Goal: Task Accomplishment & Management: Manage account settings

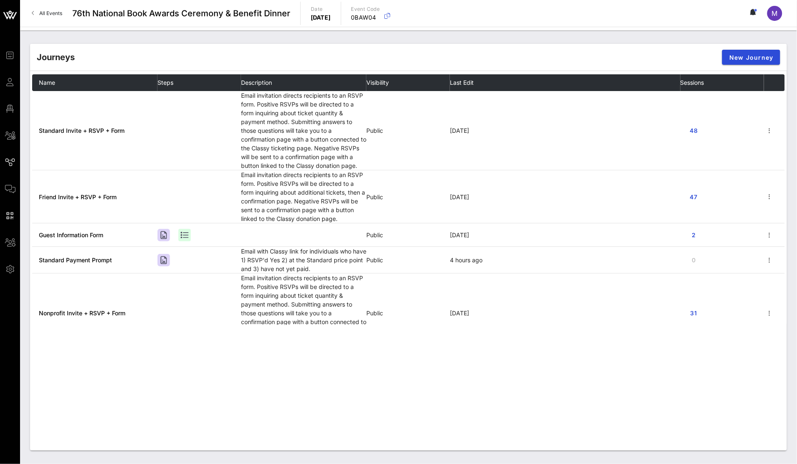
scroll to position [161, 0]
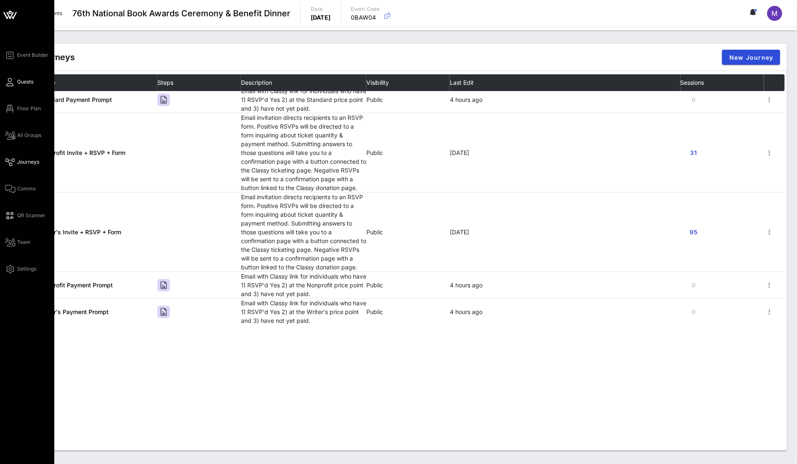
click at [29, 79] on span "Guests" at bounding box center [25, 82] width 16 height 8
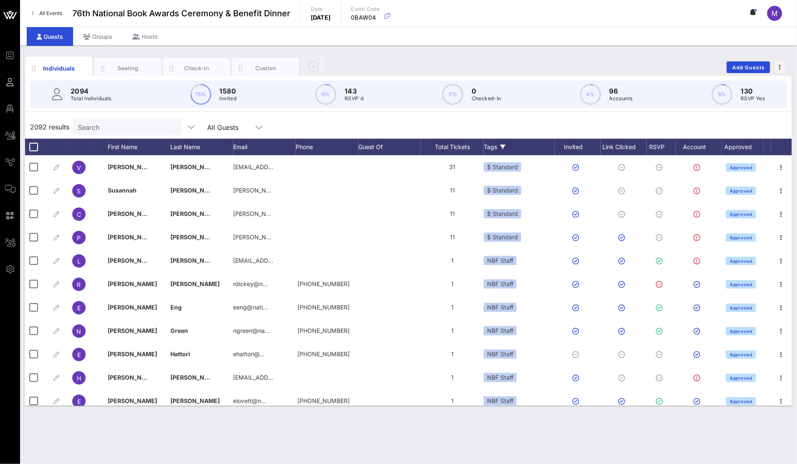
click at [500, 144] on div "Tags" at bounding box center [519, 147] width 71 height 17
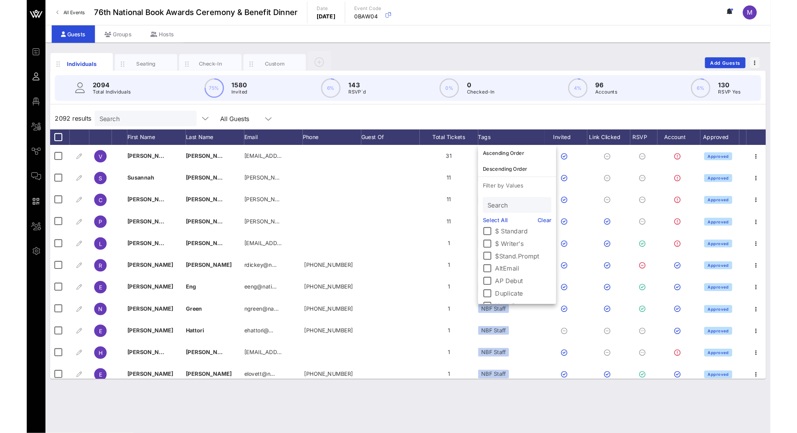
scroll to position [71, 0]
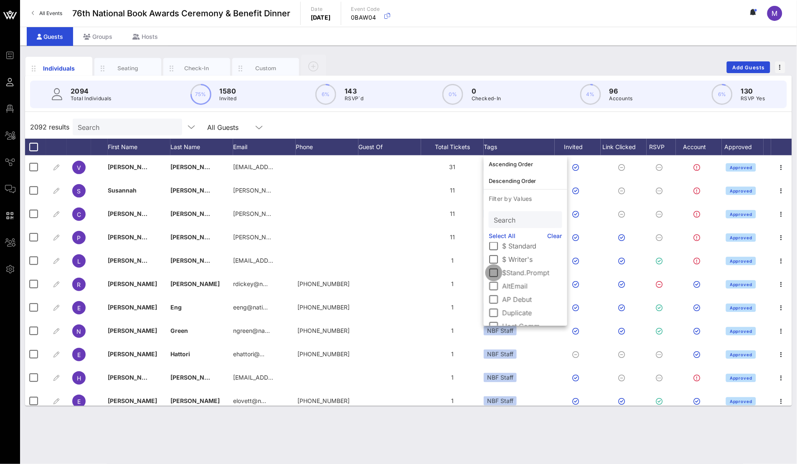
click at [496, 270] on div at bounding box center [494, 273] width 14 height 14
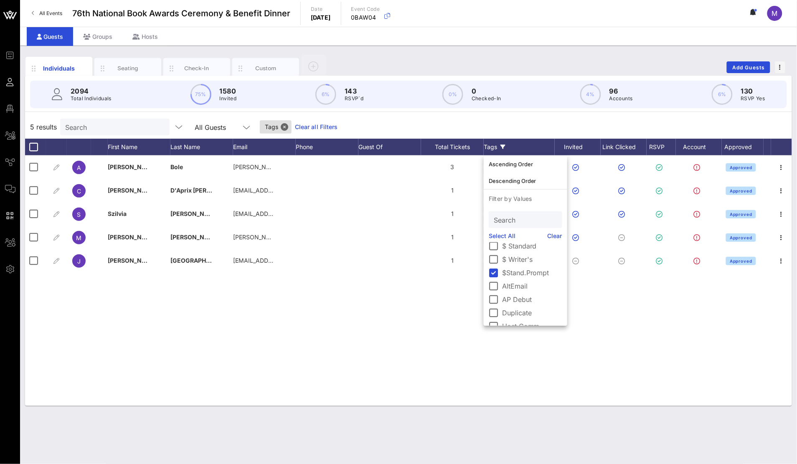
click at [366, 334] on div "A Angela Bole angela.bole@firebrandtech.com 3 $ Standard $Stand.Pr… Approved C …" at bounding box center [408, 280] width 767 height 251
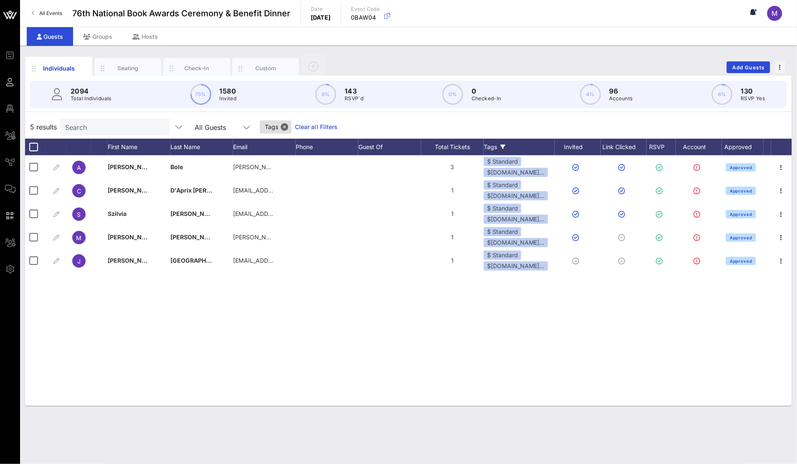
click at [505, 145] on icon at bounding box center [502, 147] width 5 height 5
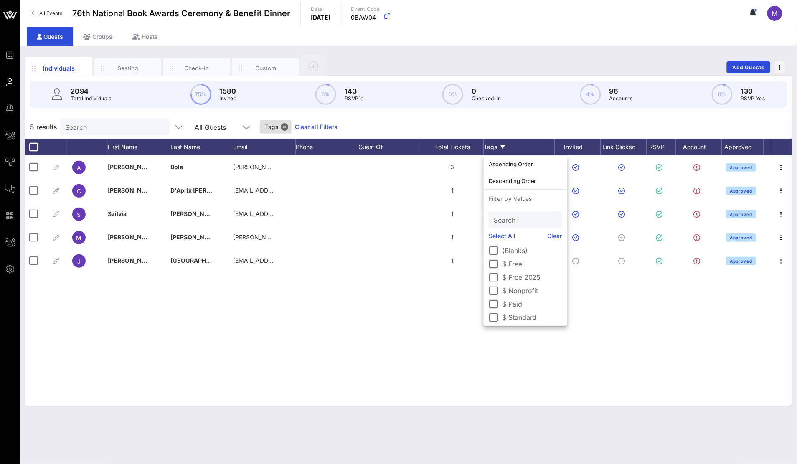
click at [500, 238] on link "Select All" at bounding box center [502, 235] width 27 height 9
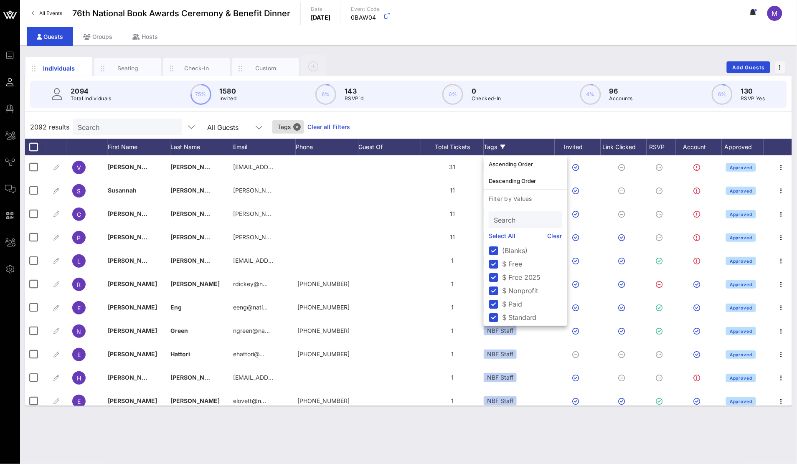
click at [386, 114] on div "2094 Total Individuals 75% 1580 Invited 6% 143 RSVP`d 0% 0 Checked-In 4% 96 Acc…" at bounding box center [408, 241] width 767 height 330
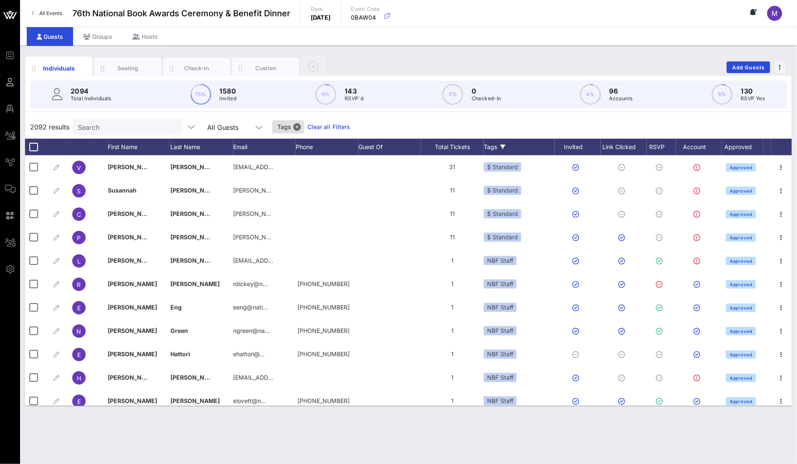
click at [307, 127] on link "Clear all Filters" at bounding box center [328, 126] width 43 height 9
click at [116, 130] on input "text" at bounding box center [127, 127] width 98 height 11
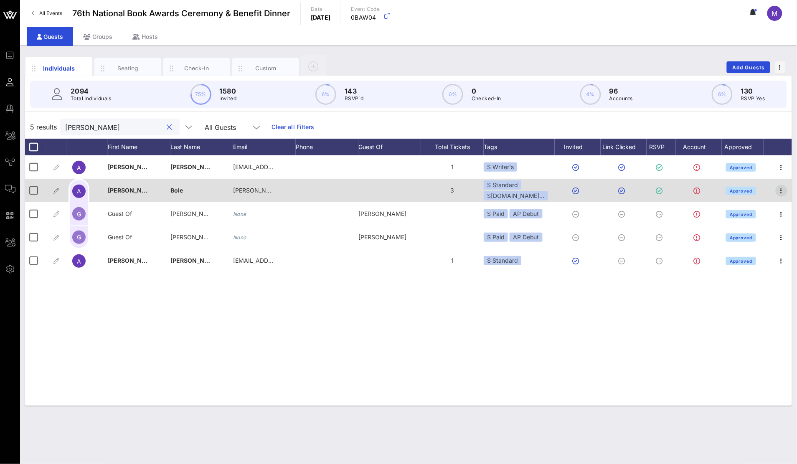
type input "angela"
click at [781, 187] on icon "button" at bounding box center [782, 191] width 10 height 10
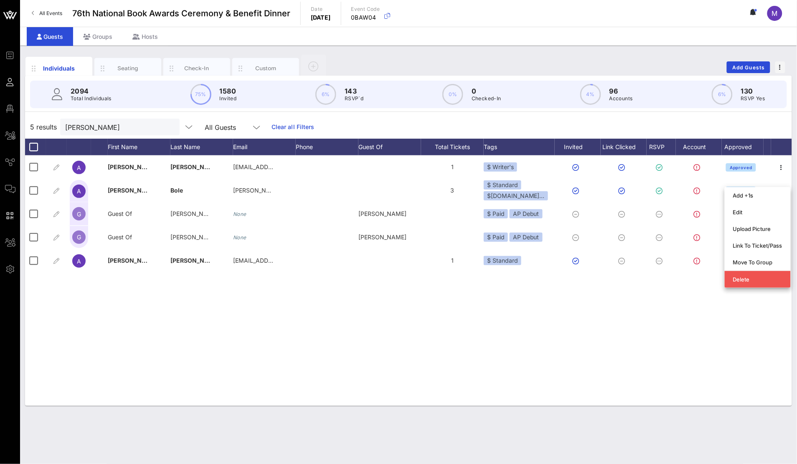
click at [626, 311] on div "A Angela Shanté bookings@angelashante.com 1 $ Writer's Approved A Angela Bole a…" at bounding box center [408, 280] width 767 height 251
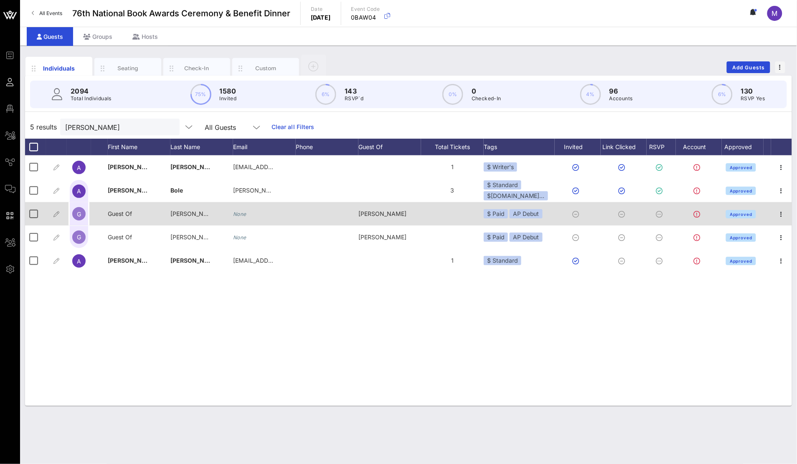
click at [778, 208] on div at bounding box center [781, 213] width 21 height 23
click at [781, 213] on icon "button" at bounding box center [782, 214] width 10 height 10
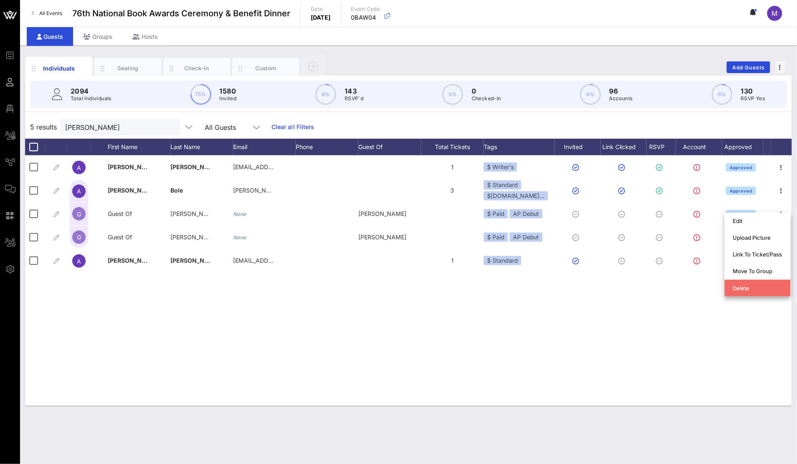
drag, startPoint x: 781, startPoint y: 289, endPoint x: 782, endPoint y: 285, distance: 4.3
click at [781, 289] on div "Delete" at bounding box center [757, 288] width 49 height 7
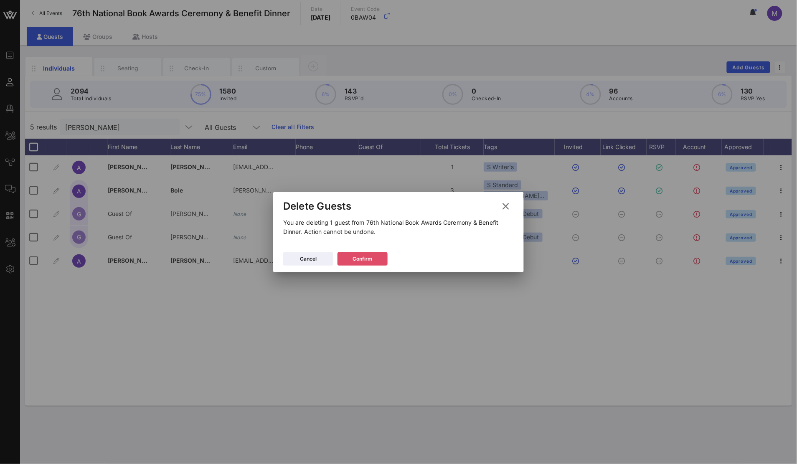
click at [376, 257] on button "Confirm" at bounding box center [363, 258] width 50 height 13
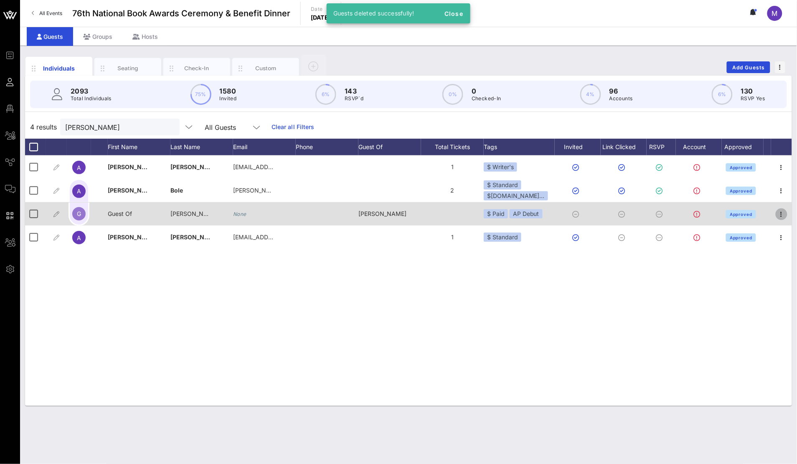
click at [782, 216] on icon "button" at bounding box center [782, 214] width 10 height 10
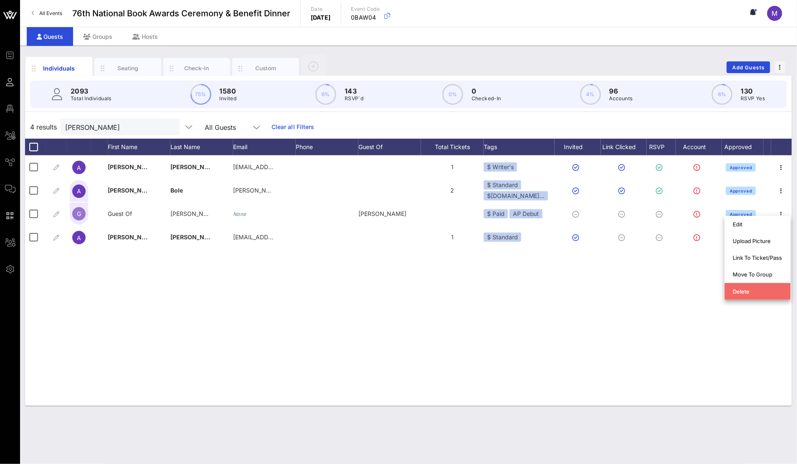
click at [748, 292] on div "Delete" at bounding box center [757, 291] width 49 height 7
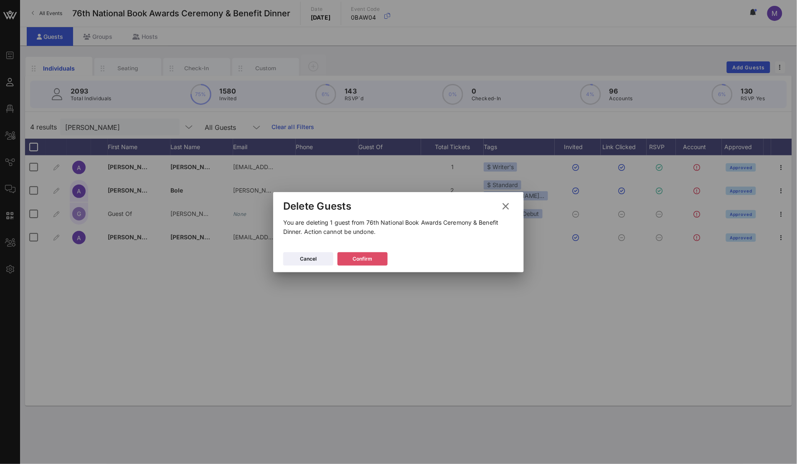
click at [387, 254] on button "Confirm" at bounding box center [363, 258] width 50 height 13
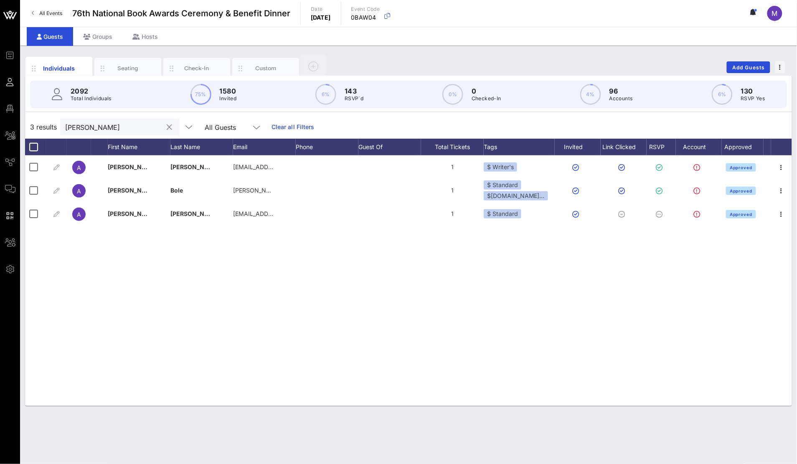
click at [84, 127] on input "angela" at bounding box center [114, 127] width 98 height 11
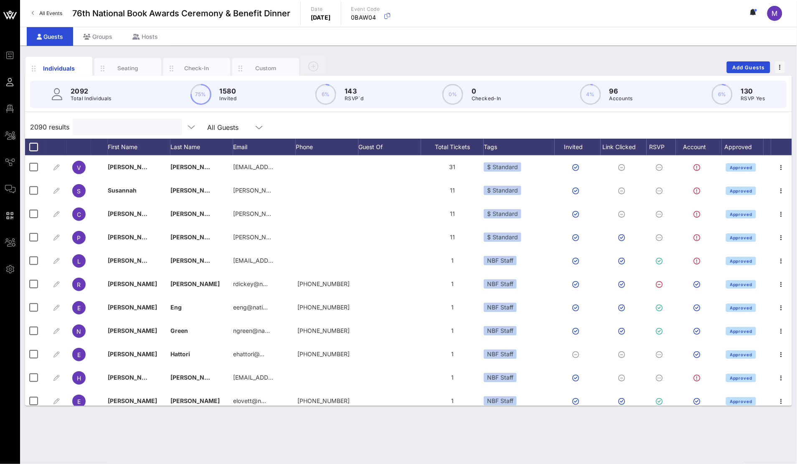
click at [386, 120] on div "2090 results All Guests" at bounding box center [408, 126] width 767 height 23
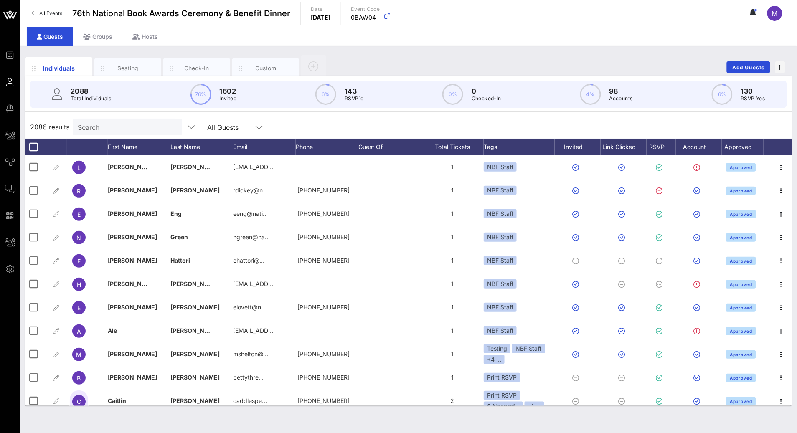
click at [101, 124] on input "Search" at bounding box center [127, 127] width 98 height 11
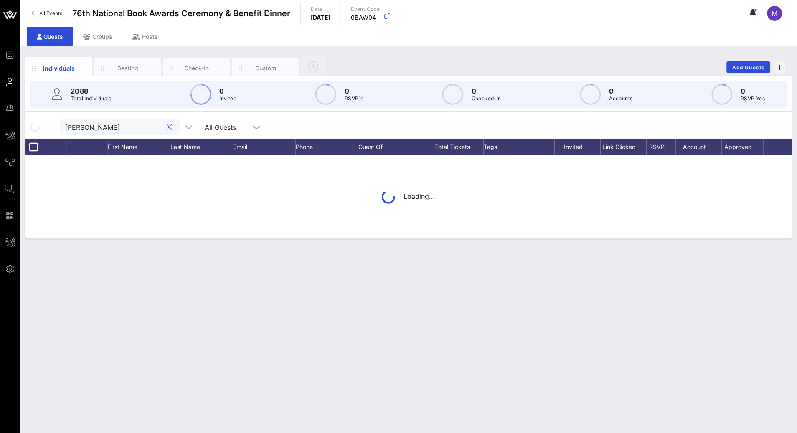
type input "mcnamara"
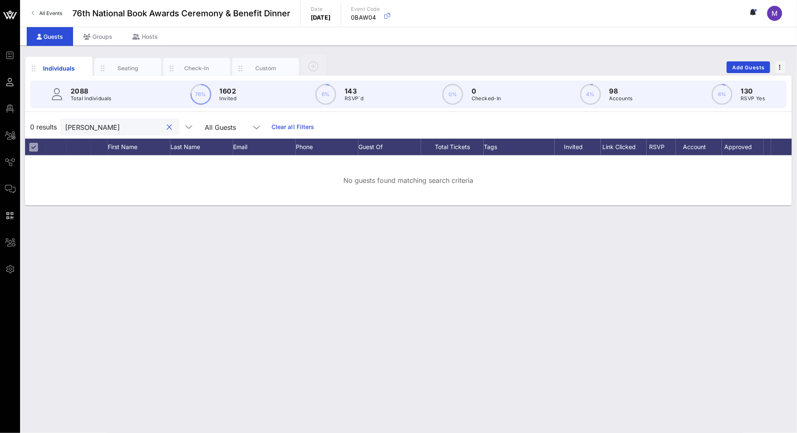
click at [167, 128] on button "clear icon" at bounding box center [169, 127] width 5 height 8
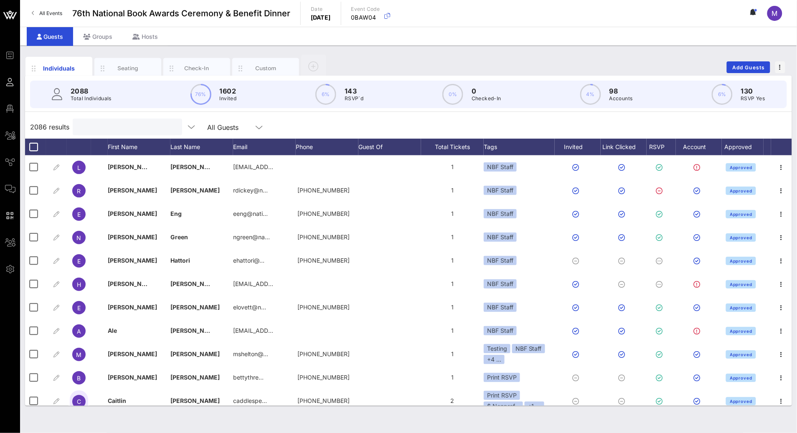
paste input "lizmcnamara@dwt.com"
type input "lizmcnamara@dwt.com"
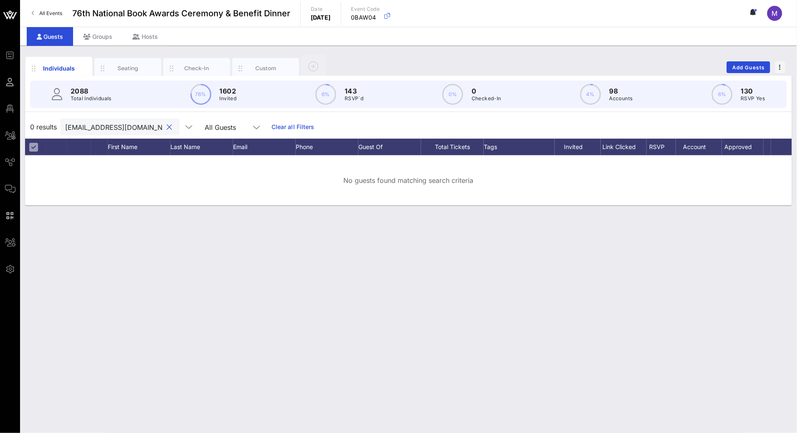
click at [167, 126] on button "clear icon" at bounding box center [169, 127] width 5 height 8
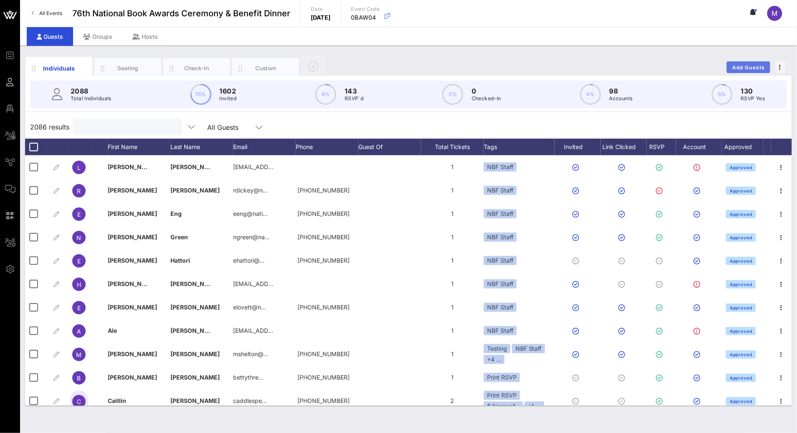
click at [753, 66] on span "Add Guests" at bounding box center [748, 67] width 33 height 6
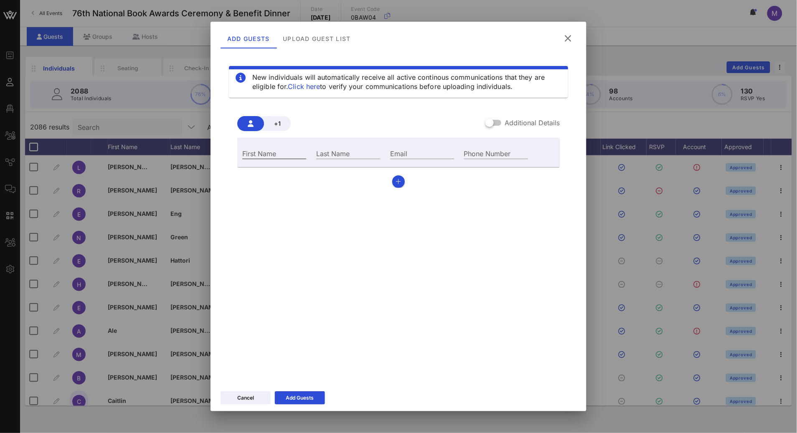
click at [275, 154] on input "First Name" at bounding box center [274, 153] width 64 height 11
click at [397, 150] on div "Email" at bounding box center [422, 153] width 64 height 11
paste input "lizmcnamara@dwt.com"
type input "lizmcnamara@dwt.com"
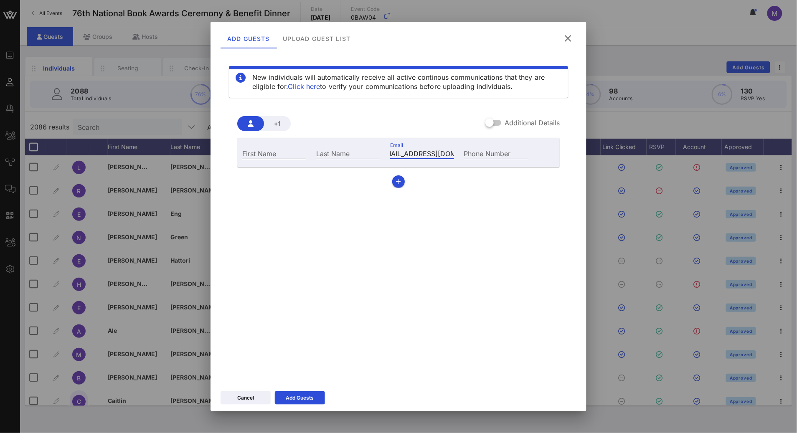
click at [272, 155] on input "First Name" at bounding box center [274, 153] width 64 height 11
paste input "Elizabeth McNamara"
click at [271, 151] on input "Elizabeth McNamara" at bounding box center [274, 153] width 64 height 11
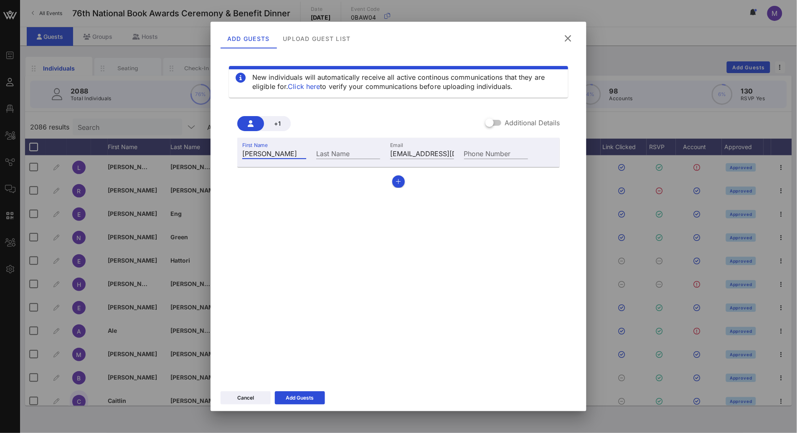
scroll to position [0, 0]
type input "Elizabeth"
click at [325, 149] on div "Last Name" at bounding box center [348, 153] width 64 height 11
paste input "McNamara"
type input "McNamara"
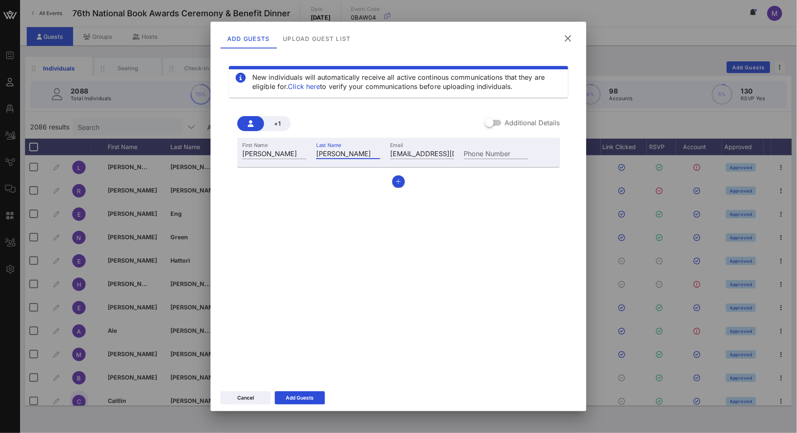
click at [343, 296] on div "New individuals will automatically receive all active continous communications …" at bounding box center [399, 220] width 356 height 334
click at [305, 399] on div "Add Guests" at bounding box center [300, 398] width 28 height 8
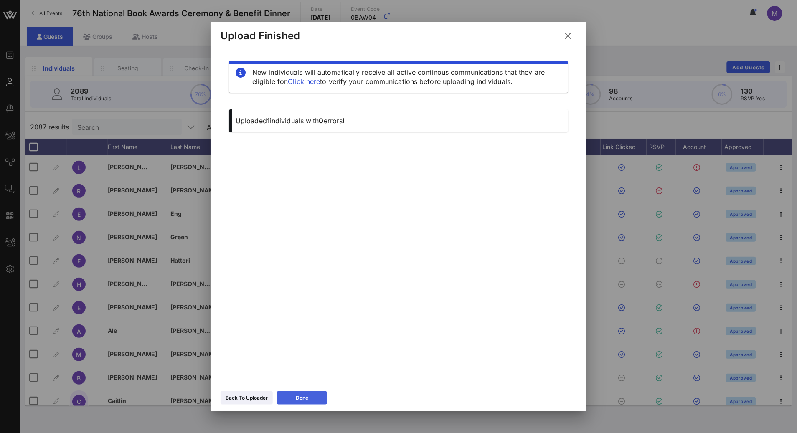
click at [318, 398] on button "Done" at bounding box center [302, 397] width 50 height 13
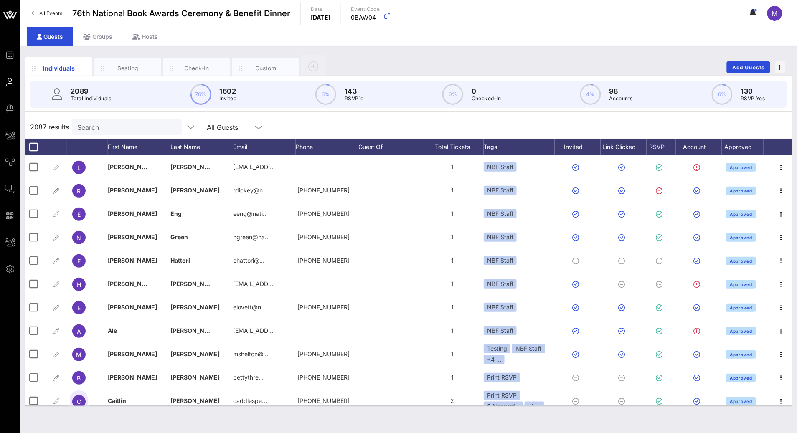
click at [124, 127] on input "Search" at bounding box center [126, 127] width 98 height 11
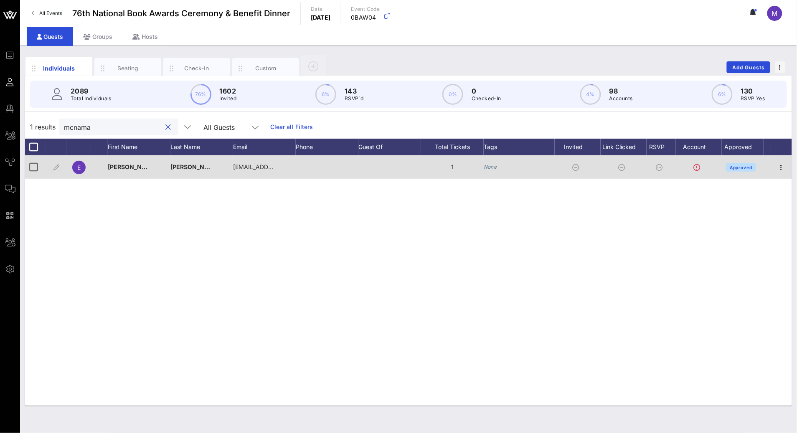
type input "mcnama"
click at [493, 168] on icon "None" at bounding box center [490, 167] width 13 height 6
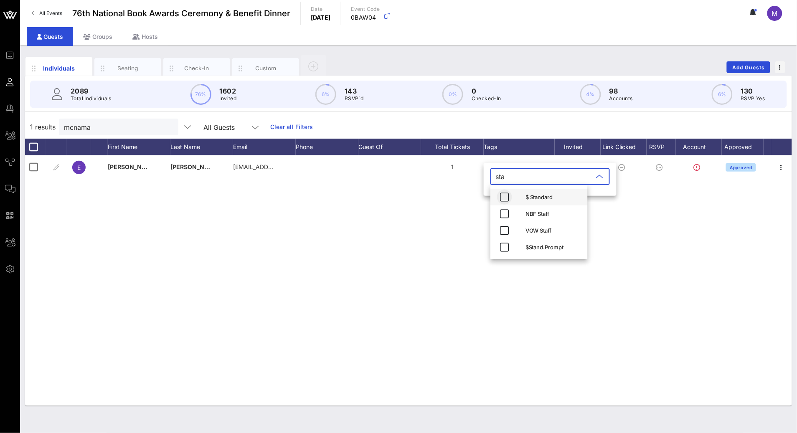
type input "sta"
click at [504, 197] on icon "button" at bounding box center [505, 197] width 10 height 10
type input "sta"
click at [505, 251] on icon "button" at bounding box center [505, 247] width 10 height 10
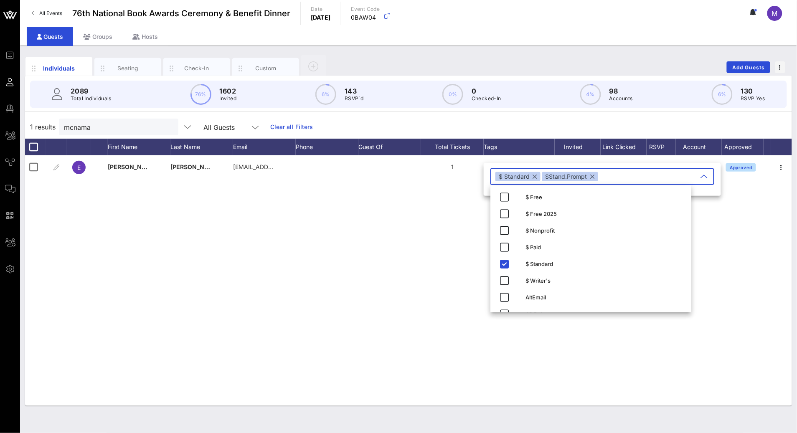
click at [413, 232] on div "E Elizabeth McNamara lizmcnamara@dwt.com 1 None Approved" at bounding box center [408, 280] width 767 height 251
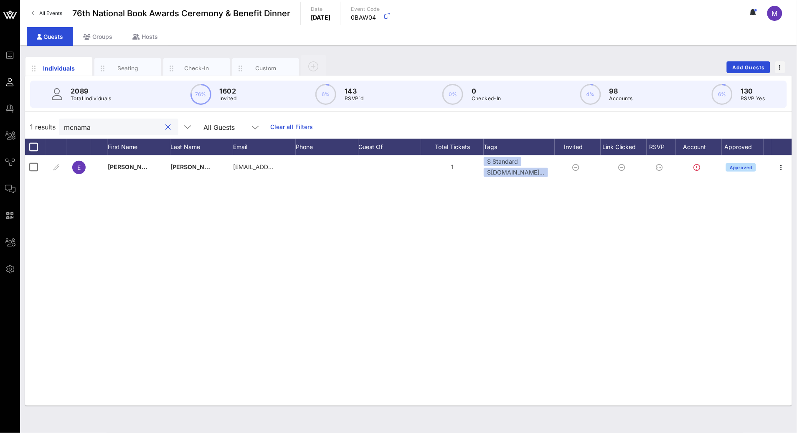
click at [93, 129] on input "mcnama" at bounding box center [113, 127] width 98 height 11
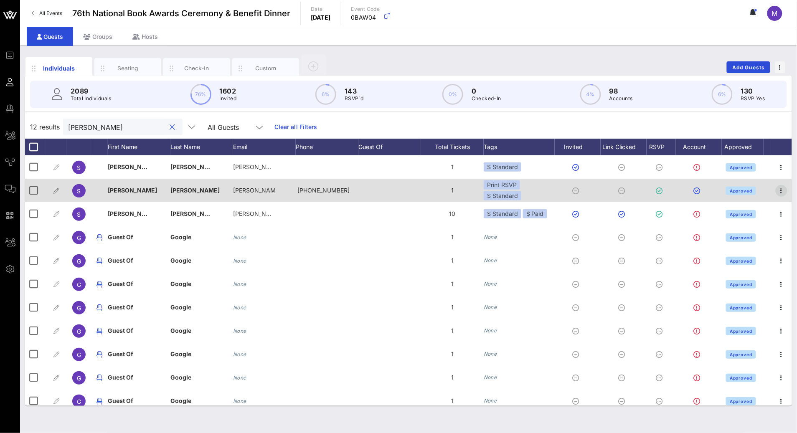
type input "sabrina"
click at [777, 189] on icon "button" at bounding box center [782, 191] width 10 height 10
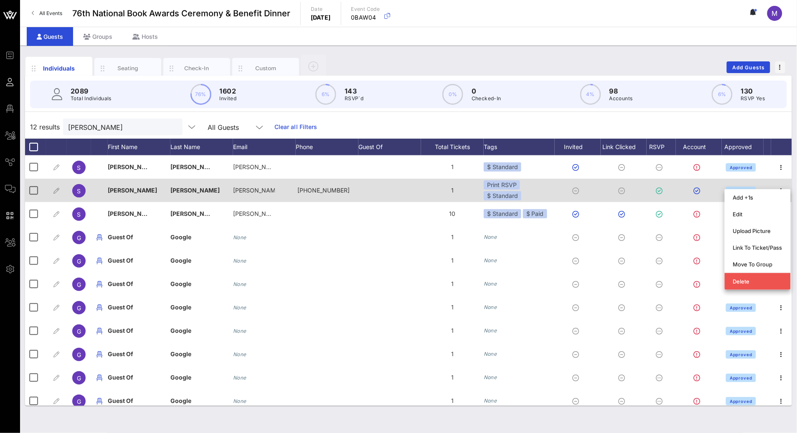
click at [348, 188] on div "+12019066911" at bounding box center [327, 190] width 63 height 23
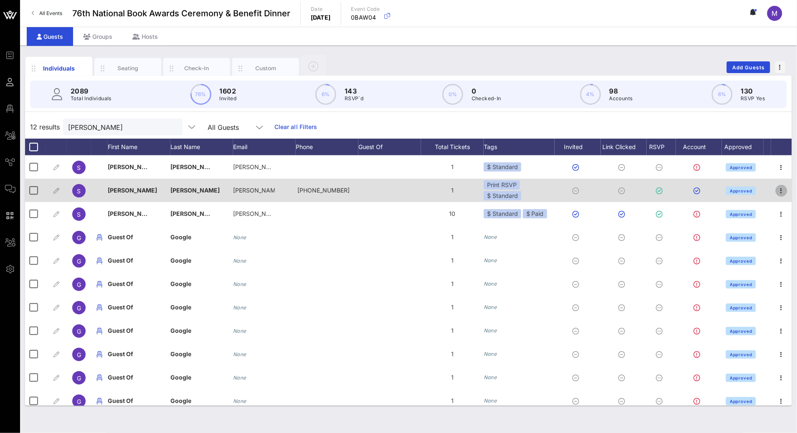
click at [777, 189] on icon "button" at bounding box center [782, 191] width 10 height 10
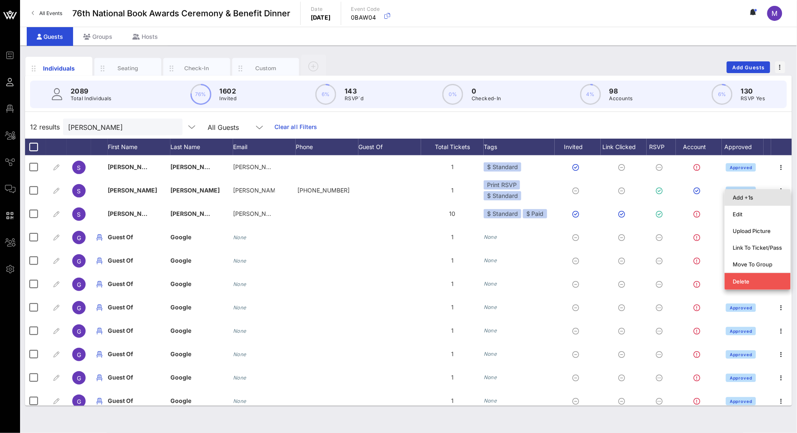
click at [749, 197] on div "Add +1s" at bounding box center [757, 197] width 49 height 7
type input "Guest Of"
type input "Sabrina McCarthy"
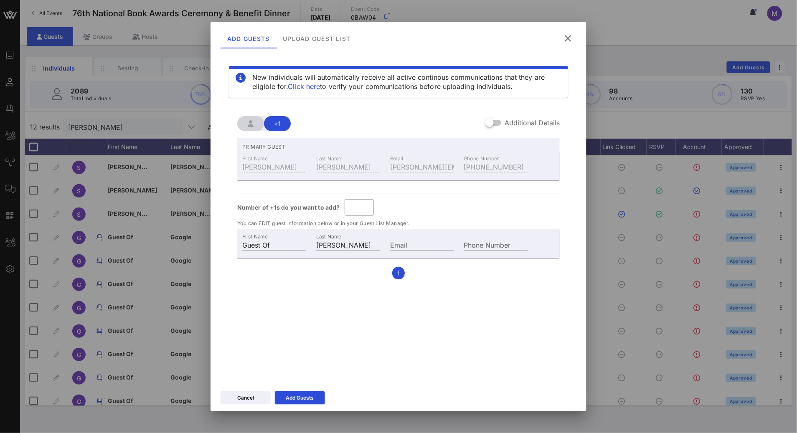
click at [567, 37] on icon at bounding box center [568, 38] width 12 height 10
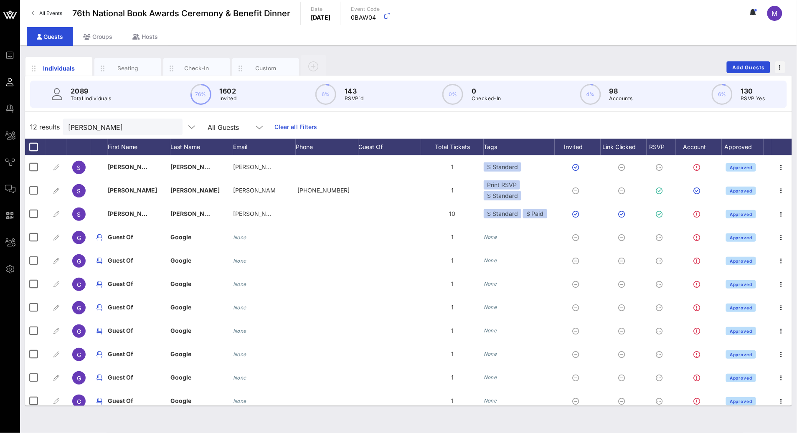
click at [538, 128] on div "12 results sabrina All Guests Clear all Filters" at bounding box center [408, 126] width 767 height 23
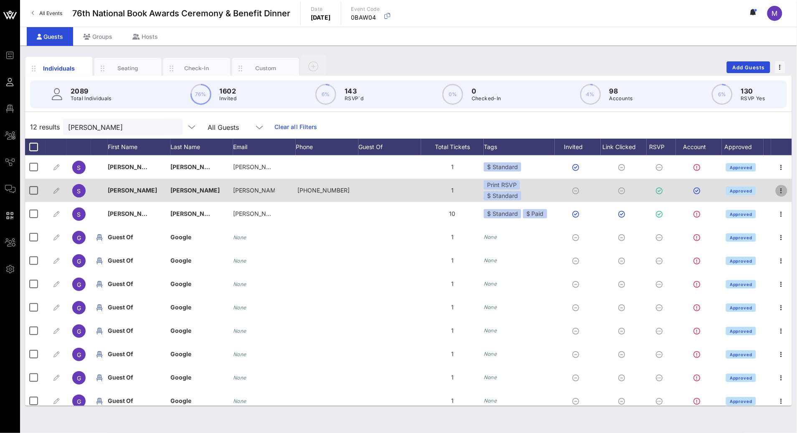
click at [777, 190] on icon "button" at bounding box center [782, 191] width 10 height 10
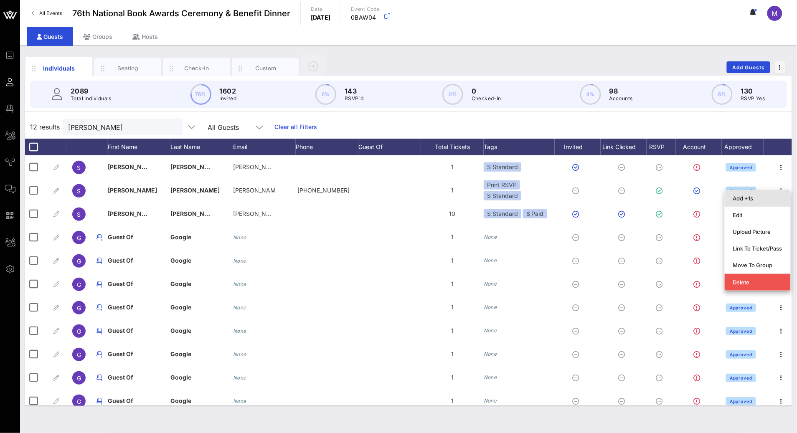
click at [750, 192] on div "Add +1s" at bounding box center [757, 198] width 49 height 13
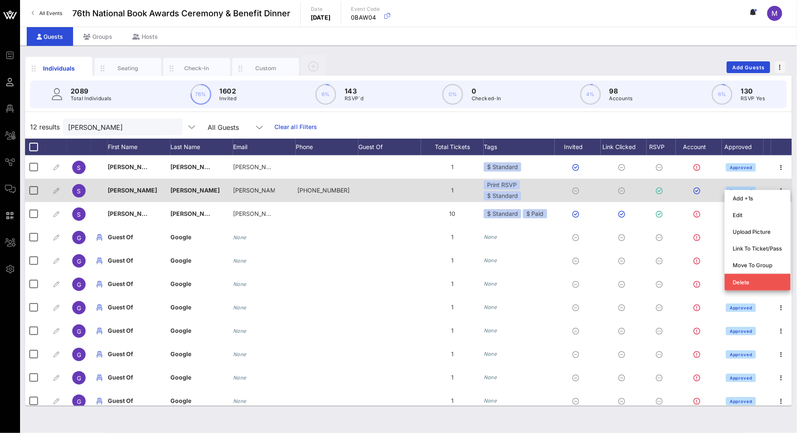
type input "Guest Of"
type input "Sabrina McCarthy"
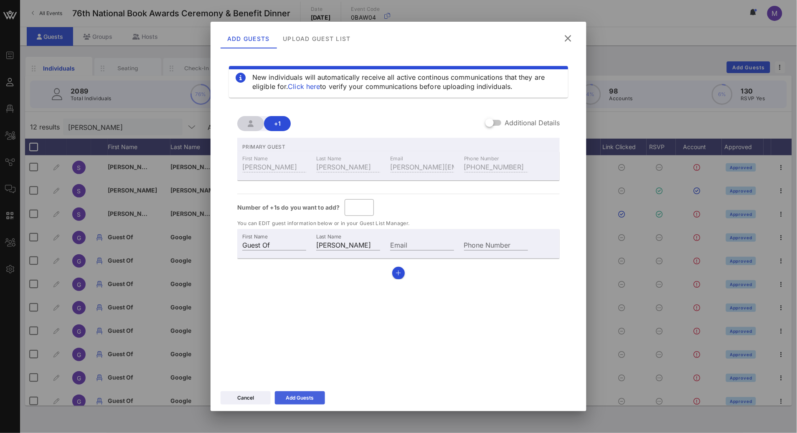
click at [309, 397] on div "Add Guests" at bounding box center [300, 398] width 28 height 8
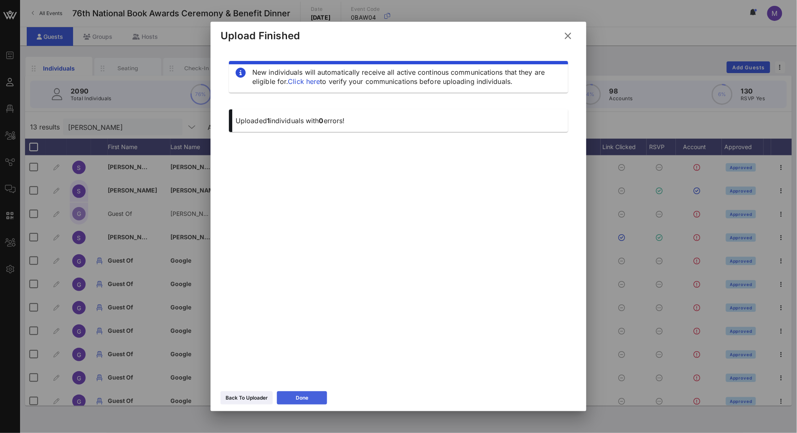
click at [315, 399] on button "Done" at bounding box center [302, 397] width 50 height 13
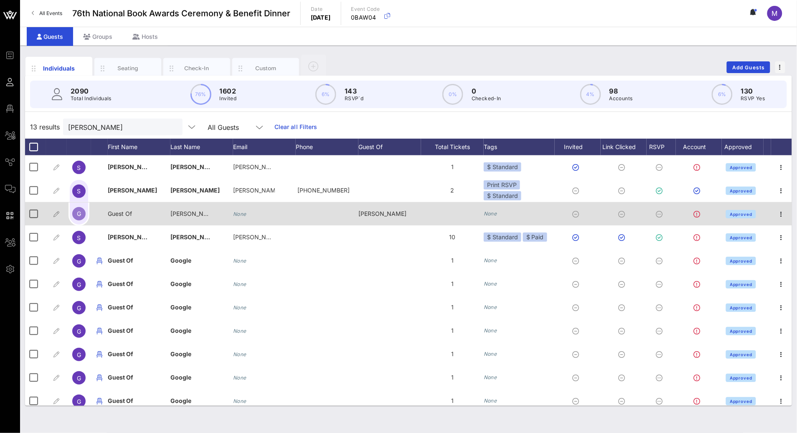
click at [488, 215] on icon "None" at bounding box center [490, 214] width 13 height 6
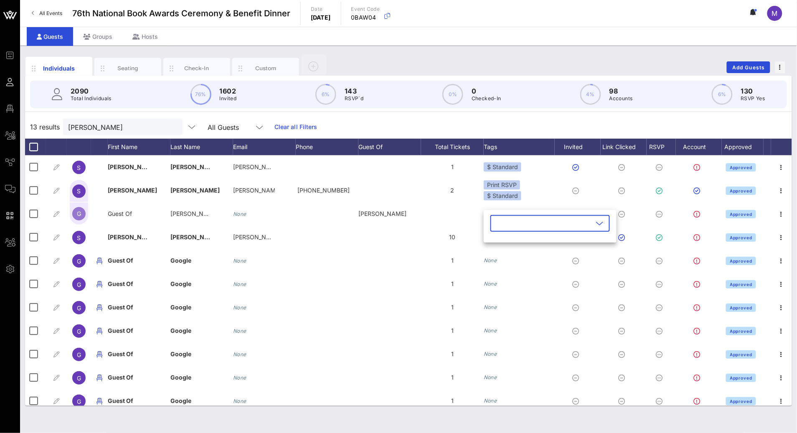
click at [596, 224] on icon at bounding box center [600, 223] width 8 height 10
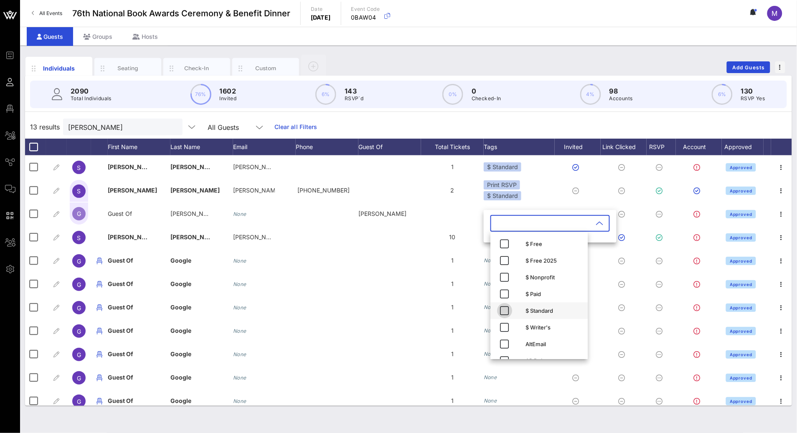
click at [503, 306] on icon "button" at bounding box center [505, 311] width 10 height 10
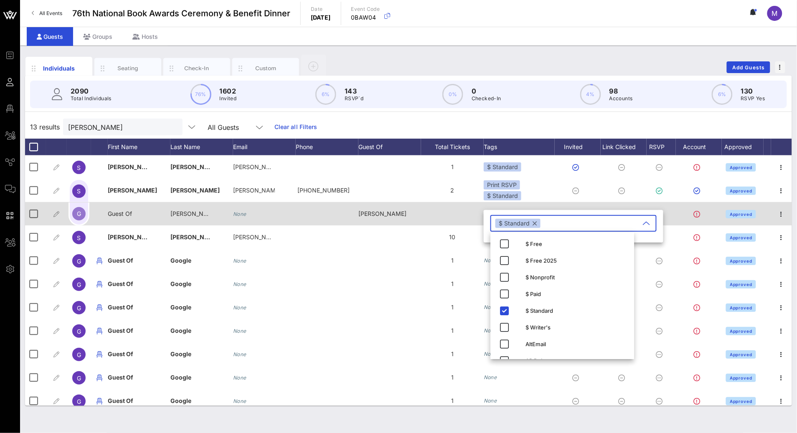
click at [428, 213] on div at bounding box center [452, 213] width 63 height 23
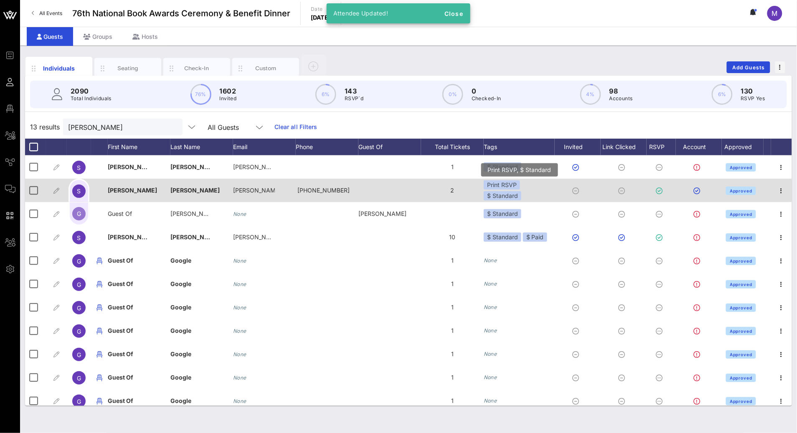
click at [530, 192] on div "Print RSVP $ Standard" at bounding box center [519, 190] width 71 height 20
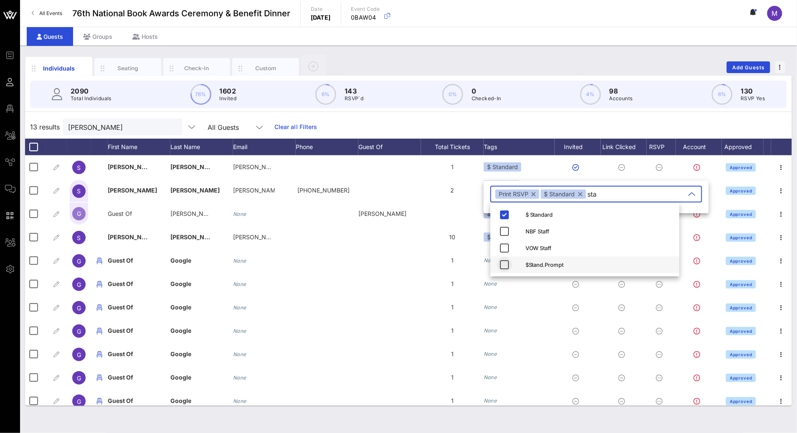
type input "sta"
click at [500, 265] on icon "button" at bounding box center [505, 265] width 10 height 10
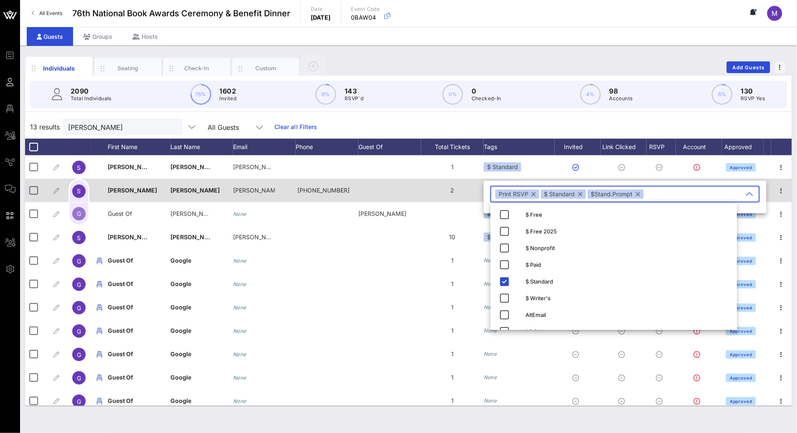
click at [437, 188] on div "2" at bounding box center [452, 190] width 63 height 23
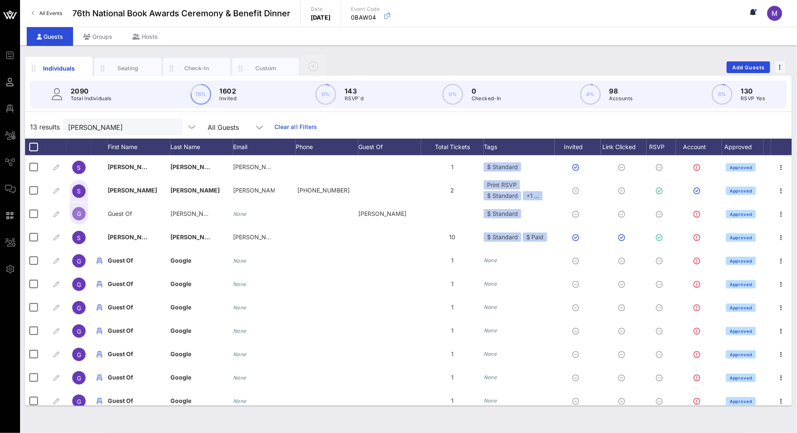
click at [168, 130] on div at bounding box center [173, 127] width 10 height 10
click at [170, 127] on button "clear icon" at bounding box center [172, 127] width 5 height 8
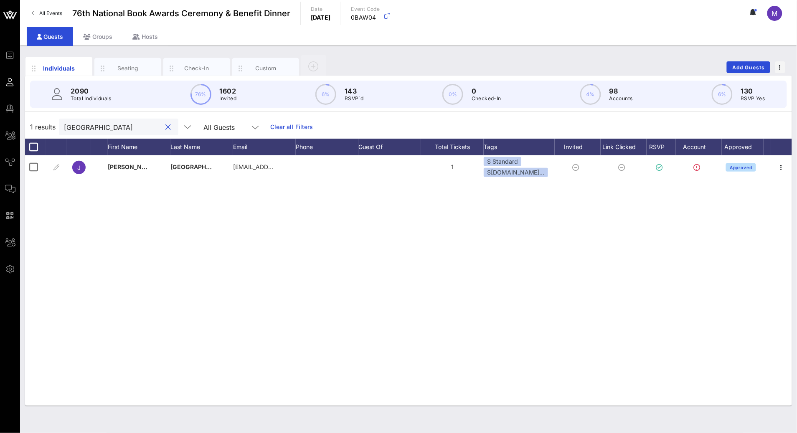
drag, startPoint x: 72, startPoint y: 130, endPoint x: 41, endPoint y: 130, distance: 30.9
click at [41, 130] on div "1 results napoli All Guests Clear all Filters" at bounding box center [408, 126] width 767 height 23
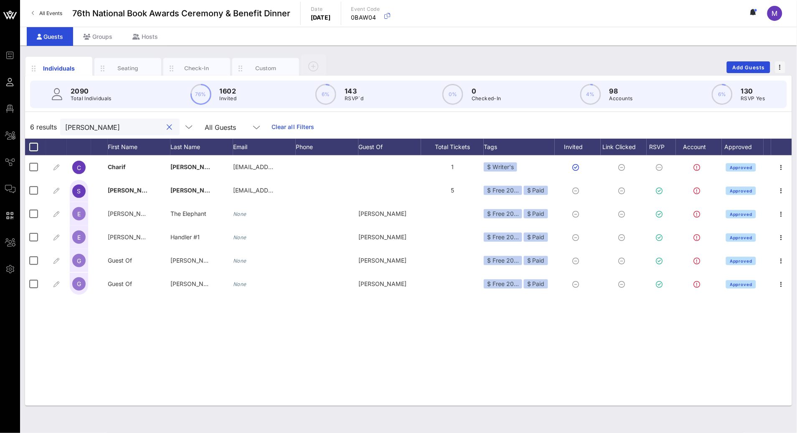
type input "shana"
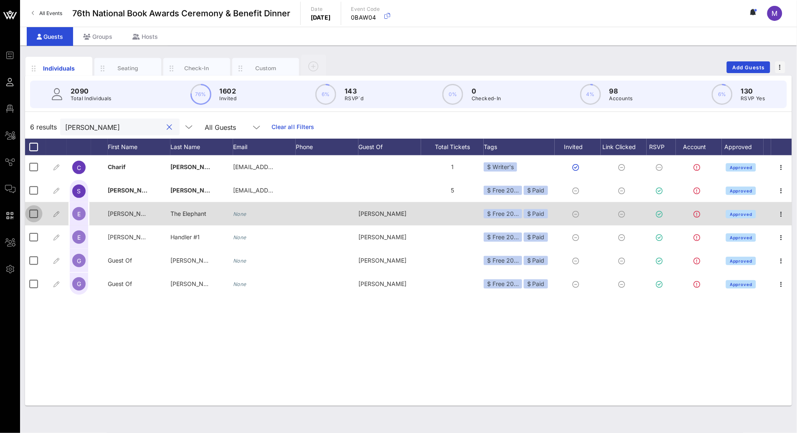
click at [38, 211] on div at bounding box center [34, 214] width 14 height 14
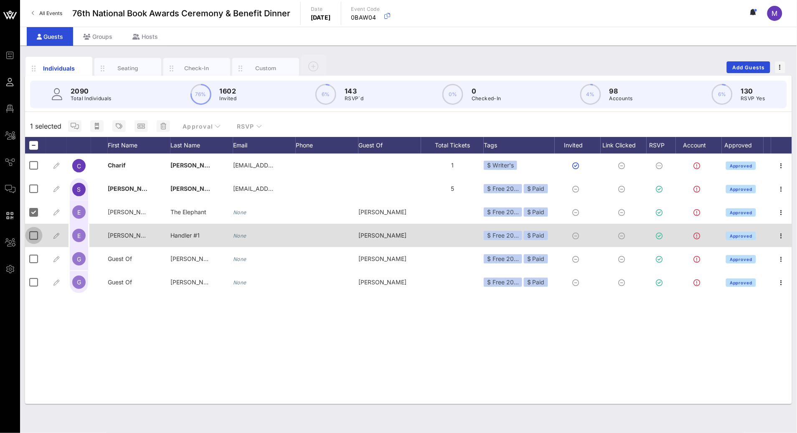
click at [35, 231] on div at bounding box center [34, 236] width 14 height 14
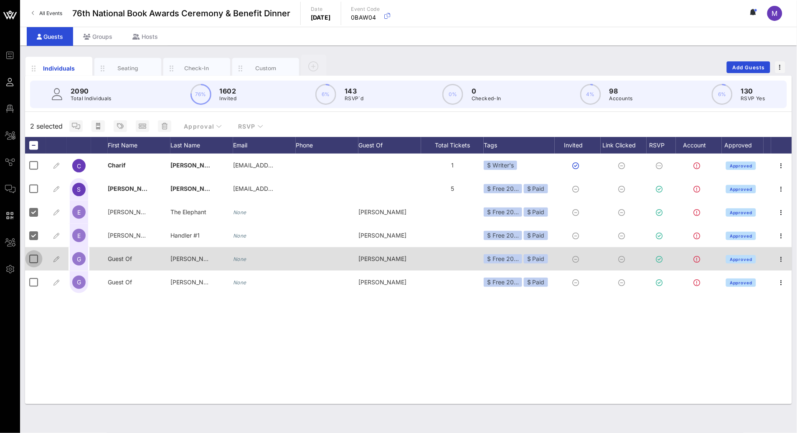
click at [33, 257] on div at bounding box center [34, 259] width 14 height 14
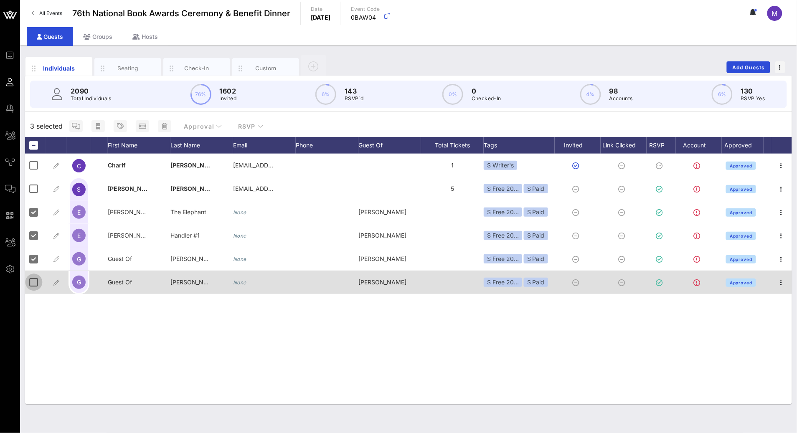
click at [30, 282] on div at bounding box center [34, 282] width 14 height 14
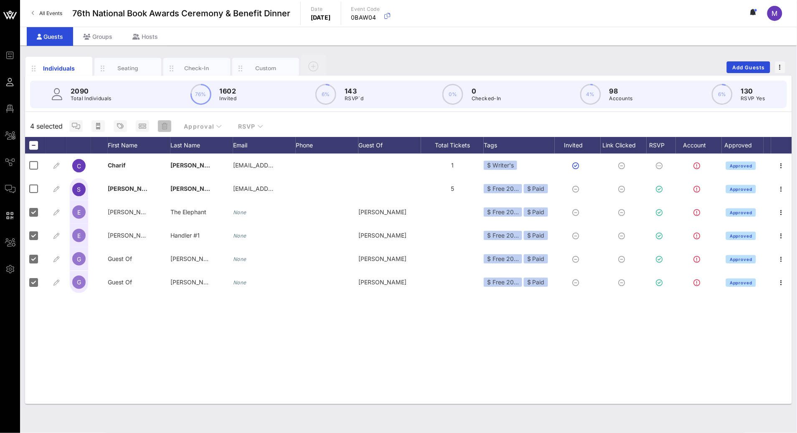
click at [168, 122] on button "button" at bounding box center [164, 126] width 13 height 12
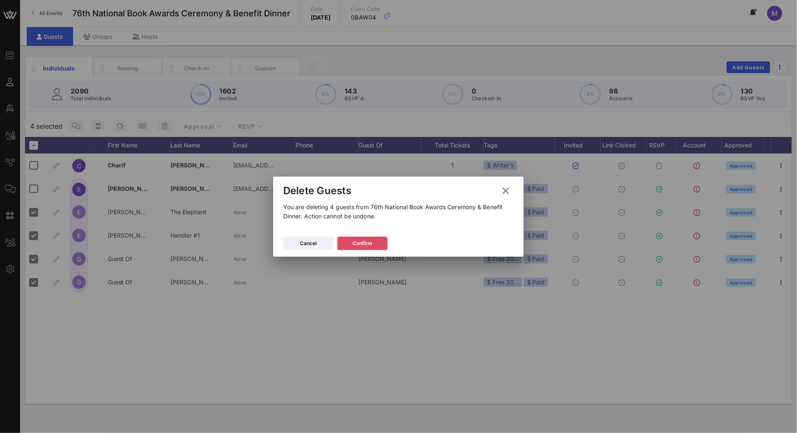
click at [381, 239] on button "Confirm" at bounding box center [363, 243] width 50 height 13
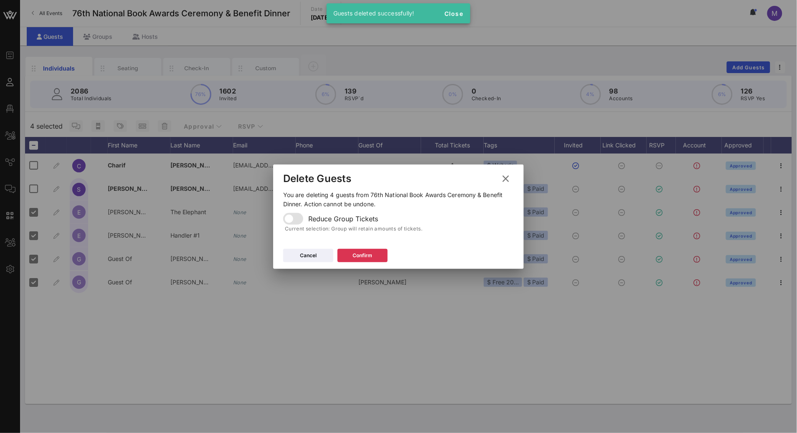
click at [506, 178] on icon at bounding box center [506, 178] width 12 height 11
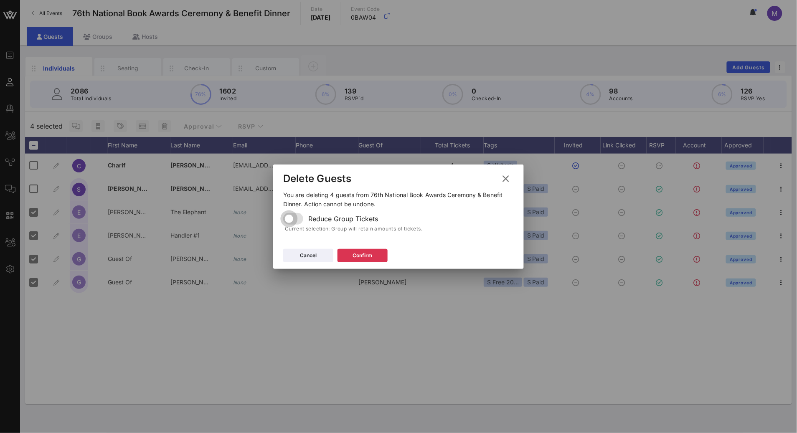
click at [296, 219] on div at bounding box center [289, 219] width 14 height 14
click at [366, 257] on div "Confirm" at bounding box center [363, 255] width 20 height 8
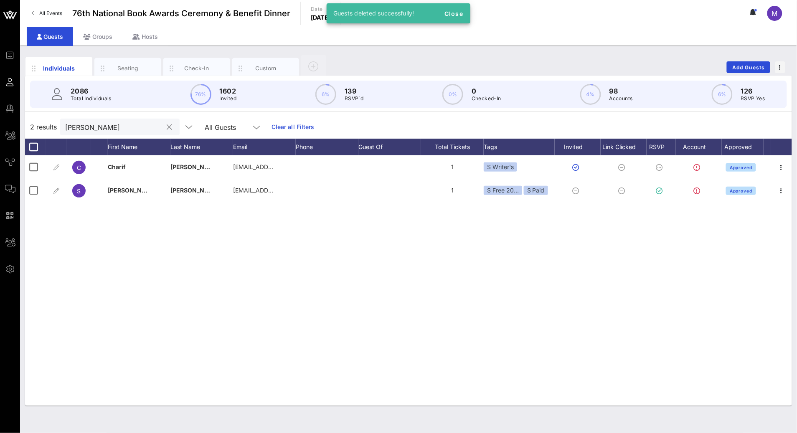
click at [116, 124] on input "shana" at bounding box center [114, 127] width 98 height 11
click at [167, 127] on button "clear icon" at bounding box center [169, 127] width 5 height 8
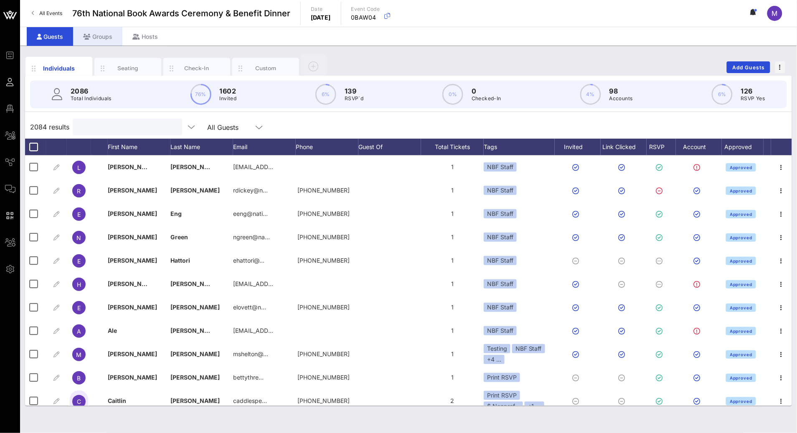
click at [105, 36] on div "Groups" at bounding box center [97, 36] width 49 height 19
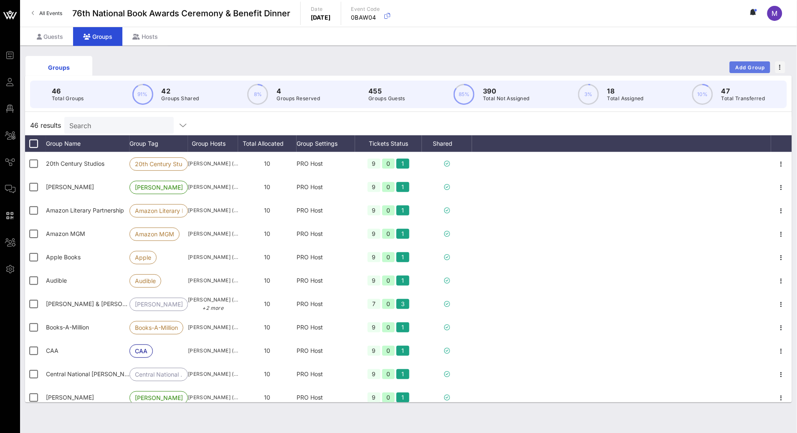
click at [744, 67] on span "Add Group" at bounding box center [750, 67] width 30 height 6
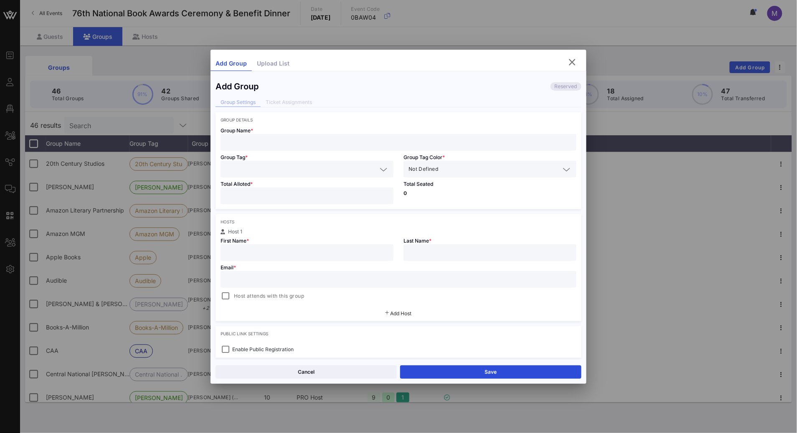
click at [302, 147] on input "text" at bounding box center [399, 142] width 346 height 11
type input "E"
type input "New York Liberty"
click at [296, 170] on input "text" at bounding box center [301, 169] width 151 height 11
type input "NYLiberty"
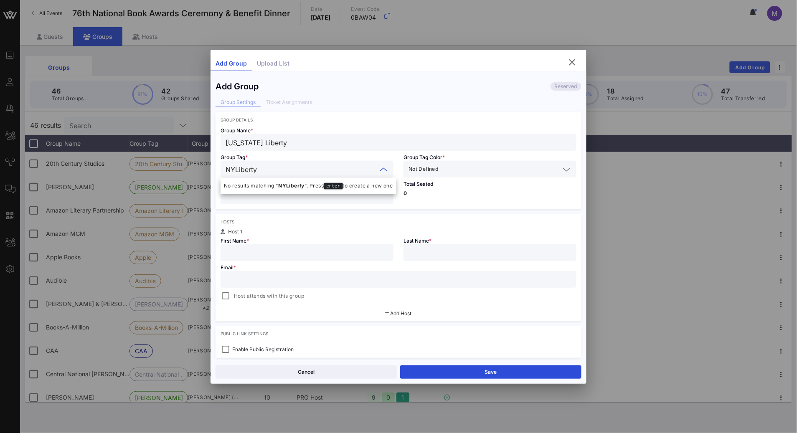
click at [310, 152] on div "Group Tag * NYLiberty" at bounding box center [307, 164] width 183 height 27
click at [442, 172] on input "text" at bounding box center [500, 169] width 120 height 11
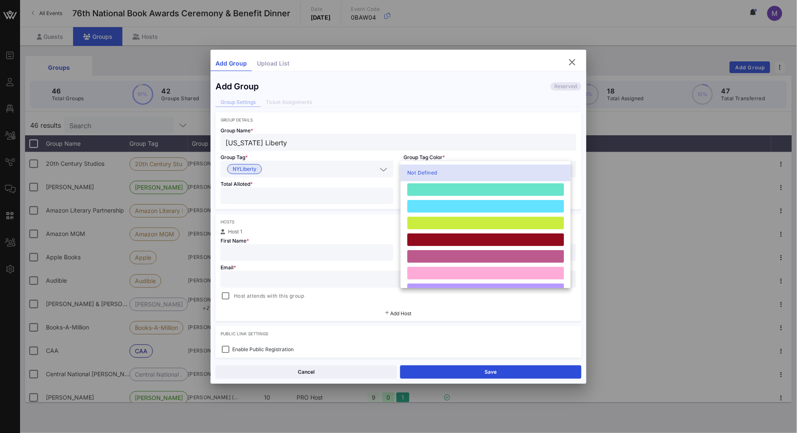
click at [444, 157] on div "Group Tag Color * Not Defined" at bounding box center [490, 164] width 183 height 27
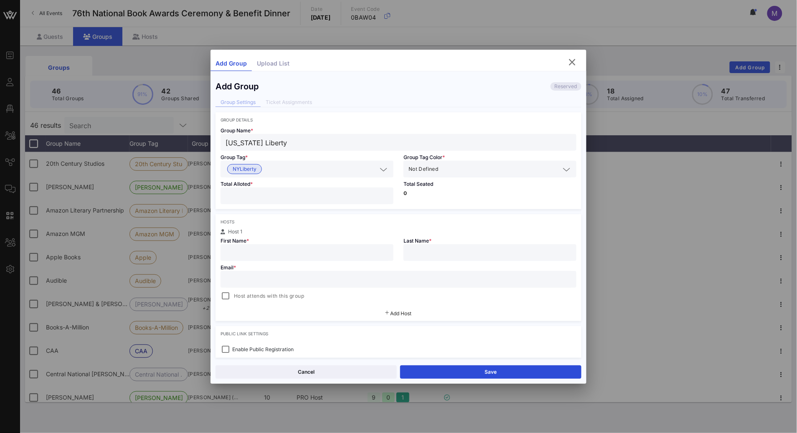
click at [485, 169] on input "text" at bounding box center [500, 169] width 120 height 11
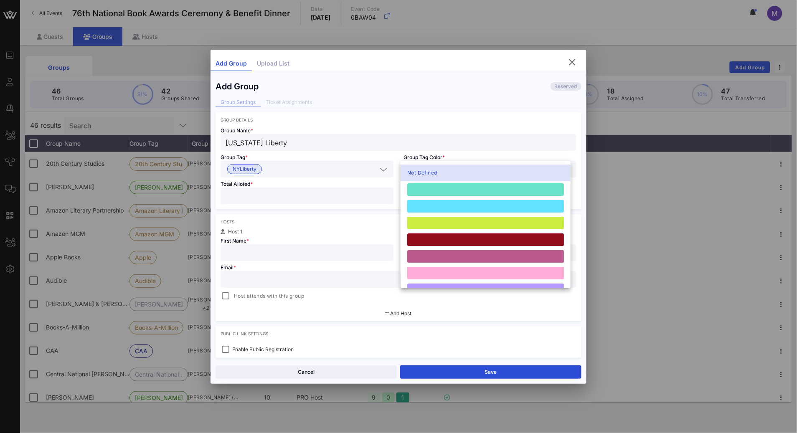
click at [467, 189] on div at bounding box center [485, 189] width 157 height 13
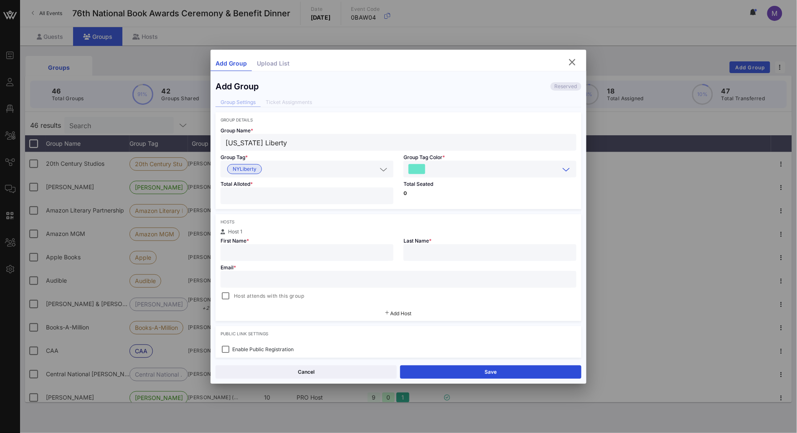
click at [334, 193] on input "number" at bounding box center [307, 196] width 163 height 11
type input "*"
click at [391, 218] on div "Hosts Host 1 First Name * Last Name * Email * Host attends with this group Add …" at bounding box center [399, 267] width 366 height 107
click at [313, 255] on input "text" at bounding box center [307, 252] width 163 height 11
click at [311, 223] on div "Hosts" at bounding box center [399, 221] width 356 height 5
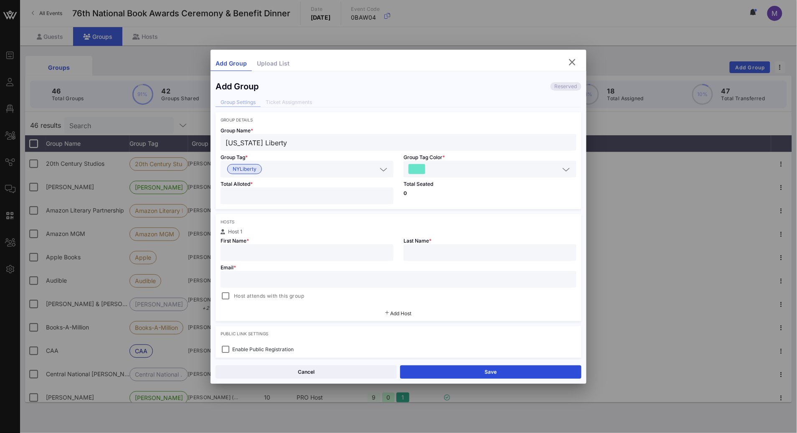
click at [320, 281] on input "text" at bounding box center [399, 279] width 346 height 11
paste input "Jade Wagner <jwagner@nyliberty.com>"
drag, startPoint x: 266, startPoint y: 281, endPoint x: 206, endPoint y: 283, distance: 59.8
click at [206, 283] on div "Event Builder Guests Floor Plan All Groups Journeys Comms QR Scanner Team Setti…" at bounding box center [398, 219] width 797 height 438
click at [268, 281] on input "Jade Wagner <jwagner@nyliberty.com>" at bounding box center [399, 279] width 346 height 11
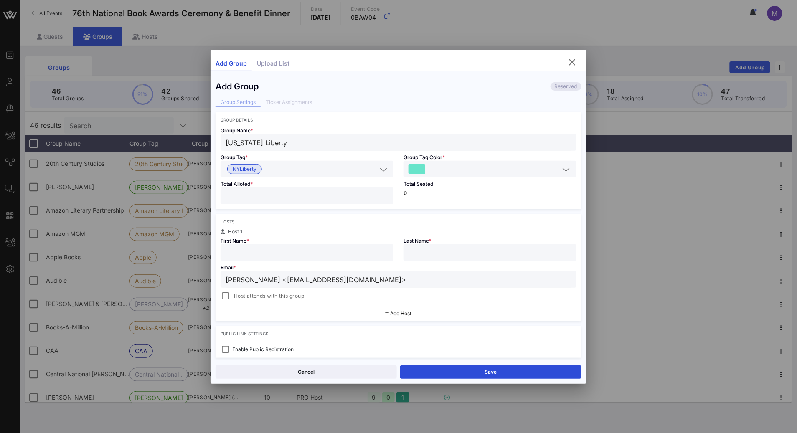
click at [226, 280] on input "Jade Wagner <jwagner@nyliberty.com>" at bounding box center [399, 279] width 346 height 11
type input "<jwagner@nyliberty.com>"
click at [250, 252] on input "text" at bounding box center [307, 252] width 163 height 11
paste input "Jade Wagner"
click at [245, 251] on input "Jade Wagner" at bounding box center [307, 252] width 163 height 11
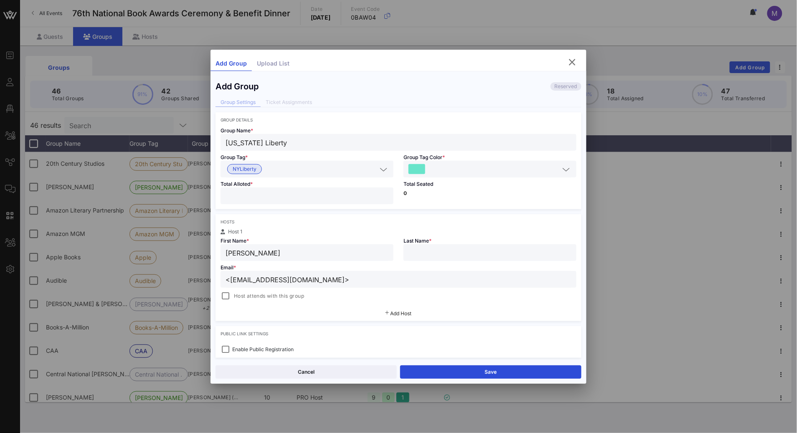
type input "Jade"
click at [427, 255] on input "text" at bounding box center [490, 252] width 163 height 11
paste input "Wagner"
type input "Wagner"
click at [326, 277] on input "<jwagner@nyliberty.com>" at bounding box center [399, 279] width 346 height 11
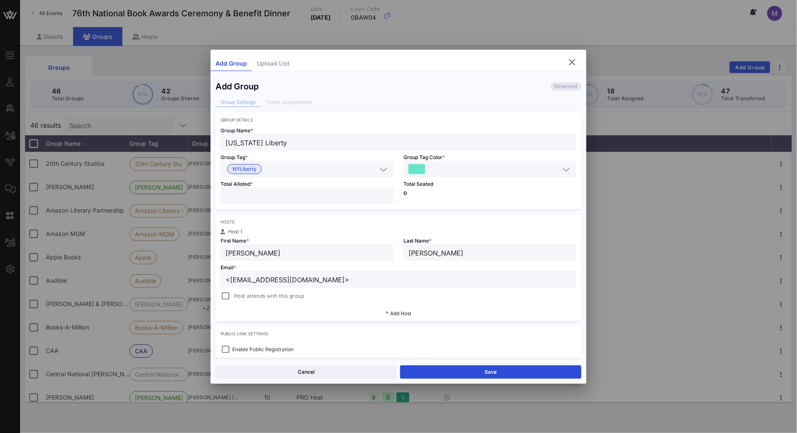
click at [232, 278] on input "<jwagner@nyliberty.com>" at bounding box center [399, 279] width 346 height 11
click at [326, 285] on input "jwagner@nyliberty.com>" at bounding box center [399, 279] width 346 height 11
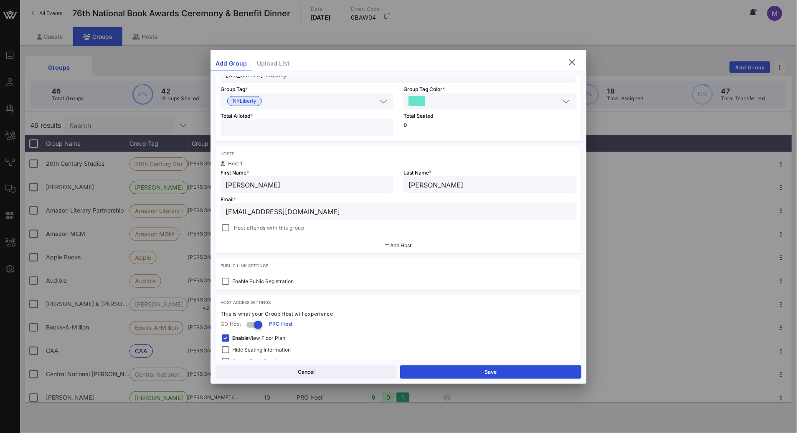
scroll to position [80, 0]
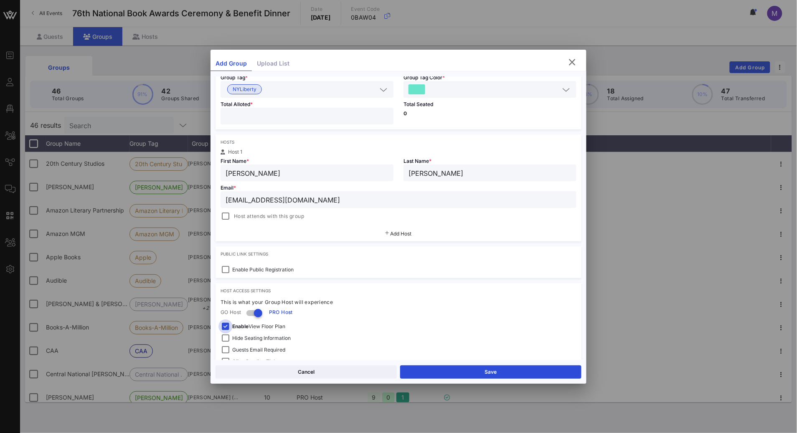
type input "jwagner@nyliberty.com"
click at [226, 328] on div at bounding box center [226, 327] width 12 height 12
click at [226, 336] on div at bounding box center [226, 339] width 12 height 12
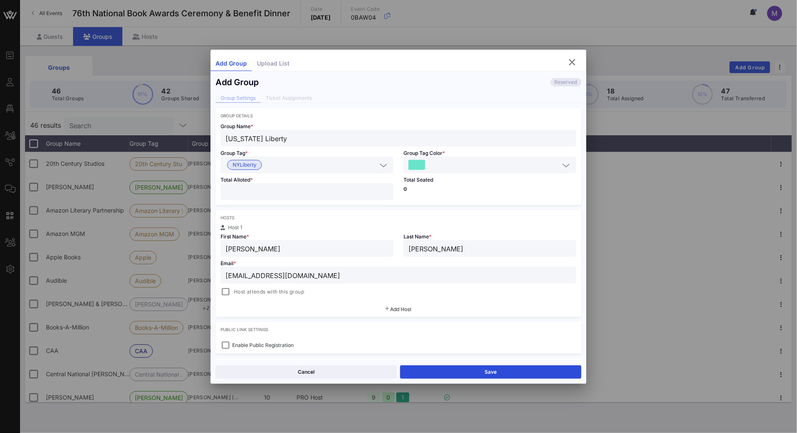
scroll to position [0, 0]
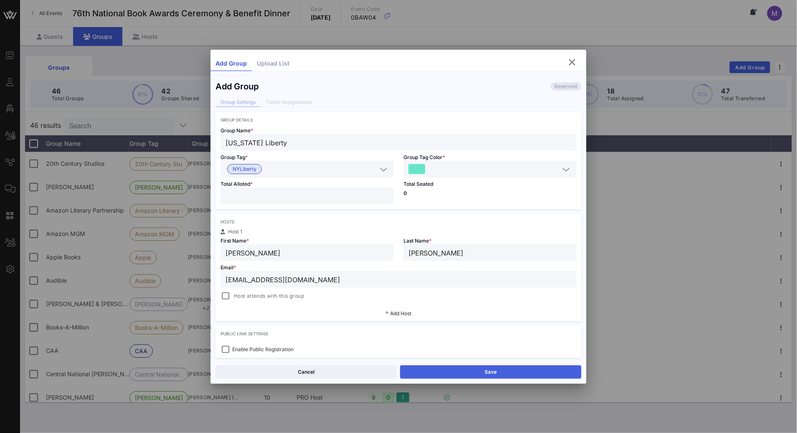
click at [503, 371] on button "Save" at bounding box center [490, 372] width 181 height 13
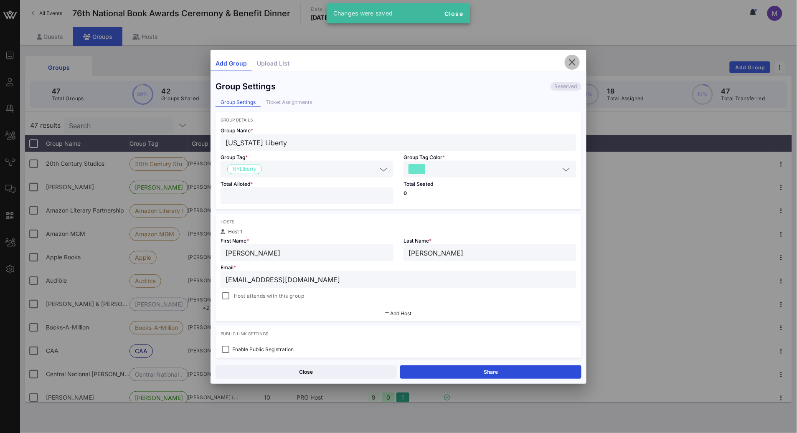
click at [568, 61] on icon "button" at bounding box center [572, 62] width 10 height 10
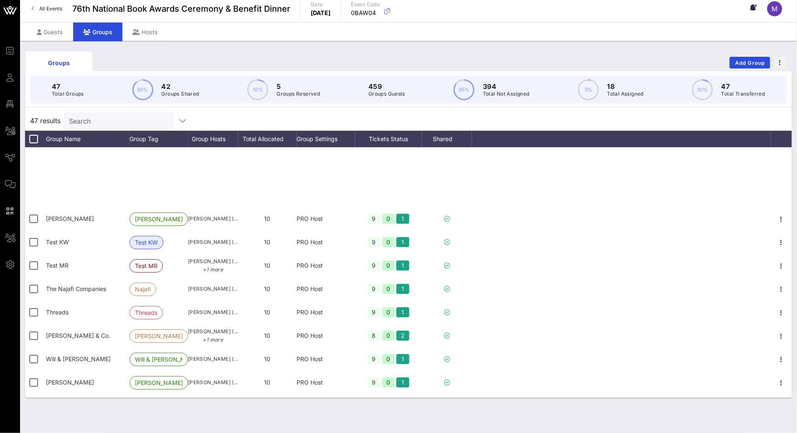
scroll to position [848, 0]
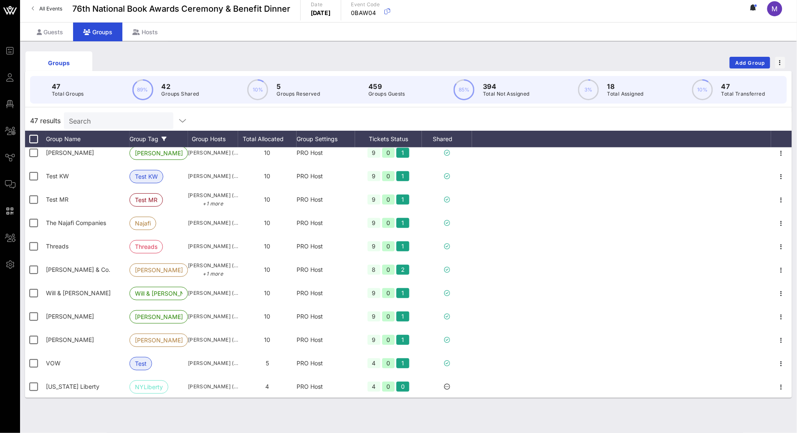
click at [133, 131] on div "Group Tag" at bounding box center [159, 139] width 58 height 17
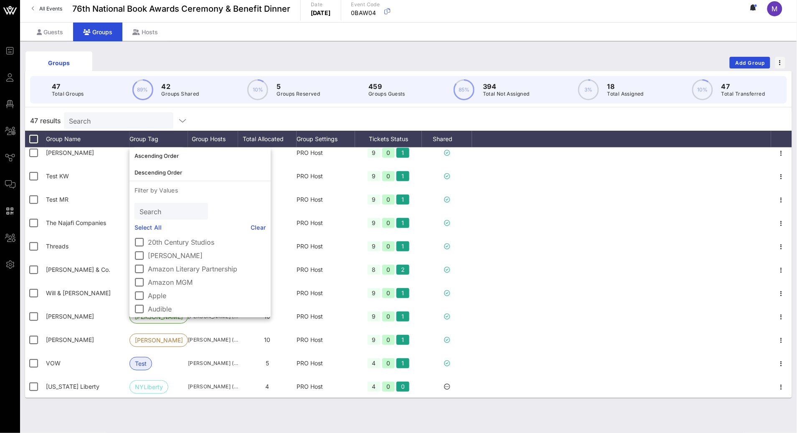
click at [123, 121] on input "Search" at bounding box center [118, 120] width 98 height 11
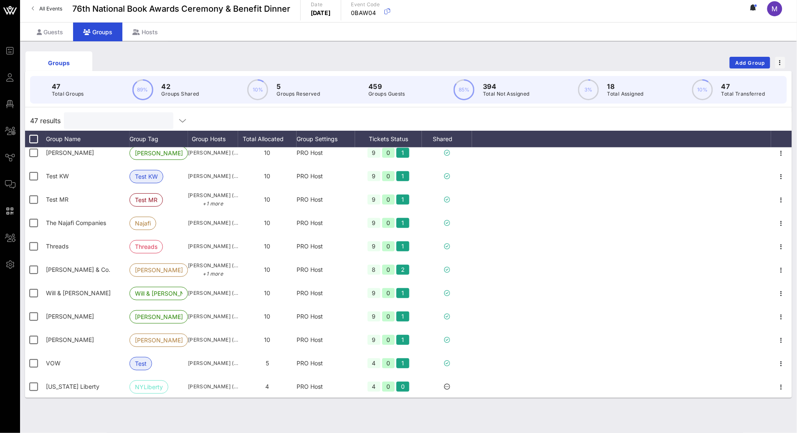
click at [54, 43] on div "Groups Add Group 47 Total Groups 89% 42 Groups Shared 10% 5 Groups Reserved 459…" at bounding box center [408, 237] width 777 height 392
click at [49, 35] on div "Guests" at bounding box center [50, 32] width 46 height 19
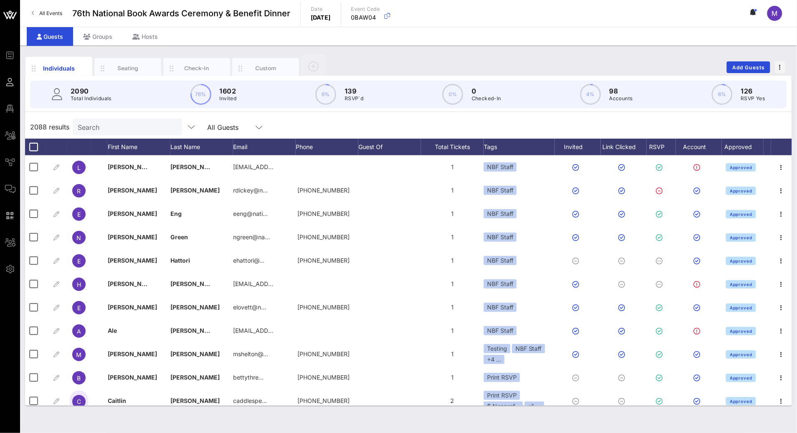
click at [98, 123] on input "Search" at bounding box center [127, 127] width 98 height 11
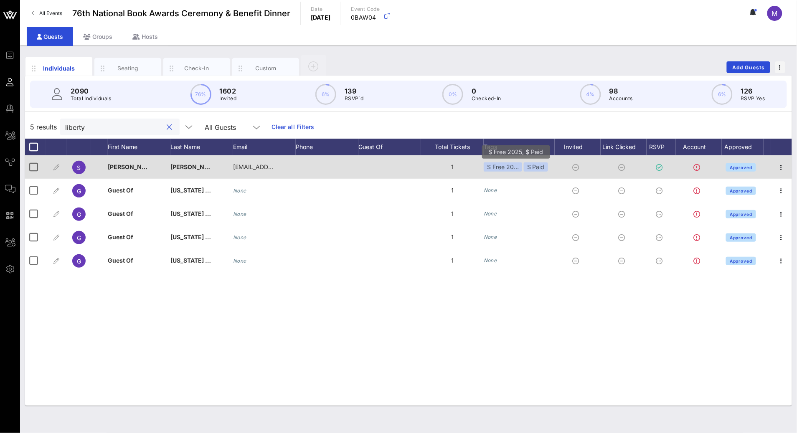
type input "liberty"
click at [503, 164] on div "$ Free 20…" at bounding box center [503, 167] width 38 height 9
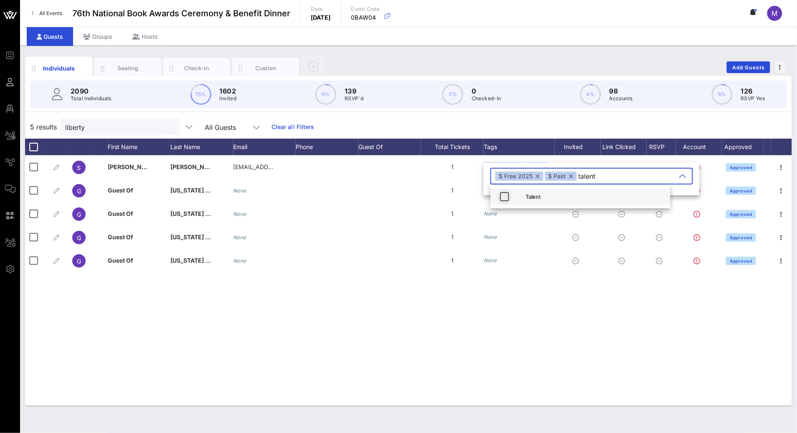
type input "talent"
click at [506, 198] on icon "button" at bounding box center [505, 197] width 10 height 10
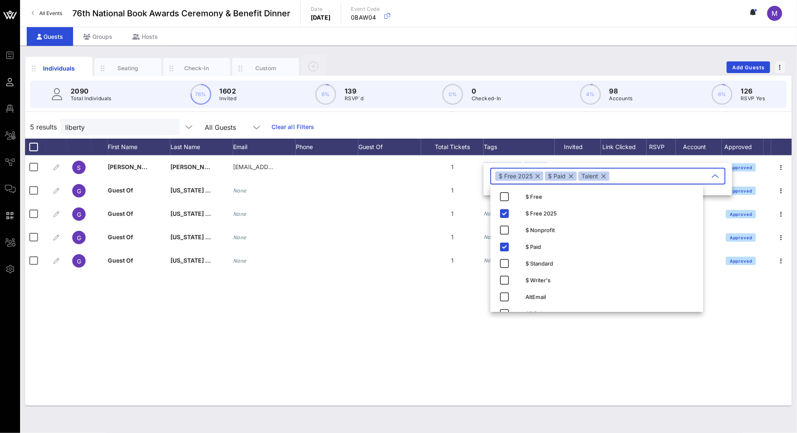
drag, startPoint x: 461, startPoint y: 358, endPoint x: 468, endPoint y: 283, distance: 75.5
click at [461, 358] on div "S Shana Stephenson sstephenson@nyliberty.com 1 $ Free 20… $ Paid Approved G Gue…" at bounding box center [408, 280] width 767 height 251
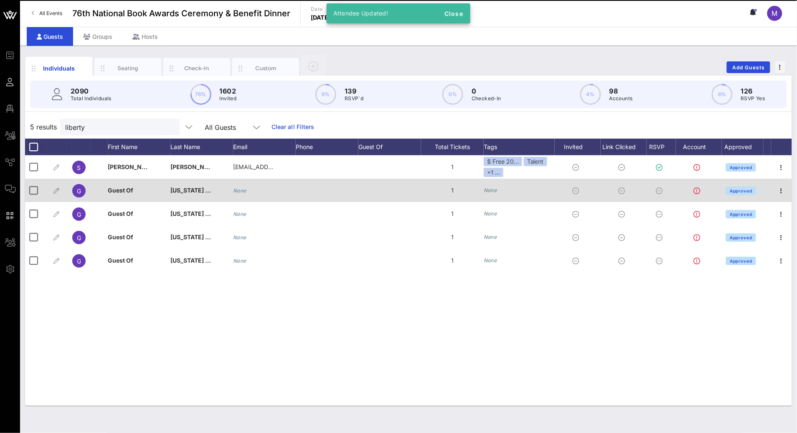
click at [481, 192] on div "1" at bounding box center [452, 190] width 63 height 23
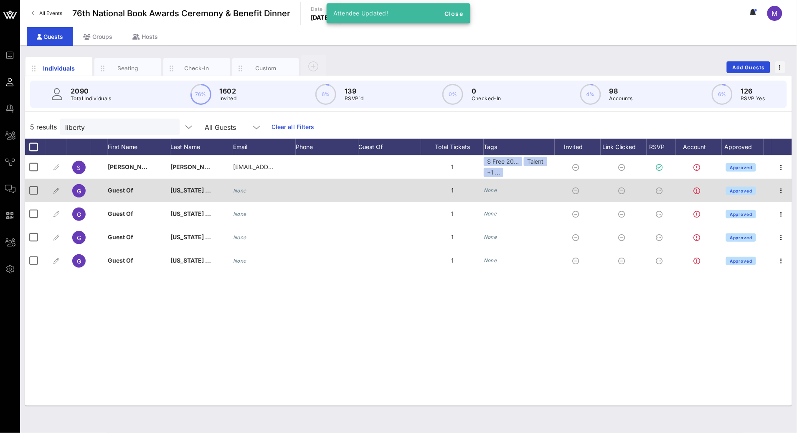
click at [494, 189] on icon "None" at bounding box center [490, 190] width 13 height 6
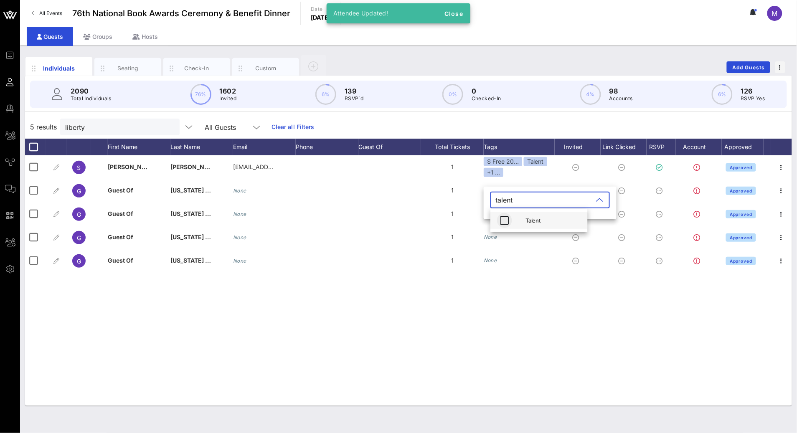
type input "talent"
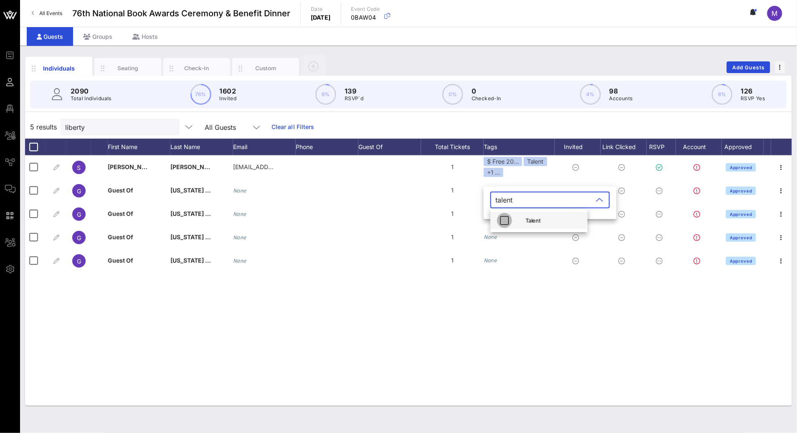
click at [502, 219] on icon "button" at bounding box center [505, 221] width 10 height 10
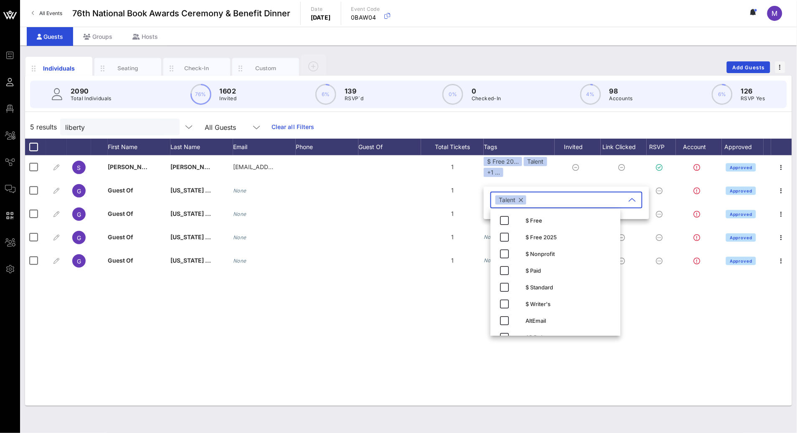
click at [420, 352] on div "S Shana Stephenson sstephenson@nyliberty.com 1 $ Free 20… Talent +1 ... Approve…" at bounding box center [408, 280] width 767 height 251
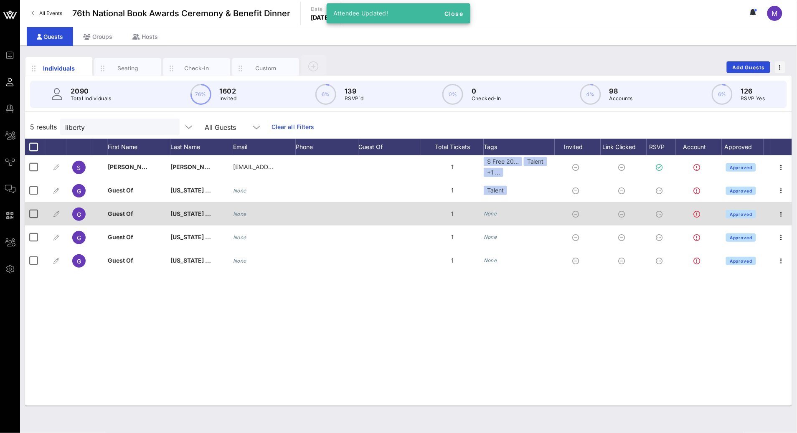
click at [492, 213] on icon "None" at bounding box center [490, 214] width 13 height 6
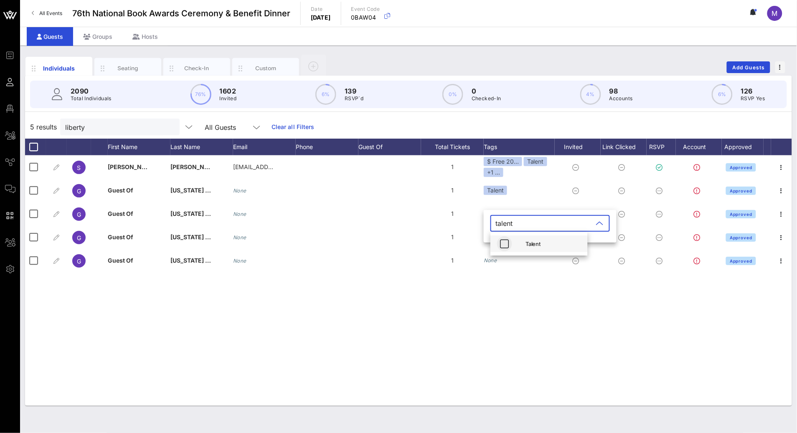
type input "talent"
click at [504, 240] on icon "button" at bounding box center [505, 244] width 10 height 10
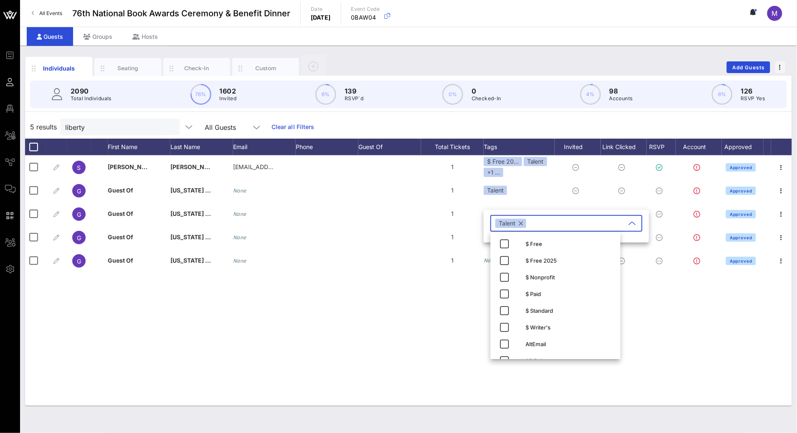
click at [428, 315] on div "S Shana Stephenson sstephenson@nyliberty.com 1 $ Free 20… Talent +1 ... Approve…" at bounding box center [408, 280] width 767 height 251
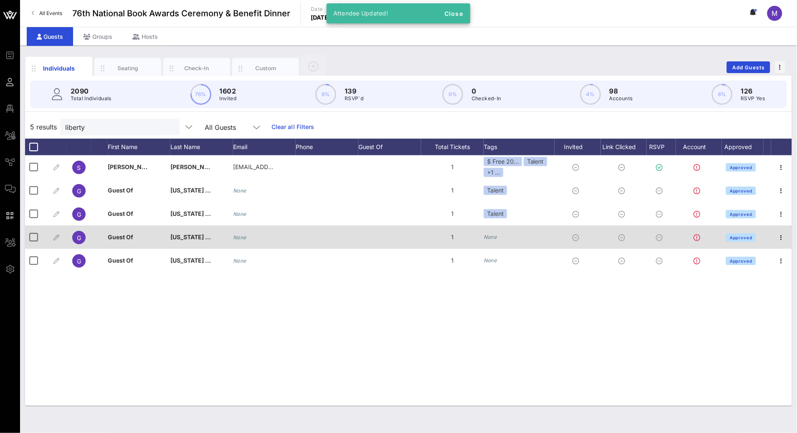
click at [491, 234] on icon "None" at bounding box center [490, 237] width 13 height 6
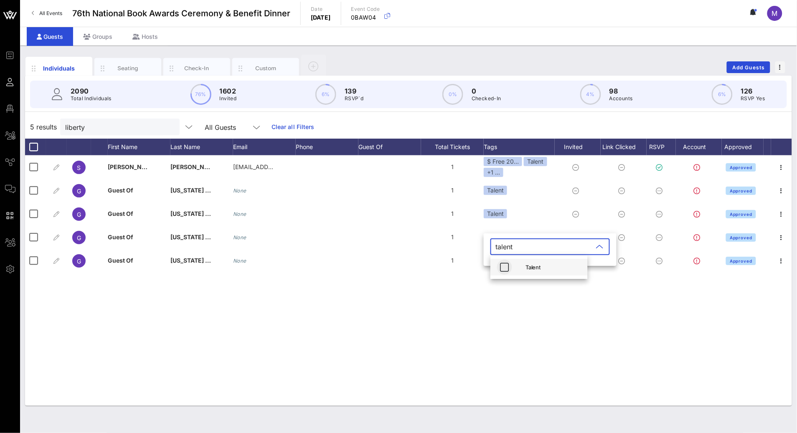
type input "talent"
drag, startPoint x: 506, startPoint y: 268, endPoint x: 475, endPoint y: 290, distance: 36.9
click at [506, 268] on icon "button" at bounding box center [505, 267] width 10 height 10
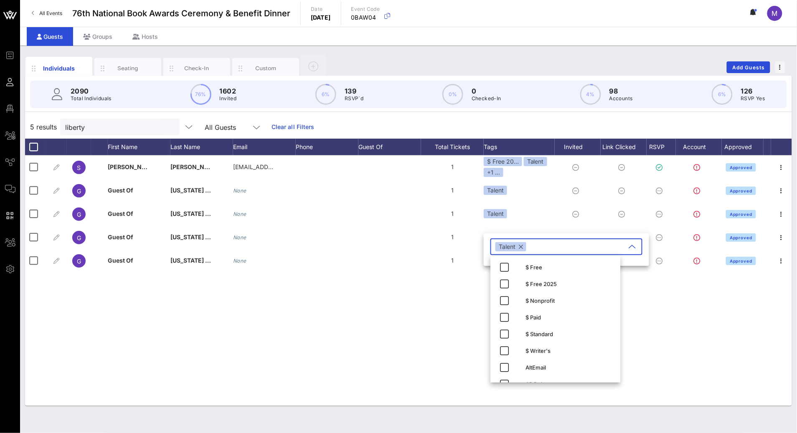
drag, startPoint x: 442, startPoint y: 311, endPoint x: 467, endPoint y: 288, distance: 34.6
click at [442, 311] on div "S Shana Stephenson sstephenson@nyliberty.com 1 $ Free 20… Talent +1 ... Approve…" at bounding box center [408, 280] width 767 height 251
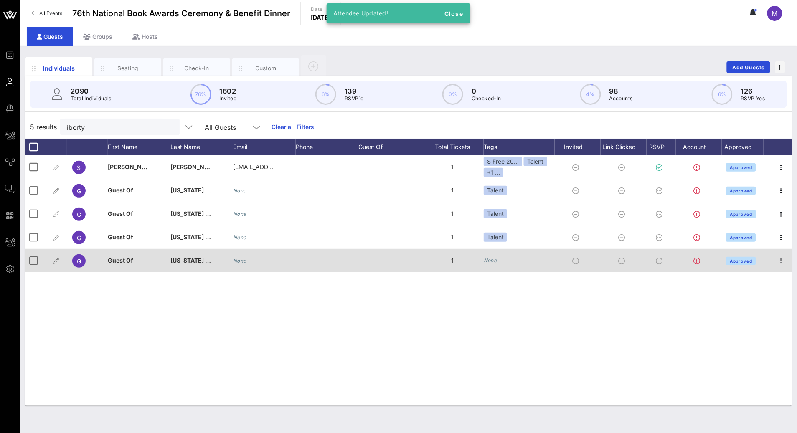
click at [491, 260] on icon "None" at bounding box center [490, 260] width 13 height 6
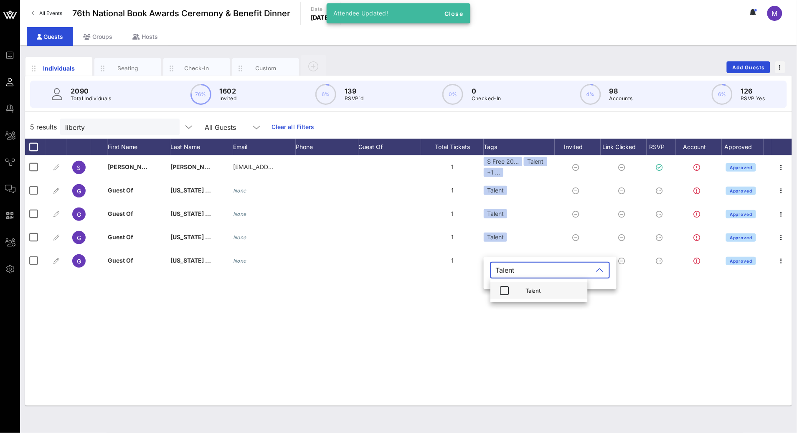
type input "Talent"
click at [511, 283] on div at bounding box center [504, 290] width 15 height 15
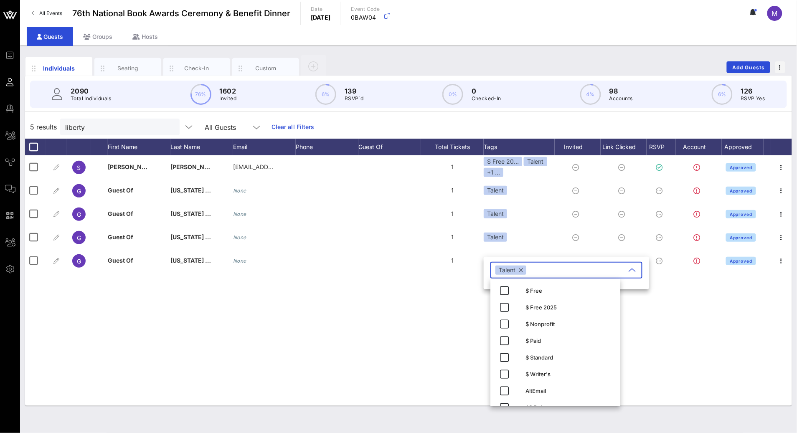
click at [379, 318] on div "S Shana Stephenson sstephenson@nyliberty.com 1 $ Free 20… Talent +1 ... Approve…" at bounding box center [408, 280] width 767 height 251
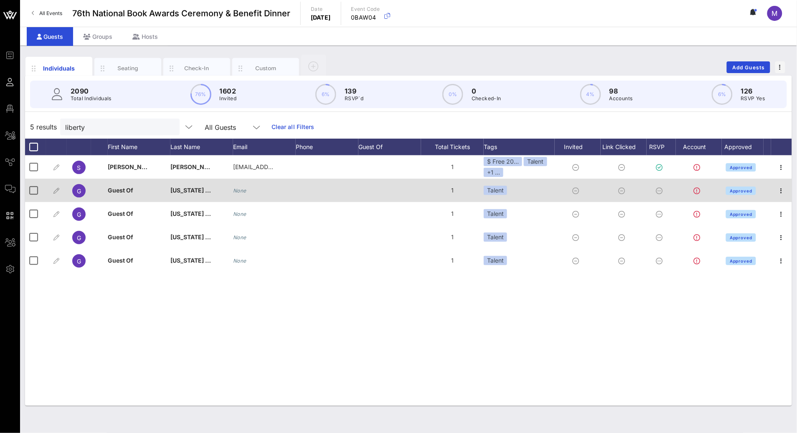
click at [659, 189] on icon at bounding box center [659, 191] width 7 height 7
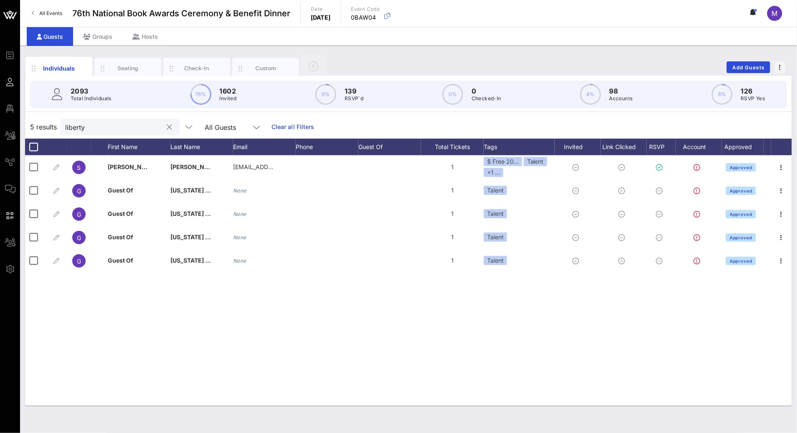
click at [92, 126] on input "liberty" at bounding box center [114, 127] width 98 height 11
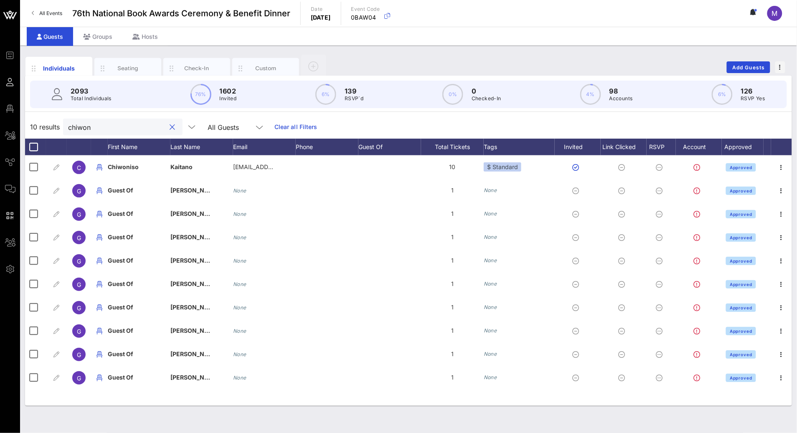
drag, startPoint x: 85, startPoint y: 125, endPoint x: 44, endPoint y: 125, distance: 40.9
click at [44, 124] on div "10 results chiwon All Guests Clear all Filters" at bounding box center [408, 126] width 767 height 23
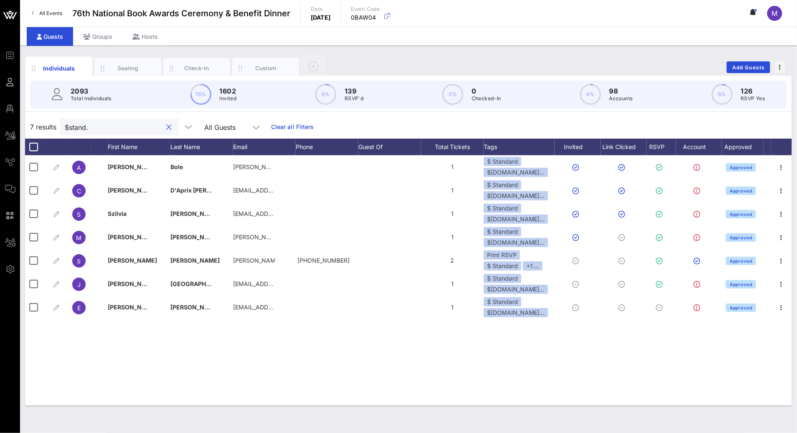
type input "$stand."
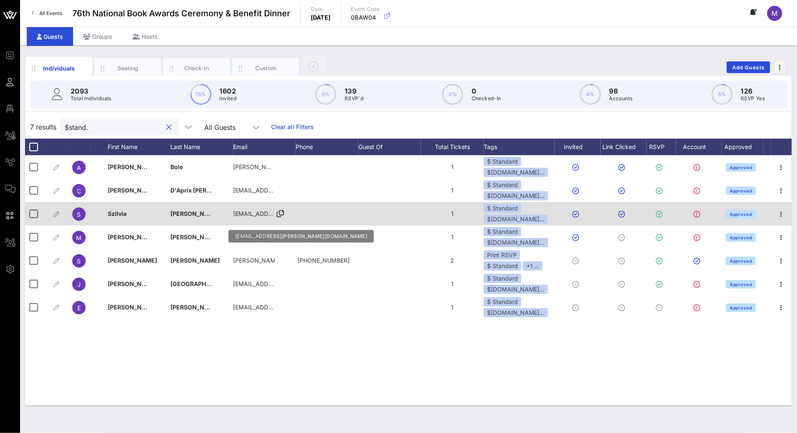
click at [280, 213] on icon at bounding box center [281, 213] width 8 height 1
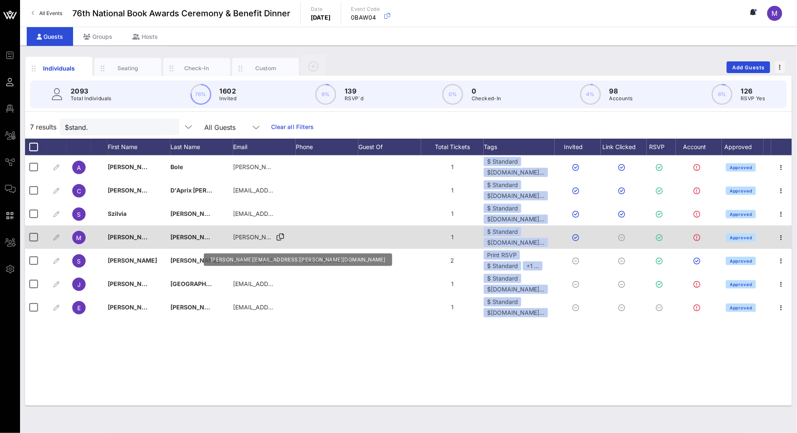
click at [280, 238] on icon at bounding box center [281, 237] width 8 height 1
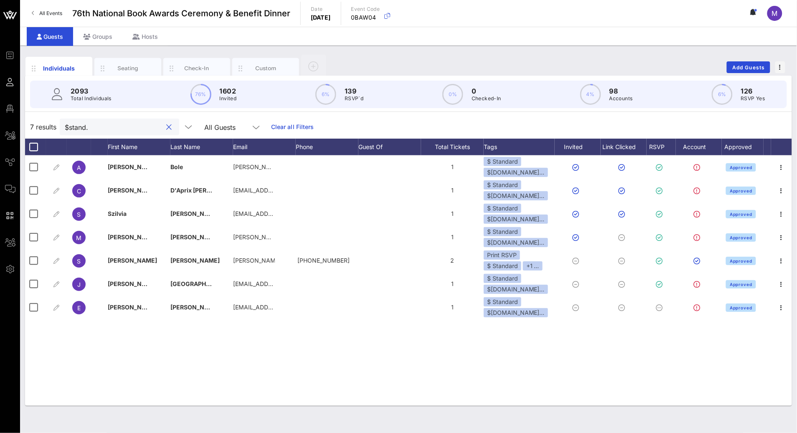
drag, startPoint x: 117, startPoint y: 131, endPoint x: 47, endPoint y: 126, distance: 69.9
click at [47, 126] on div "7 results $stand. All Guests Clear all Filters" at bounding box center [408, 126] width 767 height 23
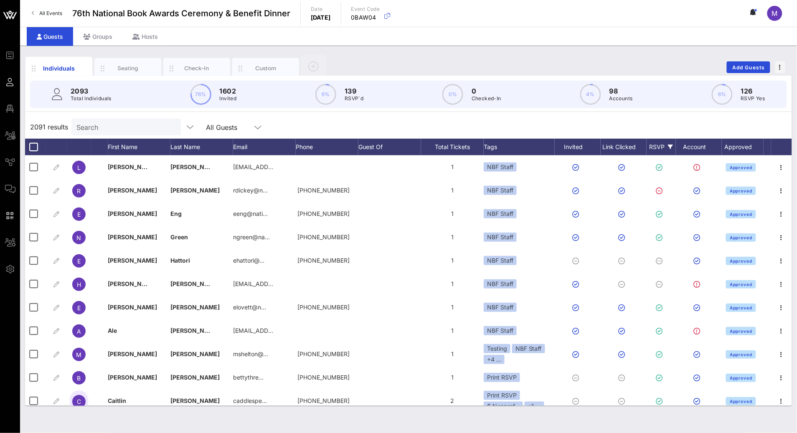
click at [658, 144] on div "RSVP" at bounding box center [661, 147] width 29 height 17
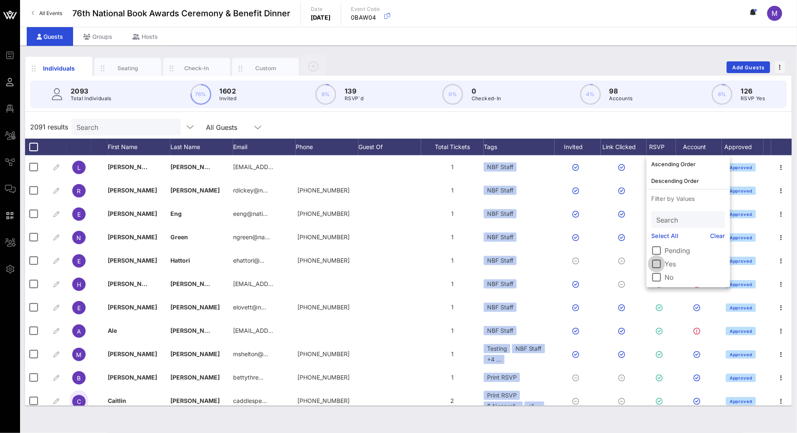
click at [656, 261] on div at bounding box center [657, 264] width 14 height 14
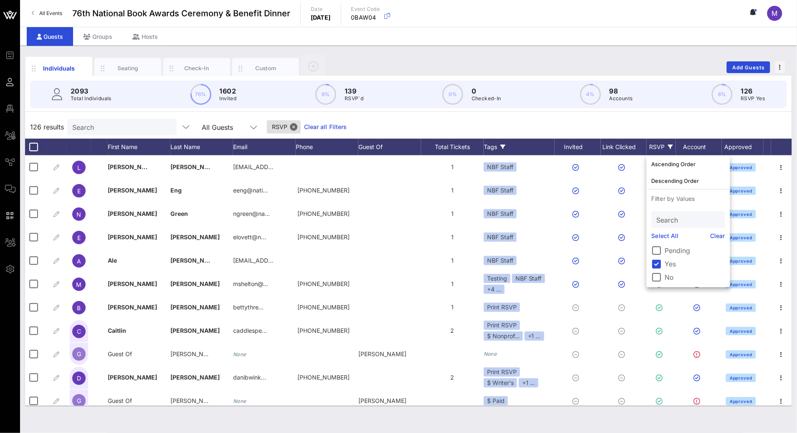
click at [494, 145] on div "Tags" at bounding box center [519, 147] width 71 height 17
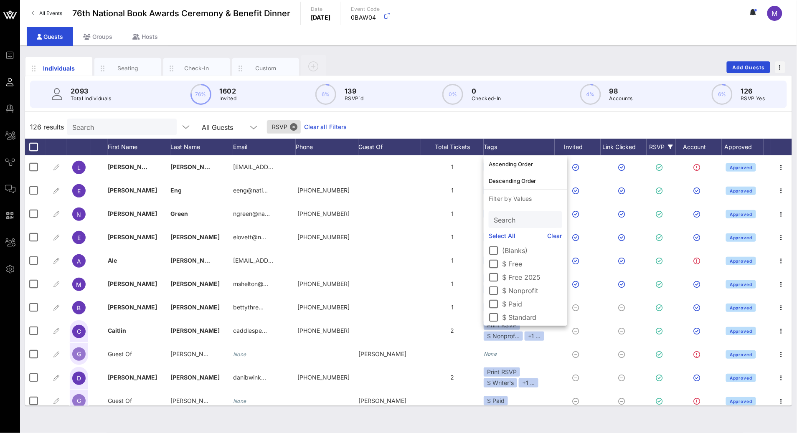
drag, startPoint x: 555, startPoint y: 234, endPoint x: 517, endPoint y: 290, distance: 68.3
click at [555, 234] on link "Clear" at bounding box center [555, 235] width 15 height 9
click at [499, 282] on div at bounding box center [494, 285] width 14 height 14
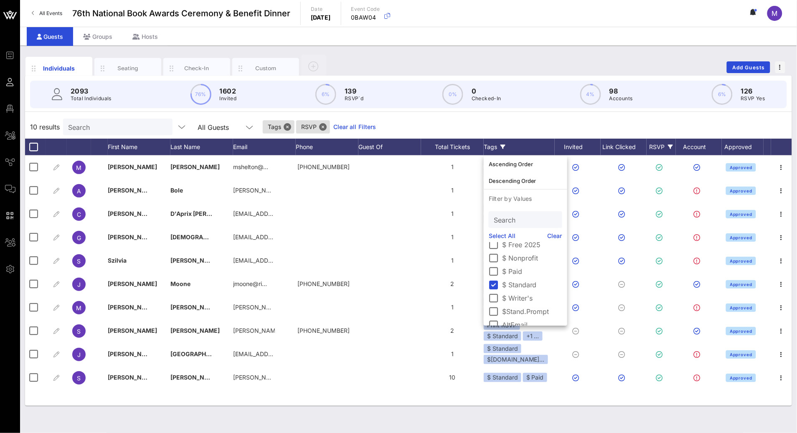
click at [548, 127] on div "10 results Search All Guests Tags RSVP Clear all Filters" at bounding box center [408, 126] width 767 height 23
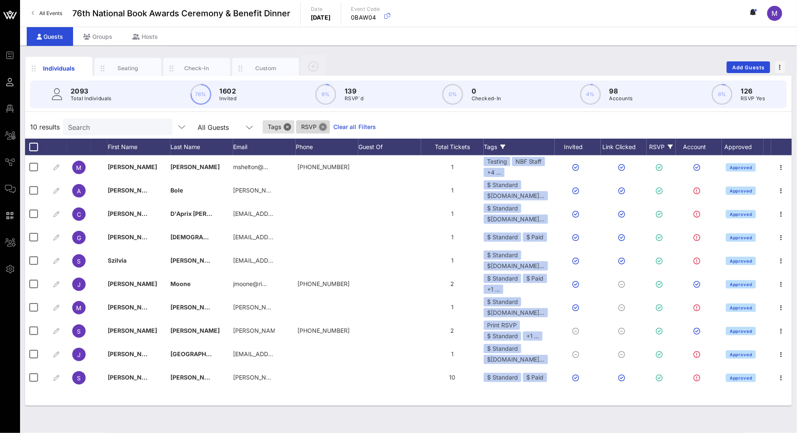
click at [319, 126] on button "Close" at bounding box center [323, 127] width 8 height 8
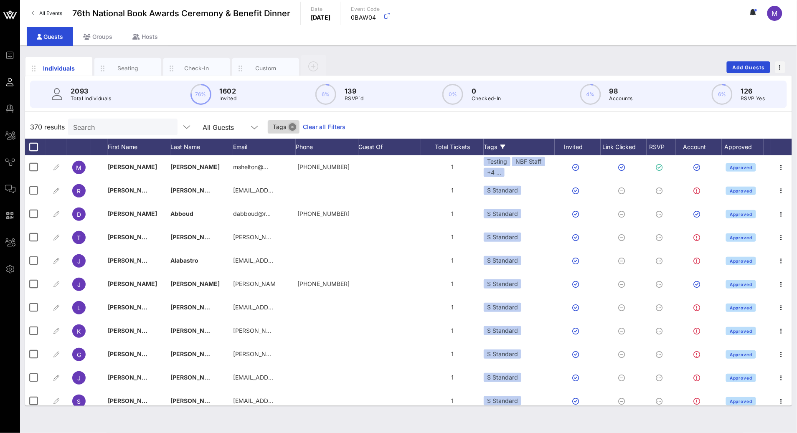
click at [289, 127] on button "Close" at bounding box center [293, 127] width 8 height 8
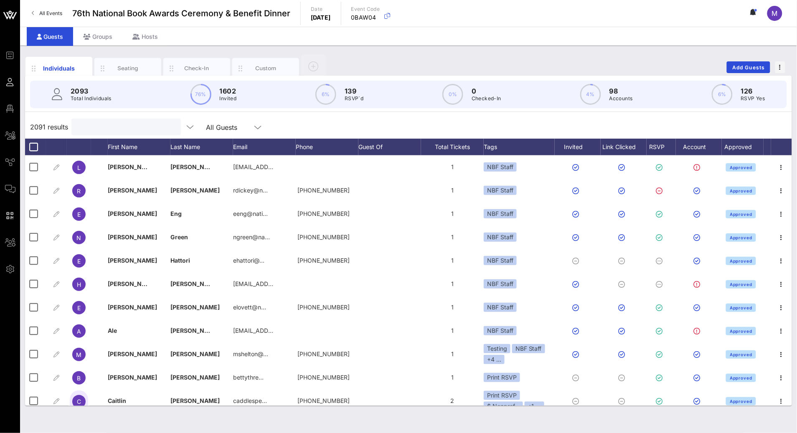
click at [105, 124] on input "text" at bounding box center [125, 127] width 98 height 11
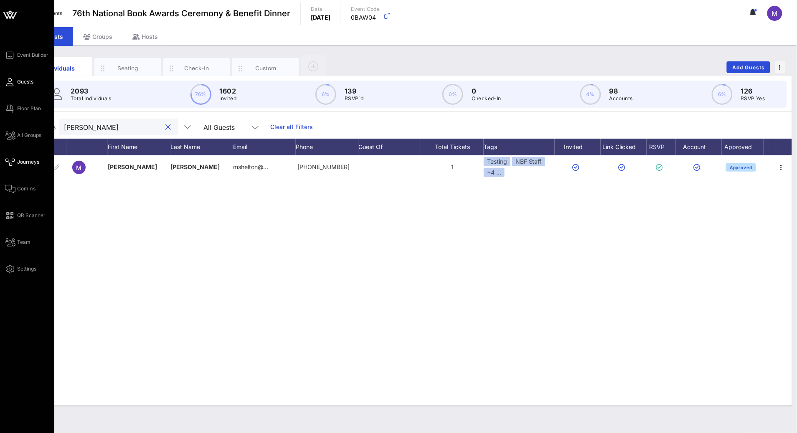
type input "madeleine"
click at [23, 165] on link "Journeys" at bounding box center [22, 162] width 34 height 10
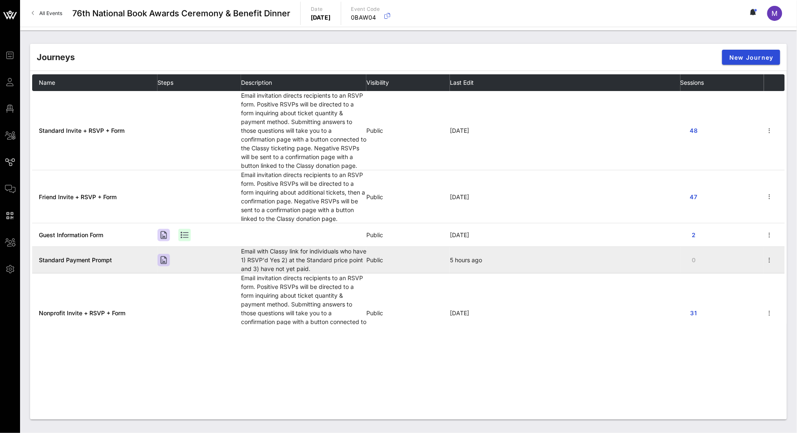
click at [106, 257] on span "Standard Payment Prompt" at bounding box center [75, 260] width 73 height 7
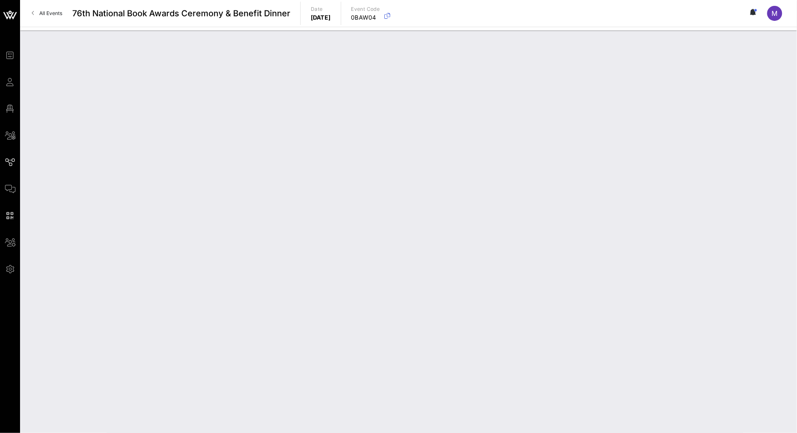
type input "Standard Payment Prompt"
type textarea "**********"
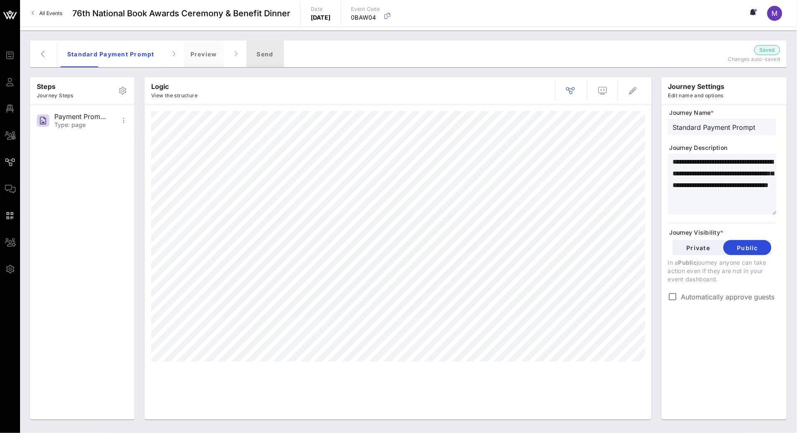
click at [274, 61] on div "Send" at bounding box center [265, 54] width 38 height 27
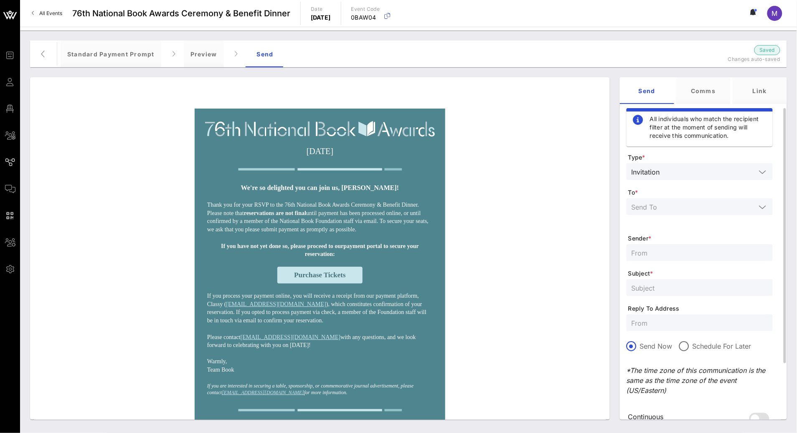
click at [709, 206] on input "text" at bounding box center [694, 206] width 124 height 11
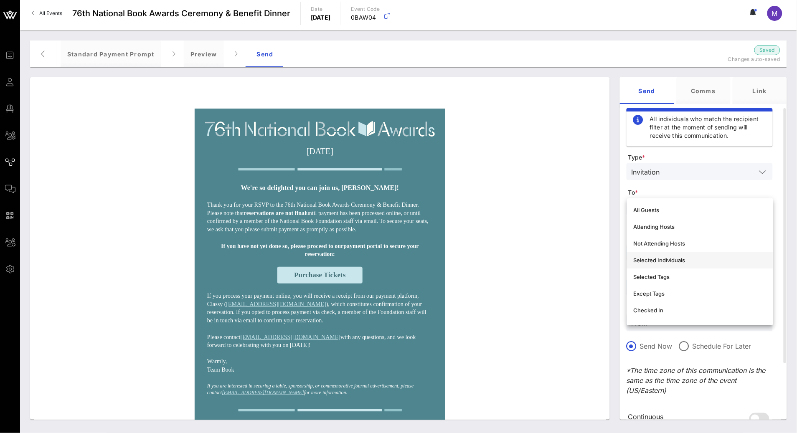
click at [687, 262] on div "Selected Individuals" at bounding box center [700, 260] width 133 height 7
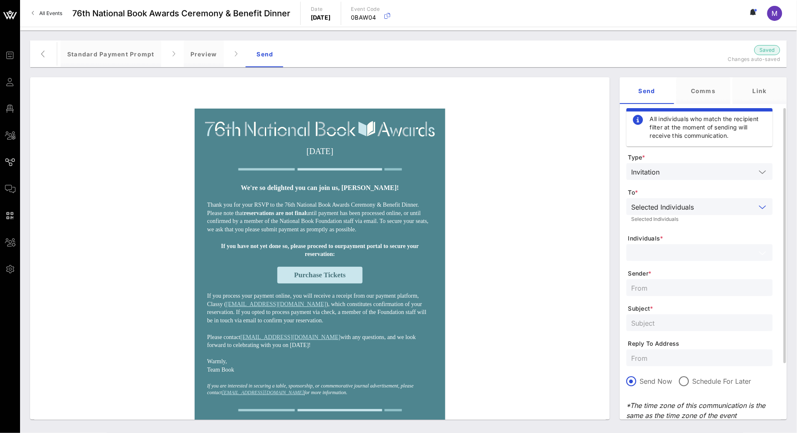
click at [676, 251] on input "text" at bounding box center [694, 252] width 124 height 11
click at [638, 270] on icon at bounding box center [639, 275] width 10 height 10
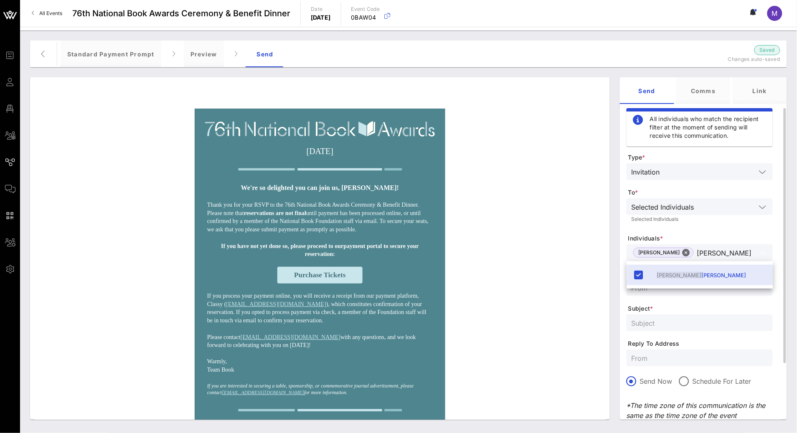
type input "madeleine"
click at [699, 310] on span "Subject *" at bounding box center [700, 309] width 145 height 8
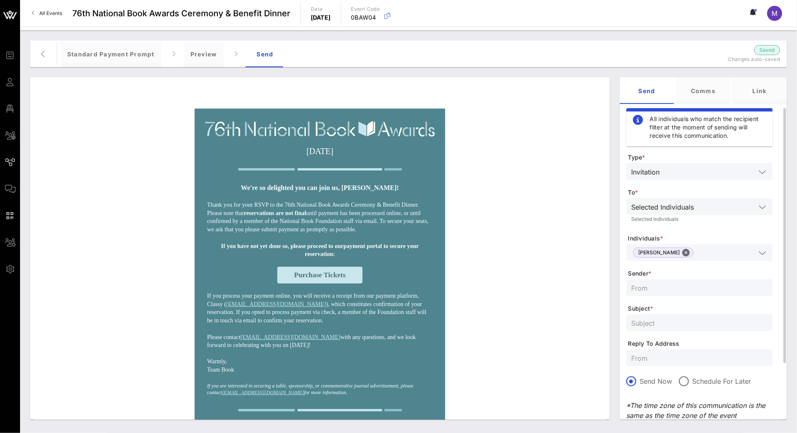
click at [673, 290] on input "text" at bounding box center [700, 287] width 136 height 11
type input "National Book Awards"
click at [669, 325] on input "text" at bounding box center [700, 323] width 136 height 11
paste input "Finalize your reservation for the 76th National Book Awards”"
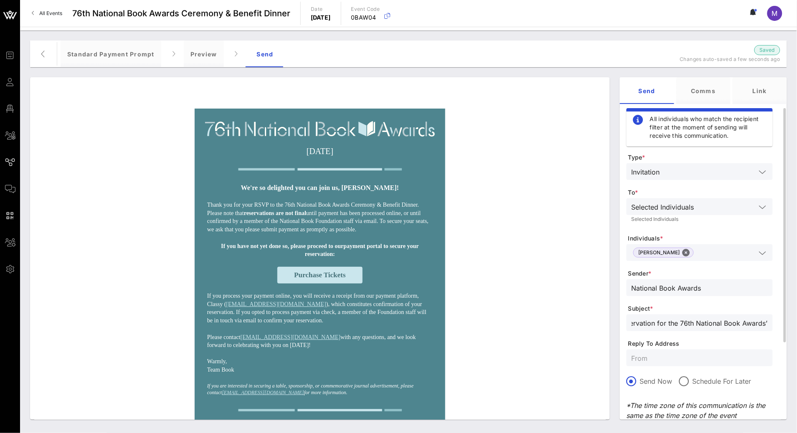
click at [664, 356] on input "text" at bounding box center [700, 358] width 136 height 11
click at [702, 324] on input "Finalize your reservation for the 76th National Book Awards”" at bounding box center [700, 323] width 136 height 11
type input "Finalize your reservation for the 76th National Book Awards"
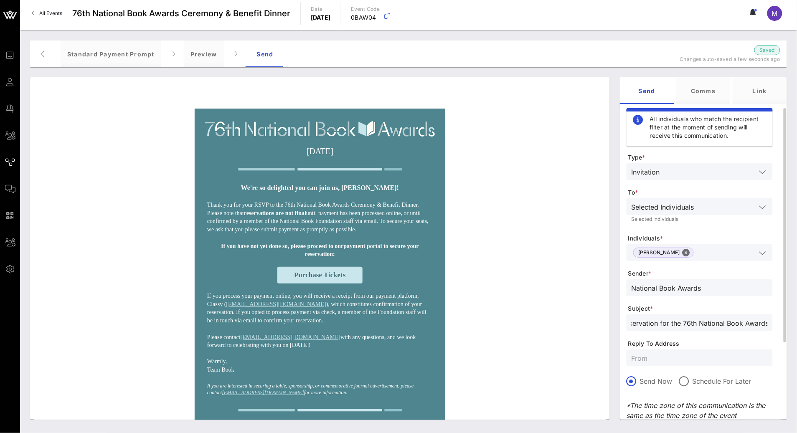
click at [736, 355] on input "text" at bounding box center [700, 358] width 136 height 11
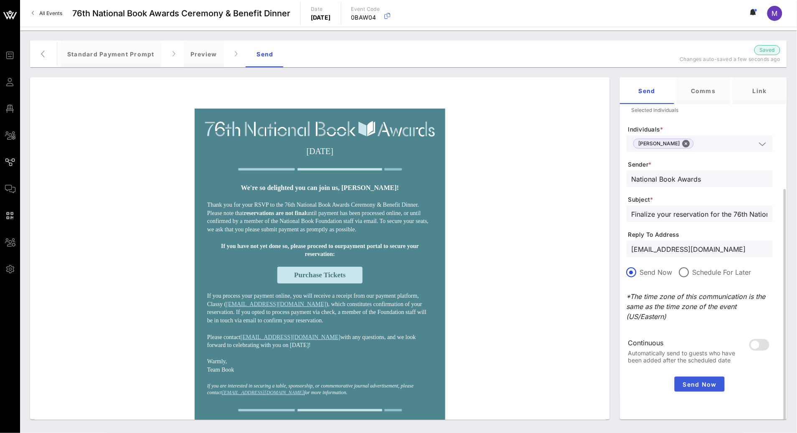
type input "[EMAIL_ADDRESS][DOMAIN_NAME]"
click at [700, 381] on span "Send Now" at bounding box center [699, 384] width 43 height 7
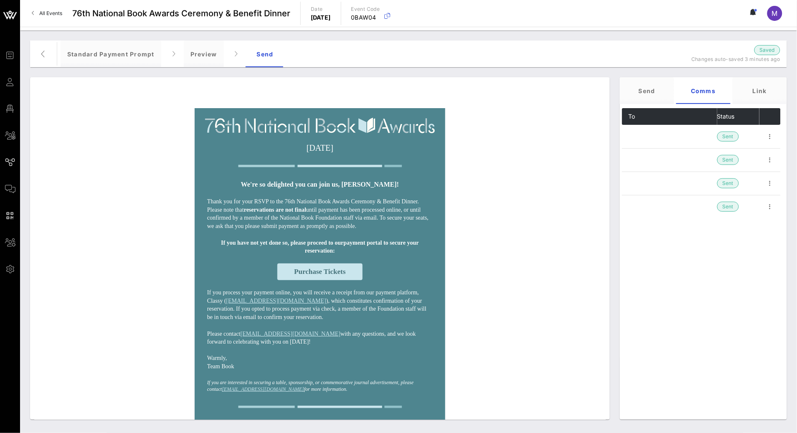
scroll to position [4, 0]
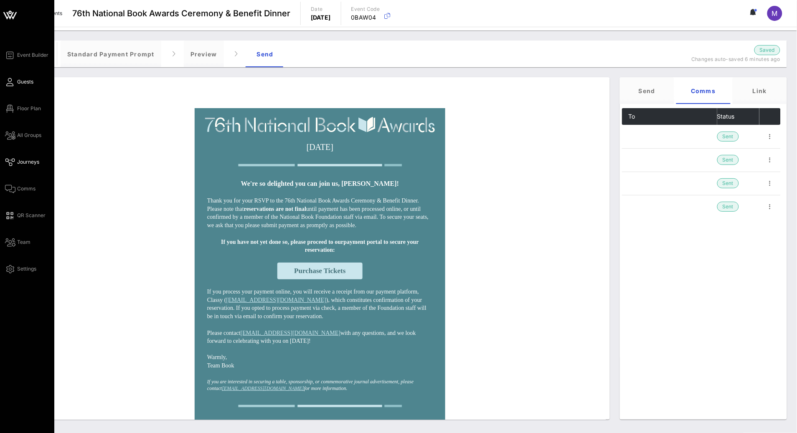
click at [31, 77] on link "Guests" at bounding box center [19, 82] width 28 height 10
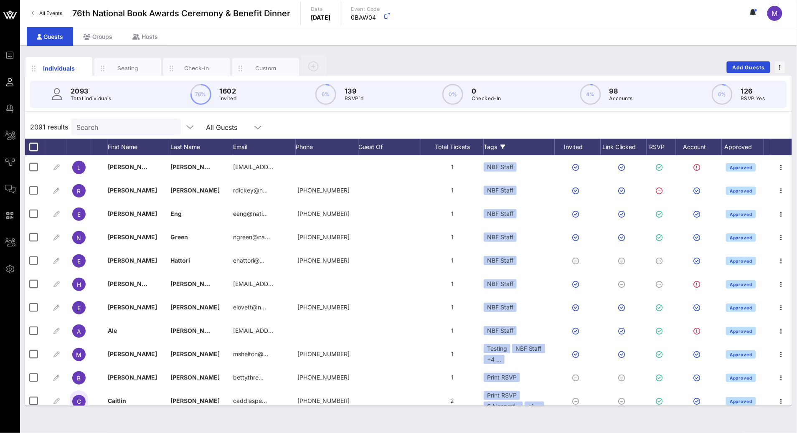
click at [504, 145] on icon at bounding box center [502, 147] width 5 height 5
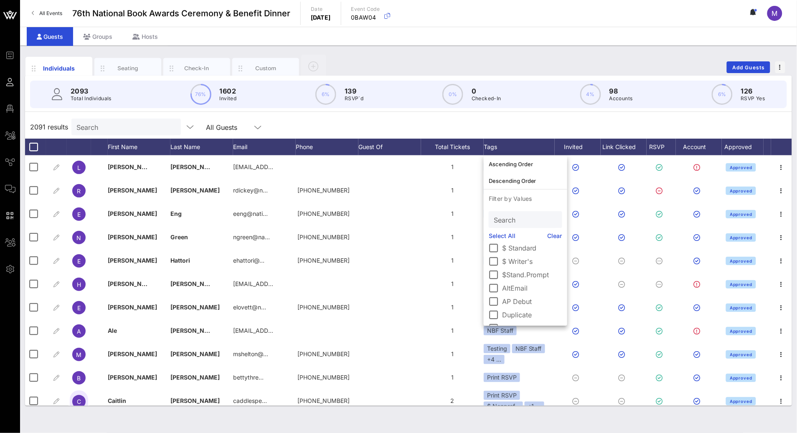
scroll to position [68, 0]
click at [496, 274] on div at bounding box center [494, 276] width 14 height 14
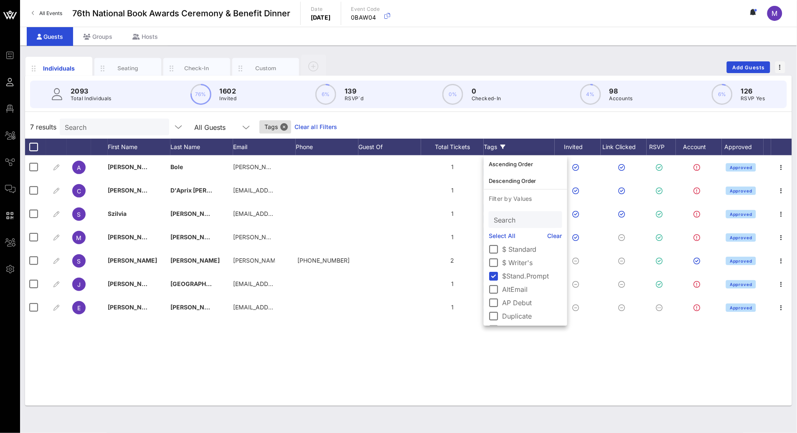
click at [510, 120] on div "7 results Search All Guests Tags Clear all Filters" at bounding box center [408, 126] width 767 height 23
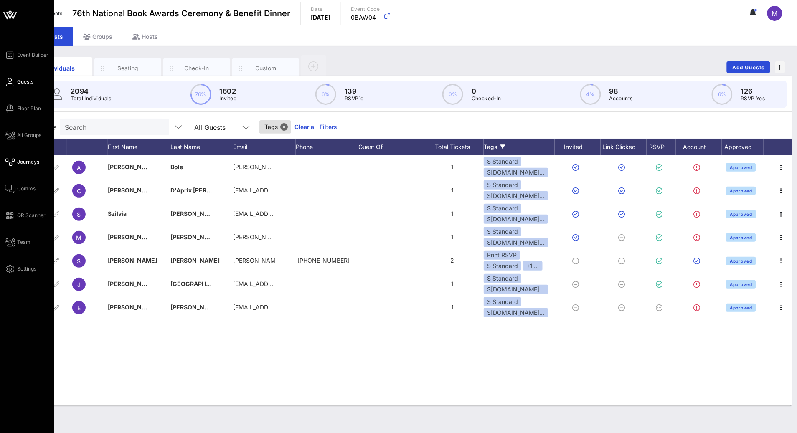
click at [31, 158] on span "Journeys" at bounding box center [28, 162] width 22 height 8
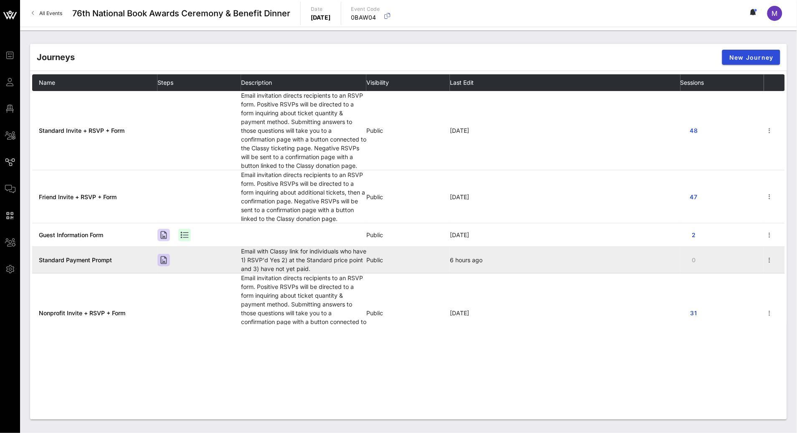
click at [85, 262] on span "Standard Payment Prompt" at bounding box center [75, 260] width 73 height 7
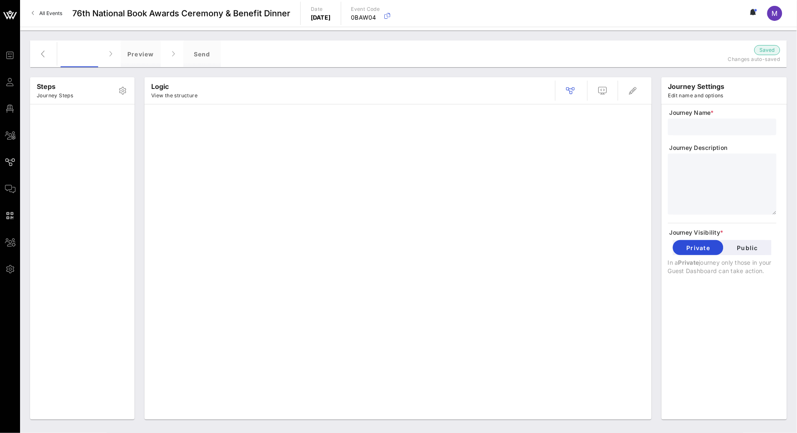
type input "Standard Payment Prompt"
type textarea "**********"
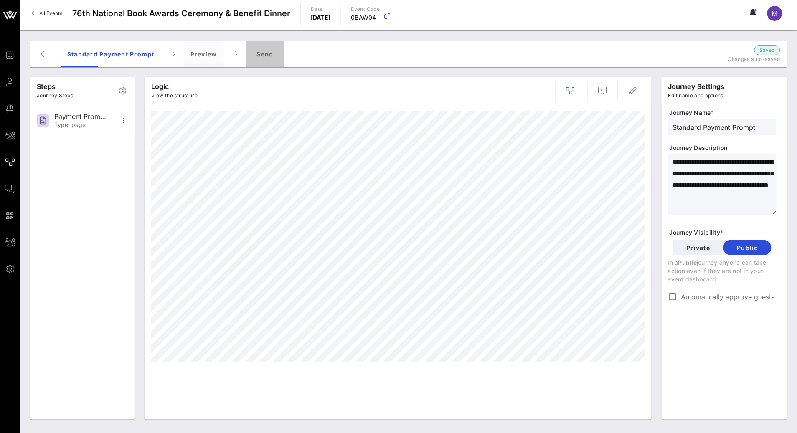
click at [270, 50] on div "Send" at bounding box center [265, 54] width 38 height 27
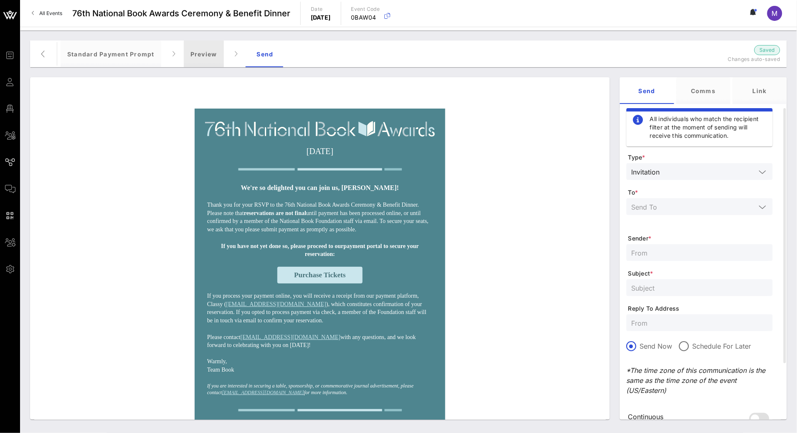
click at [207, 54] on div "Preview" at bounding box center [204, 54] width 40 height 27
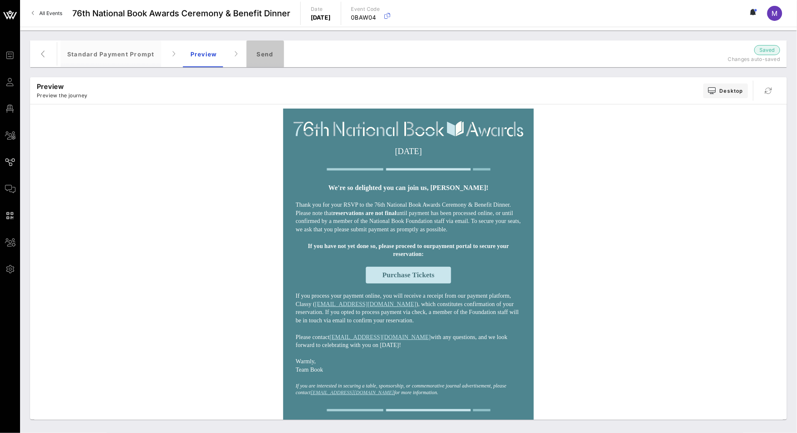
click at [259, 50] on div "Send" at bounding box center [265, 54] width 38 height 27
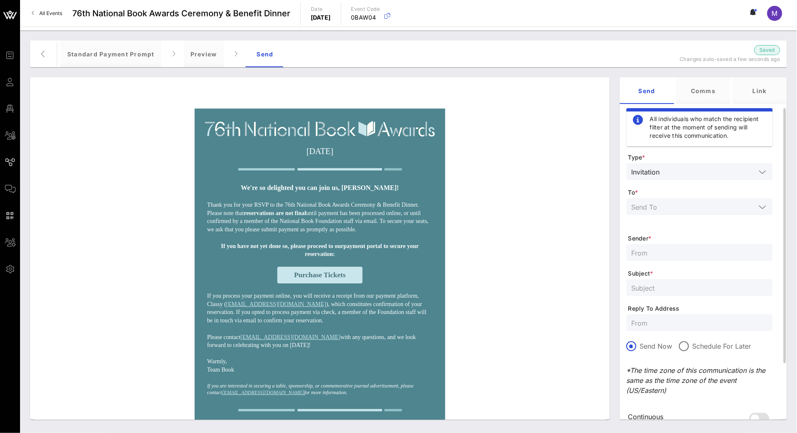
click at [684, 206] on input "text" at bounding box center [694, 206] width 124 height 11
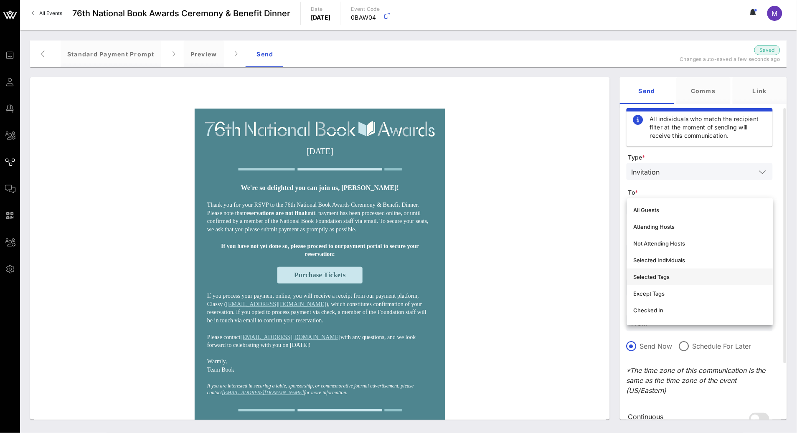
click at [678, 274] on div "Selected Tags" at bounding box center [700, 277] width 133 height 7
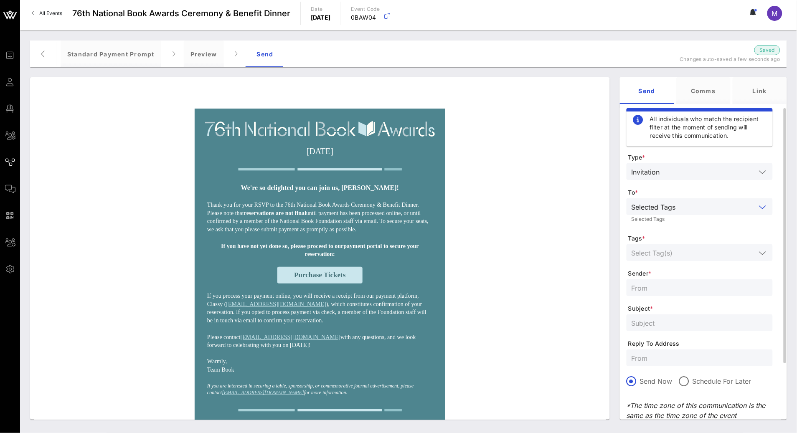
click at [684, 258] on div at bounding box center [700, 252] width 136 height 17
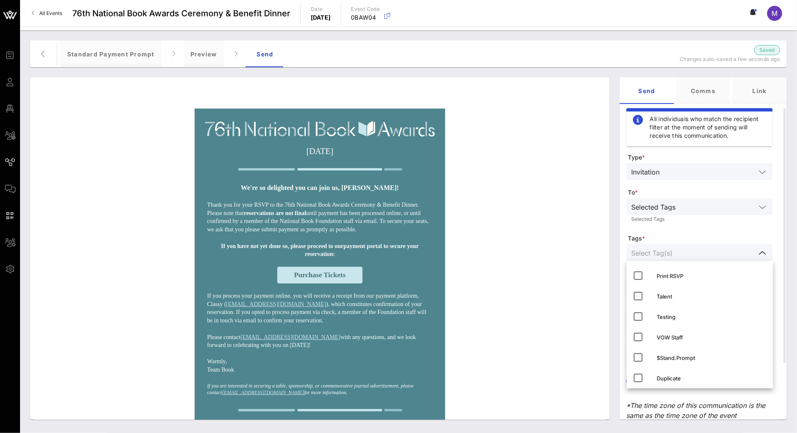
scroll to position [228, 0]
click at [637, 353] on icon at bounding box center [639, 354] width 10 height 10
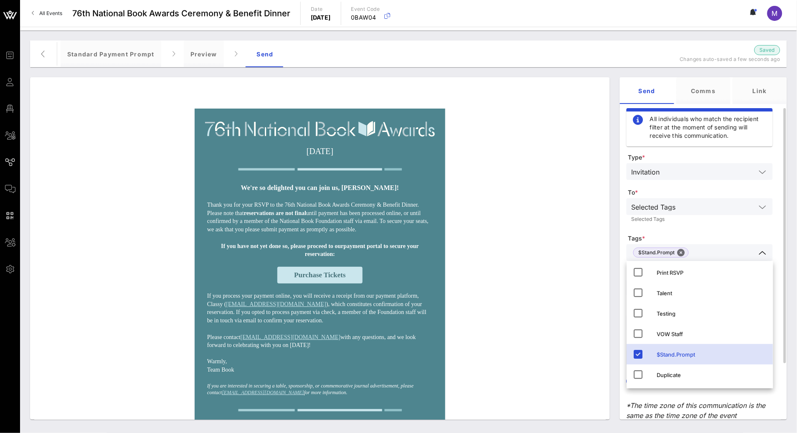
click at [730, 226] on div "Selected Tags Selected Tags" at bounding box center [700, 212] width 146 height 28
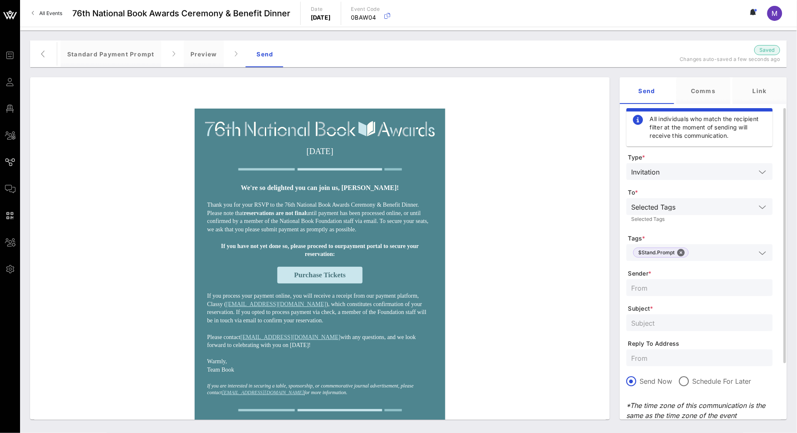
click at [669, 315] on div at bounding box center [700, 323] width 136 height 17
paste input "Finalize your reservation for the 76th National Book Awards"
type input "Finalize your reservation for the 76th National Book Awards"
click at [660, 287] on input "text" at bounding box center [700, 287] width 136 height 11
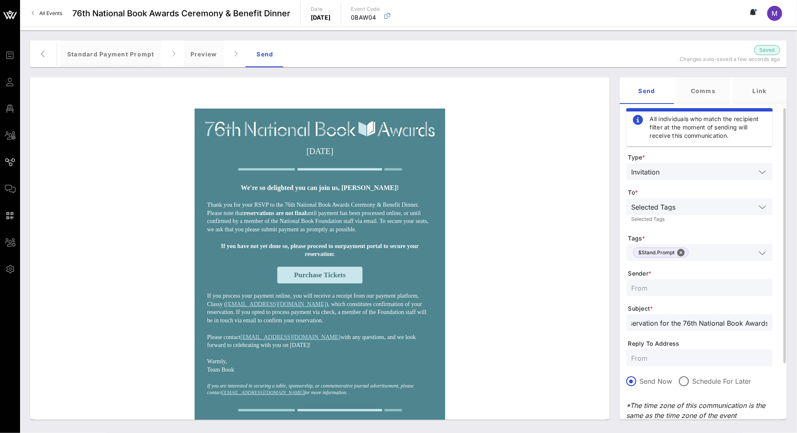
scroll to position [0, 0]
type input "National Book Awards"
click at [683, 358] on input "text" at bounding box center [700, 358] width 136 height 11
type input "[EMAIL_ADDRESS][DOMAIN_NAME]"
click at [727, 228] on form "Type * Invitation To * Selected Tags Selected Tags Tags * $Stand.Prompt Sender …" at bounding box center [700, 317] width 146 height 329
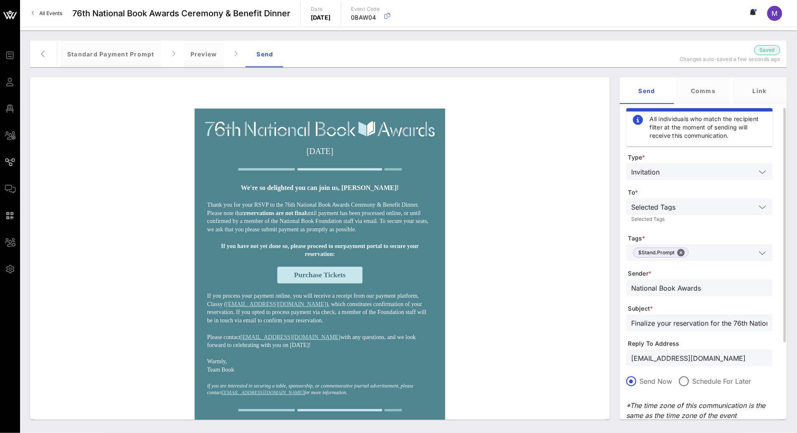
click at [696, 166] on input "text" at bounding box center [709, 171] width 93 height 11
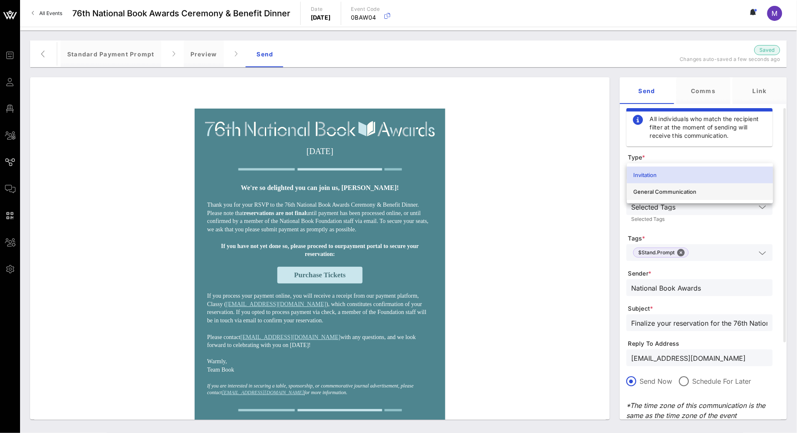
click at [697, 190] on div "General Communication" at bounding box center [700, 191] width 133 height 7
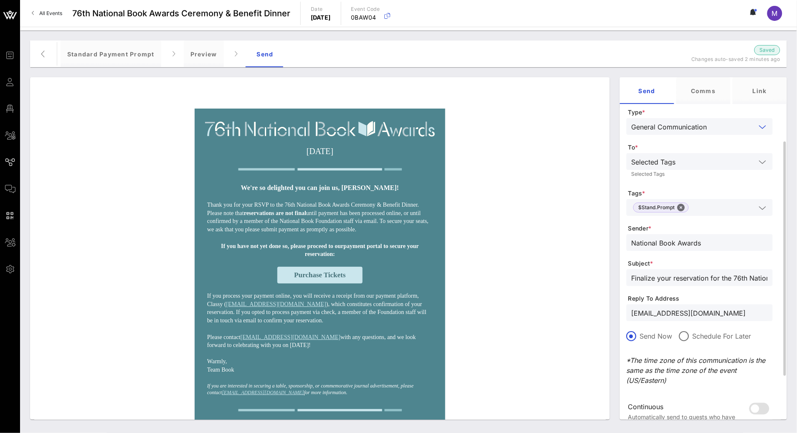
scroll to position [109, 0]
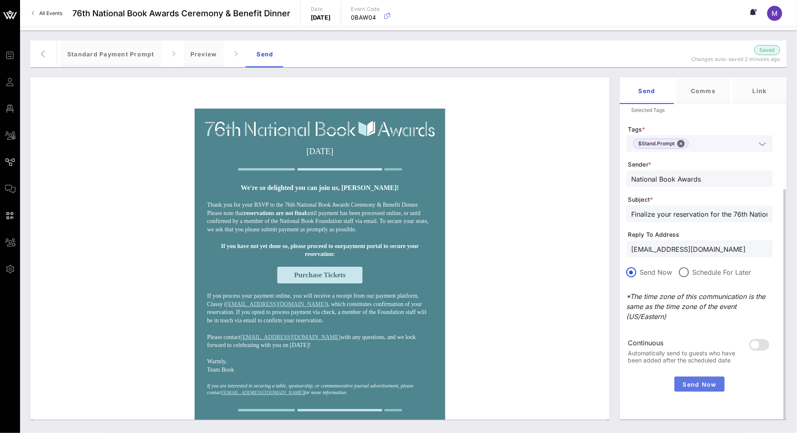
click at [708, 388] on button "Send Now" at bounding box center [700, 384] width 50 height 15
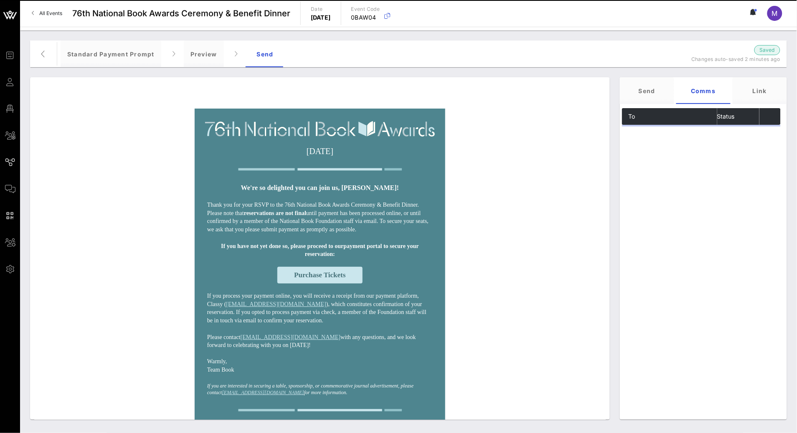
scroll to position [0, 0]
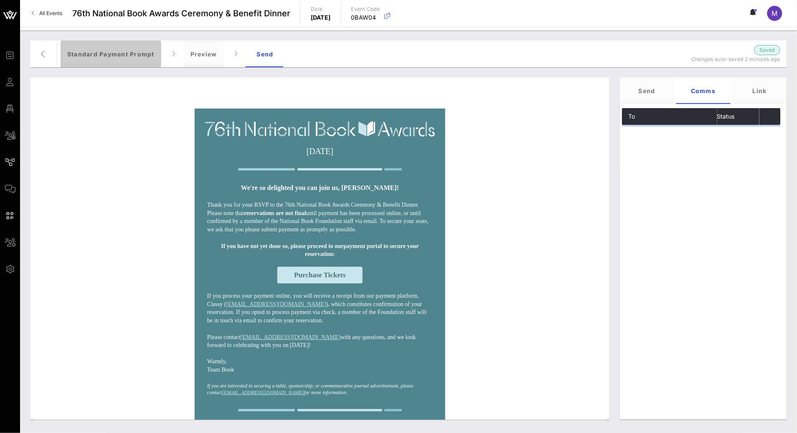
click at [128, 55] on div "Standard Payment Prompt" at bounding box center [111, 54] width 101 height 27
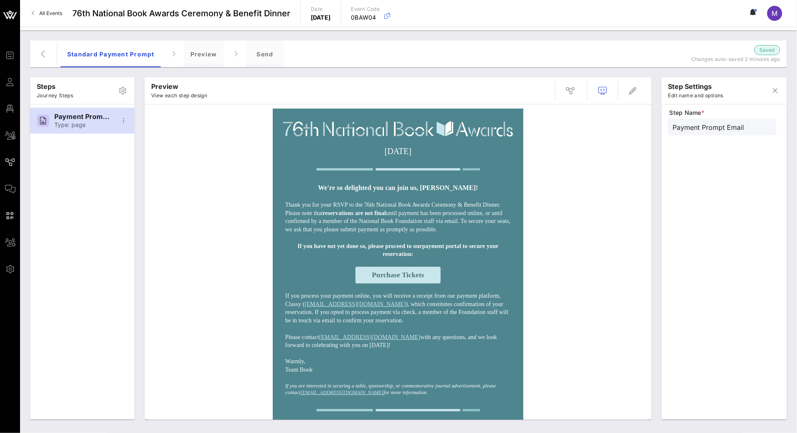
click at [449, 184] on strong "We're so delighted you can join us, Madeleine!" at bounding box center [398, 187] width 160 height 7
click at [467, 188] on strong "We're so delighted you can join us, Madeleine!" at bounding box center [398, 187] width 160 height 7
click at [635, 84] on button "button" at bounding box center [633, 91] width 20 height 20
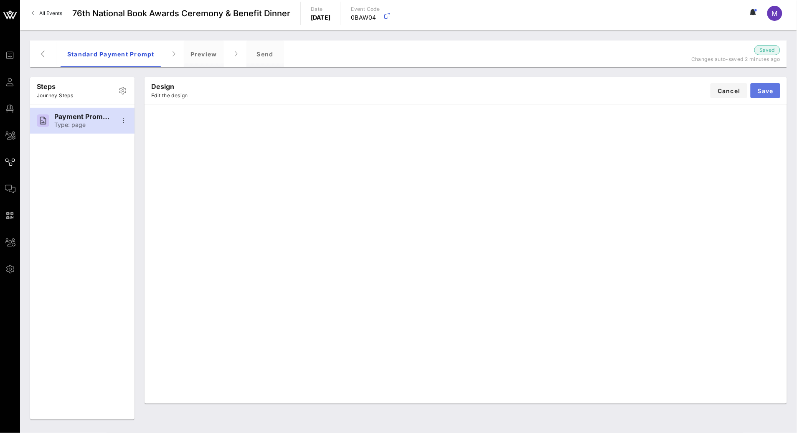
click at [772, 86] on button "Save" at bounding box center [766, 90] width 30 height 15
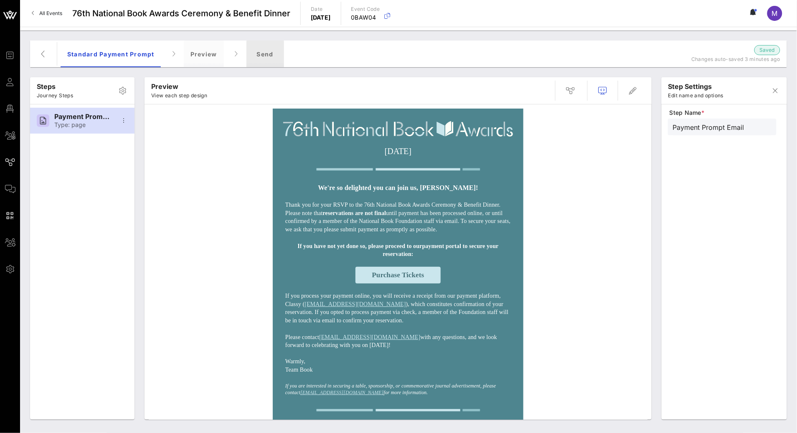
click at [278, 51] on div "Send" at bounding box center [265, 54] width 38 height 27
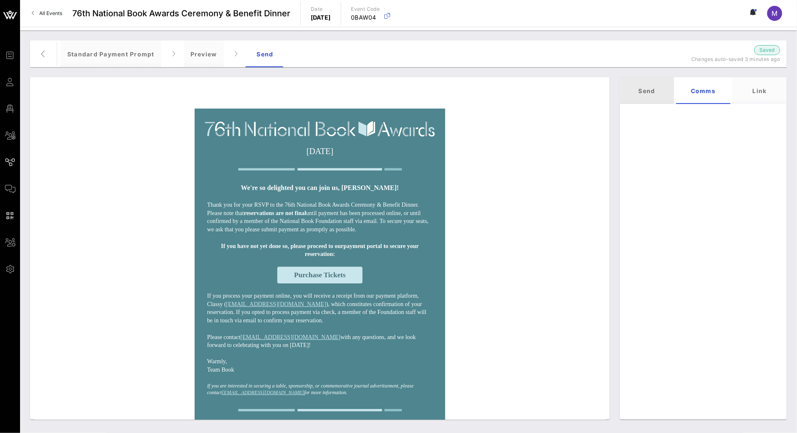
click at [640, 91] on div "Send" at bounding box center [647, 90] width 54 height 27
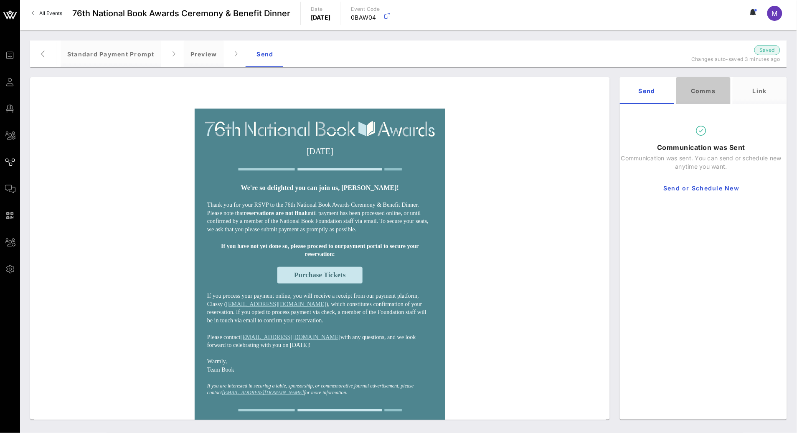
click at [700, 86] on div "Comms" at bounding box center [703, 90] width 54 height 27
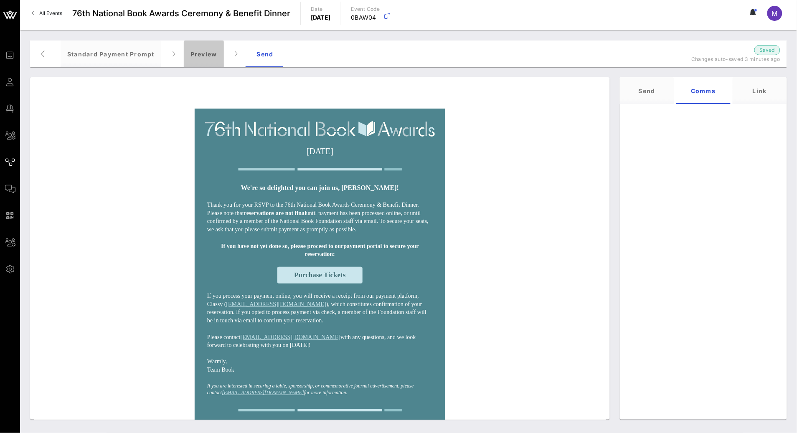
click at [211, 56] on div "Preview" at bounding box center [204, 54] width 40 height 27
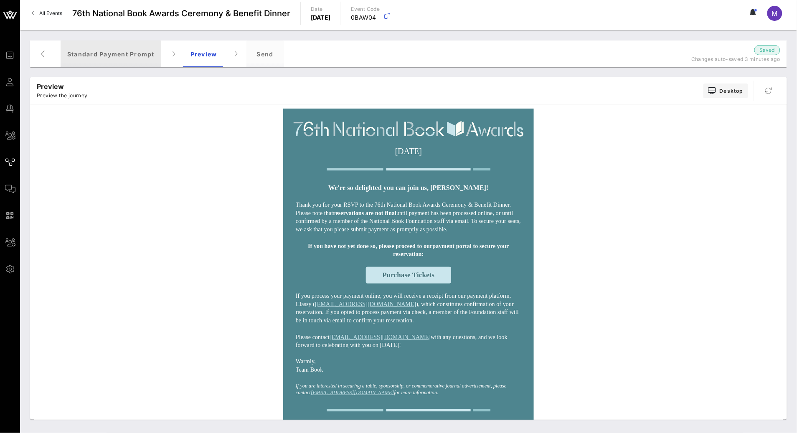
click at [122, 55] on div "Standard Payment Prompt" at bounding box center [111, 54] width 101 height 27
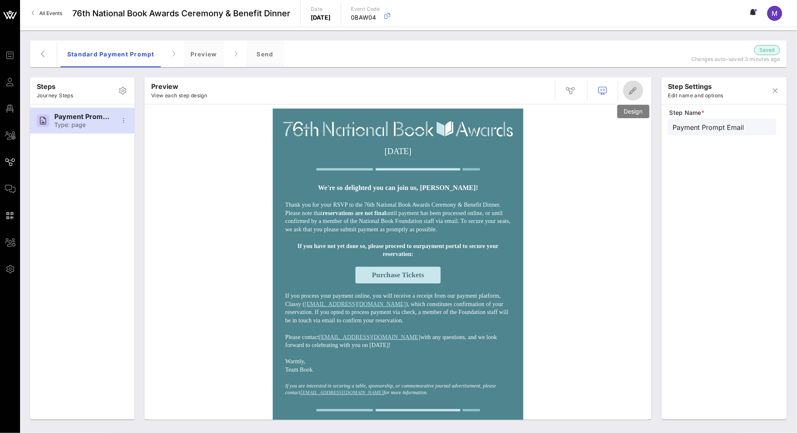
click at [633, 87] on icon "button" at bounding box center [633, 91] width 10 height 10
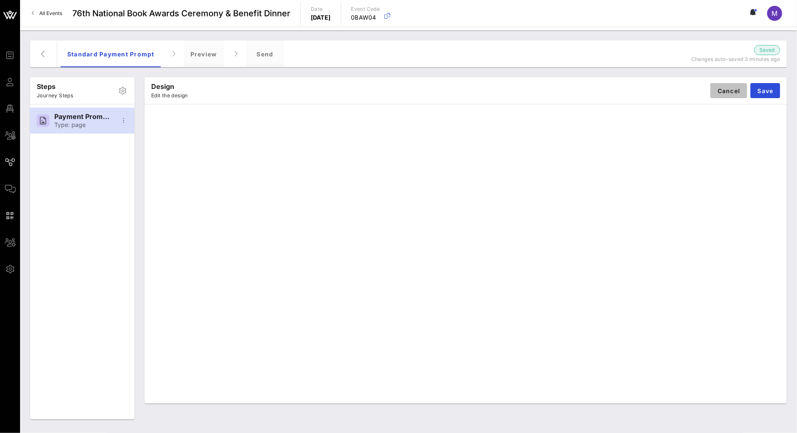
click at [724, 93] on span "Cancel" at bounding box center [728, 90] width 23 height 7
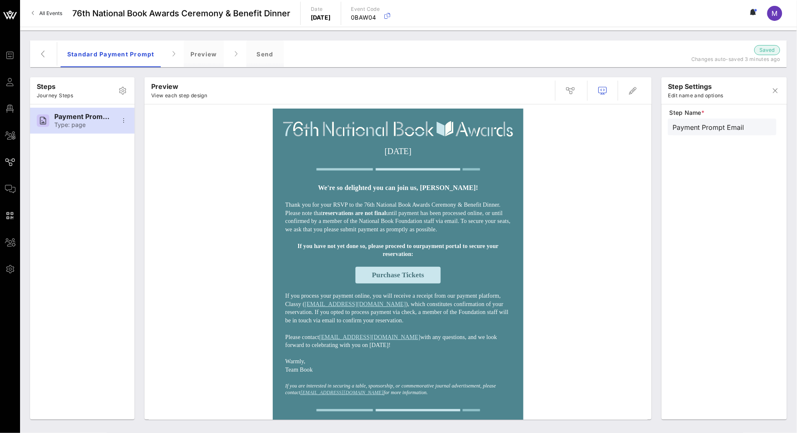
click at [50, 62] on div "Standard Payment Prompt Preview Send Saved Changes auto-saved 3 minutes ago" at bounding box center [408, 54] width 757 height 27
click at [39, 51] on icon "button" at bounding box center [43, 54] width 10 height 10
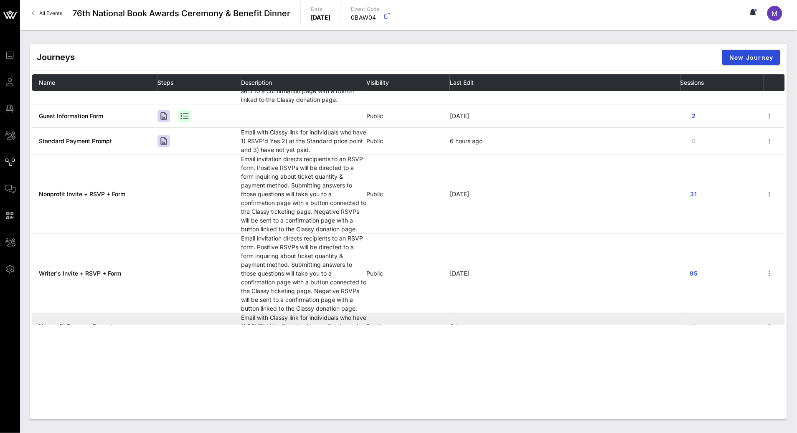
scroll to position [161, 0]
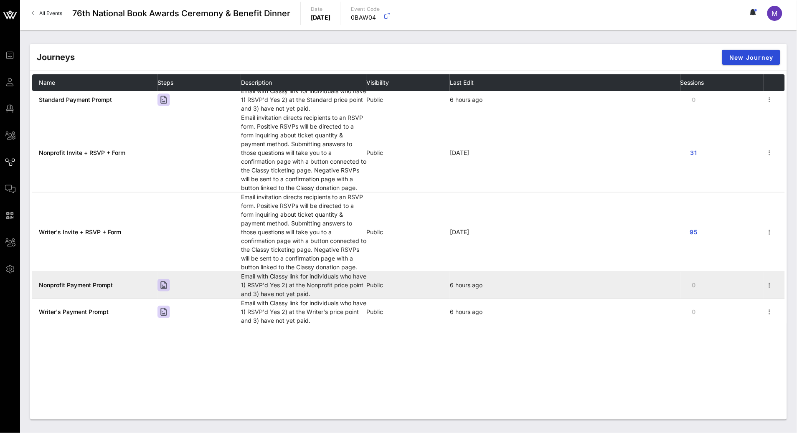
click at [97, 279] on td "Nonprofit Payment Prompt" at bounding box center [94, 285] width 125 height 27
click at [98, 287] on span "Nonprofit Payment Prompt" at bounding box center [76, 285] width 74 height 7
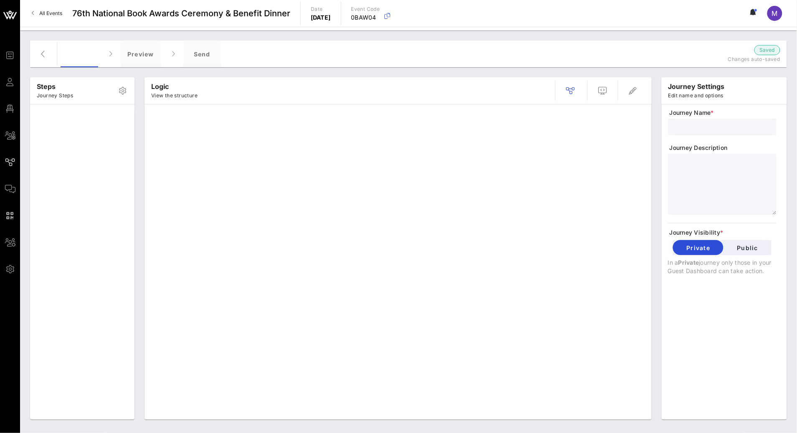
type input "Nonprofit Payment Prompt"
type textarea "**********"
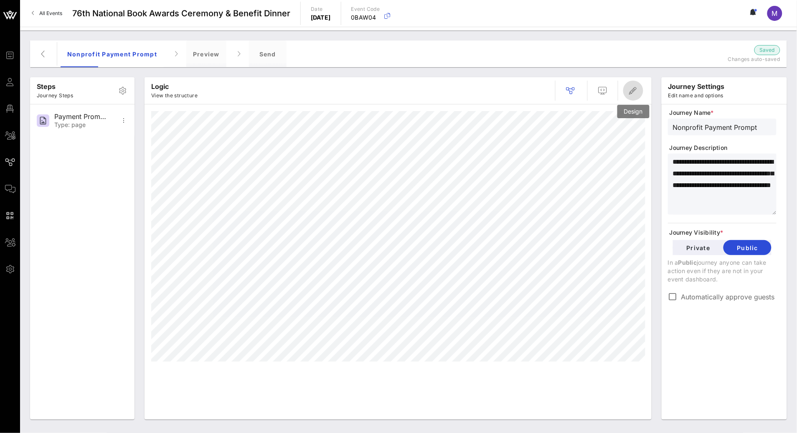
click at [635, 95] on icon "button" at bounding box center [633, 91] width 10 height 10
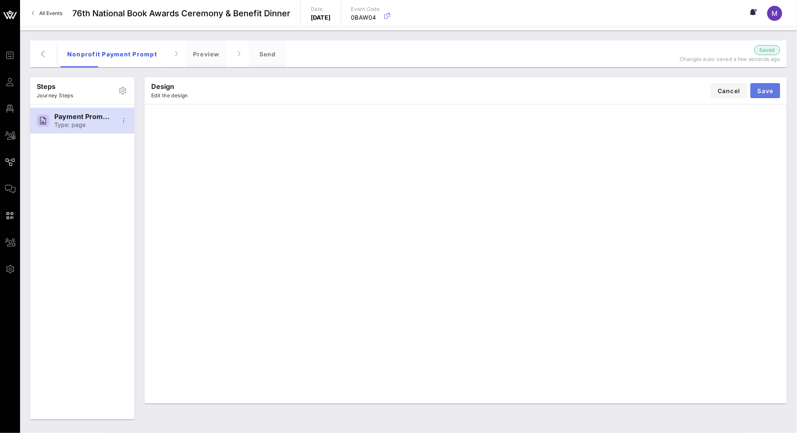
click at [765, 91] on span "Save" at bounding box center [765, 90] width 16 height 7
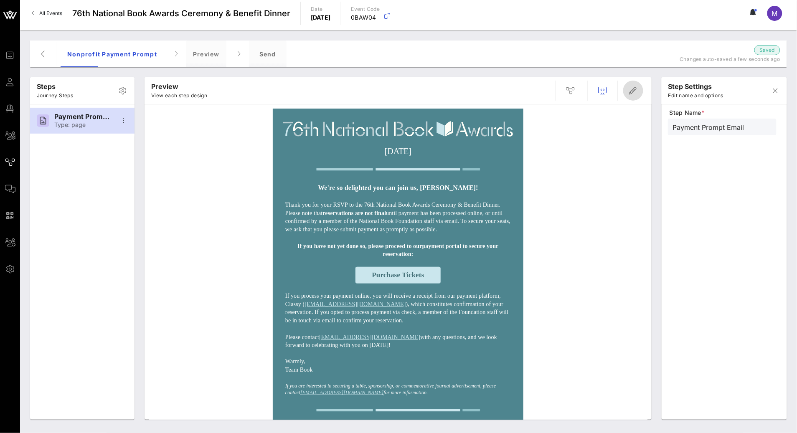
click at [635, 91] on icon "button" at bounding box center [633, 91] width 10 height 10
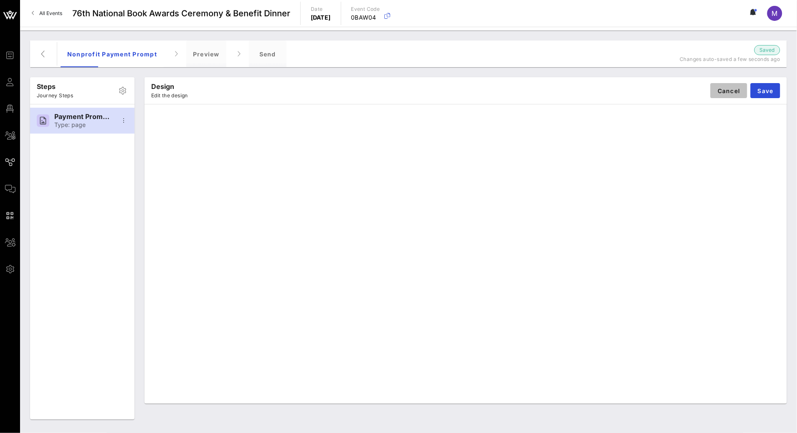
click at [731, 94] on span "Cancel" at bounding box center [728, 90] width 23 height 7
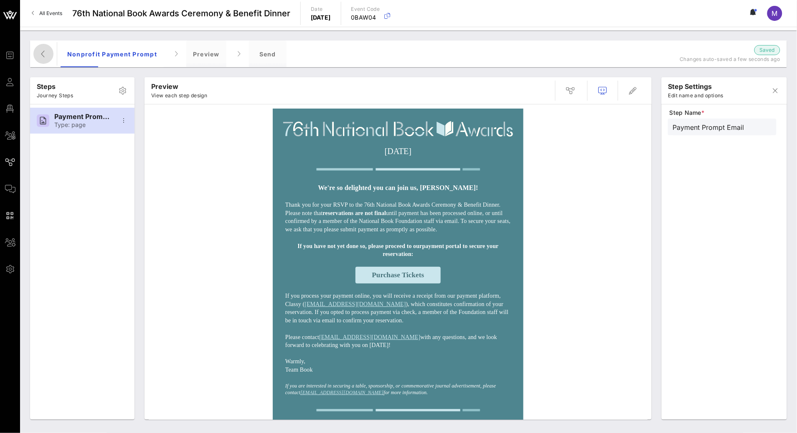
click at [48, 53] on icon "button" at bounding box center [43, 54] width 10 height 10
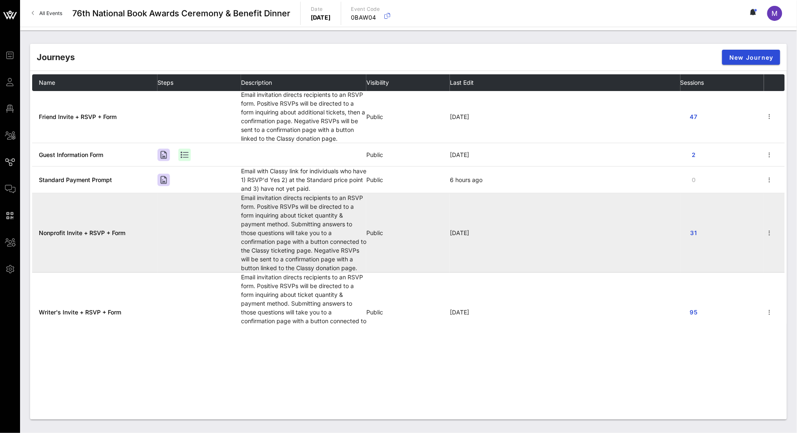
scroll to position [161, 0]
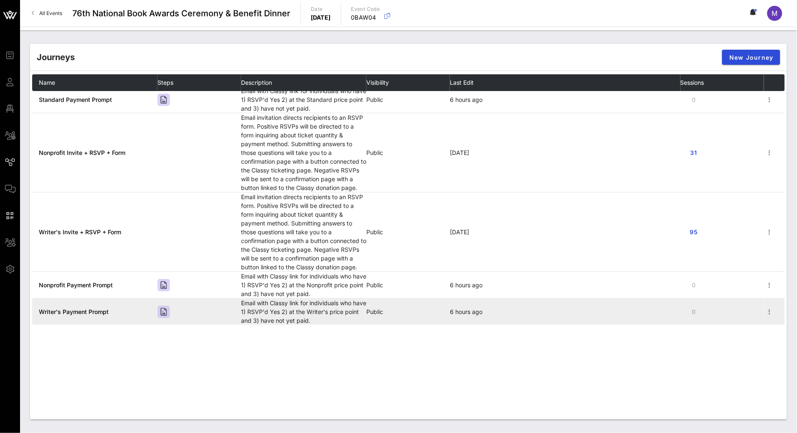
click at [80, 311] on span "Writer's Payment Prompt" at bounding box center [74, 311] width 70 height 7
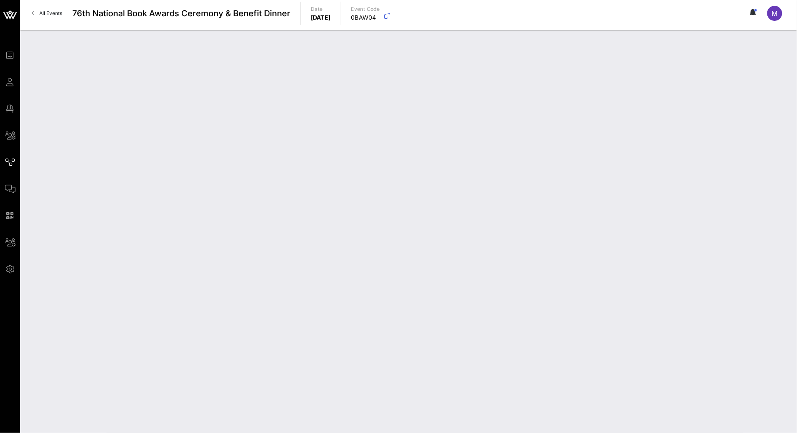
type input "Writer's Payment Prompt"
type textarea "**********"
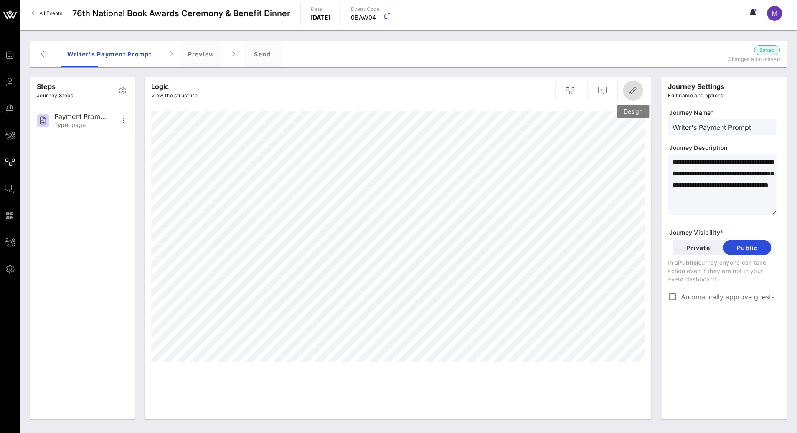
click at [640, 91] on span "button" at bounding box center [633, 91] width 20 height 10
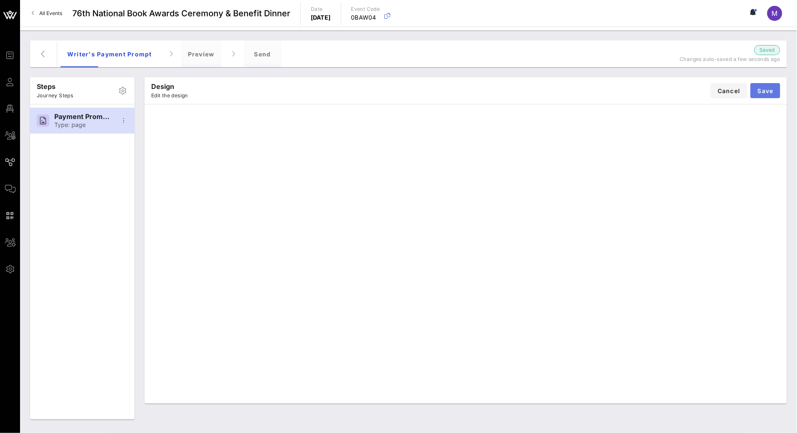
click at [772, 91] on span "Save" at bounding box center [765, 90] width 16 height 7
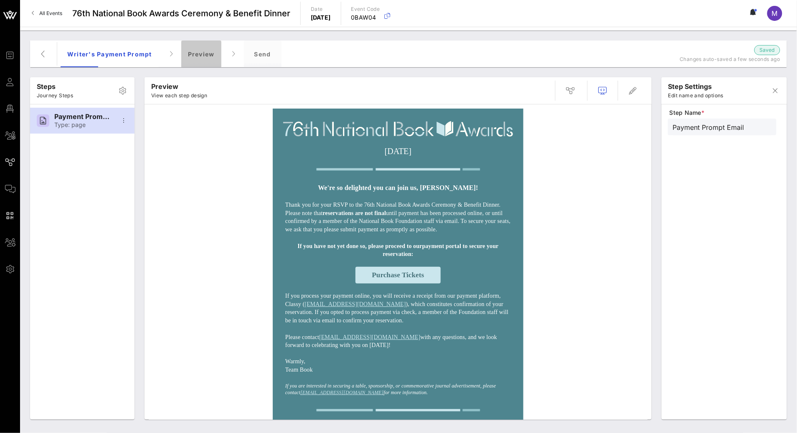
click at [206, 48] on div "Preview" at bounding box center [201, 54] width 40 height 27
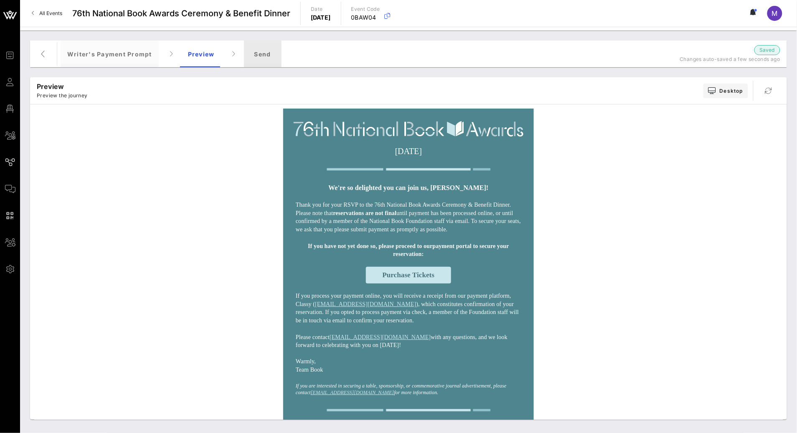
click at [264, 51] on div "Send" at bounding box center [263, 54] width 38 height 27
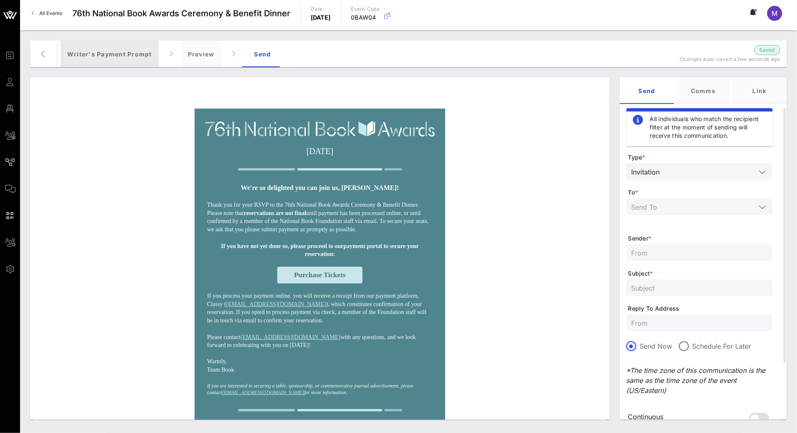
click at [114, 49] on div "Writer's Payment Prompt" at bounding box center [110, 54] width 98 height 27
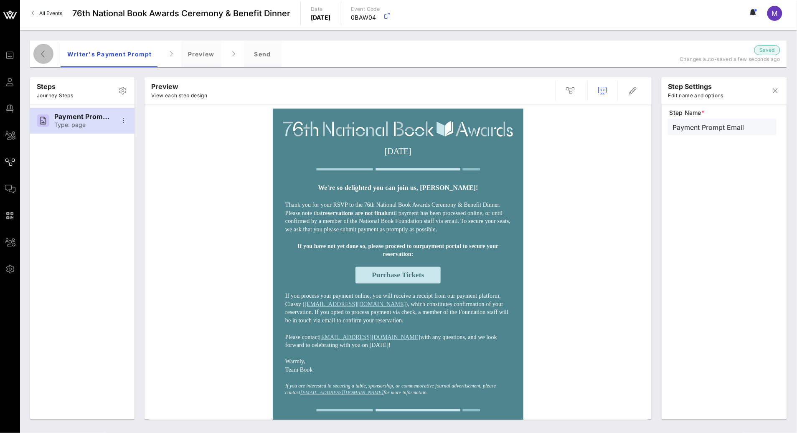
click at [48, 49] on icon "button" at bounding box center [43, 54] width 10 height 10
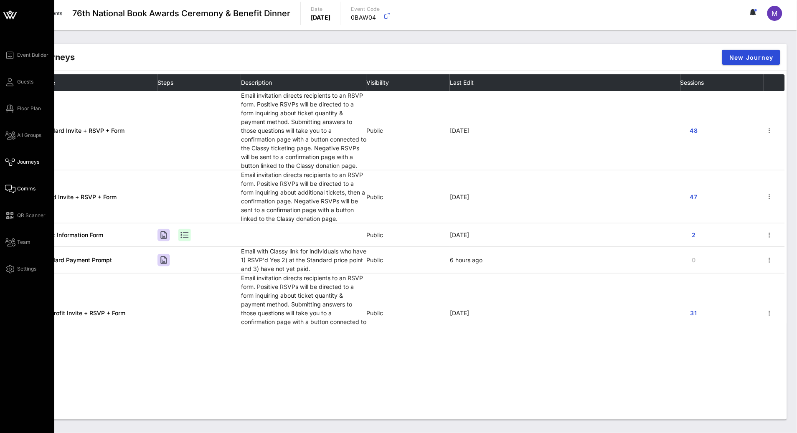
click at [27, 190] on span "Comms" at bounding box center [26, 189] width 18 height 8
click at [23, 189] on span "Comms" at bounding box center [26, 189] width 18 height 8
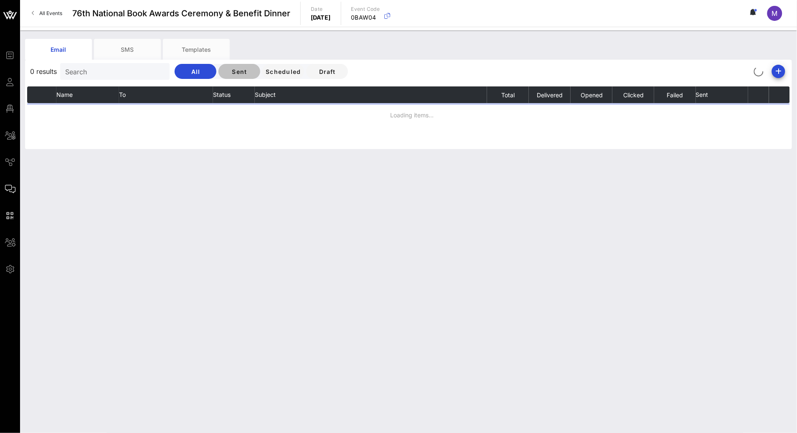
click at [225, 72] on span "Sent" at bounding box center [239, 71] width 28 height 7
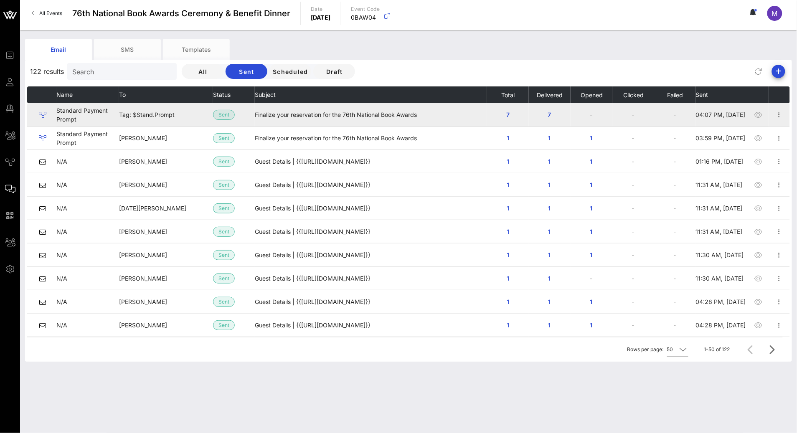
click at [137, 115] on span "Tag: $Stand.Prompt" at bounding box center [147, 114] width 56 height 7
click at [775, 114] on icon "button" at bounding box center [780, 115] width 10 height 10
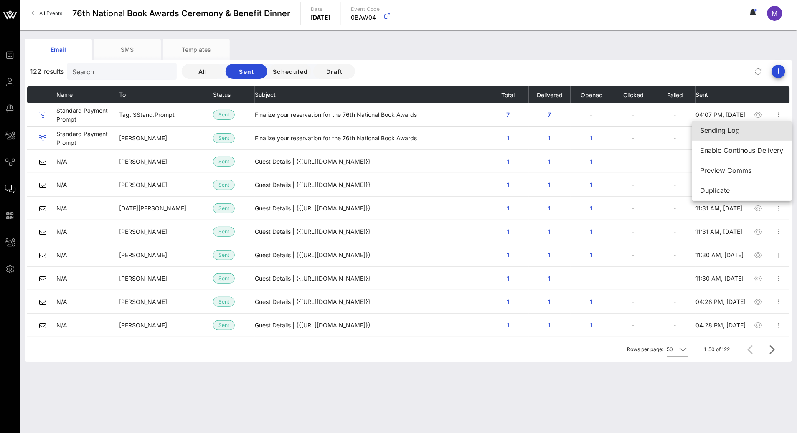
click at [750, 128] on div "Sending Log" at bounding box center [742, 131] width 83 height 8
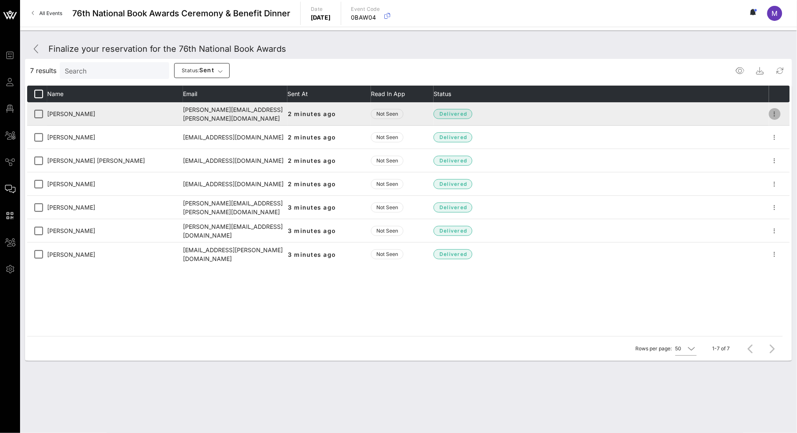
click at [774, 116] on icon "button" at bounding box center [775, 114] width 10 height 10
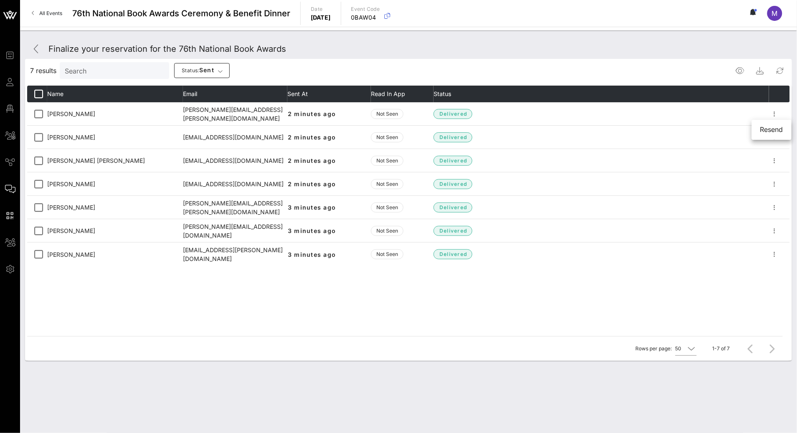
click at [673, 87] on th "Status" at bounding box center [601, 94] width 335 height 17
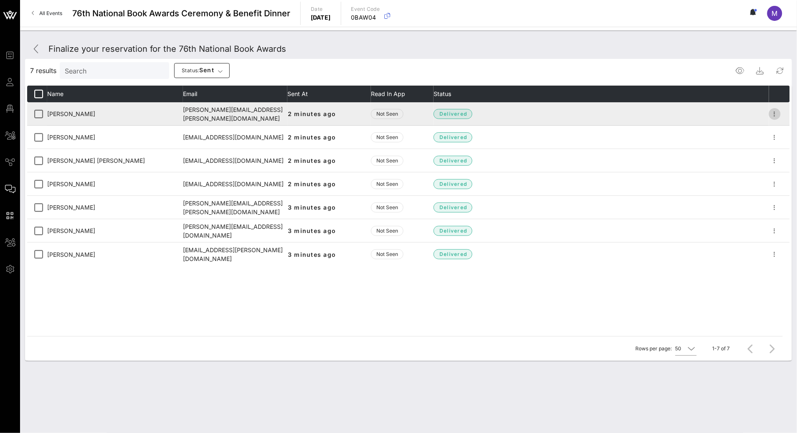
click at [774, 116] on icon "button" at bounding box center [775, 114] width 10 height 10
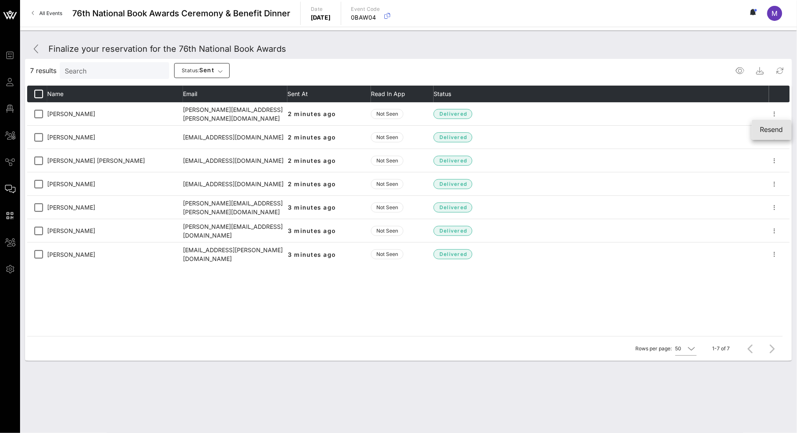
click at [780, 129] on div "Resend" at bounding box center [771, 130] width 23 height 8
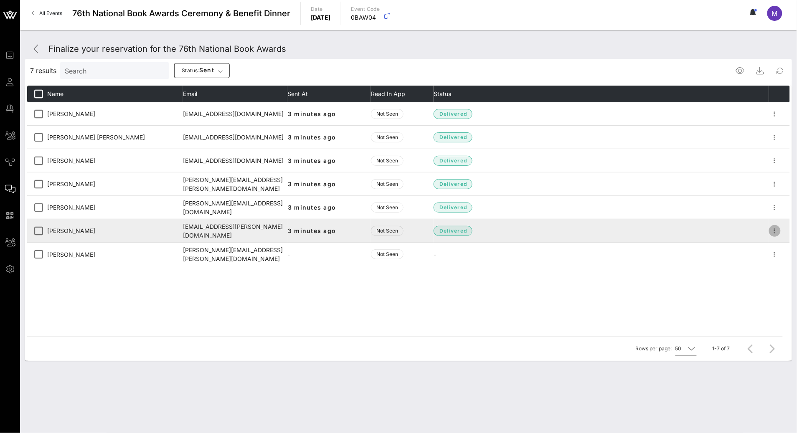
click at [774, 232] on icon "button" at bounding box center [775, 231] width 10 height 10
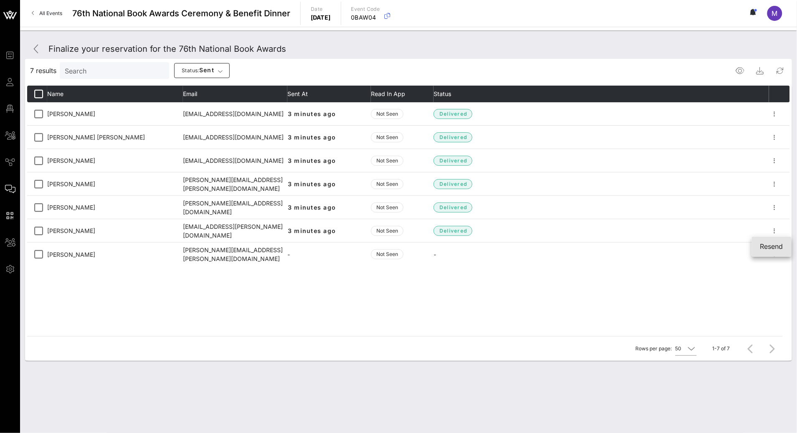
click at [775, 246] on div "Resend" at bounding box center [771, 247] width 23 height 8
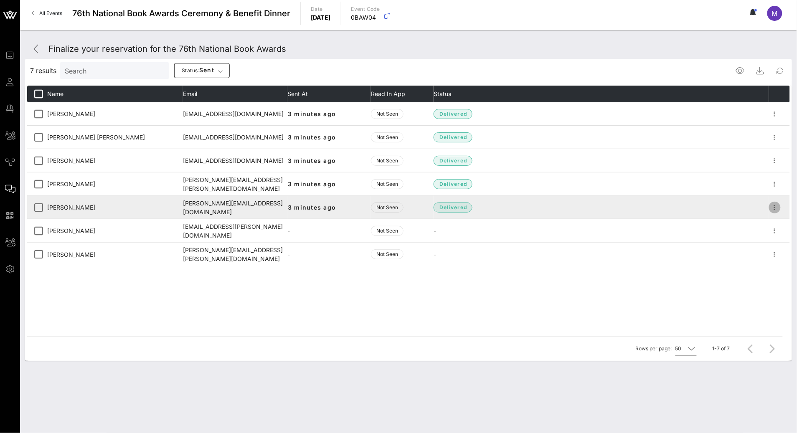
click at [774, 211] on icon "button" at bounding box center [775, 208] width 10 height 10
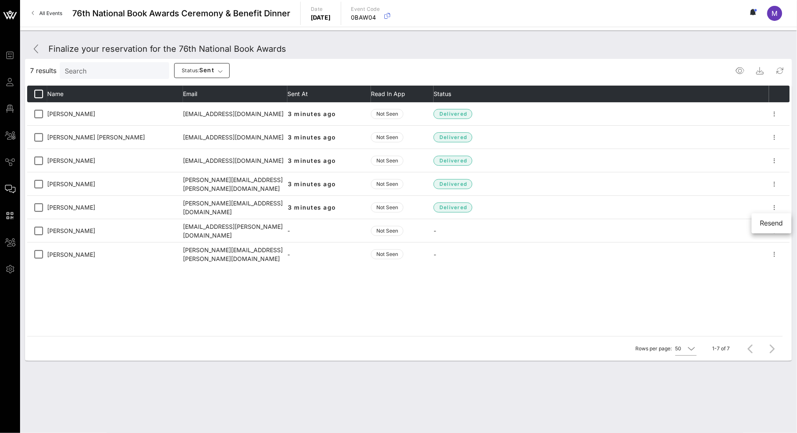
click at [281, 307] on div "Name Email Sent At Read in App Status Elizabeth McNamara lizmcnamara@dwt.com 3 …" at bounding box center [408, 211] width 763 height 251
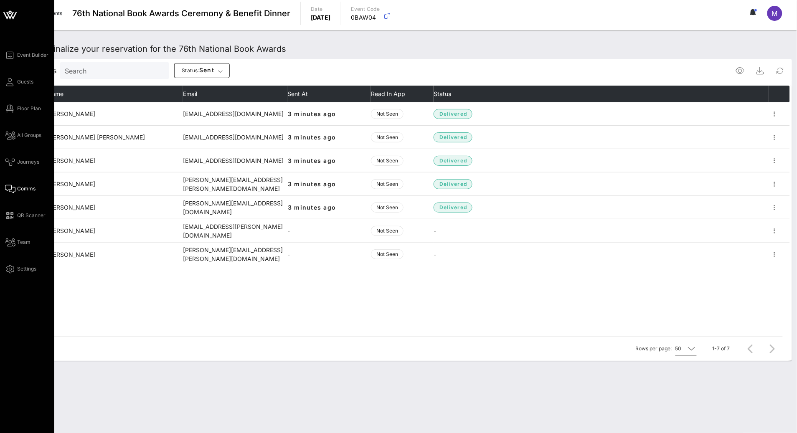
click at [25, 155] on div "Event Builder Guests Floor Plan All Groups Journeys Comms QR Scanner Team Setti…" at bounding box center [29, 162] width 49 height 224
click at [27, 160] on span "Journeys" at bounding box center [28, 162] width 22 height 8
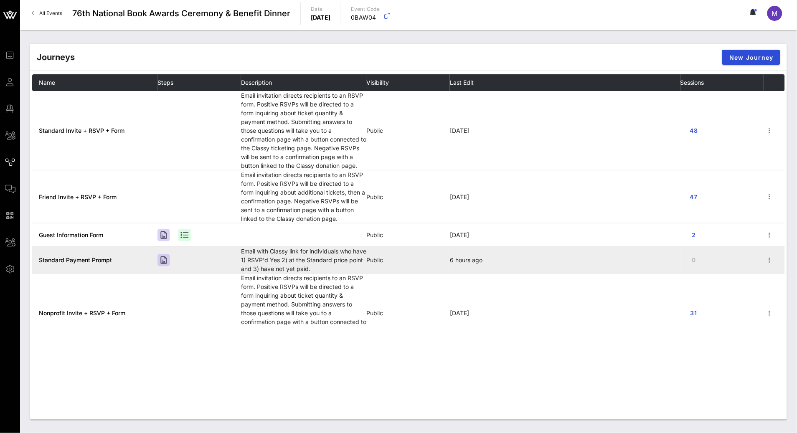
click at [75, 260] on span "Standard Payment Prompt" at bounding box center [75, 260] width 73 height 7
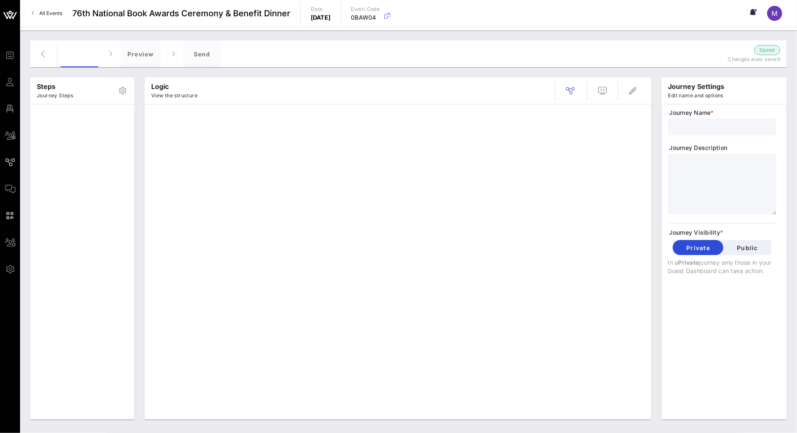
type input "Standard Payment Prompt"
type textarea "**********"
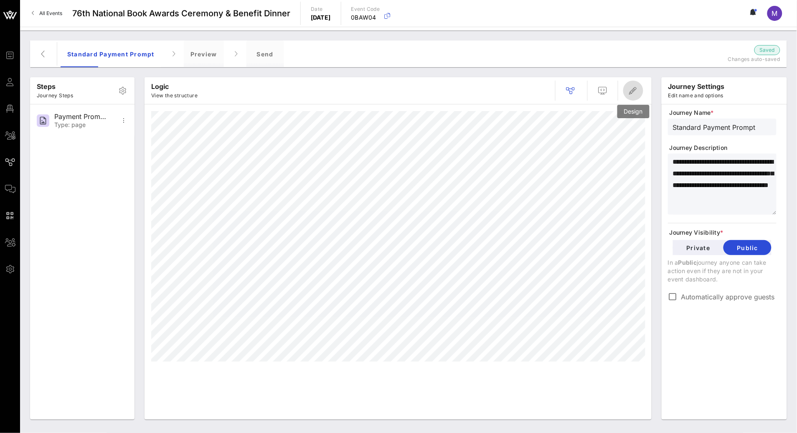
click at [629, 94] on icon "button" at bounding box center [633, 91] width 10 height 10
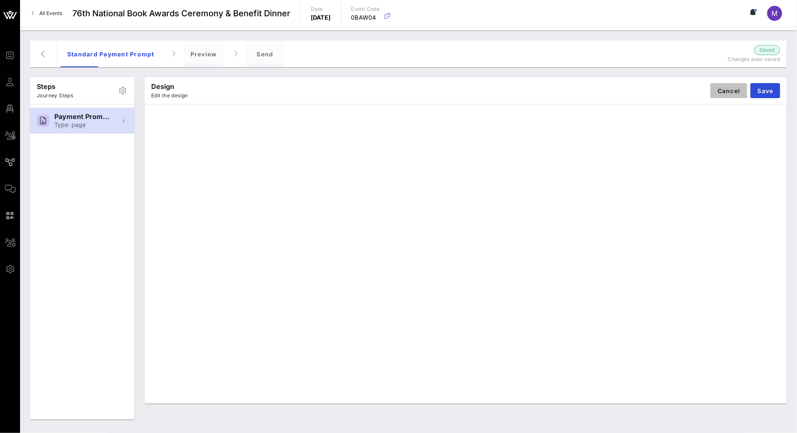
click at [724, 93] on span "Cancel" at bounding box center [728, 90] width 23 height 7
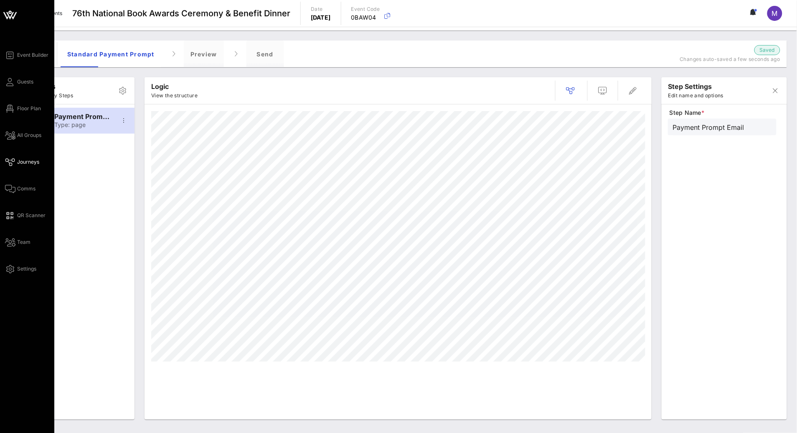
click at [26, 183] on div "Event Builder Guests Floor Plan All Groups Journeys Comms QR Scanner Team Setti…" at bounding box center [29, 162] width 49 height 224
click at [28, 187] on span "Comms" at bounding box center [26, 189] width 18 height 8
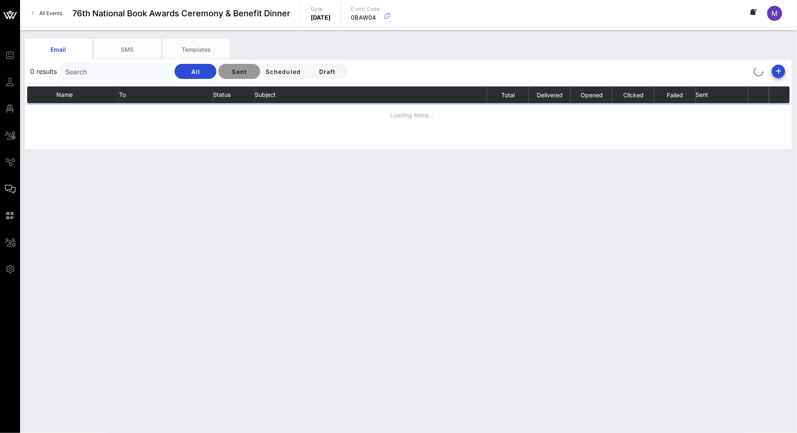
click at [225, 70] on span "Sent" at bounding box center [239, 71] width 28 height 7
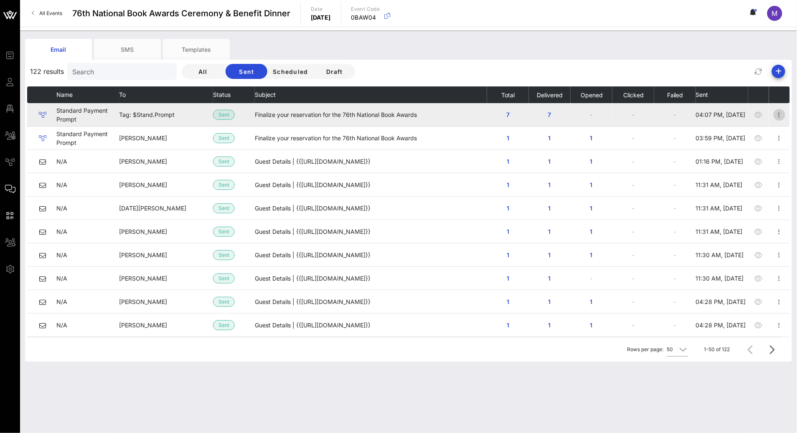
click at [775, 112] on icon "button" at bounding box center [780, 115] width 10 height 10
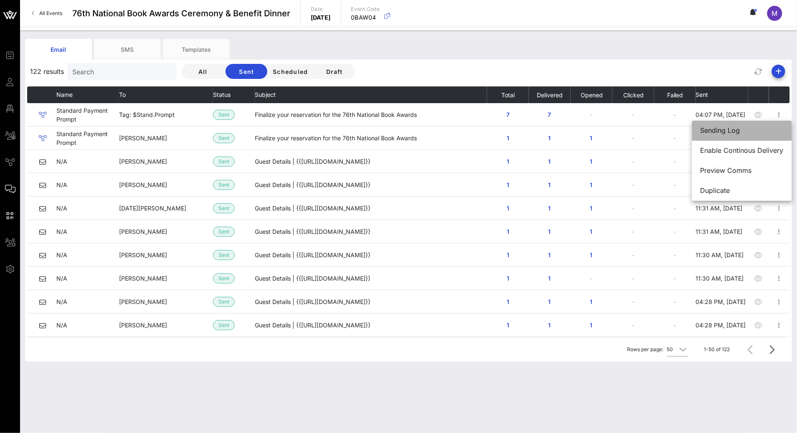
click at [757, 125] on div "Sending Log" at bounding box center [742, 131] width 83 height 18
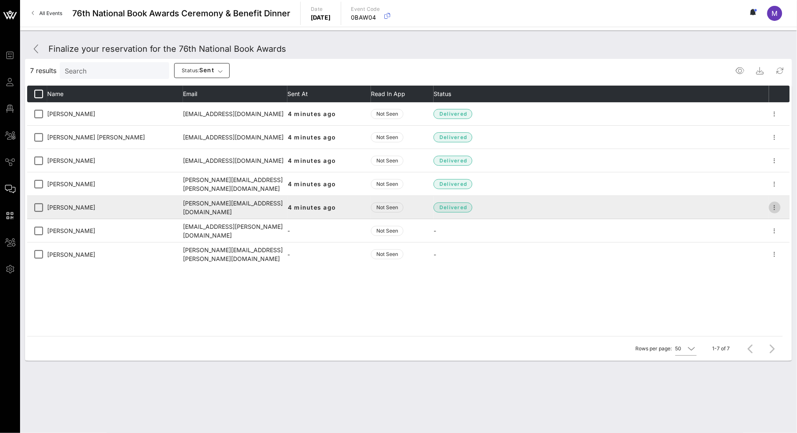
click at [774, 206] on icon "button" at bounding box center [775, 208] width 10 height 10
drag, startPoint x: 779, startPoint y: 221, endPoint x: 778, endPoint y: 216, distance: 5.5
click at [779, 221] on div "Resend" at bounding box center [771, 223] width 23 height 8
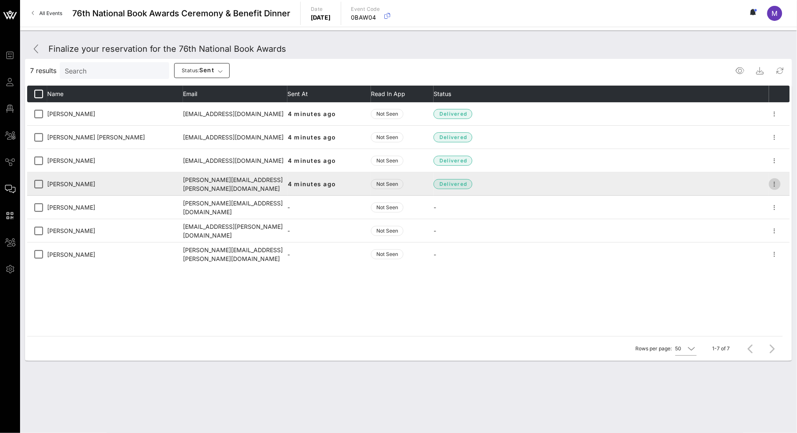
click at [777, 183] on icon "button" at bounding box center [775, 184] width 10 height 10
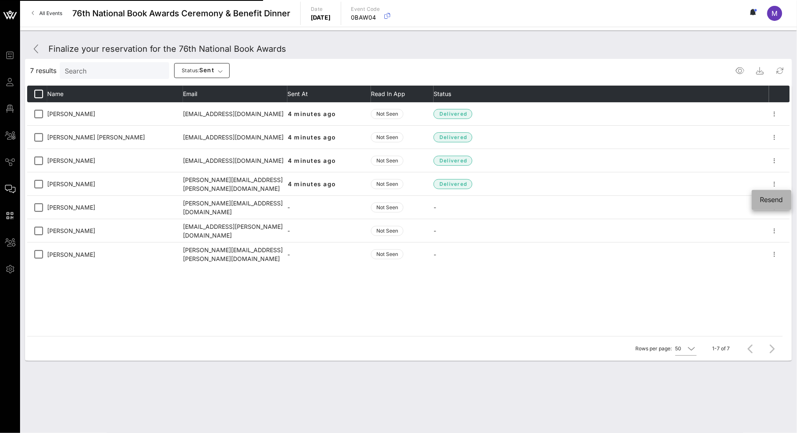
click at [777, 198] on div "Resend" at bounding box center [771, 200] width 23 height 8
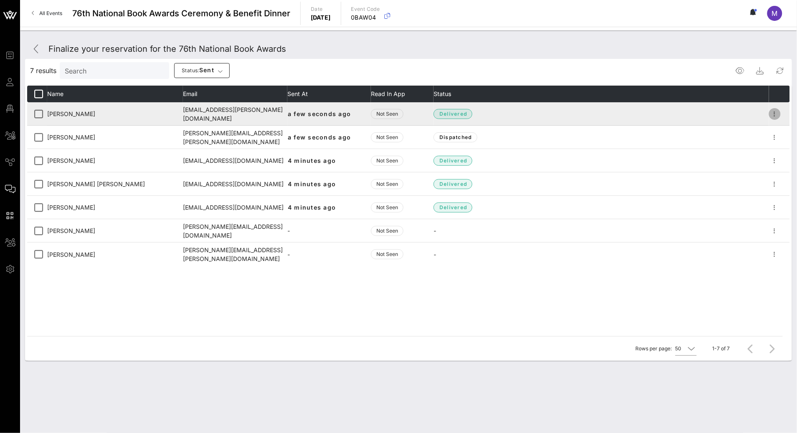
click at [775, 115] on icon "button" at bounding box center [775, 114] width 10 height 10
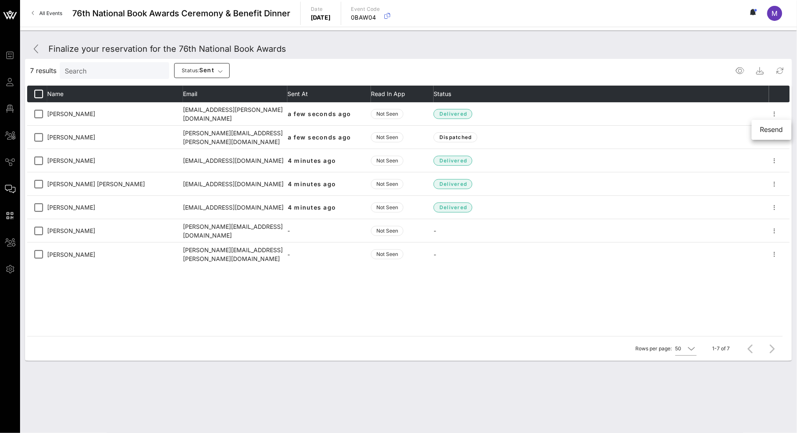
click at [278, 331] on div "Name Email Sent At Read in App Status Szilvia Molnar szil.molnar@gmail.com a fe…" at bounding box center [408, 211] width 763 height 251
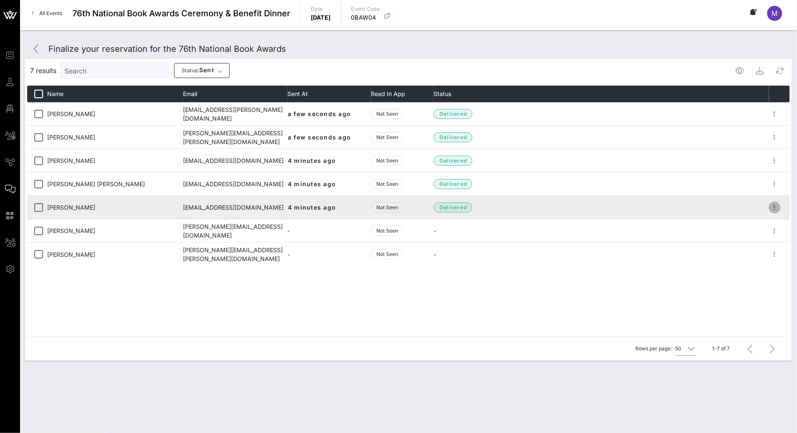
click at [780, 209] on span "button" at bounding box center [775, 208] width 12 height 10
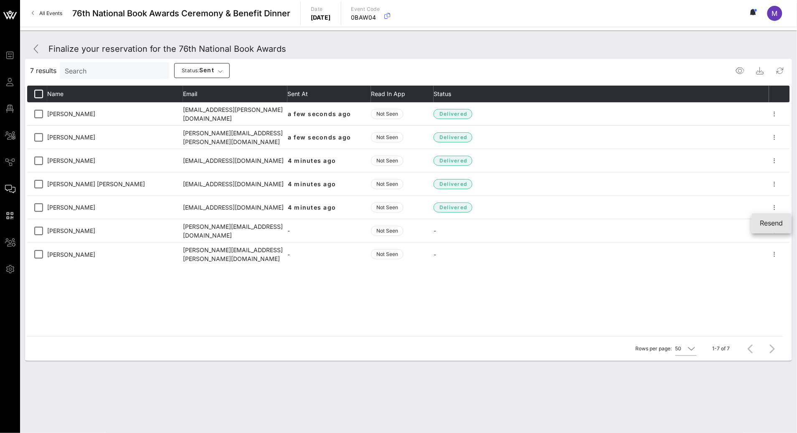
click at [772, 221] on div "Resend" at bounding box center [771, 223] width 23 height 8
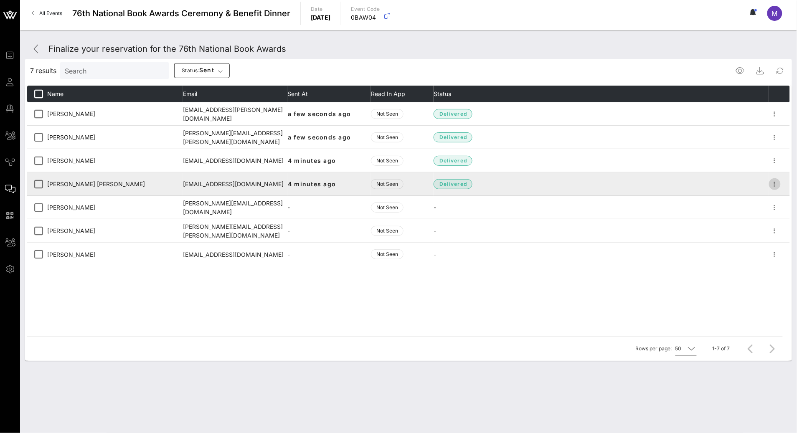
click at [772, 185] on icon "button" at bounding box center [775, 184] width 10 height 10
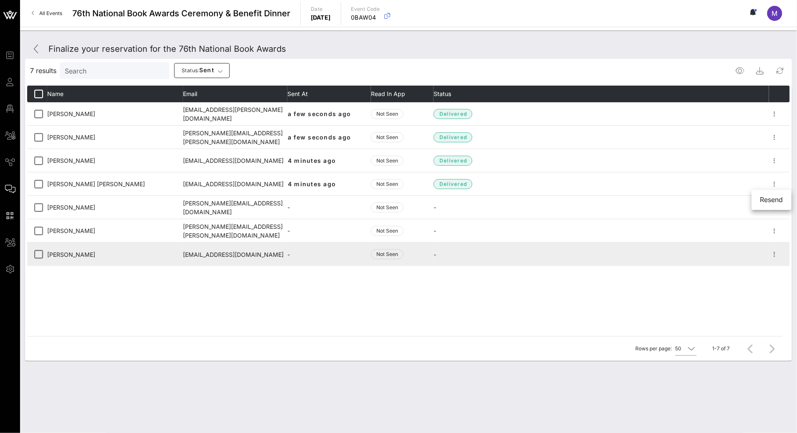
click at [311, 265] on td "-" at bounding box center [329, 254] width 84 height 23
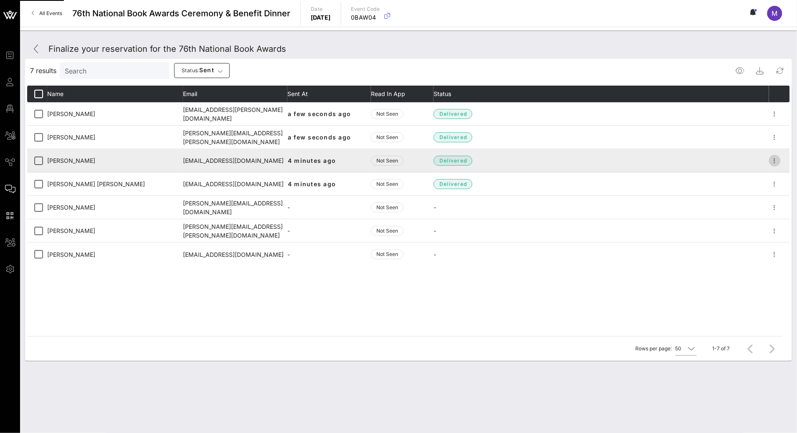
click at [774, 157] on icon "button" at bounding box center [775, 161] width 10 height 10
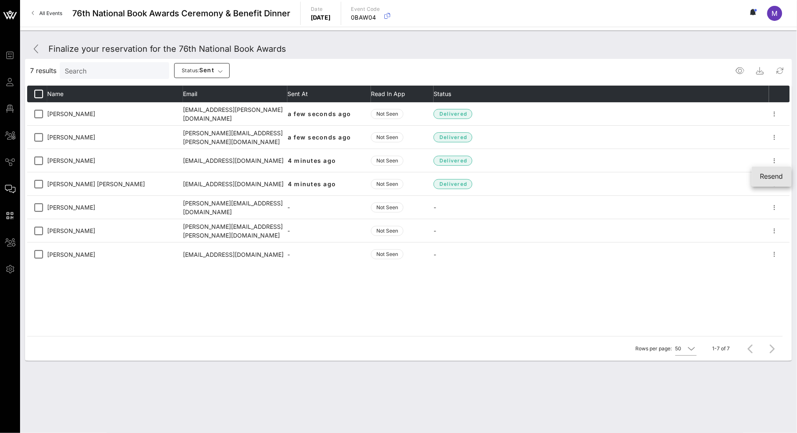
click at [780, 173] on div "Resend" at bounding box center [771, 177] width 23 height 8
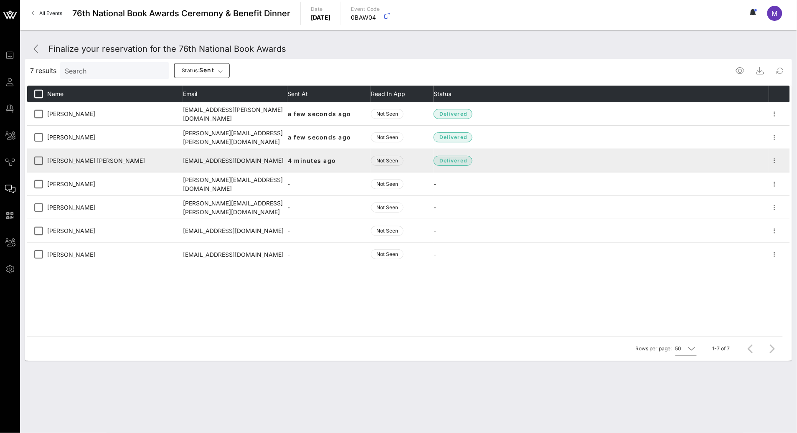
click at [784, 158] on td at bounding box center [779, 160] width 21 height 23
click at [772, 161] on icon "button" at bounding box center [775, 161] width 10 height 10
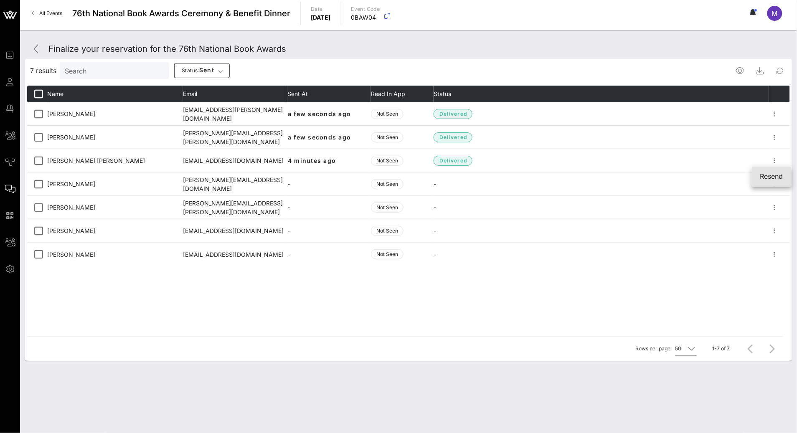
click at [777, 175] on div "Resend" at bounding box center [771, 177] width 23 height 8
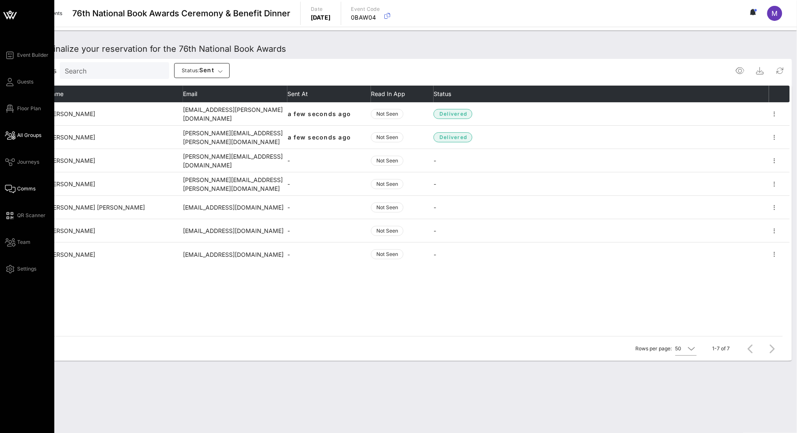
click at [19, 140] on link "All Groups" at bounding box center [23, 135] width 36 height 10
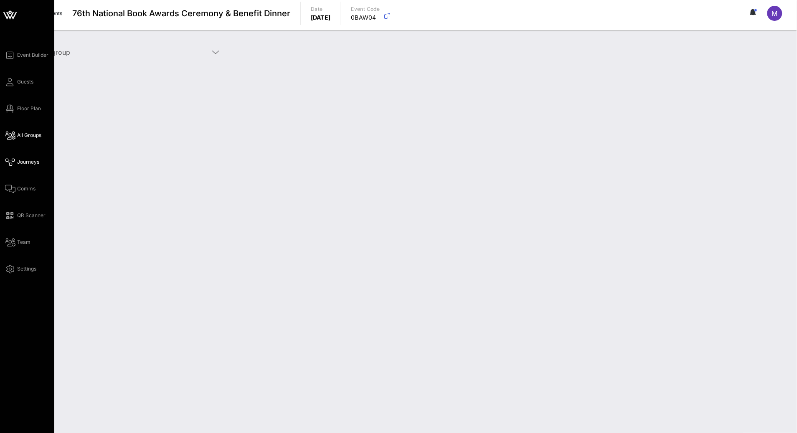
click at [37, 164] on span "Journeys" at bounding box center [28, 162] width 22 height 8
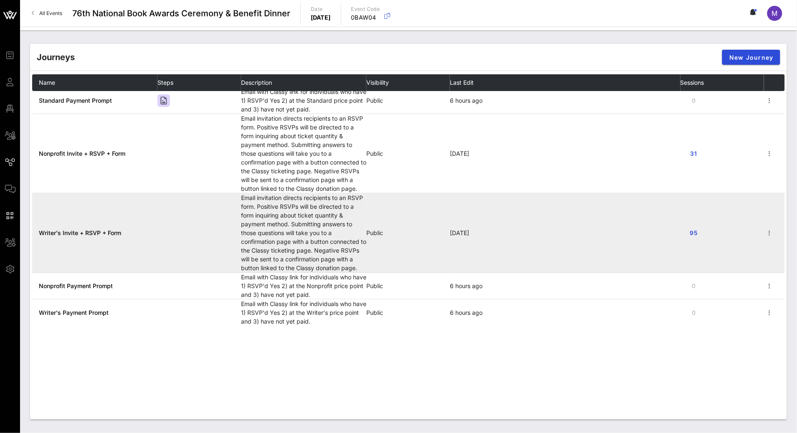
scroll to position [161, 0]
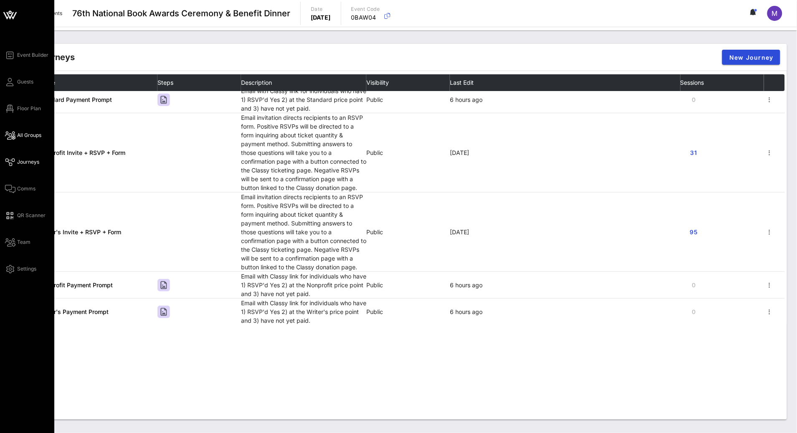
click at [37, 134] on span "All Groups" at bounding box center [29, 136] width 24 height 8
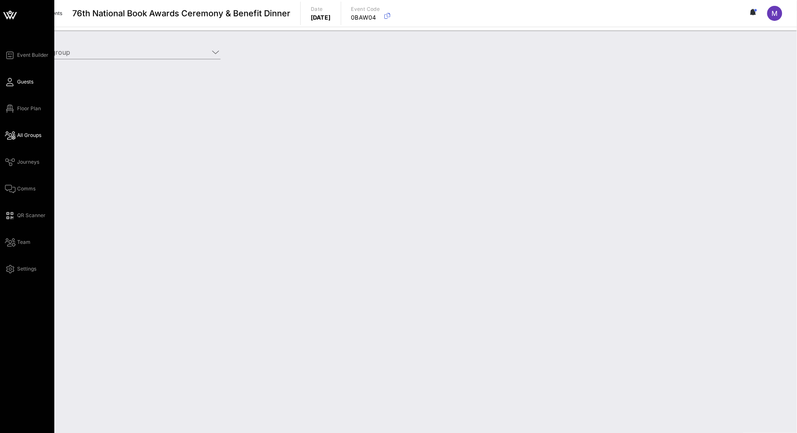
click at [18, 84] on span "Guests" at bounding box center [25, 82] width 16 height 8
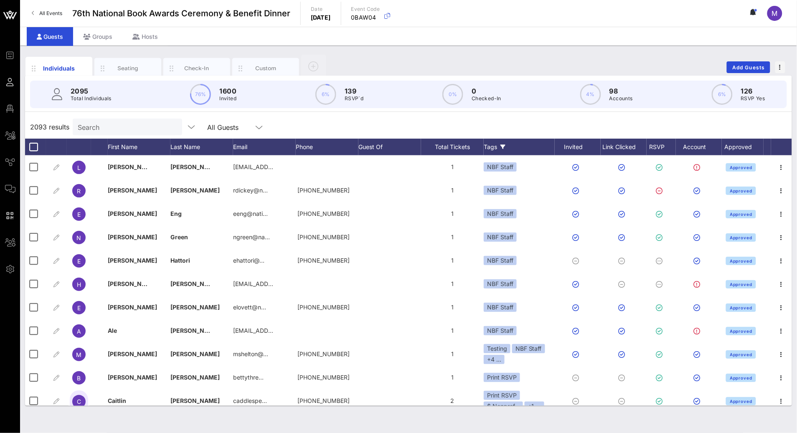
click at [496, 144] on div "Tags" at bounding box center [519, 147] width 71 height 17
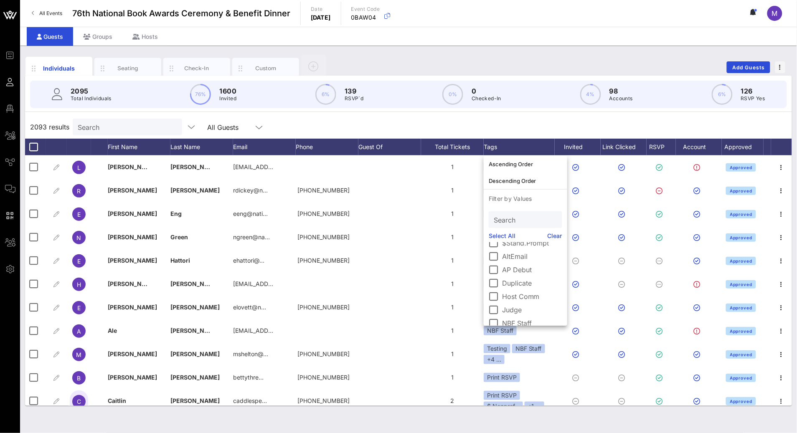
scroll to position [65, 0]
click at [495, 278] on div at bounding box center [494, 279] width 14 height 14
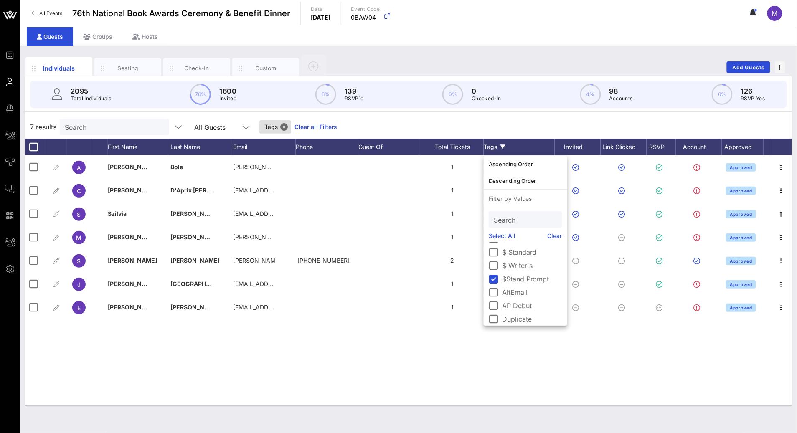
click at [359, 362] on div "A Angela Bole angela.bole@firebrandtech.com 1 $ Standard $Stand.Pr… Approved C …" at bounding box center [408, 280] width 767 height 251
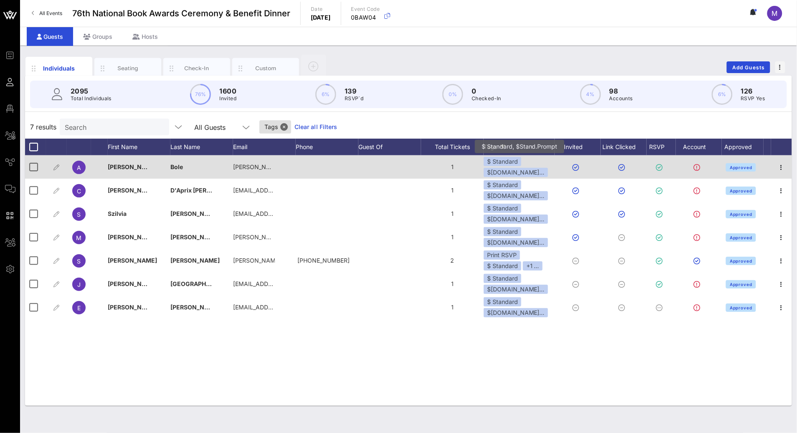
click at [517, 170] on div "$Stand.Pr…" at bounding box center [516, 172] width 64 height 9
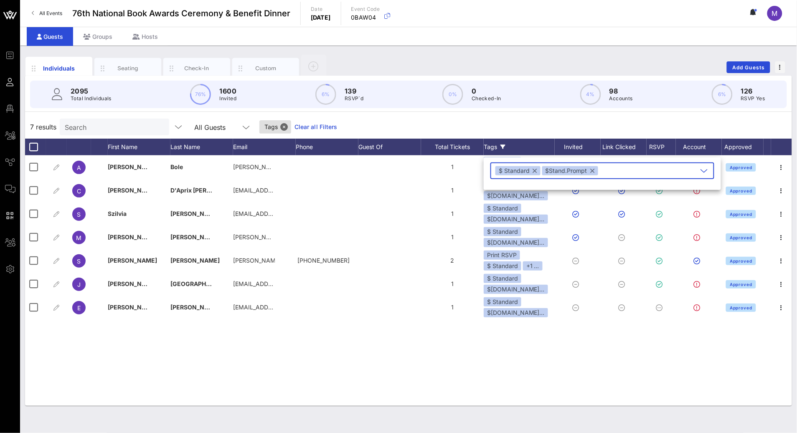
click at [591, 173] on button "button" at bounding box center [593, 170] width 4 height 9
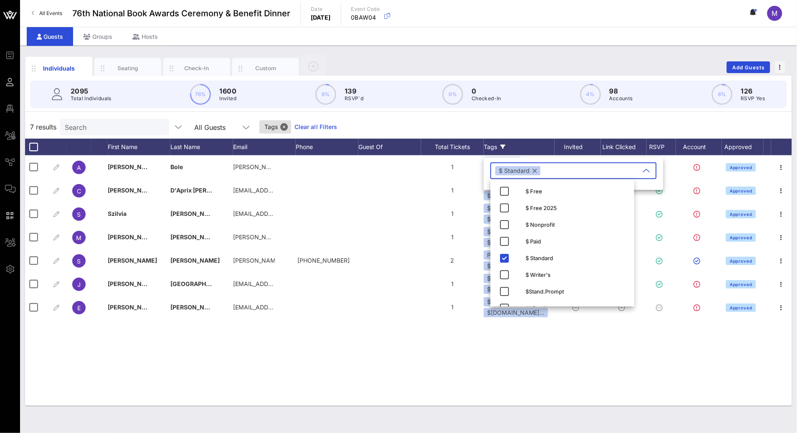
click at [472, 373] on div "A Angela Bole angela.bole@firebrandtech.com 1 $ Standard $Stand.Pr… Approved C …" at bounding box center [408, 280] width 767 height 251
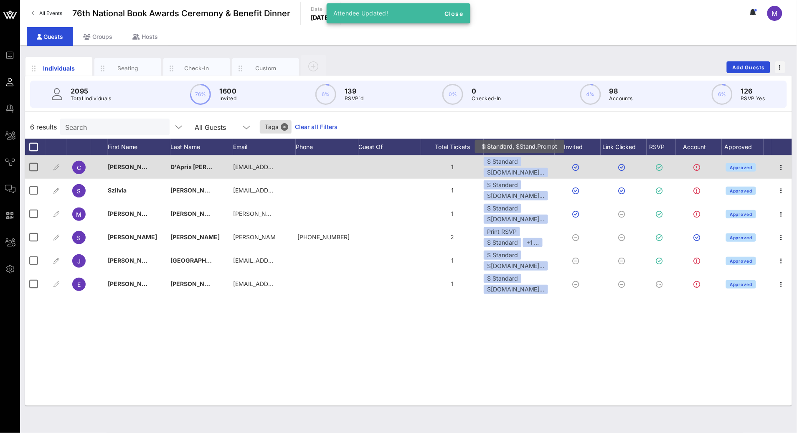
click at [516, 169] on div "$Stand.Pr…" at bounding box center [516, 172] width 64 height 9
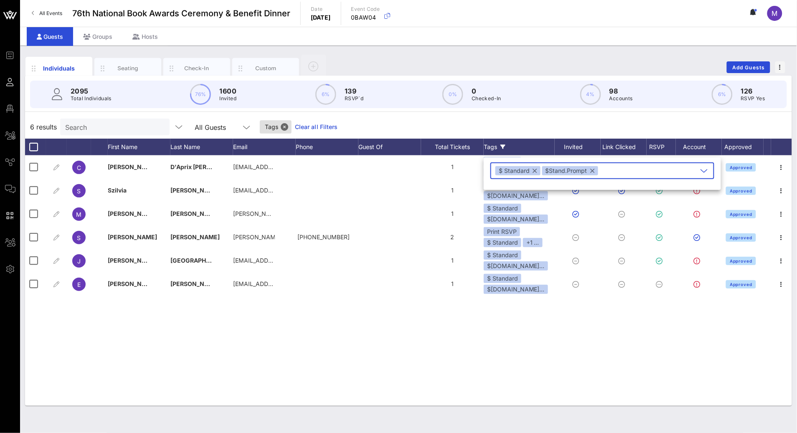
click at [593, 170] on button "button" at bounding box center [593, 170] width 4 height 9
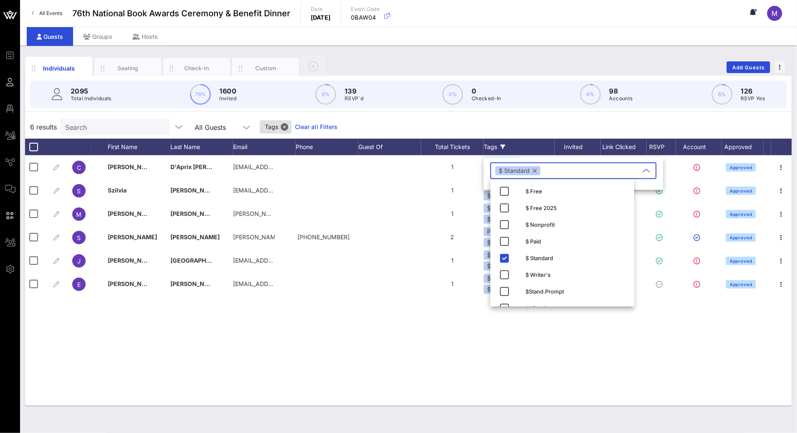
click at [420, 383] on div "C Cynthia D'Aprix Sweeney cynthiads@mac.com 1 $ Standard $Stand.Pr… Approved S …" at bounding box center [408, 280] width 767 height 251
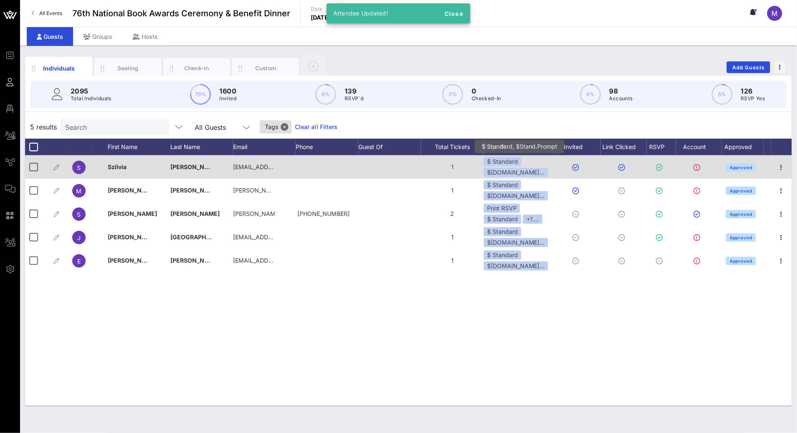
click at [522, 171] on div "$Stand.Pr…" at bounding box center [516, 172] width 64 height 9
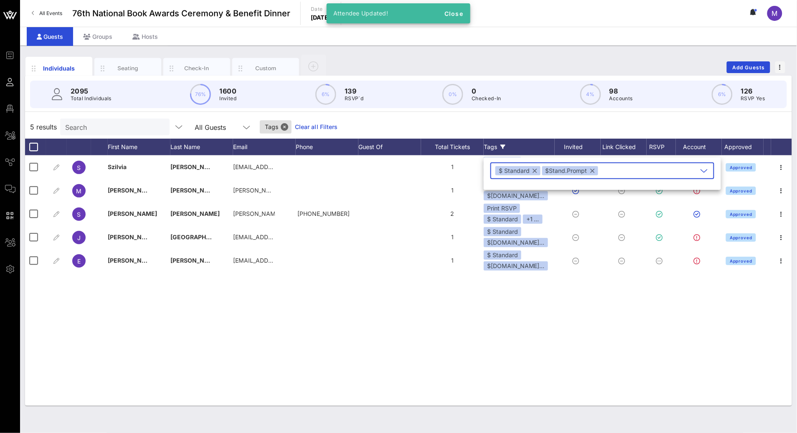
click at [592, 170] on button "button" at bounding box center [593, 170] width 4 height 9
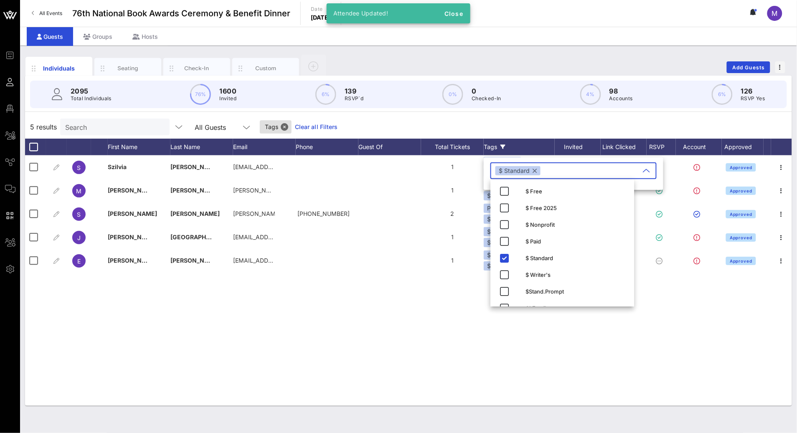
click at [448, 365] on div "S Szilvia Molnar szil.molnar@gmail.com 1 $ Standard $Stand.Pr… Approved M Melis…" at bounding box center [408, 280] width 767 height 251
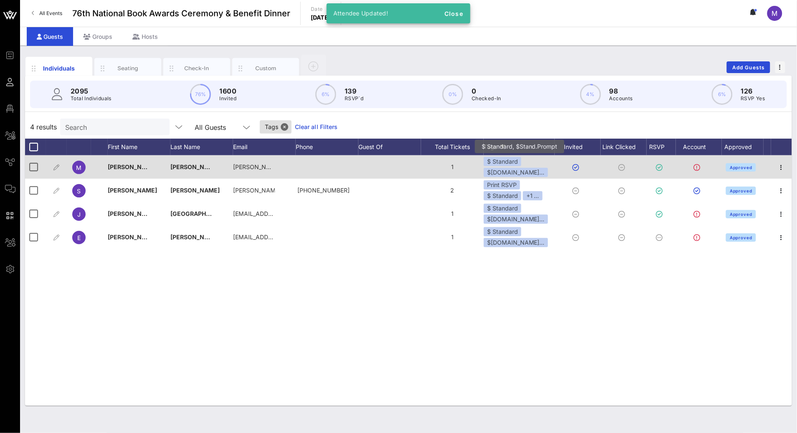
click at [515, 163] on div "$ Standard" at bounding box center [503, 161] width 38 height 9
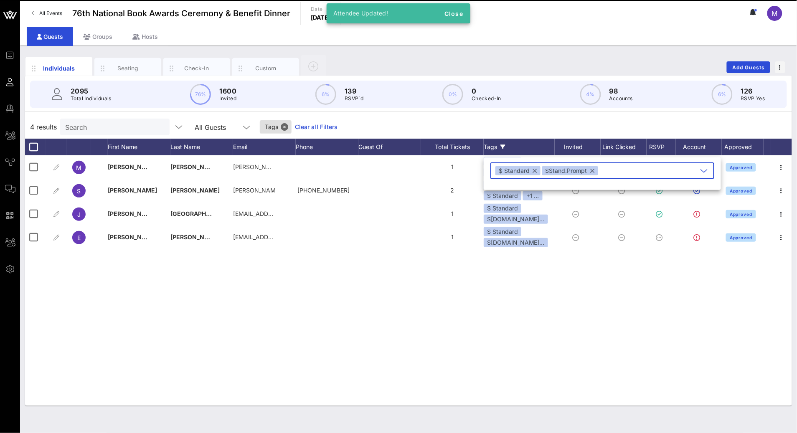
click at [592, 171] on button "button" at bounding box center [593, 170] width 4 height 9
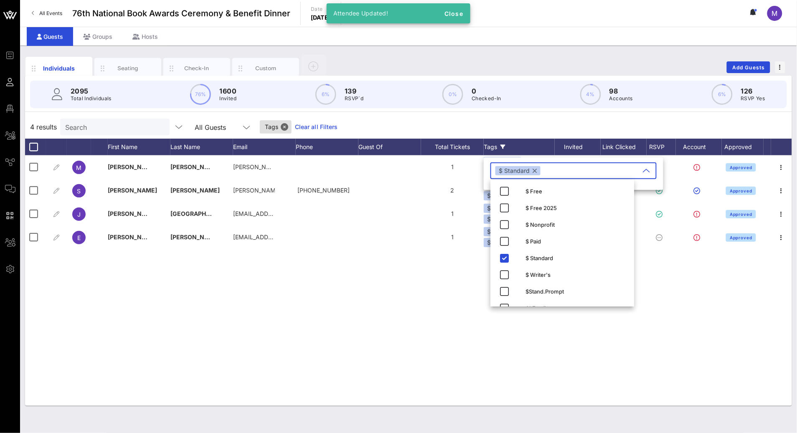
click at [437, 325] on div "M Melissa Salmanowitz Luce melissa.salmanowitz@gatesfoundation.org 1 $ Standard…" at bounding box center [408, 280] width 767 height 251
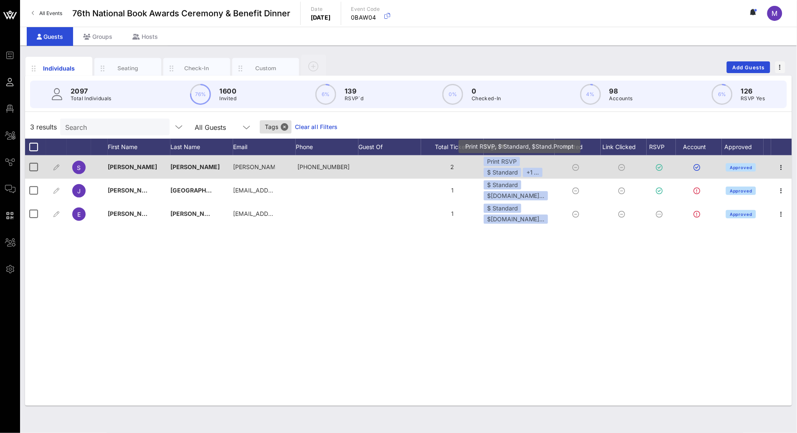
click at [519, 167] on div "Print RSVP $ Standard +1 ..." at bounding box center [519, 167] width 71 height 20
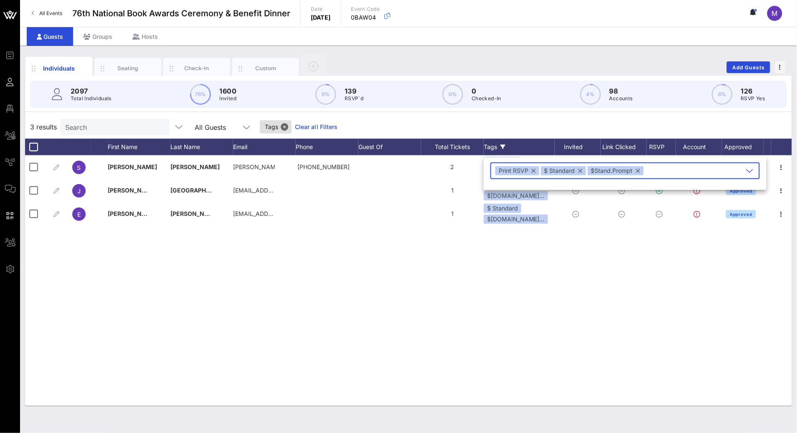
click at [636, 173] on button "button" at bounding box center [638, 170] width 4 height 9
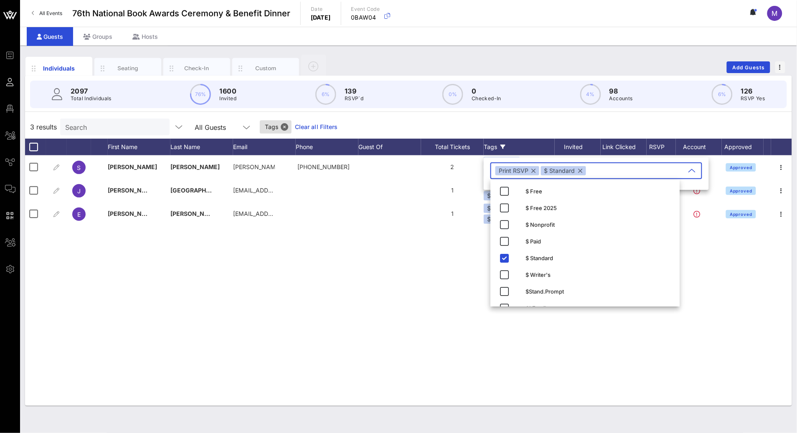
click at [432, 309] on div "S Sabrina McCarthy sabrina.m… +12019066911 2 Print RSVP $ Standard +1 ... Appro…" at bounding box center [408, 280] width 767 height 251
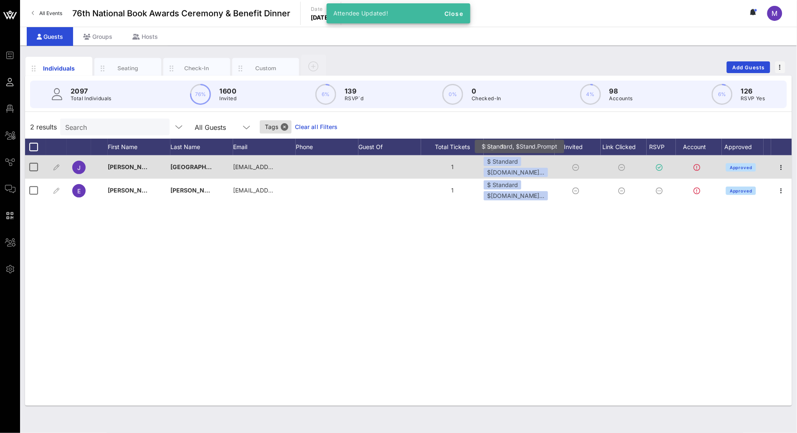
click at [532, 160] on div "$ Standard $Stand.Pr…" at bounding box center [519, 167] width 71 height 20
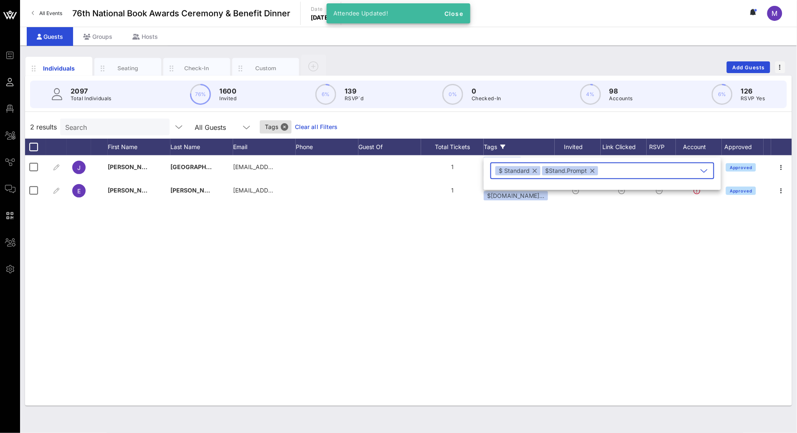
click at [592, 173] on button "button" at bounding box center [593, 170] width 4 height 9
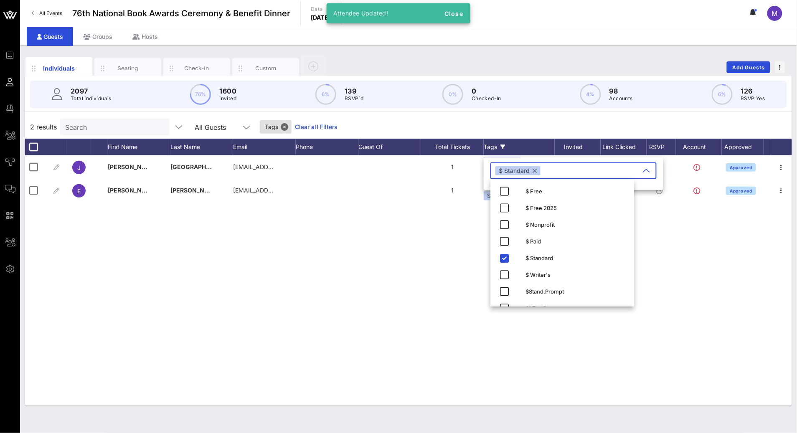
drag, startPoint x: 428, startPoint y: 275, endPoint x: 431, endPoint y: 264, distance: 10.8
click at [428, 274] on div "J Jana Napoli jananaps@gmail.com 1 $ Standard $Stand.Pr… Approved E Elizabeth M…" at bounding box center [408, 280] width 767 height 251
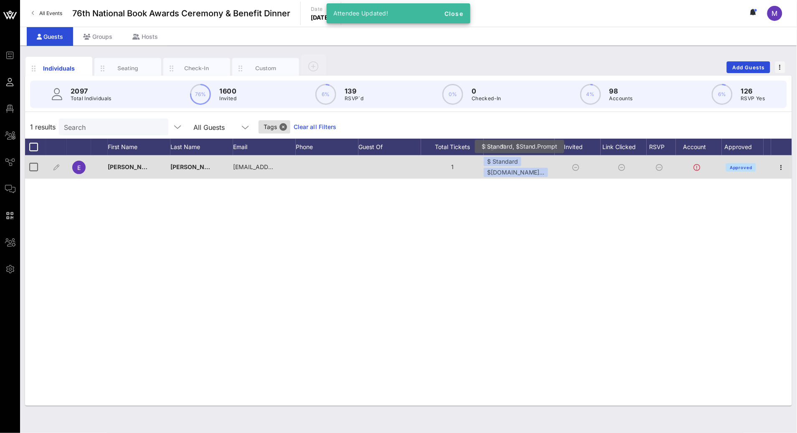
click at [517, 170] on div "$Stand.Pr…" at bounding box center [516, 172] width 64 height 9
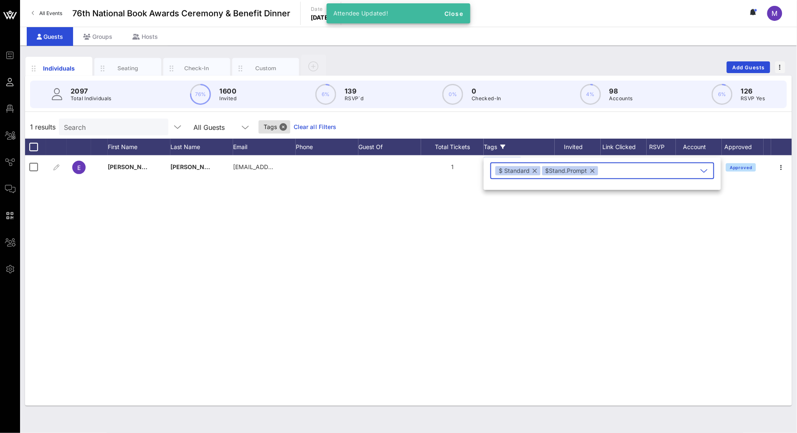
click at [594, 169] on div "$Stand.Prompt" at bounding box center [570, 170] width 56 height 9
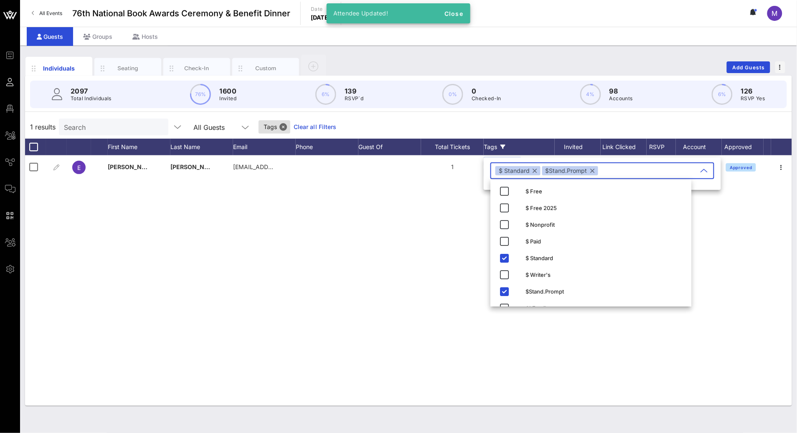
click at [592, 170] on button "button" at bounding box center [593, 170] width 4 height 9
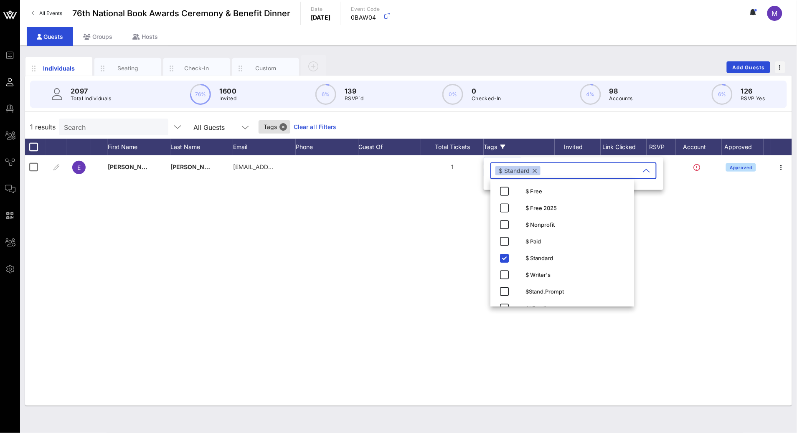
click at [380, 285] on div "E Elizabeth McNamara lizmcnamara@dwt.com 1 $ Standard $Stand.Pr… Approved" at bounding box center [408, 280] width 767 height 251
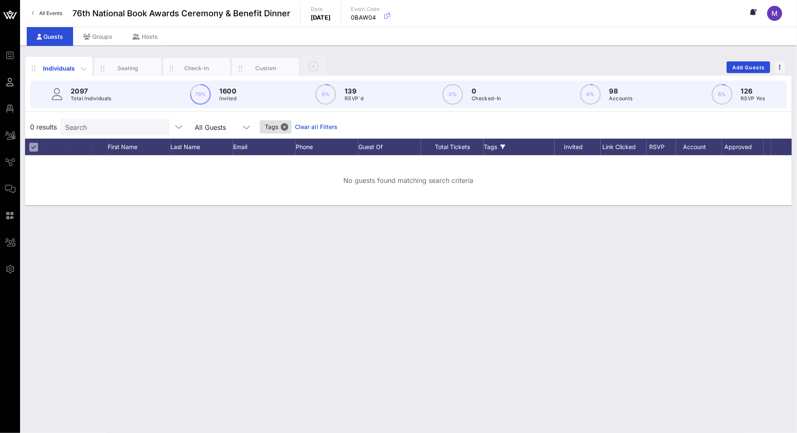
click at [58, 75] on div "Individuals" at bounding box center [58, 68] width 67 height 23
click at [92, 124] on input "Search" at bounding box center [114, 127] width 98 height 11
click at [295, 125] on link "Clear all Filters" at bounding box center [316, 126] width 43 height 9
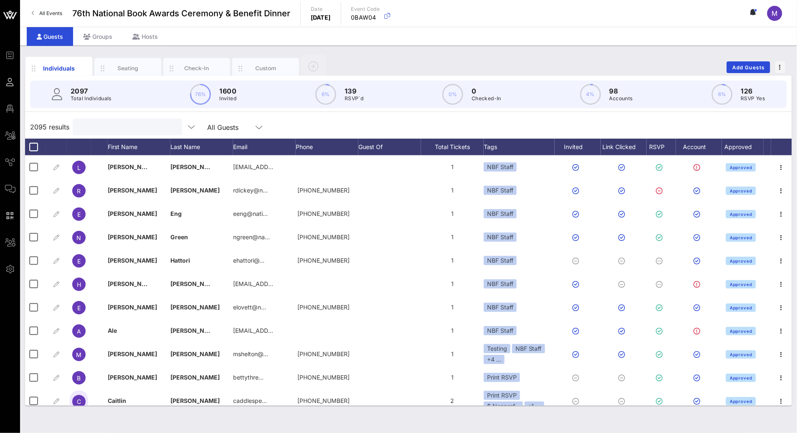
click at [126, 129] on input "text" at bounding box center [127, 127] width 98 height 11
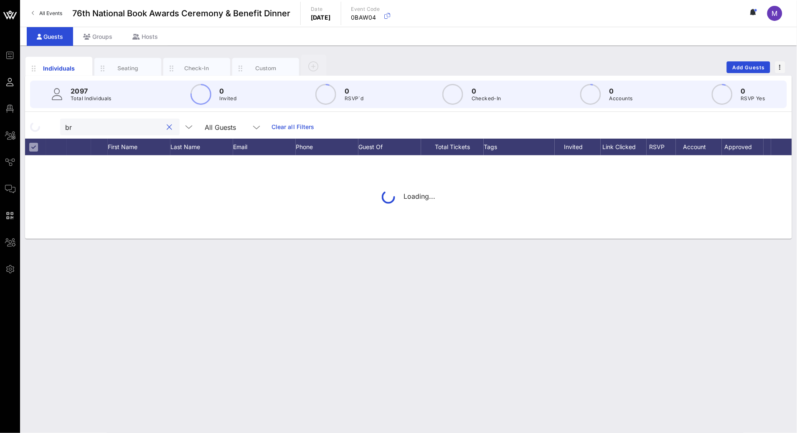
type input "b"
type input "g"
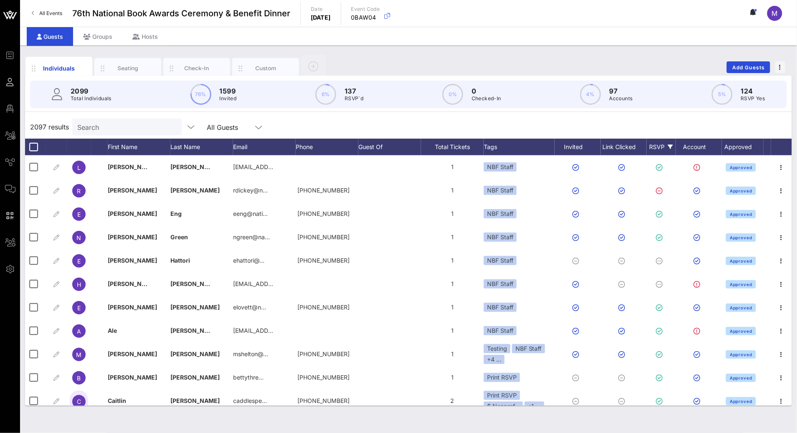
click at [660, 145] on div "RSVP" at bounding box center [661, 147] width 29 height 17
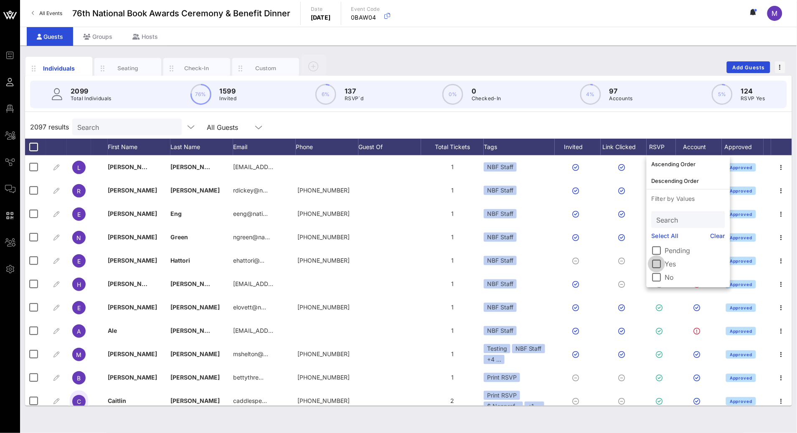
click at [654, 263] on div at bounding box center [657, 264] width 14 height 14
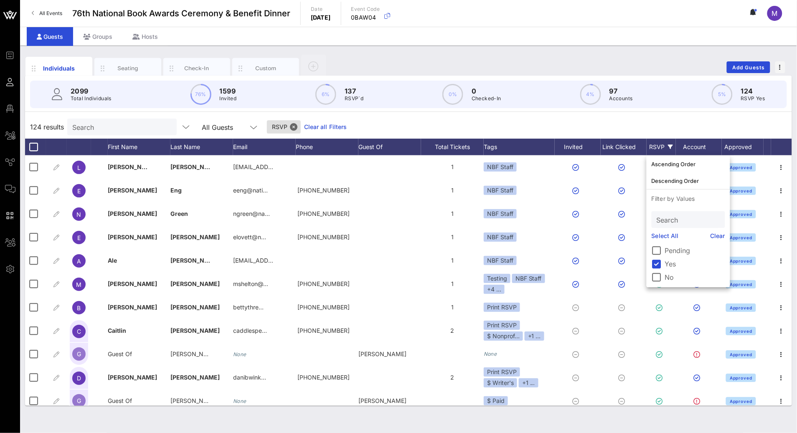
click at [541, 128] on div "124 results Search All Guests RSVP Clear all Filters" at bounding box center [408, 126] width 767 height 23
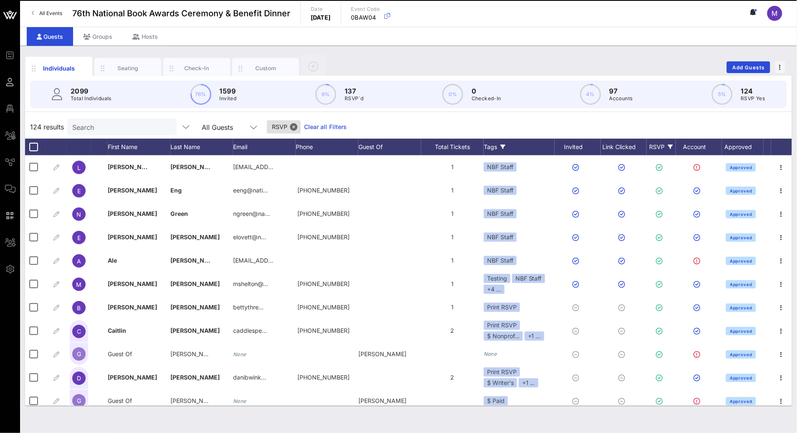
click at [508, 147] on div "Tags" at bounding box center [519, 147] width 71 height 17
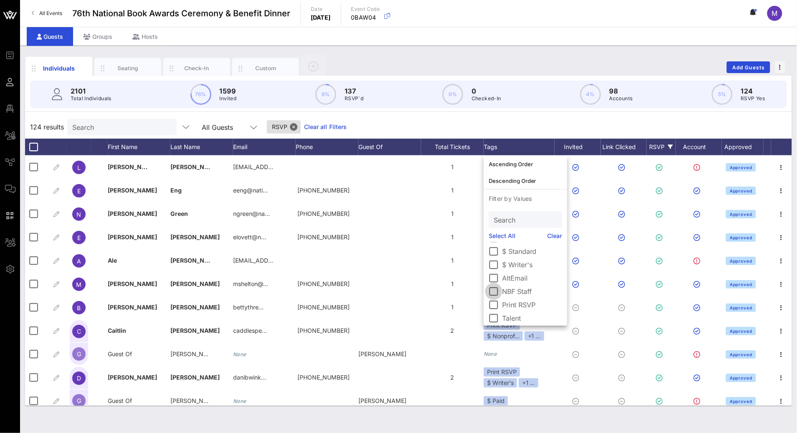
scroll to position [61, 0]
drag, startPoint x: 494, startPoint y: 269, endPoint x: 506, endPoint y: 274, distance: 12.9
click at [494, 269] on div at bounding box center [494, 269] width 14 height 14
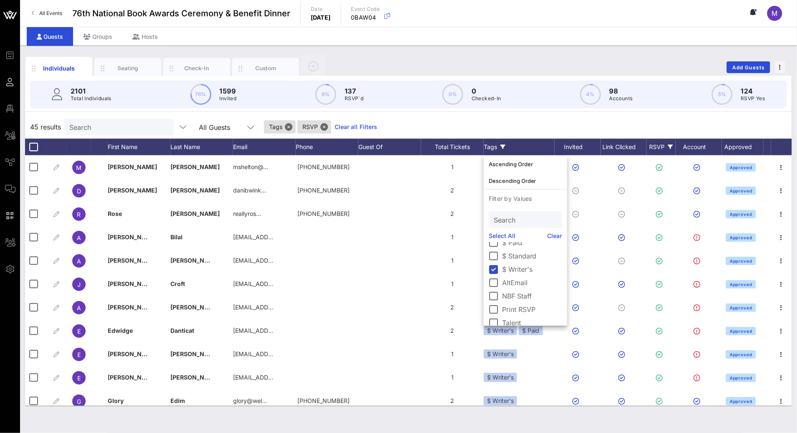
click at [496, 122] on div "45 results Search All Guests Tags RSVP Clear all Filters" at bounding box center [408, 126] width 767 height 23
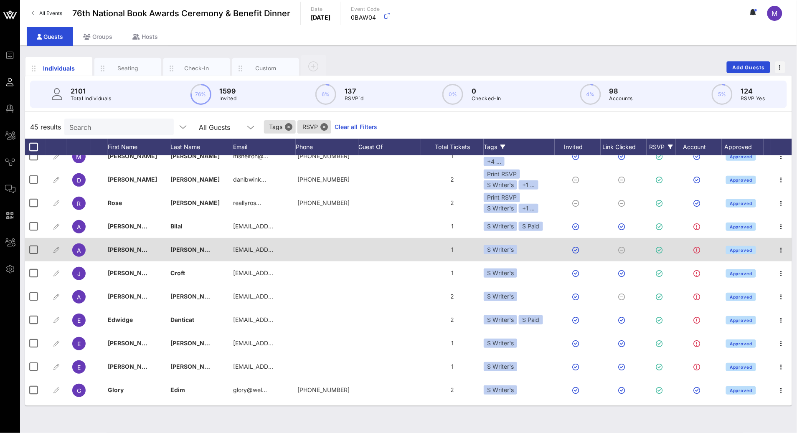
scroll to position [11, 0]
click at [522, 249] on div "$ Writer's" at bounding box center [519, 249] width 71 height 23
click at [500, 251] on div "$ Writer's" at bounding box center [500, 249] width 33 height 9
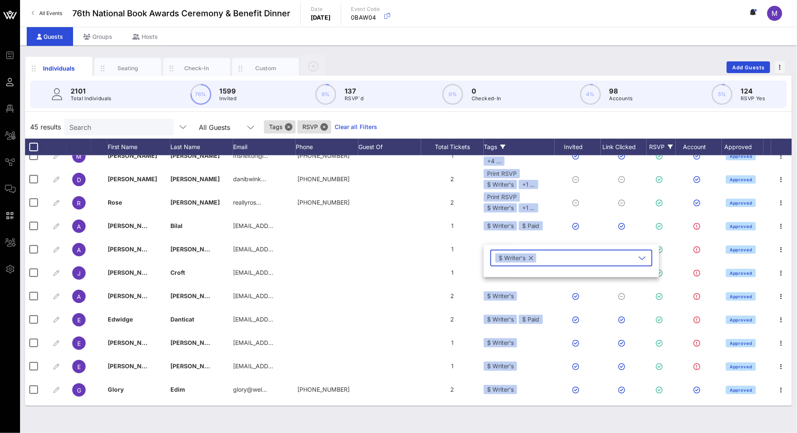
type input "$WP.Prompt"
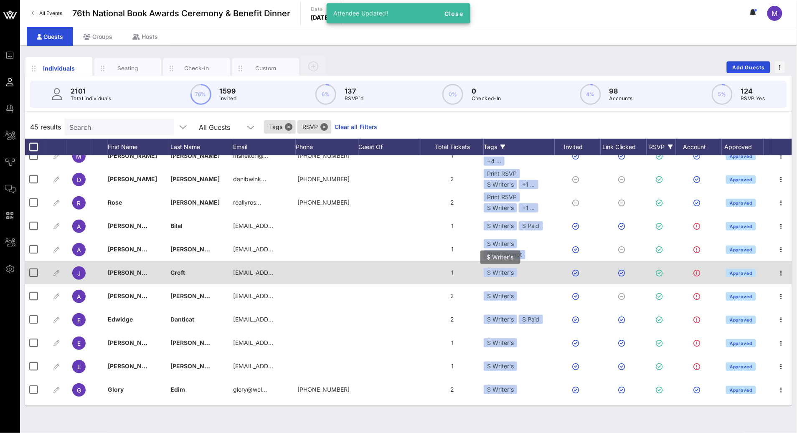
click at [503, 274] on div "$ Writer's" at bounding box center [500, 272] width 33 height 9
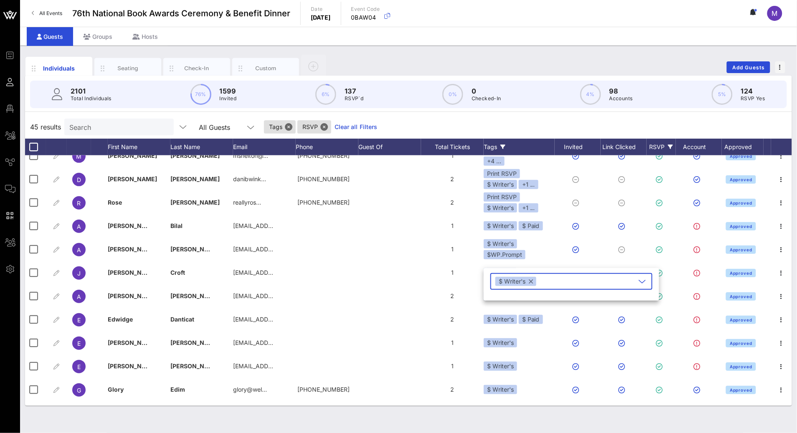
paste input "$WP.Prompt"
type input "$WP.Prompt"
click at [544, 295] on div "$WP.Prompt" at bounding box center [575, 301] width 99 height 13
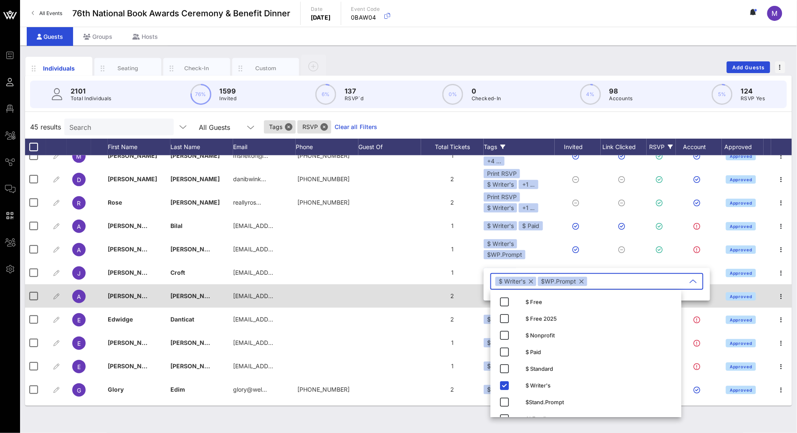
click at [429, 288] on div "2" at bounding box center [452, 296] width 63 height 23
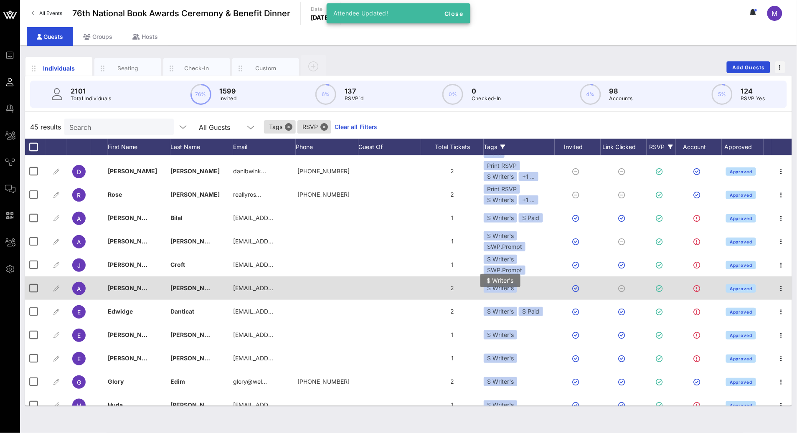
scroll to position [20, 0]
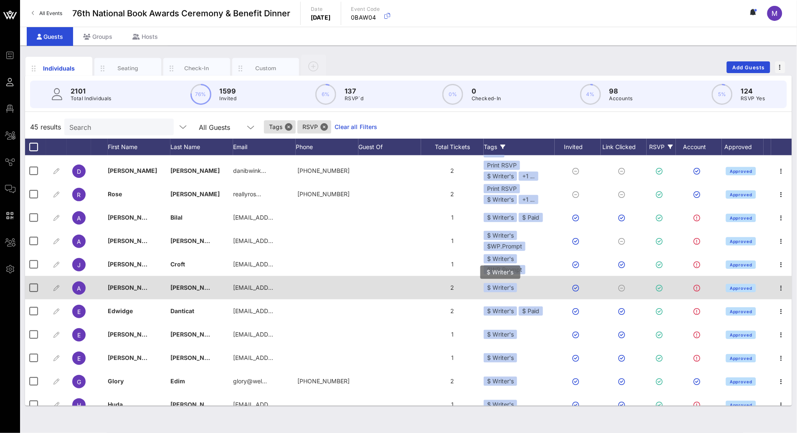
click at [510, 288] on div "$ Writer's" at bounding box center [500, 287] width 33 height 9
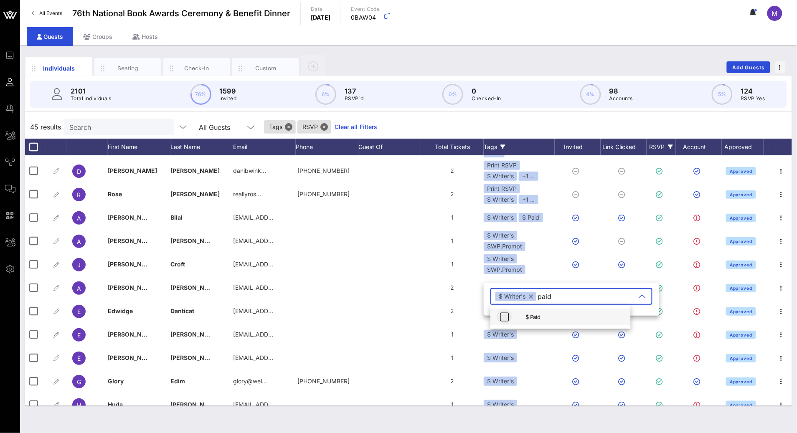
type input "paid"
click at [505, 311] on button "button" at bounding box center [504, 317] width 15 height 15
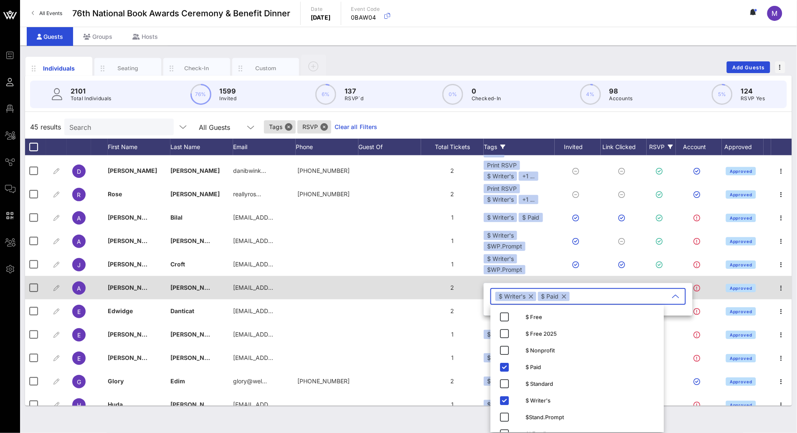
click at [434, 292] on div "2" at bounding box center [452, 287] width 63 height 23
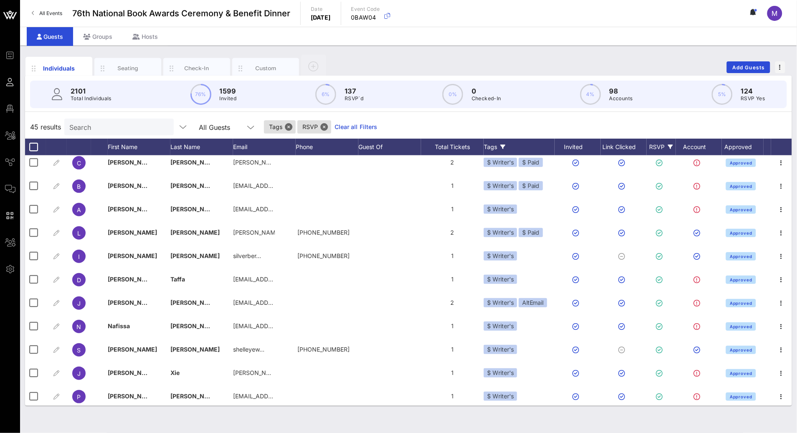
scroll to position [802, 0]
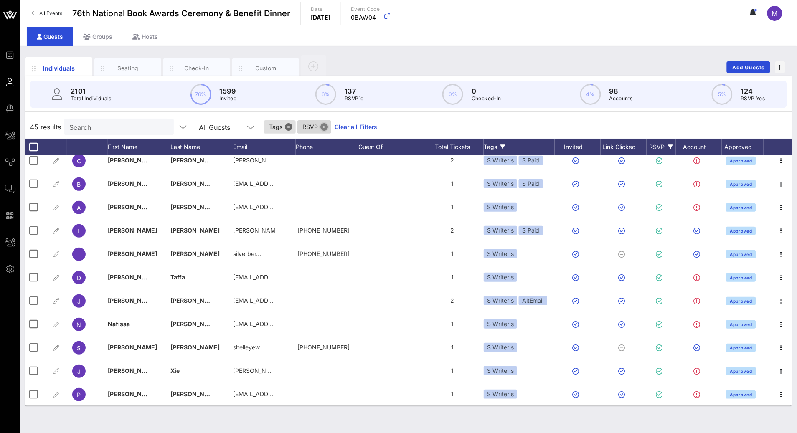
click at [320, 127] on button "Close" at bounding box center [324, 127] width 8 height 8
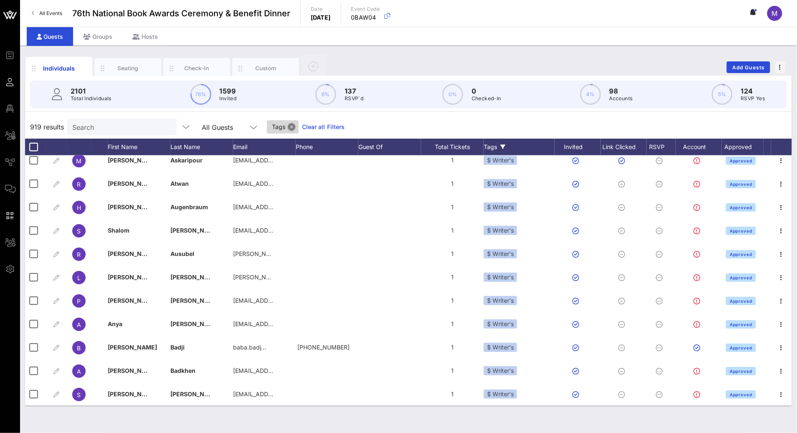
click at [288, 127] on button "Close" at bounding box center [292, 127] width 8 height 8
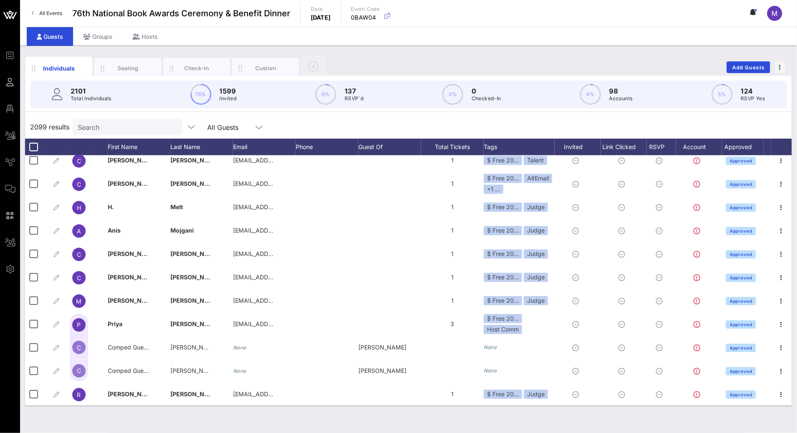
click at [97, 129] on input "Search" at bounding box center [127, 127] width 98 height 11
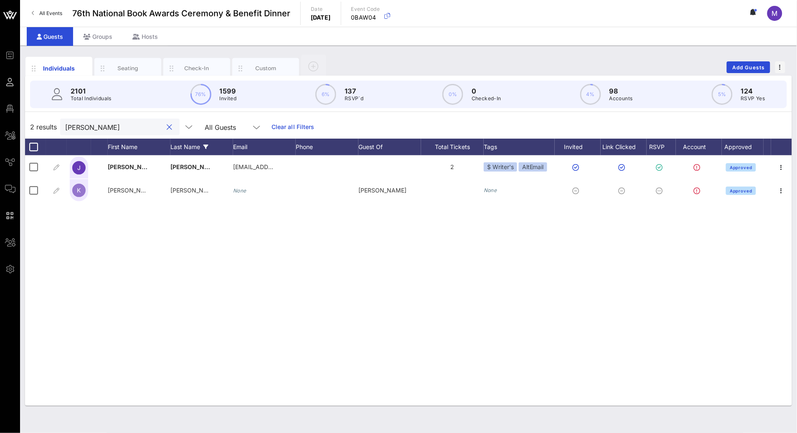
scroll to position [0, 0]
click at [95, 129] on input "james g. thomas" at bounding box center [114, 127] width 98 height 11
drag, startPoint x: 136, startPoint y: 127, endPoint x: 38, endPoint y: 129, distance: 98.2
click at [36, 129] on div "2 results james g. thomas All Guests Clear all Filters" at bounding box center [408, 126] width 767 height 23
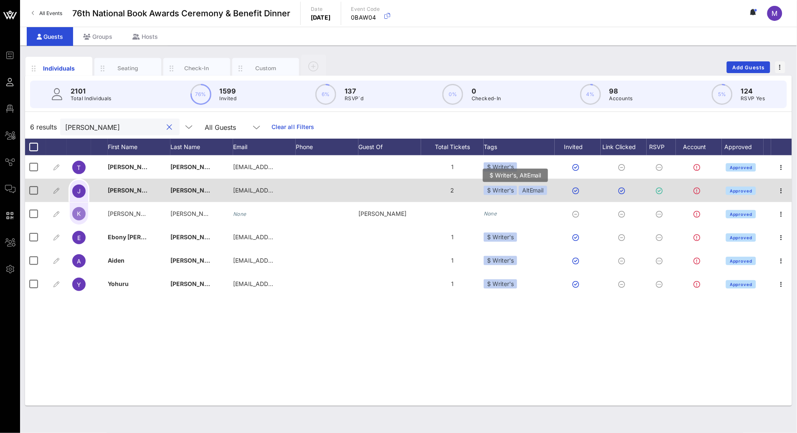
click at [538, 192] on div "AltEmail" at bounding box center [533, 190] width 28 height 9
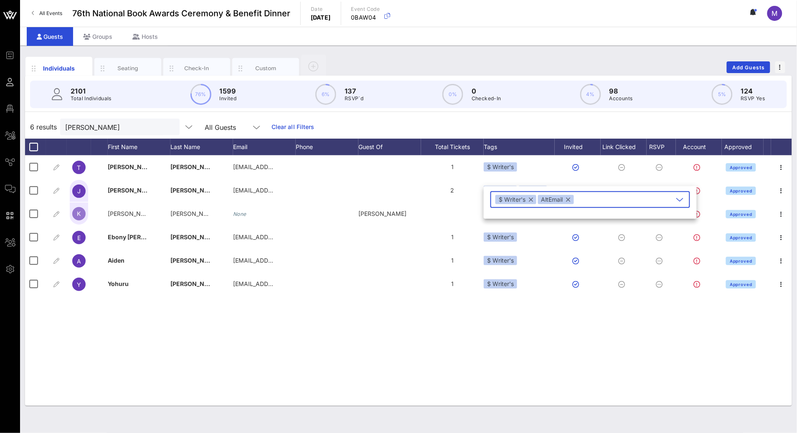
click at [571, 199] on button "button" at bounding box center [569, 199] width 4 height 9
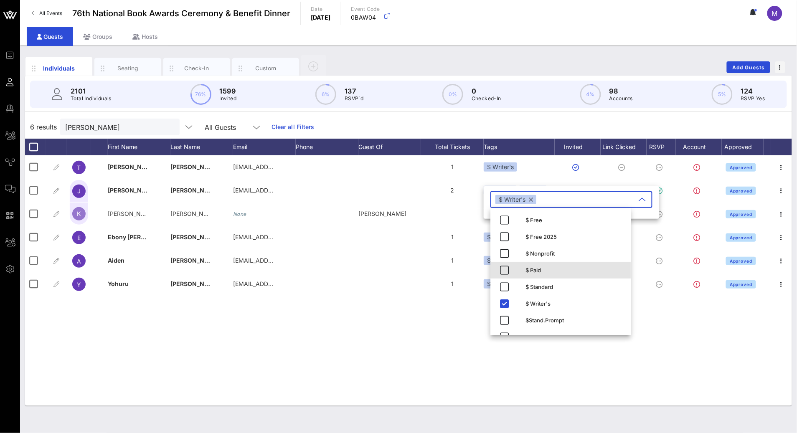
click at [541, 272] on div "$ Paid" at bounding box center [575, 270] width 99 height 7
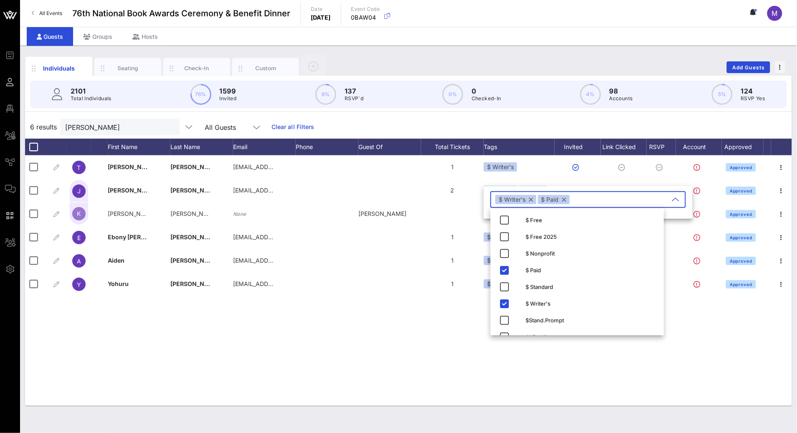
click at [441, 337] on div "T Thomas Lynch thoslynch@aol.com 1 $ Writer's Approved J James G. Thomas jgthom…" at bounding box center [408, 280] width 767 height 251
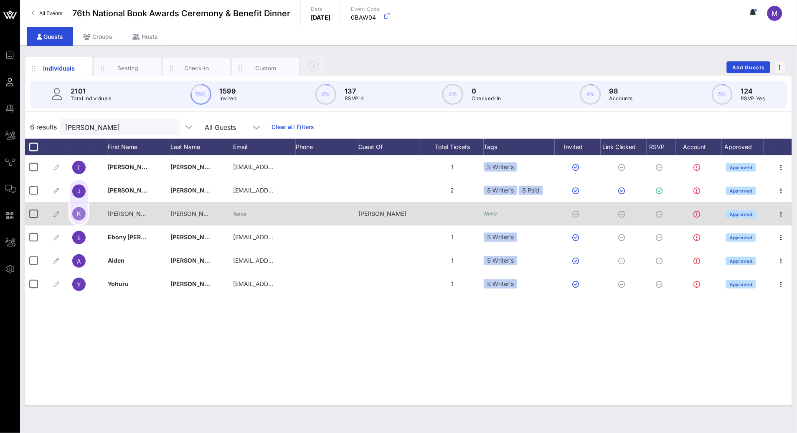
click at [495, 215] on icon "None" at bounding box center [490, 214] width 13 height 6
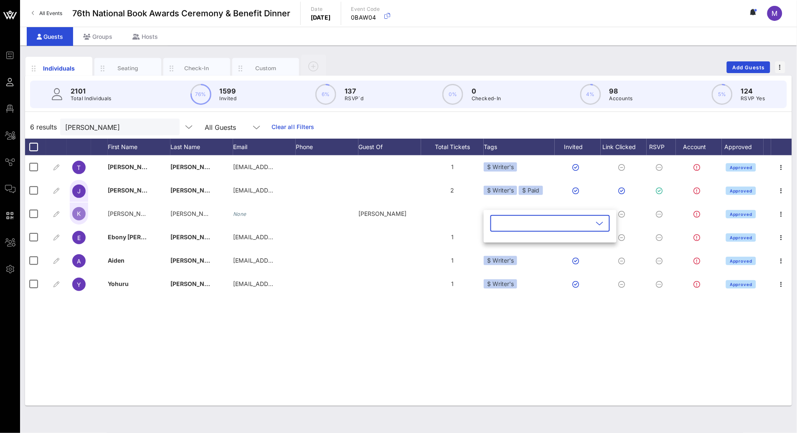
click at [596, 224] on icon at bounding box center [600, 223] width 8 height 10
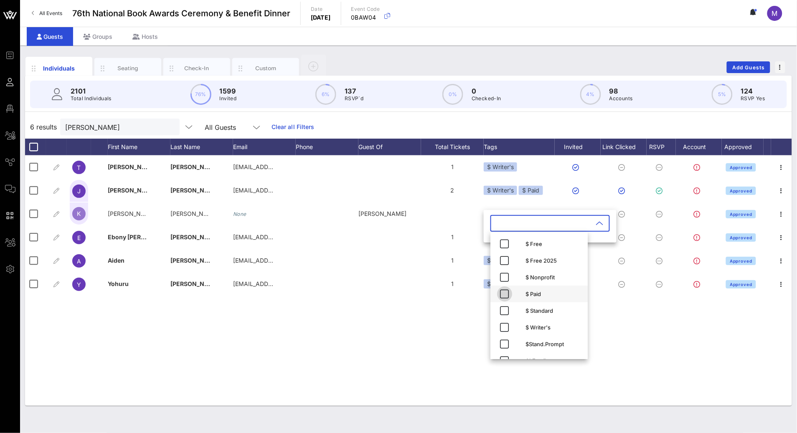
click at [503, 292] on icon "button" at bounding box center [505, 294] width 10 height 10
click at [405, 353] on div "T Thomas Lynch thoslynch@aol.com 1 $ Writer's Approved J James G. Thomas jgthom…" at bounding box center [408, 280] width 767 height 251
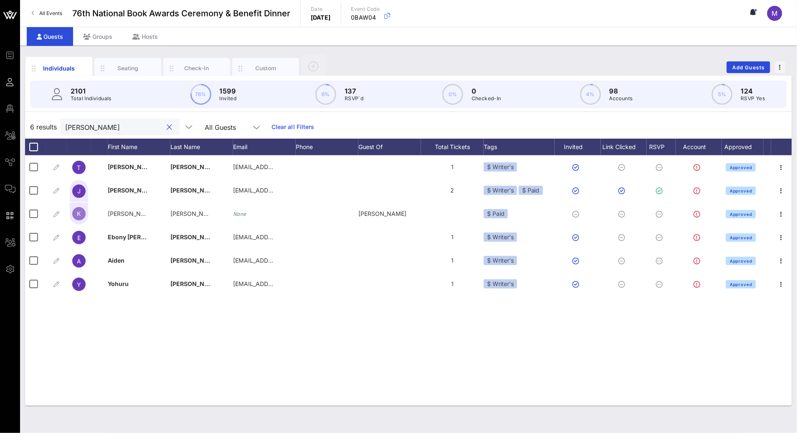
drag, startPoint x: 110, startPoint y: 123, endPoint x: 58, endPoint y: 119, distance: 52.4
click at [58, 119] on div "6 results thomas All Guests Clear all Filters" at bounding box center [408, 126] width 767 height 23
click at [73, 124] on input "thomas" at bounding box center [114, 127] width 98 height 11
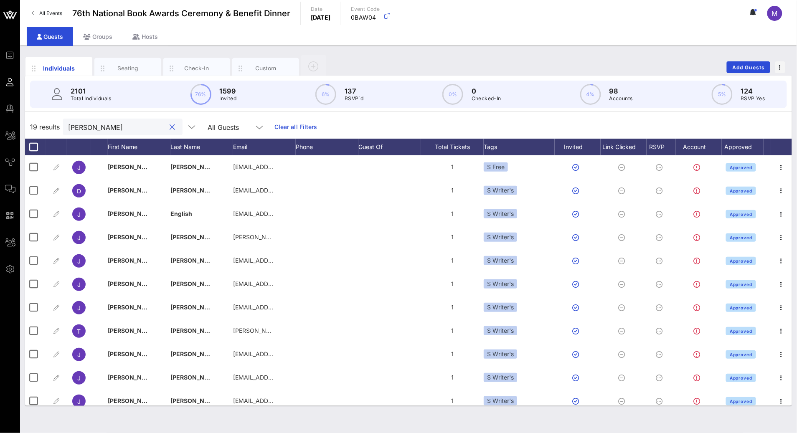
click at [128, 124] on input "james" at bounding box center [117, 127] width 98 height 11
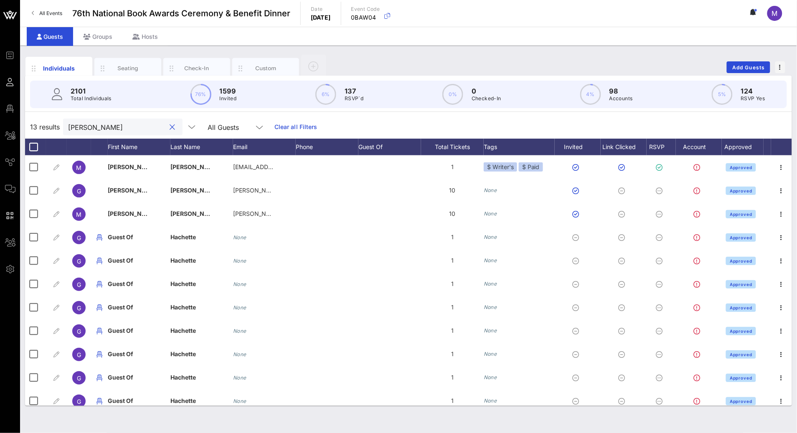
click at [100, 128] on input "mitchell" at bounding box center [117, 127] width 98 height 11
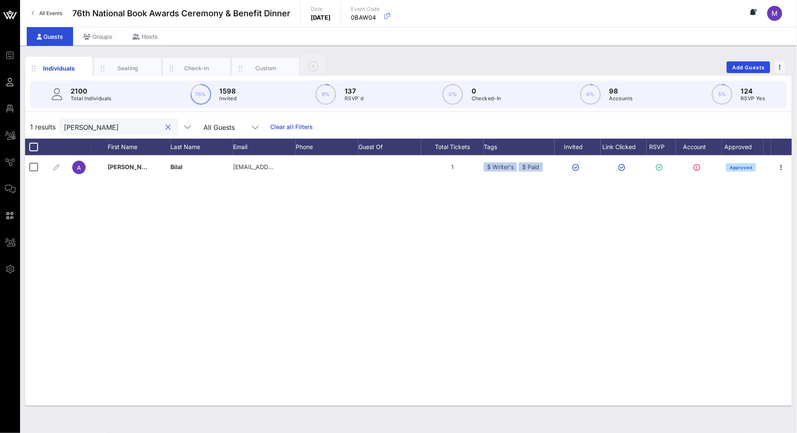
drag, startPoint x: 107, startPoint y: 130, endPoint x: 47, endPoint y: 125, distance: 59.5
click at [49, 125] on div "1 results aaliyah All Guests Clear all Filters" at bounding box center [408, 126] width 767 height 23
drag, startPoint x: 128, startPoint y: 125, endPoint x: 23, endPoint y: 127, distance: 105.3
click at [23, 127] on div "Individuals Seating Check-In Custom Add Guests 2100 Total Individuals 76% 1598 …" at bounding box center [408, 240] width 777 height 388
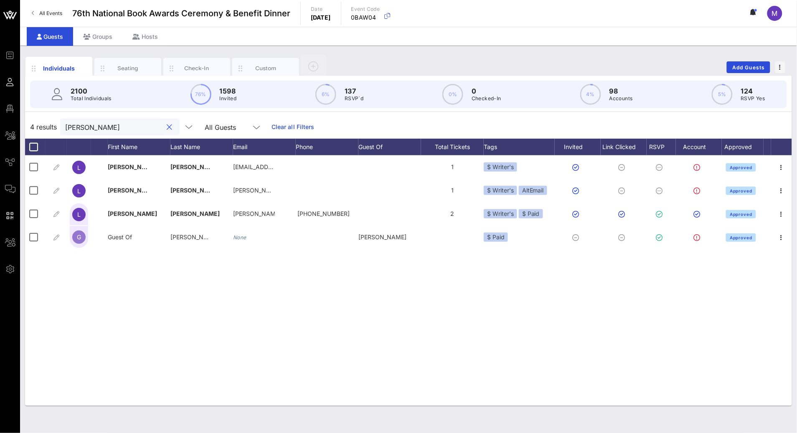
type input "leslie"
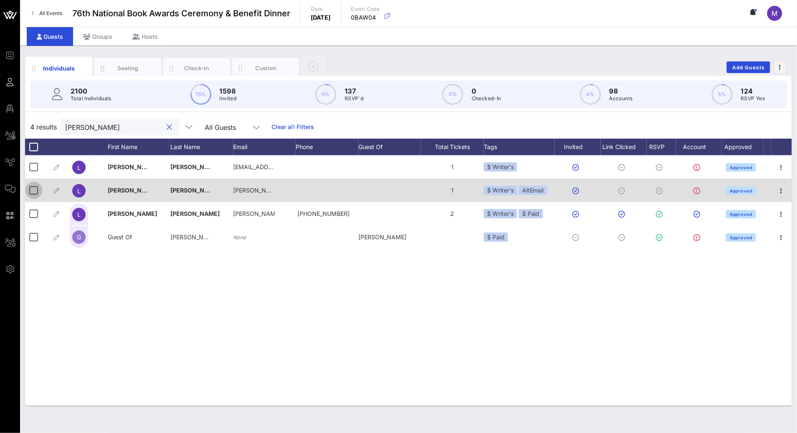
click at [36, 191] on div at bounding box center [34, 190] width 14 height 14
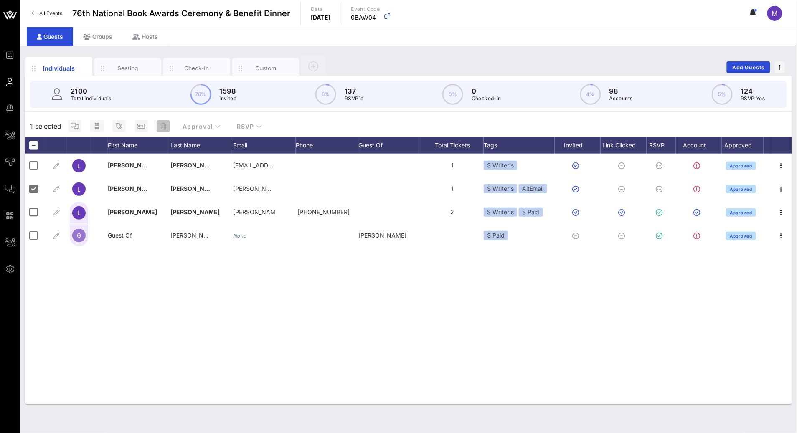
click at [164, 123] on icon "button" at bounding box center [163, 126] width 6 height 7
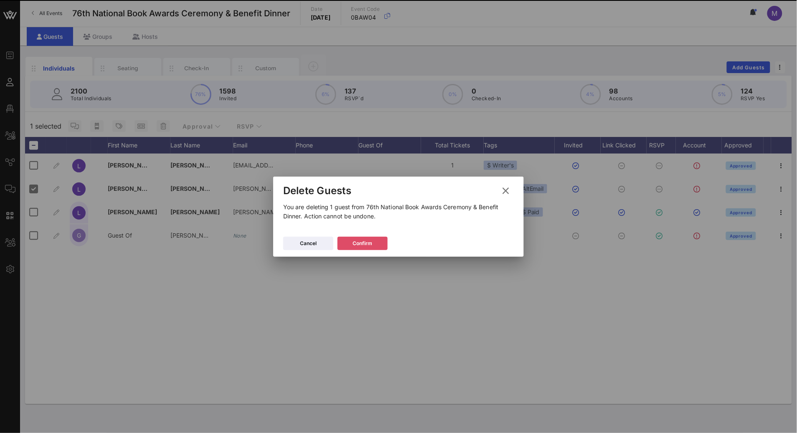
click at [361, 244] on icon at bounding box center [363, 243] width 6 height 5
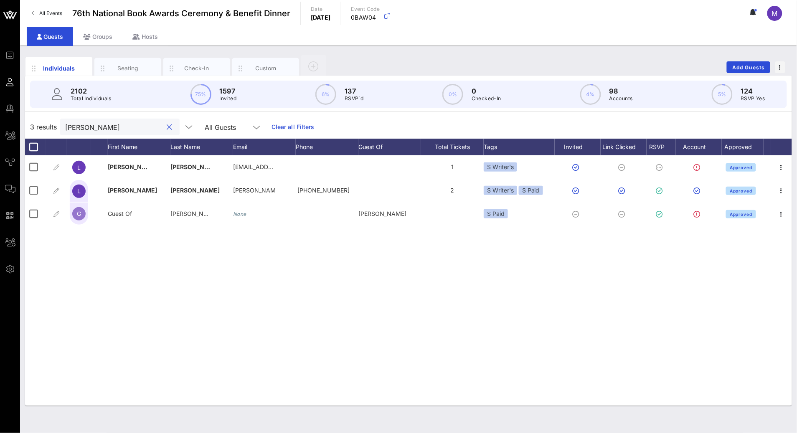
drag, startPoint x: 124, startPoint y: 128, endPoint x: 83, endPoint y: 126, distance: 41.0
click at [83, 126] on input "leslie" at bounding box center [114, 127] width 98 height 11
click at [86, 128] on input "leslie" at bounding box center [114, 127] width 98 height 11
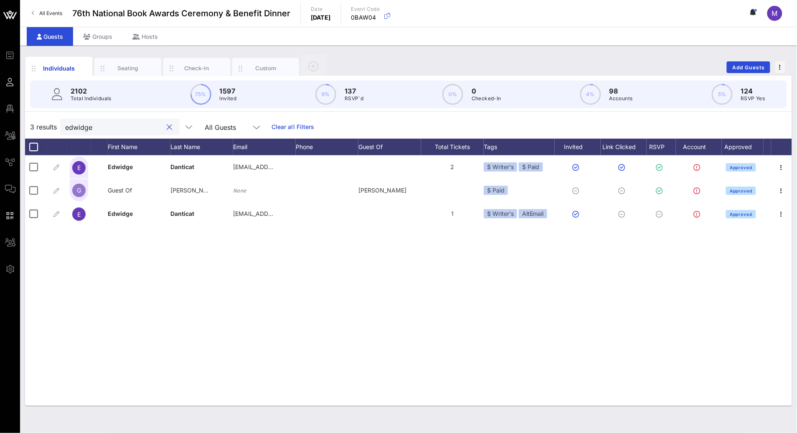
click at [95, 128] on input "edwidge" at bounding box center [114, 127] width 98 height 11
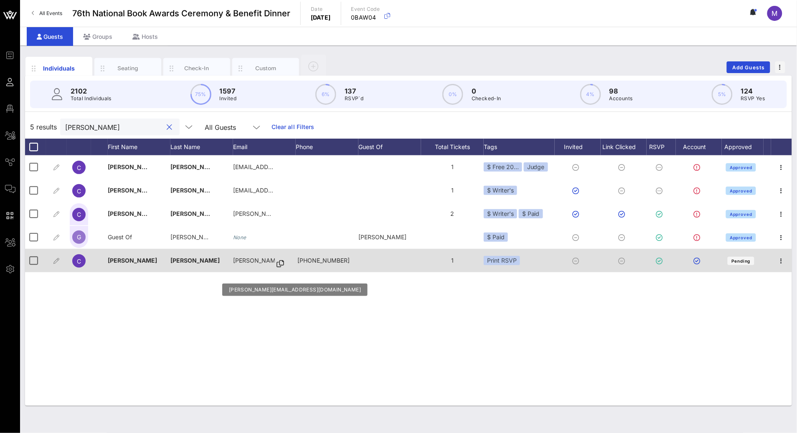
click at [277, 264] on icon at bounding box center [281, 264] width 8 height 1
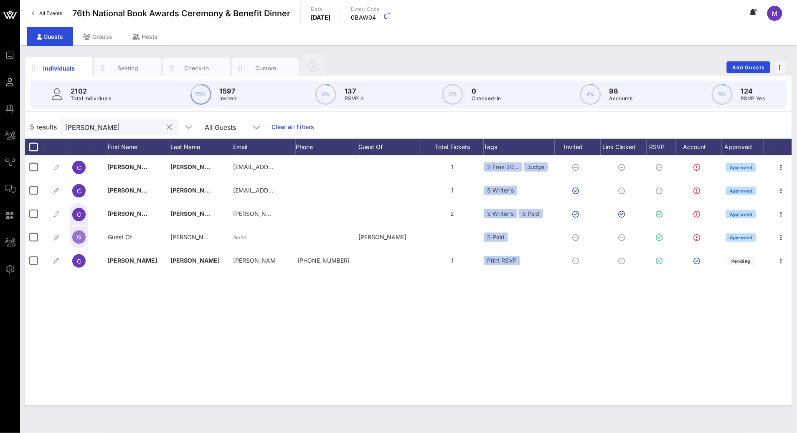
click at [113, 126] on input "cristina" at bounding box center [114, 127] width 98 height 11
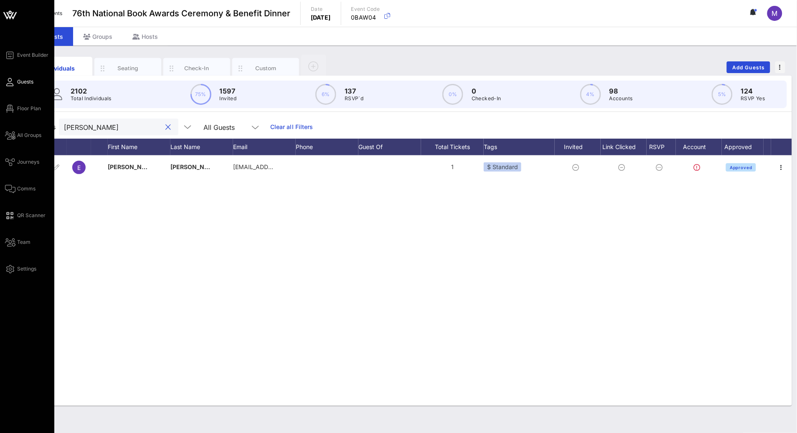
type input "elizabeth mcna"
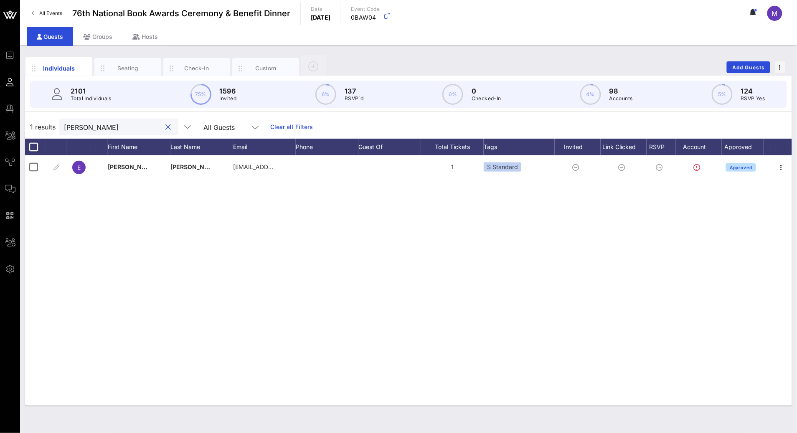
click at [166, 130] on button "clear icon" at bounding box center [168, 127] width 5 height 8
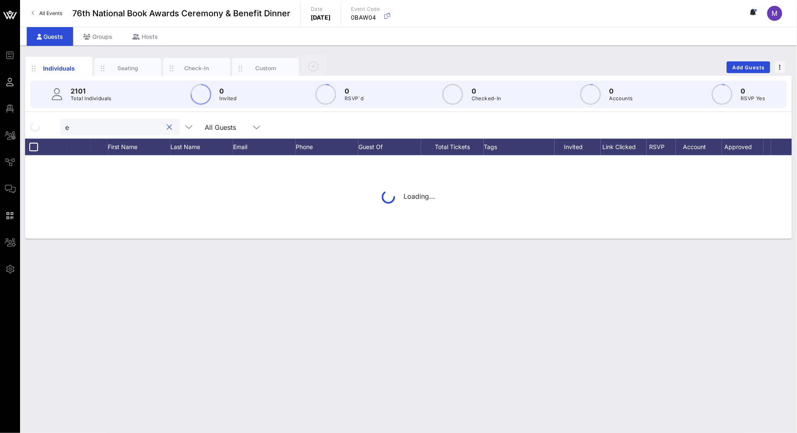
type input "e"
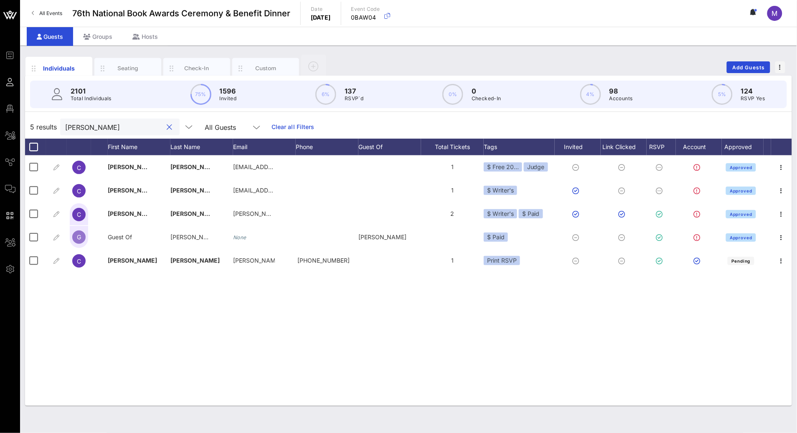
click at [96, 128] on input "cristina" at bounding box center [114, 127] width 98 height 11
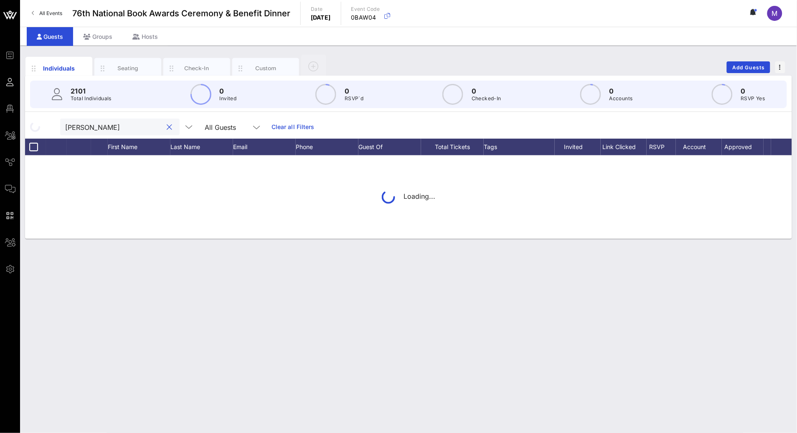
type input "emma fus"
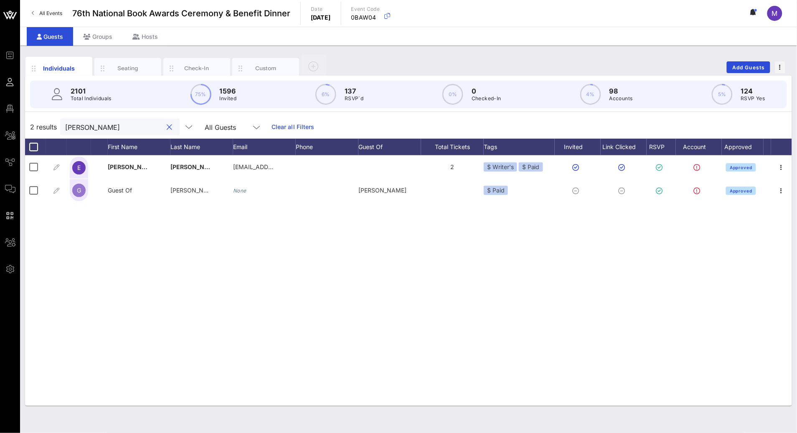
click at [167, 130] on button "clear icon" at bounding box center [169, 127] width 5 height 8
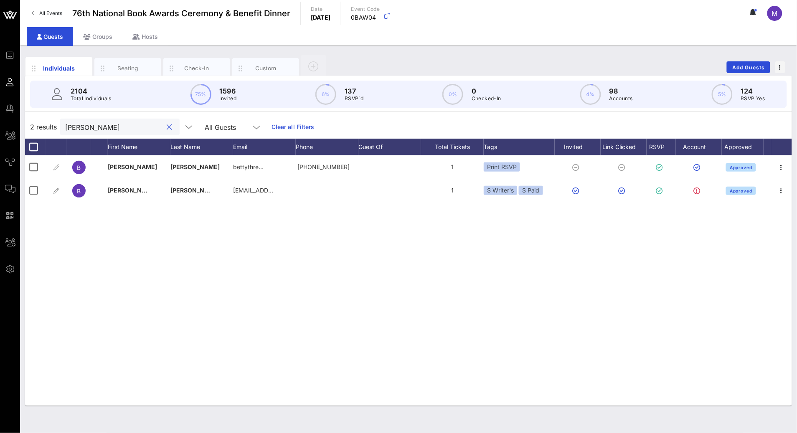
type input "beth harrison"
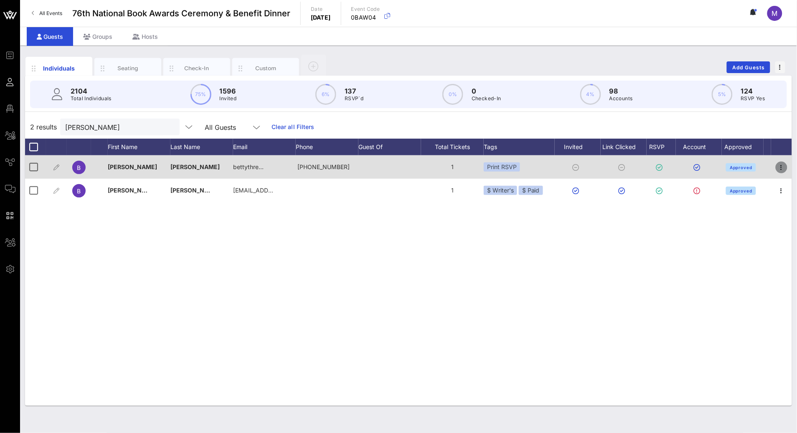
click at [780, 165] on icon "button" at bounding box center [782, 168] width 10 height 10
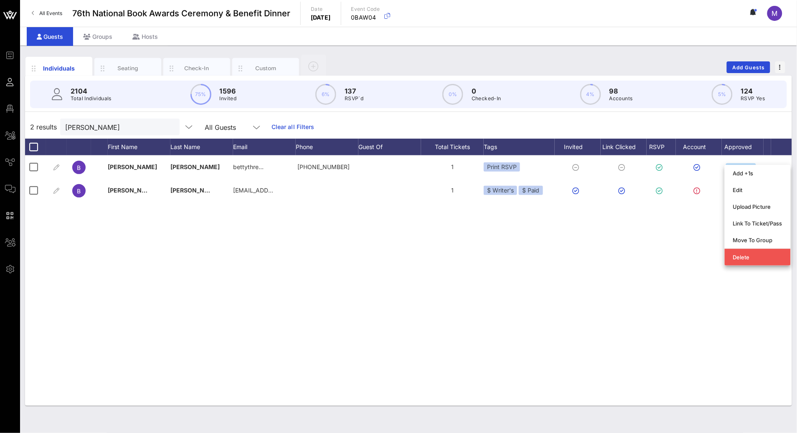
click at [405, 307] on div "B Beth Harrison bettythre… +13479273638 1 Print RSVP Approved B Beth Harrison b…" at bounding box center [408, 280] width 767 height 251
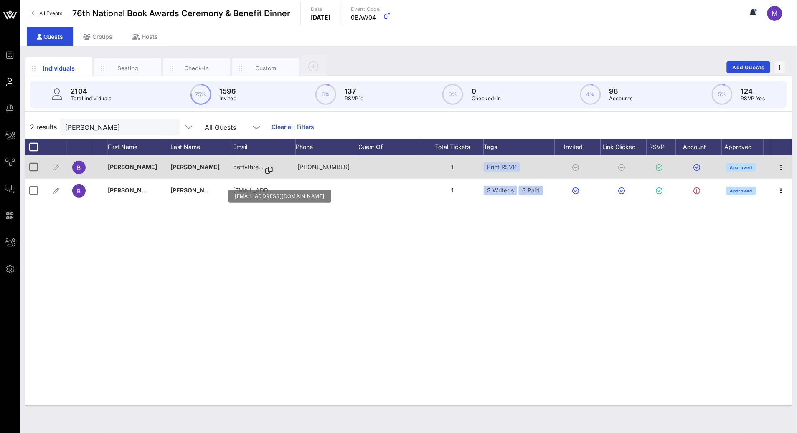
click at [270, 171] on icon at bounding box center [269, 170] width 8 height 1
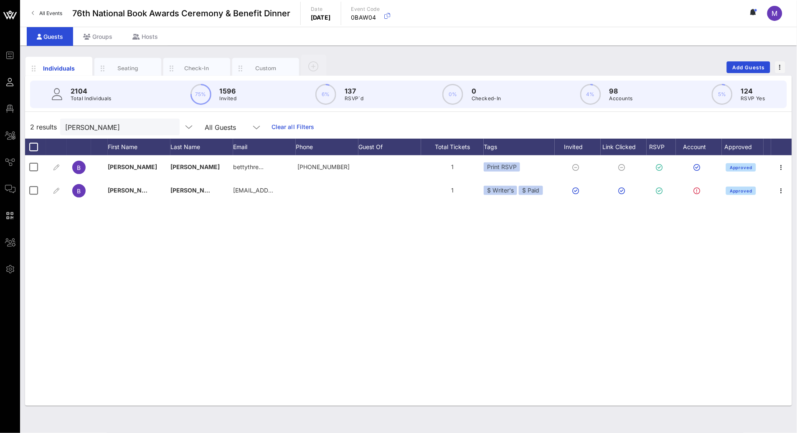
click at [382, 276] on div "B Beth Harrison bettythre… +13479273638 1 Print RSVP Approved B Beth Harrison b…" at bounding box center [408, 280] width 767 height 251
click at [85, 127] on input "beth harrison" at bounding box center [114, 127] width 98 height 11
click at [167, 127] on button "clear icon" at bounding box center [169, 127] width 5 height 8
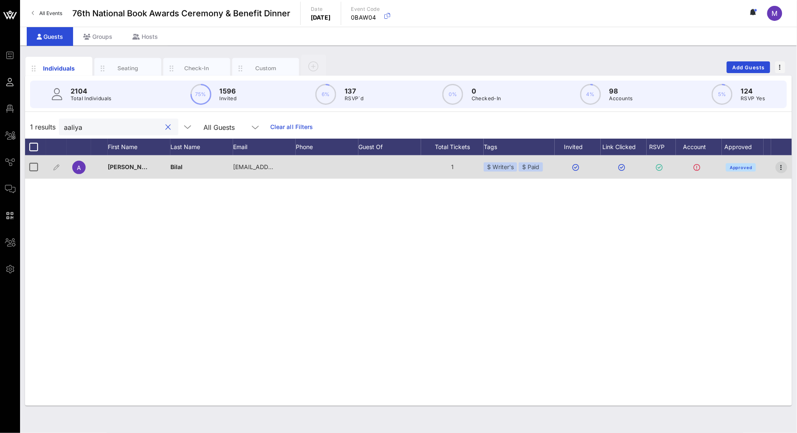
type input "aaliya"
click at [781, 166] on icon "button" at bounding box center [782, 168] width 10 height 10
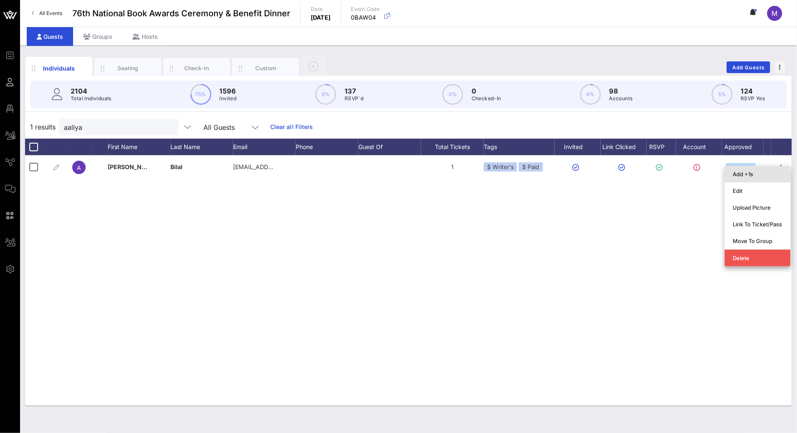
click at [768, 171] on div "Add +1s" at bounding box center [757, 174] width 49 height 7
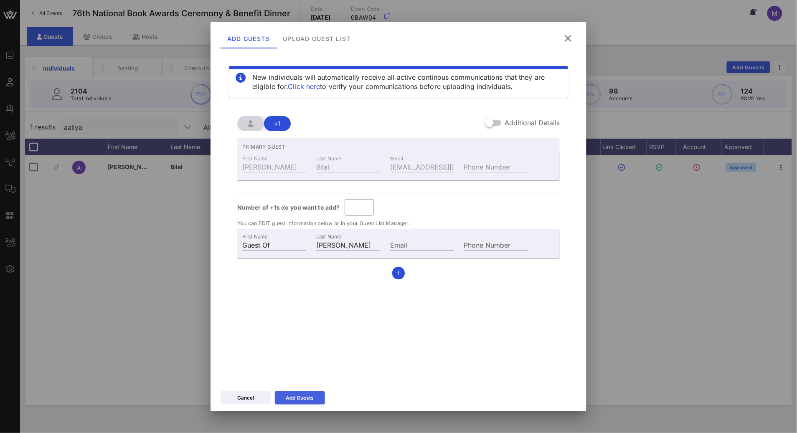
click at [305, 396] on div "Add Guests" at bounding box center [300, 398] width 28 height 8
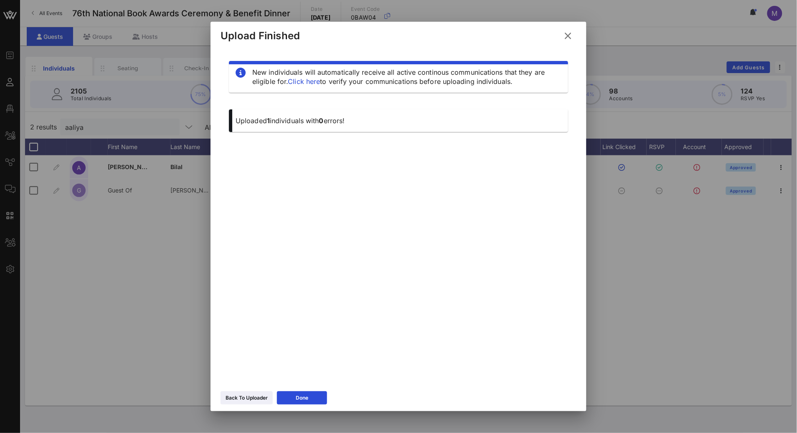
click at [574, 30] on button at bounding box center [568, 35] width 16 height 15
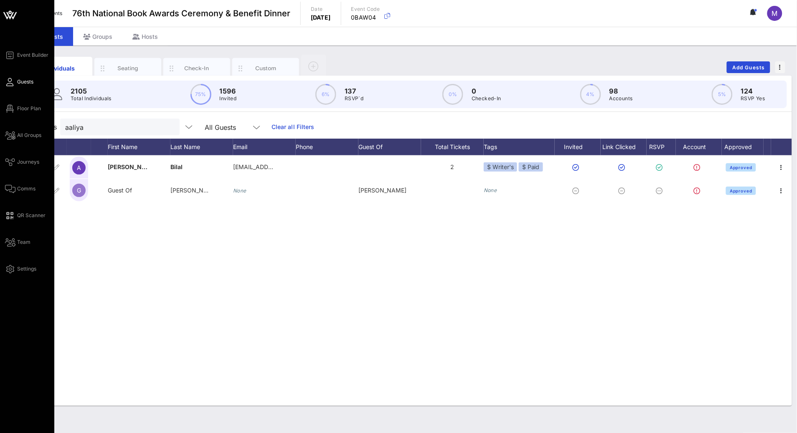
click at [23, 84] on span "Guests" at bounding box center [25, 82] width 16 height 8
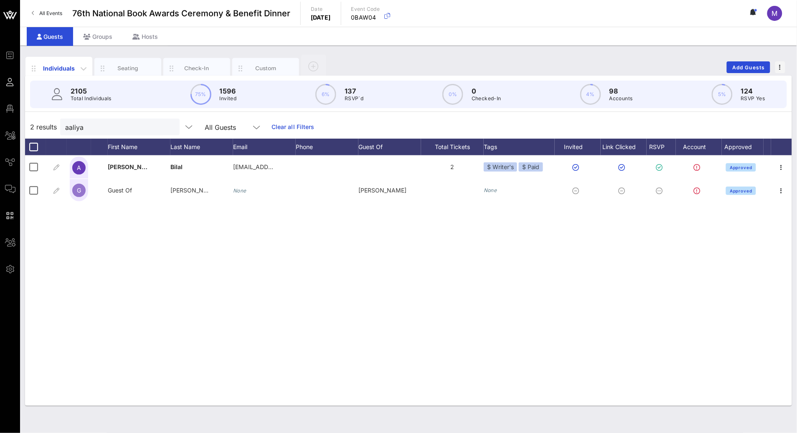
click at [75, 65] on div "Individuals" at bounding box center [59, 68] width 37 height 9
click at [167, 129] on button "clear icon" at bounding box center [169, 127] width 5 height 8
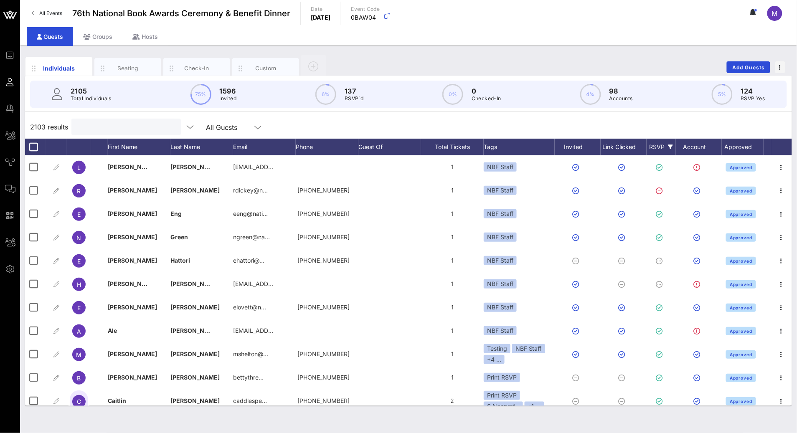
click at [660, 145] on div "RSVP" at bounding box center [661, 147] width 29 height 17
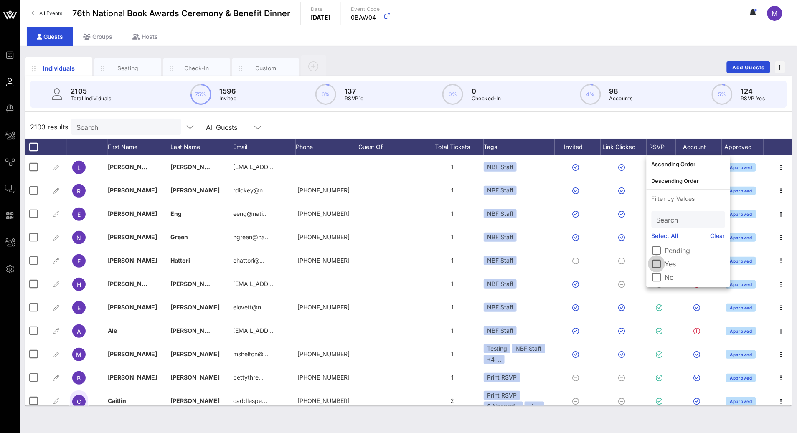
click at [659, 264] on div at bounding box center [657, 264] width 14 height 14
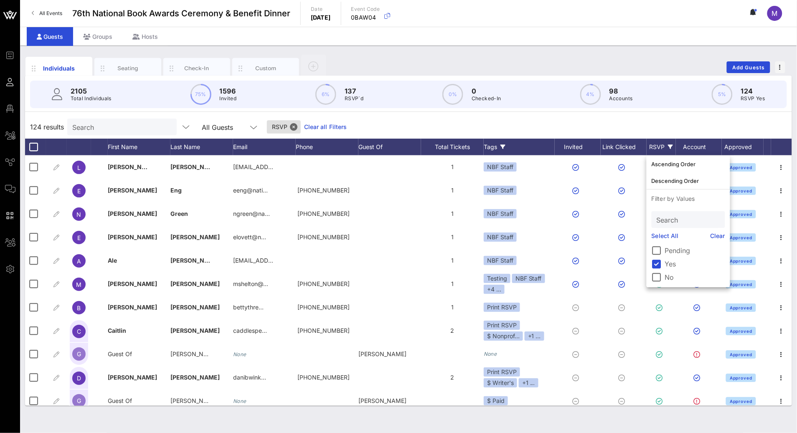
click at [490, 143] on div "Tags" at bounding box center [519, 147] width 71 height 17
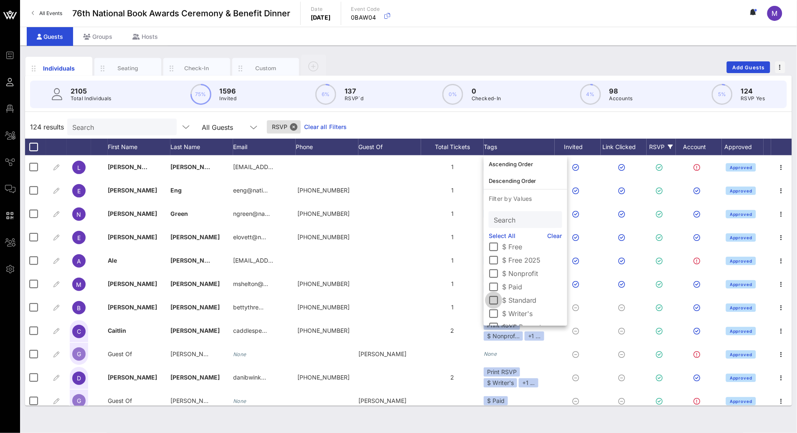
scroll to position [34, 0]
click at [497, 296] on div at bounding box center [494, 297] width 14 height 14
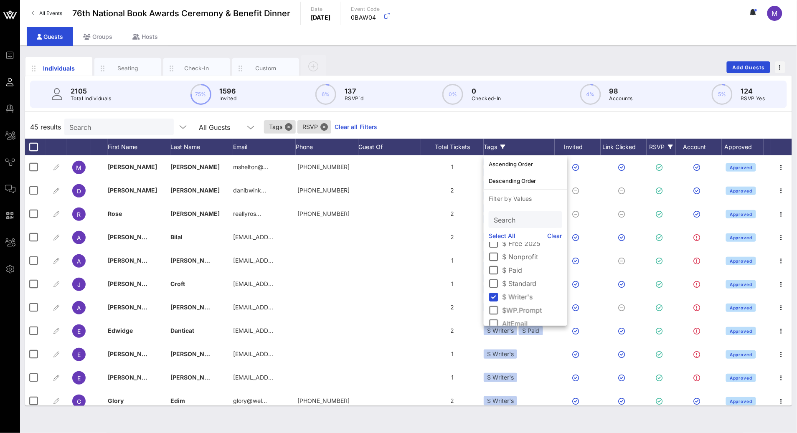
click at [510, 126] on div "45 results Search All Guests Tags RSVP Clear all Filters" at bounding box center [408, 126] width 767 height 23
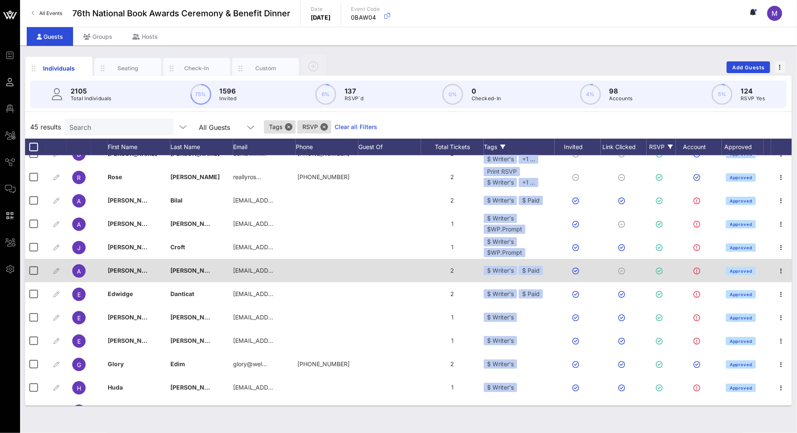
scroll to position [84, 0]
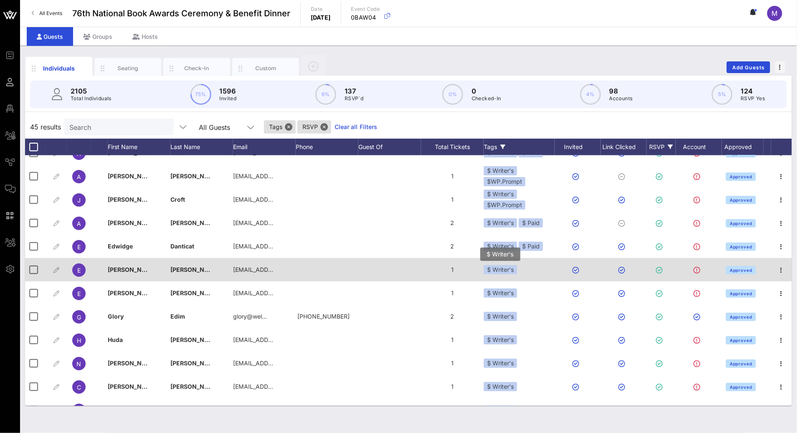
click at [514, 269] on div "$ Writer's" at bounding box center [500, 269] width 33 height 9
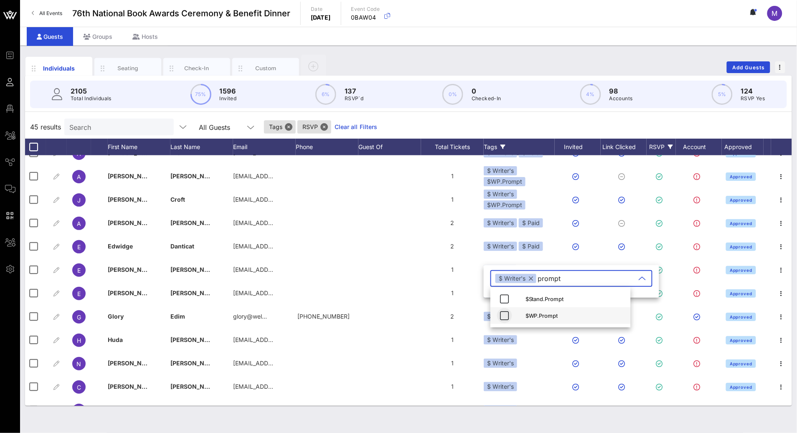
type input "prompt"
click at [506, 316] on icon "button" at bounding box center [505, 316] width 10 height 10
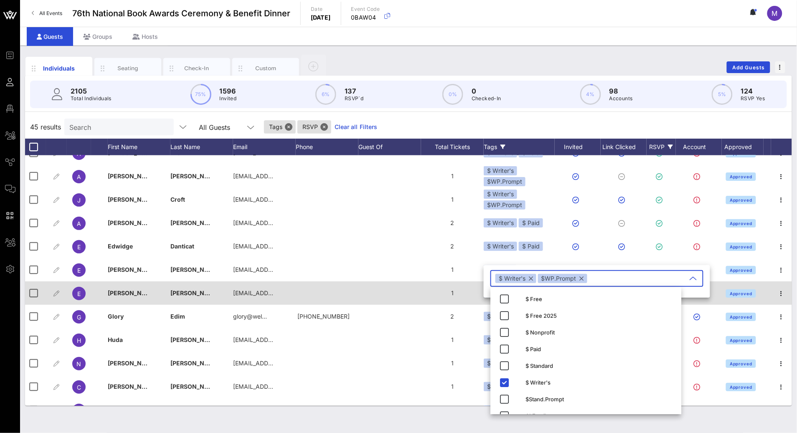
click at [421, 297] on div "1" at bounding box center [452, 293] width 63 height 23
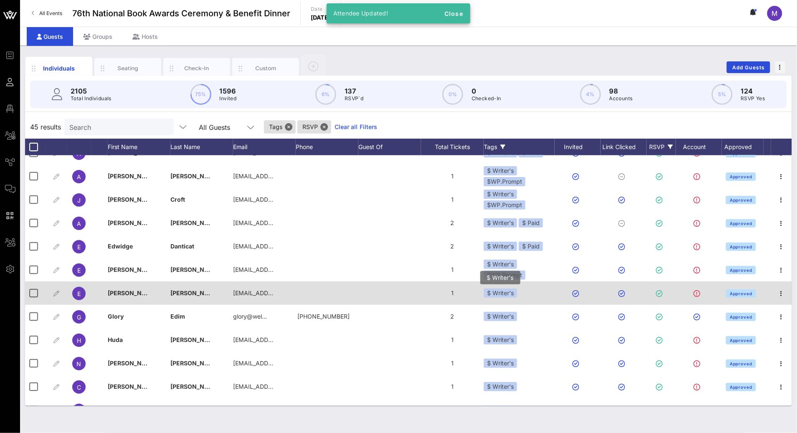
click at [508, 291] on div "$ Writer's" at bounding box center [500, 293] width 33 height 9
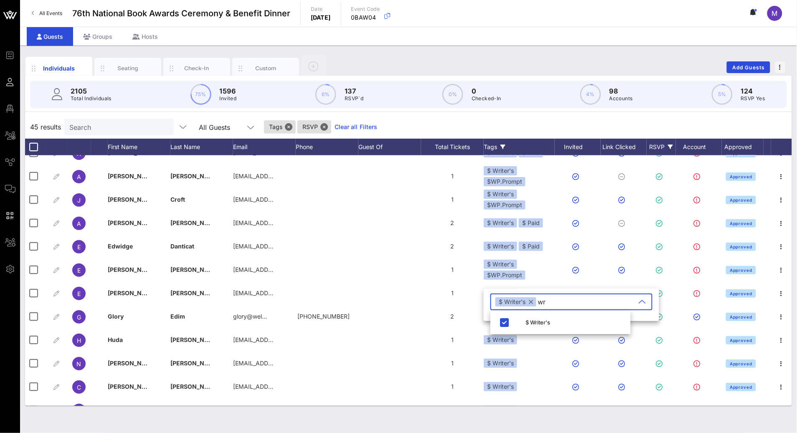
type input "w"
type input "wp"
click at [505, 318] on icon "button" at bounding box center [505, 323] width 10 height 10
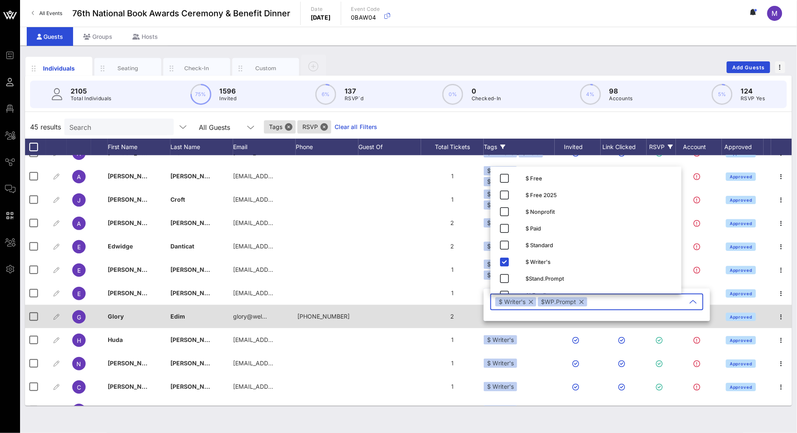
click at [455, 314] on div "2" at bounding box center [452, 316] width 63 height 23
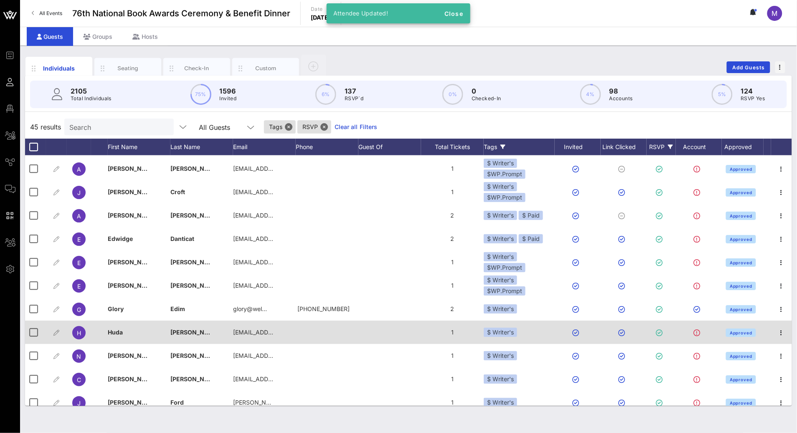
scroll to position [122, 0]
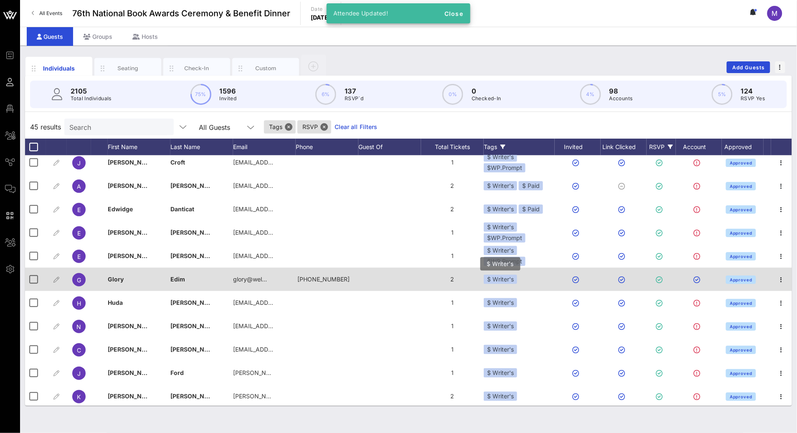
click at [511, 282] on div "$ Writer's" at bounding box center [500, 279] width 33 height 9
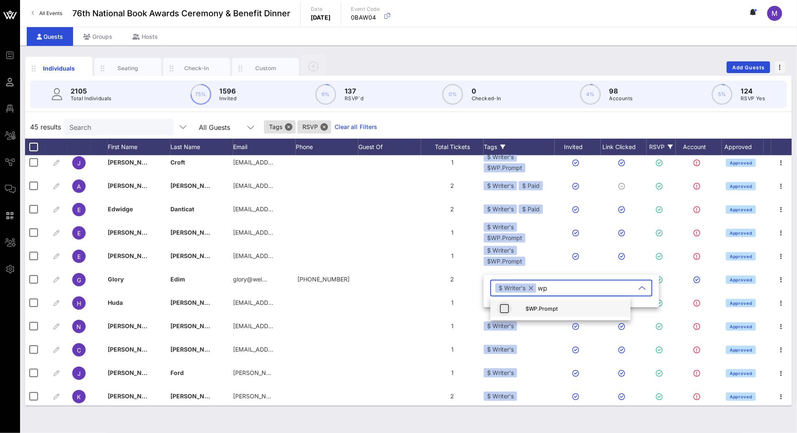
type input "wp"
click at [500, 311] on icon "button" at bounding box center [505, 309] width 10 height 10
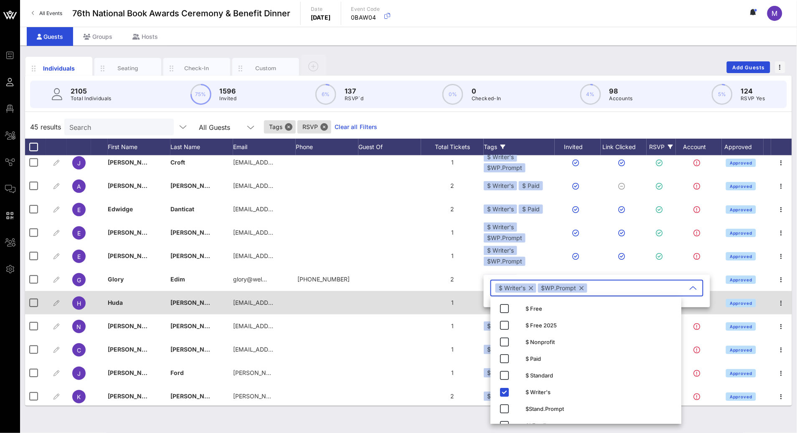
click at [446, 291] on div "1" at bounding box center [452, 302] width 63 height 23
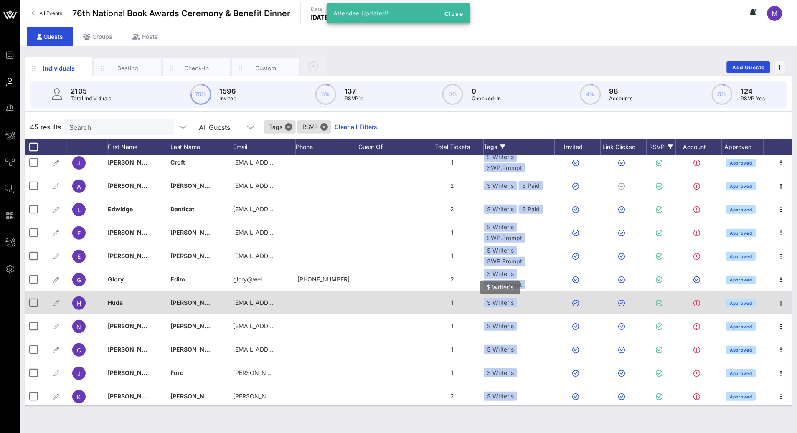
click at [498, 304] on div "$ Writer's" at bounding box center [500, 302] width 33 height 9
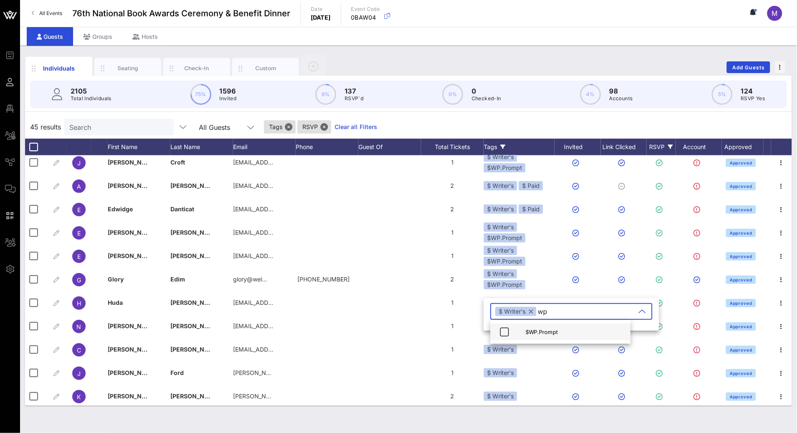
type input "wp"
click at [516, 329] on div "$WP.Prompt" at bounding box center [560, 332] width 140 height 17
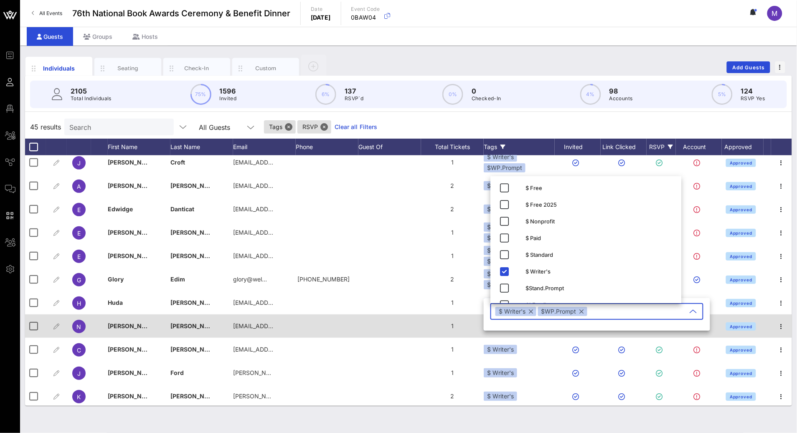
click at [413, 320] on div at bounding box center [389, 326] width 63 height 23
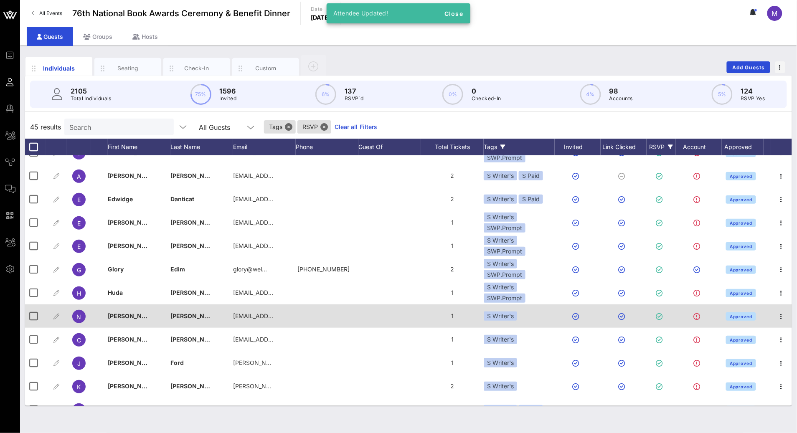
scroll to position [132, 0]
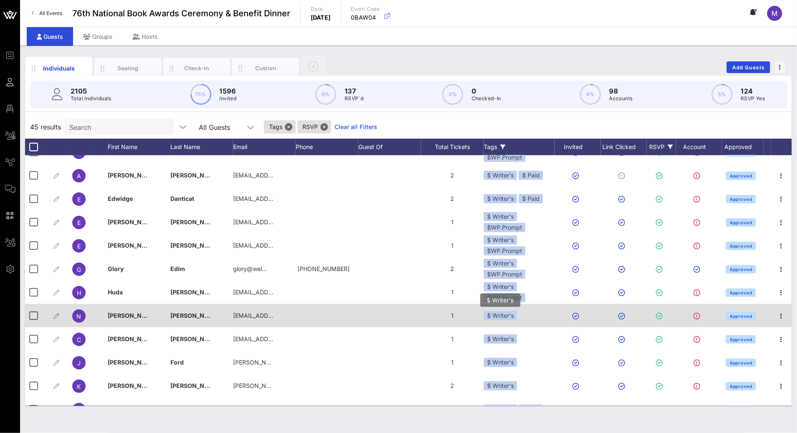
click at [490, 315] on div "$ Writer's" at bounding box center [500, 315] width 33 height 9
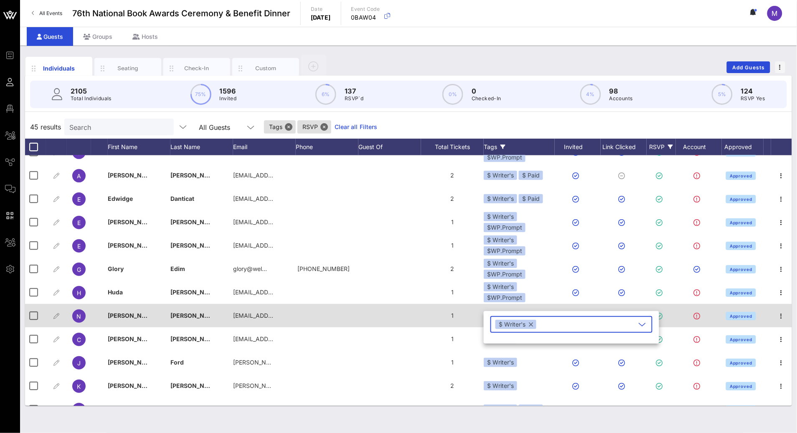
click at [427, 312] on div "1" at bounding box center [452, 315] width 63 height 23
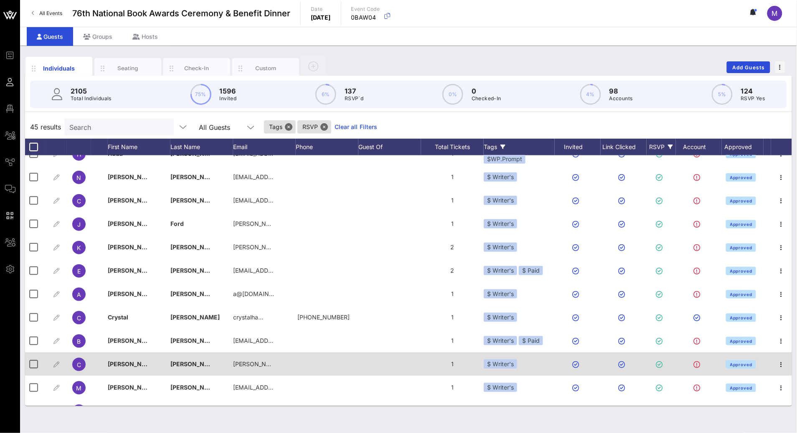
scroll to position [270, 0]
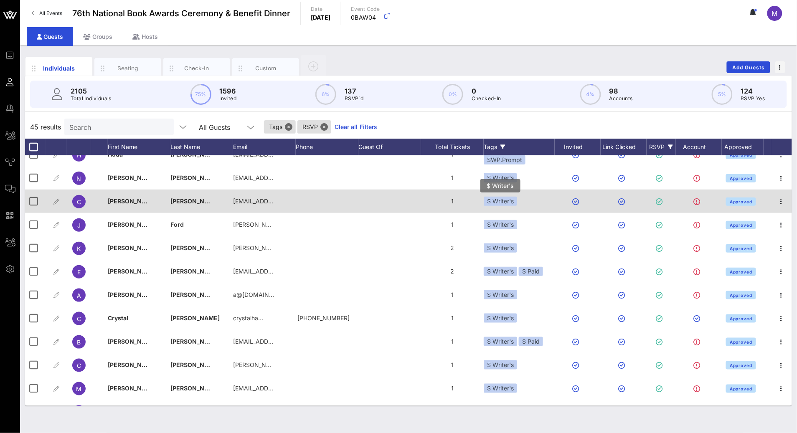
click at [502, 201] on div "$ Writer's" at bounding box center [500, 201] width 33 height 9
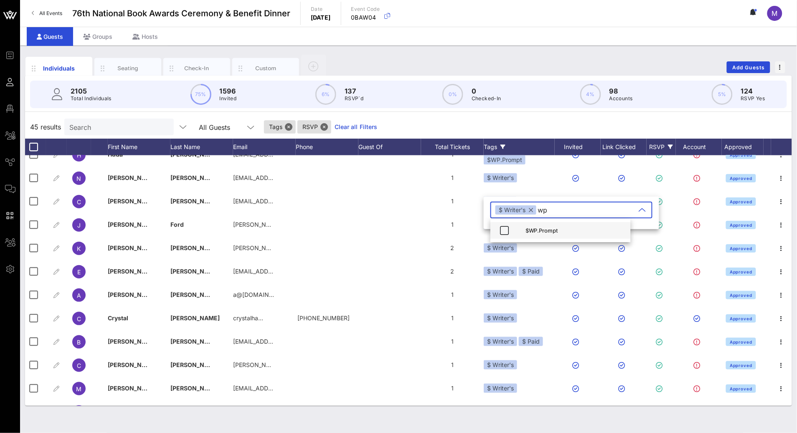
type input "wp"
click at [536, 231] on div "$WP.Prompt" at bounding box center [575, 230] width 99 height 7
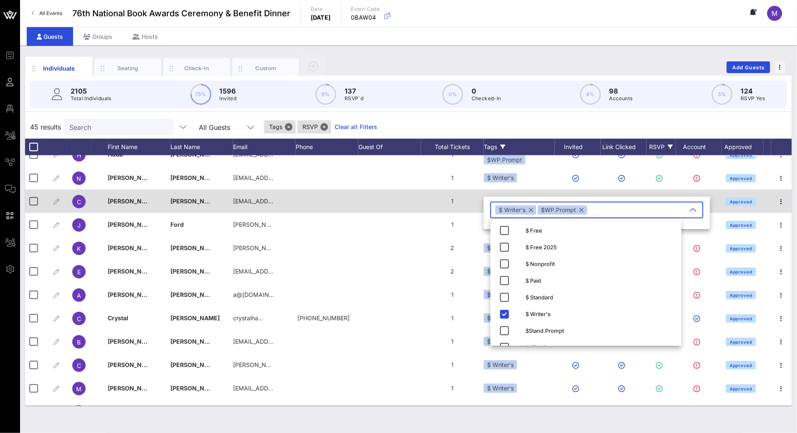
click at [408, 192] on div at bounding box center [389, 201] width 63 height 23
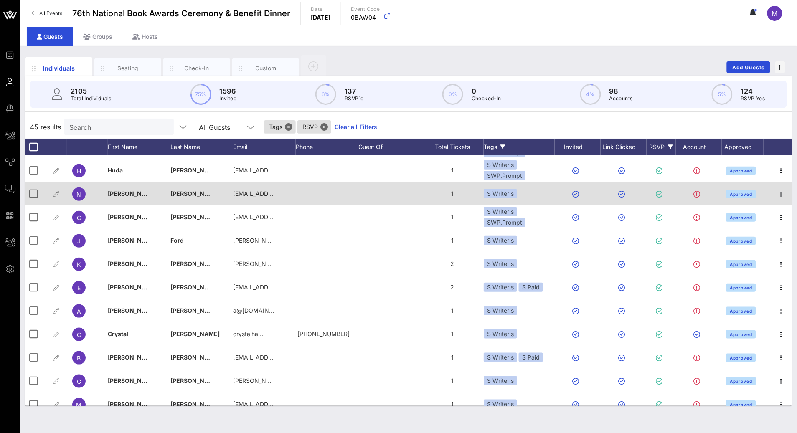
scroll to position [252, 0]
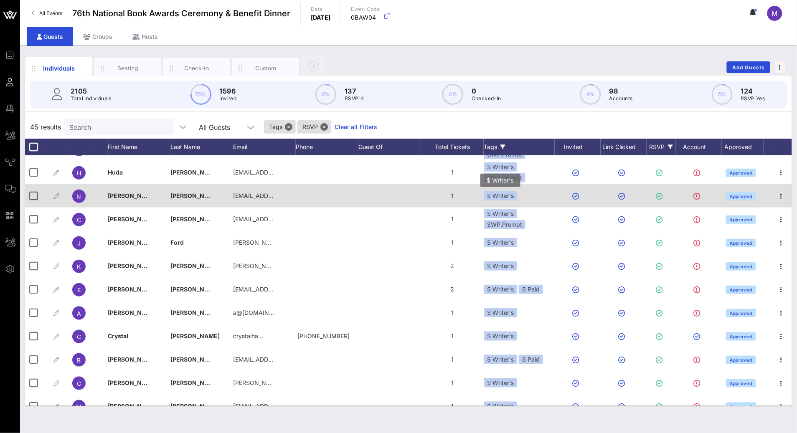
click at [505, 191] on div "$ Writer's" at bounding box center [500, 195] width 33 height 9
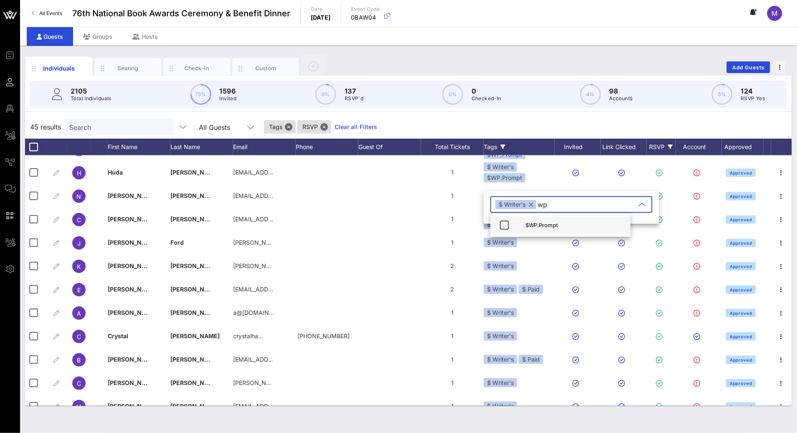
type input "wp"
click at [549, 226] on div "$WP.Prompt" at bounding box center [575, 225] width 99 height 7
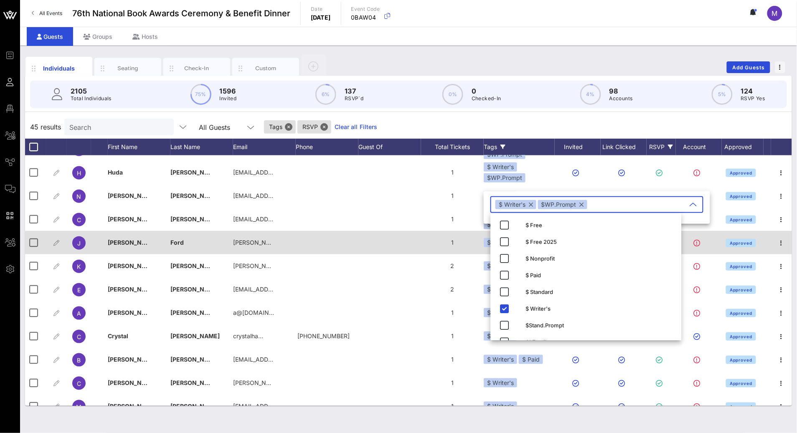
click at [427, 241] on div "1" at bounding box center [452, 242] width 63 height 23
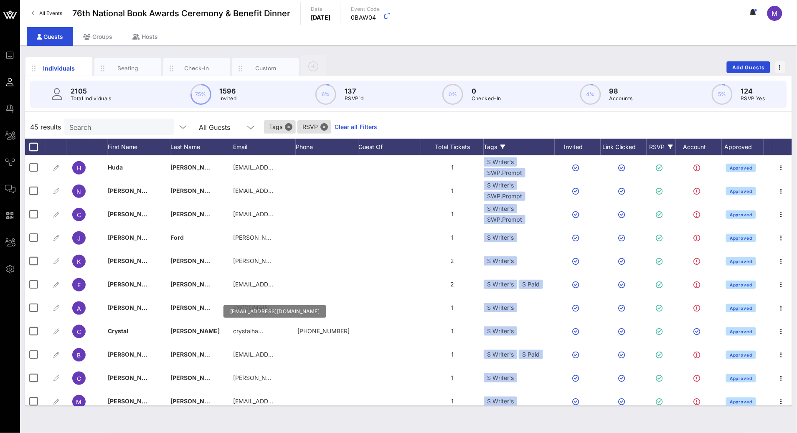
scroll to position [258, 0]
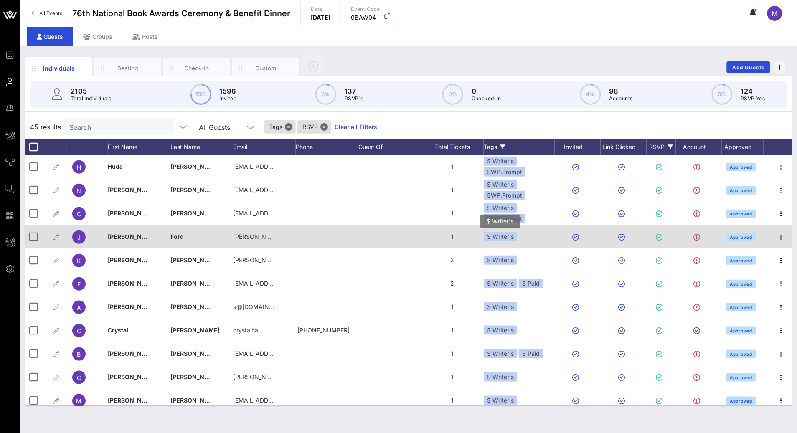
click at [507, 237] on div "$ Writer's" at bounding box center [500, 236] width 33 height 9
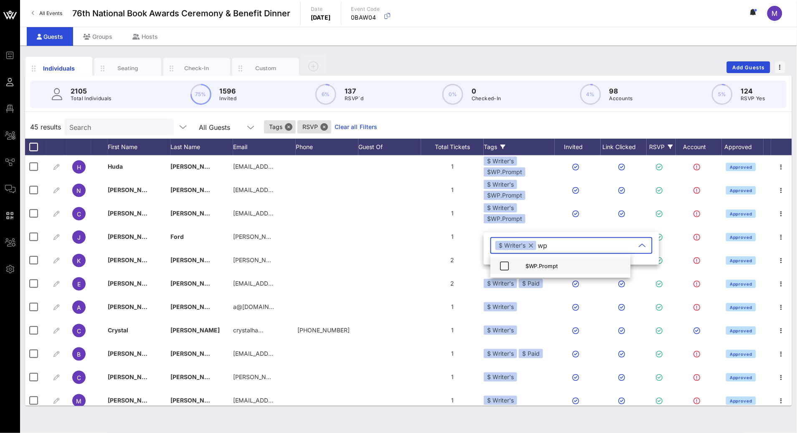
type input "wp"
click at [521, 272] on div "$WP.Prompt" at bounding box center [560, 266] width 140 height 17
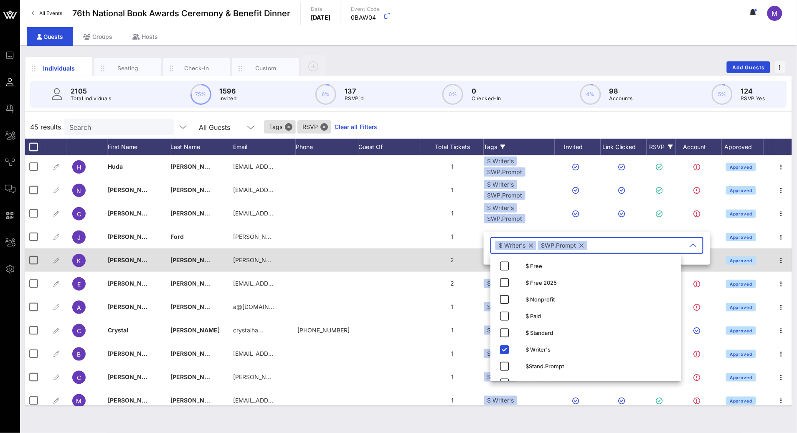
click at [433, 262] on div "2" at bounding box center [452, 260] width 63 height 23
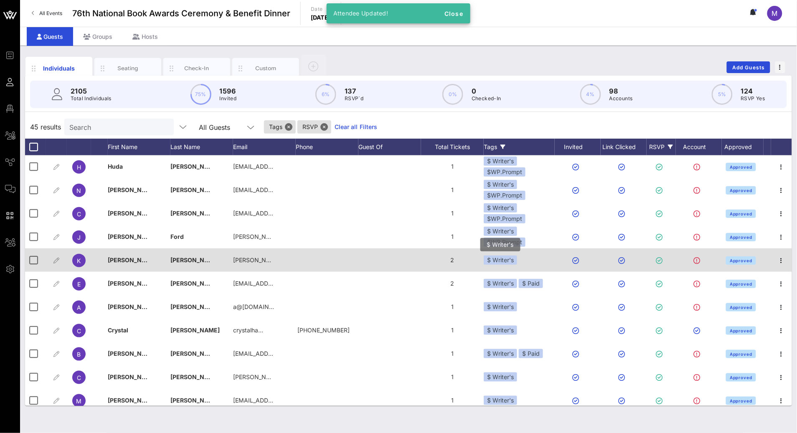
click at [513, 257] on div "$ Writer's" at bounding box center [500, 260] width 33 height 9
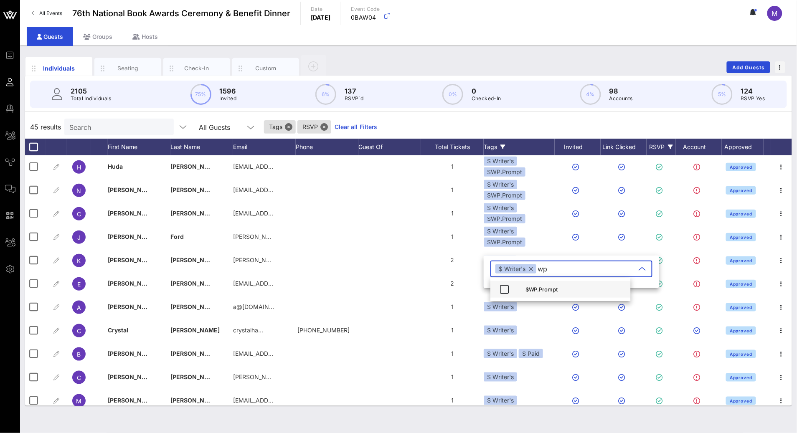
type input "wp"
click at [534, 286] on div "$WP.Prompt" at bounding box center [575, 289] width 99 height 7
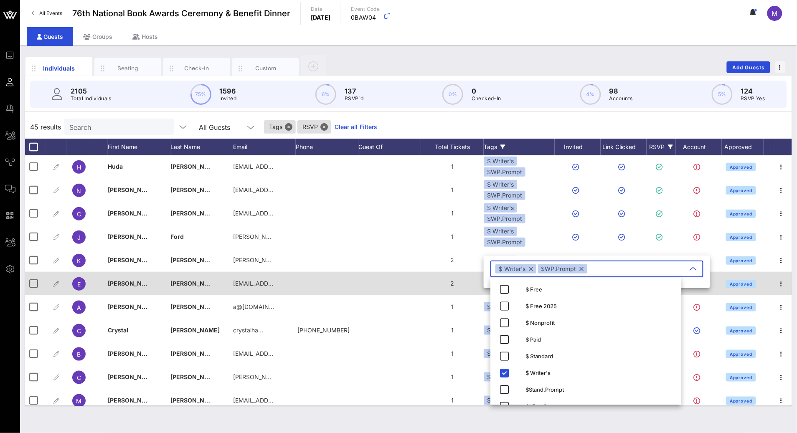
click at [410, 292] on div at bounding box center [389, 283] width 63 height 23
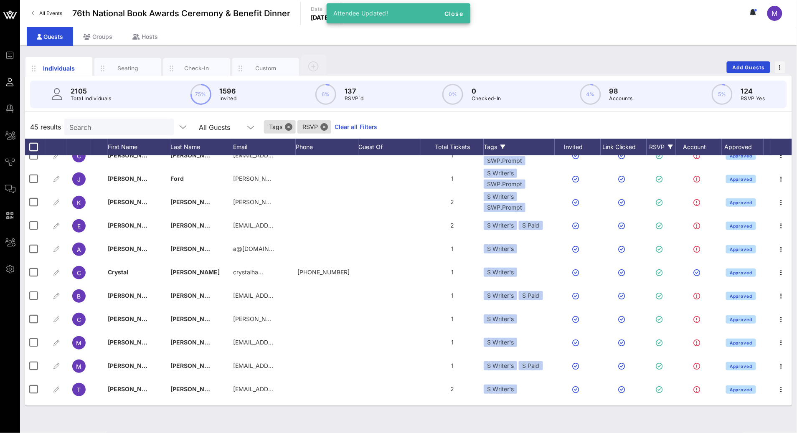
scroll to position [327, 0]
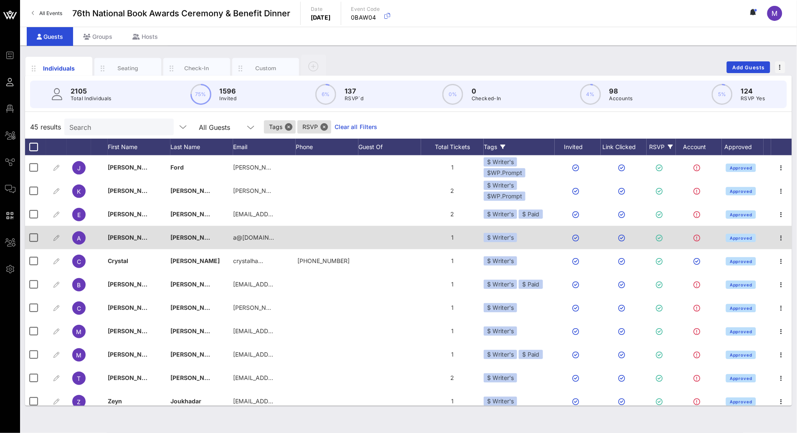
click at [517, 236] on div "$ Writer's" at bounding box center [500, 237] width 33 height 9
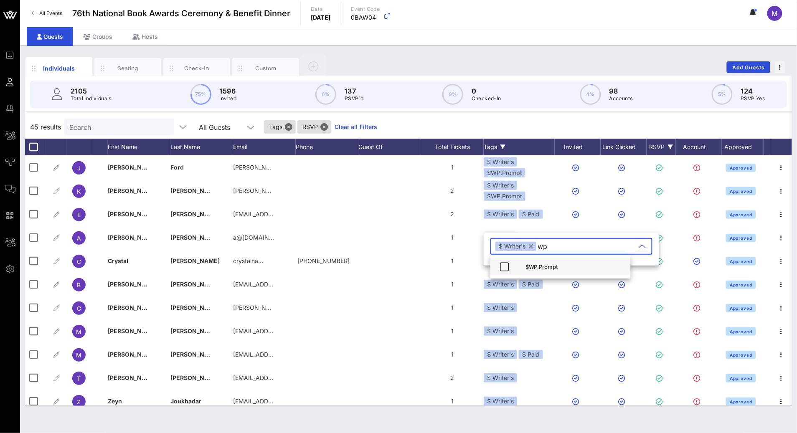
type input "wp"
click at [543, 264] on div "$WP.Prompt" at bounding box center [575, 267] width 99 height 7
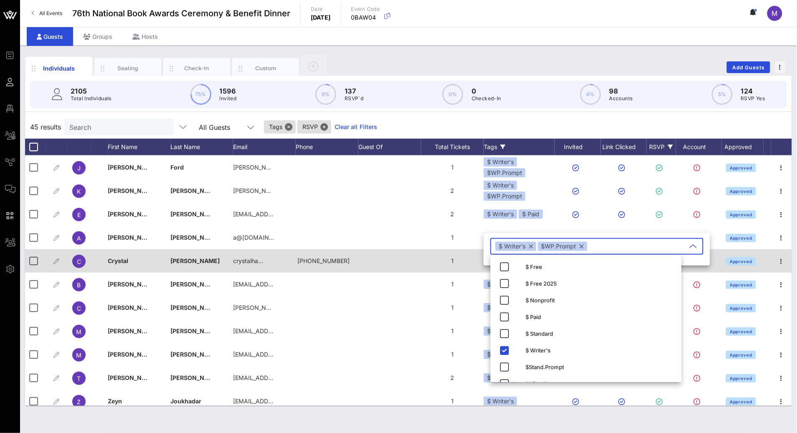
click at [436, 266] on div "1" at bounding box center [452, 260] width 63 height 23
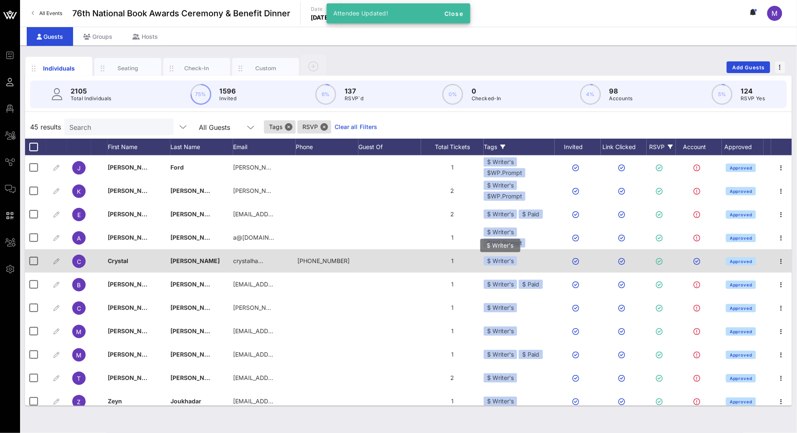
click at [517, 259] on div "$ Writer's" at bounding box center [500, 261] width 33 height 9
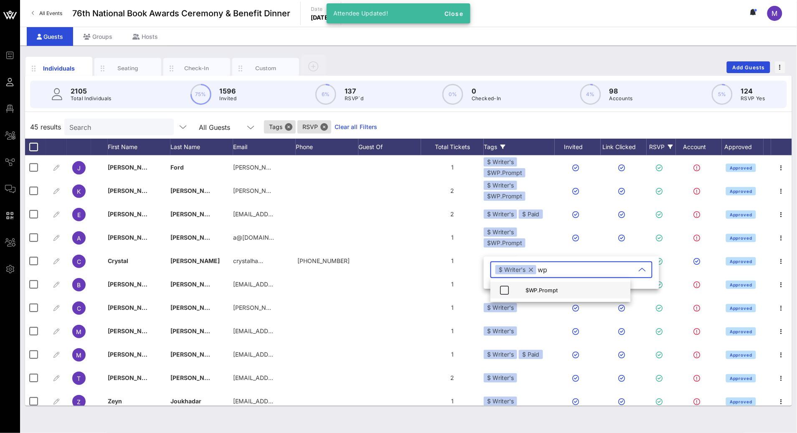
type input "wp"
click at [537, 288] on div "$WP.Prompt" at bounding box center [575, 290] width 99 height 7
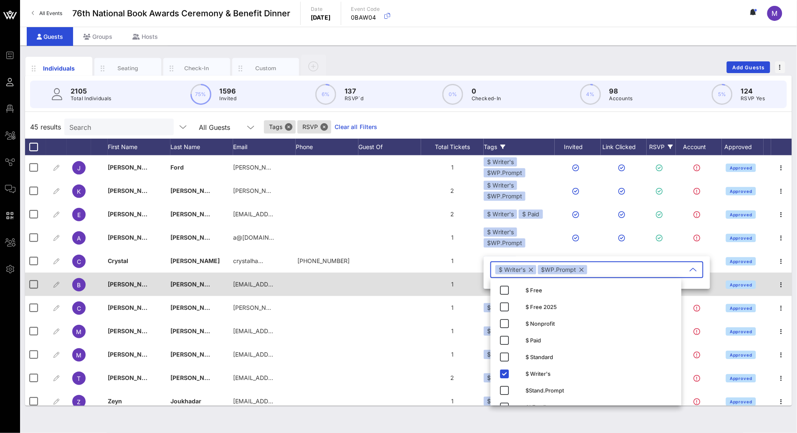
click at [426, 287] on div "1" at bounding box center [452, 284] width 63 height 23
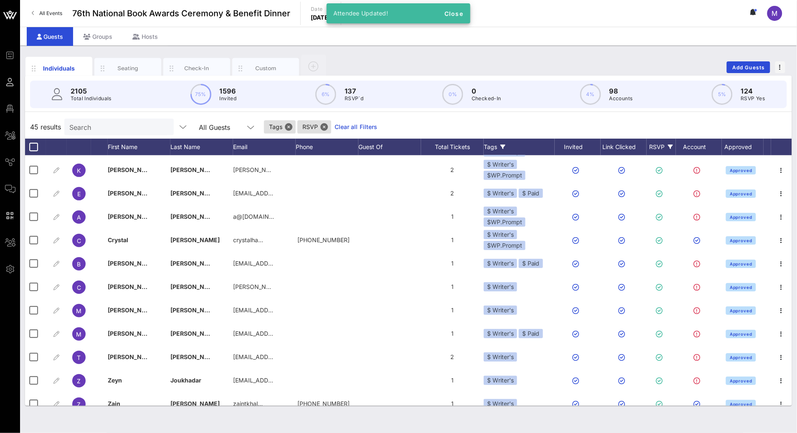
scroll to position [354, 0]
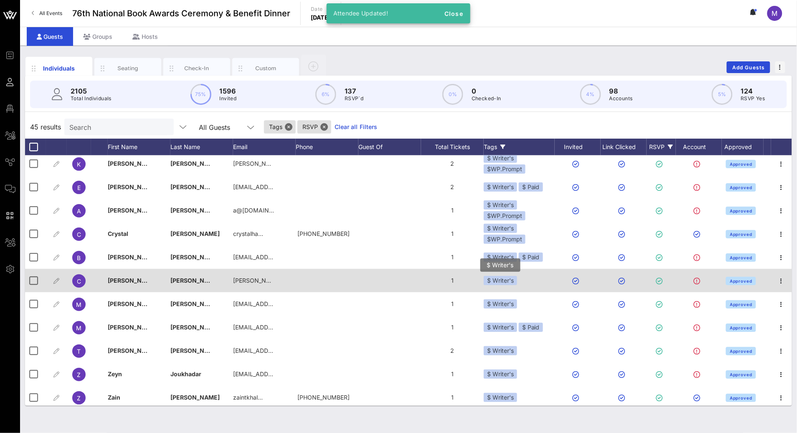
click at [511, 280] on div "$ Writer's" at bounding box center [500, 280] width 33 height 9
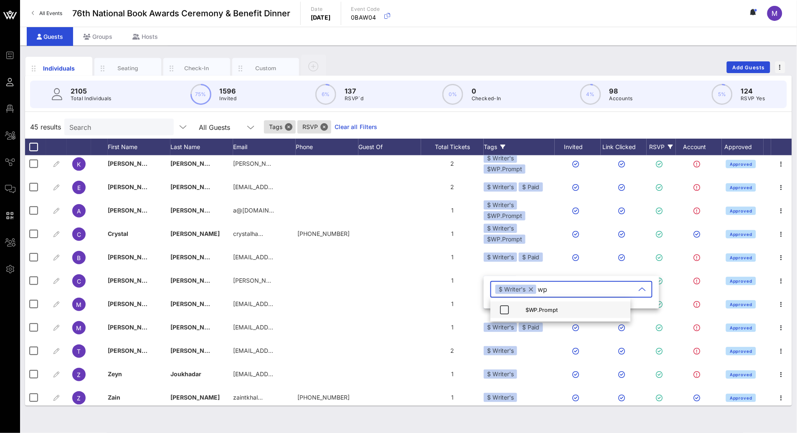
type input "wp"
click at [541, 313] on div "$WP.Prompt" at bounding box center [575, 309] width 99 height 13
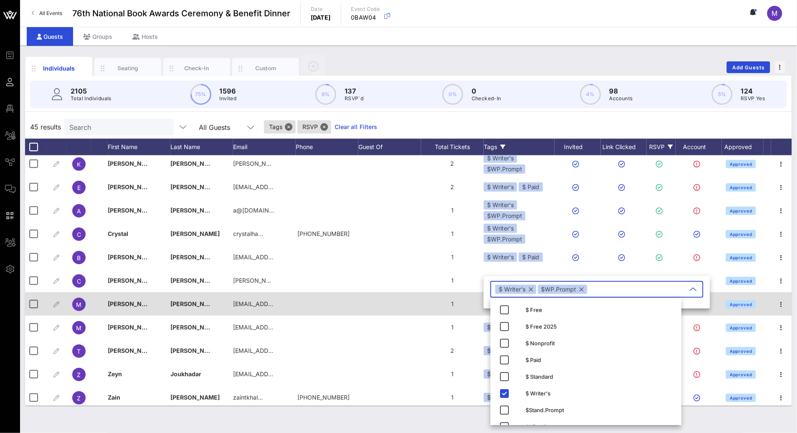
click at [368, 305] on div at bounding box center [389, 303] width 63 height 23
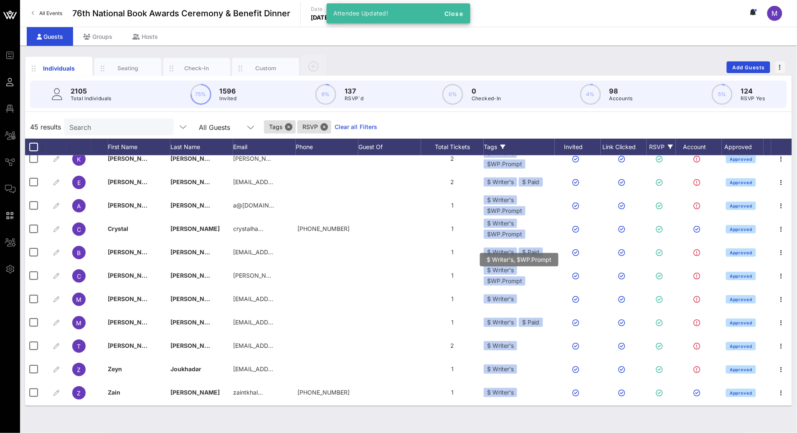
scroll to position [389, 0]
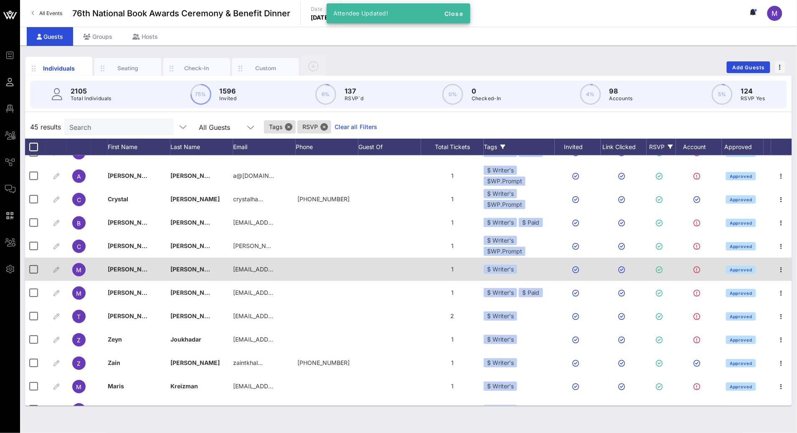
click at [517, 269] on div "$ Writer's" at bounding box center [519, 269] width 71 height 23
click at [519, 270] on div "$ Writer's" at bounding box center [519, 269] width 71 height 23
click at [515, 271] on div "$ Writer's" at bounding box center [500, 269] width 33 height 9
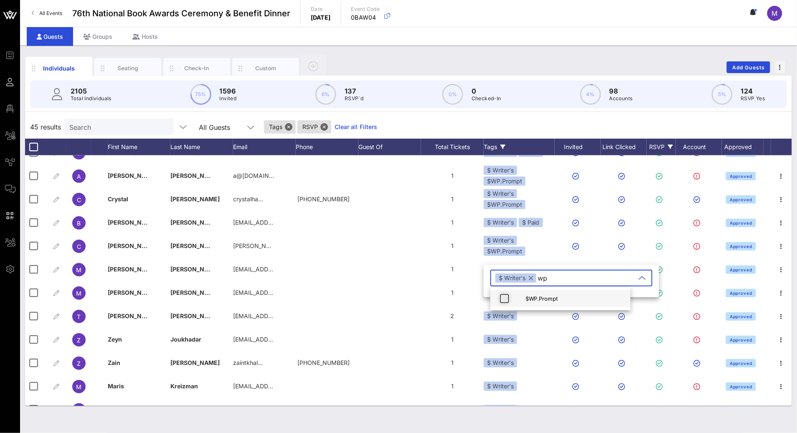
type input "wp"
click at [502, 299] on icon "button" at bounding box center [505, 299] width 10 height 10
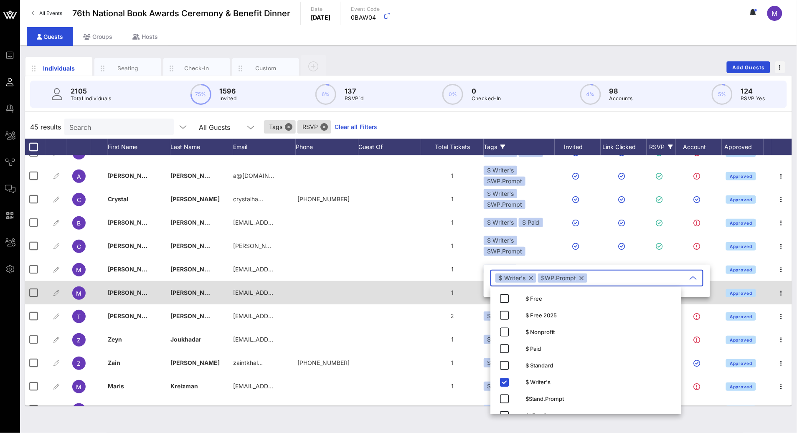
click at [389, 297] on div at bounding box center [389, 292] width 63 height 23
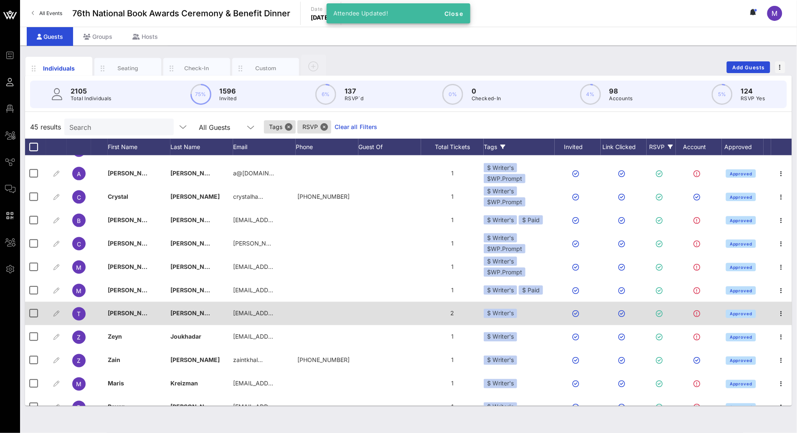
scroll to position [434, 0]
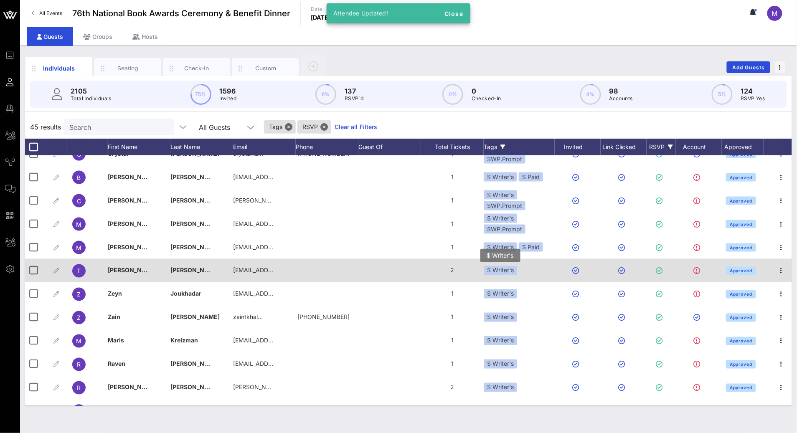
click at [509, 270] on div "$ Writer's" at bounding box center [500, 270] width 33 height 9
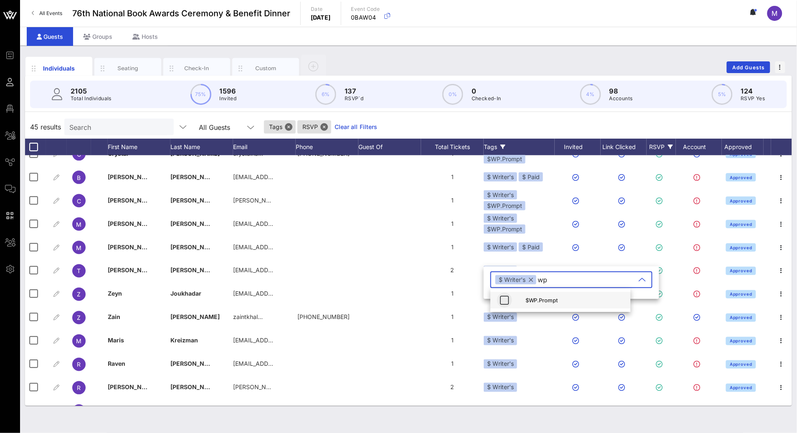
type input "wp"
click at [507, 299] on icon "button" at bounding box center [505, 300] width 10 height 10
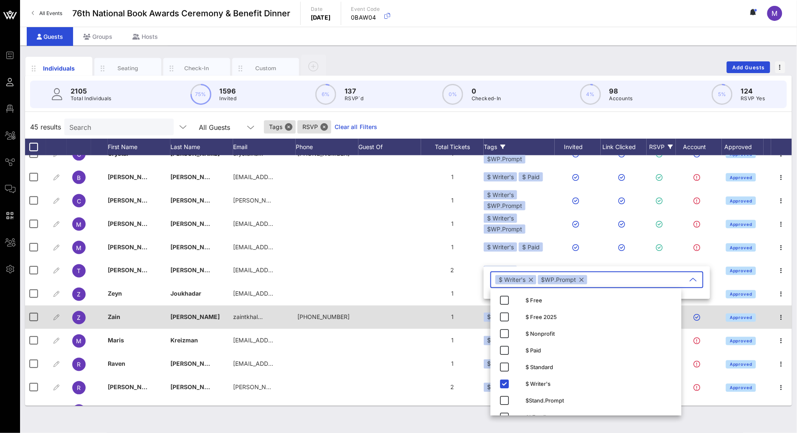
click at [425, 309] on div "1" at bounding box center [452, 317] width 63 height 23
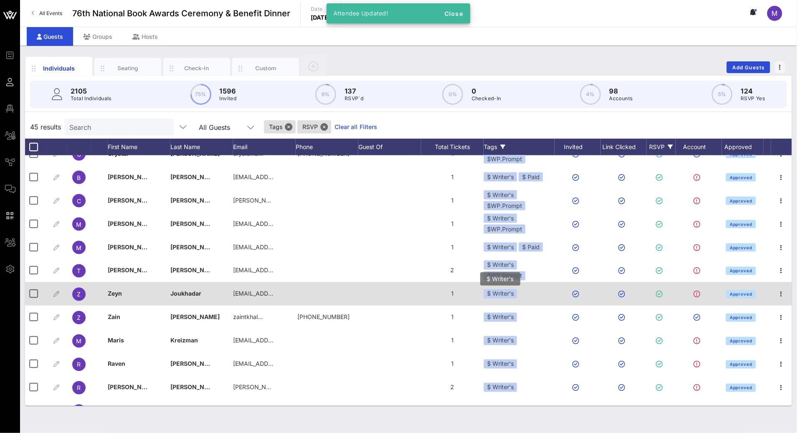
click at [502, 291] on div "$ Writer's" at bounding box center [500, 294] width 33 height 9
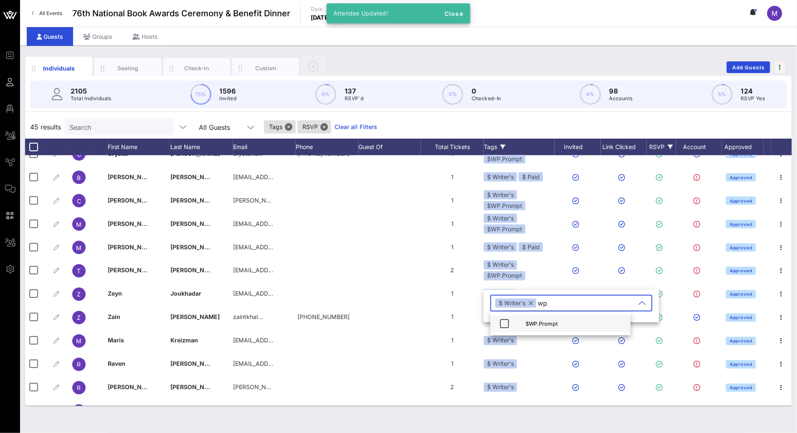
type input "wp"
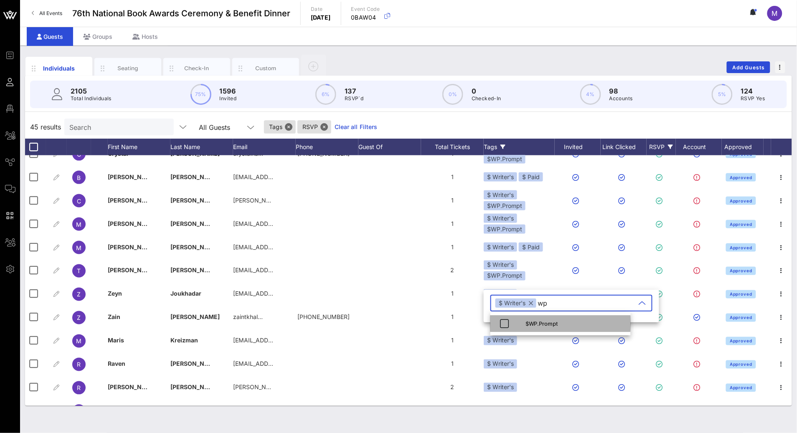
click at [534, 319] on div "$WP.Prompt" at bounding box center [575, 323] width 99 height 13
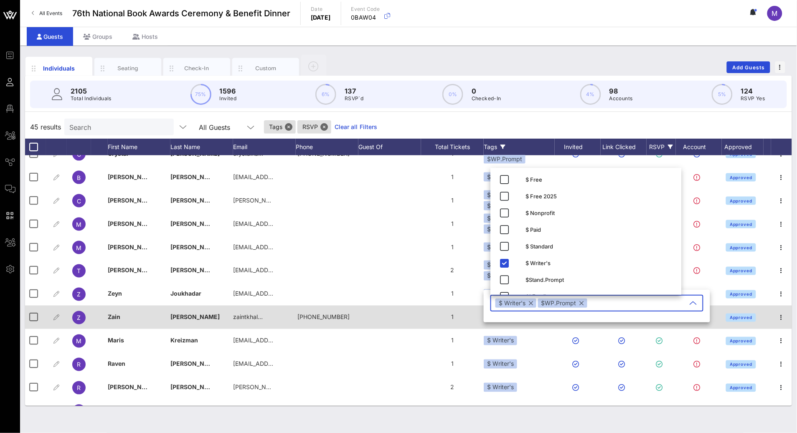
click at [396, 323] on div at bounding box center [389, 317] width 63 height 23
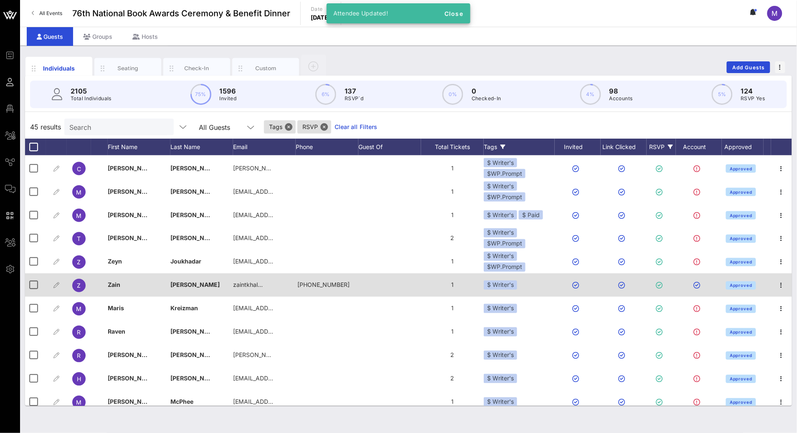
scroll to position [469, 0]
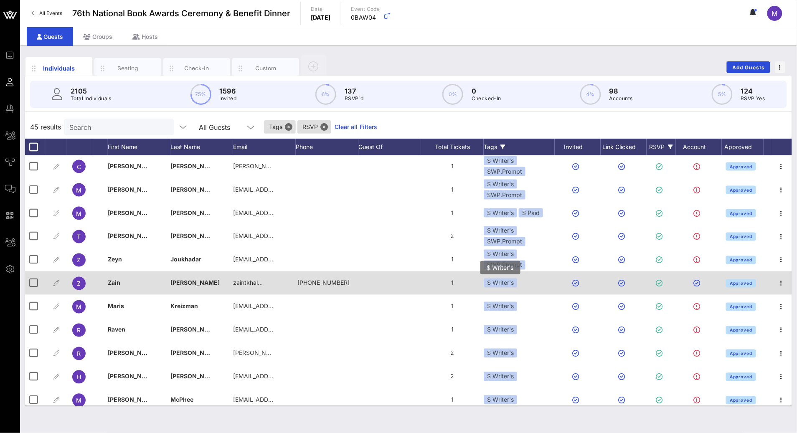
click at [510, 283] on div "$ Writer's" at bounding box center [500, 283] width 33 height 9
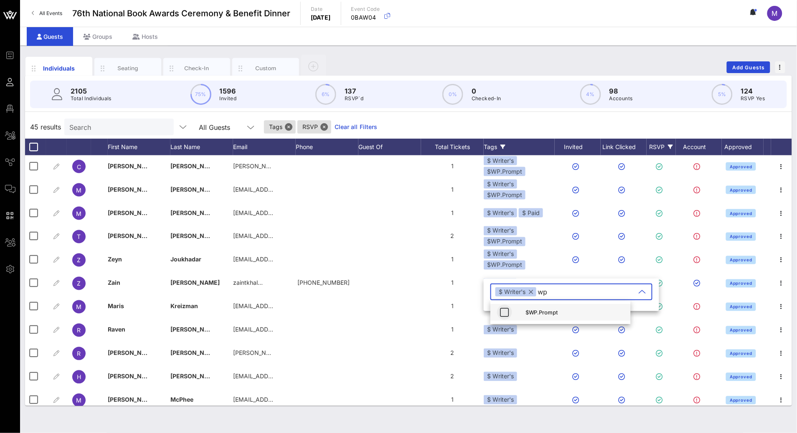
type input "wp"
click at [506, 307] on icon "button" at bounding box center [505, 312] width 10 height 10
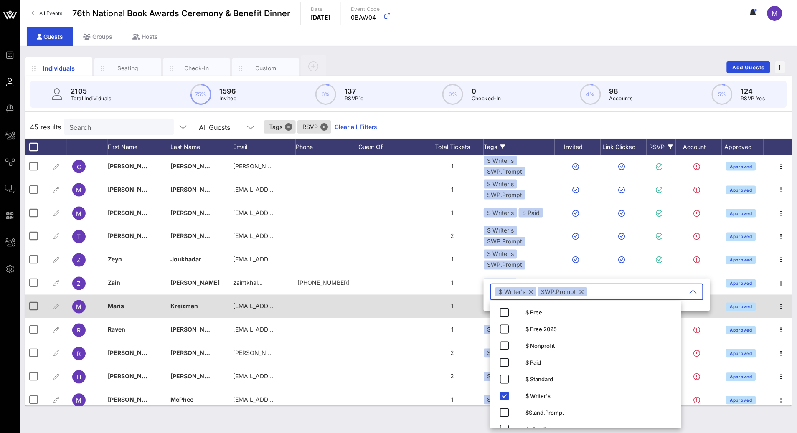
click at [402, 308] on div at bounding box center [389, 306] width 63 height 23
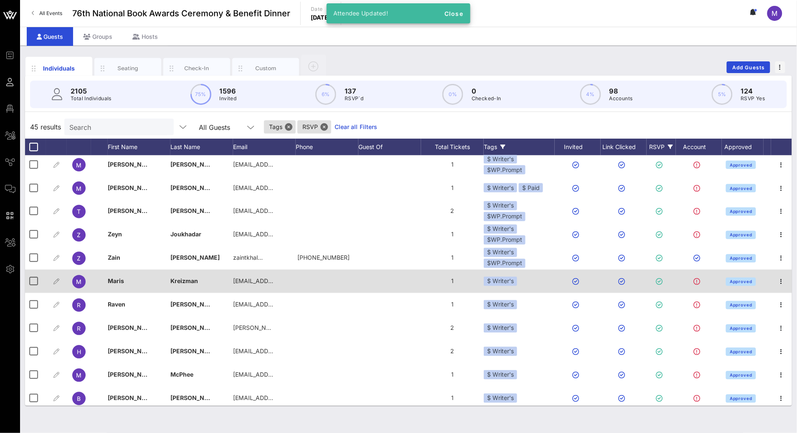
scroll to position [504, 0]
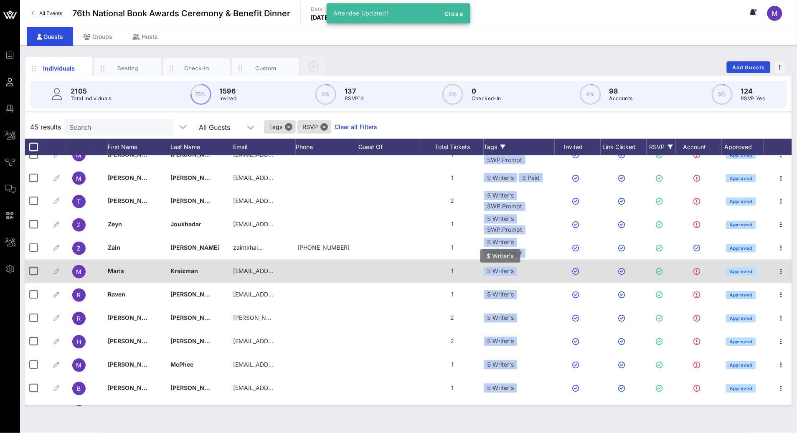
click at [503, 270] on div "$ Writer's" at bounding box center [500, 271] width 33 height 9
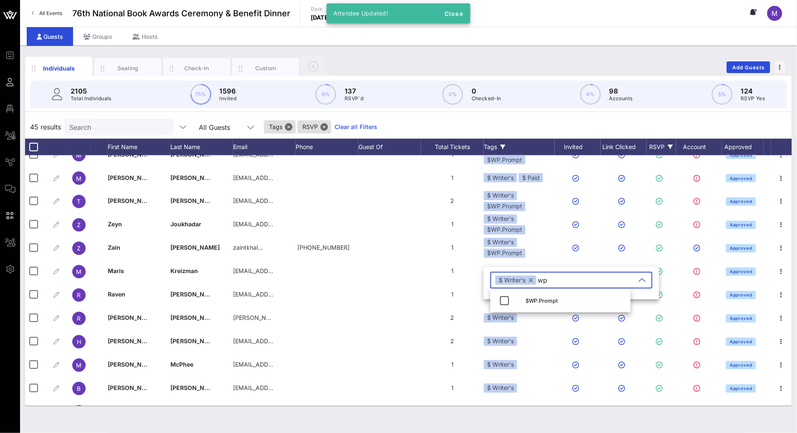
type input "w"
type input "wp"
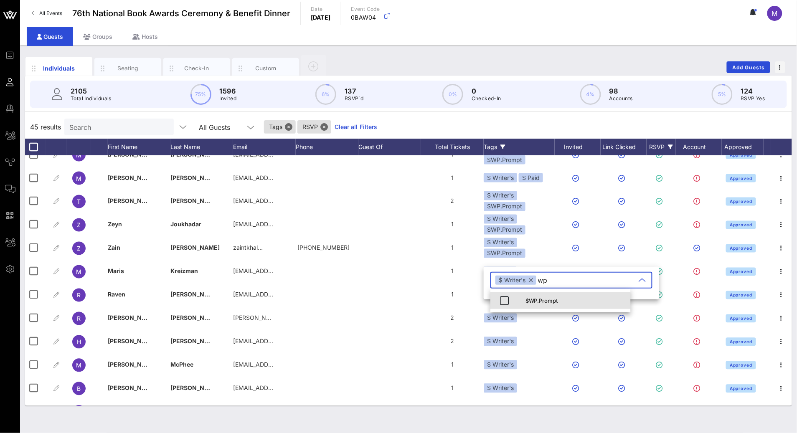
click at [524, 295] on div "$WP.Prompt" at bounding box center [560, 300] width 140 height 17
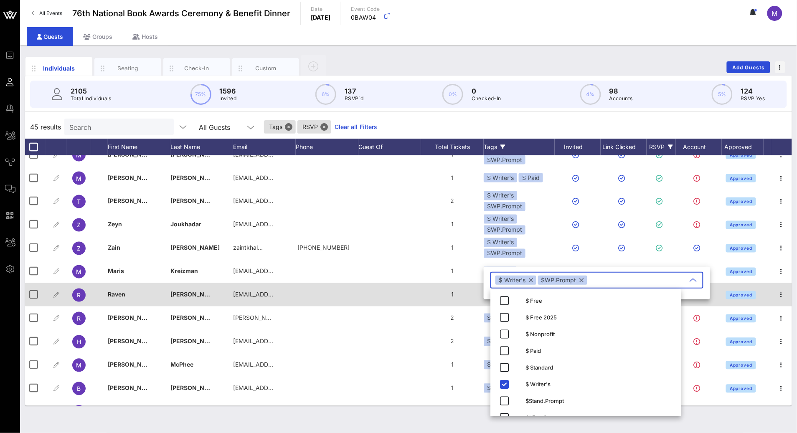
click at [380, 304] on div at bounding box center [389, 294] width 63 height 23
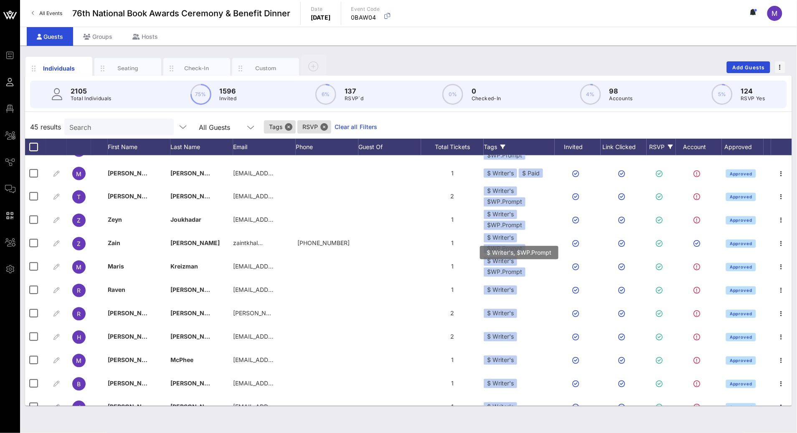
scroll to position [554, 0]
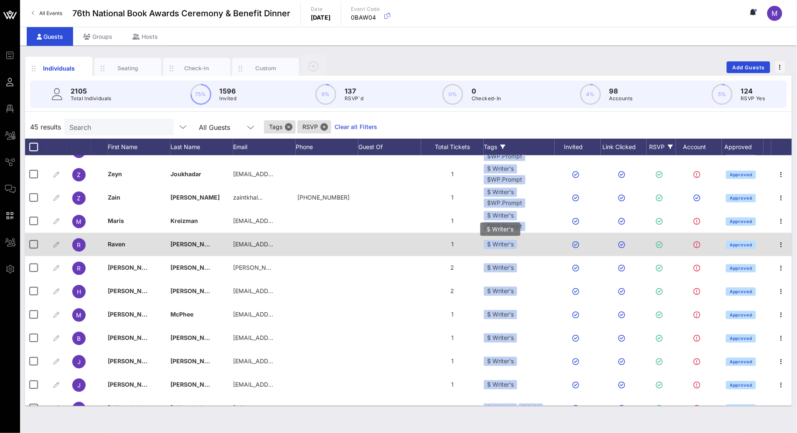
click at [507, 246] on div "$ Writer's" at bounding box center [500, 244] width 33 height 9
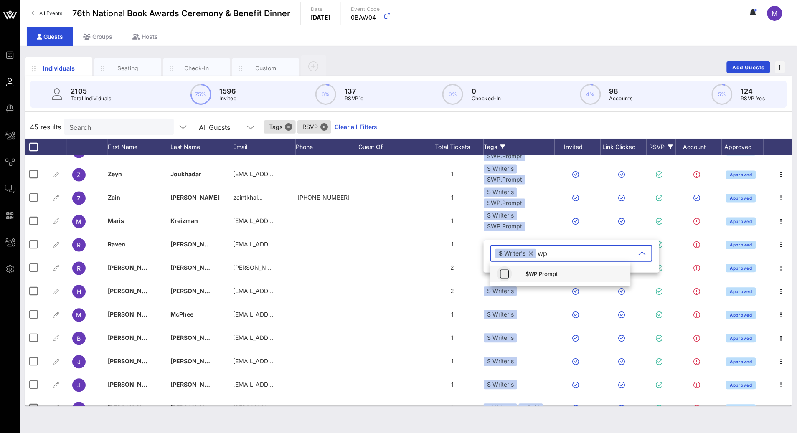
type input "wp"
click at [506, 274] on icon "button" at bounding box center [505, 274] width 10 height 10
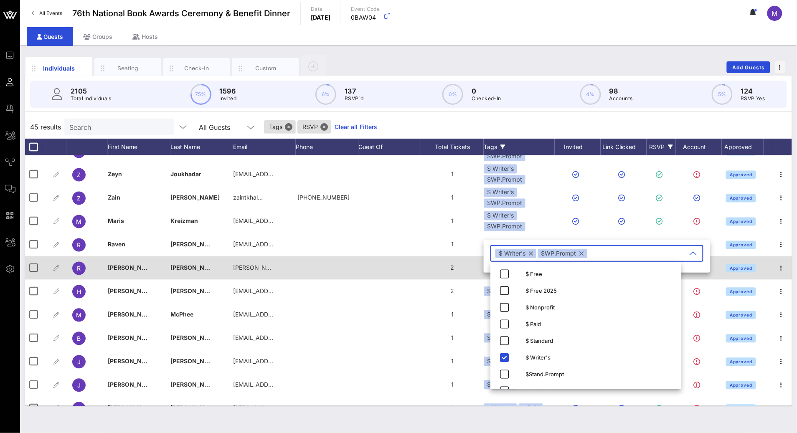
click at [414, 276] on div at bounding box center [389, 268] width 63 height 23
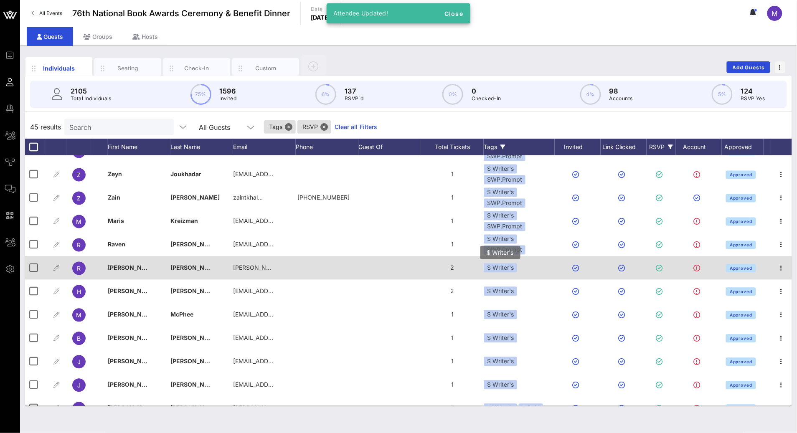
click at [508, 269] on div "$ Writer's" at bounding box center [500, 268] width 33 height 9
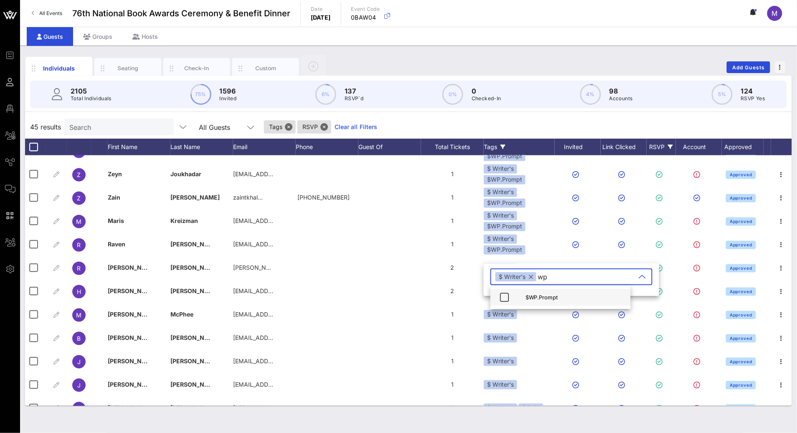
type input "wp"
click at [533, 300] on div "$WP.Prompt" at bounding box center [575, 297] width 99 height 7
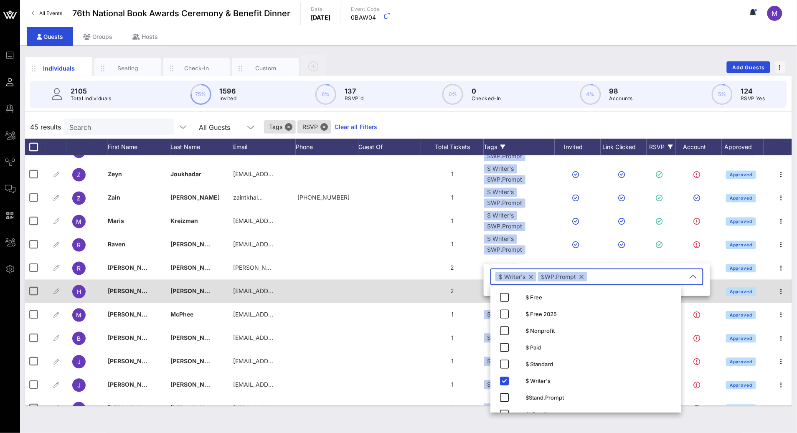
click at [439, 296] on div "2" at bounding box center [452, 291] width 63 height 23
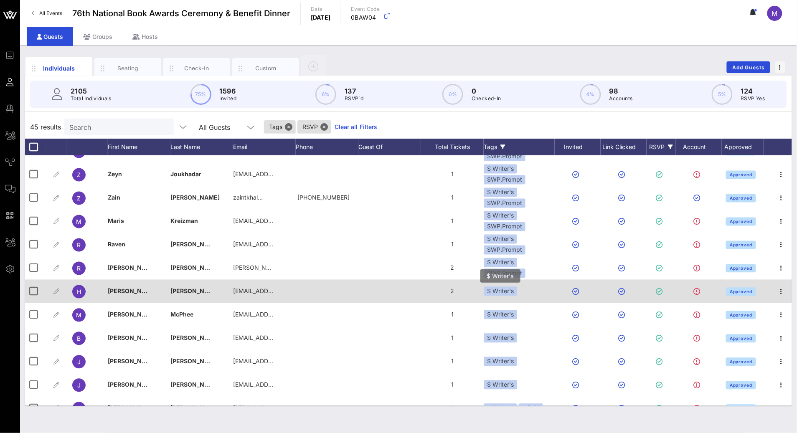
click at [514, 293] on div "$ Writer's" at bounding box center [500, 291] width 33 height 9
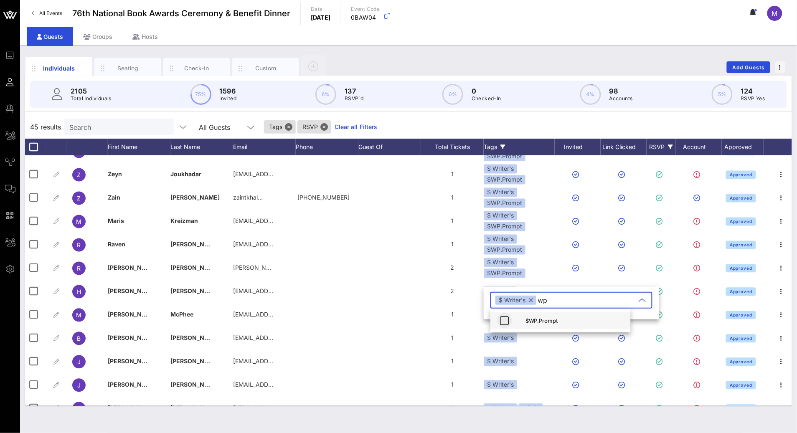
type input "wp"
click at [500, 324] on icon "button" at bounding box center [505, 321] width 10 height 10
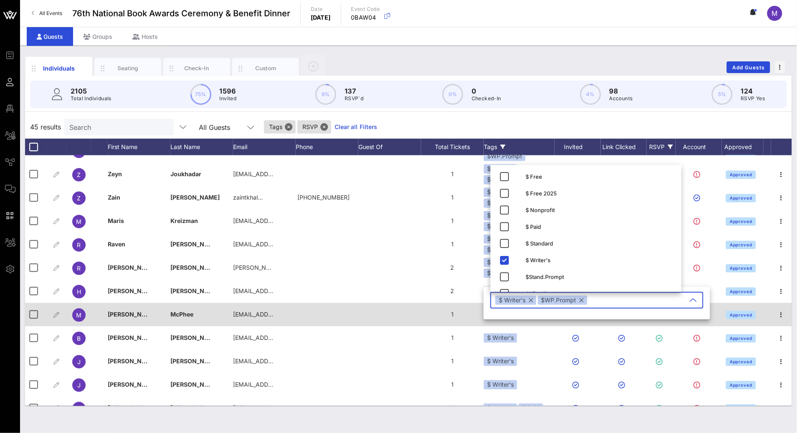
click at [421, 315] on div "1" at bounding box center [452, 314] width 63 height 23
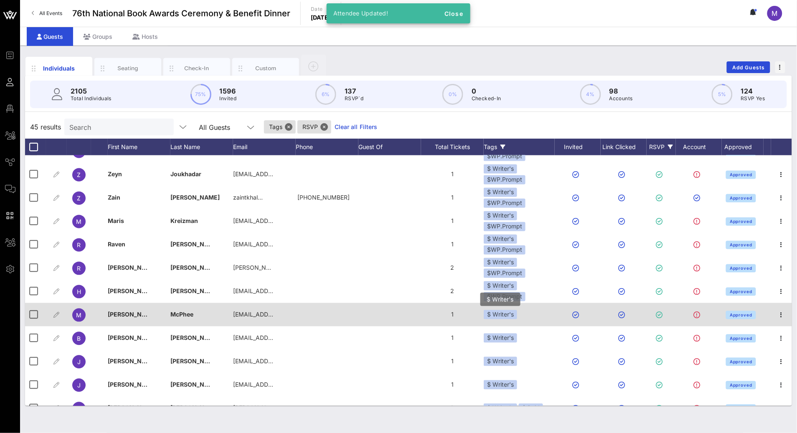
click at [512, 311] on div "$ Writer's" at bounding box center [500, 314] width 33 height 9
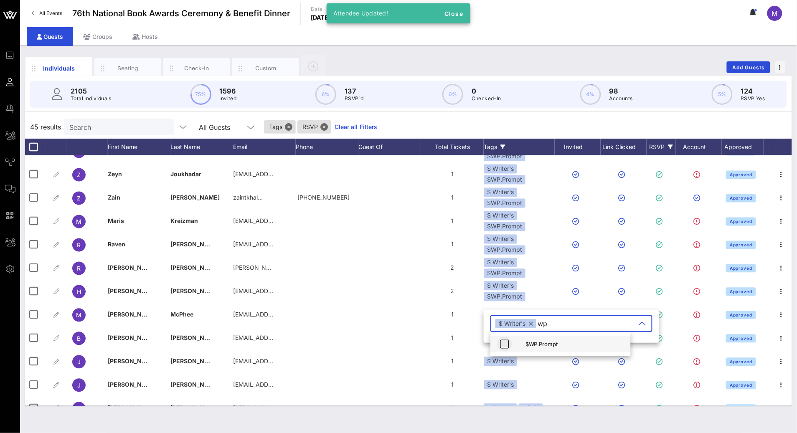
type input "wp"
click at [505, 343] on icon "button" at bounding box center [505, 344] width 10 height 10
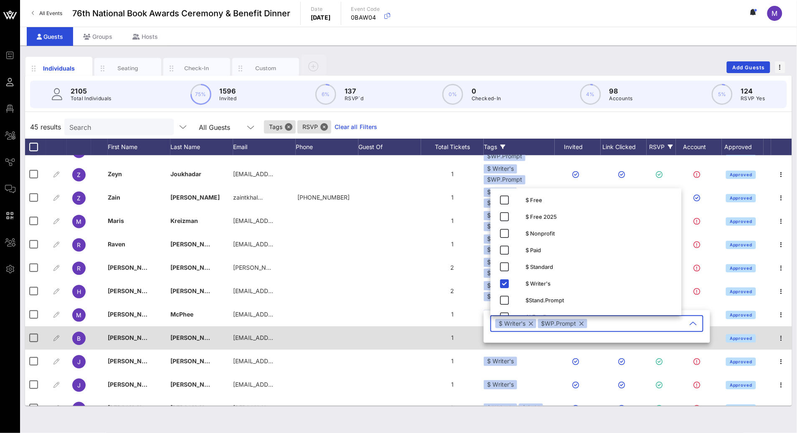
click at [433, 337] on div "1" at bounding box center [452, 338] width 63 height 23
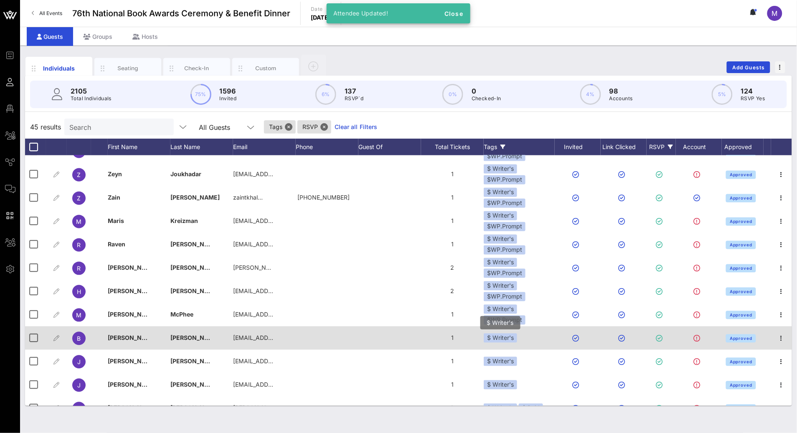
click at [514, 339] on div "$ Writer's" at bounding box center [500, 338] width 33 height 9
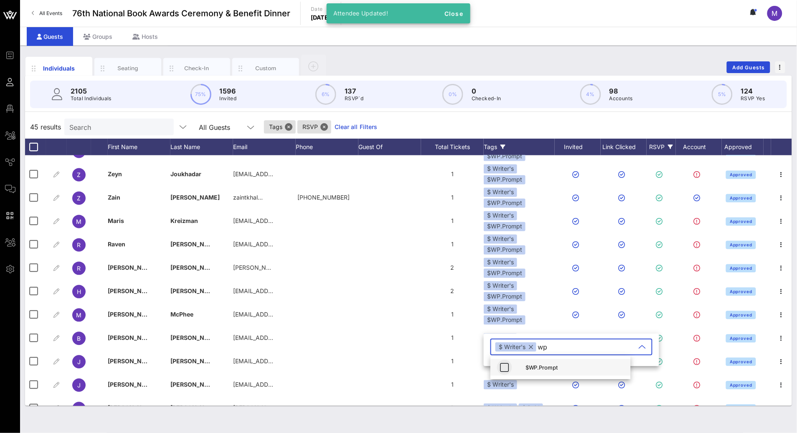
type input "wp"
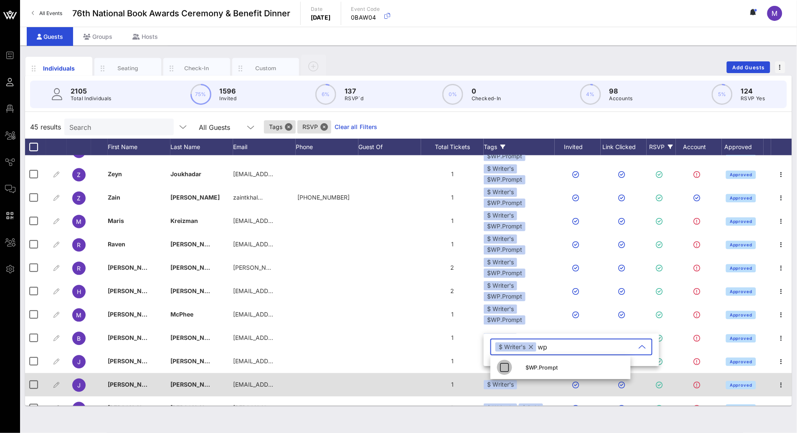
click at [508, 373] on button "button" at bounding box center [504, 367] width 15 height 15
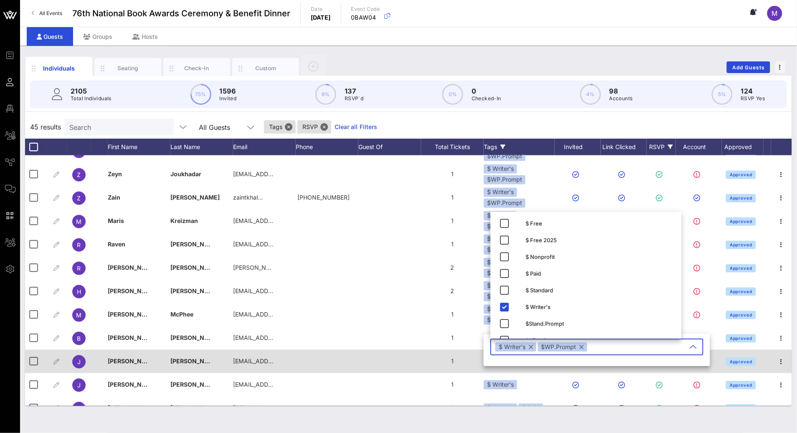
click at [393, 353] on div at bounding box center [389, 361] width 63 height 23
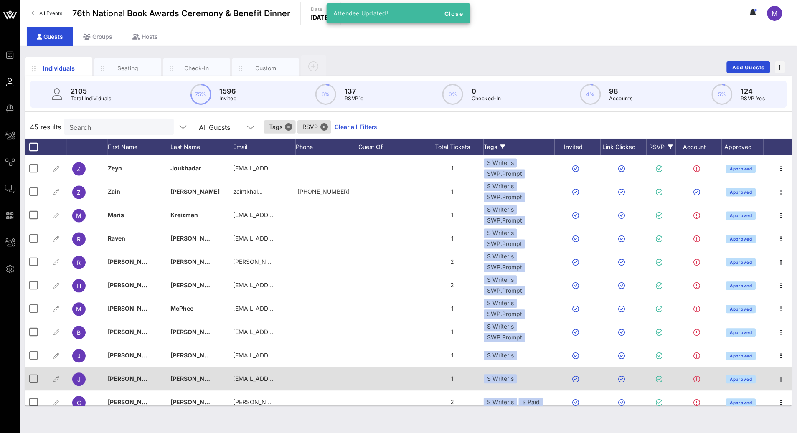
scroll to position [626, 0]
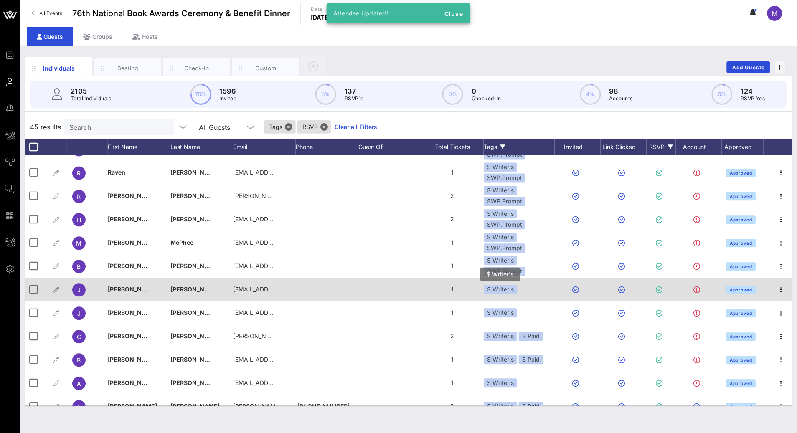
click at [514, 289] on div "$ Writer's" at bounding box center [500, 289] width 33 height 9
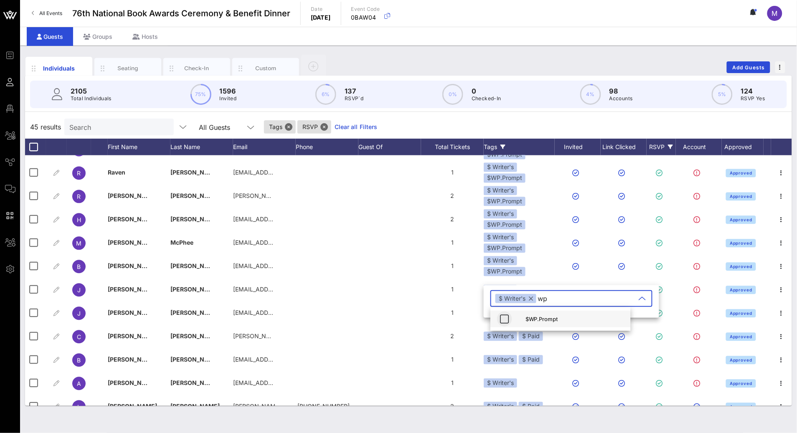
type input "wp"
click at [508, 317] on icon "button" at bounding box center [505, 319] width 10 height 10
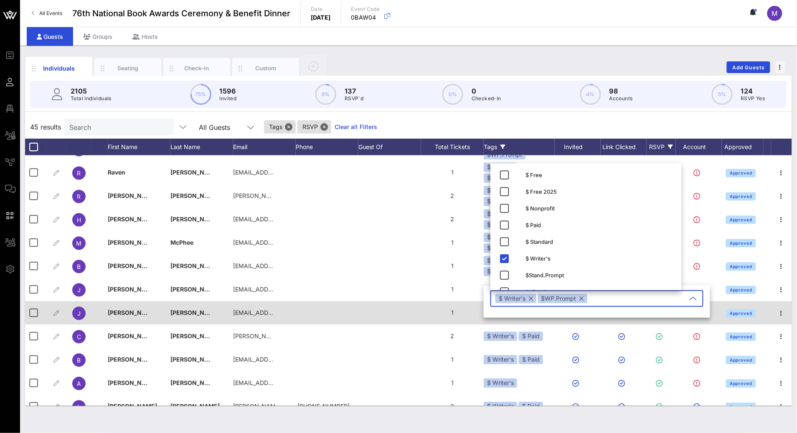
click at [390, 316] on div at bounding box center [389, 313] width 63 height 23
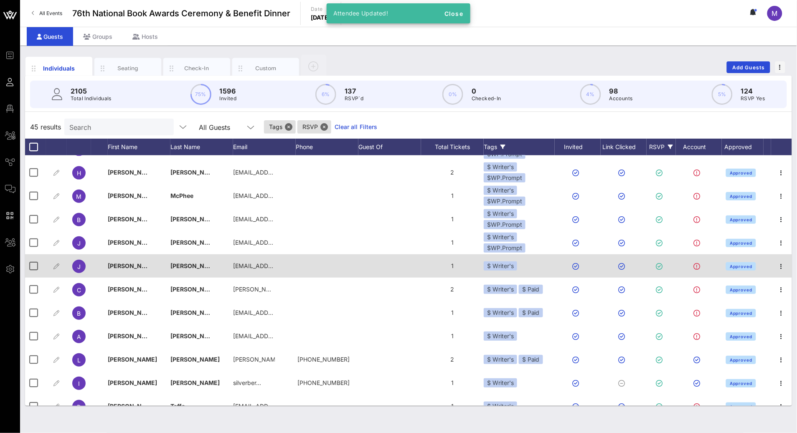
scroll to position [675, 0]
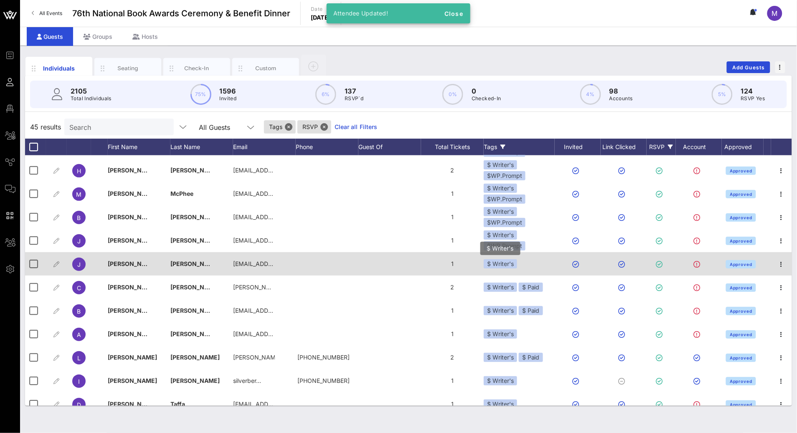
click at [516, 262] on div "$ Writer's" at bounding box center [500, 263] width 33 height 9
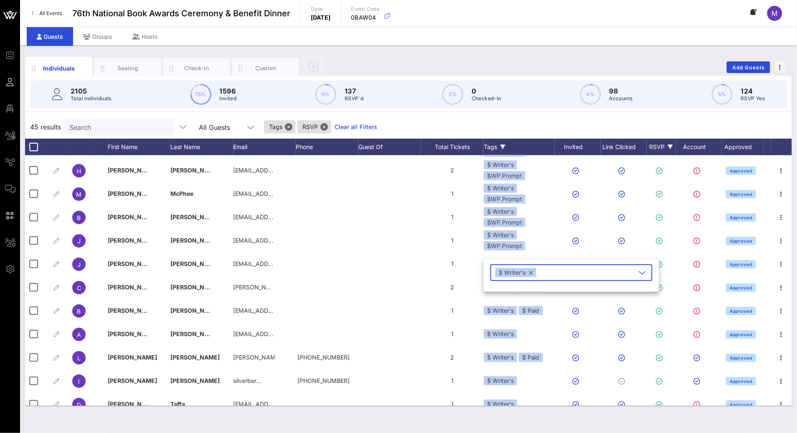
click at [552, 271] on input "text" at bounding box center [587, 272] width 98 height 13
type input "wp"
click at [511, 290] on span "button" at bounding box center [504, 293] width 15 height 10
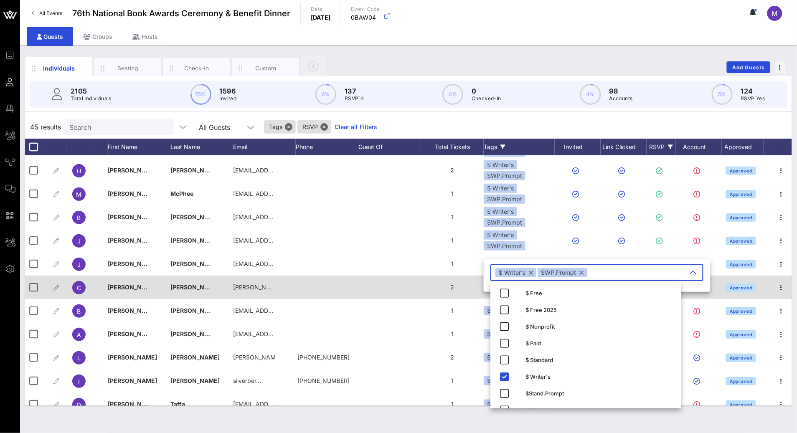
click at [424, 287] on div "2" at bounding box center [452, 287] width 63 height 23
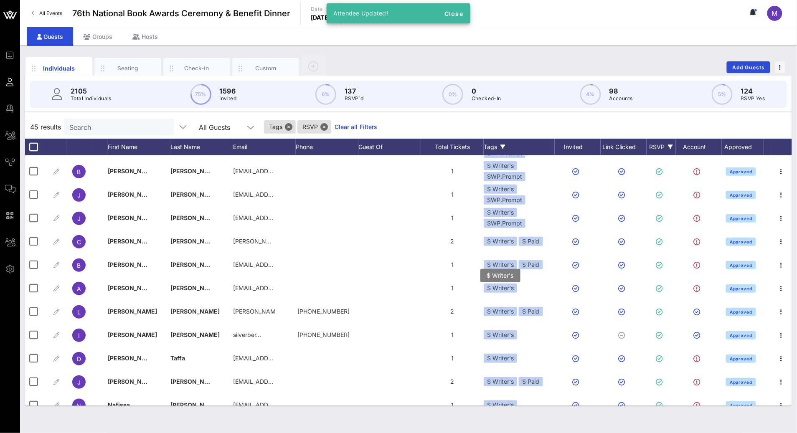
scroll to position [723, 0]
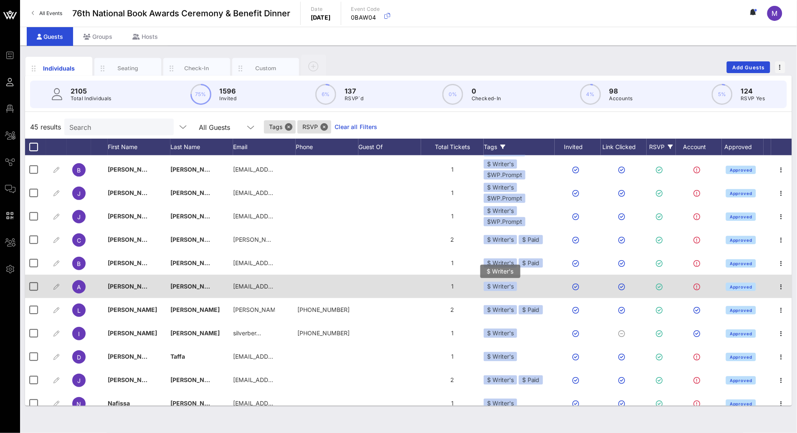
click at [503, 290] on div "$ Writer's" at bounding box center [500, 286] width 33 height 9
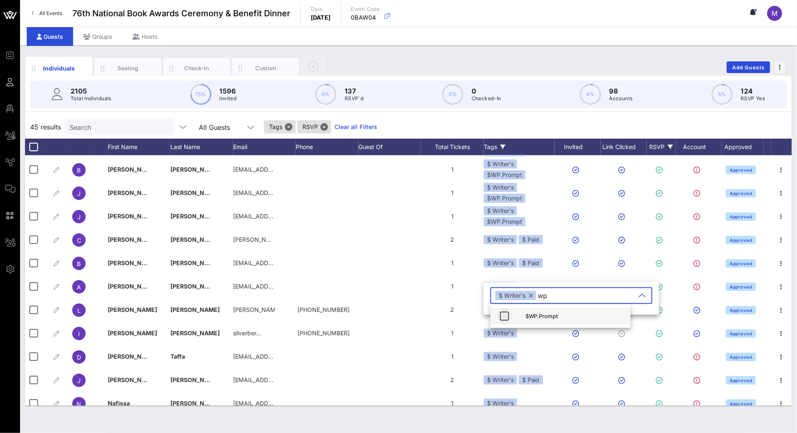
type input "wp"
click at [500, 315] on icon "button" at bounding box center [505, 316] width 10 height 10
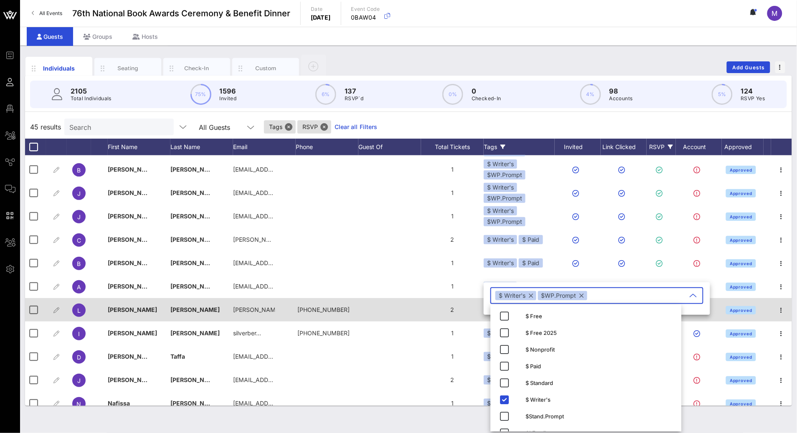
click at [401, 300] on div at bounding box center [389, 309] width 63 height 23
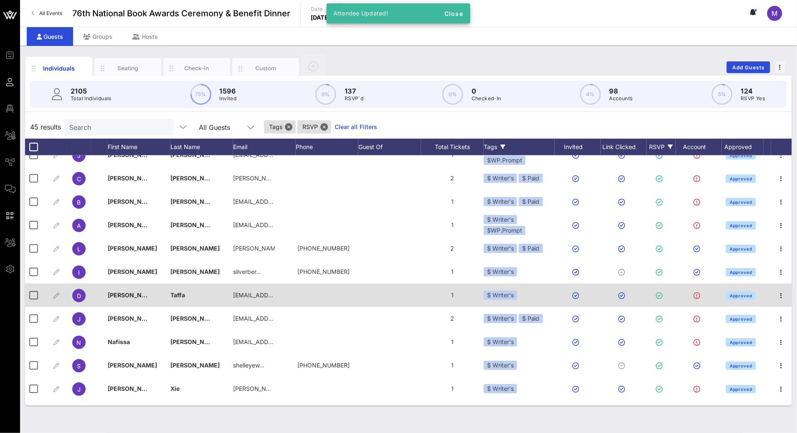
scroll to position [786, 0]
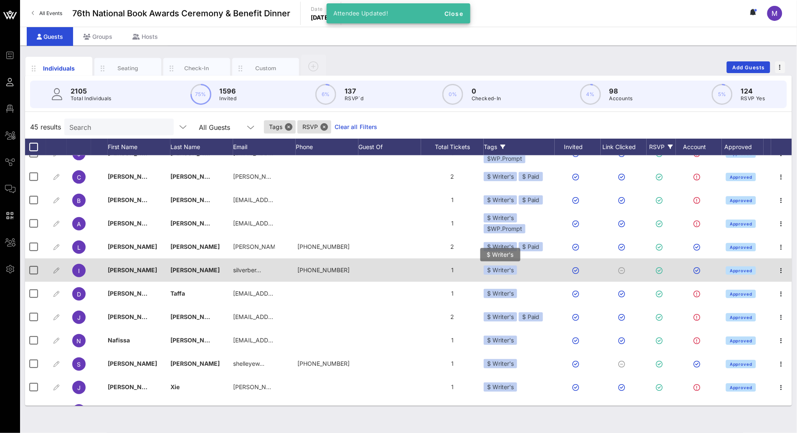
click at [505, 272] on div "$ Writer's" at bounding box center [500, 270] width 33 height 9
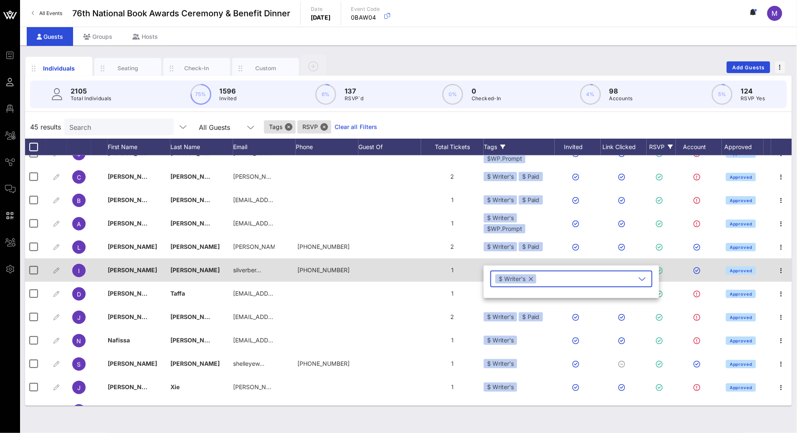
click at [406, 267] on div at bounding box center [389, 270] width 63 height 23
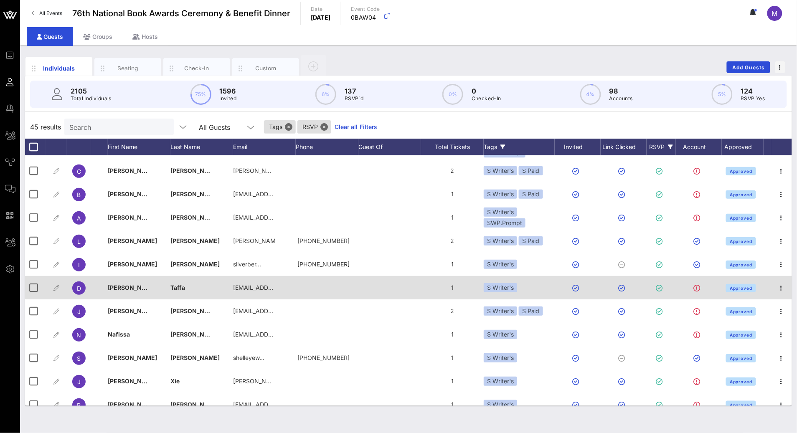
scroll to position [792, 0]
click at [513, 287] on div "$ Writer's" at bounding box center [500, 287] width 33 height 9
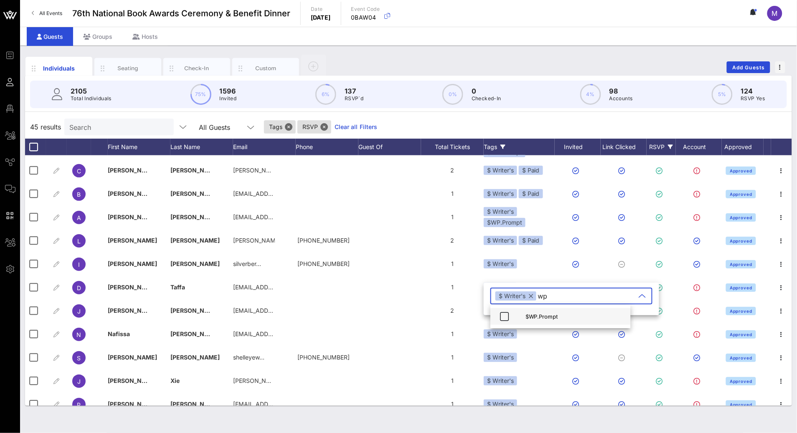
type input "wp"
click at [541, 312] on div "$WP.Prompt" at bounding box center [575, 316] width 99 height 13
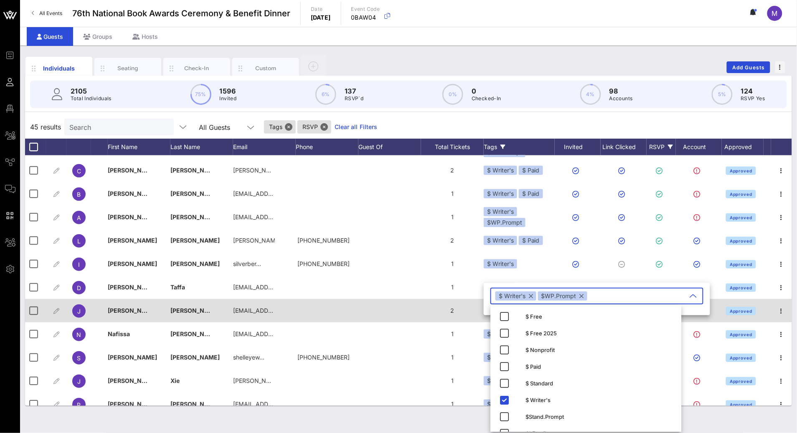
click at [421, 309] on div "2" at bounding box center [452, 310] width 63 height 23
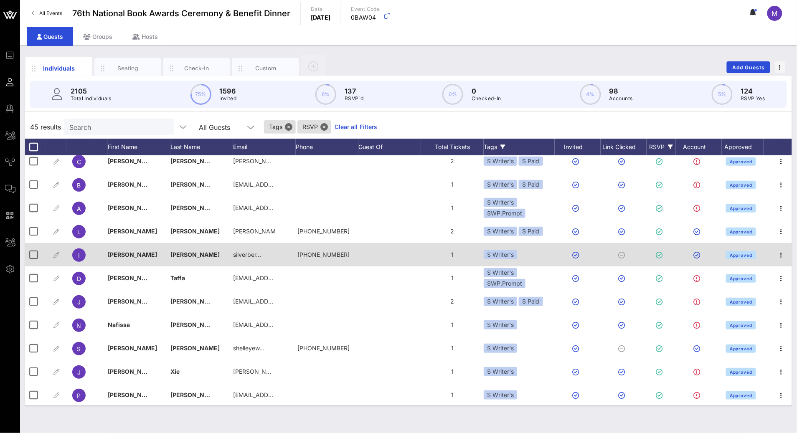
scroll to position [802, 0]
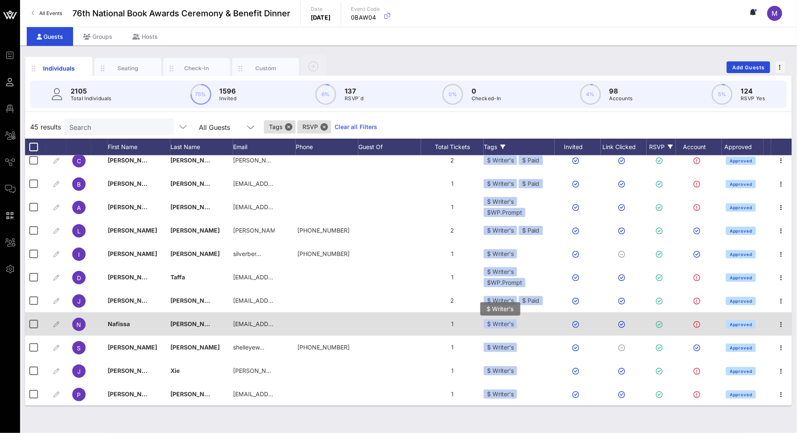
click at [514, 325] on div "$ Writer's" at bounding box center [500, 324] width 33 height 9
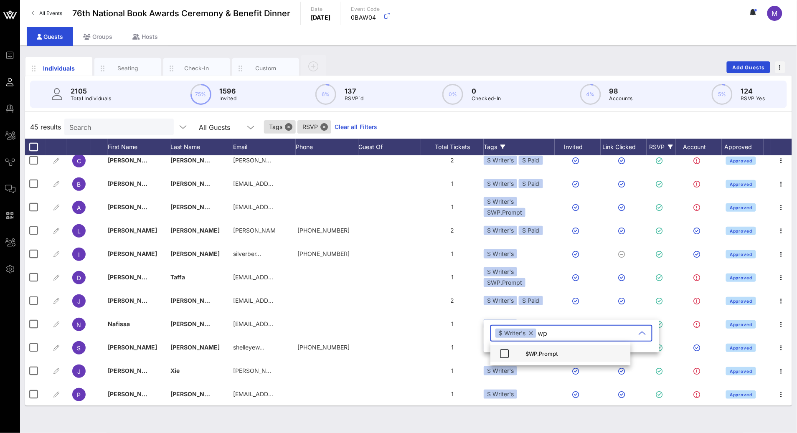
type input "wp"
click at [548, 350] on div "$WP.Prompt" at bounding box center [575, 353] width 99 height 13
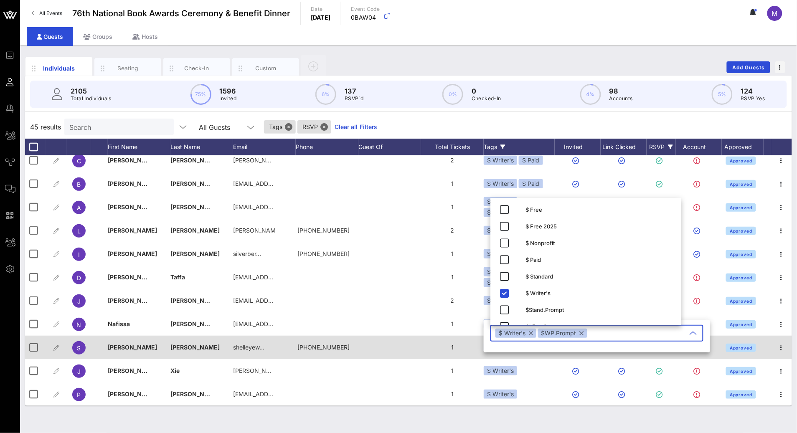
click at [423, 348] on div "1" at bounding box center [452, 347] width 63 height 23
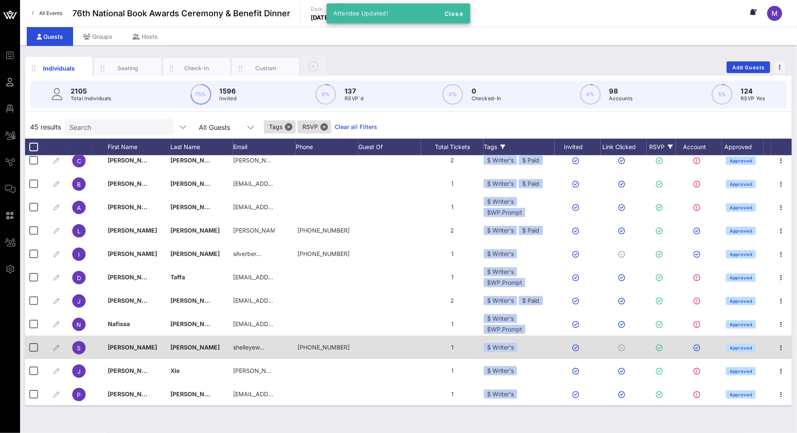
click at [520, 347] on div "$ Writer's" at bounding box center [519, 347] width 71 height 23
click at [516, 348] on div "$ Writer's" at bounding box center [500, 347] width 33 height 9
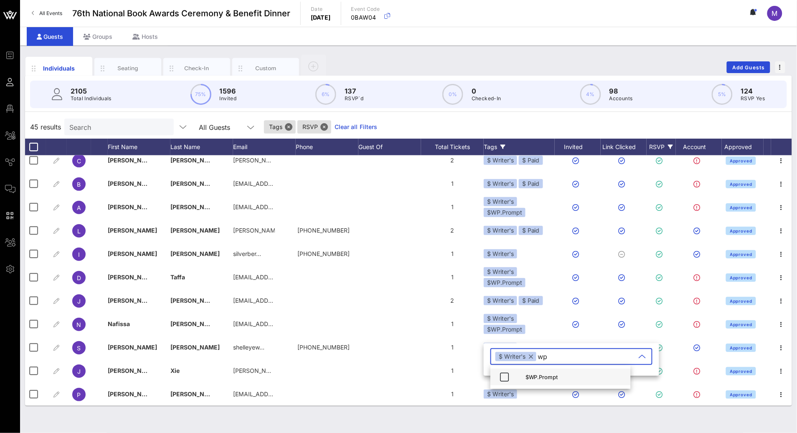
type input "wp"
click at [552, 377] on div "$WP.Prompt" at bounding box center [575, 377] width 99 height 7
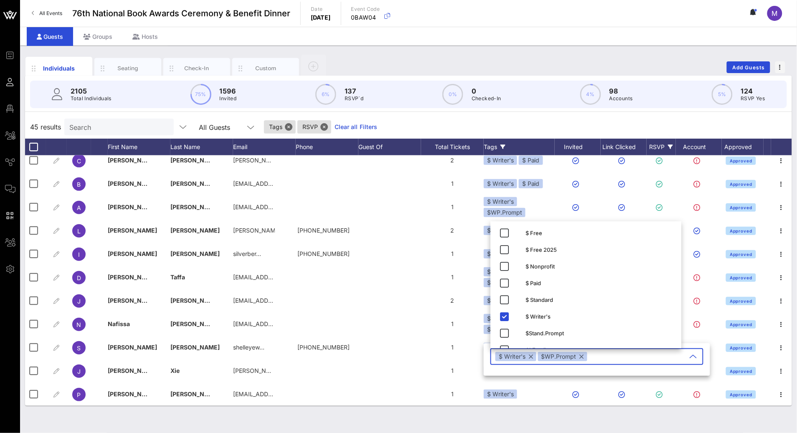
click at [517, 420] on div "Individuals Seating Check-In Custom Add Guests 2105 Total Individuals 75% 1596 …" at bounding box center [408, 240] width 777 height 388
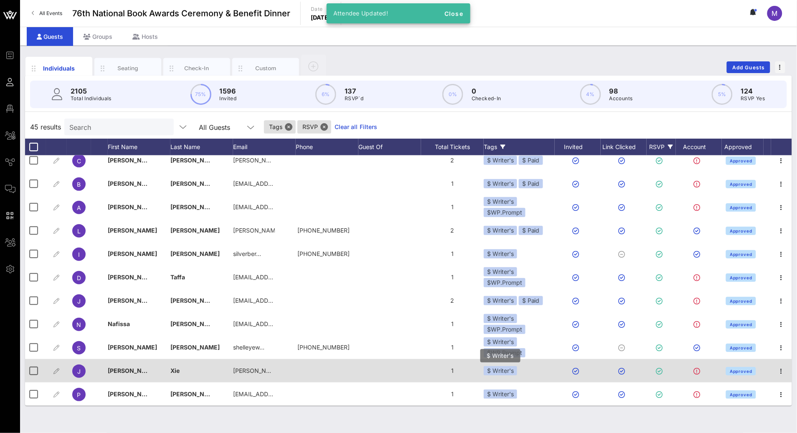
click at [514, 373] on div "$ Writer's" at bounding box center [500, 370] width 33 height 9
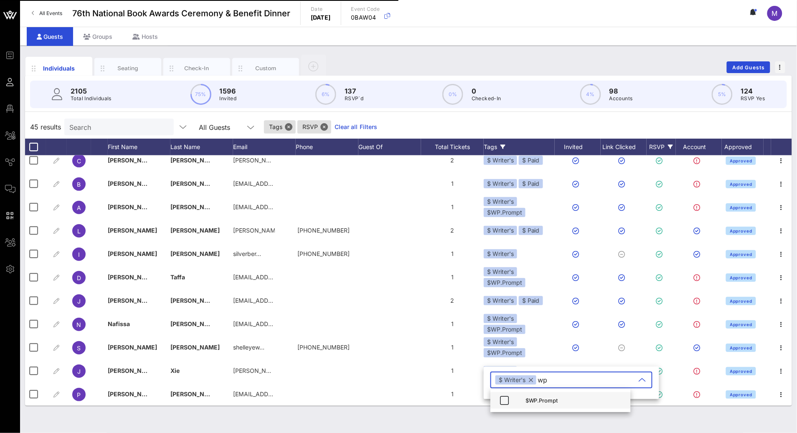
type input "wp"
click at [544, 400] on div "$WP.Prompt" at bounding box center [575, 400] width 99 height 7
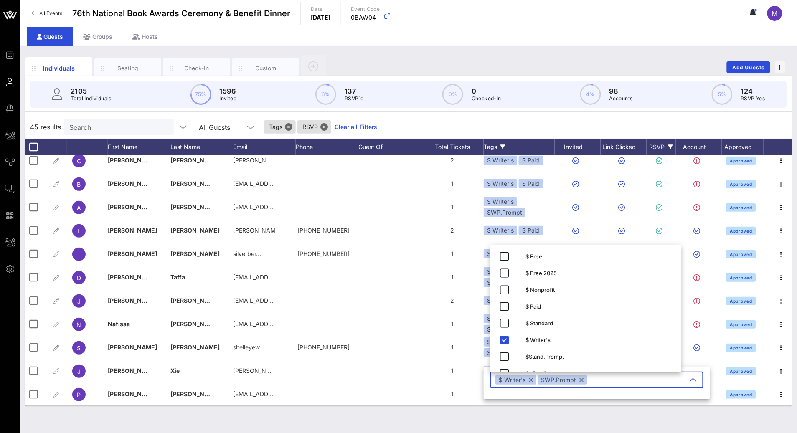
click at [499, 409] on div "Individuals Seating Check-In Custom Add Guests 2105 Total Individuals 75% 1596 …" at bounding box center [408, 240] width 777 height 388
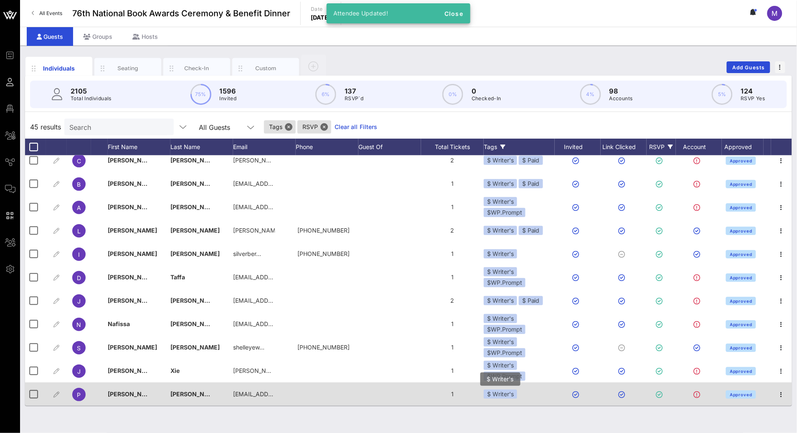
click at [504, 393] on div "$ Writer's" at bounding box center [500, 394] width 33 height 9
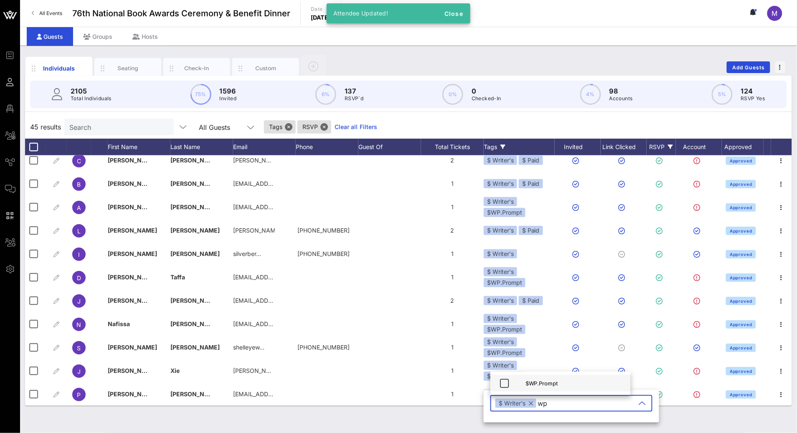
type input "wp"
click at [548, 385] on div "$WP.Prompt" at bounding box center [575, 383] width 99 height 7
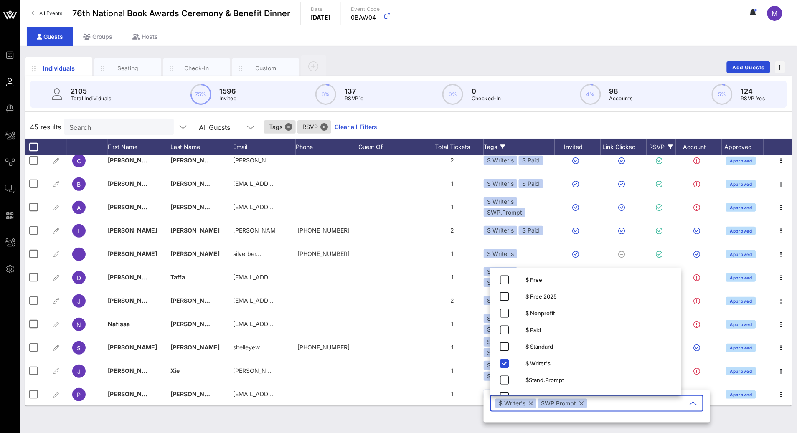
click at [467, 425] on div "Individuals Seating Check-In Custom Add Guests 2105 Total Individuals 75% 1596 …" at bounding box center [408, 240] width 777 height 388
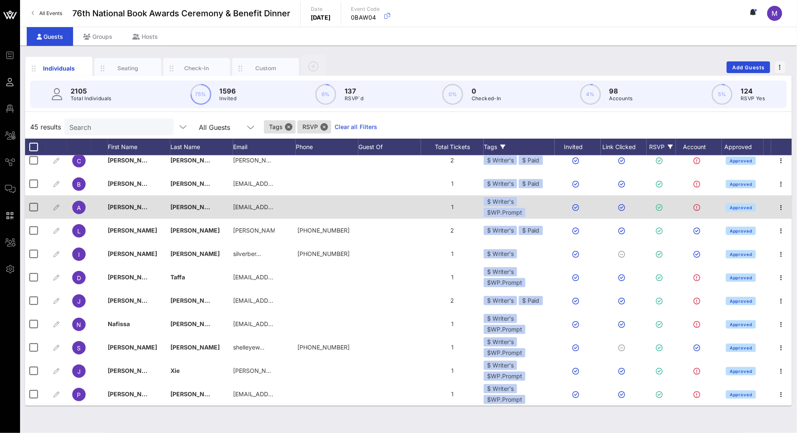
scroll to position [800, 0]
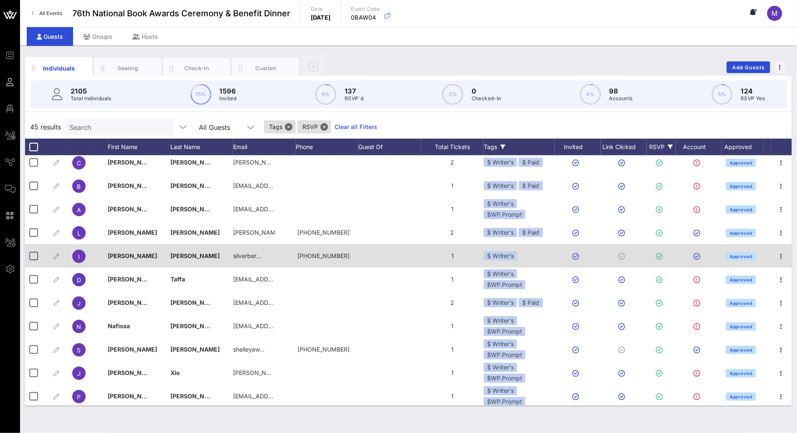
click at [518, 259] on div "$ Writer's" at bounding box center [519, 255] width 71 height 23
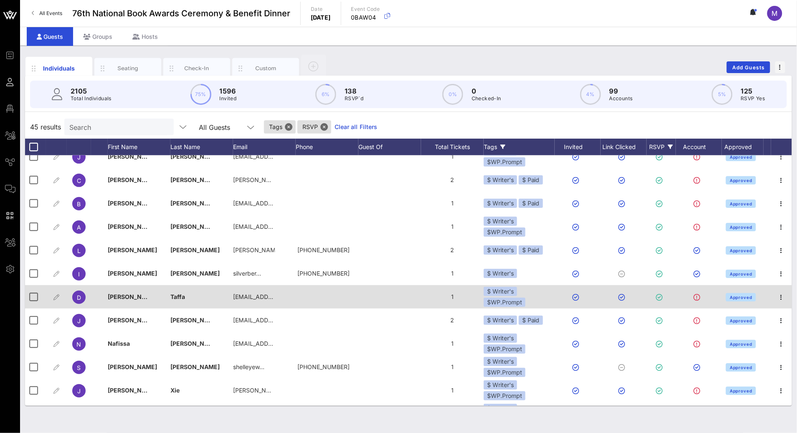
scroll to position [802, 0]
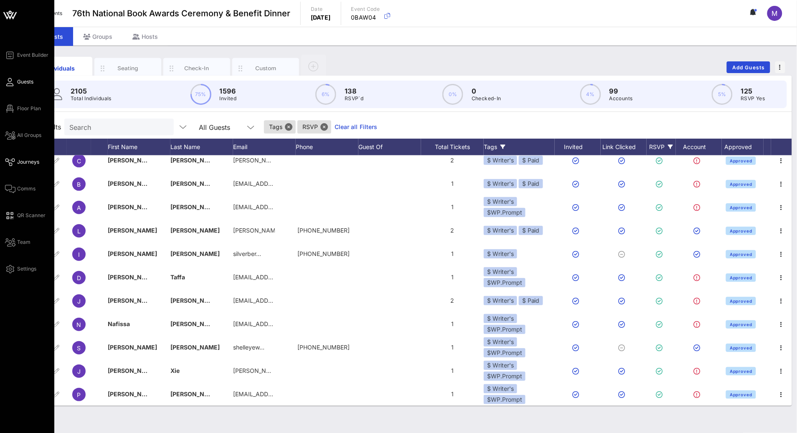
click at [28, 163] on span "Journeys" at bounding box center [28, 162] width 22 height 8
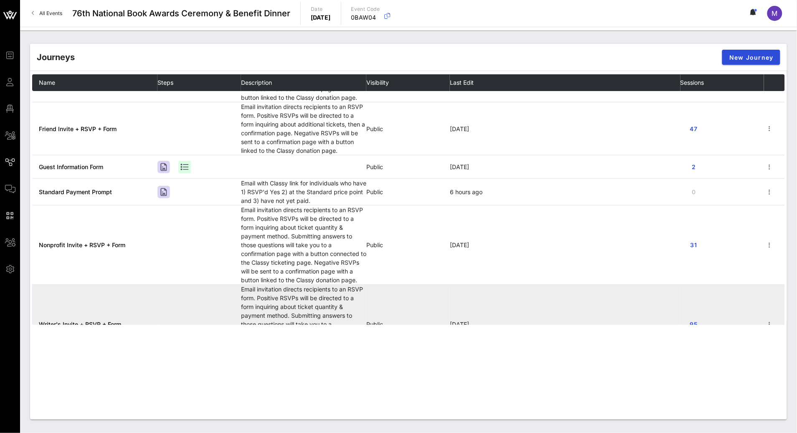
scroll to position [161, 0]
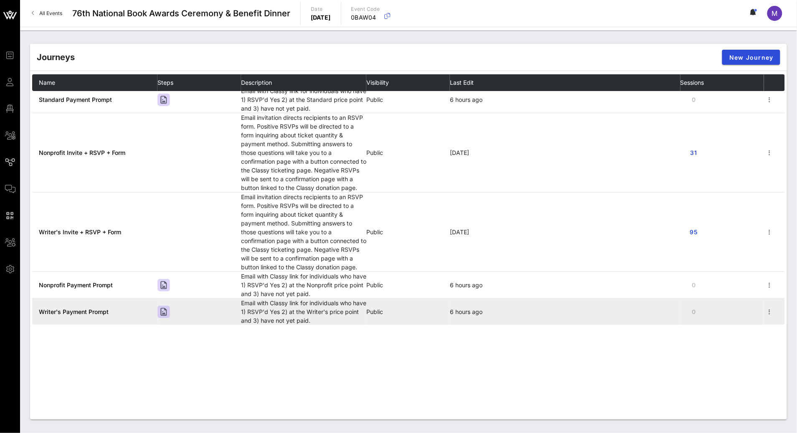
click at [97, 309] on span "Writer's Payment Prompt" at bounding box center [74, 311] width 70 height 7
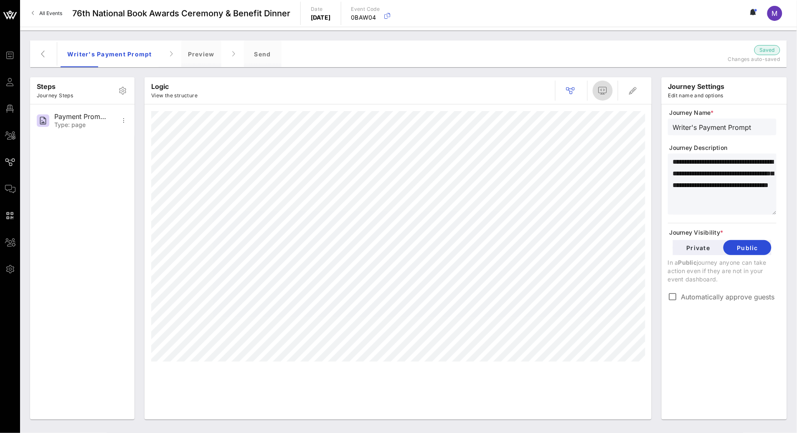
click at [601, 95] on icon "button" at bounding box center [603, 91] width 10 height 10
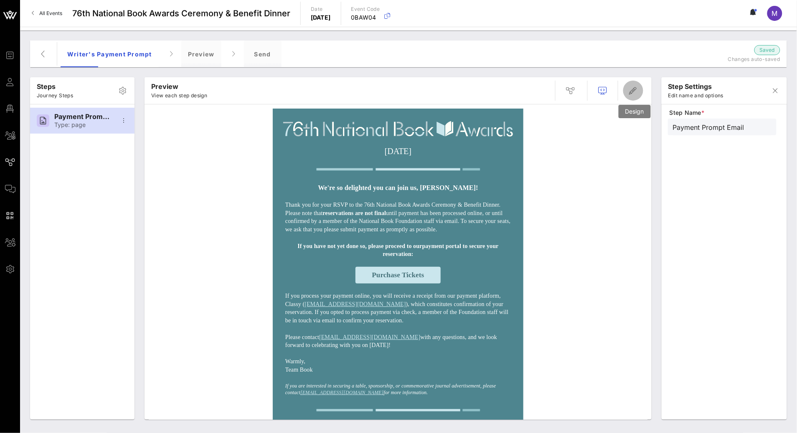
click at [634, 89] on icon "button" at bounding box center [633, 91] width 10 height 10
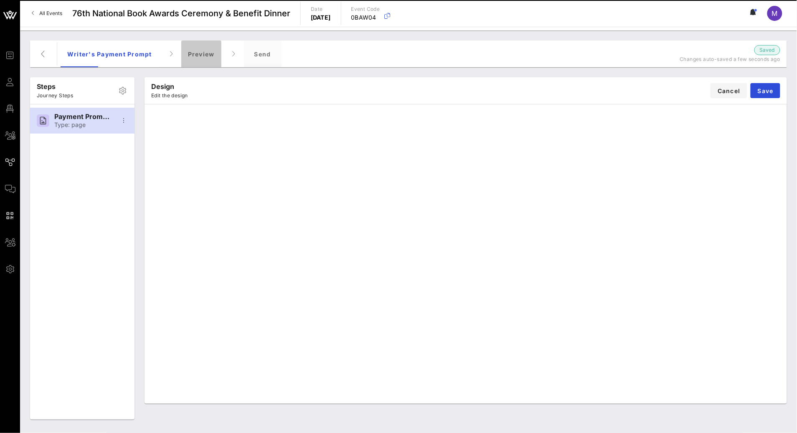
click at [191, 56] on div "Preview" at bounding box center [201, 54] width 40 height 27
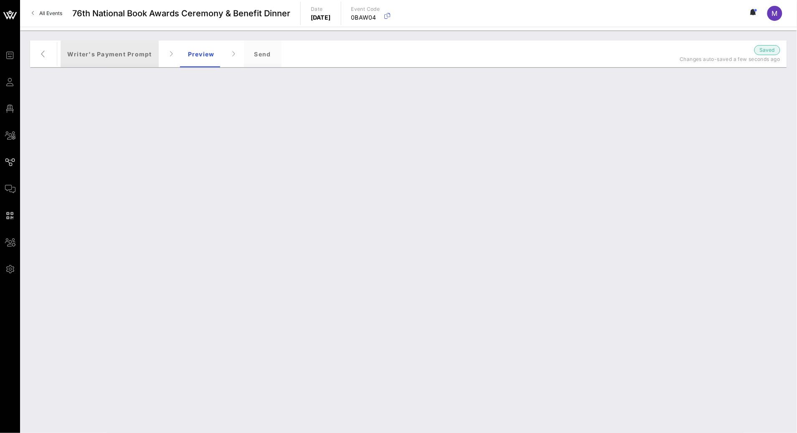
click at [111, 53] on div "Writer's Payment Prompt" at bounding box center [110, 54] width 98 height 27
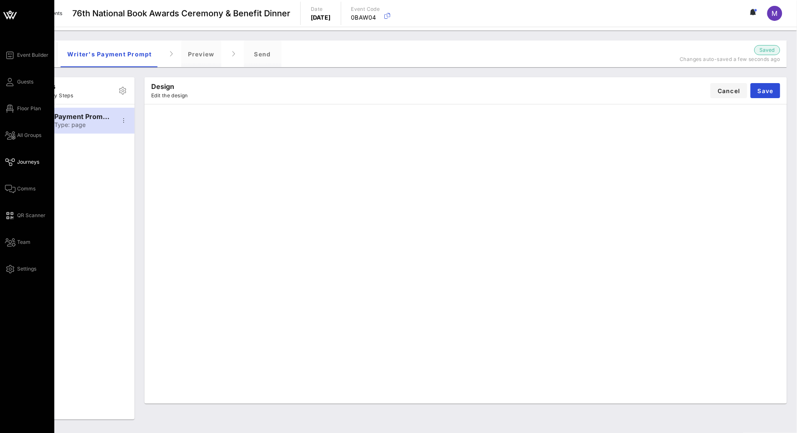
click at [20, 168] on div "Event Builder Guests Floor Plan All Groups Journeys Comms QR Scanner Team Setti…" at bounding box center [29, 162] width 49 height 224
click at [32, 159] on span "Journeys" at bounding box center [28, 162] width 22 height 8
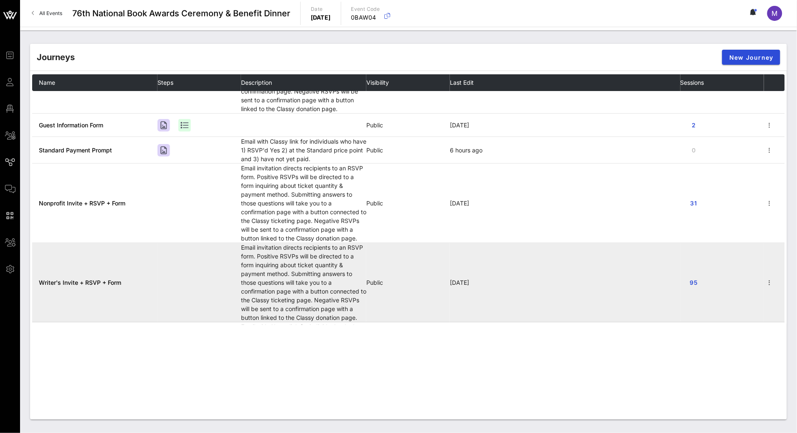
scroll to position [161, 0]
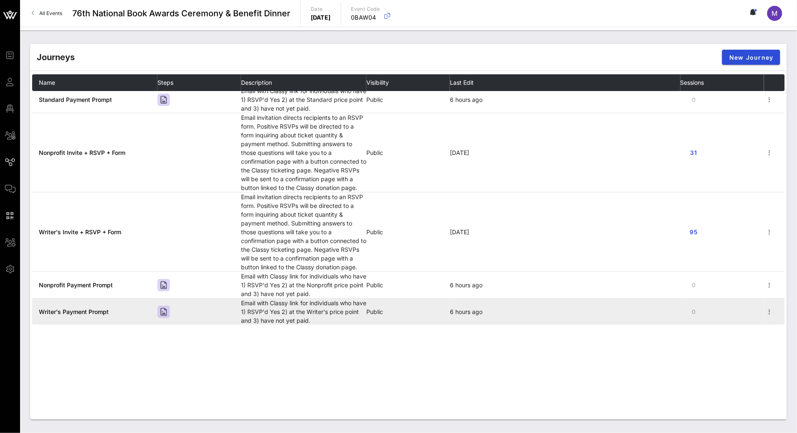
click at [86, 308] on span "Writer's Payment Prompt" at bounding box center [74, 311] width 70 height 7
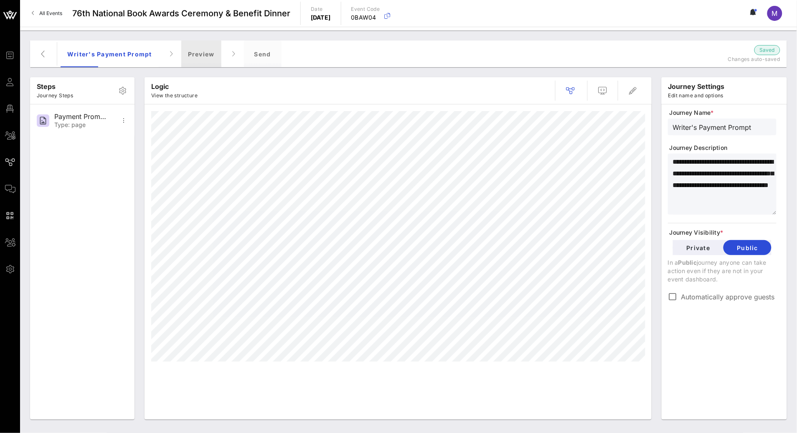
click at [194, 58] on div "Preview" at bounding box center [201, 54] width 40 height 27
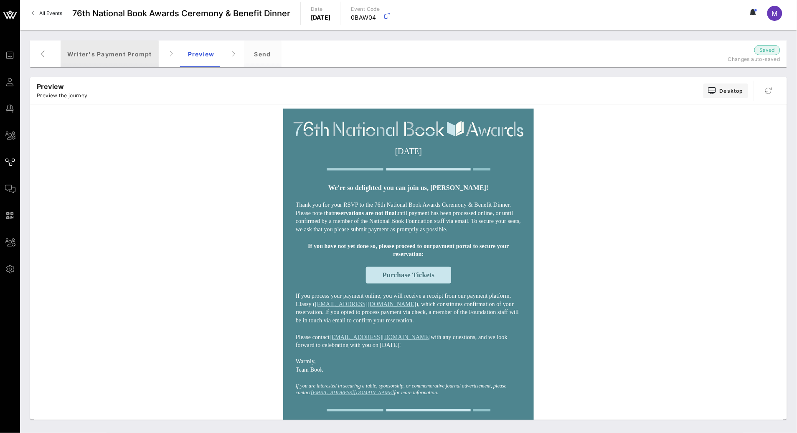
click at [112, 57] on div "Writer's Payment Prompt" at bounding box center [110, 54] width 98 height 27
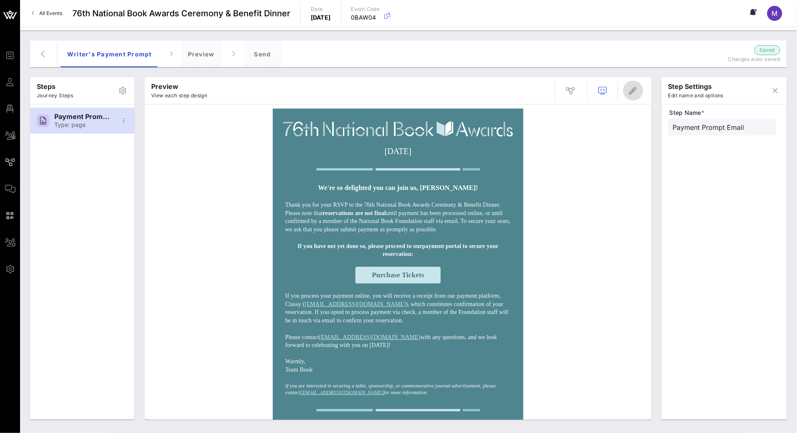
click at [632, 92] on icon "button" at bounding box center [633, 91] width 10 height 10
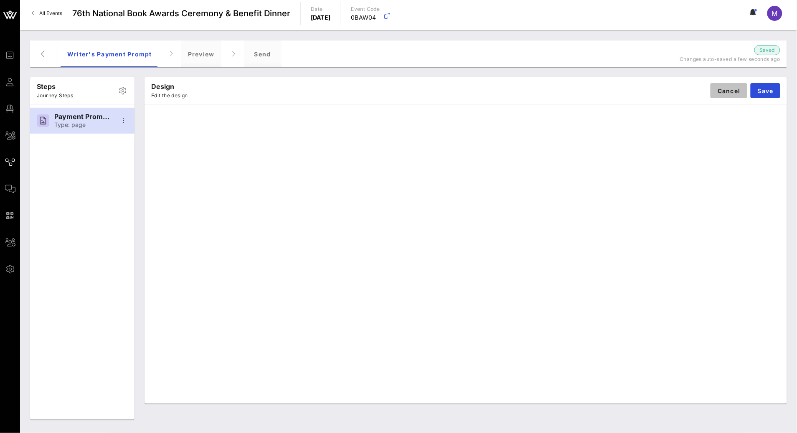
click at [716, 88] on button "Cancel" at bounding box center [729, 90] width 37 height 15
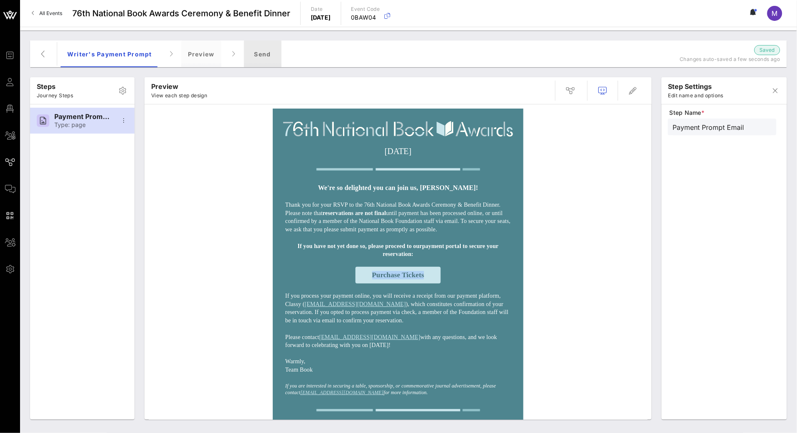
click at [268, 51] on div "Send" at bounding box center [263, 54] width 38 height 27
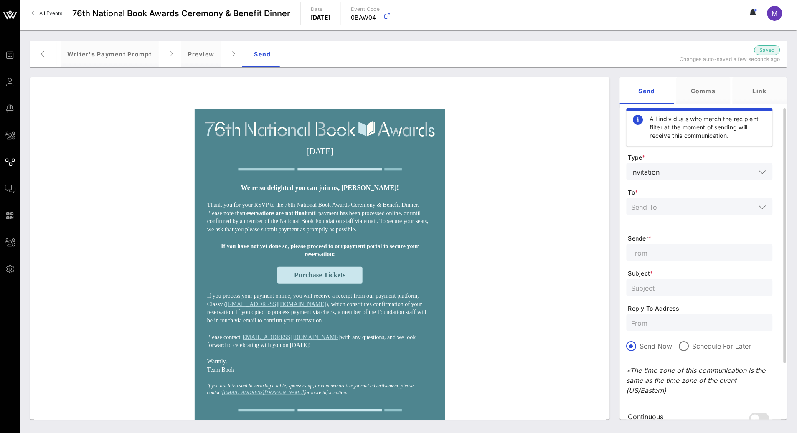
click at [681, 161] on span "Type *" at bounding box center [700, 157] width 145 height 8
click at [683, 167] on input "text" at bounding box center [709, 171] width 93 height 11
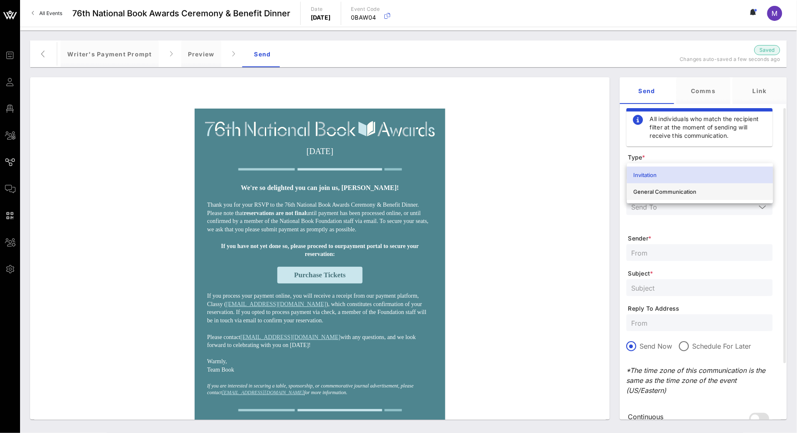
click at [692, 192] on div "General Communication" at bounding box center [700, 191] width 133 height 7
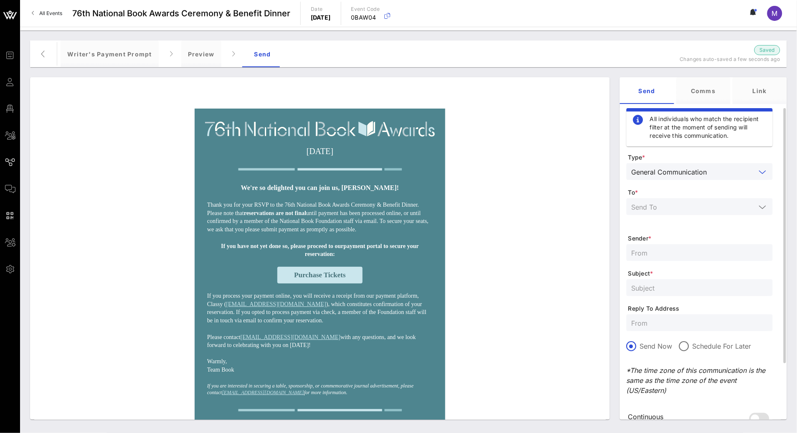
click at [682, 202] on input "text" at bounding box center [694, 206] width 124 height 11
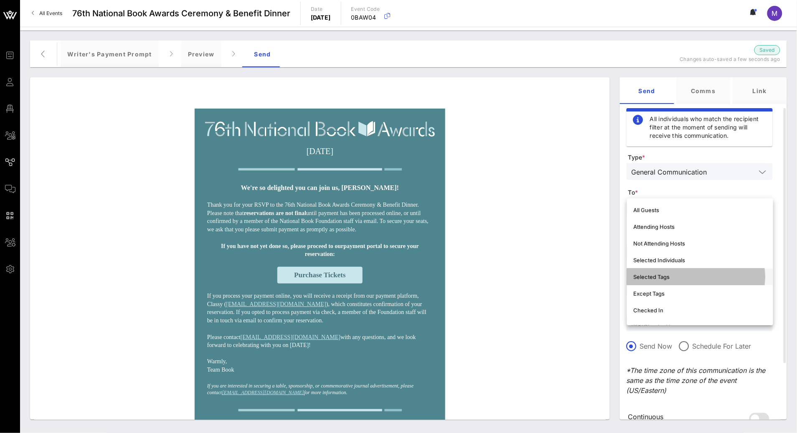
click at [692, 277] on div "Selected Tags" at bounding box center [700, 277] width 133 height 7
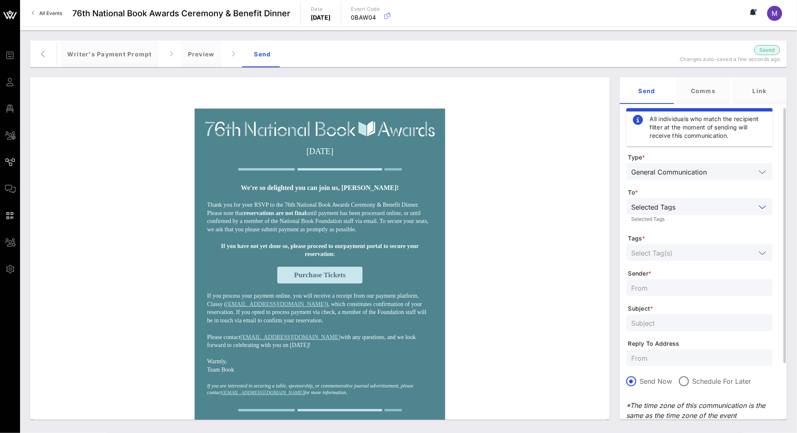
click at [681, 249] on input "text" at bounding box center [694, 252] width 124 height 11
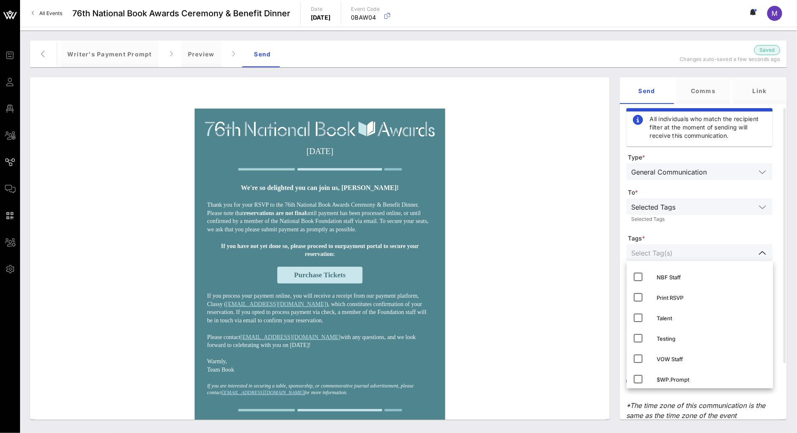
scroll to position [248, 0]
click at [640, 374] on icon at bounding box center [639, 375] width 10 height 10
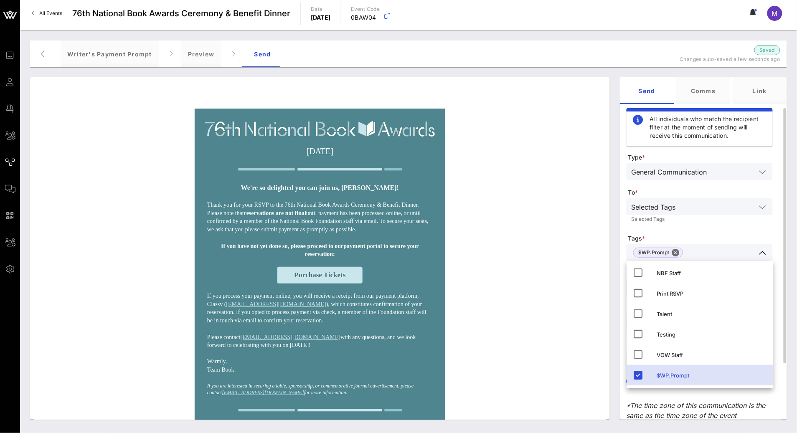
click at [709, 227] on form "Type * General Communication To * Selected Tags Selected Tags Tags * $WP.Prompt…" at bounding box center [700, 317] width 146 height 329
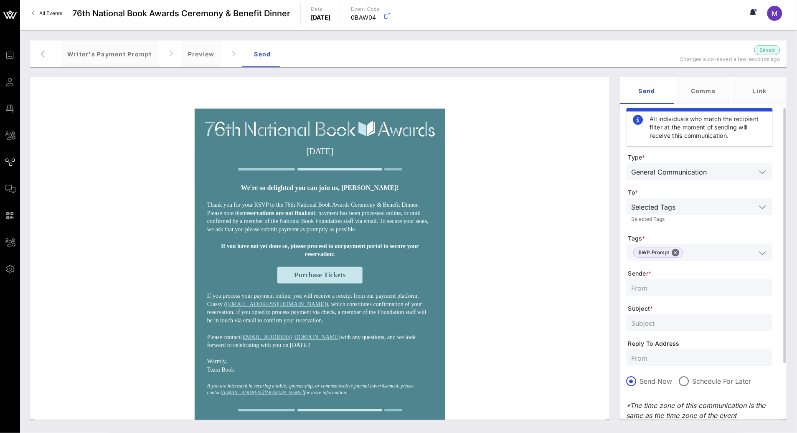
click at [682, 290] on input "text" at bounding box center [700, 287] width 136 height 11
click at [663, 327] on input "text" at bounding box center [700, 323] width 136 height 11
paste input "Finalize your reservation for the 76th National Book Awards"
type input "Finalize your reservation for the 76th National Book Awards"
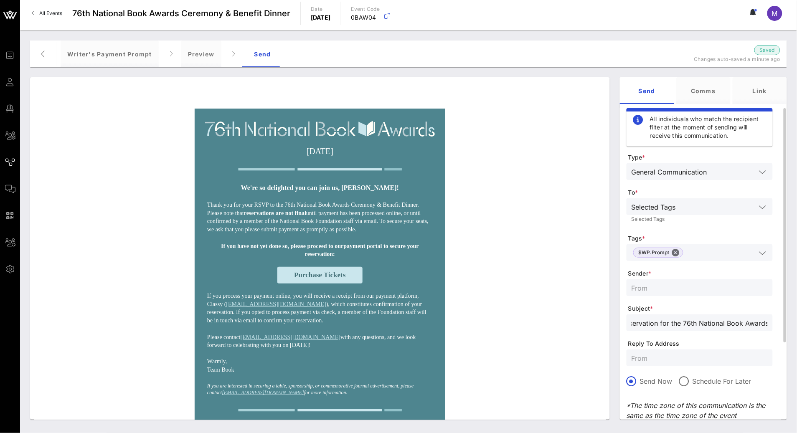
click at [672, 287] on input "text" at bounding box center [700, 287] width 136 height 11
type input "National Book Awards"
click at [696, 311] on span "Subject *" at bounding box center [700, 309] width 145 height 8
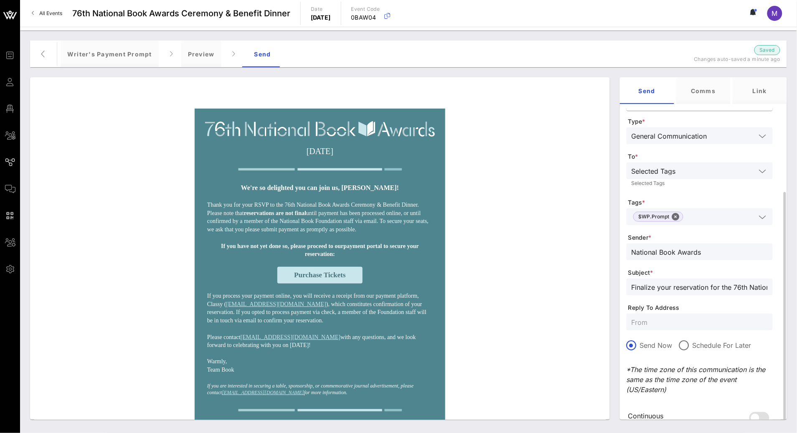
scroll to position [69, 0]
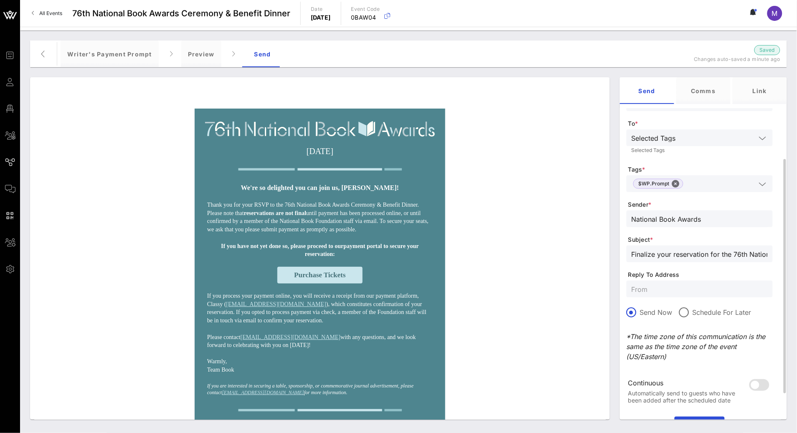
click at [668, 284] on input "text" at bounding box center [700, 289] width 136 height 11
type input "[EMAIL_ADDRESS][DOMAIN_NAME]"
click at [626, 256] on div "All individuals who match the recipient filter at the moment of sending will re…" at bounding box center [699, 237] width 163 height 396
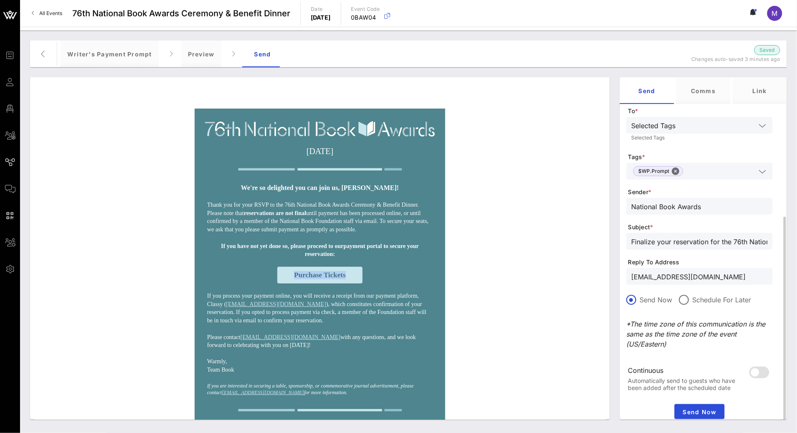
scroll to position [109, 0]
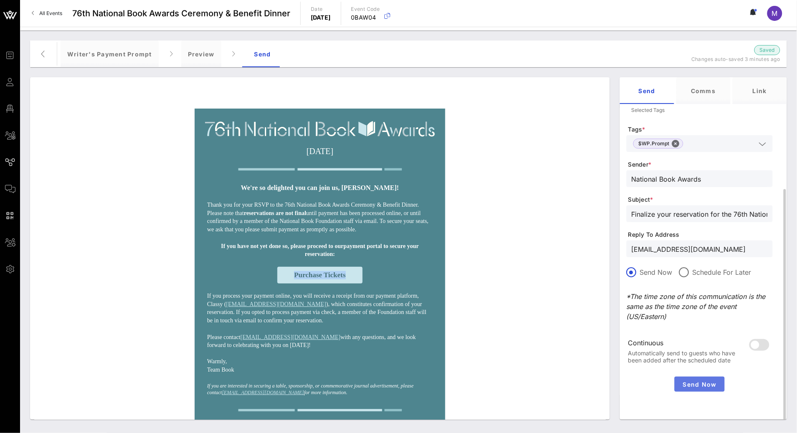
click at [704, 384] on span "Send Now" at bounding box center [699, 384] width 43 height 7
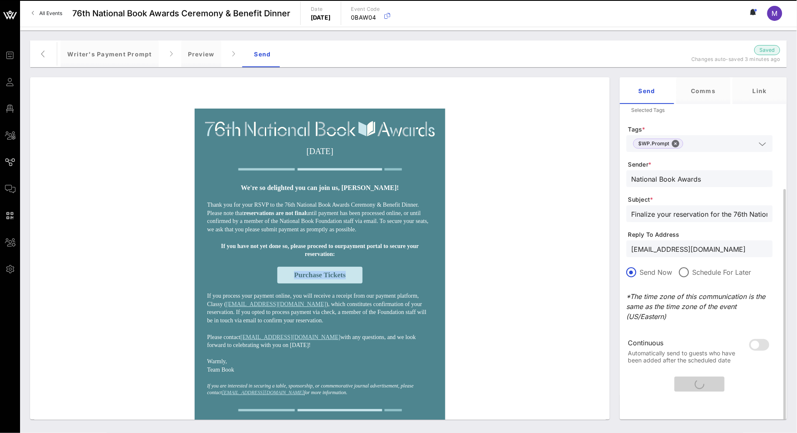
scroll to position [0, 0]
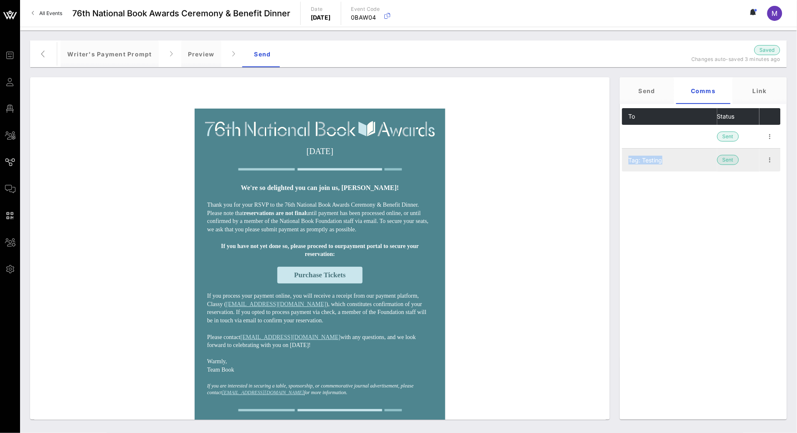
click at [656, 169] on td "Tag: Testing" at bounding box center [669, 159] width 95 height 23
click at [694, 212] on div "To Status Tag: undefined Sent Tag: Testing Sent" at bounding box center [701, 233] width 159 height 251
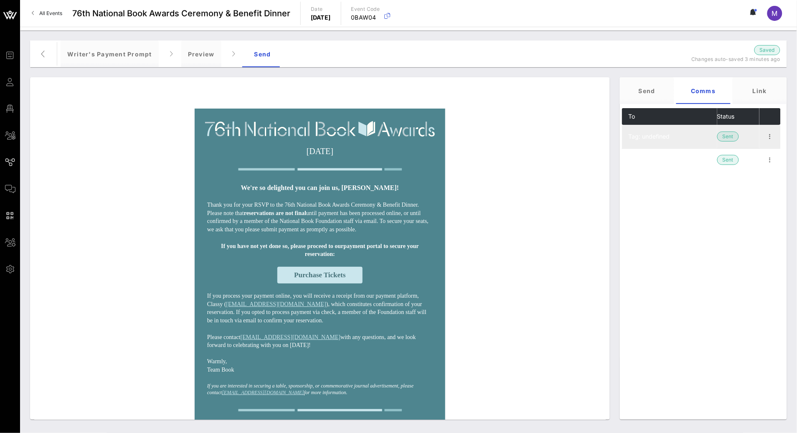
click at [660, 138] on span "Tag: undefined" at bounding box center [649, 136] width 41 height 7
click at [777, 139] on td at bounding box center [770, 136] width 21 height 23
click at [774, 136] on icon "button" at bounding box center [770, 137] width 10 height 10
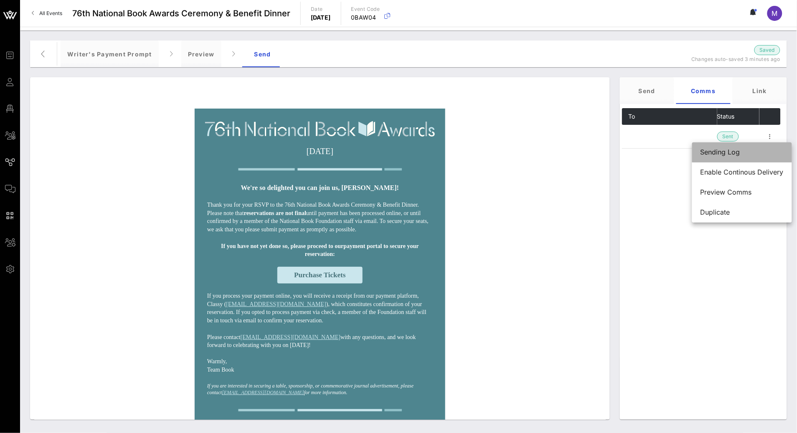
click at [736, 148] on div "Sending Log" at bounding box center [742, 152] width 83 height 8
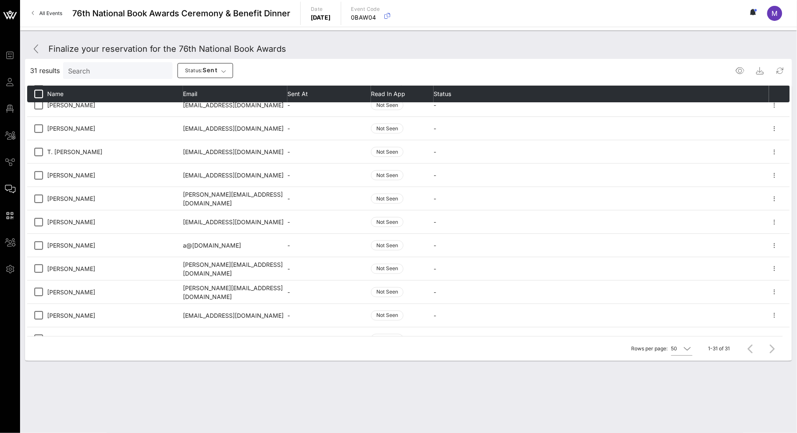
scroll to position [491, 0]
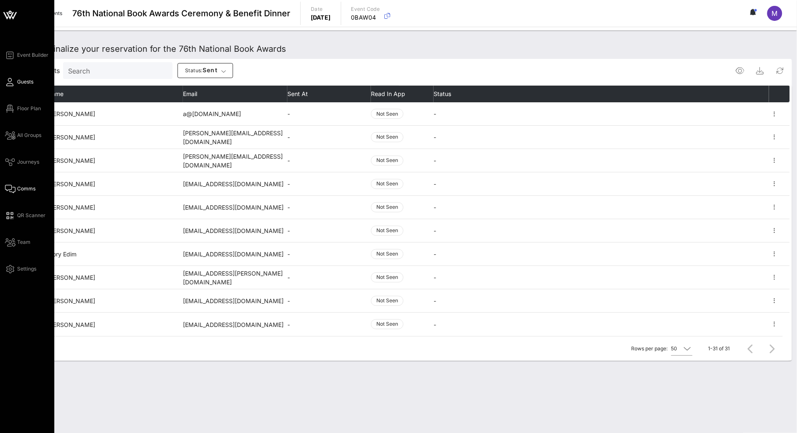
click at [29, 81] on span "Guests" at bounding box center [25, 82] width 16 height 8
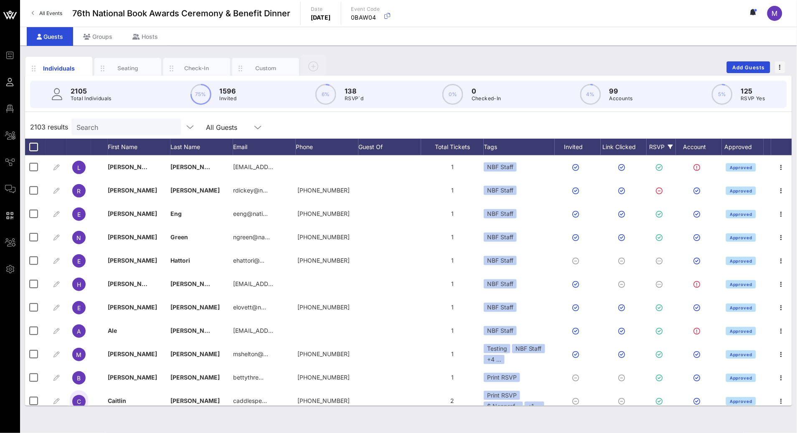
click at [656, 148] on div "RSVP" at bounding box center [661, 147] width 29 height 17
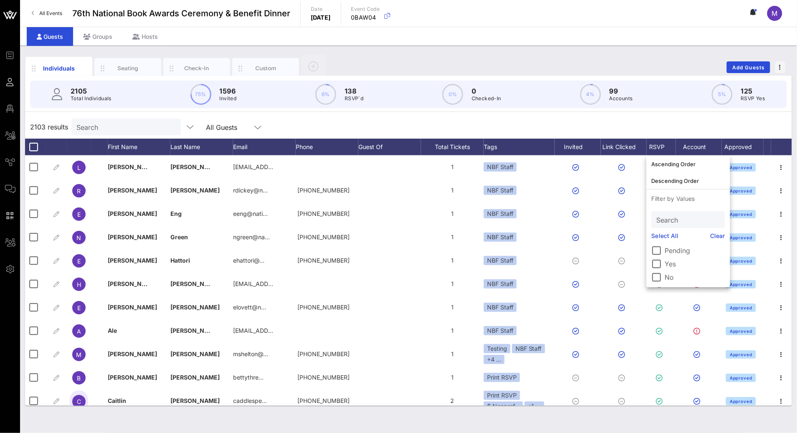
click at [671, 262] on label "Yes" at bounding box center [695, 264] width 60 height 8
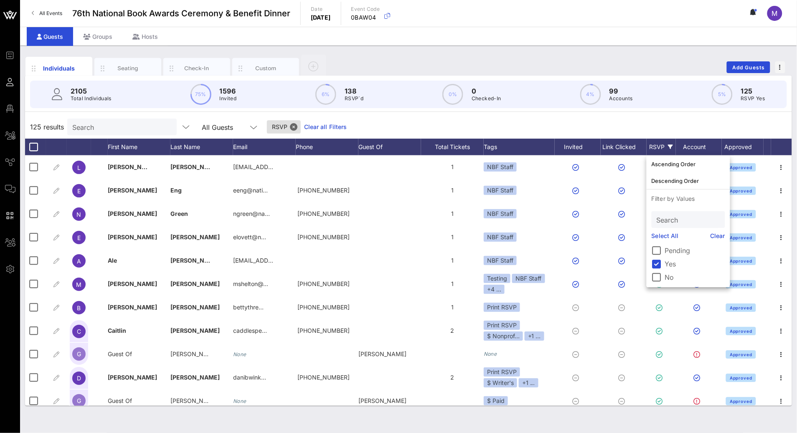
click at [558, 124] on div "125 results Search All Guests RSVP Clear all Filters" at bounding box center [408, 126] width 767 height 23
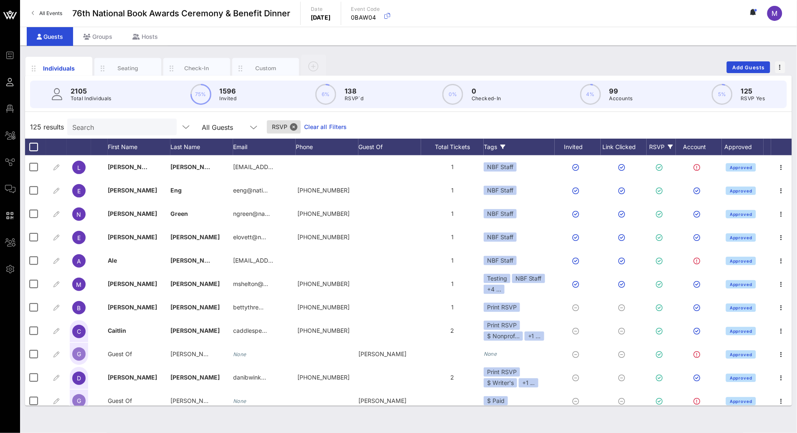
click at [506, 151] on div "Tags" at bounding box center [519, 147] width 71 height 17
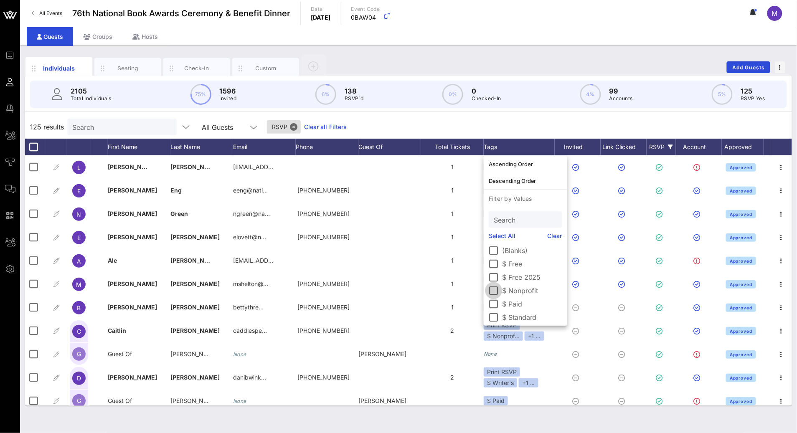
click at [496, 291] on div at bounding box center [494, 291] width 14 height 14
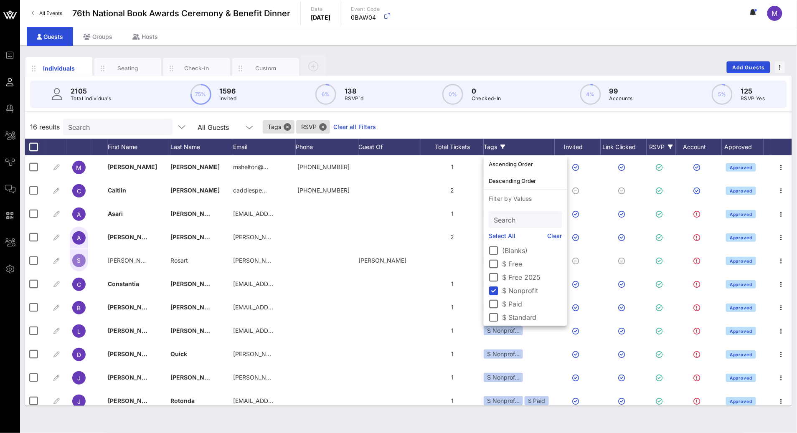
click at [502, 127] on div "16 results Search All Guests Tags RSVP Clear all Filters" at bounding box center [408, 126] width 767 height 23
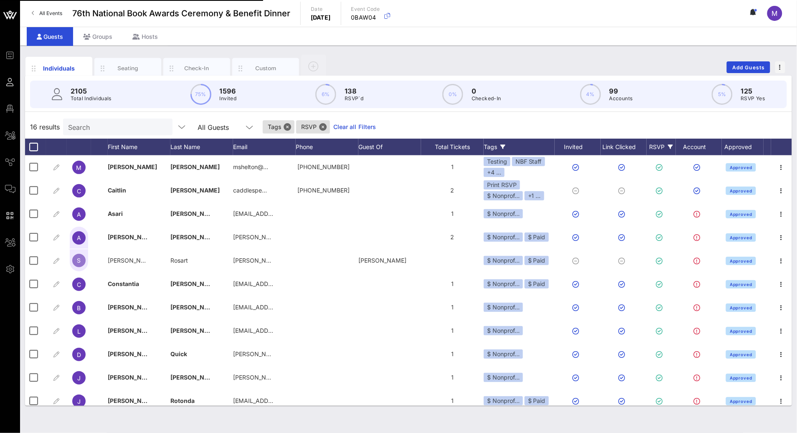
click at [124, 132] on div "Search" at bounding box center [117, 127] width 98 height 17
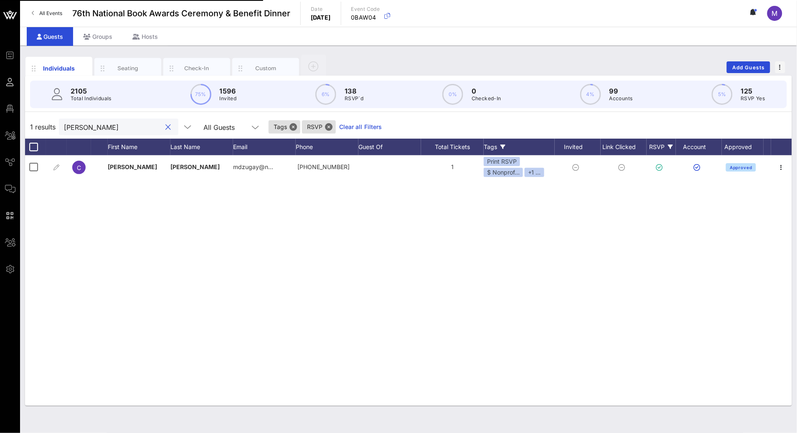
click at [97, 125] on input "bryan" at bounding box center [113, 127] width 98 height 11
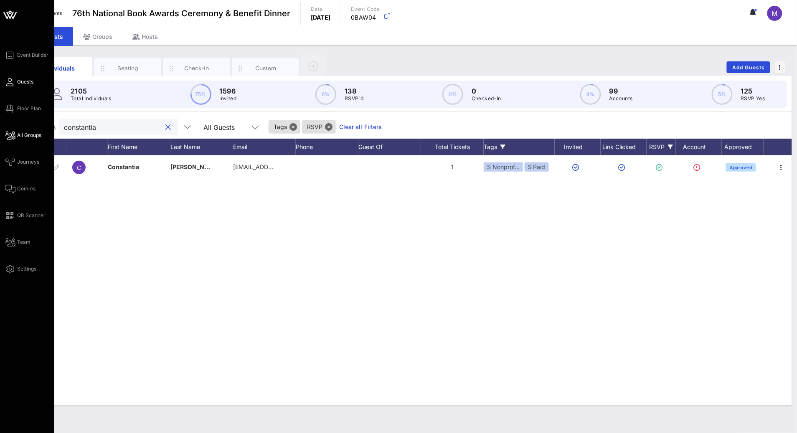
drag, startPoint x: 110, startPoint y: 127, endPoint x: 17, endPoint y: 137, distance: 93.7
click at [18, 137] on div "Event Builder Guests Floor Plan All Groups Journeys Comms QR Scanner Team Setti…" at bounding box center [398, 216] width 797 height 433
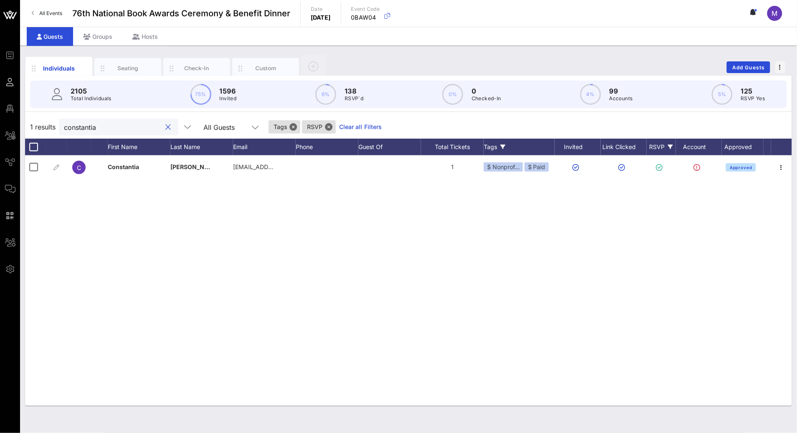
click at [102, 127] on input "constantia" at bounding box center [113, 127] width 98 height 11
click at [86, 130] on input "constantia" at bounding box center [113, 127] width 98 height 11
click at [84, 130] on input "constantia" at bounding box center [113, 127] width 98 height 11
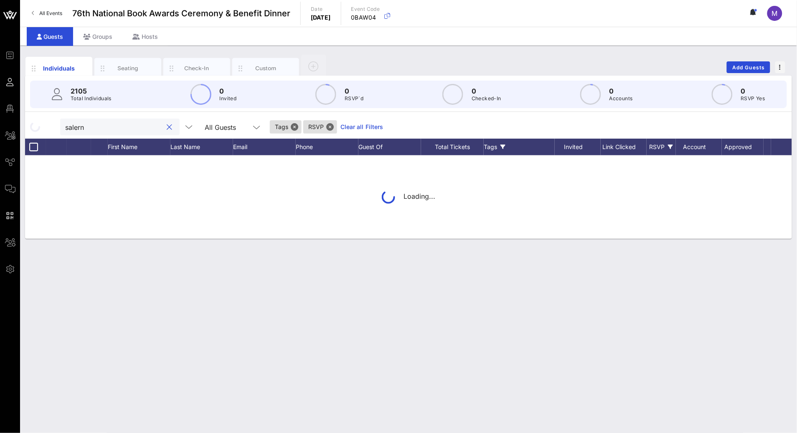
type input "salerno"
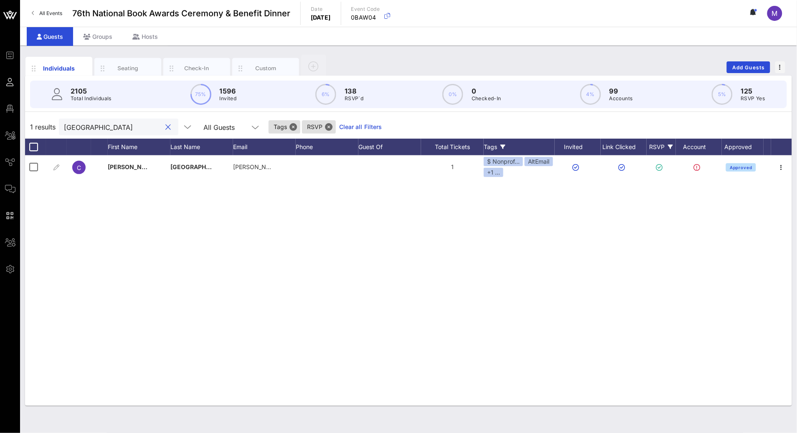
drag, startPoint x: 144, startPoint y: 130, endPoint x: 147, endPoint y: 128, distance: 4.3
click at [166, 130] on button "clear icon" at bounding box center [168, 127] width 5 height 8
click at [94, 122] on input "rotonda" at bounding box center [113, 127] width 98 height 11
click at [86, 127] on input "rotonda" at bounding box center [113, 127] width 98 height 11
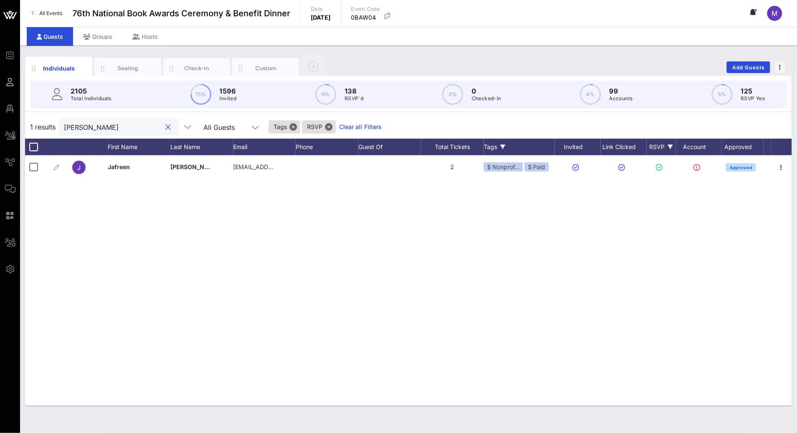
click at [71, 126] on input "uddin" at bounding box center [113, 127] width 98 height 11
click at [96, 126] on input "wilson" at bounding box center [113, 127] width 98 height 11
type input "caitlin"
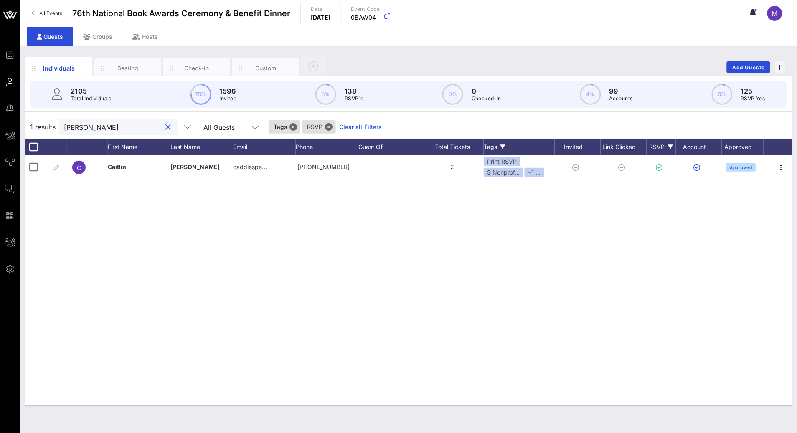
click at [166, 127] on button "clear icon" at bounding box center [168, 127] width 5 height 8
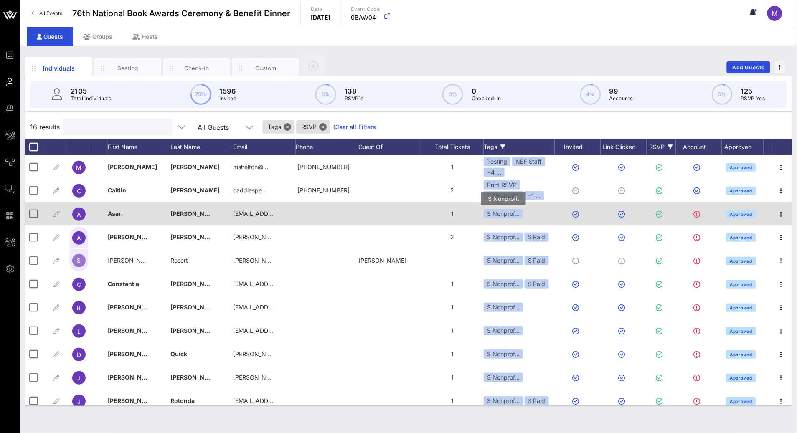
click at [508, 216] on div "$ Nonprof…" at bounding box center [503, 213] width 39 height 9
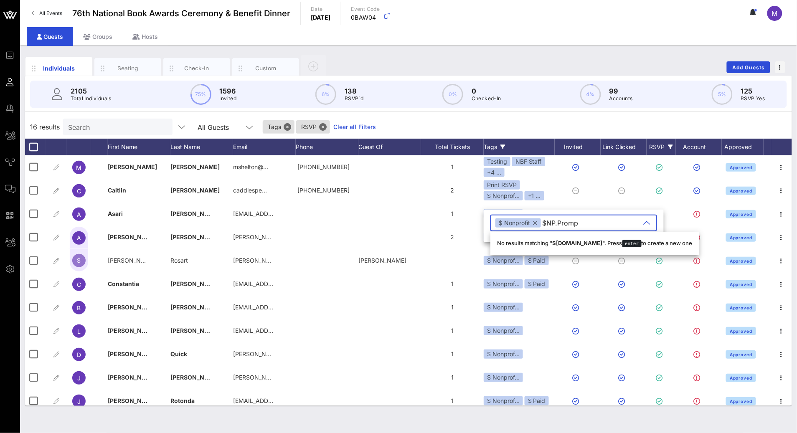
type input "$NP.Prompt"
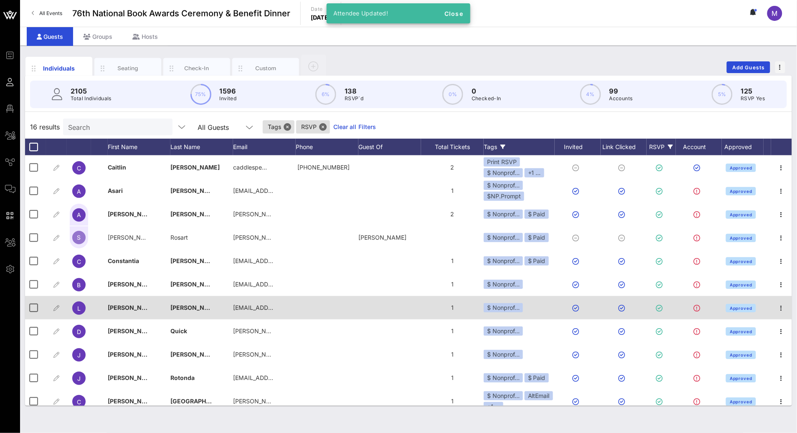
scroll to position [61, 0]
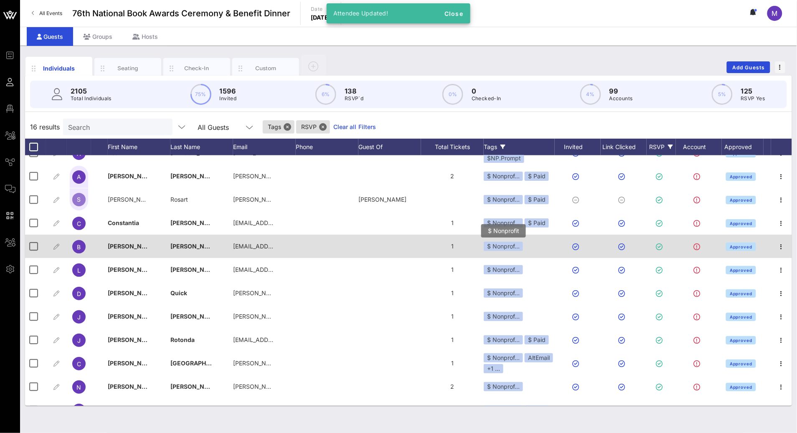
click at [514, 242] on div "$ Nonprof…" at bounding box center [503, 246] width 39 height 9
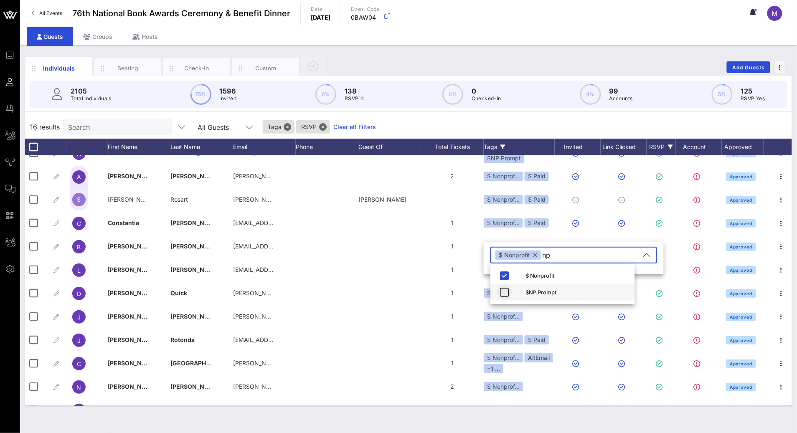
type input "np"
click at [504, 294] on icon "button" at bounding box center [505, 292] width 10 height 10
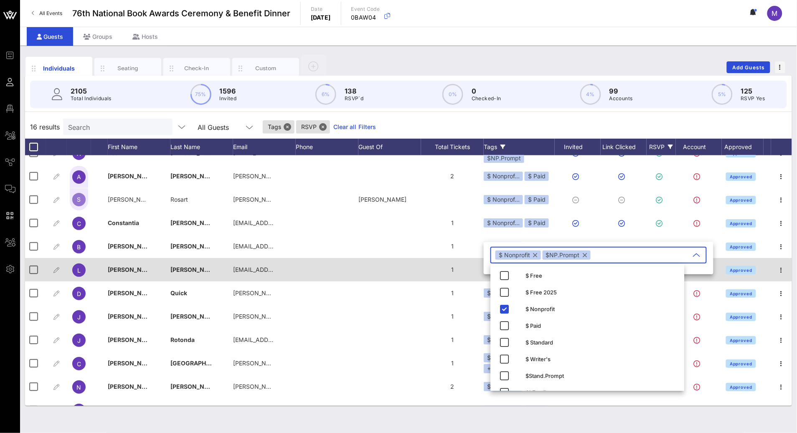
click at [467, 275] on div "1" at bounding box center [452, 269] width 63 height 23
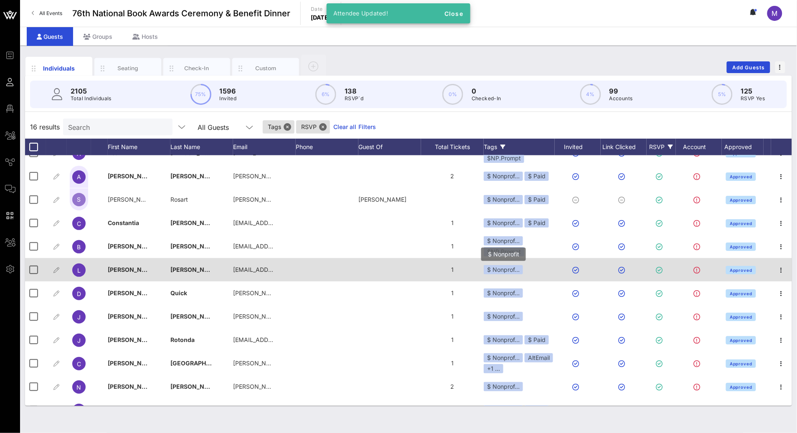
click at [519, 273] on div "$ Nonprof…" at bounding box center [503, 269] width 39 height 9
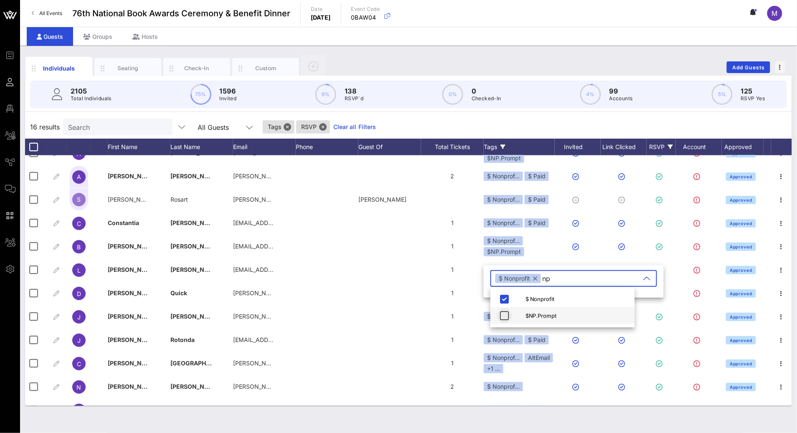
type input "np"
click at [501, 316] on icon "button" at bounding box center [505, 316] width 10 height 10
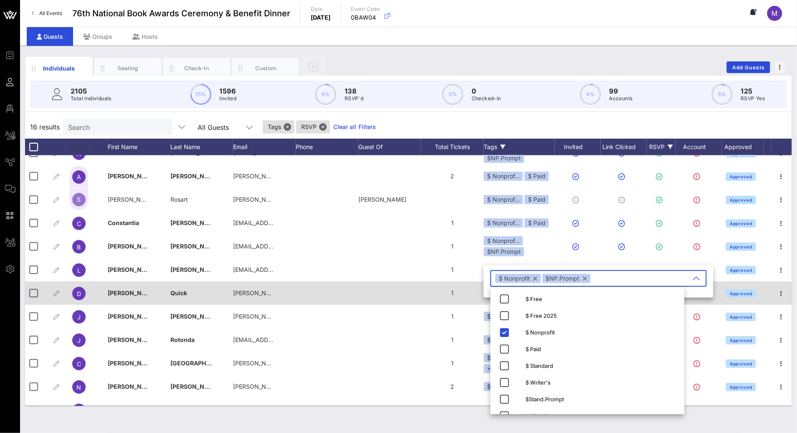
click at [462, 294] on div "1" at bounding box center [452, 293] width 63 height 23
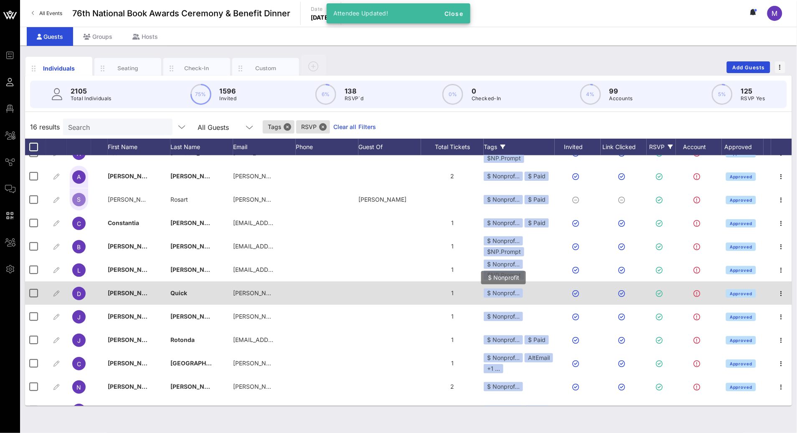
click at [513, 291] on div "$ Nonprof…" at bounding box center [503, 293] width 39 height 9
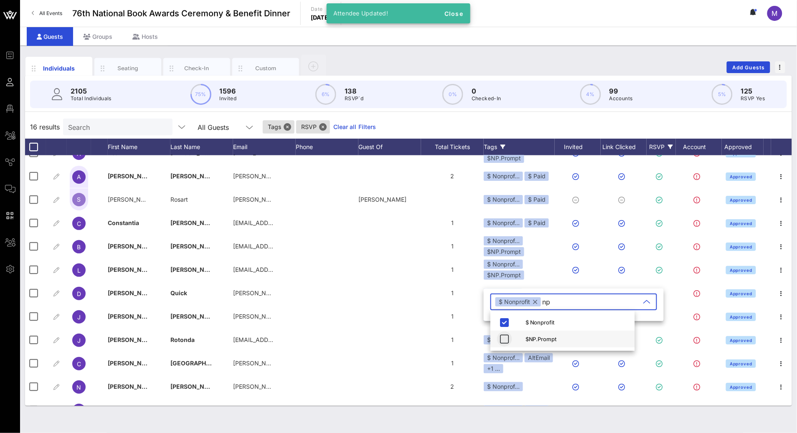
type input "np"
click at [500, 338] on icon "button" at bounding box center [505, 339] width 10 height 10
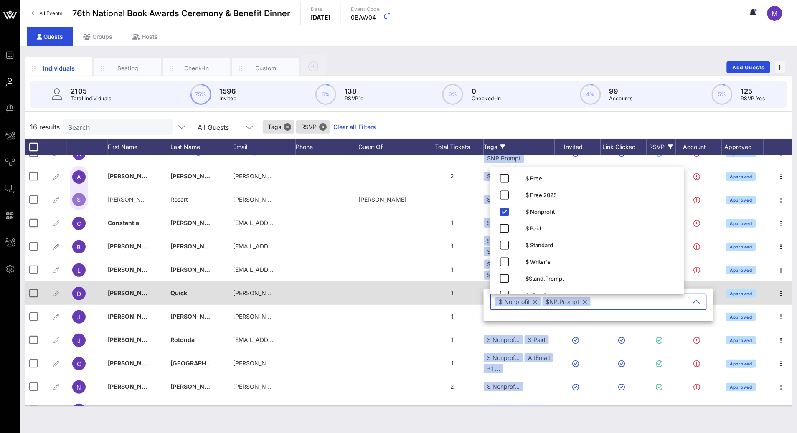
click at [455, 298] on div "1" at bounding box center [452, 293] width 63 height 23
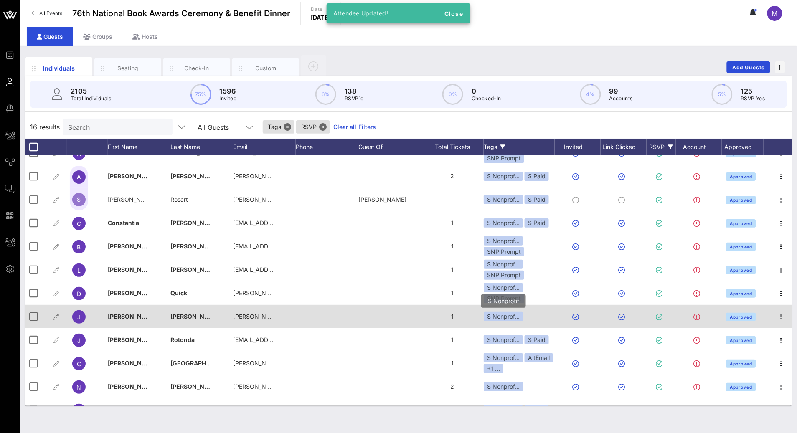
click at [513, 317] on div "$ Nonprof…" at bounding box center [503, 316] width 39 height 9
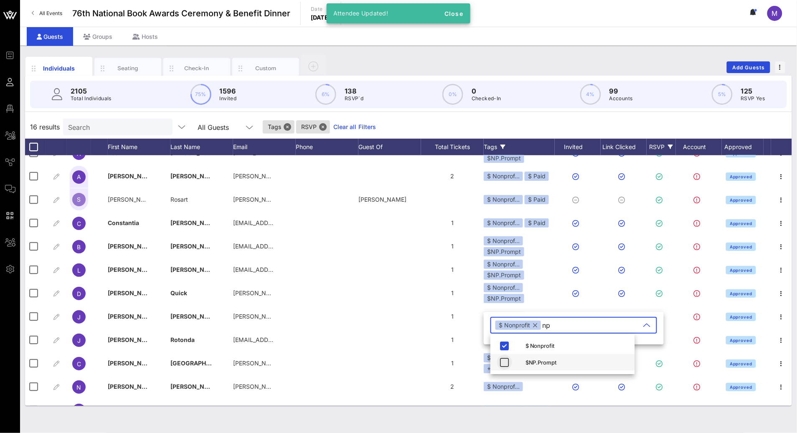
type input "np"
click at [500, 364] on icon "button" at bounding box center [505, 363] width 10 height 10
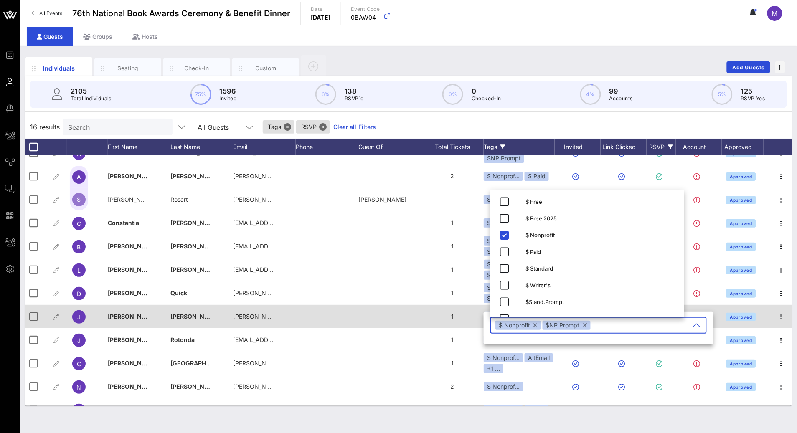
click at [394, 305] on div at bounding box center [389, 316] width 63 height 23
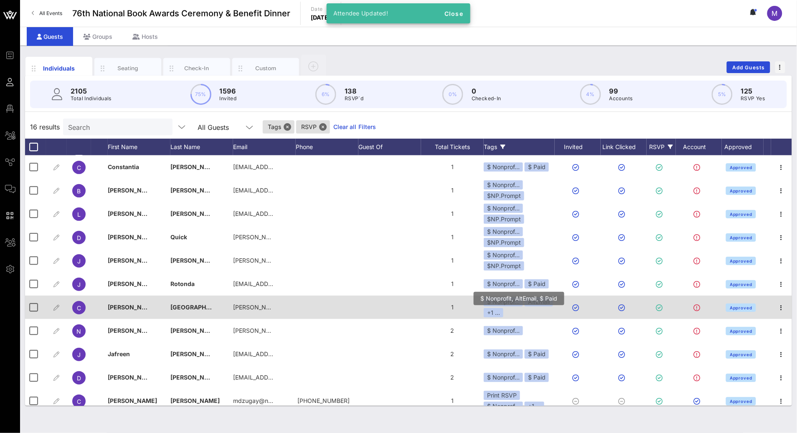
scroll to position [124, 0]
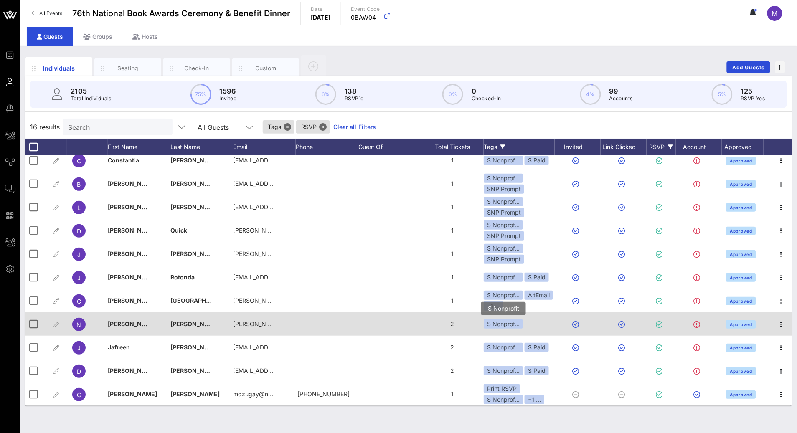
click at [518, 321] on div "$ Nonprof…" at bounding box center [503, 324] width 39 height 9
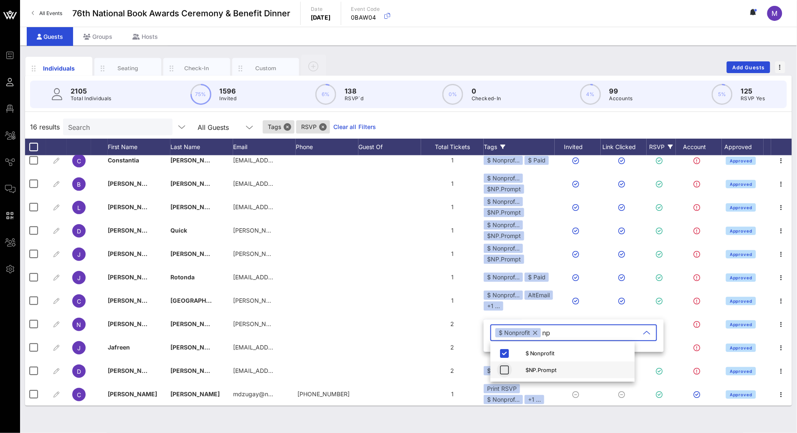
type input "np"
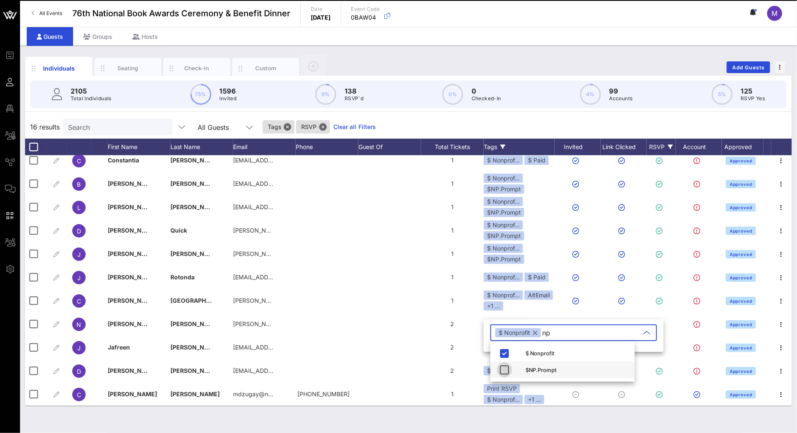
click at [509, 368] on icon "button" at bounding box center [505, 370] width 10 height 10
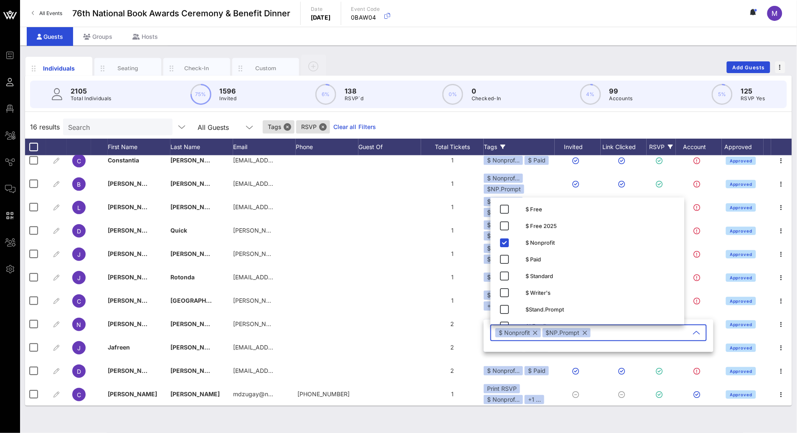
click at [513, 419] on div "Individuals Seating Check-In Custom Add Guests 2105 Total Individuals 75% 1596 …" at bounding box center [408, 240] width 777 height 388
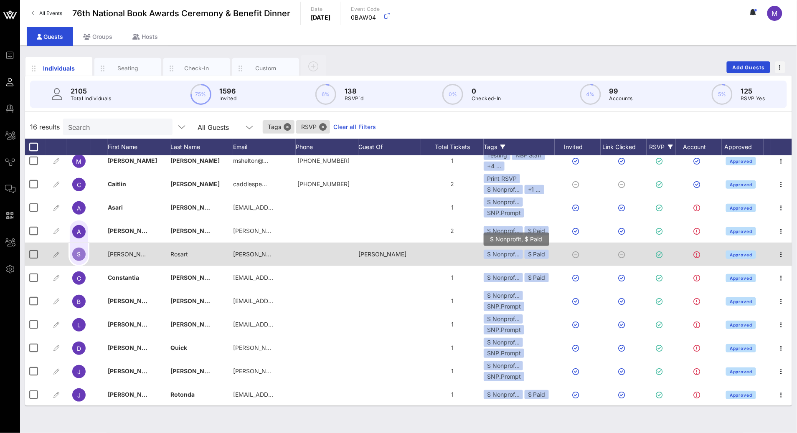
scroll to position [0, 0]
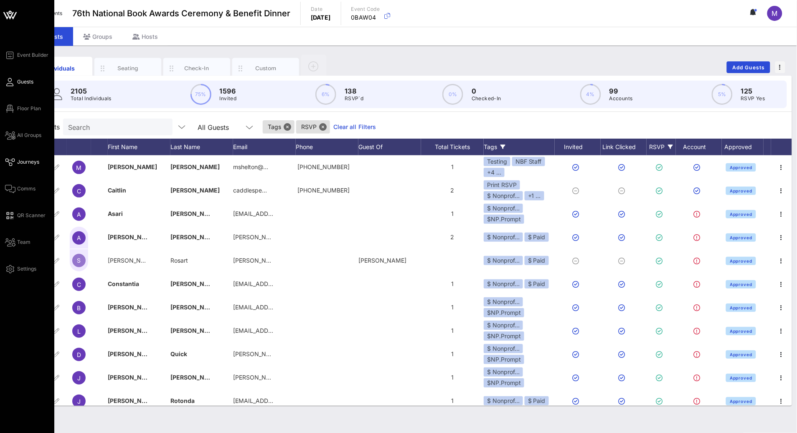
click at [22, 160] on span "Journeys" at bounding box center [28, 162] width 22 height 8
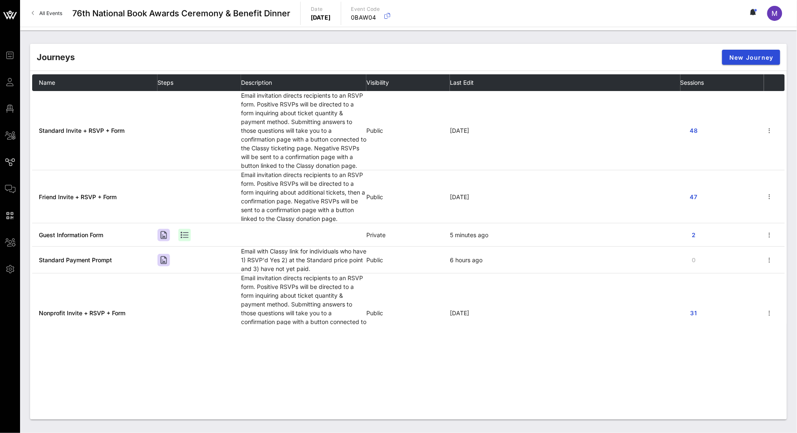
scroll to position [161, 0]
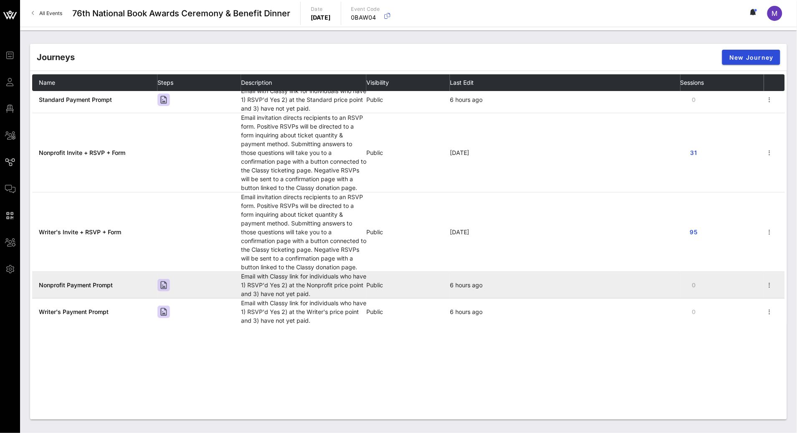
click at [87, 286] on span "Nonprofit Payment Prompt" at bounding box center [76, 285] width 74 height 7
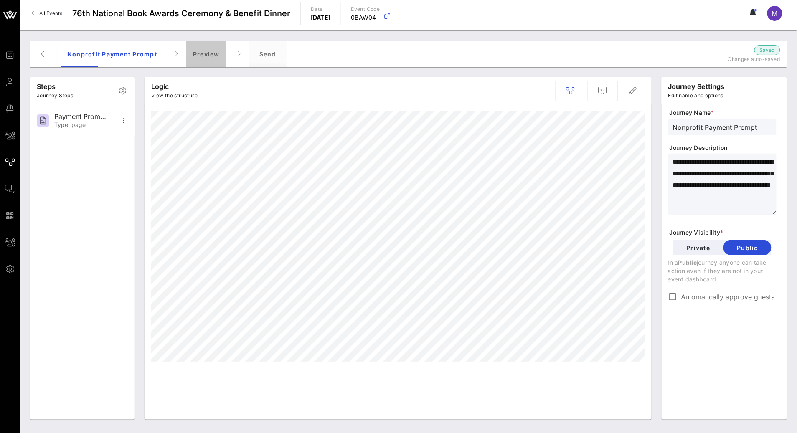
click at [207, 61] on div "Preview" at bounding box center [206, 54] width 40 height 27
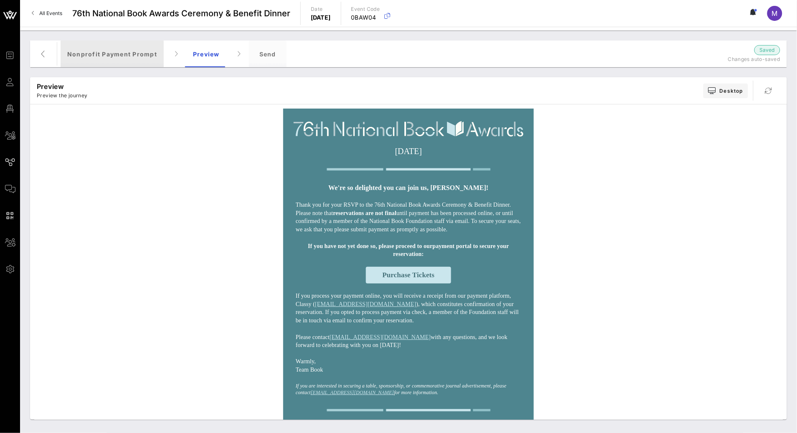
click at [122, 55] on div "Nonprofit Payment Prompt" at bounding box center [112, 54] width 103 height 27
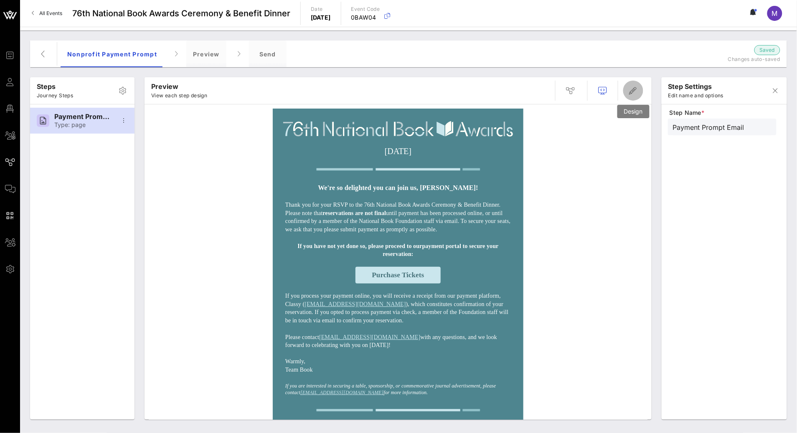
click at [638, 96] on button "button" at bounding box center [633, 91] width 20 height 20
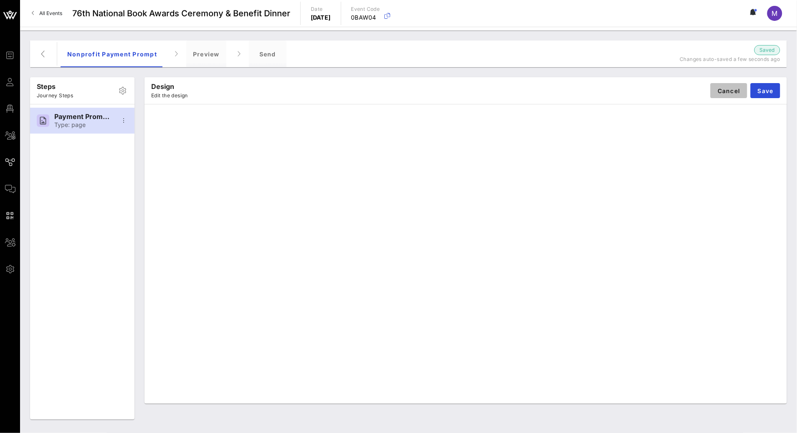
click at [722, 95] on button "Cancel" at bounding box center [729, 90] width 37 height 15
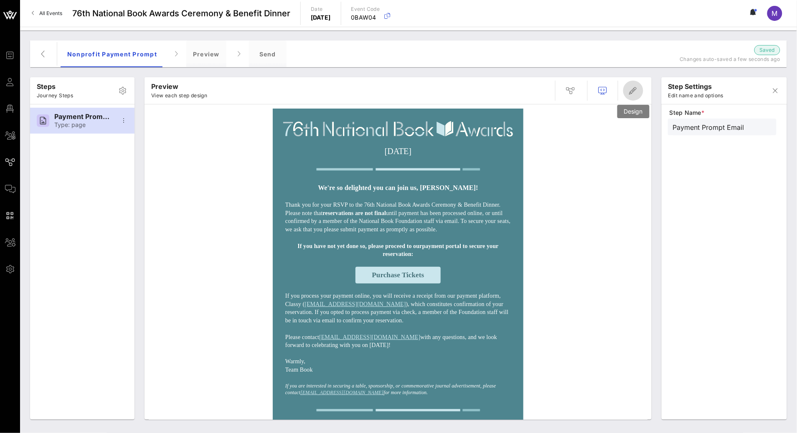
click at [636, 88] on icon "button" at bounding box center [633, 91] width 10 height 10
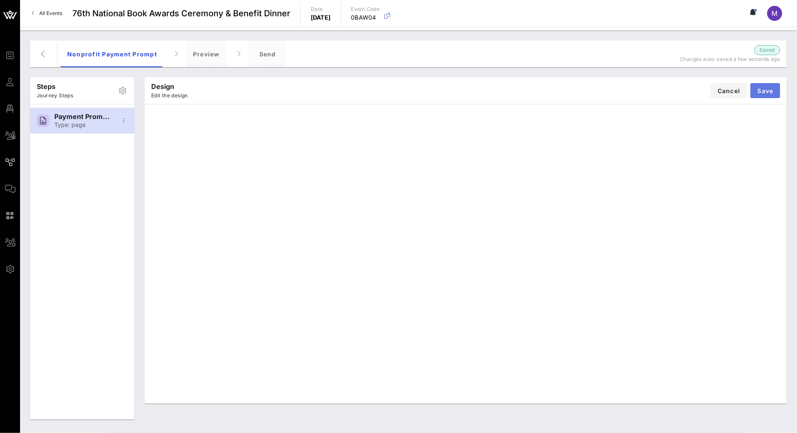
click at [760, 90] on span "Save" at bounding box center [765, 90] width 16 height 7
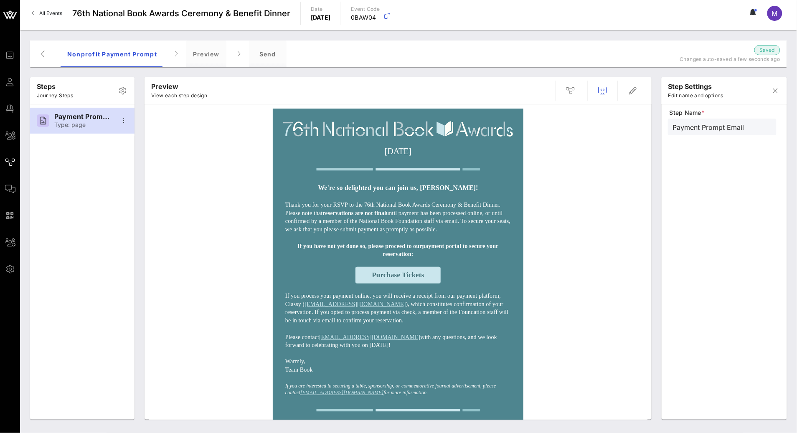
click at [264, 58] on div "Send" at bounding box center [268, 54] width 38 height 27
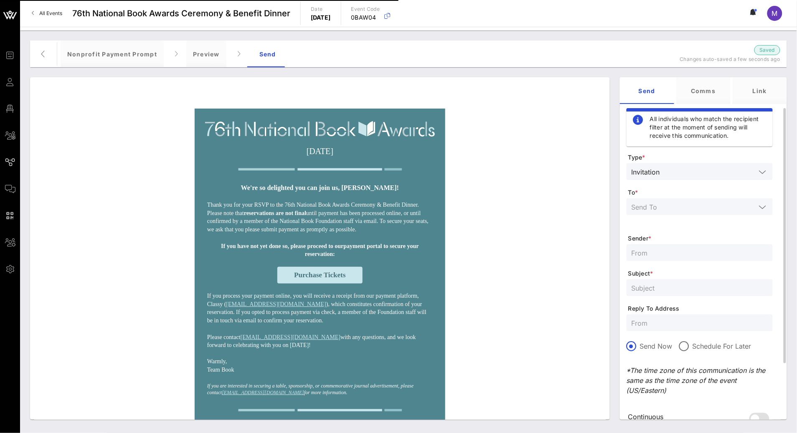
click at [690, 203] on input "text" at bounding box center [694, 206] width 124 height 11
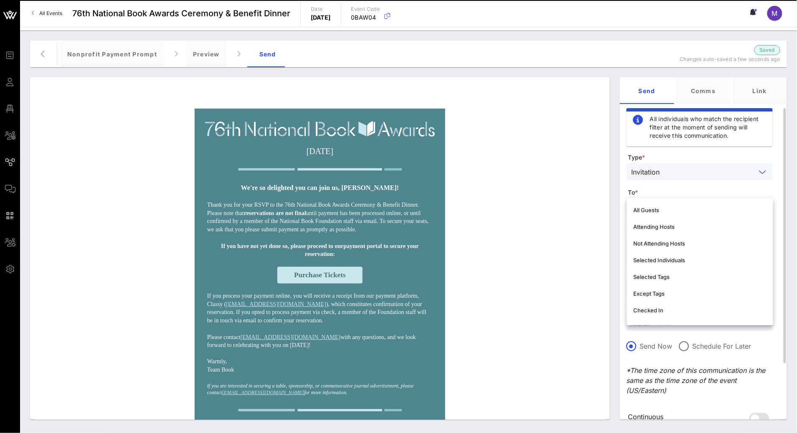
click at [666, 170] on input "text" at bounding box center [709, 171] width 93 height 11
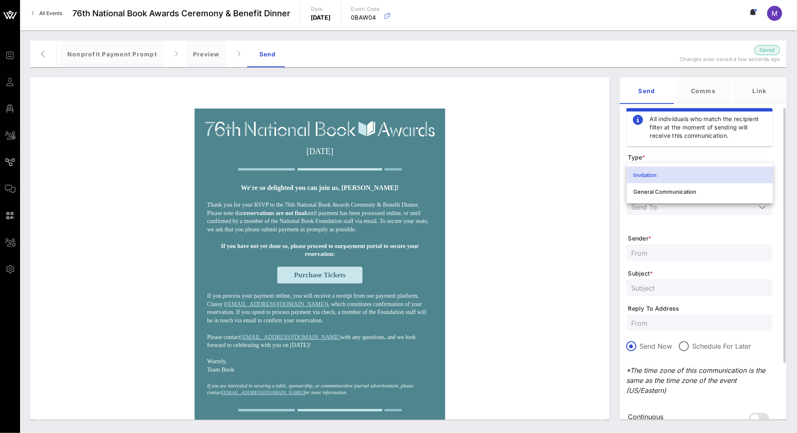
click at [691, 191] on div "General Communication" at bounding box center [700, 191] width 133 height 7
click at [693, 202] on input "text" at bounding box center [694, 206] width 124 height 11
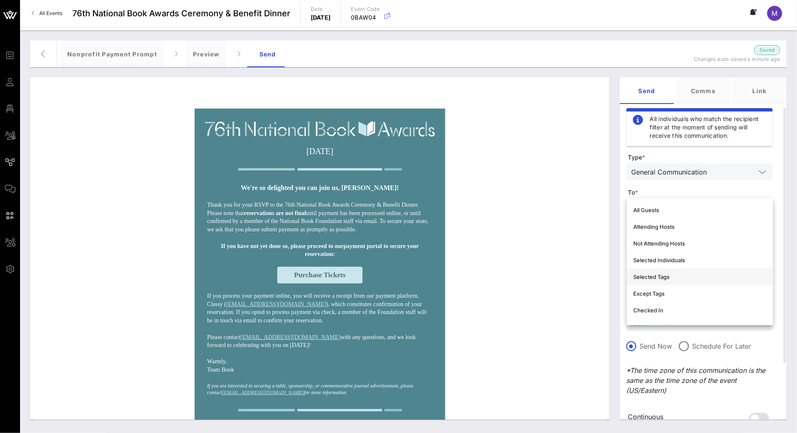
click at [682, 276] on div "Selected Tags" at bounding box center [700, 277] width 133 height 7
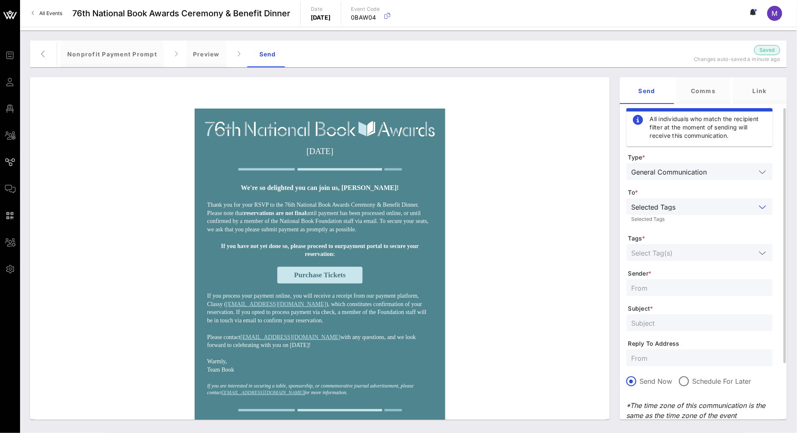
click at [683, 254] on input "text" at bounding box center [694, 252] width 124 height 11
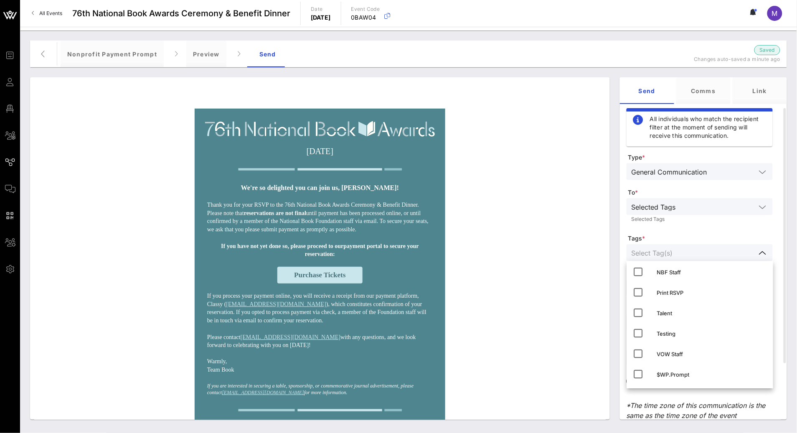
scroll to position [268, 0]
click at [637, 376] on icon at bounding box center [639, 375] width 10 height 10
click at [716, 231] on form "Type * General Communication To * Selected Tags Selected Tags Tags * $NP.Prompt…" at bounding box center [700, 317] width 146 height 329
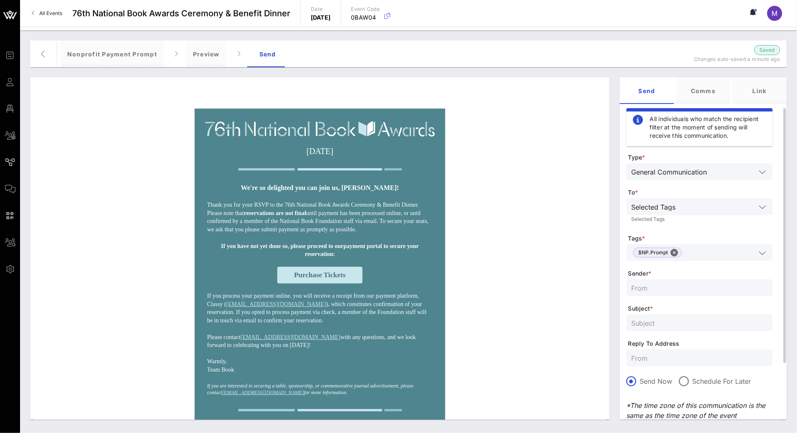
click at [666, 315] on div at bounding box center [700, 323] width 136 height 17
paste input "Finalize your reservation for the 76th National Book Awards"
type input "Finalize your reservation for the 76th National Book Awards"
click at [668, 287] on input "text" at bounding box center [700, 287] width 136 height 11
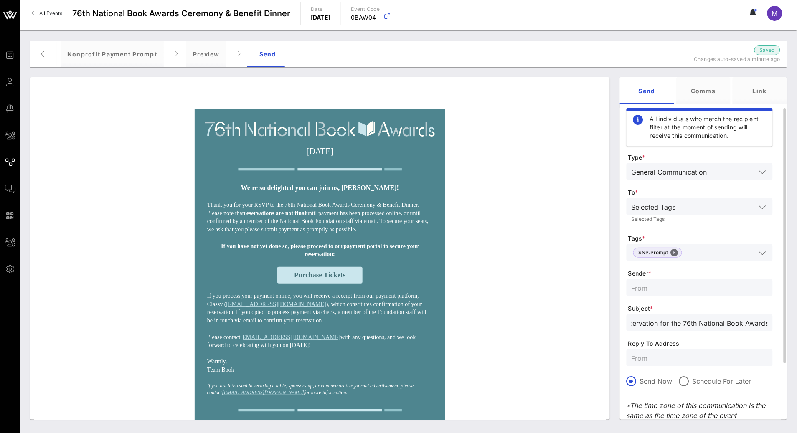
scroll to position [0, 0]
type input "National Book Awards"
click at [685, 352] on div at bounding box center [700, 358] width 136 height 17
type input "[EMAIL_ADDRESS][DOMAIN_NAME]"
click at [689, 341] on span "Reply To Address" at bounding box center [700, 344] width 145 height 8
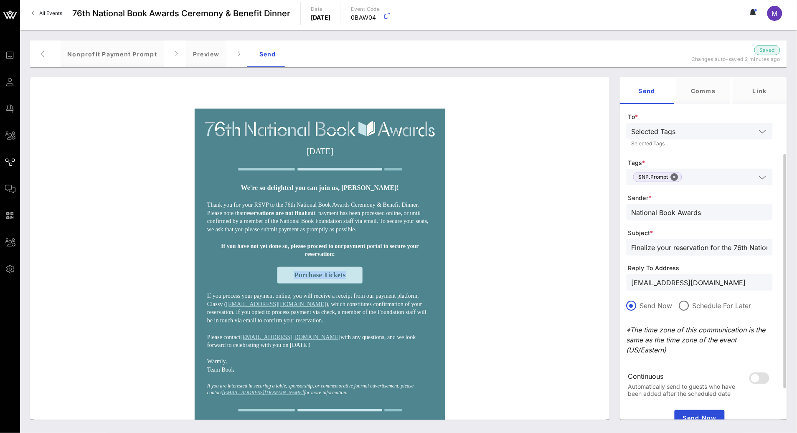
scroll to position [92, 0]
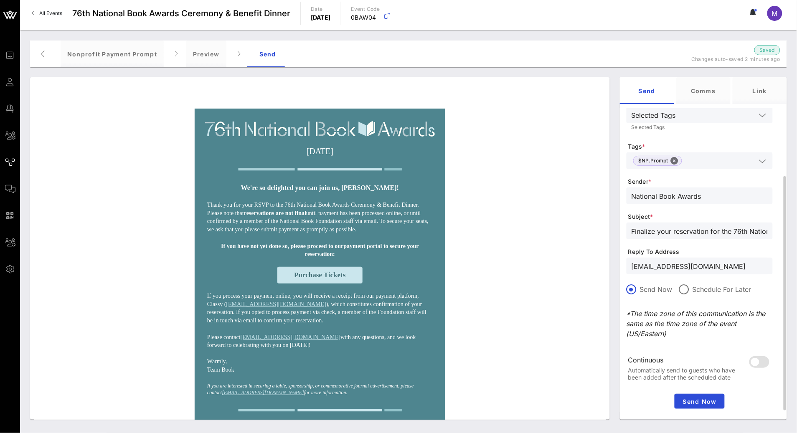
click at [725, 226] on input "Finalize your reservation for the 76th National Book Awards" at bounding box center [700, 231] width 136 height 11
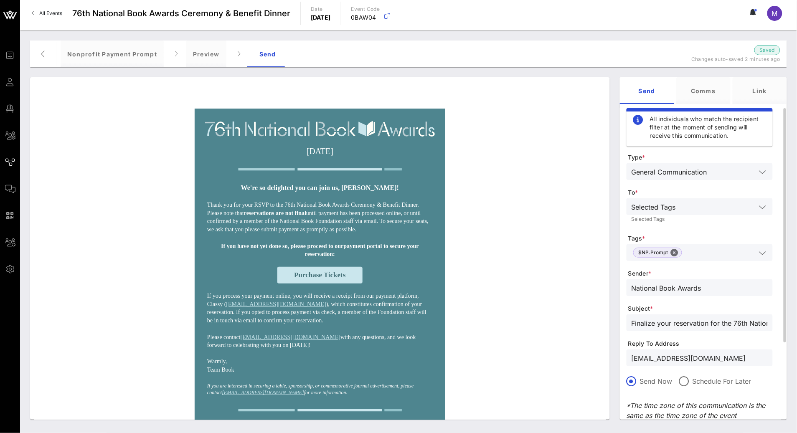
scroll to position [109, 0]
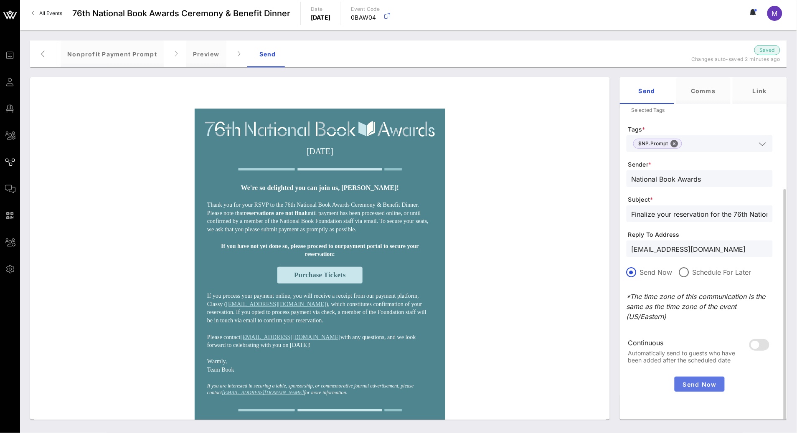
click at [706, 384] on span "Send Now" at bounding box center [699, 384] width 43 height 7
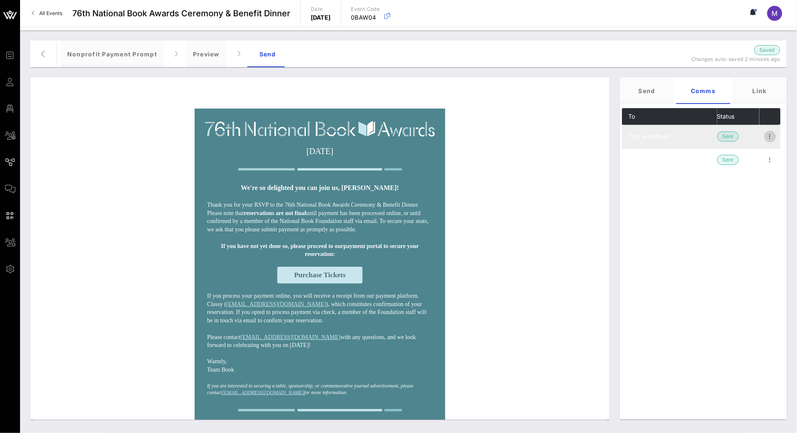
click at [774, 137] on icon "button" at bounding box center [770, 137] width 10 height 10
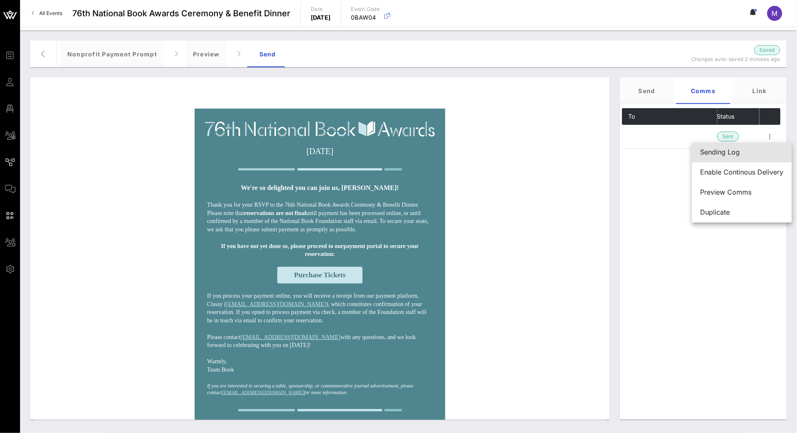
click at [768, 150] on div "Sending Log" at bounding box center [742, 152] width 83 height 8
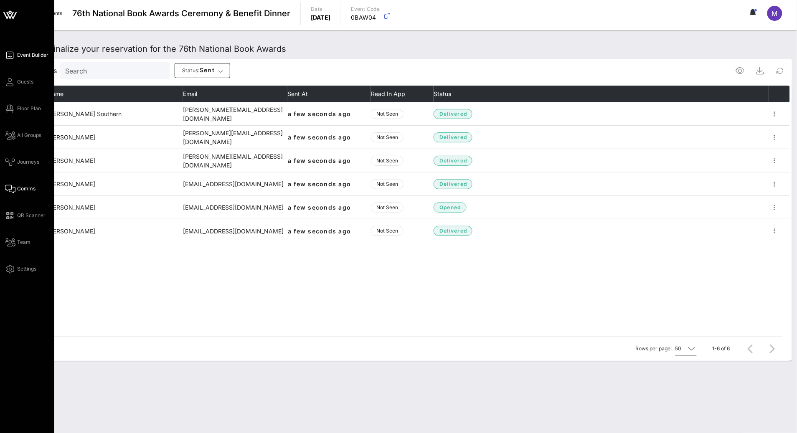
click at [18, 58] on span "Event Builder" at bounding box center [32, 55] width 31 height 8
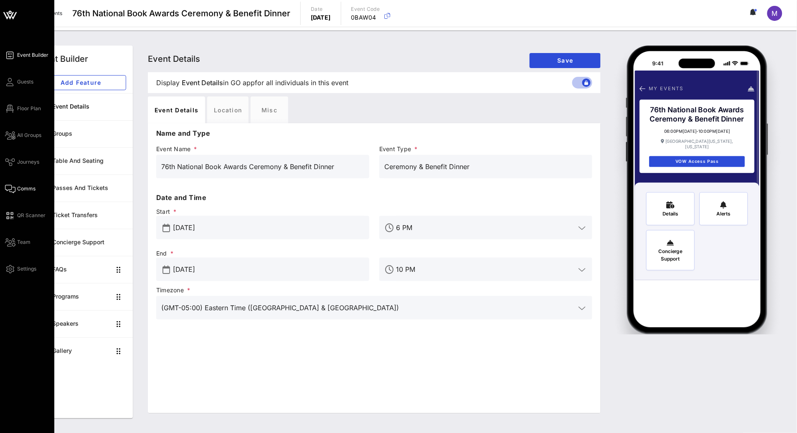
click at [28, 187] on span "Comms" at bounding box center [26, 189] width 18 height 8
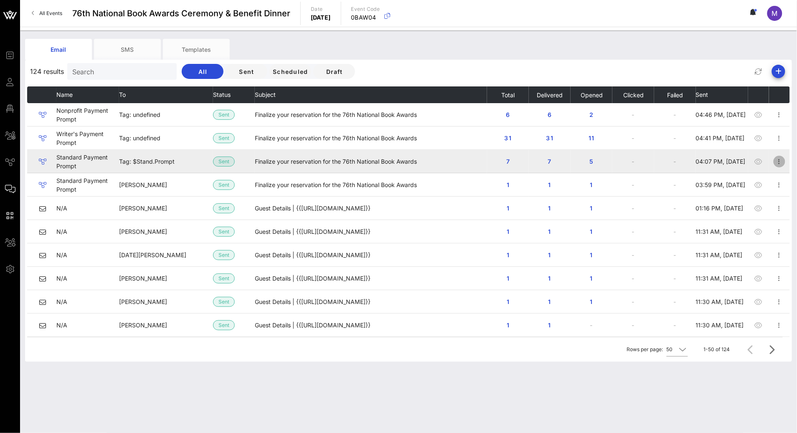
click at [775, 163] on icon "button" at bounding box center [780, 162] width 10 height 10
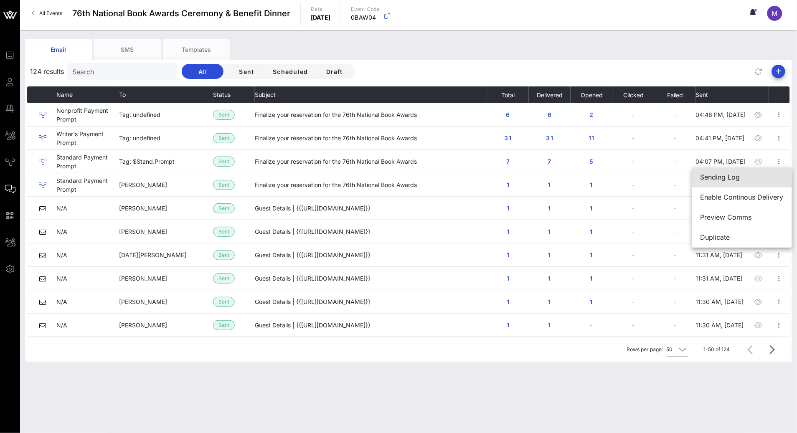
click at [738, 175] on div "Sending Log" at bounding box center [742, 177] width 83 height 8
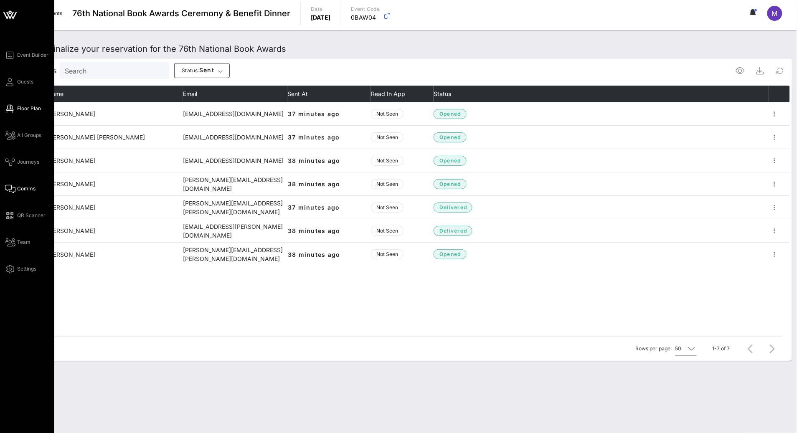
click at [28, 112] on span "Floor Plan" at bounding box center [29, 109] width 24 height 8
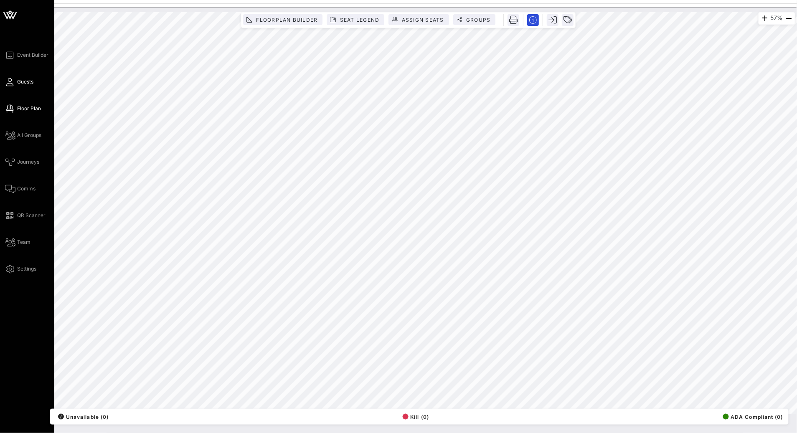
click at [25, 80] on span "Guests" at bounding box center [25, 82] width 16 height 8
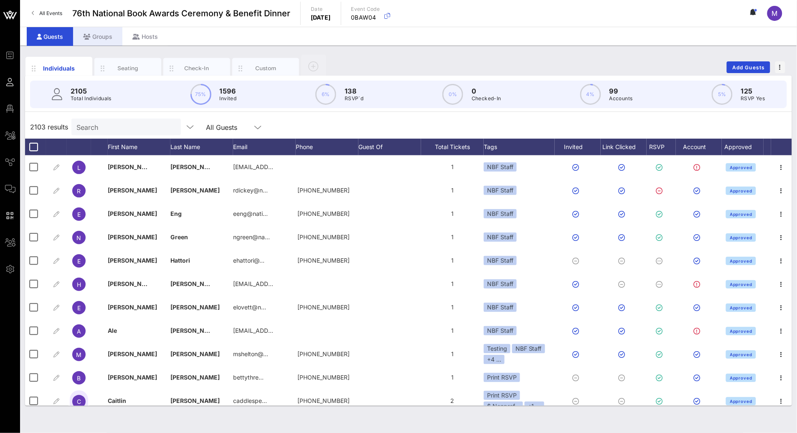
click at [101, 36] on div "Groups" at bounding box center [97, 36] width 49 height 19
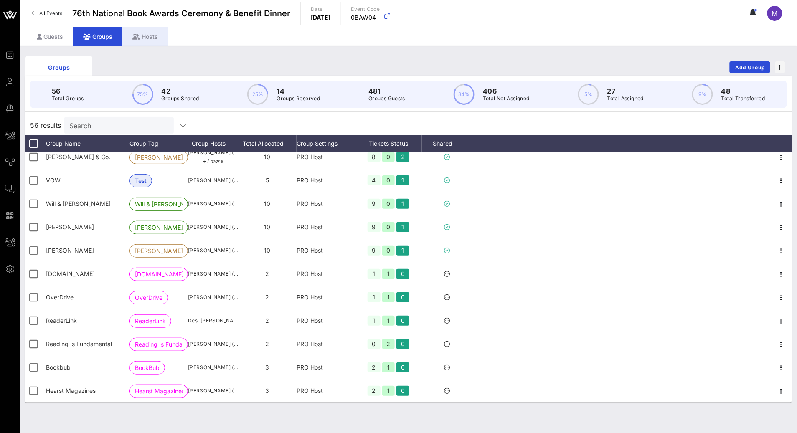
click at [146, 35] on div "Hosts" at bounding box center [145, 36] width 46 height 19
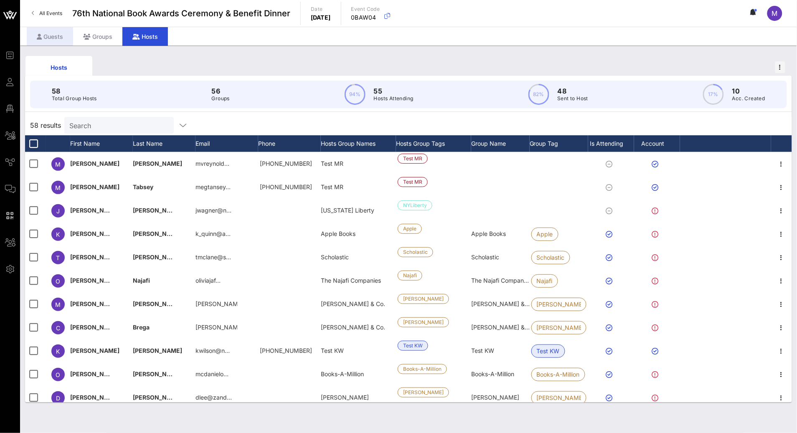
click at [54, 38] on div "Guests" at bounding box center [50, 36] width 46 height 19
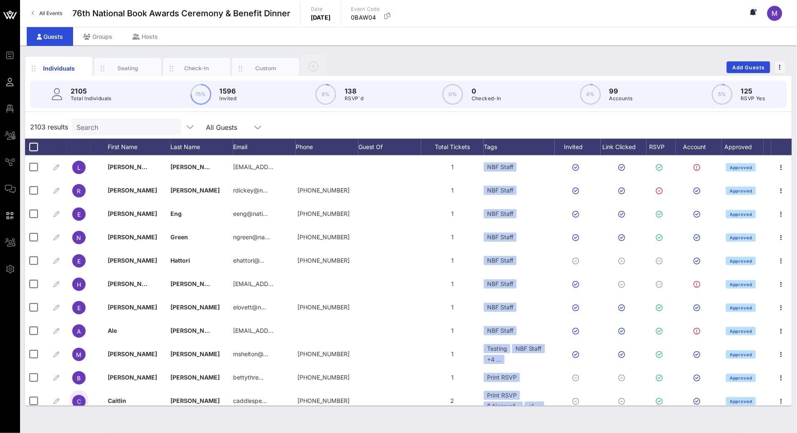
click at [120, 128] on input "Search" at bounding box center [125, 127] width 98 height 11
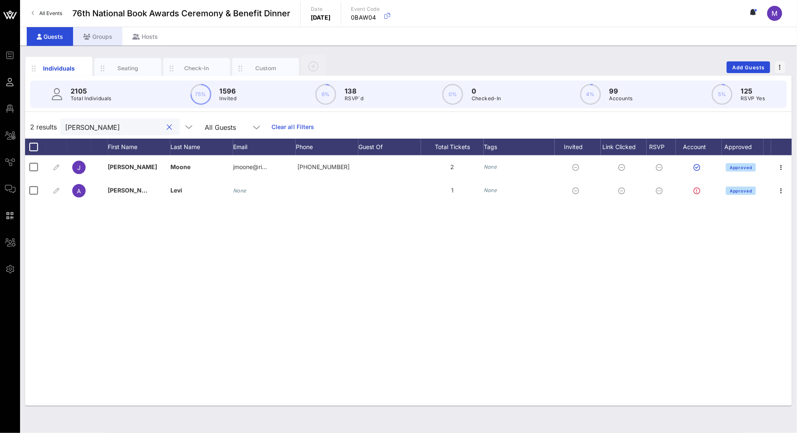
type input "jennifer moone"
click at [108, 37] on div "Groups" at bounding box center [97, 36] width 49 height 19
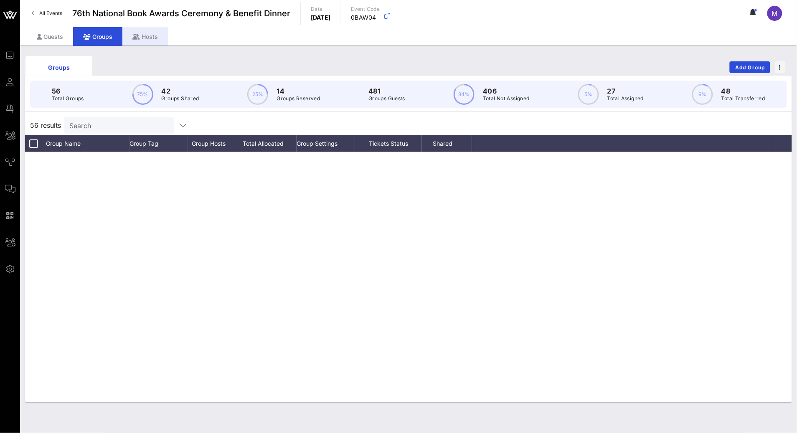
scroll to position [1059, 0]
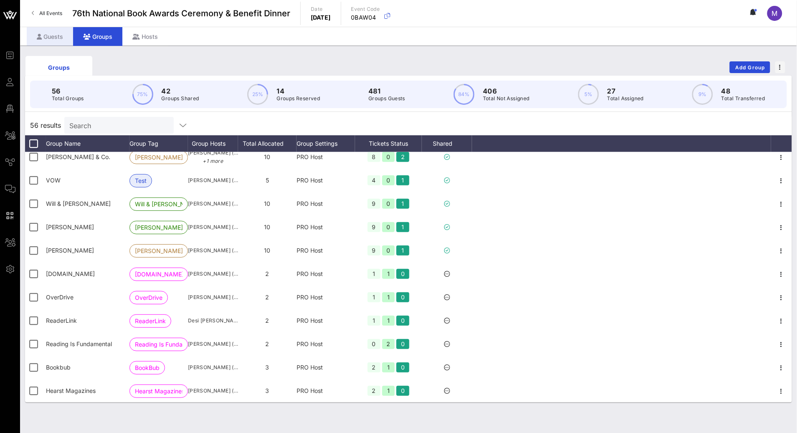
click at [56, 35] on div "Guests" at bounding box center [50, 36] width 46 height 19
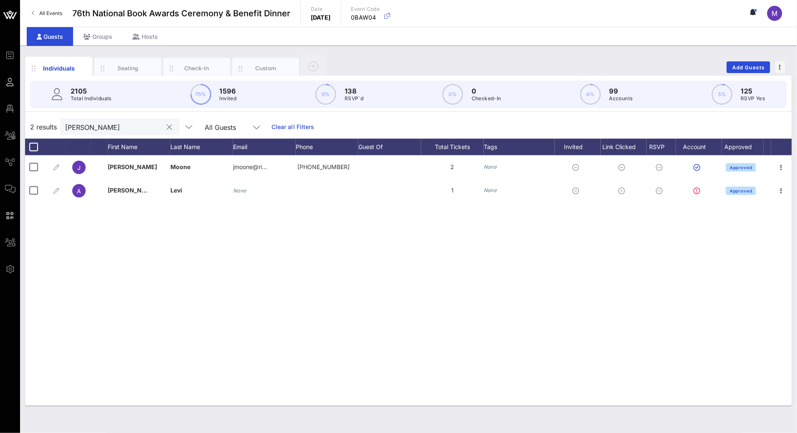
drag, startPoint x: 140, startPoint y: 122, endPoint x: 134, endPoint y: 123, distance: 6.0
click at [140, 122] on input "jennifer moone" at bounding box center [114, 127] width 98 height 11
click at [167, 126] on button "clear icon" at bounding box center [169, 127] width 5 height 8
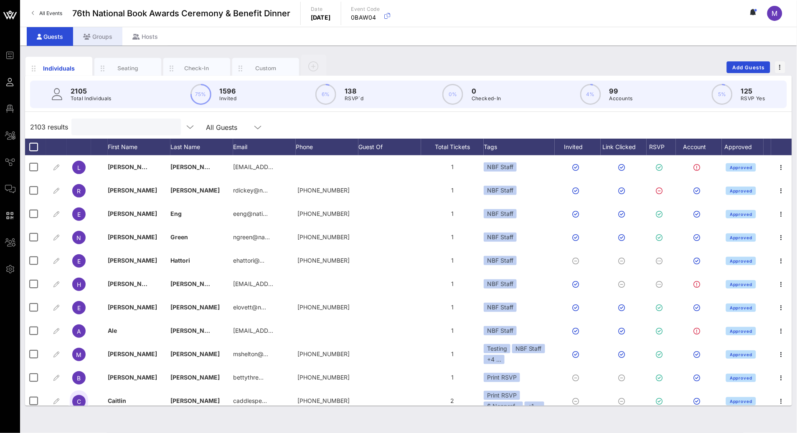
click at [114, 35] on div "Groups" at bounding box center [97, 36] width 49 height 19
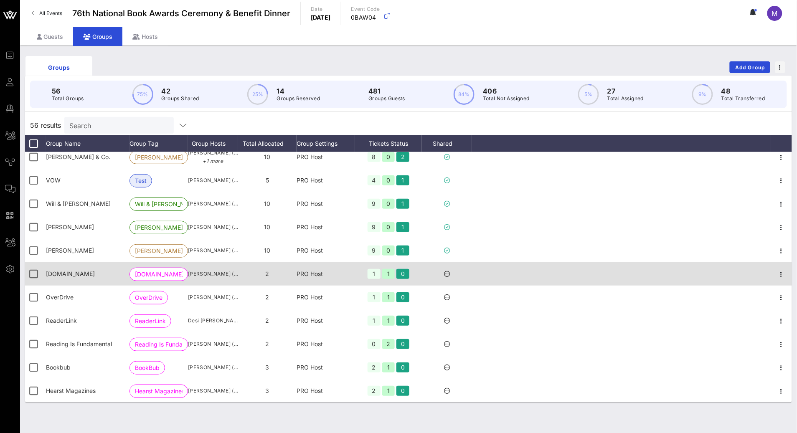
scroll to position [5, 0]
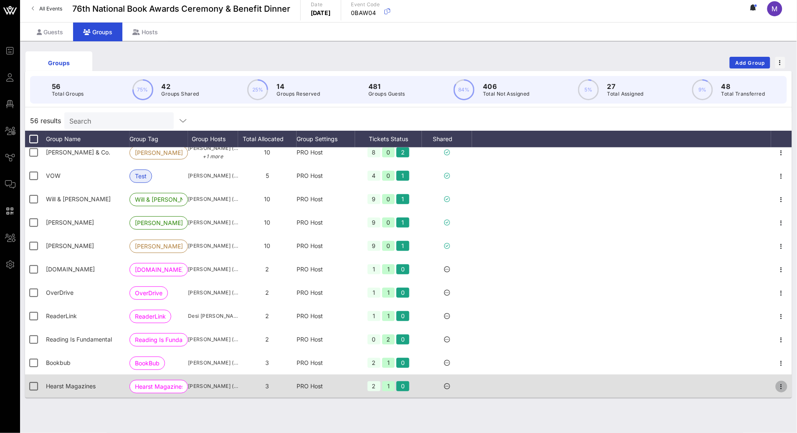
click at [777, 384] on icon "button" at bounding box center [782, 387] width 10 height 10
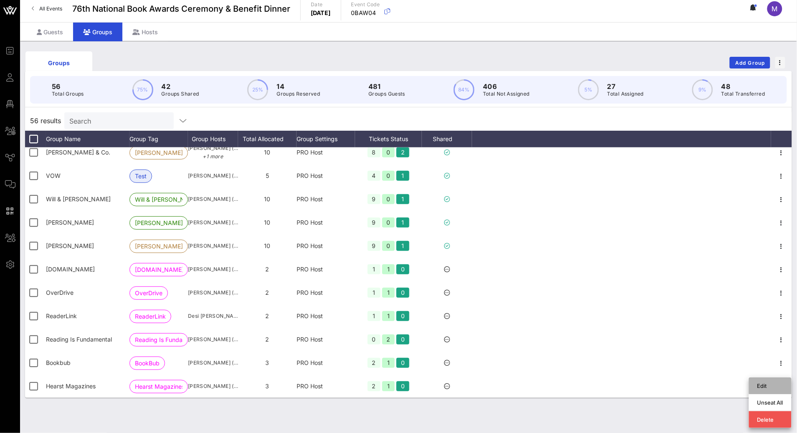
click at [768, 383] on div "Edit" at bounding box center [770, 386] width 26 height 7
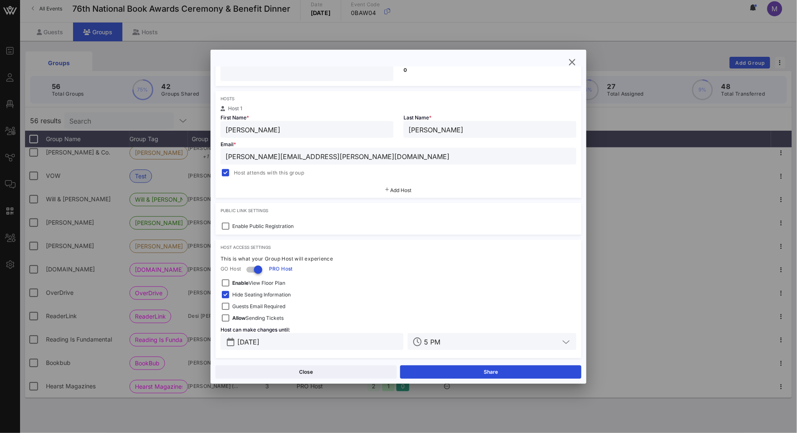
scroll to position [116, 0]
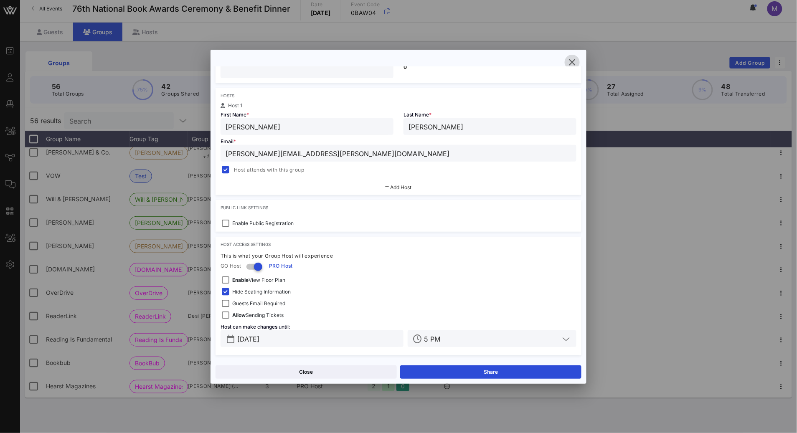
click at [574, 57] on icon "button" at bounding box center [572, 62] width 10 height 10
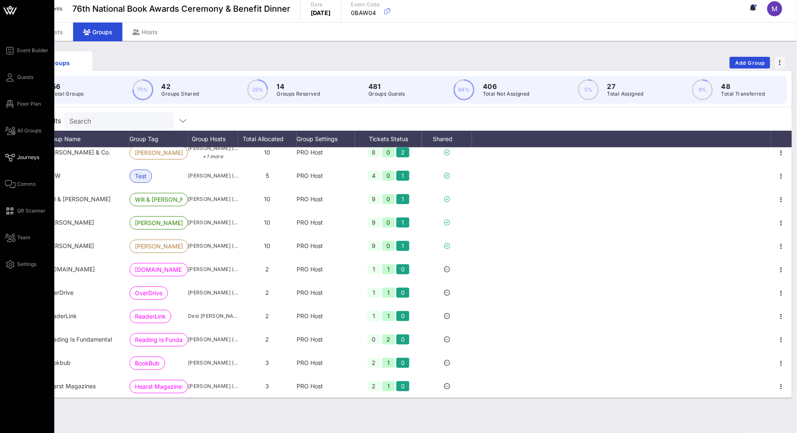
click at [15, 157] on icon at bounding box center [10, 157] width 10 height 1
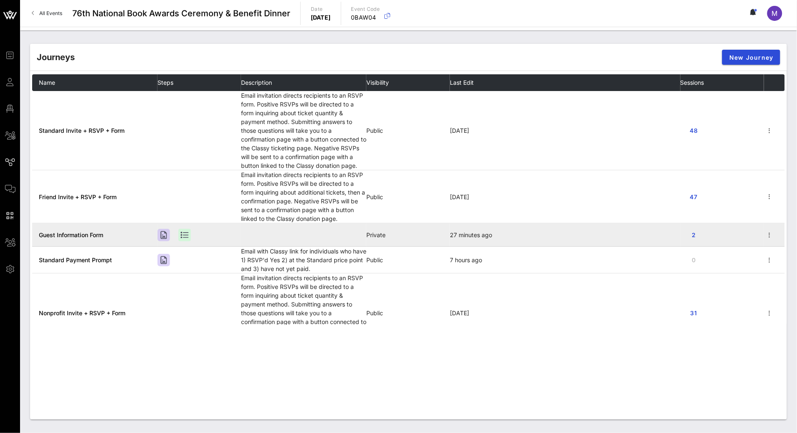
click at [92, 233] on span "Guest Information Form" at bounding box center [71, 234] width 64 height 7
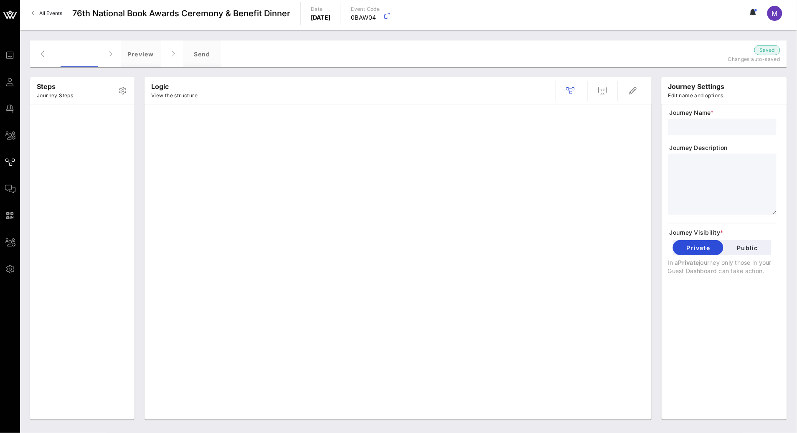
type input "Guest Information Form"
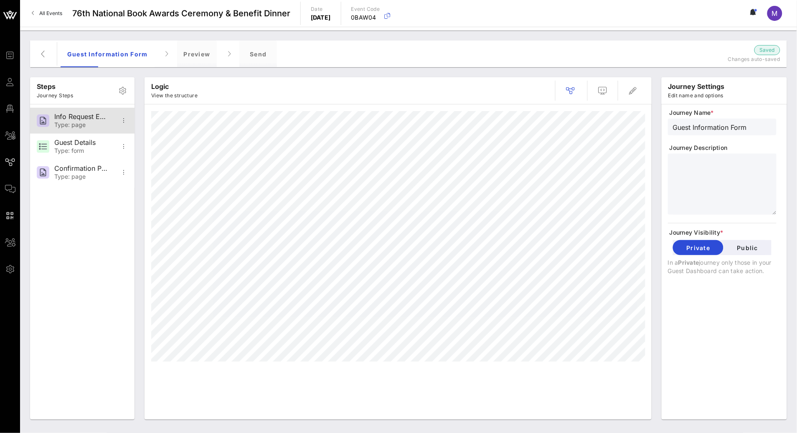
click at [76, 127] on div "Type: page" at bounding box center [81, 125] width 55 height 7
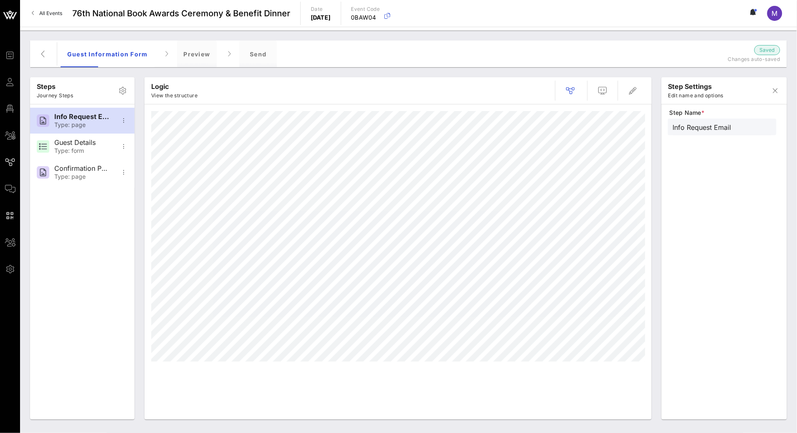
click at [589, 86] on div at bounding box center [597, 91] width 95 height 20
click at [596, 86] on span "button" at bounding box center [603, 91] width 20 height 10
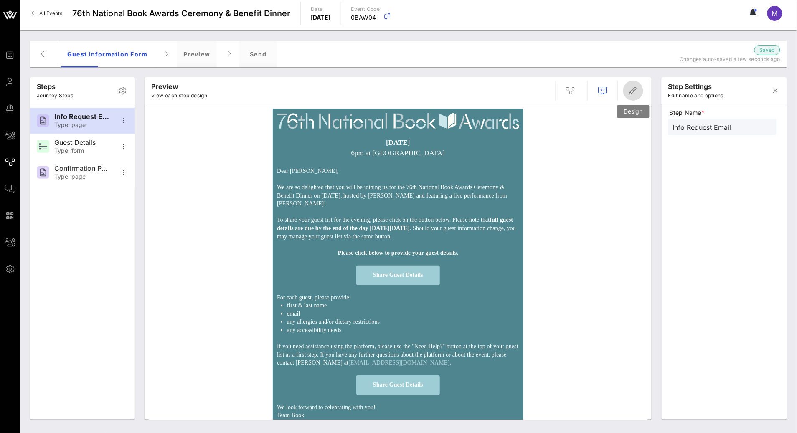
click at [640, 92] on span "button" at bounding box center [633, 91] width 20 height 10
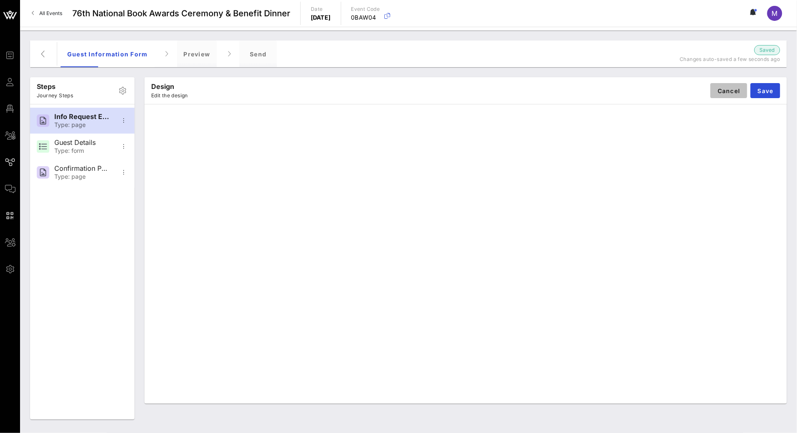
click at [720, 91] on span "Cancel" at bounding box center [728, 90] width 23 height 7
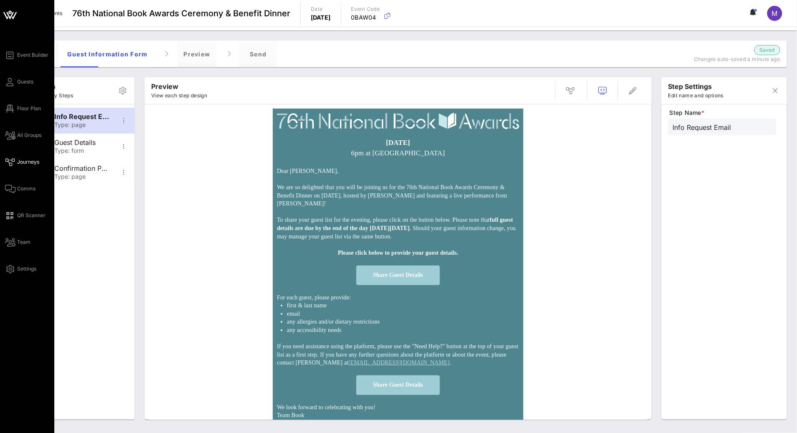
click at [23, 164] on span "Journeys" at bounding box center [28, 162] width 22 height 8
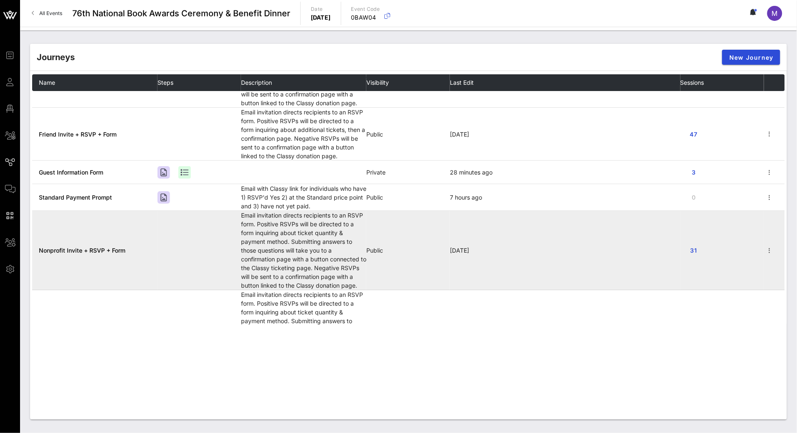
scroll to position [161, 0]
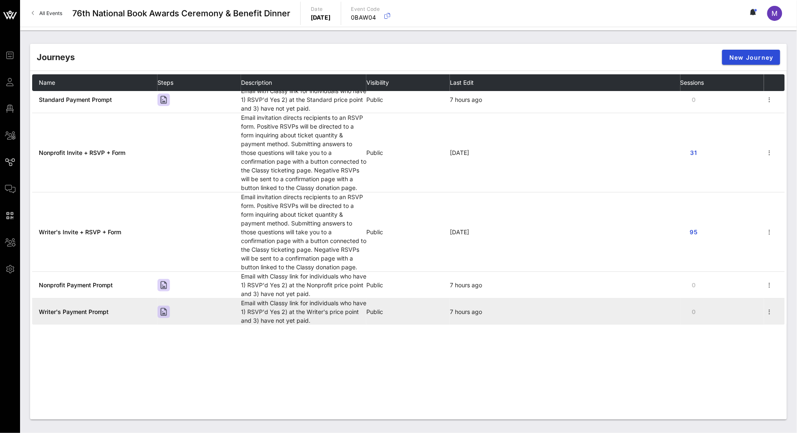
click at [94, 312] on span "Writer's Payment Prompt" at bounding box center [74, 311] width 70 height 7
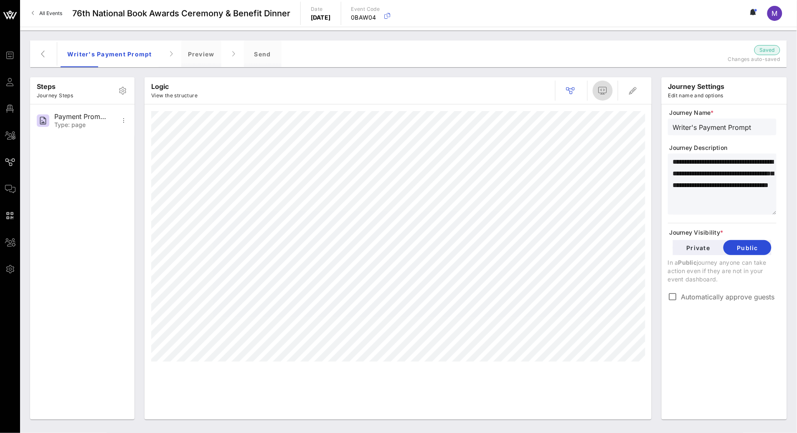
click at [598, 88] on icon "button" at bounding box center [603, 91] width 10 height 10
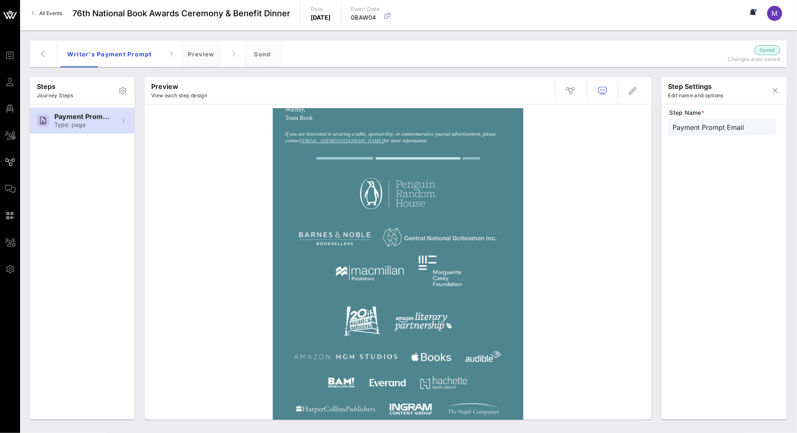
scroll to position [392, 0]
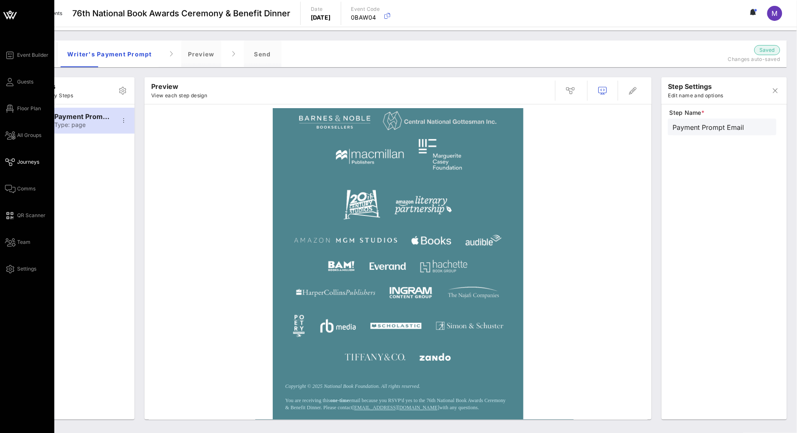
click at [32, 162] on span "Journeys" at bounding box center [28, 162] width 22 height 8
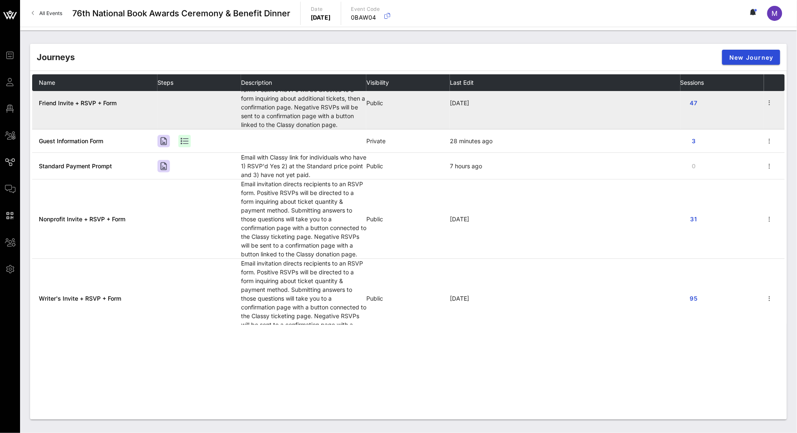
scroll to position [50, 0]
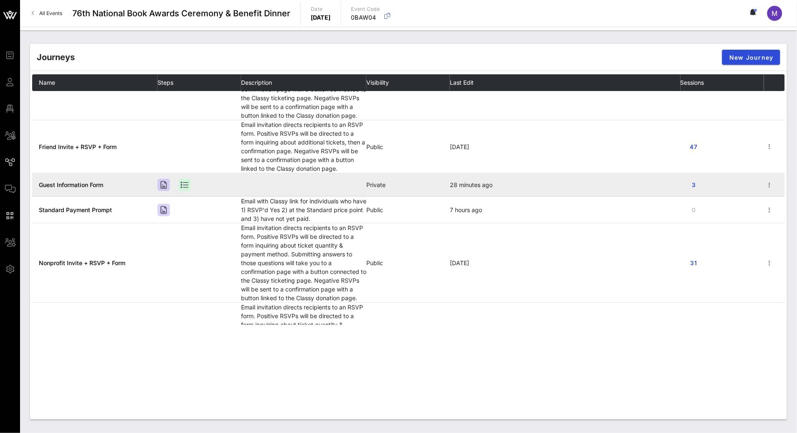
click at [78, 186] on span "Guest Information Form" at bounding box center [71, 184] width 64 height 7
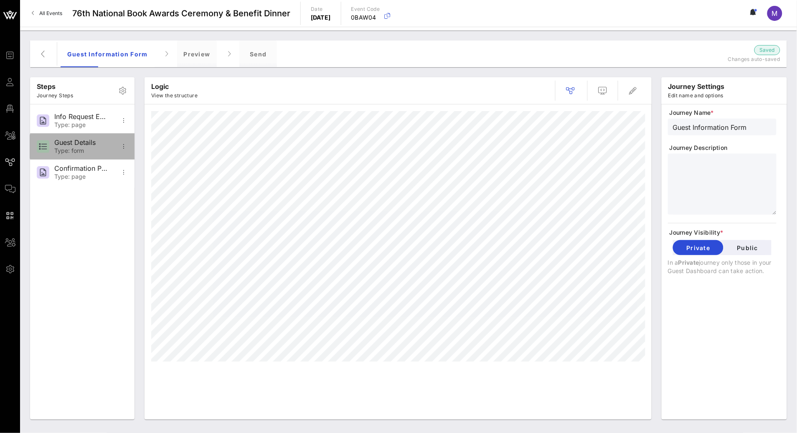
click at [68, 146] on div "Guest Details" at bounding box center [81, 143] width 55 height 8
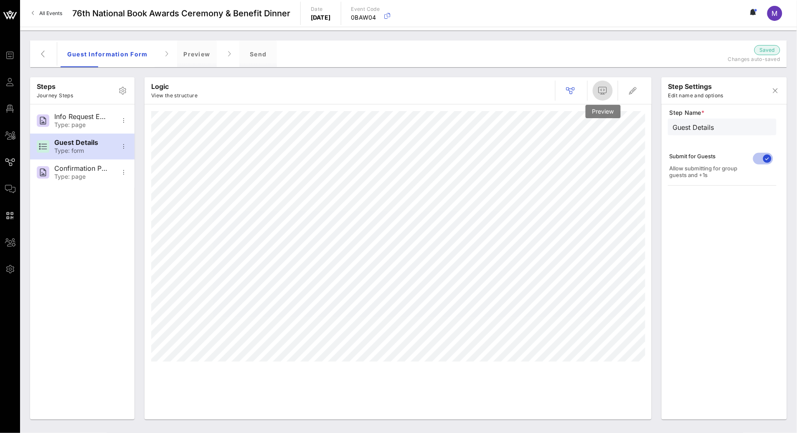
click at [605, 87] on icon "button" at bounding box center [603, 91] width 10 height 10
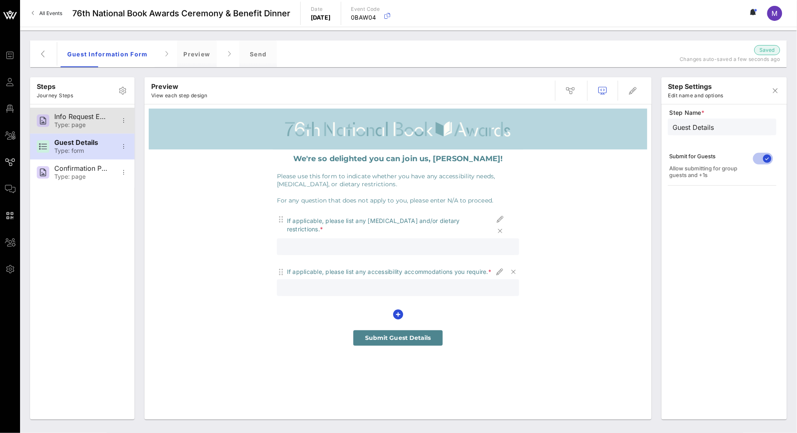
click at [88, 119] on div "Info Request Email" at bounding box center [81, 117] width 55 height 8
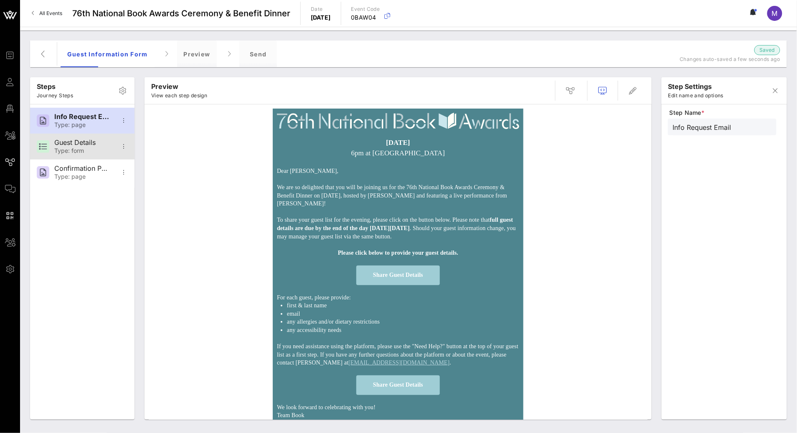
click at [85, 144] on div "Guest Details" at bounding box center [81, 143] width 55 height 8
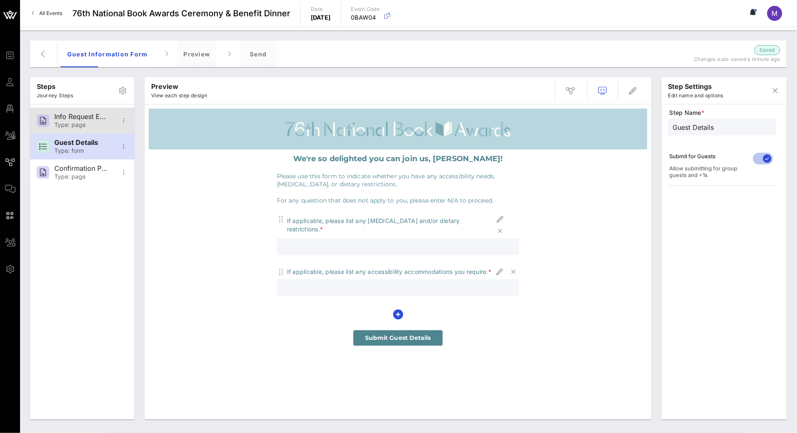
click at [74, 128] on div "Type: page" at bounding box center [81, 125] width 55 height 7
type input "Info Request Email"
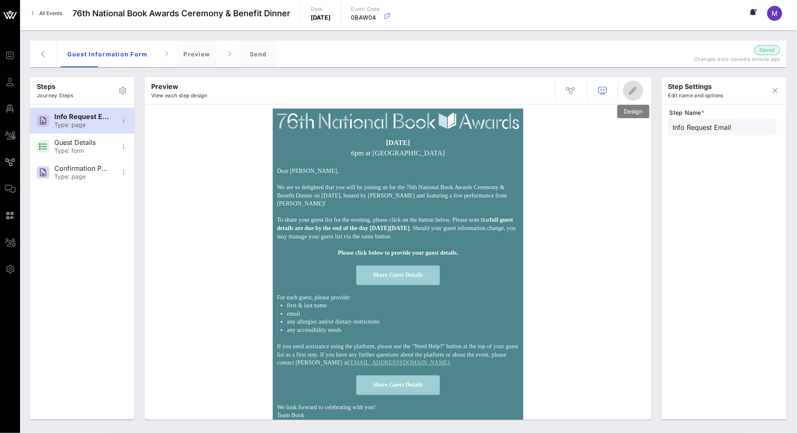
click at [641, 90] on span "button" at bounding box center [633, 91] width 20 height 10
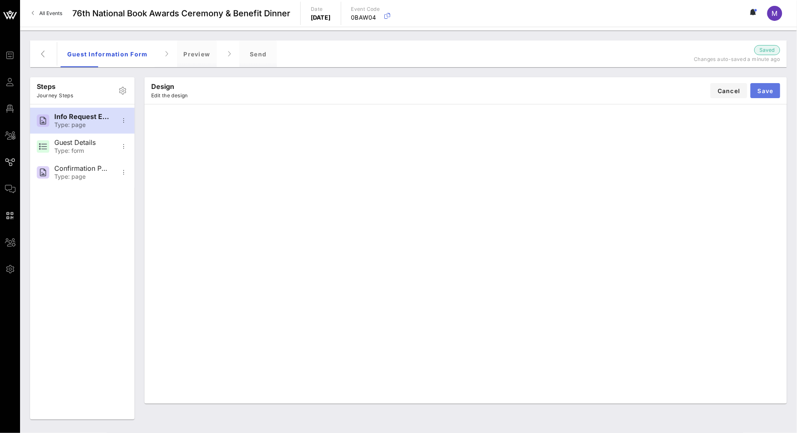
click at [775, 86] on button "Save" at bounding box center [766, 90] width 30 height 15
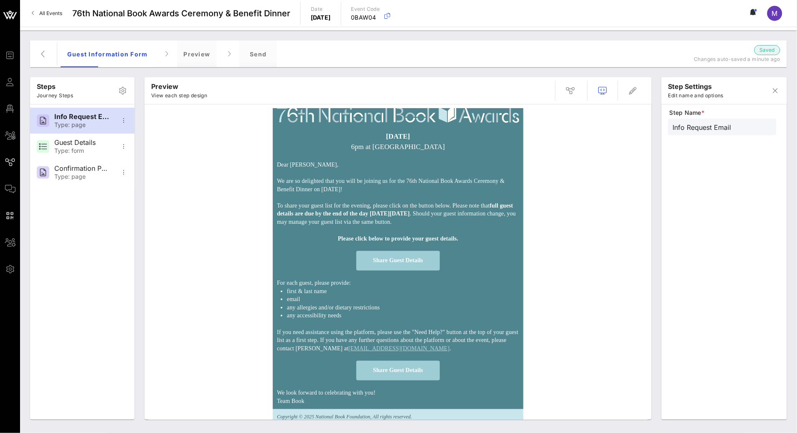
scroll to position [14, 0]
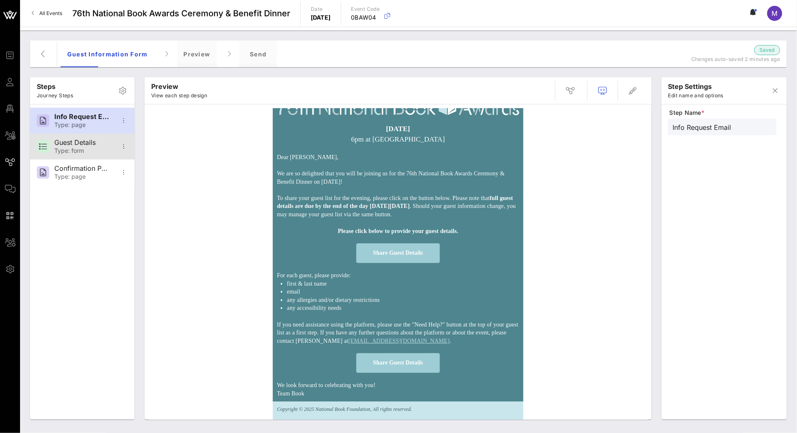
click at [90, 143] on div "Guest Details" at bounding box center [81, 143] width 55 height 8
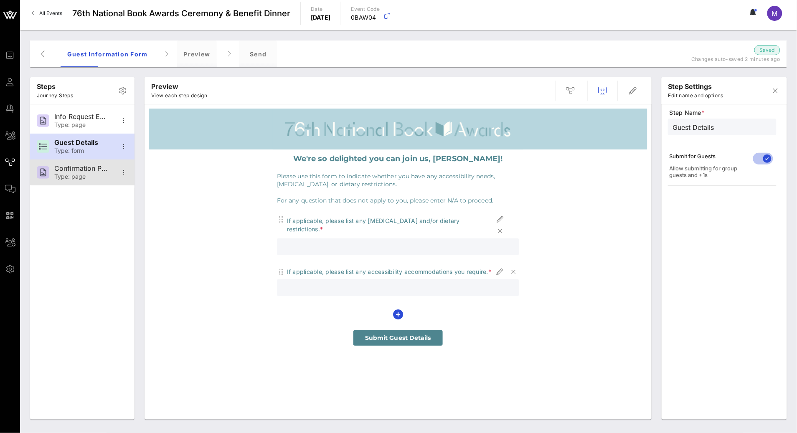
click at [79, 173] on div "Type: page" at bounding box center [81, 176] width 55 height 7
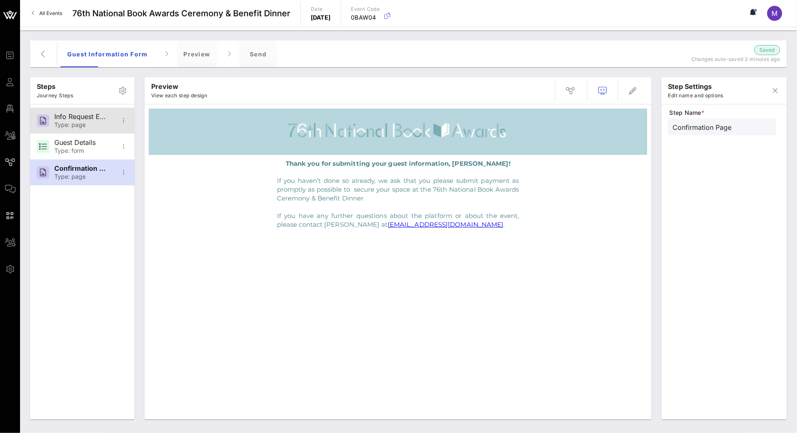
click at [91, 117] on div "Info Request Email" at bounding box center [81, 117] width 55 height 8
type input "Info Request Email"
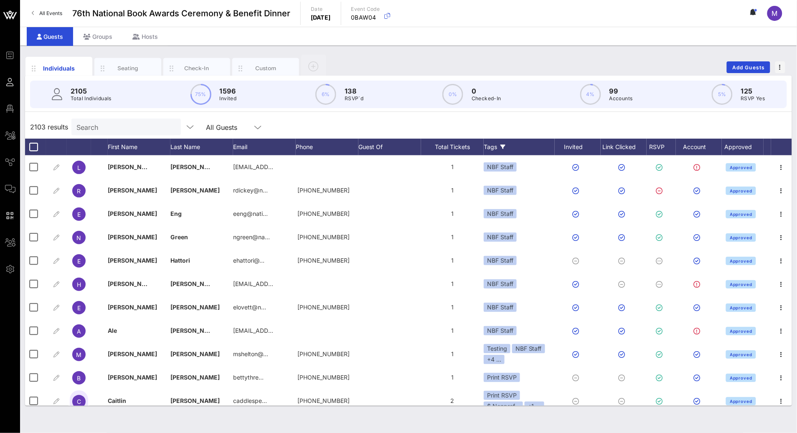
click at [504, 147] on icon at bounding box center [502, 147] width 5 height 5
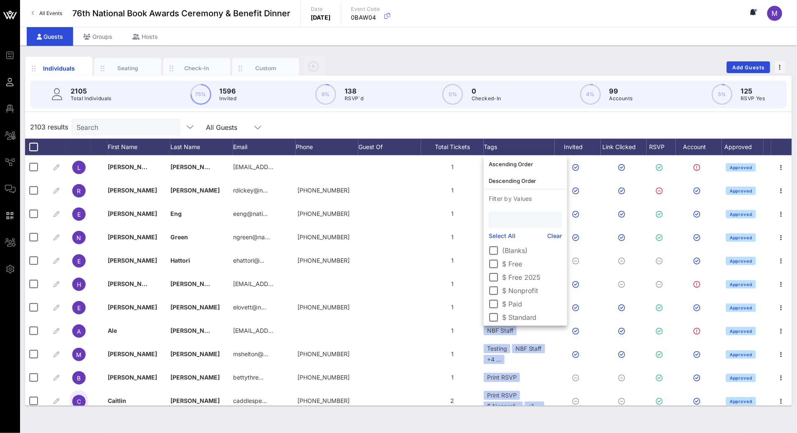
click at [521, 220] on input "text" at bounding box center [525, 219] width 62 height 11
type input "wp"
click at [487, 251] on div at bounding box center [494, 251] width 14 height 14
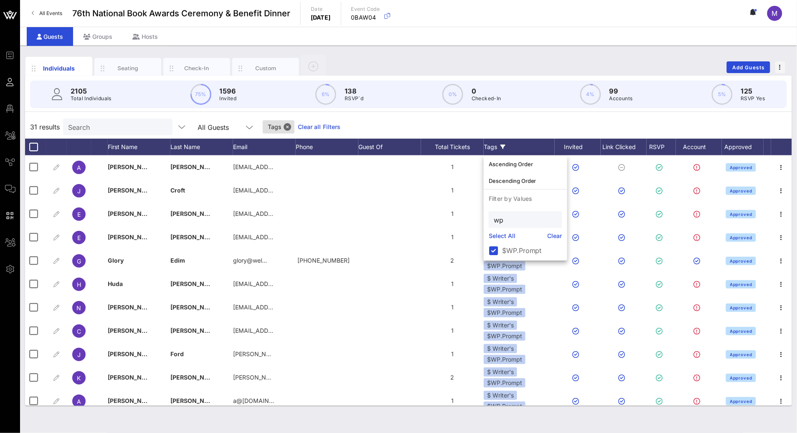
click at [487, 114] on div "2105 Total Individuals 75% 1596 Invited 6% 138 RSVP`d 0% 0 Checked-In 4% 99 Acc…" at bounding box center [408, 241] width 767 height 330
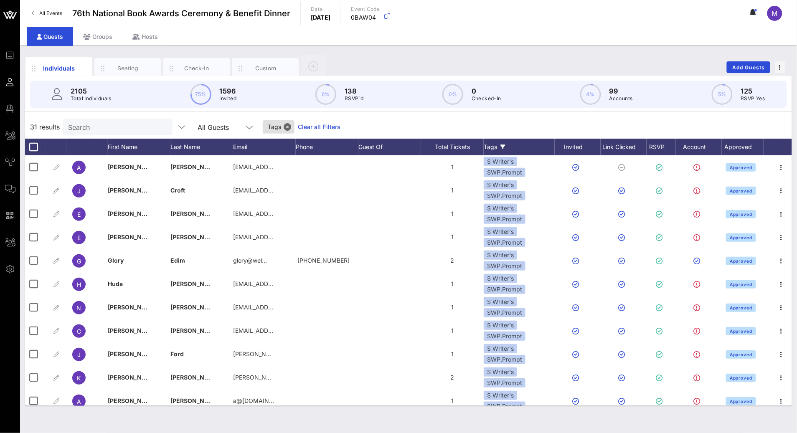
click at [506, 140] on div "Tags" at bounding box center [519, 147] width 71 height 17
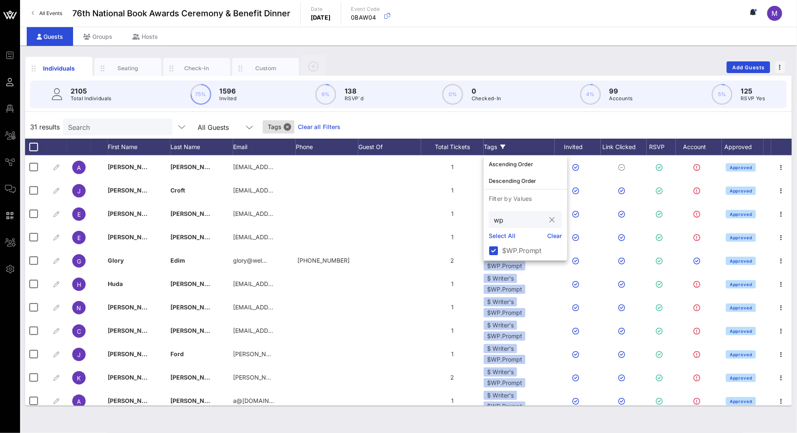
click at [492, 252] on div at bounding box center [494, 251] width 14 height 14
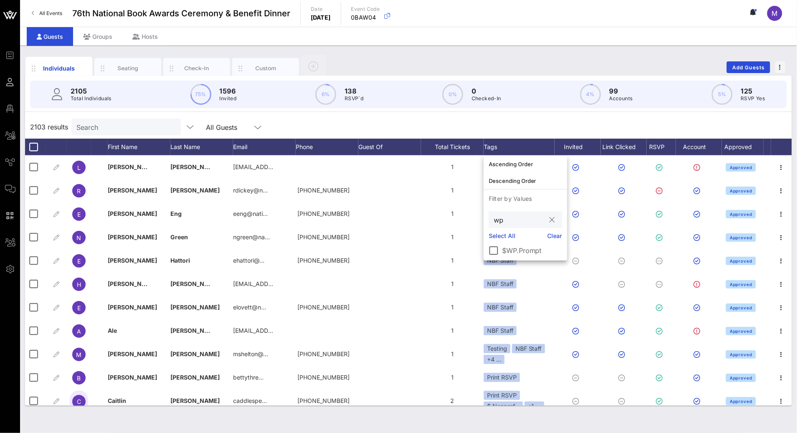
click at [508, 221] on input "wp" at bounding box center [520, 219] width 52 height 11
type input "np"
click at [489, 264] on div at bounding box center [494, 264] width 14 height 14
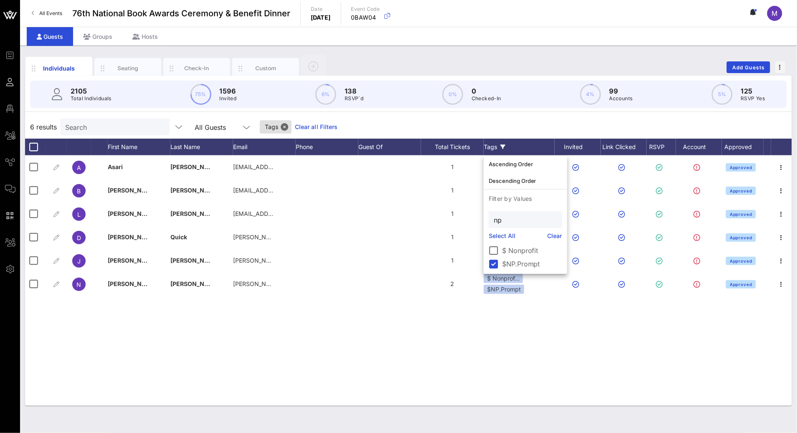
click at [475, 122] on div "6 results Search All Guests Tags Clear all Filters" at bounding box center [408, 126] width 767 height 23
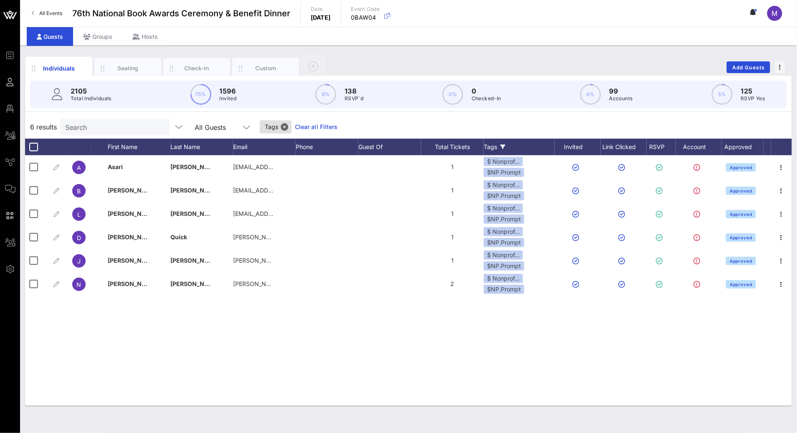
click at [295, 122] on link "Clear all Filters" at bounding box center [316, 126] width 43 height 9
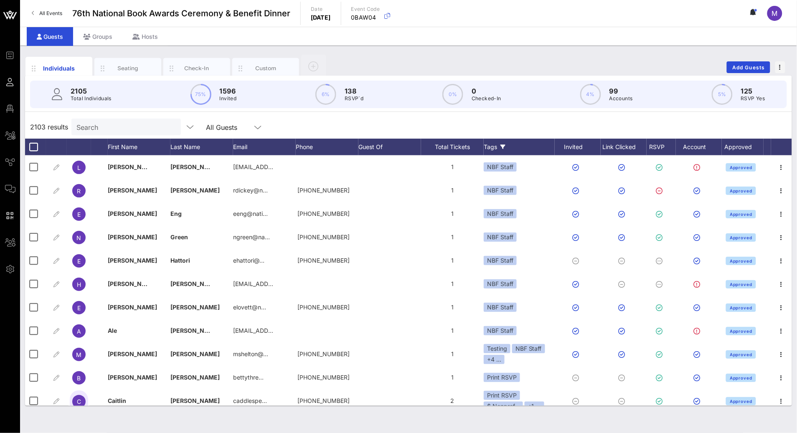
click at [499, 145] on div "Tags" at bounding box center [519, 147] width 71 height 17
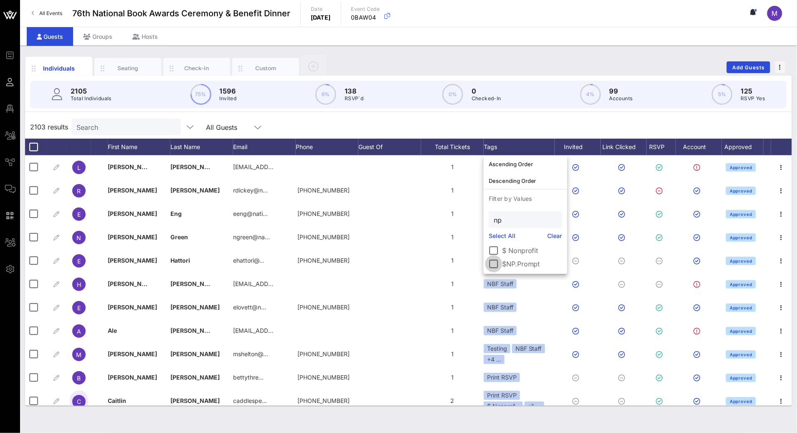
click at [494, 269] on div at bounding box center [494, 264] width 14 height 14
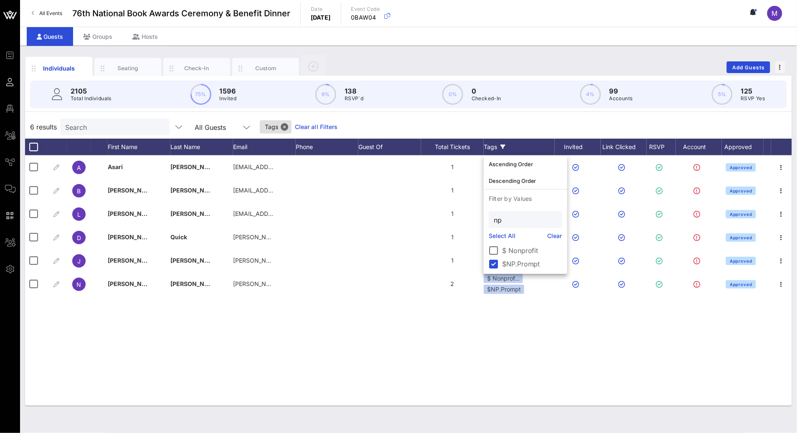
click at [471, 119] on div "6 results Search All Guests Tags Clear all Filters" at bounding box center [408, 126] width 767 height 23
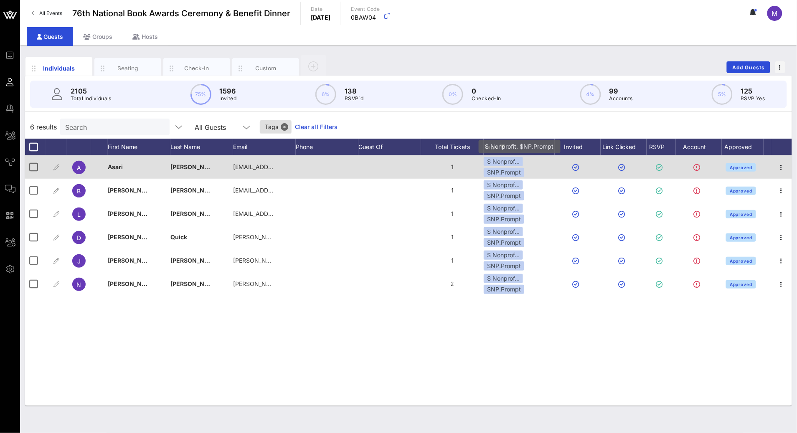
click at [516, 172] on div "$NP.Prompt" at bounding box center [504, 172] width 41 height 9
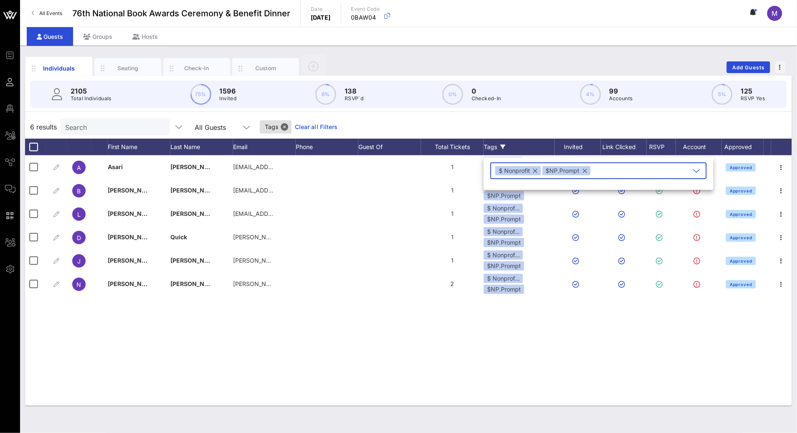
click at [586, 169] on button "button" at bounding box center [585, 170] width 4 height 9
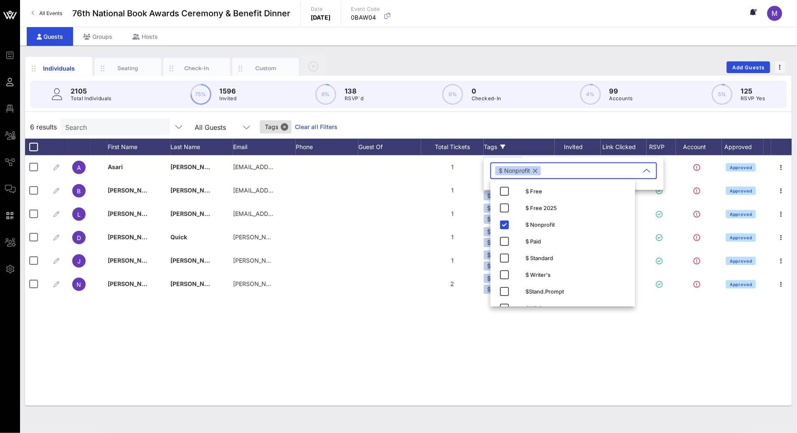
click at [440, 398] on div "A Asari Beale abeale@twc.org 1 $ Nonprof… $NP.Prompt Approved B Brian Jones bri…" at bounding box center [408, 280] width 767 height 251
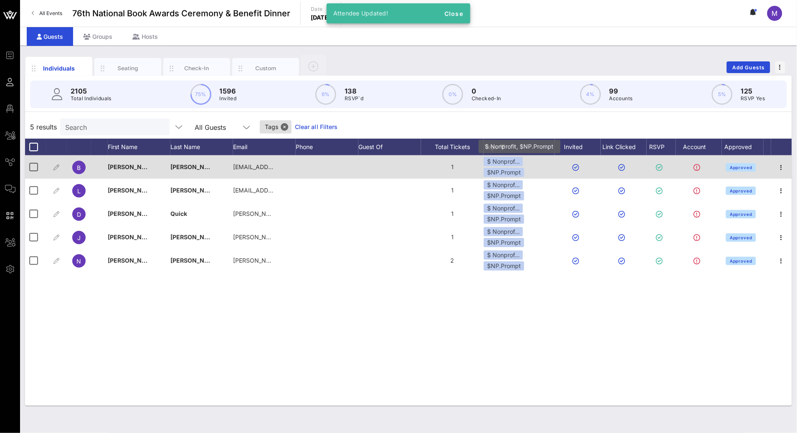
click at [517, 167] on div "$ Nonprof… $NP.Prompt" at bounding box center [519, 167] width 71 height 20
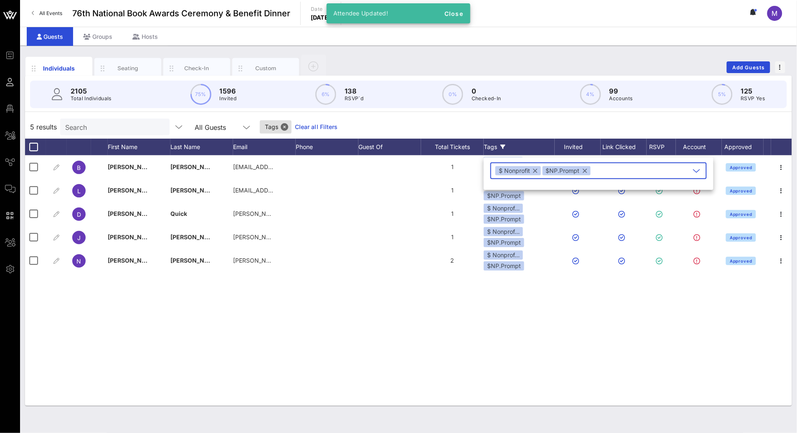
click at [586, 171] on button "button" at bounding box center [585, 170] width 4 height 9
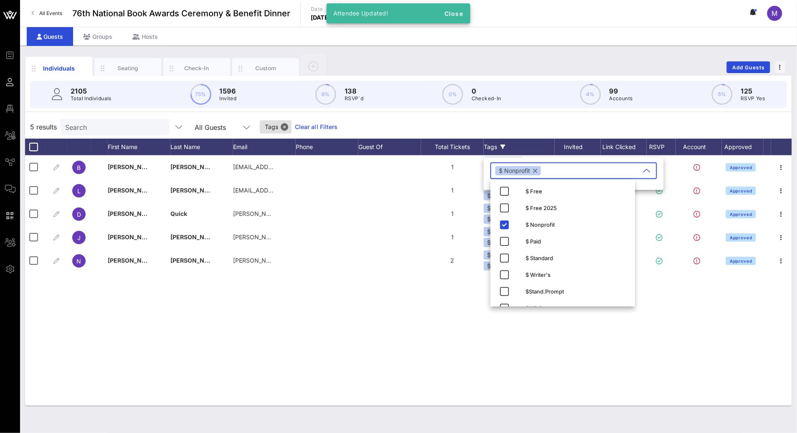
click at [471, 340] on div "B Brian Jones brianjones@nypl.org 1 $ Nonprof… $NP.Prompt Approved L Lori Lynn …" at bounding box center [408, 280] width 767 height 251
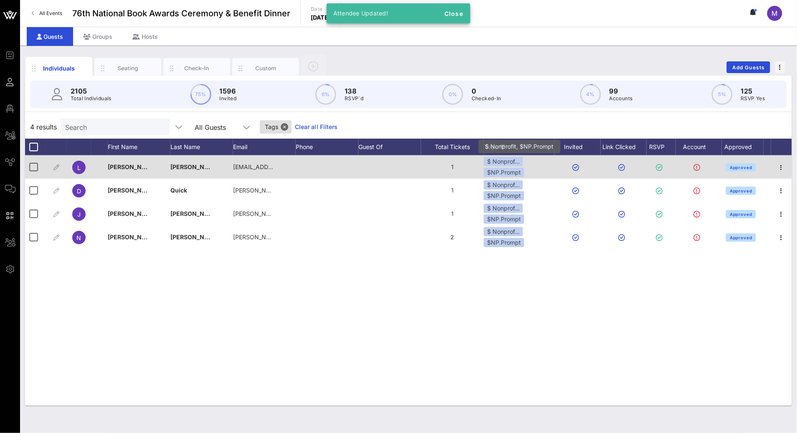
click at [512, 163] on div "$ Nonprof…" at bounding box center [503, 161] width 39 height 9
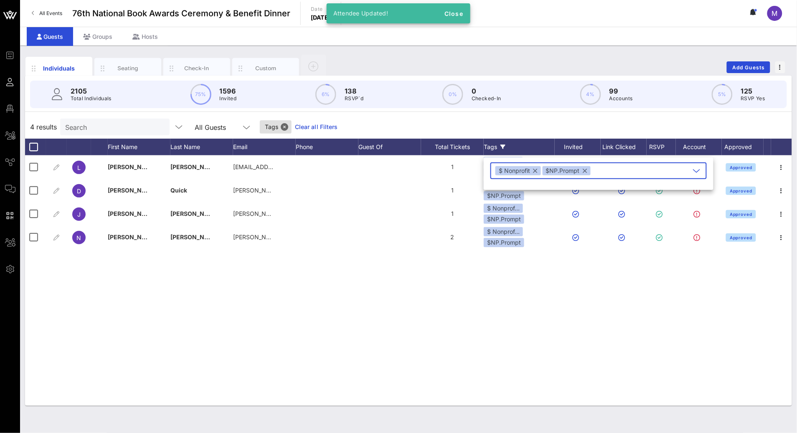
click at [584, 171] on button "button" at bounding box center [585, 170] width 4 height 9
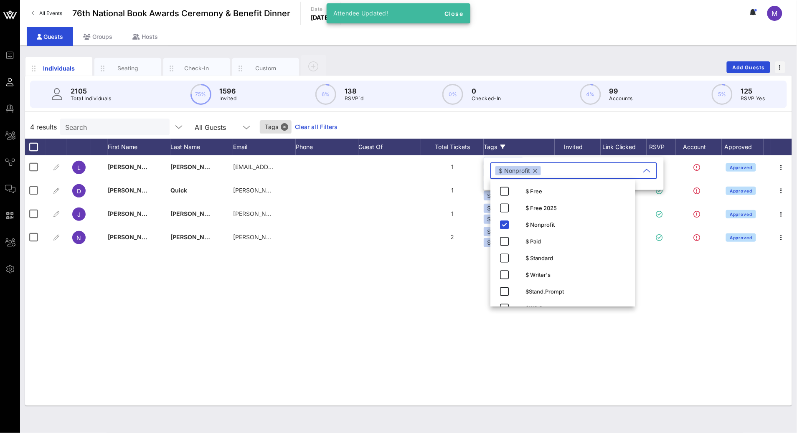
click at [419, 307] on div "L Lori Lynn Turner turnerl@newschool.edu 1 $ Nonprof… $NP.Prompt Approved D Dav…" at bounding box center [408, 280] width 767 height 251
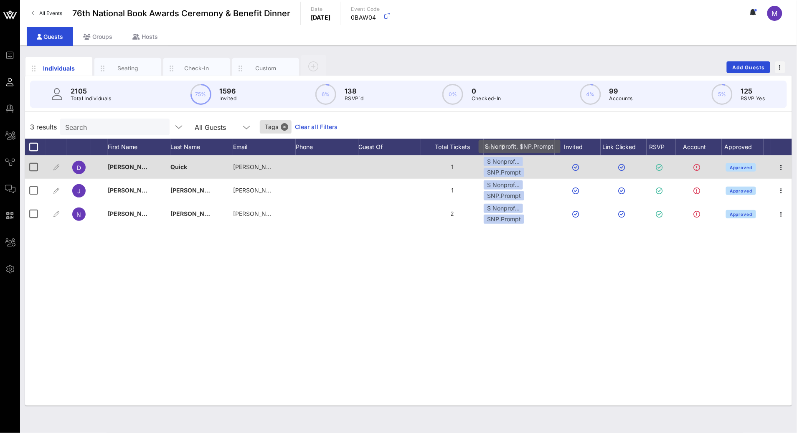
click at [513, 165] on div "$ Nonprof…" at bounding box center [503, 161] width 39 height 9
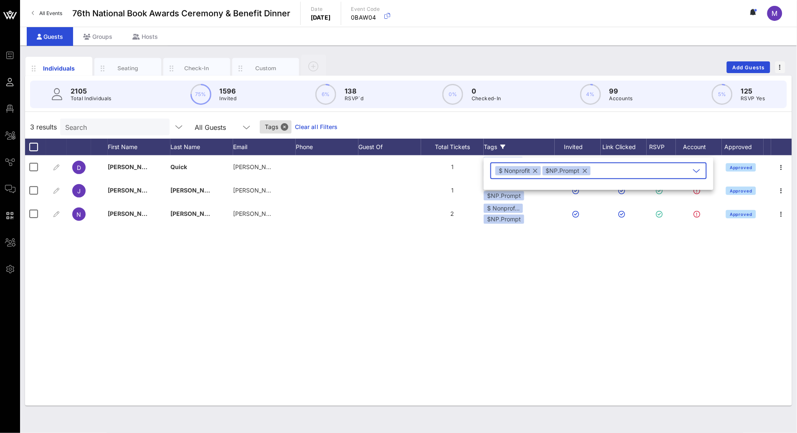
click at [583, 170] on button "button" at bounding box center [585, 170] width 4 height 9
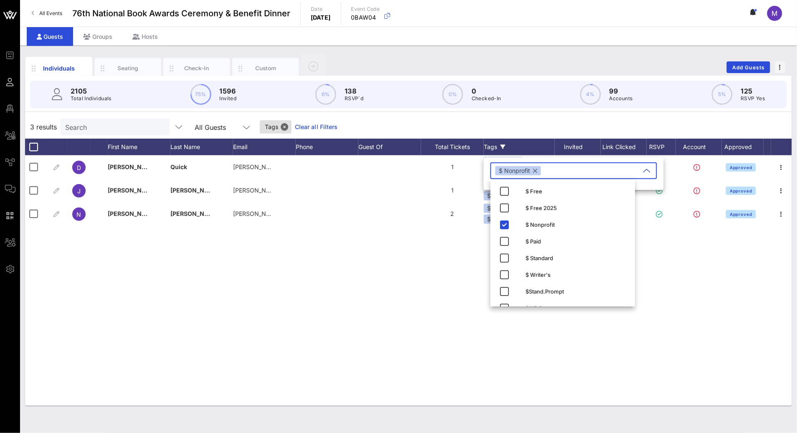
click at [374, 306] on div "D David Quick david.quick2@dc.gov 1 $ Nonprof… $NP.Prompt Approved J Jamie Roge…" at bounding box center [408, 280] width 767 height 251
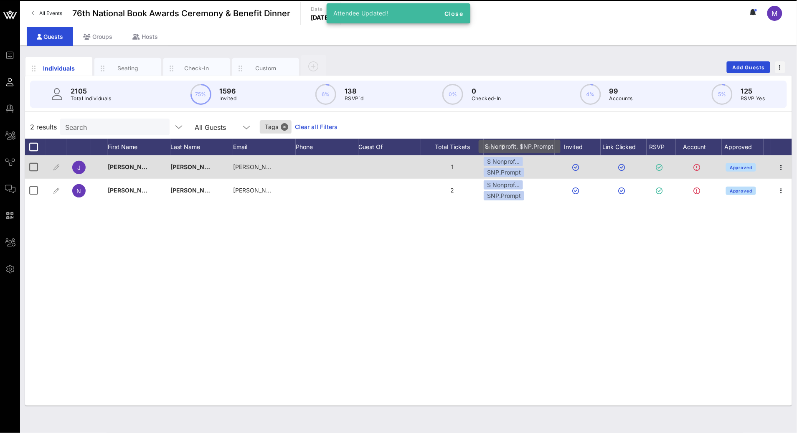
click at [502, 164] on div "$ Nonprof…" at bounding box center [503, 161] width 39 height 9
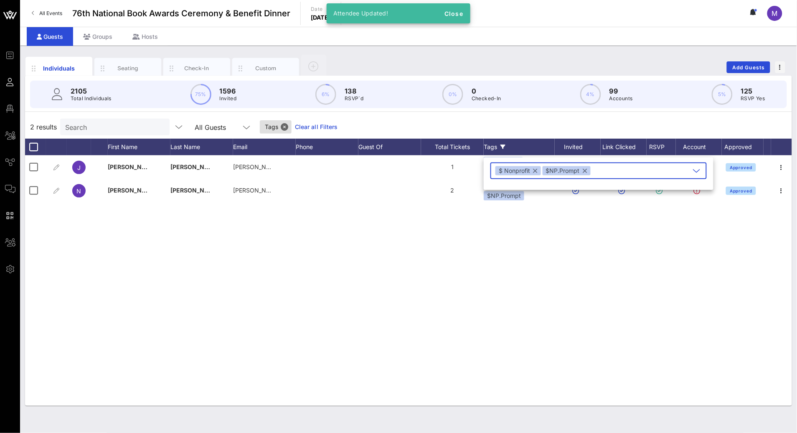
click at [584, 168] on button "button" at bounding box center [585, 170] width 4 height 9
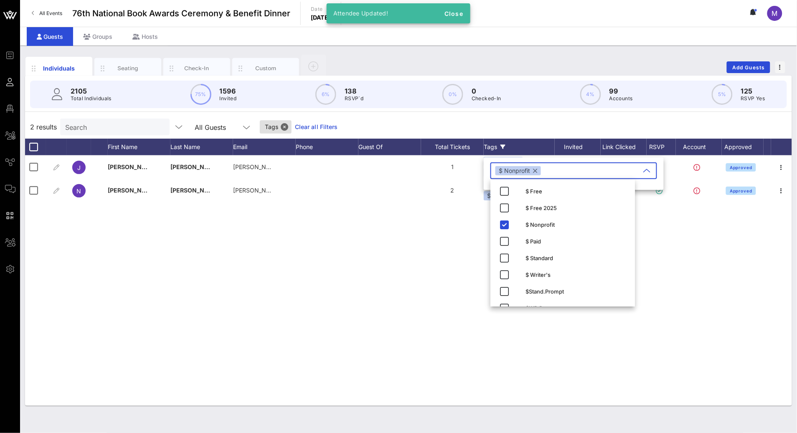
click at [382, 295] on div "J Jamie Rogers Southern jamie@bookmarksnc.org 1 $ Nonprof… $NP.Prompt Approved …" at bounding box center [408, 280] width 767 height 251
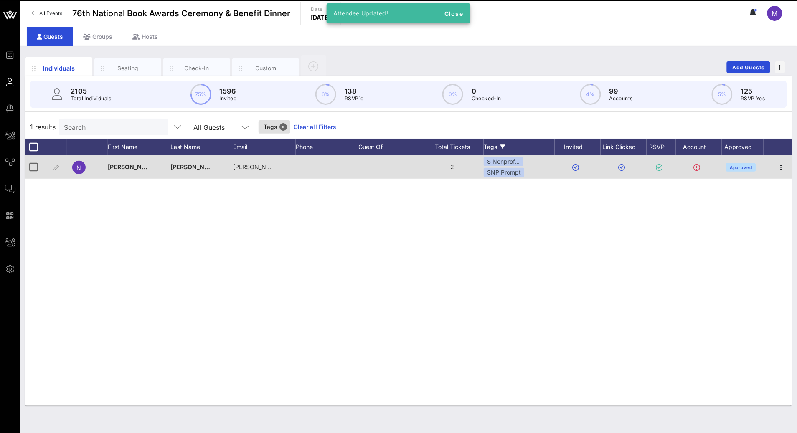
click at [518, 166] on div "$ Nonprof…" at bounding box center [503, 161] width 39 height 9
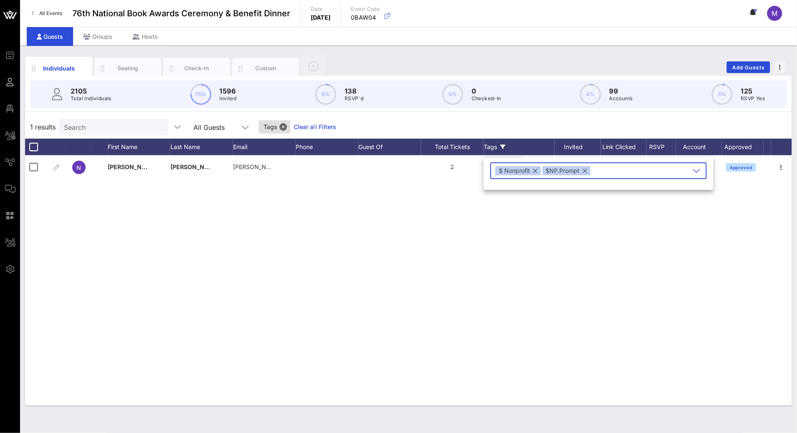
click at [585, 170] on button "button" at bounding box center [585, 170] width 4 height 9
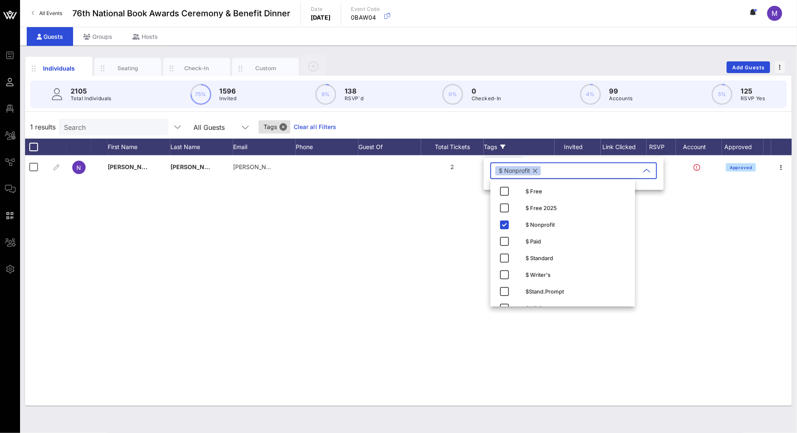
click at [404, 280] on div "N Neal Thompson neal@nealthompson.com 2 $ Nonprof… $NP.Prompt Approved" at bounding box center [408, 280] width 767 height 251
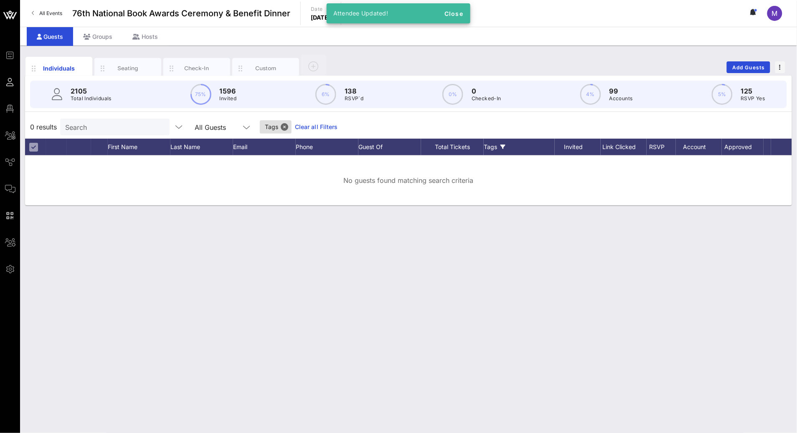
click at [493, 155] on div "Tags" at bounding box center [519, 147] width 71 height 17
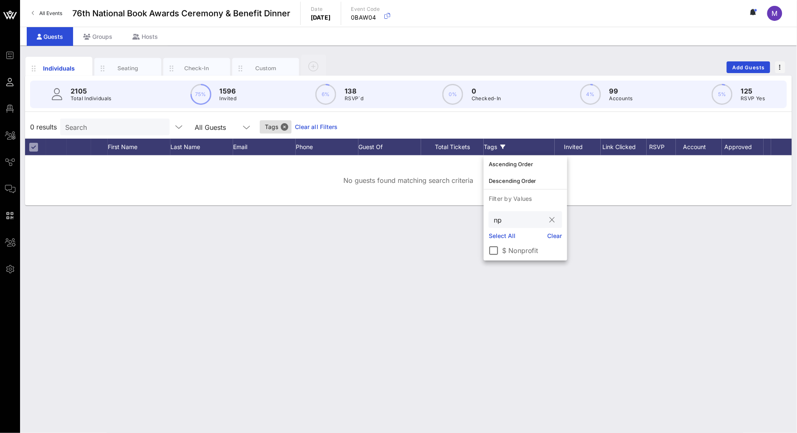
click at [506, 213] on div "np" at bounding box center [520, 219] width 52 height 17
type input "n"
type input "wp"
click at [495, 252] on div at bounding box center [494, 251] width 14 height 14
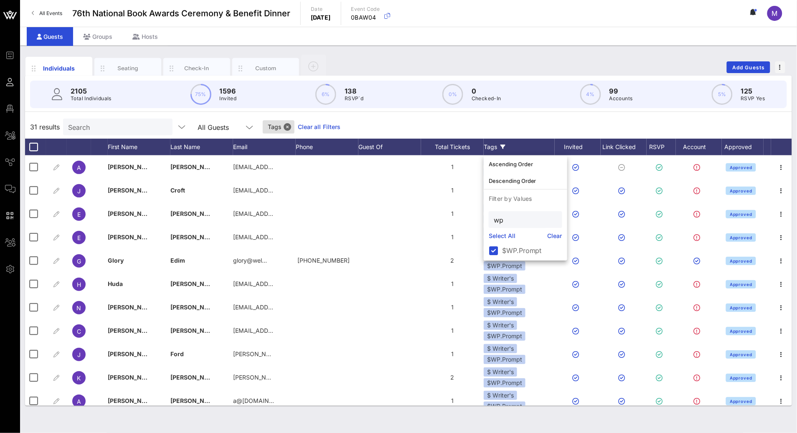
click at [431, 130] on div "31 results Search All Guests Tags Clear all Filters" at bounding box center [408, 126] width 767 height 23
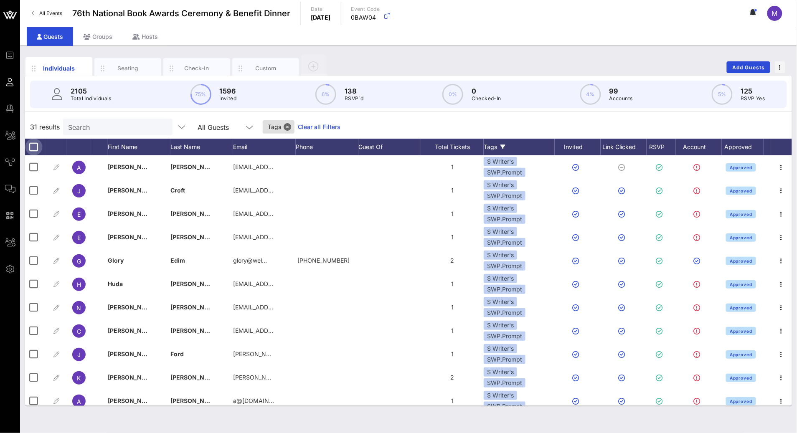
click at [36, 145] on div at bounding box center [34, 147] width 14 height 14
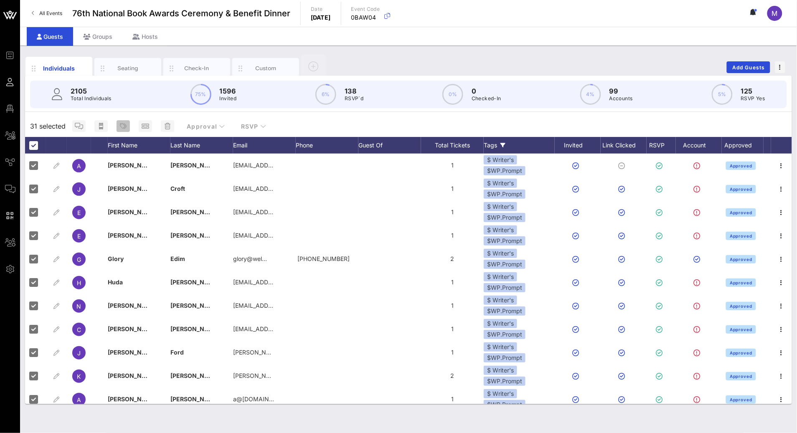
click at [121, 125] on icon "button" at bounding box center [123, 126] width 7 height 7
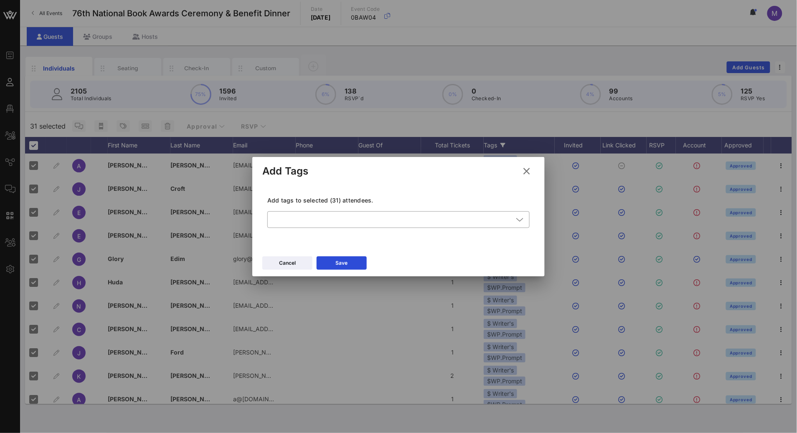
click at [529, 169] on icon at bounding box center [527, 170] width 12 height 11
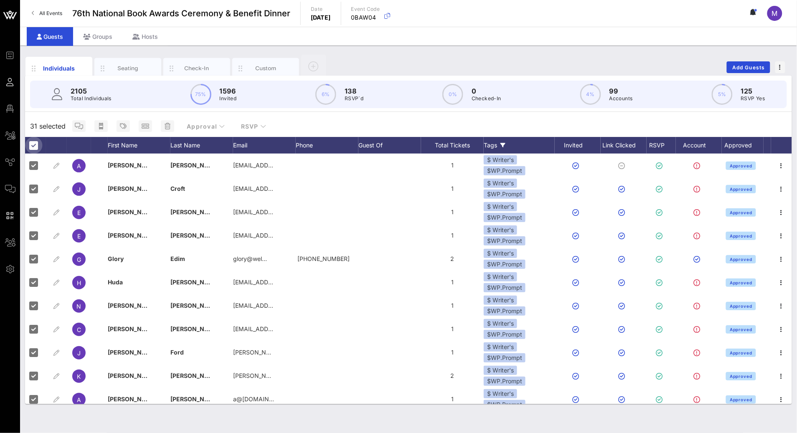
click at [30, 145] on div at bounding box center [34, 145] width 14 height 14
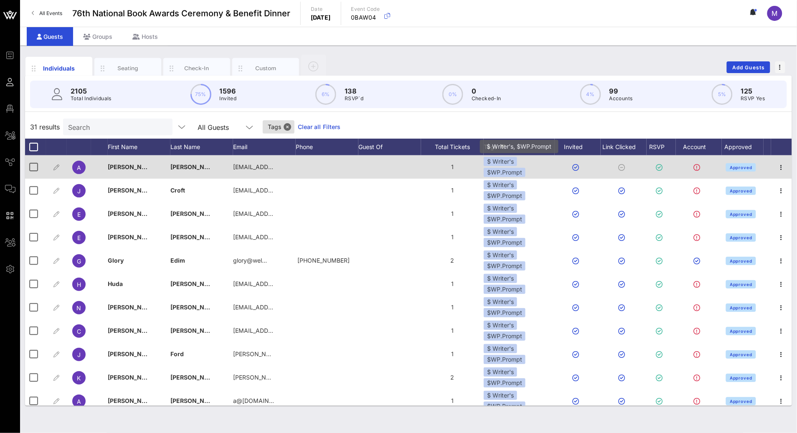
click at [513, 169] on div "$WP.Prompt" at bounding box center [505, 172] width 42 height 9
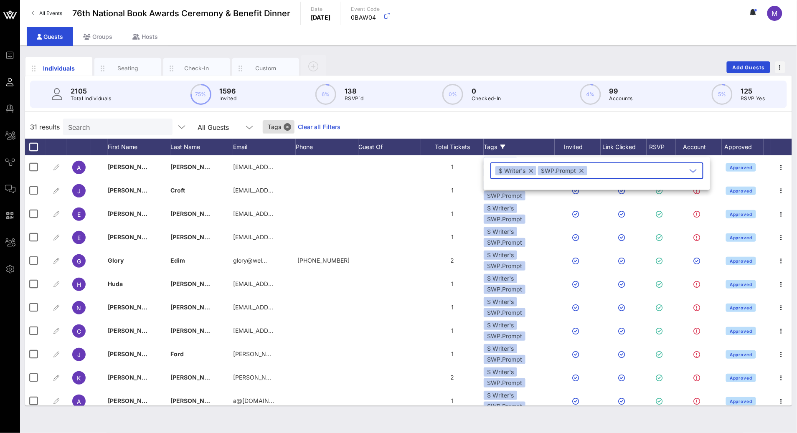
click at [580, 170] on button "button" at bounding box center [582, 170] width 4 height 9
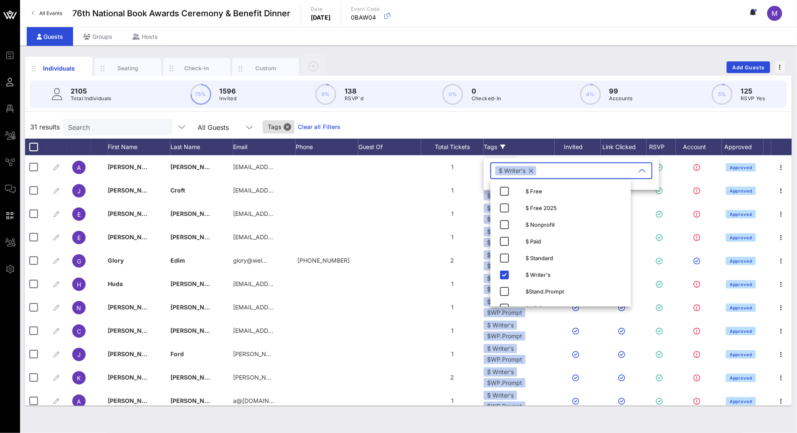
click at [509, 127] on div "31 results Search All Guests Tags Clear all Filters" at bounding box center [408, 126] width 767 height 23
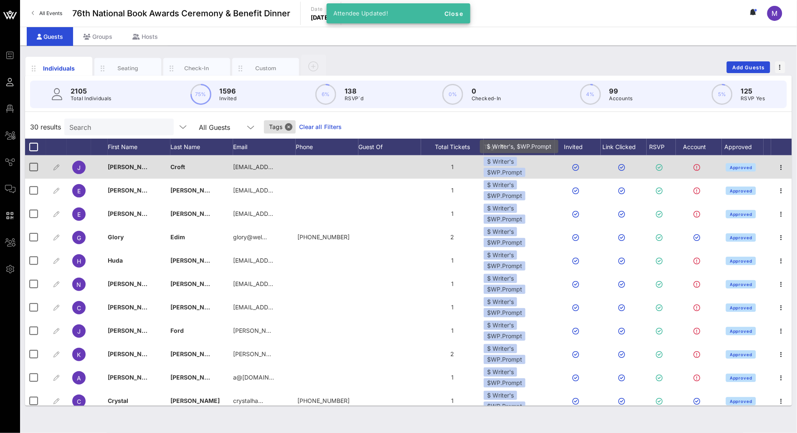
click at [501, 166] on div "$ Writer's $WP.Prompt" at bounding box center [519, 167] width 71 height 20
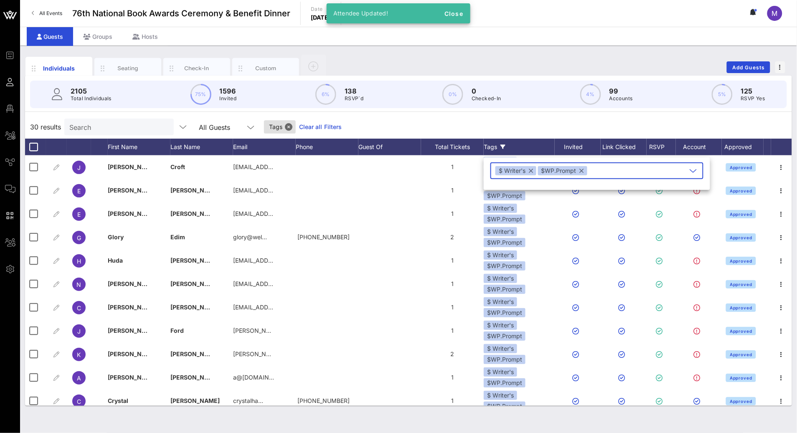
click at [584, 171] on div "$WP.Prompt" at bounding box center [562, 170] width 49 height 9
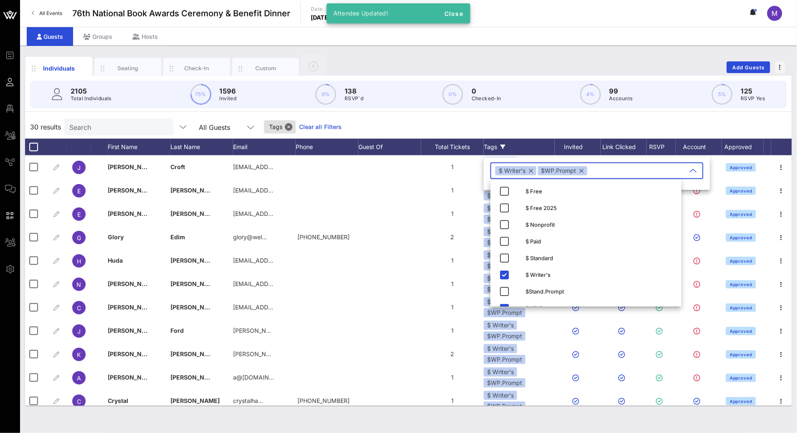
click at [580, 170] on button "button" at bounding box center [582, 170] width 4 height 9
click at [534, 128] on div "30 results Search All Guests Tags Clear all Filters" at bounding box center [408, 126] width 767 height 23
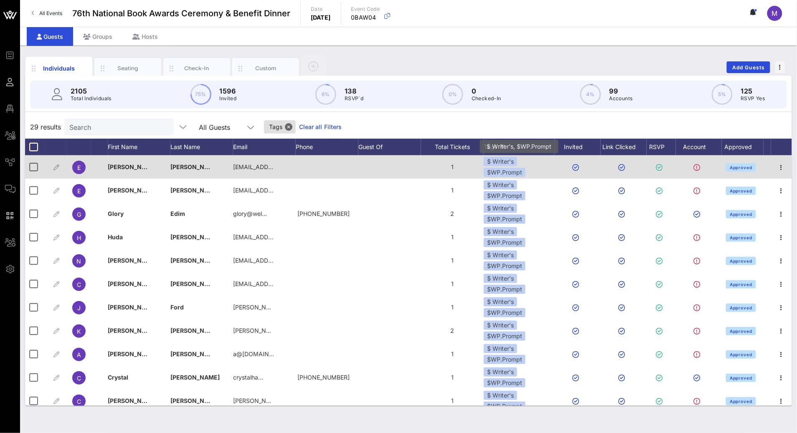
click at [496, 165] on div "$ Writer's" at bounding box center [500, 161] width 33 height 9
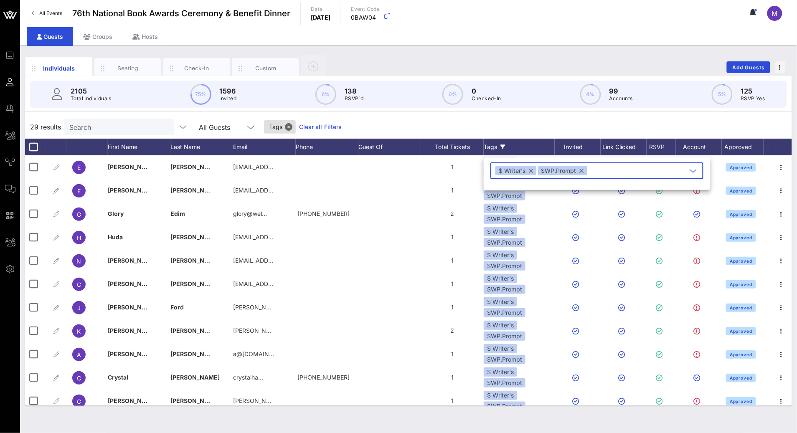
click at [583, 168] on button "button" at bounding box center [582, 170] width 4 height 9
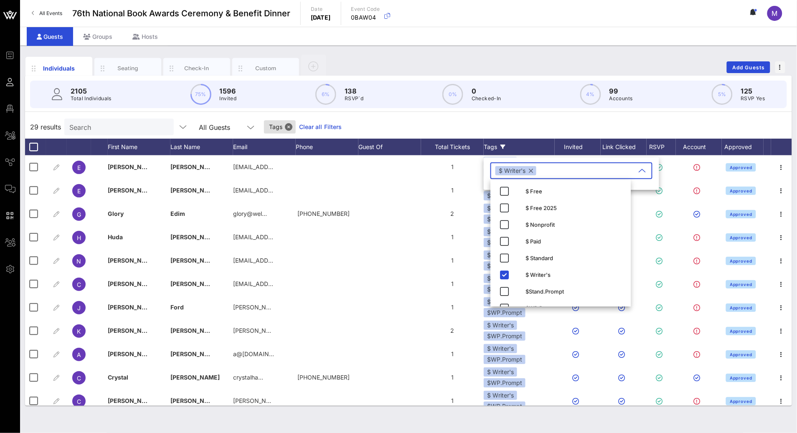
click at [528, 129] on div "29 results Search All Guests Tags Clear all Filters" at bounding box center [408, 126] width 767 height 23
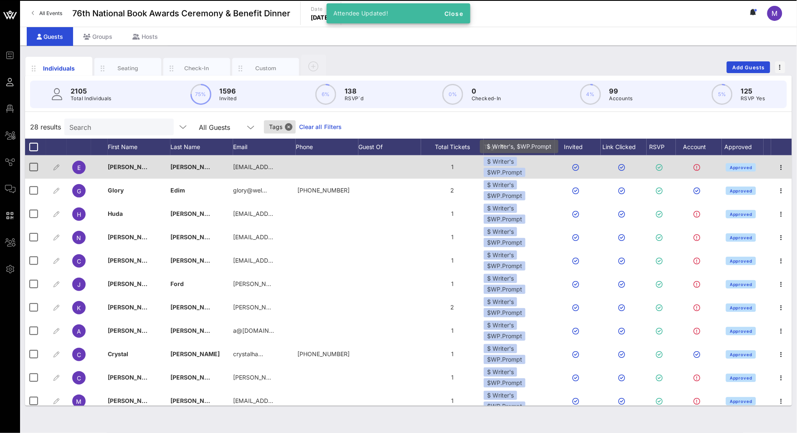
click at [504, 168] on div "$WP.Prompt" at bounding box center [505, 172] width 42 height 9
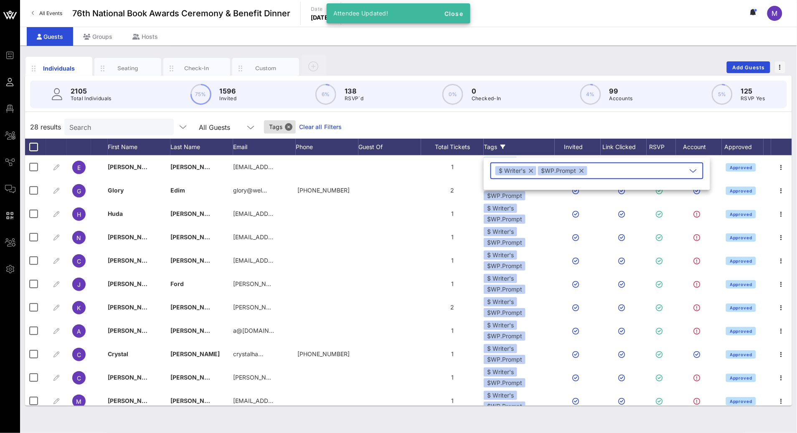
click at [582, 169] on button "button" at bounding box center [582, 170] width 4 height 9
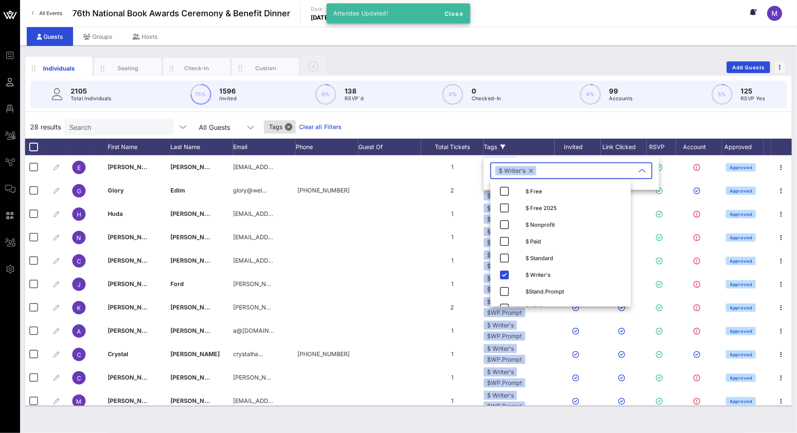
click at [536, 121] on div "28 results Search All Guests Tags Clear all Filters" at bounding box center [408, 126] width 767 height 23
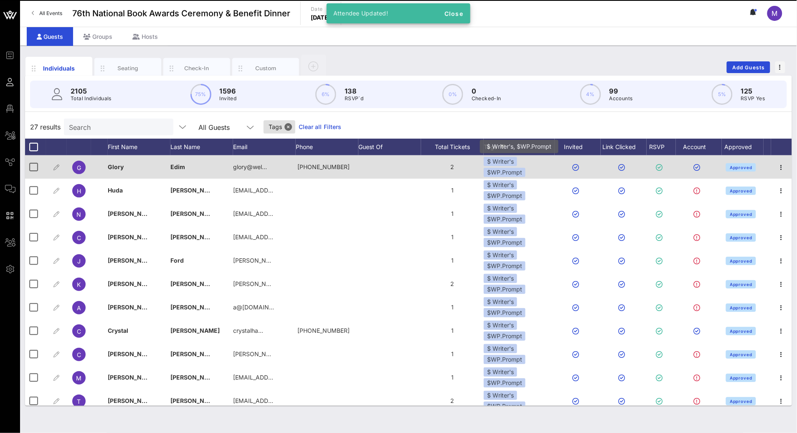
click at [496, 170] on div "$WP.Prompt" at bounding box center [505, 172] width 42 height 9
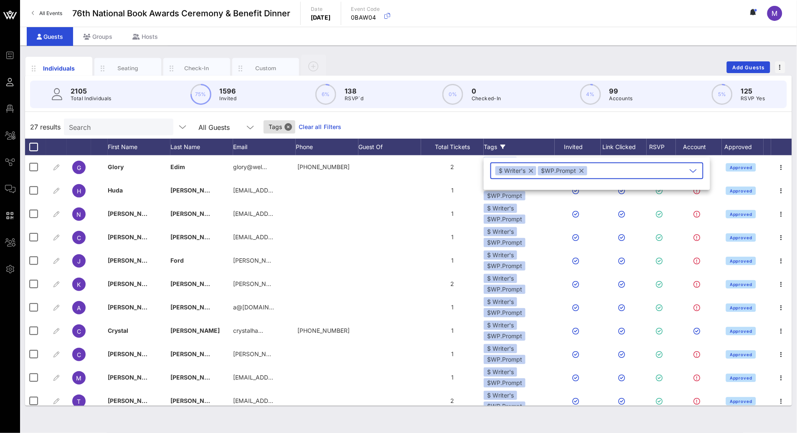
click at [581, 170] on button "button" at bounding box center [582, 170] width 4 height 9
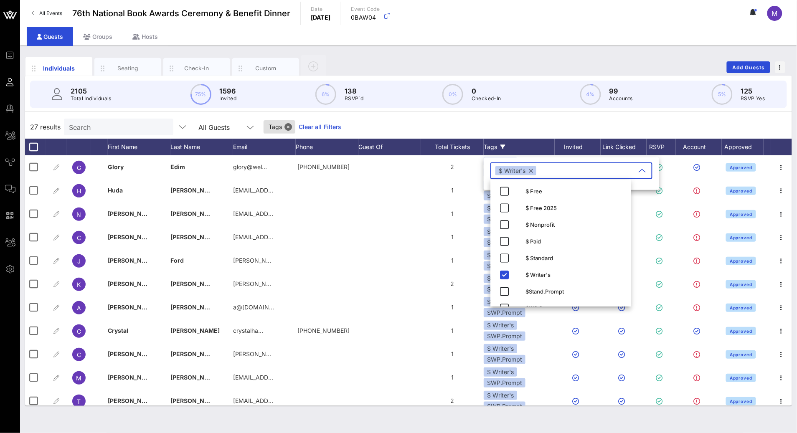
click at [544, 125] on div "27 results Search All Guests Tags Clear all Filters" at bounding box center [408, 126] width 767 height 23
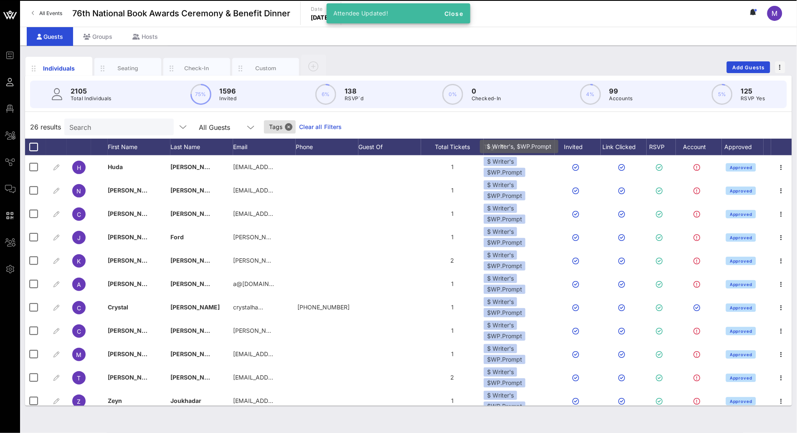
click at [508, 168] on div "$WP.Prompt" at bounding box center [505, 172] width 42 height 9
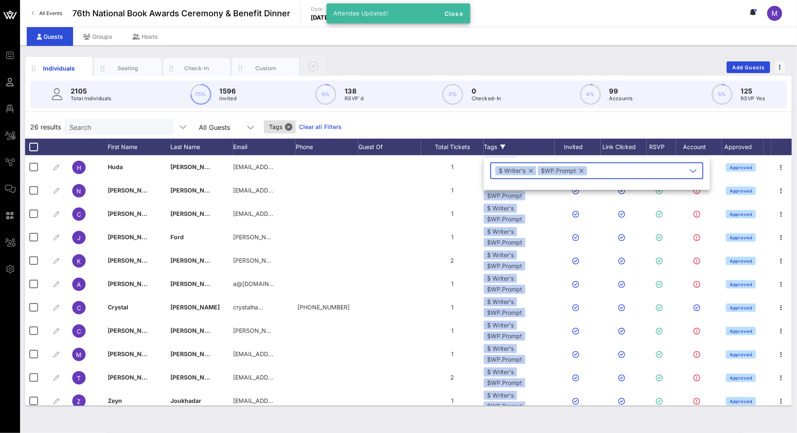
click at [581, 170] on button "button" at bounding box center [582, 170] width 4 height 9
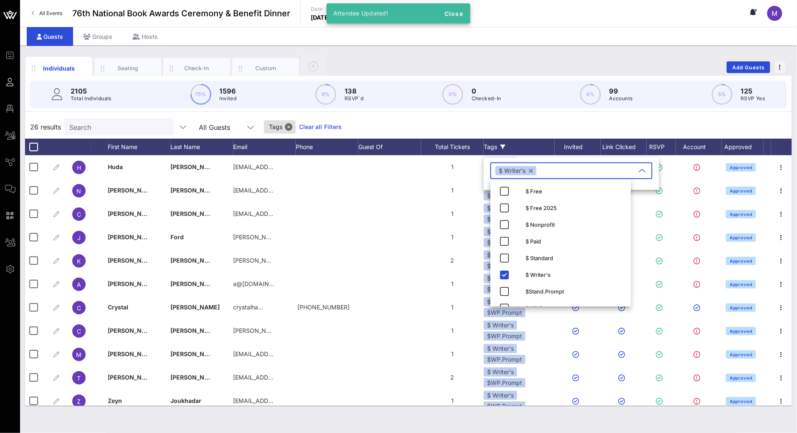
click at [540, 128] on div "26 results Search All Guests Tags Clear all Filters" at bounding box center [408, 126] width 767 height 23
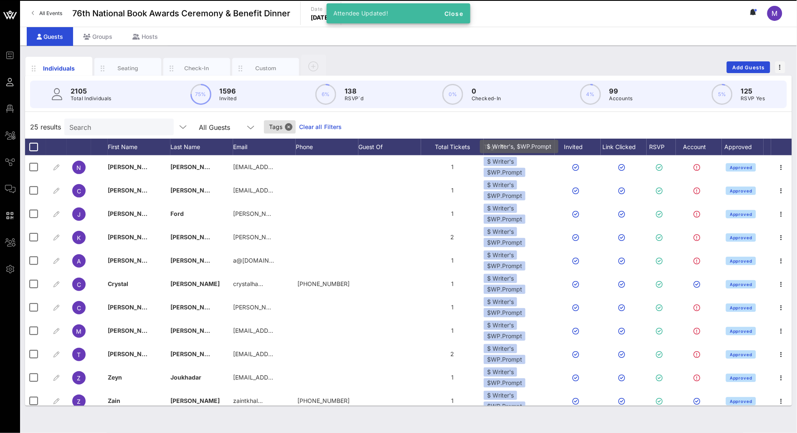
click at [514, 167] on div "$ Writer's $WP.Prompt" at bounding box center [519, 167] width 71 height 20
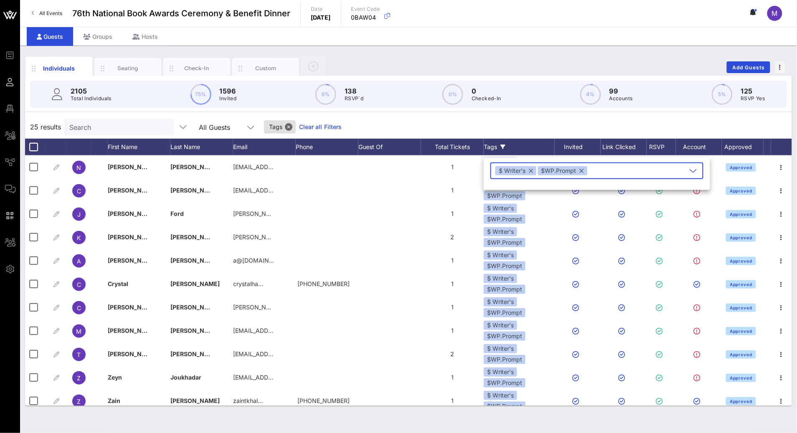
click at [582, 171] on button "button" at bounding box center [582, 170] width 4 height 9
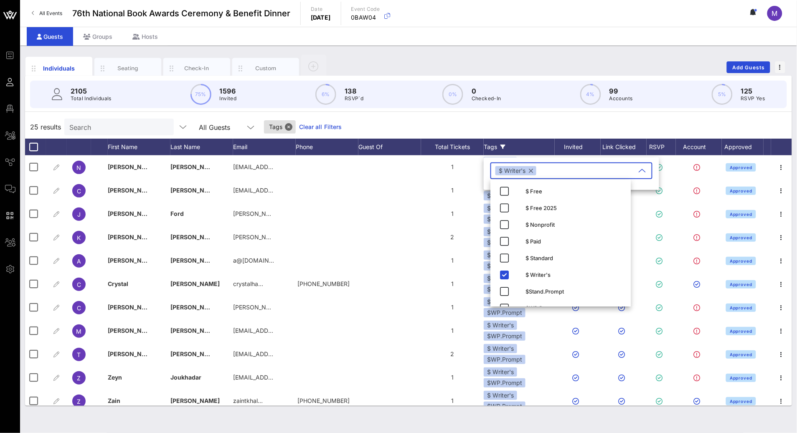
click at [550, 127] on div "25 results Search All Guests Tags Clear all Filters" at bounding box center [408, 126] width 767 height 23
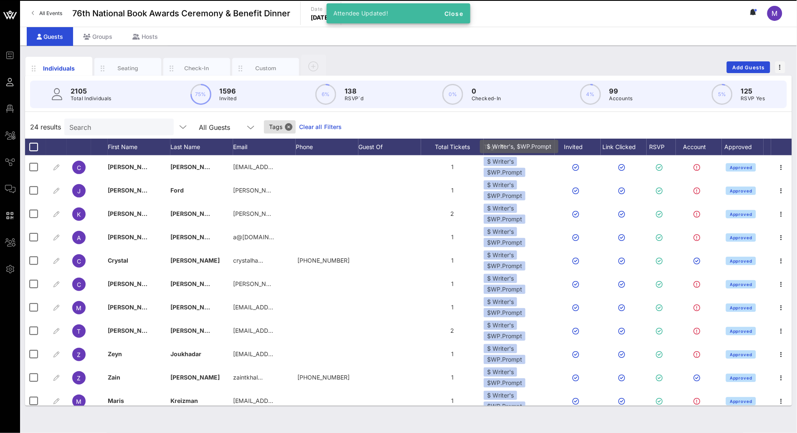
click at [510, 171] on div "$WP.Prompt" at bounding box center [505, 172] width 42 height 9
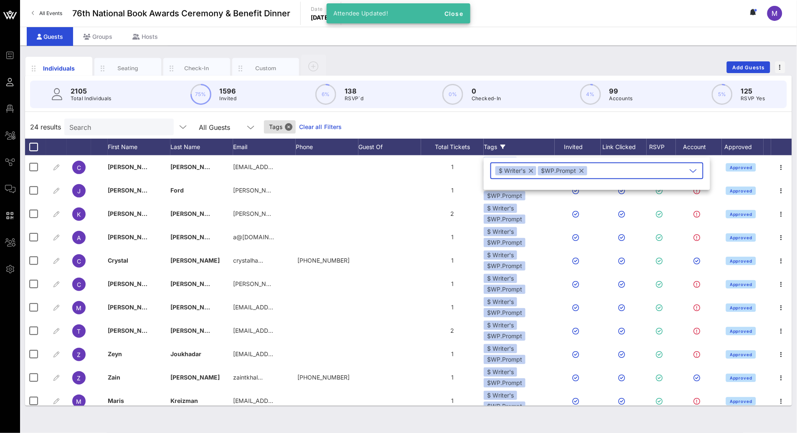
click at [583, 170] on button "button" at bounding box center [582, 170] width 4 height 9
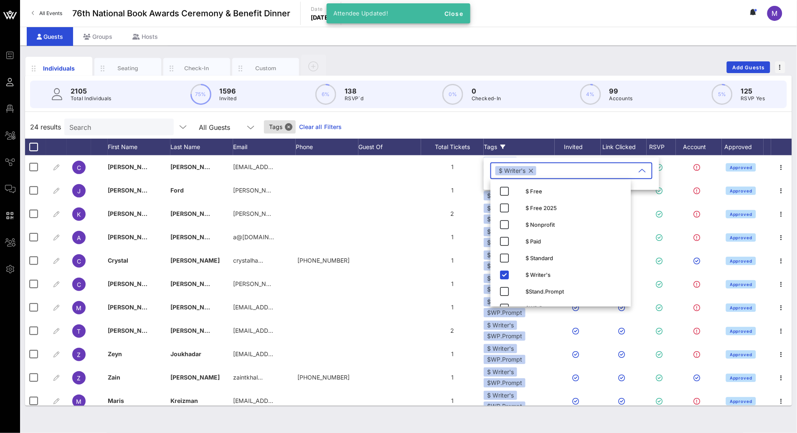
click at [543, 126] on div "24 results Search All Guests Tags Clear all Filters" at bounding box center [408, 126] width 767 height 23
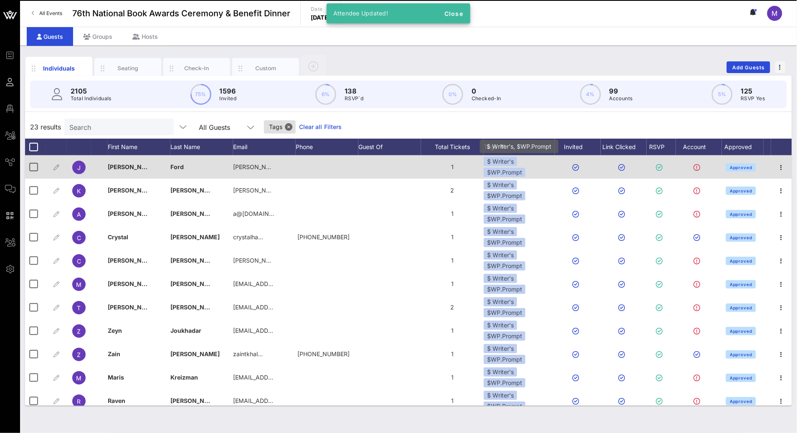
click at [510, 170] on div "$WP.Prompt" at bounding box center [505, 172] width 42 height 9
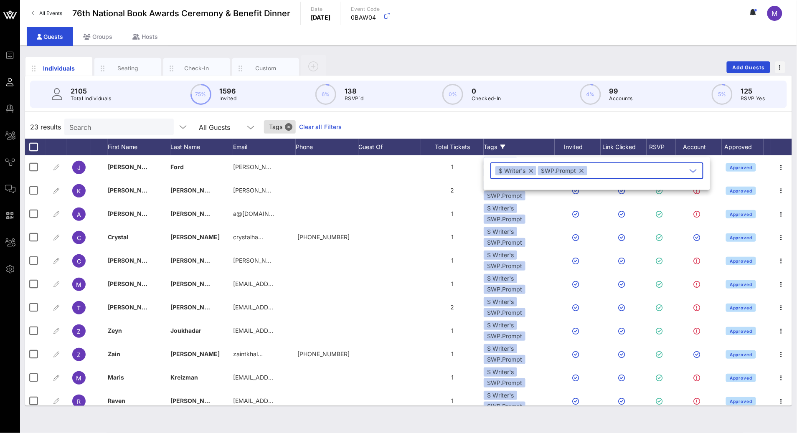
click at [583, 172] on button "button" at bounding box center [582, 170] width 4 height 9
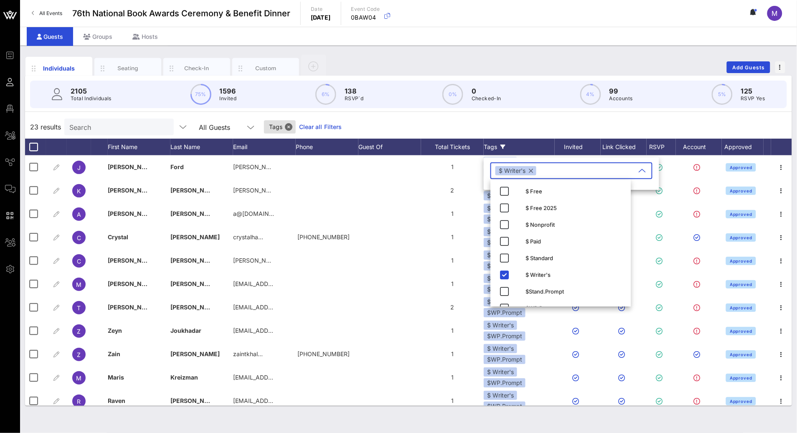
click at [529, 130] on div "23 results Search All Guests Tags Clear all Filters" at bounding box center [408, 126] width 767 height 23
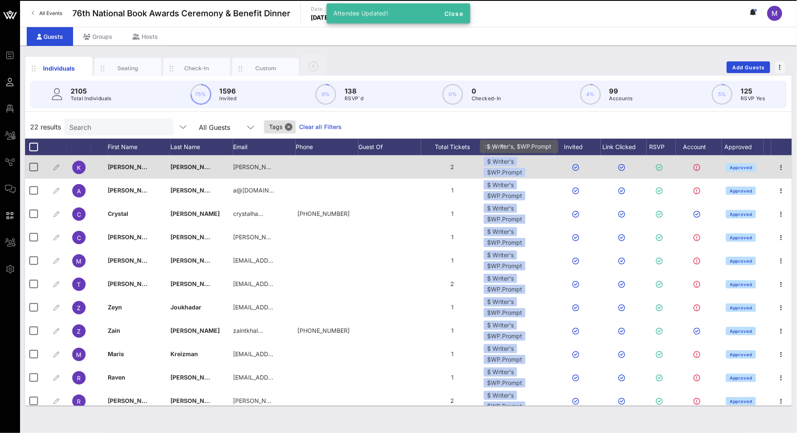
click at [504, 171] on div "$WP.Prompt" at bounding box center [505, 172] width 42 height 9
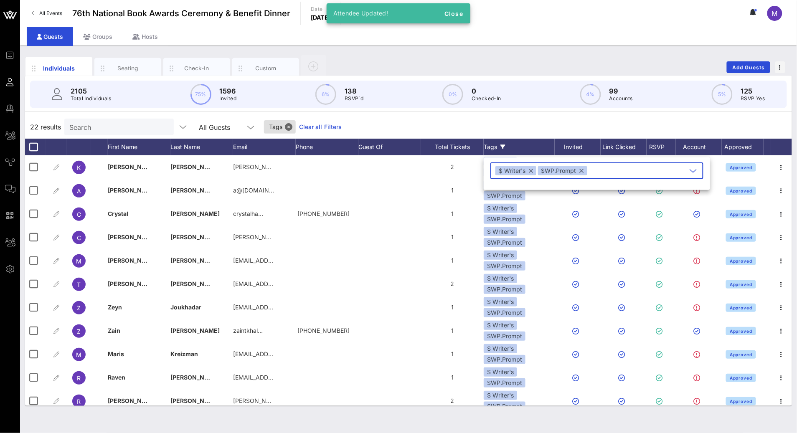
click at [582, 169] on button "button" at bounding box center [582, 170] width 4 height 9
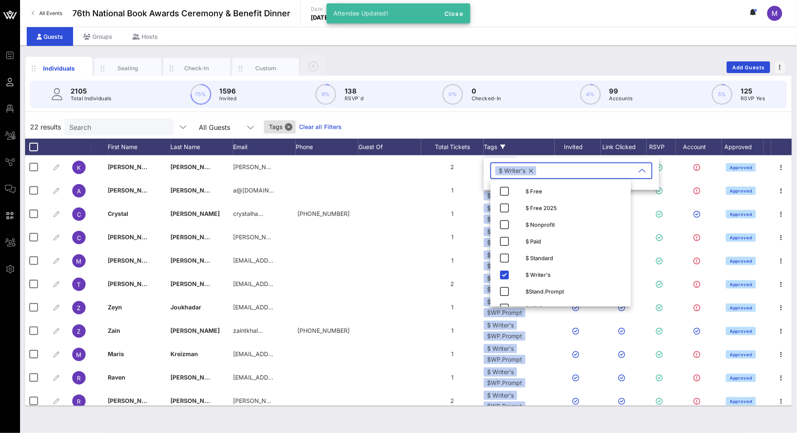
click at [530, 130] on div "22 results Search All Guests Tags Clear all Filters" at bounding box center [408, 126] width 767 height 23
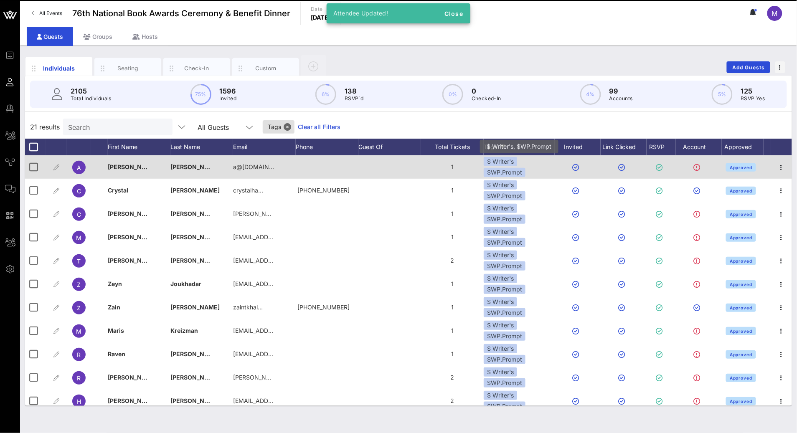
click at [506, 170] on div "$WP.Prompt" at bounding box center [505, 172] width 42 height 9
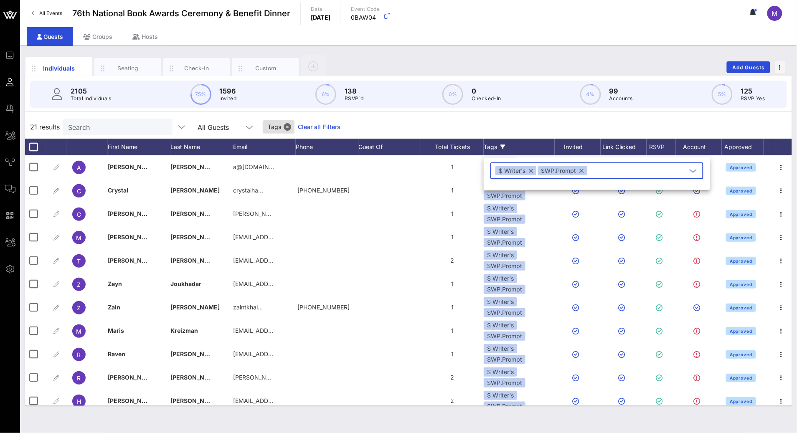
click at [581, 171] on button "button" at bounding box center [582, 170] width 4 height 9
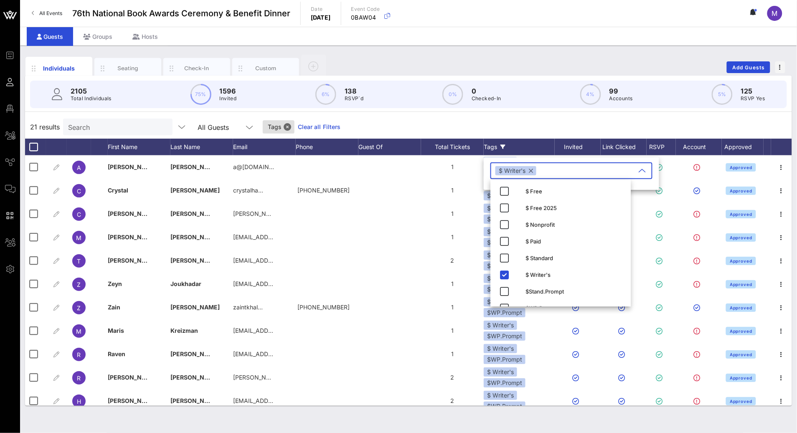
click at [539, 125] on div "21 results Search All Guests Tags Clear all Filters" at bounding box center [408, 126] width 767 height 23
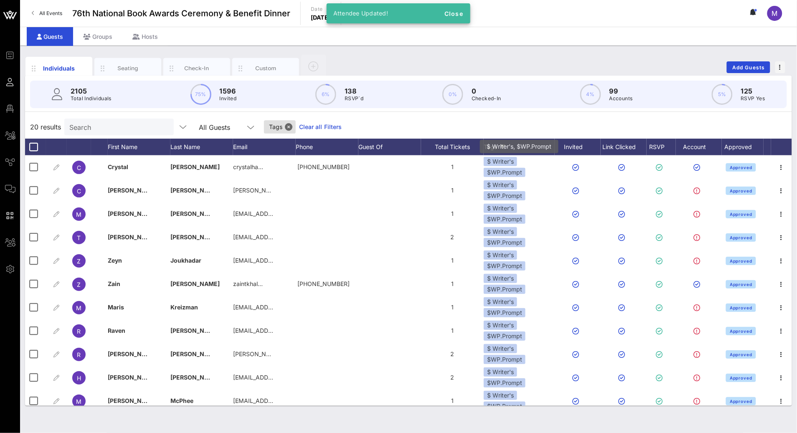
click at [506, 165] on div "$ Writer's" at bounding box center [500, 161] width 33 height 9
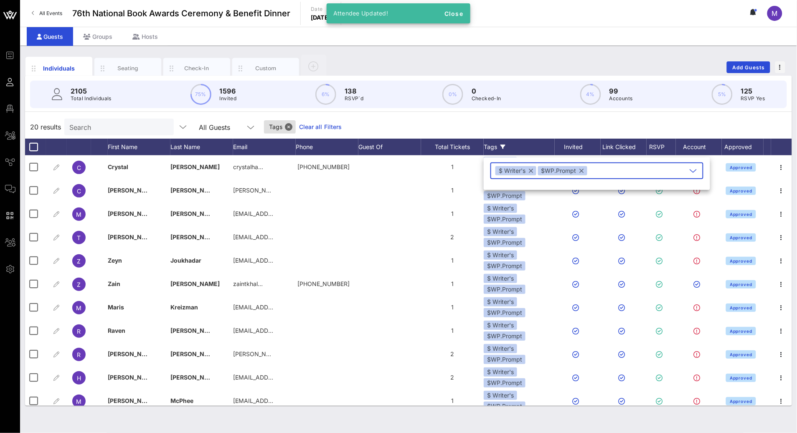
click at [580, 170] on button "button" at bounding box center [582, 170] width 4 height 9
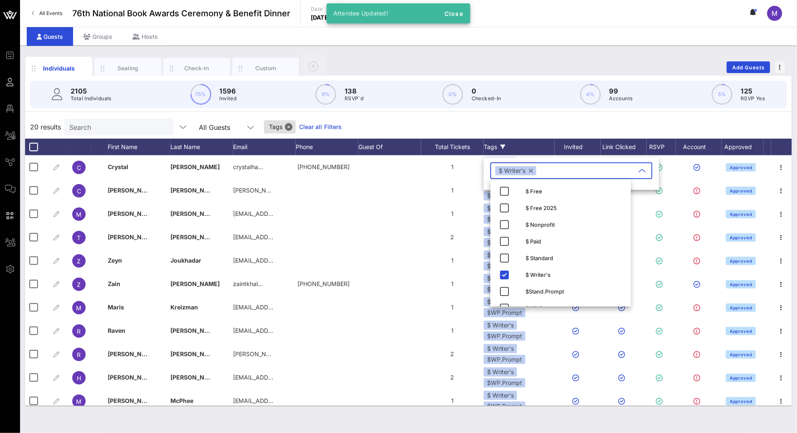
click at [539, 139] on div "Tags" at bounding box center [519, 147] width 71 height 17
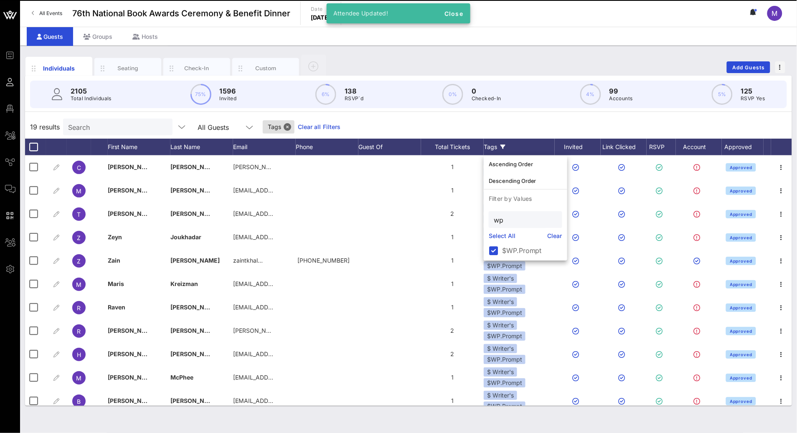
click at [533, 122] on div "19 results Search All Guests Tags Clear all Filters" at bounding box center [408, 126] width 767 height 23
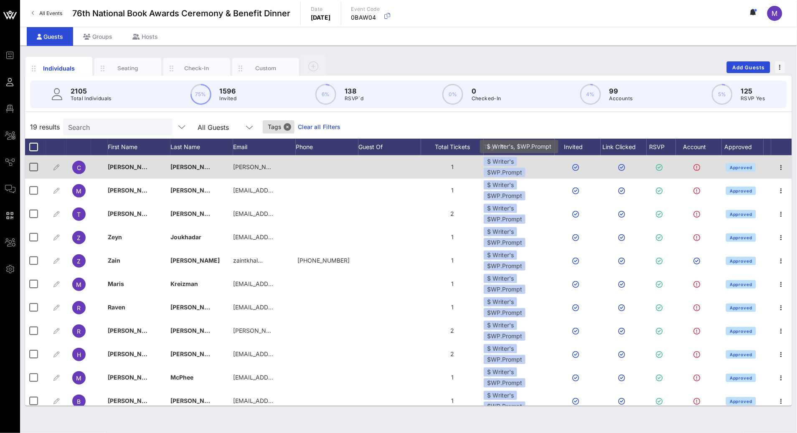
click at [511, 164] on div "$ Writer's" at bounding box center [500, 161] width 33 height 9
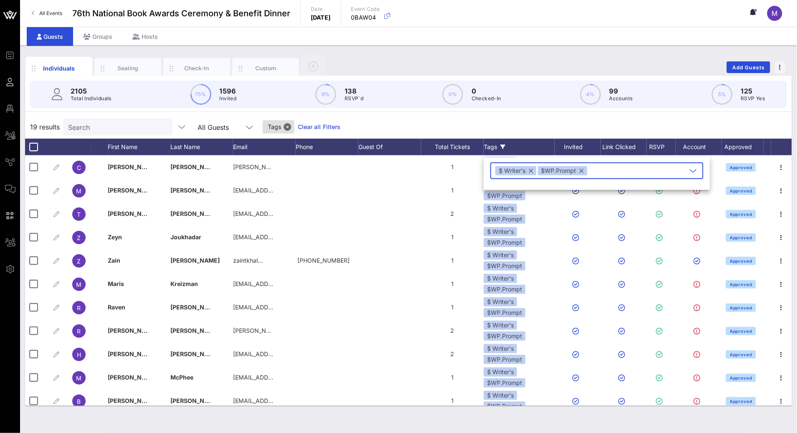
click at [584, 168] on div "$WP.Prompt" at bounding box center [562, 170] width 49 height 9
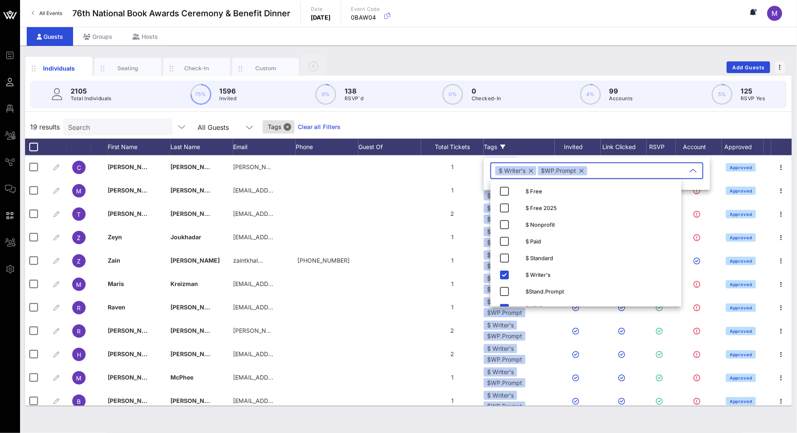
click at [583, 170] on button "button" at bounding box center [582, 170] width 4 height 9
click at [546, 124] on div "19 results Search All Guests Tags Clear all Filters" at bounding box center [408, 126] width 767 height 23
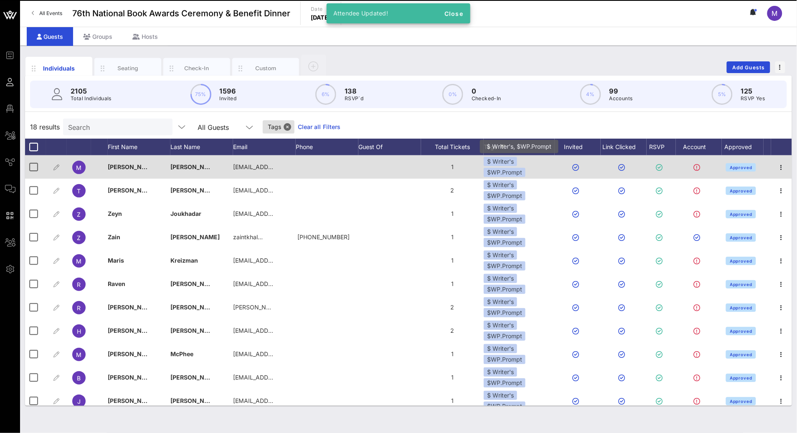
click at [507, 169] on div "$WP.Prompt" at bounding box center [505, 172] width 42 height 9
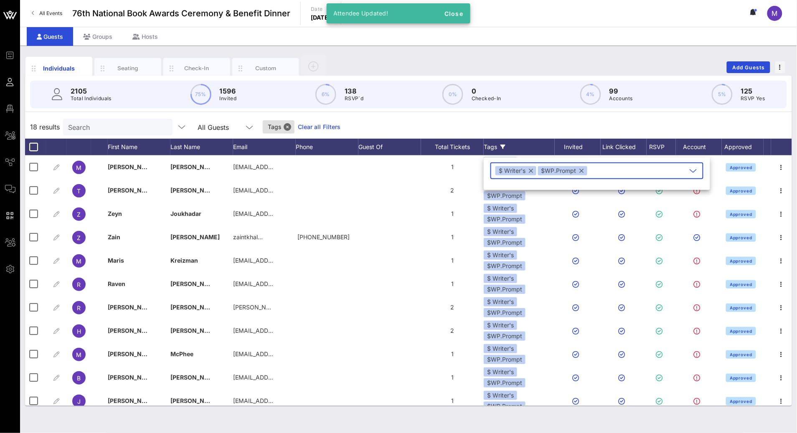
click at [581, 171] on button "button" at bounding box center [582, 170] width 4 height 9
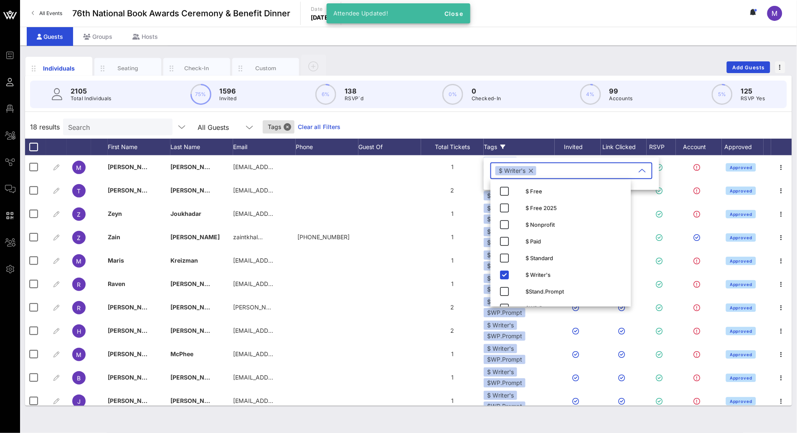
click at [526, 114] on div "2105 Total Individuals 75% 1596 Invited 6% 138 RSVP`d 0% 0 Checked-In 4% 99 Acc…" at bounding box center [408, 241] width 767 height 330
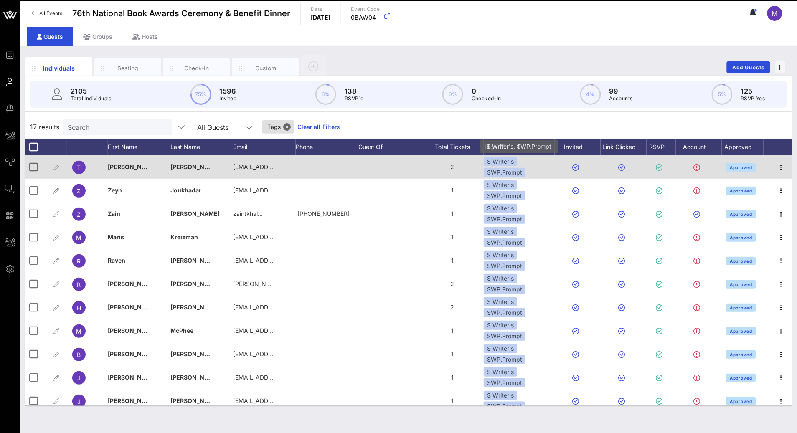
click at [501, 168] on div "$WP.Prompt" at bounding box center [505, 172] width 42 height 9
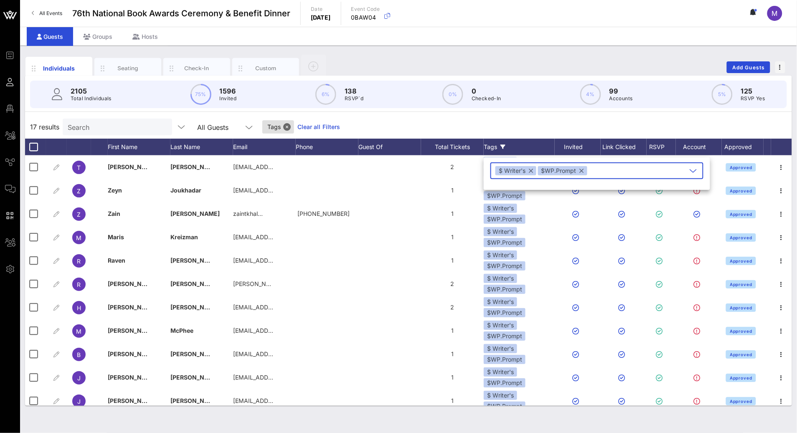
click at [582, 170] on button "button" at bounding box center [582, 170] width 4 height 9
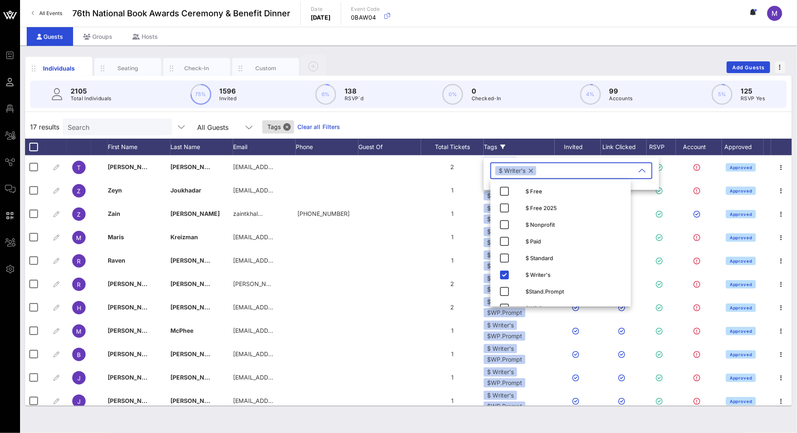
click at [537, 120] on div "17 results Search All Guests Tags Clear all Filters" at bounding box center [408, 126] width 767 height 23
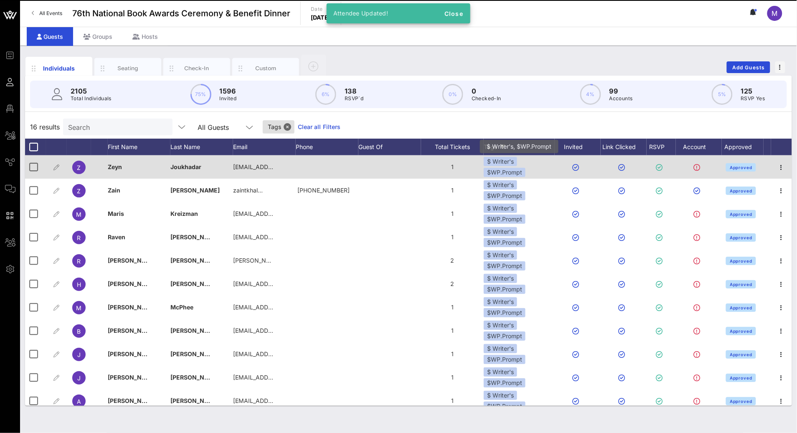
click at [511, 162] on div "$ Writer's" at bounding box center [500, 161] width 33 height 9
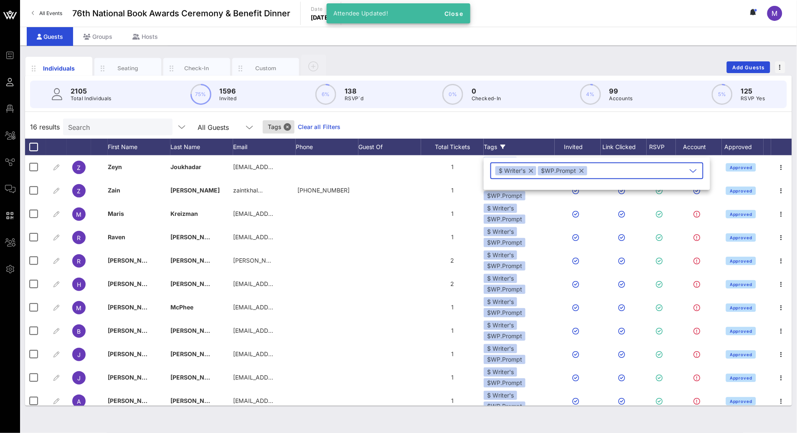
click at [581, 170] on button "button" at bounding box center [582, 170] width 4 height 9
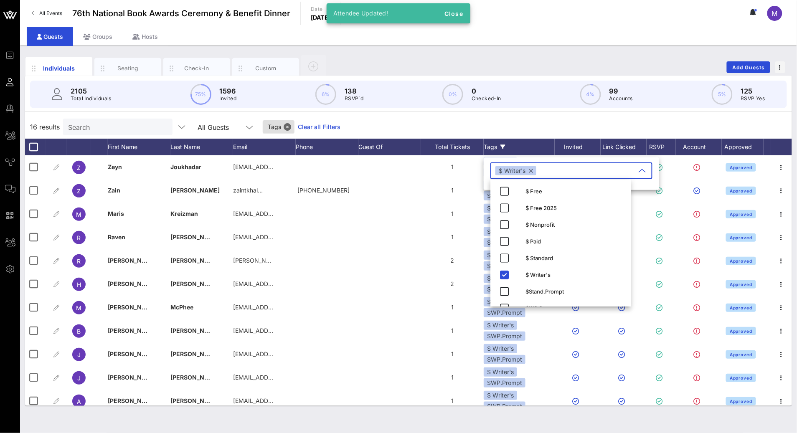
click at [546, 125] on div "16 results Search All Guests Tags Clear all Filters" at bounding box center [408, 126] width 767 height 23
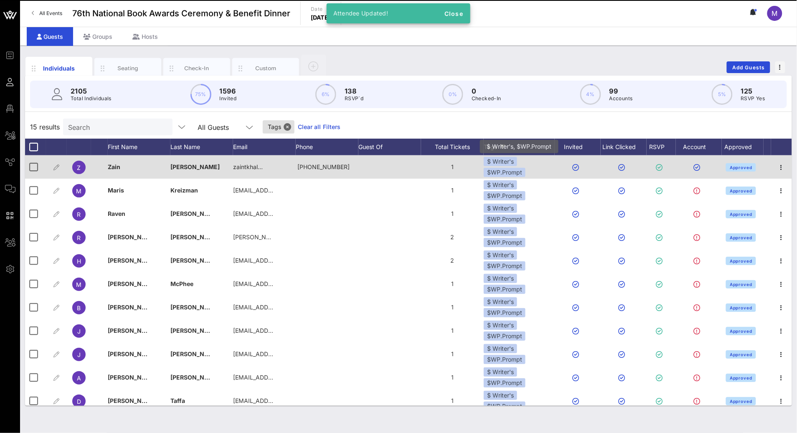
click at [516, 166] on div "$ Writer's" at bounding box center [500, 161] width 33 height 9
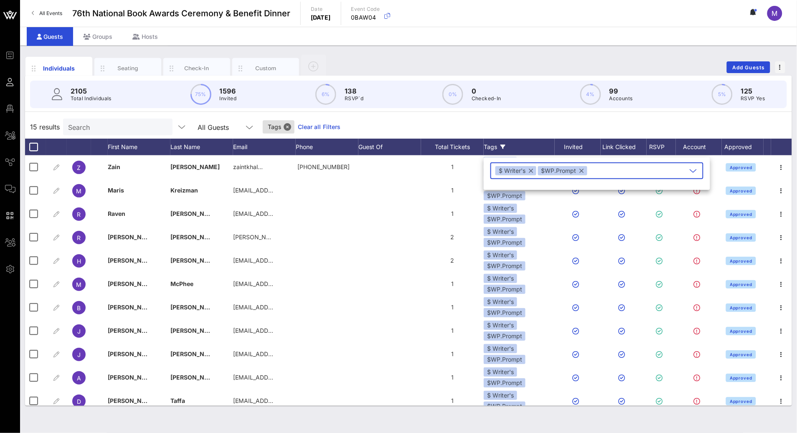
click at [579, 170] on div "$WP.Prompt" at bounding box center [562, 170] width 49 height 9
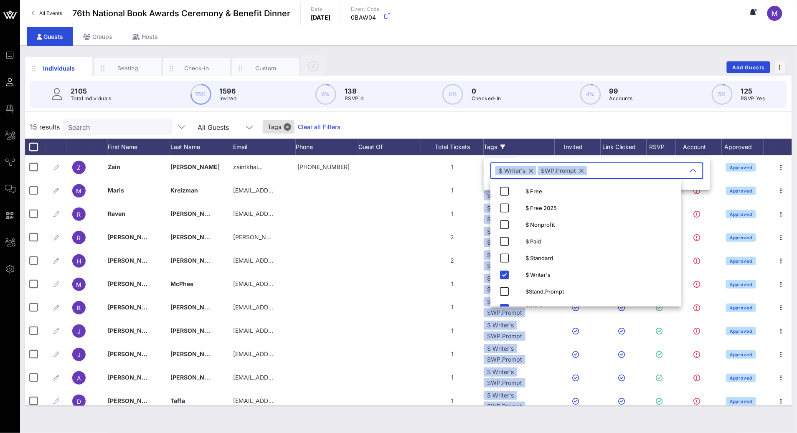
click at [581, 170] on button "button" at bounding box center [582, 170] width 4 height 9
click at [548, 124] on div "15 results Search All Guests Tags Clear all Filters" at bounding box center [408, 126] width 767 height 23
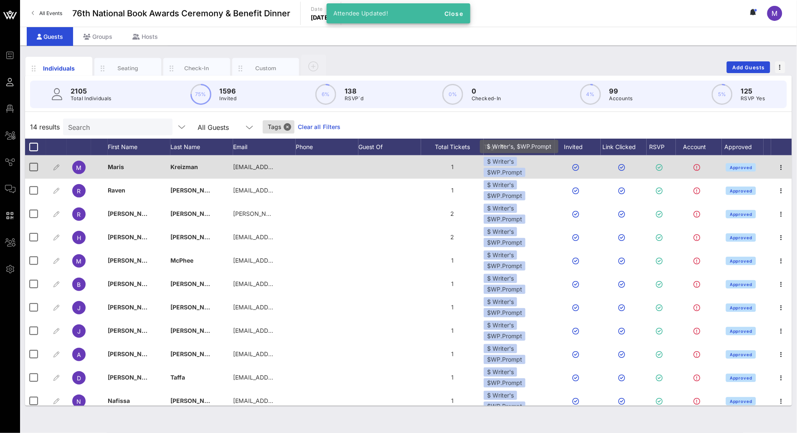
click at [506, 165] on div "$ Writer's" at bounding box center [500, 161] width 33 height 9
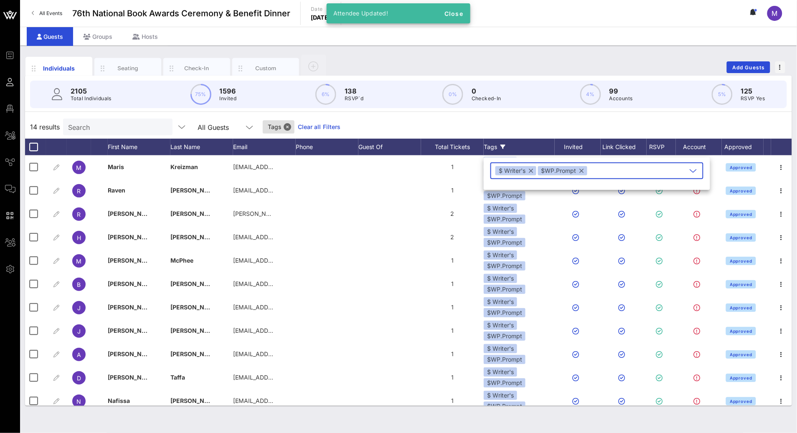
click at [581, 170] on button "button" at bounding box center [582, 170] width 4 height 9
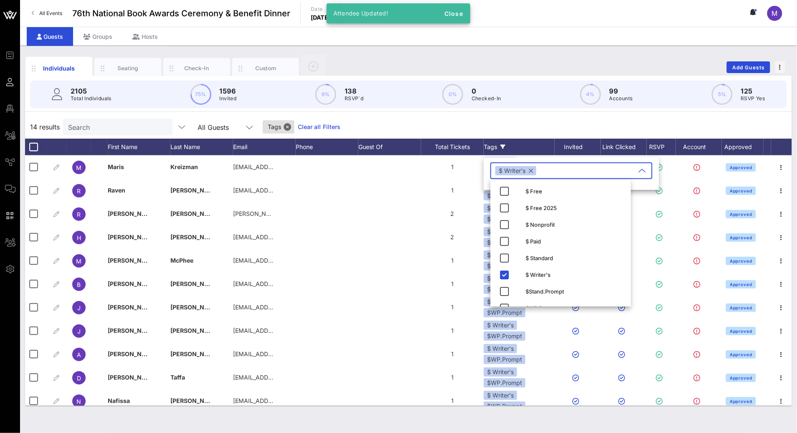
click at [524, 119] on div "14 results Search All Guests Tags Clear all Filters" at bounding box center [408, 126] width 767 height 23
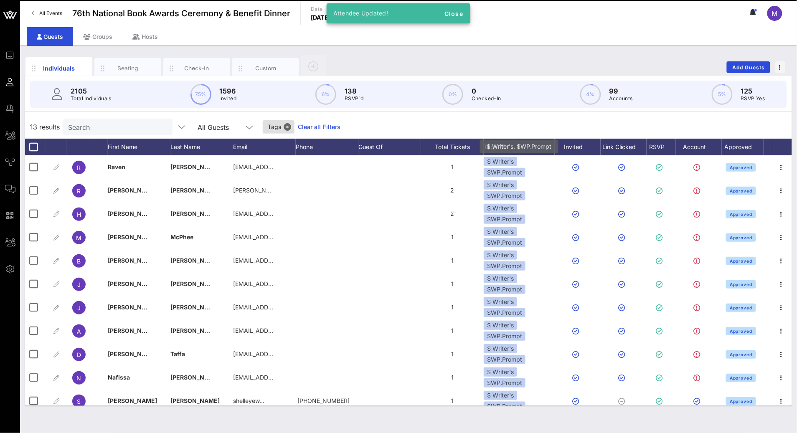
click at [510, 166] on div "$ Writer's" at bounding box center [500, 161] width 33 height 9
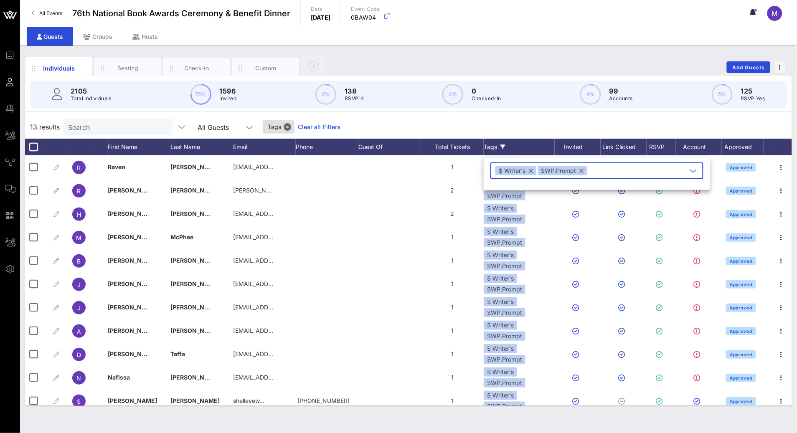
click at [580, 172] on button "button" at bounding box center [582, 170] width 4 height 9
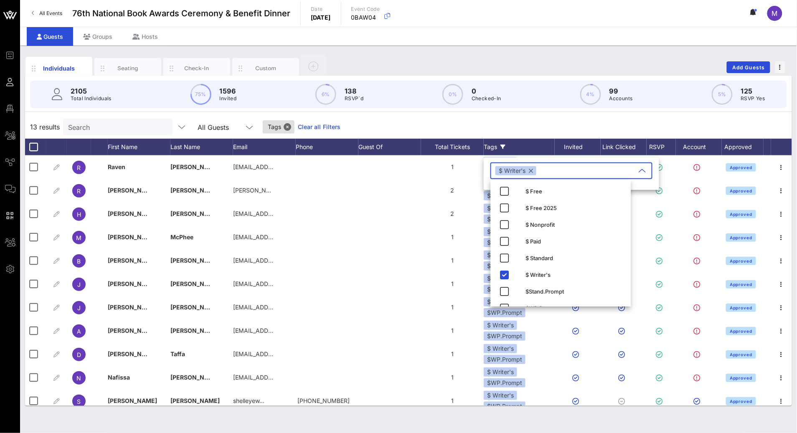
click at [530, 121] on div "13 results Search All Guests Tags Clear all Filters" at bounding box center [408, 126] width 767 height 23
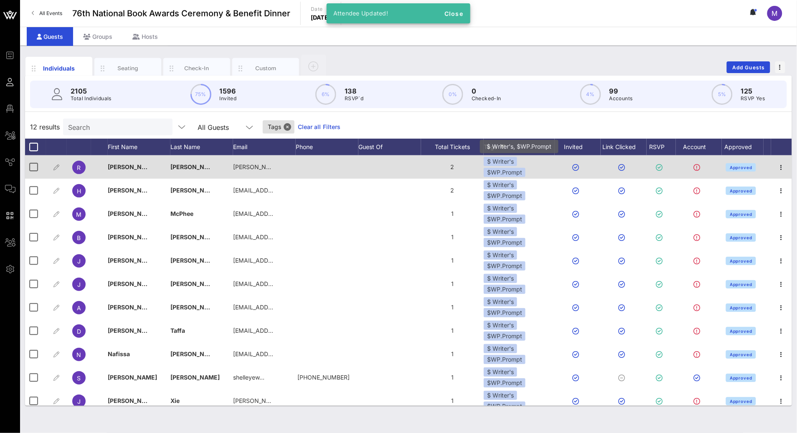
click at [509, 170] on div "$WP.Prompt" at bounding box center [505, 172] width 42 height 9
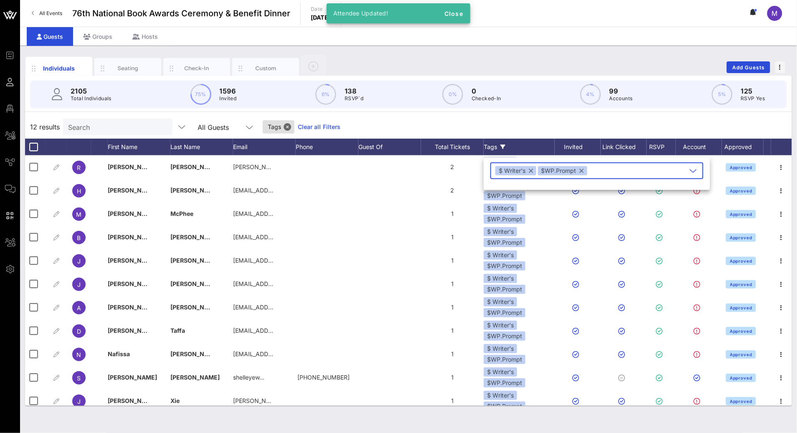
click at [582, 171] on button "button" at bounding box center [582, 170] width 4 height 9
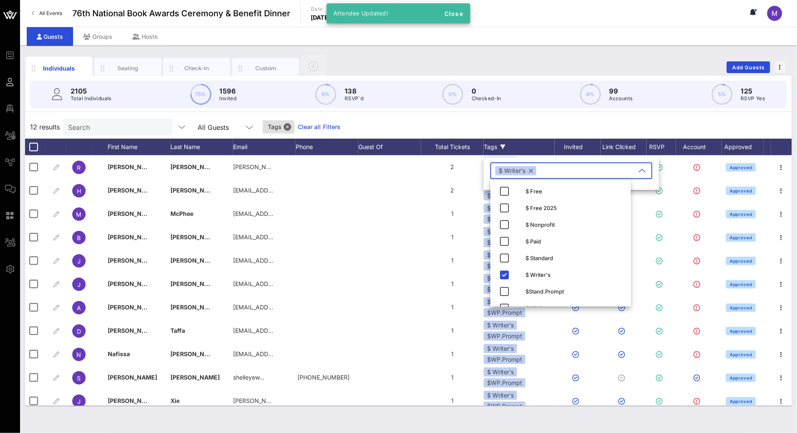
click at [541, 128] on div "12 results Search All Guests Tags Clear all Filters" at bounding box center [408, 126] width 767 height 23
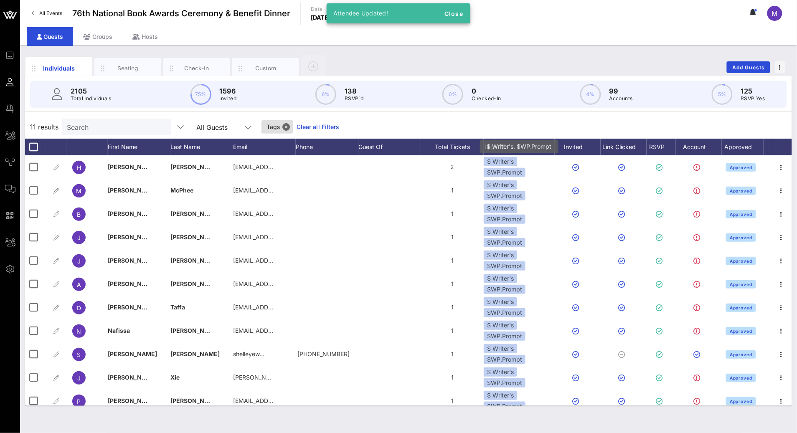
click at [520, 167] on div "$ Writer's $WP.Prompt" at bounding box center [519, 167] width 71 height 20
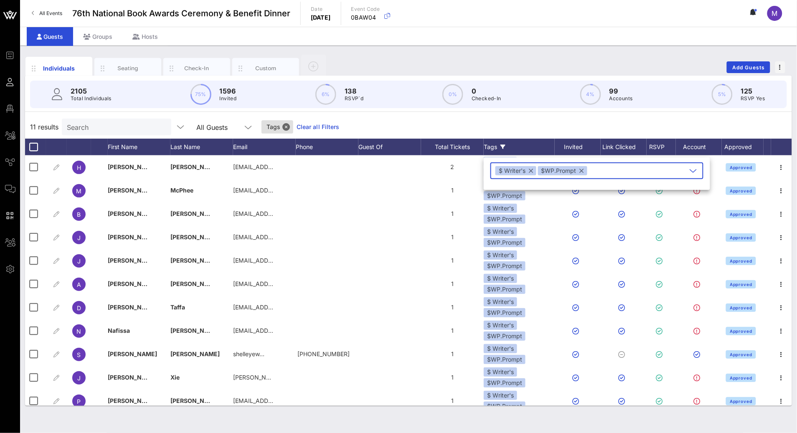
click at [580, 171] on button "button" at bounding box center [582, 170] width 4 height 9
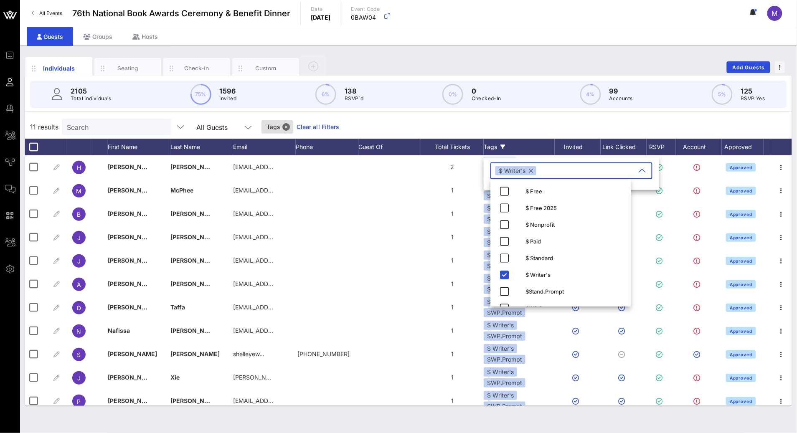
click at [543, 117] on div "11 results Search All Guests Tags Clear all Filters" at bounding box center [408, 126] width 767 height 23
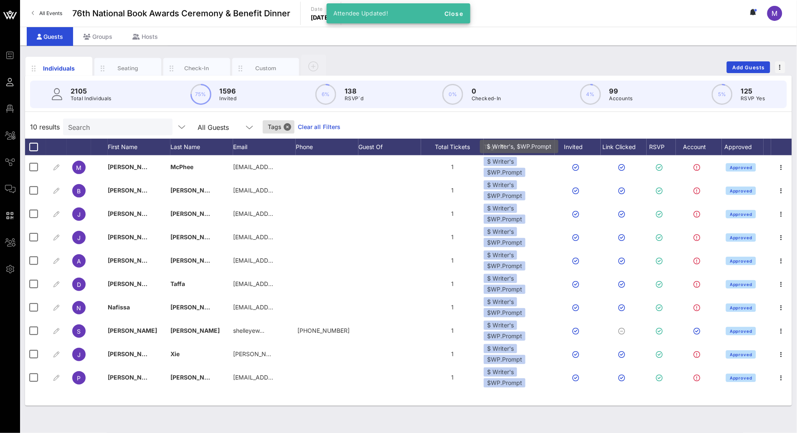
click at [506, 169] on div "$WP.Prompt" at bounding box center [505, 172] width 42 height 9
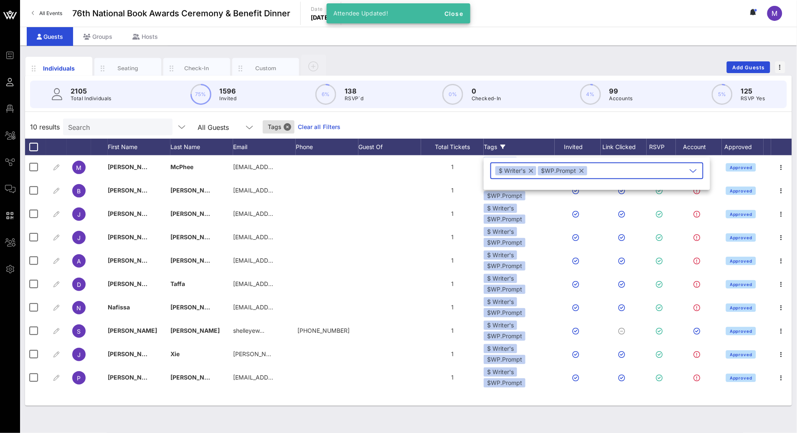
click at [582, 170] on button "button" at bounding box center [582, 170] width 4 height 9
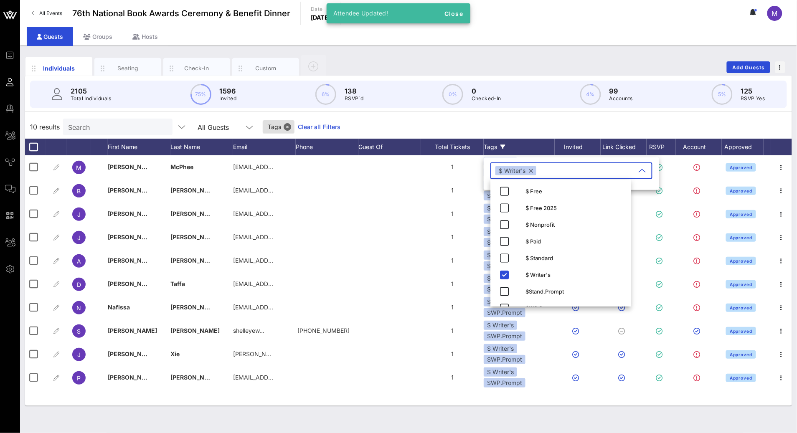
click at [545, 124] on div "10 results Search All Guests Tags Clear all Filters" at bounding box center [408, 126] width 767 height 23
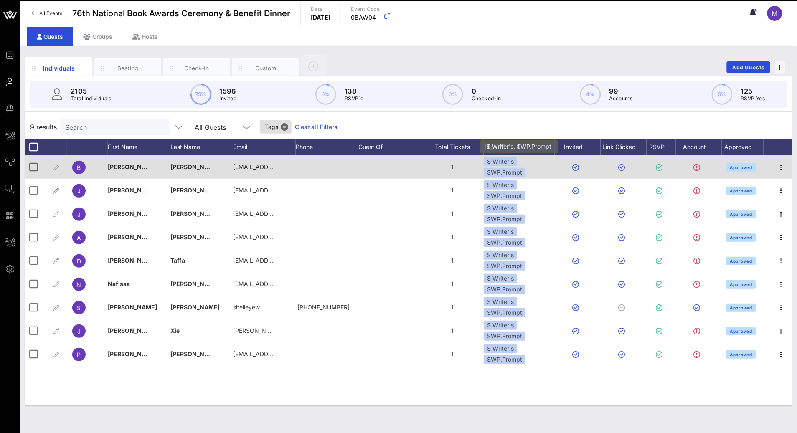
click at [516, 167] on div "$ Writer's $WP.Prompt" at bounding box center [519, 167] width 71 height 20
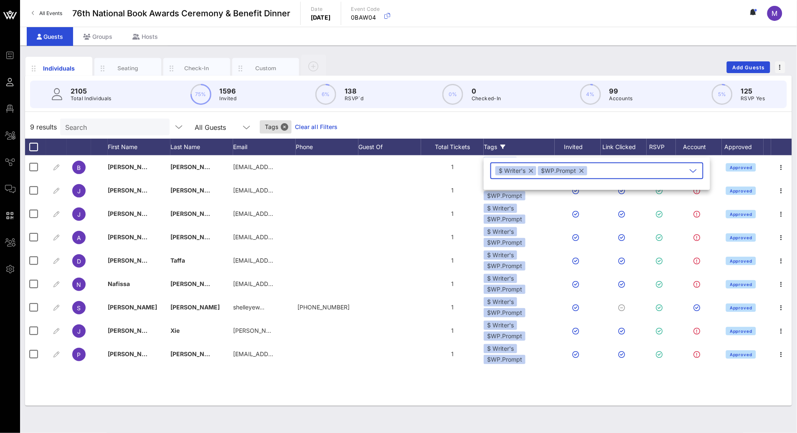
click at [582, 173] on button "button" at bounding box center [582, 170] width 4 height 9
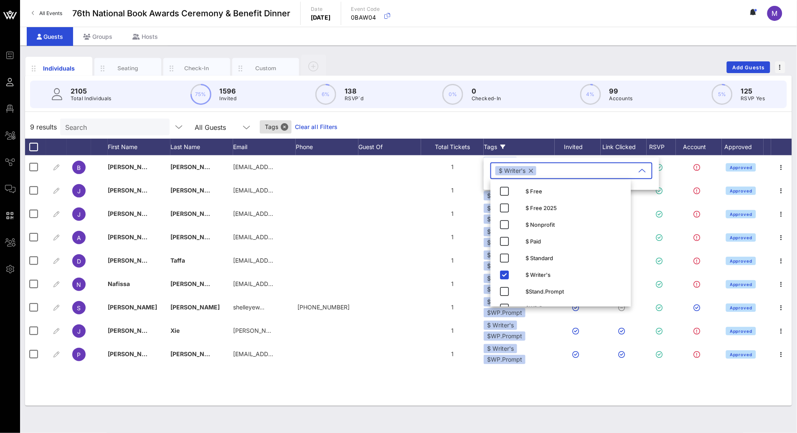
click at [531, 120] on div "9 results Search All Guests Tags Clear all Filters" at bounding box center [408, 126] width 767 height 23
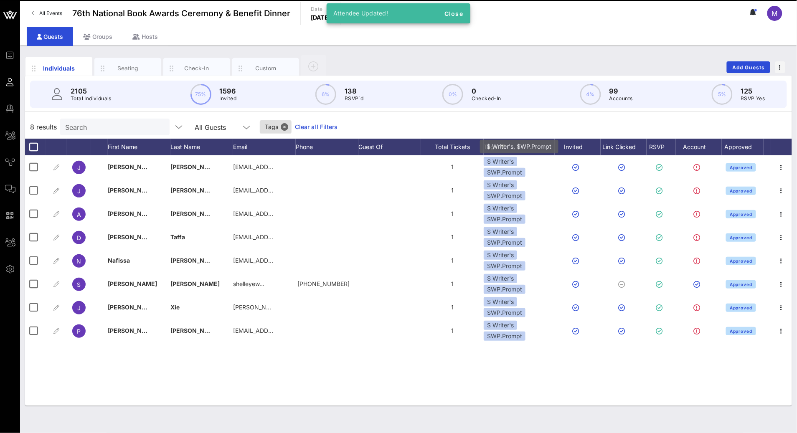
click at [509, 169] on div "$WP.Prompt" at bounding box center [505, 172] width 42 height 9
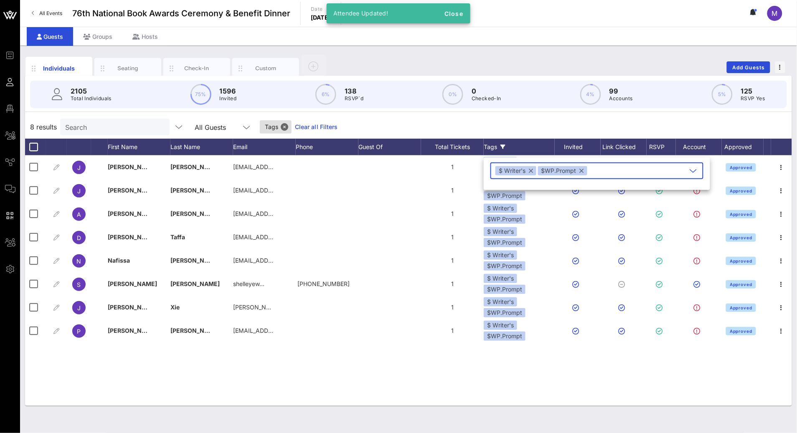
click at [582, 168] on button "button" at bounding box center [582, 170] width 4 height 9
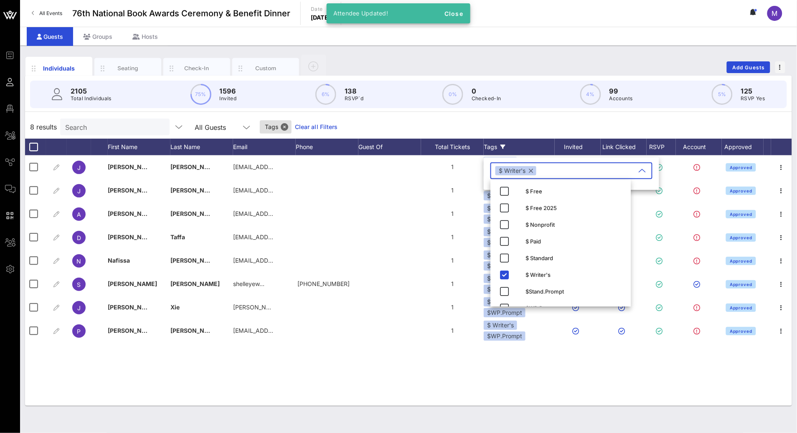
click at [551, 124] on div "8 results Search All Guests Tags Clear all Filters" at bounding box center [408, 126] width 767 height 23
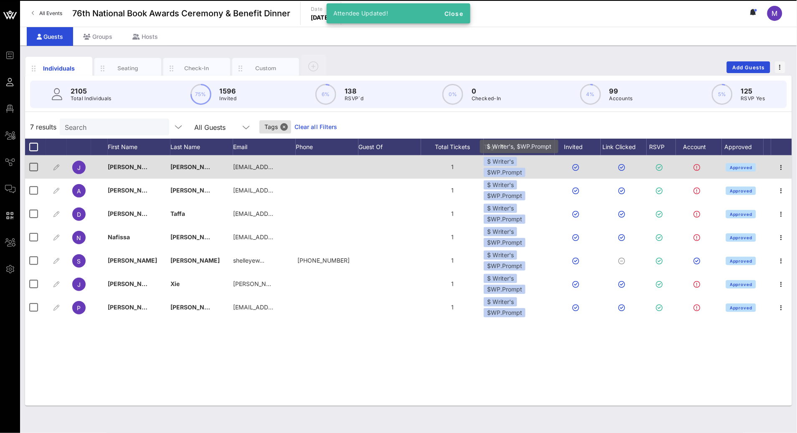
click at [513, 173] on div "$WP.Prompt" at bounding box center [505, 172] width 42 height 9
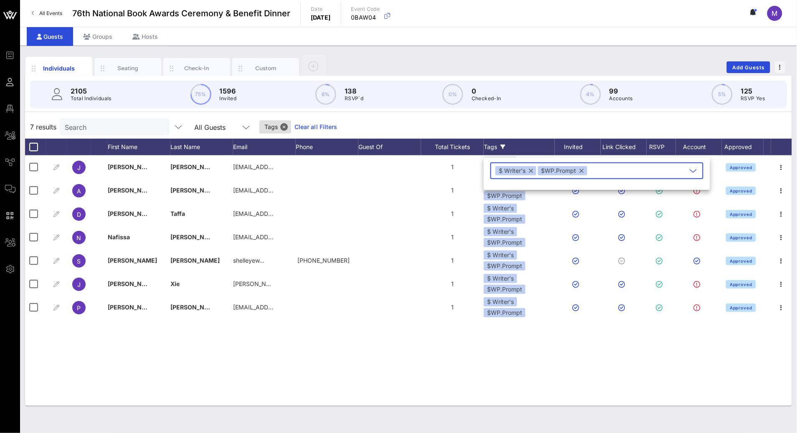
click at [582, 170] on button "button" at bounding box center [582, 170] width 4 height 9
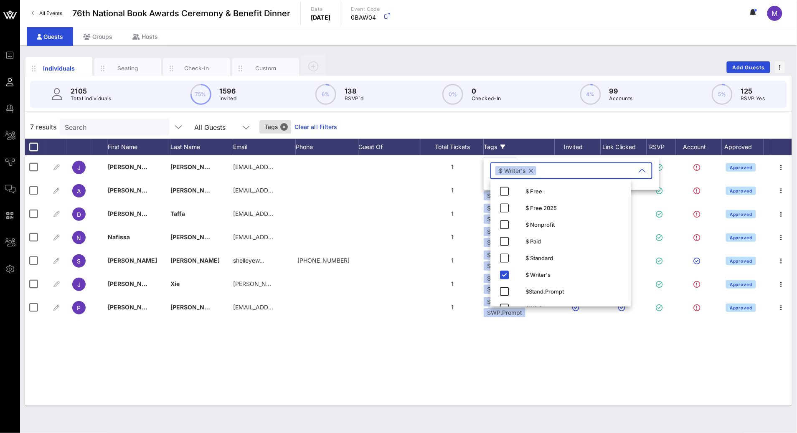
click at [547, 131] on div "7 results Search All Guests Tags Clear all Filters" at bounding box center [408, 126] width 767 height 23
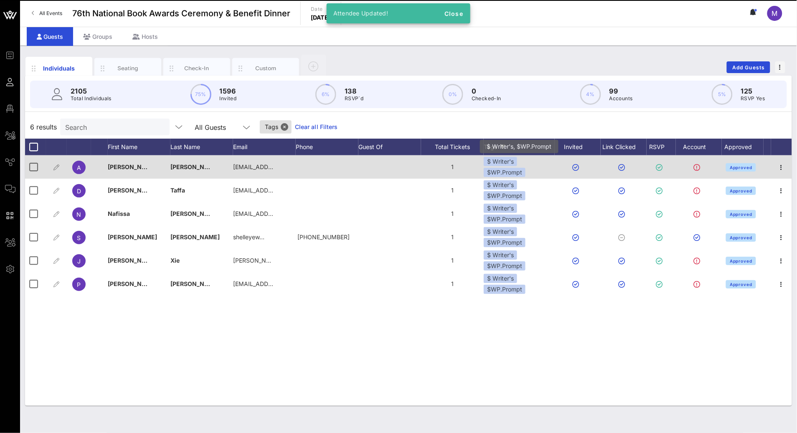
click at [506, 170] on div "$WP.Prompt" at bounding box center [505, 172] width 42 height 9
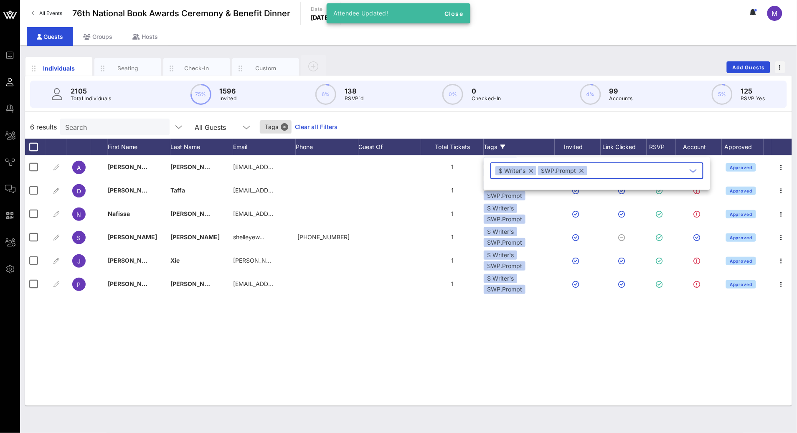
click at [580, 174] on button "button" at bounding box center [582, 170] width 4 height 9
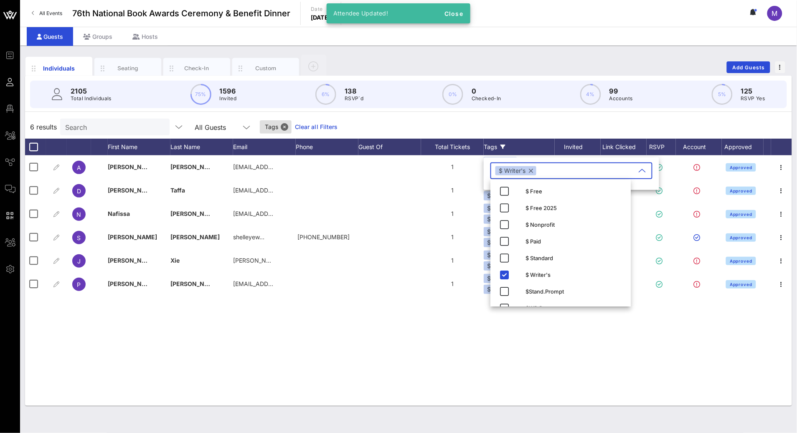
click at [548, 135] on div "6 results Search All Guests Tags Clear all Filters" at bounding box center [408, 126] width 767 height 23
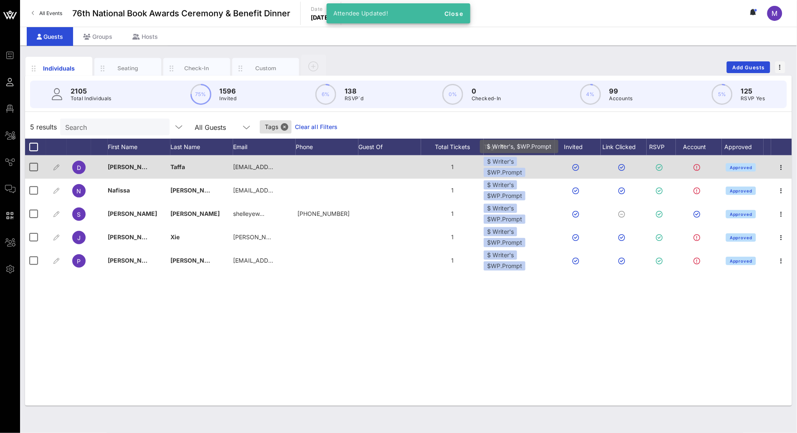
click at [496, 173] on div "$WP.Prompt" at bounding box center [505, 172] width 42 height 9
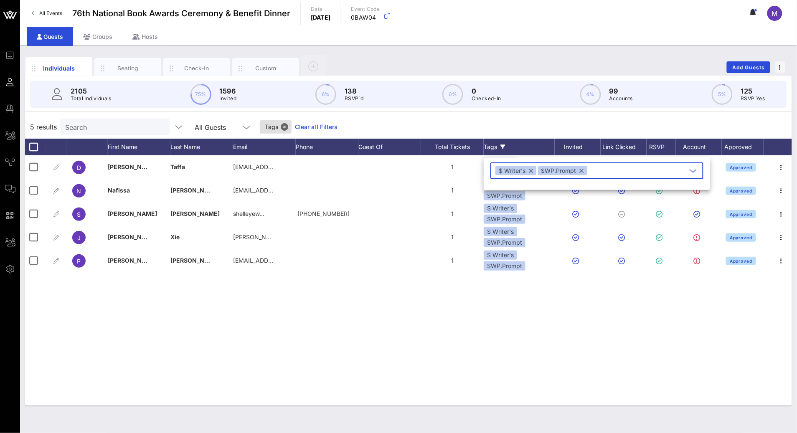
click at [581, 170] on button "button" at bounding box center [582, 170] width 4 height 9
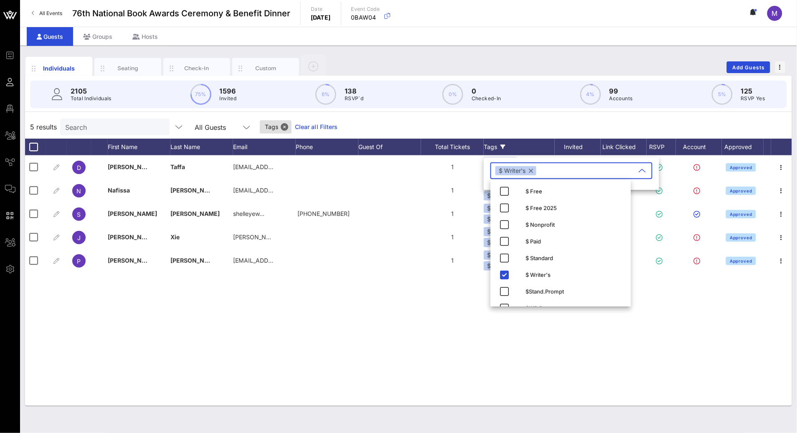
click at [545, 130] on div "5 results Search All Guests Tags Clear all Filters" at bounding box center [408, 126] width 767 height 23
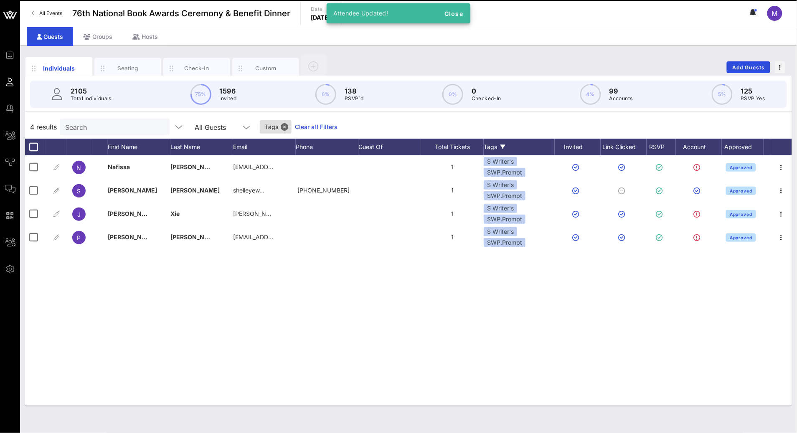
click at [499, 170] on div "$WP.Prompt" at bounding box center [505, 172] width 42 height 9
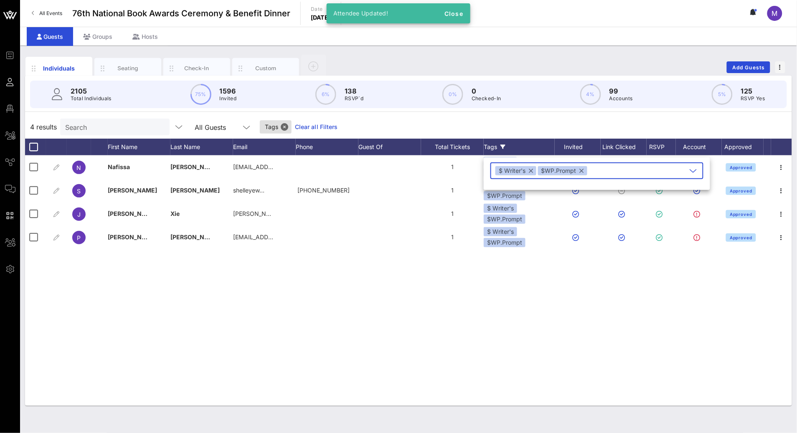
click at [588, 172] on div "$ Writer's $WP.Prompt" at bounding box center [590, 171] width 191 height 17
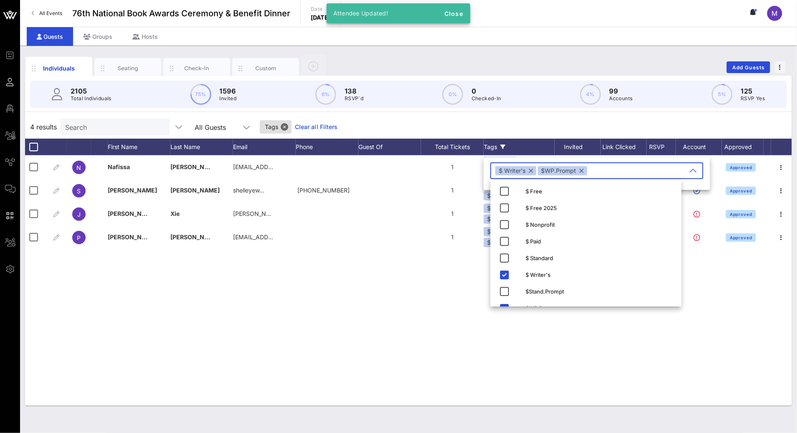
click at [580, 168] on button "button" at bounding box center [582, 170] width 4 height 9
click at [546, 127] on div "4 results Search All Guests Tags Clear all Filters" at bounding box center [408, 126] width 767 height 23
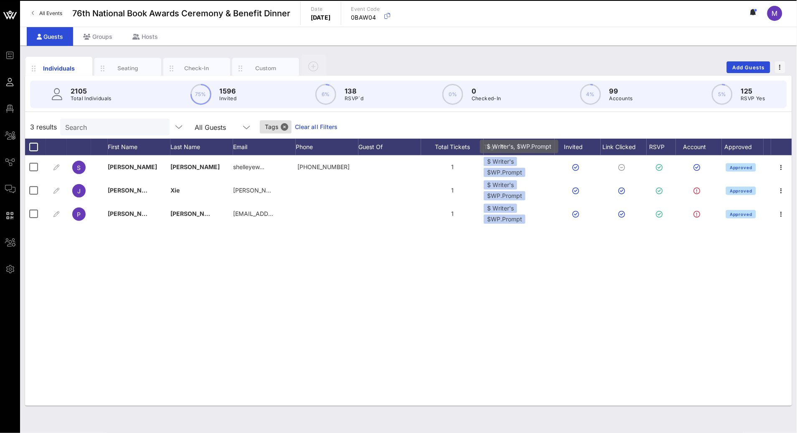
click at [511, 163] on div "$ Writer's" at bounding box center [500, 161] width 33 height 9
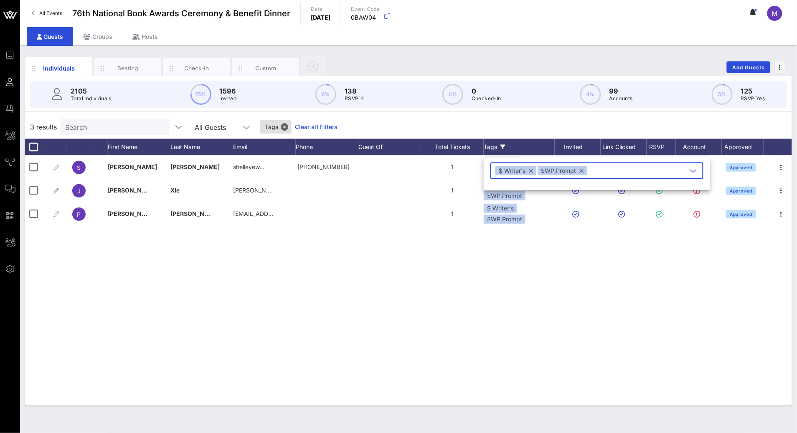
click at [580, 170] on button "button" at bounding box center [582, 170] width 4 height 9
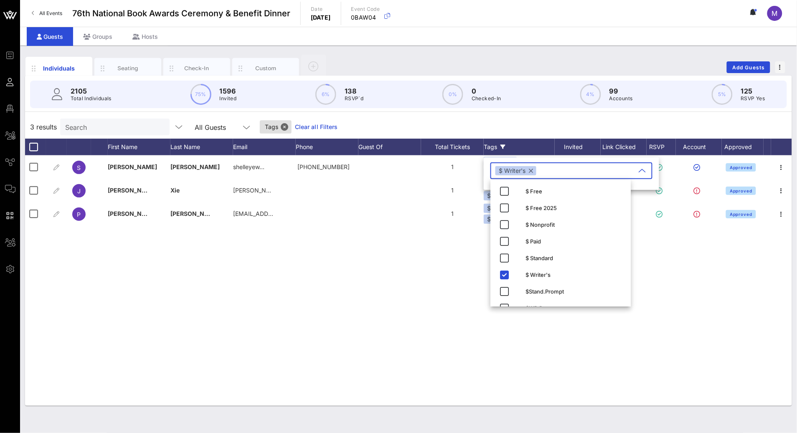
click at [541, 127] on div "3 results Search All Guests Tags Clear all Filters" at bounding box center [408, 126] width 767 height 23
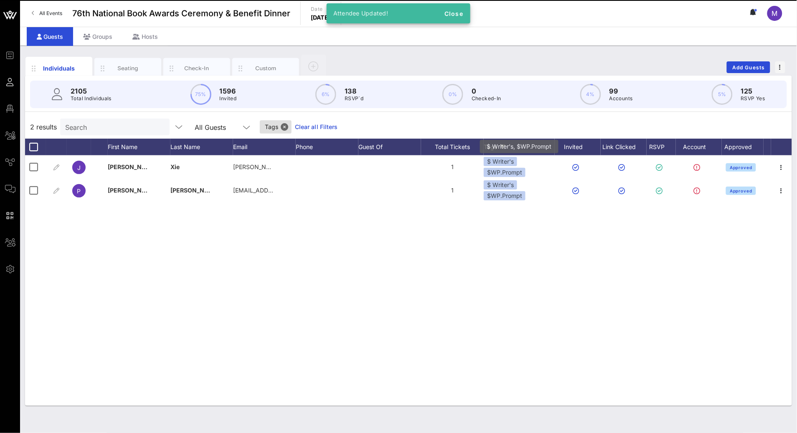
click at [513, 165] on div "$ Writer's" at bounding box center [500, 161] width 33 height 9
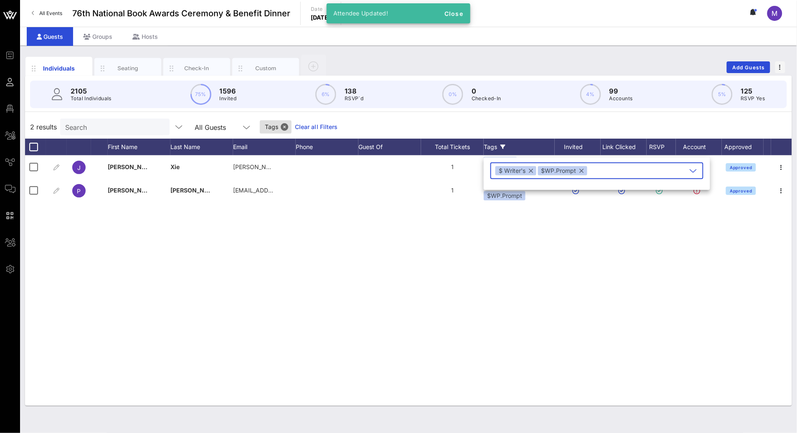
click at [581, 171] on button "button" at bounding box center [582, 170] width 4 height 9
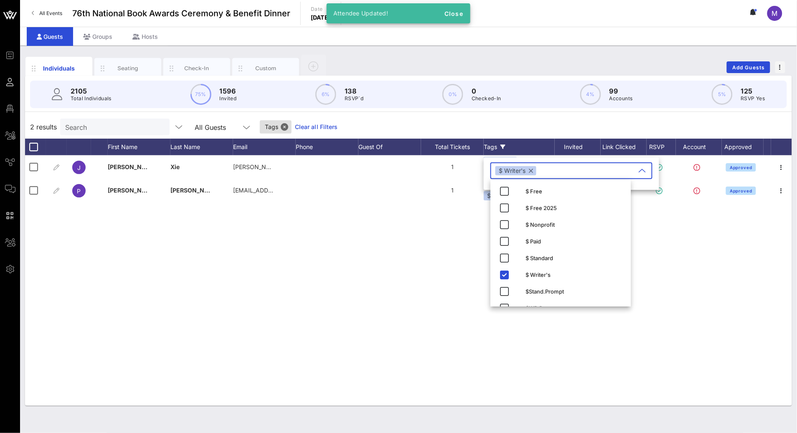
click at [531, 134] on div "2 results Search All Guests Tags Clear all Filters" at bounding box center [408, 126] width 767 height 23
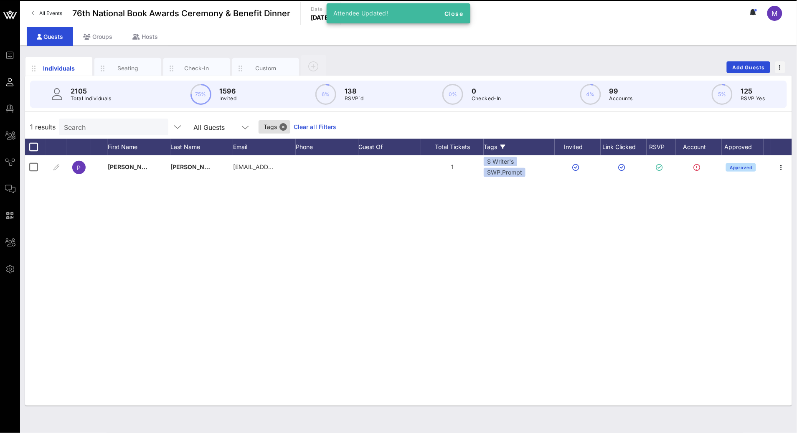
click at [507, 167] on div "$ Writer's $WP.Prompt" at bounding box center [519, 167] width 71 height 20
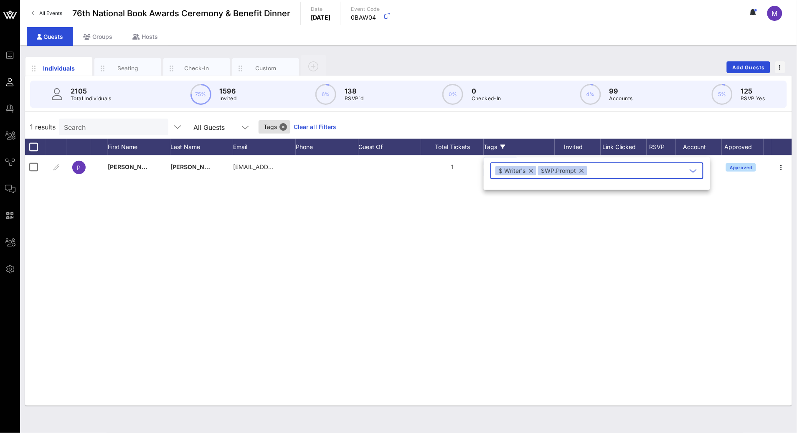
click at [580, 171] on button "button" at bounding box center [582, 170] width 4 height 9
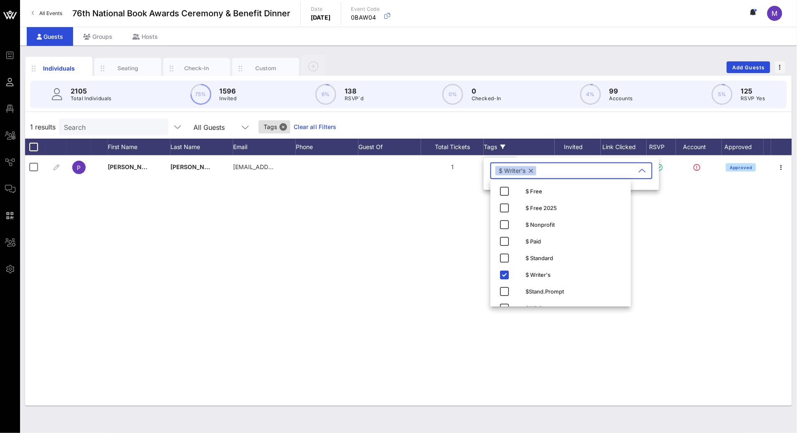
click at [420, 279] on div "P Paul Yoon pyoon11@gmail.com 1 $ Writer's $WP.Prompt Approved" at bounding box center [408, 280] width 767 height 251
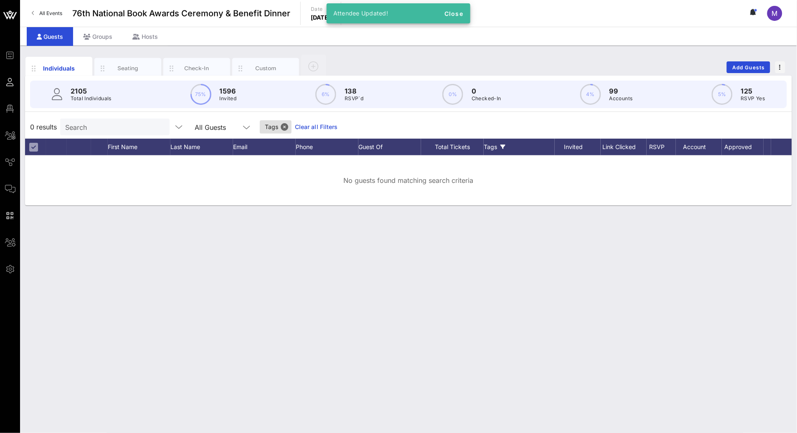
click at [305, 126] on link "Clear all Filters" at bounding box center [316, 126] width 43 height 9
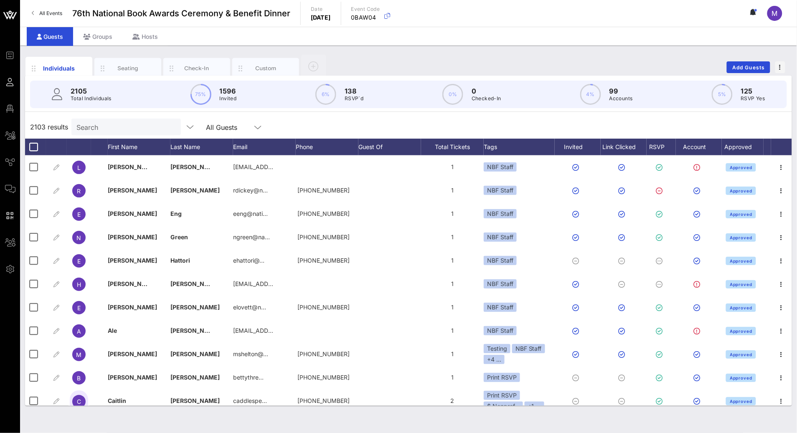
click at [110, 124] on input "Search" at bounding box center [125, 127] width 98 height 11
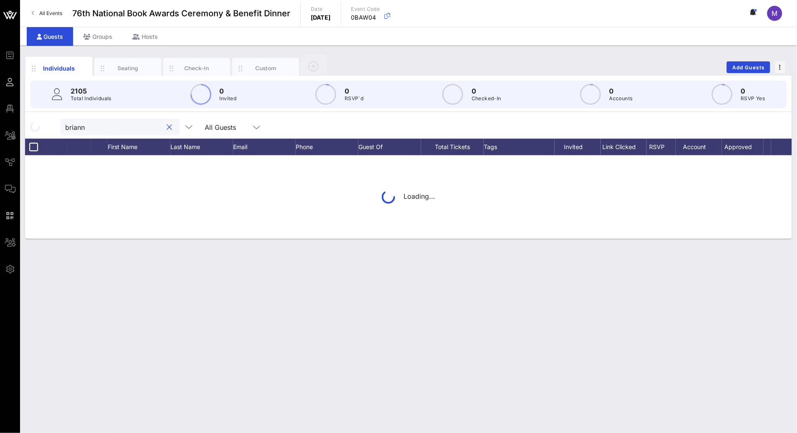
type input "brianna"
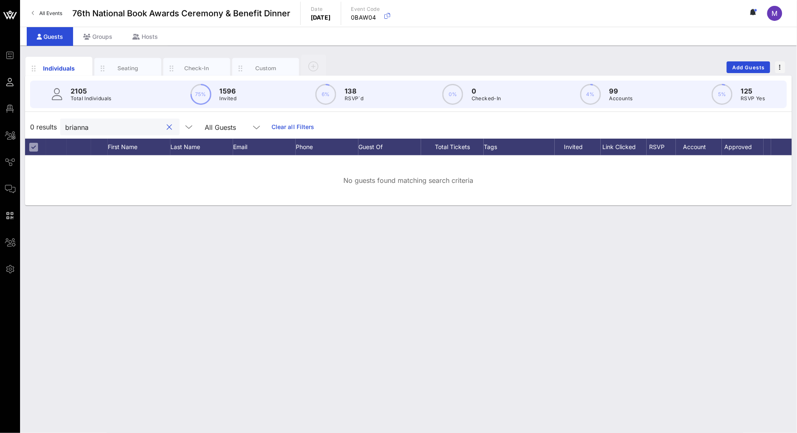
click at [165, 129] on div at bounding box center [170, 127] width 10 height 10
click at [167, 127] on button "clear icon" at bounding box center [169, 127] width 5 height 8
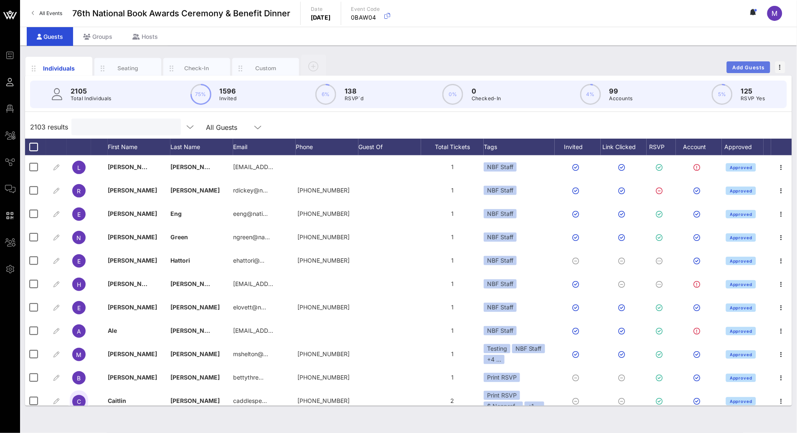
click at [744, 62] on button "Add Guests" at bounding box center [748, 67] width 43 height 12
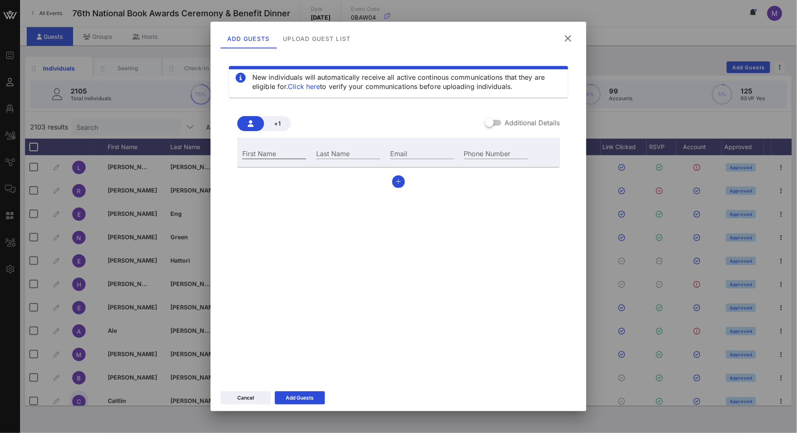
click at [263, 151] on div "First Name" at bounding box center [274, 153] width 64 height 11
type input "Brianna"
type input "Goodman"
click at [423, 150] on input "Email" at bounding box center [422, 153] width 64 height 11
paste input "brianna.goodman@bookofthemonth.com"
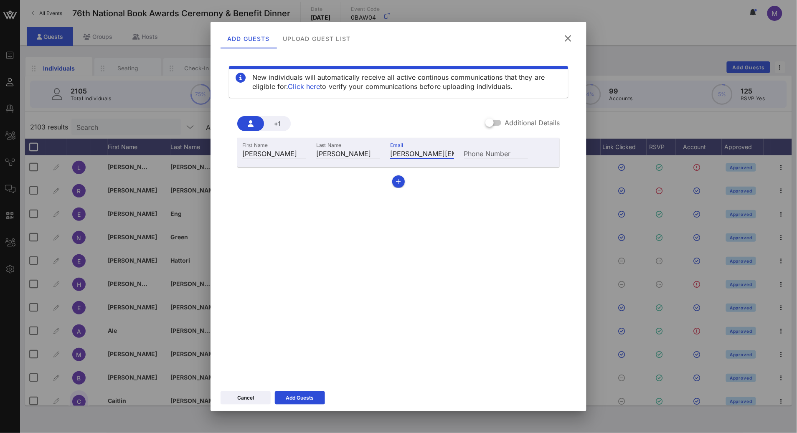
scroll to position [0, 67]
type input "brianna.goodman@bookofthemonth.com"
drag, startPoint x: 306, startPoint y: 400, endPoint x: 312, endPoint y: 401, distance: 5.6
click at [306, 400] on div "Add Guests" at bounding box center [300, 398] width 28 height 8
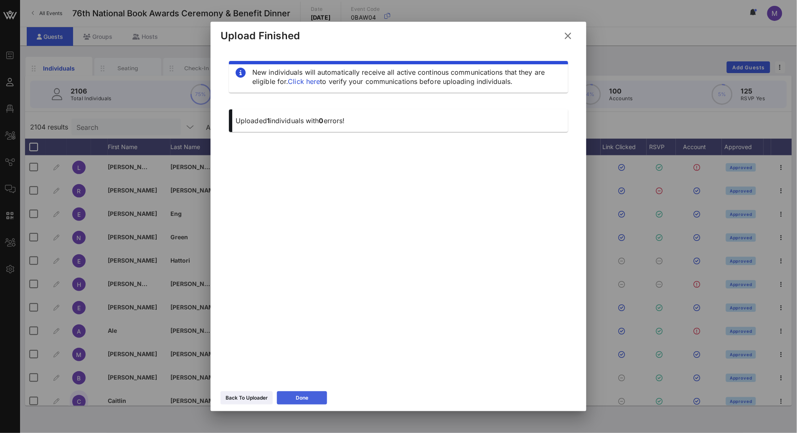
click at [306, 396] on div "Done" at bounding box center [302, 398] width 13 height 8
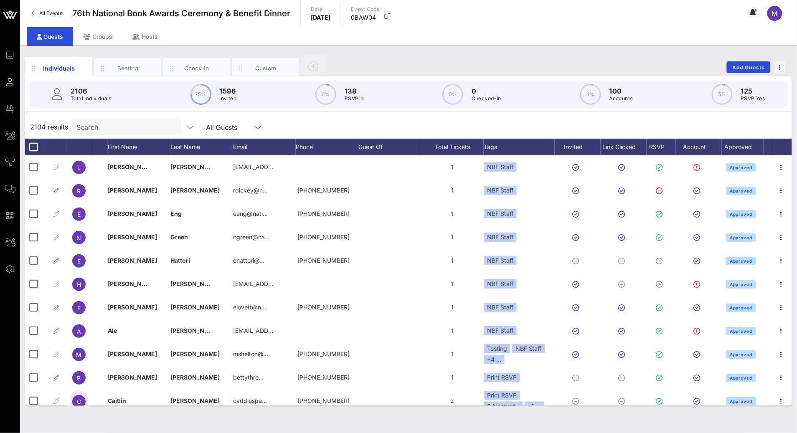
click at [119, 128] on input "Search" at bounding box center [125, 127] width 98 height 11
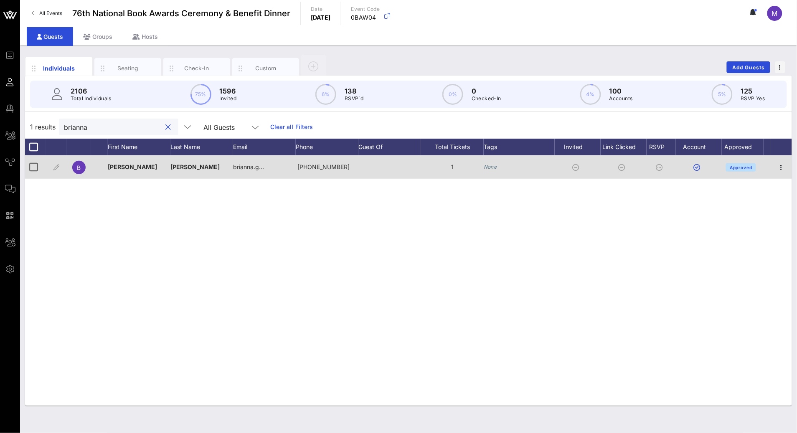
type input "brianna"
click at [492, 168] on icon "None" at bounding box center [490, 167] width 13 height 6
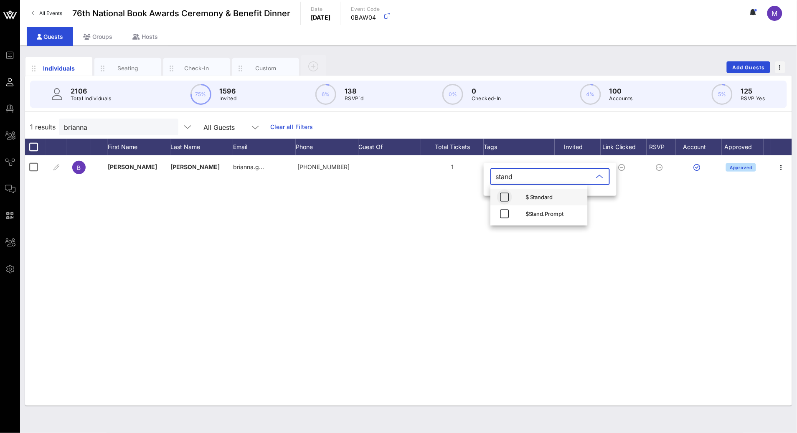
type input "stand"
click at [500, 198] on icon "button" at bounding box center [505, 197] width 10 height 10
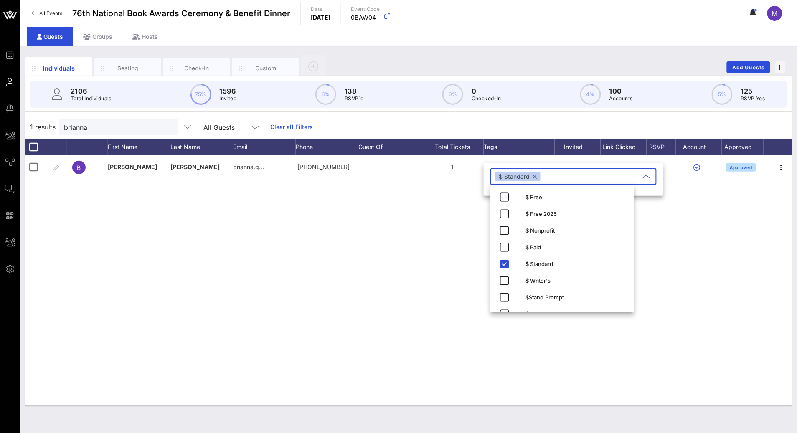
click at [353, 240] on div "B Brianna Goodman brianna.g… +14107030389 1 None Approved" at bounding box center [408, 280] width 767 height 251
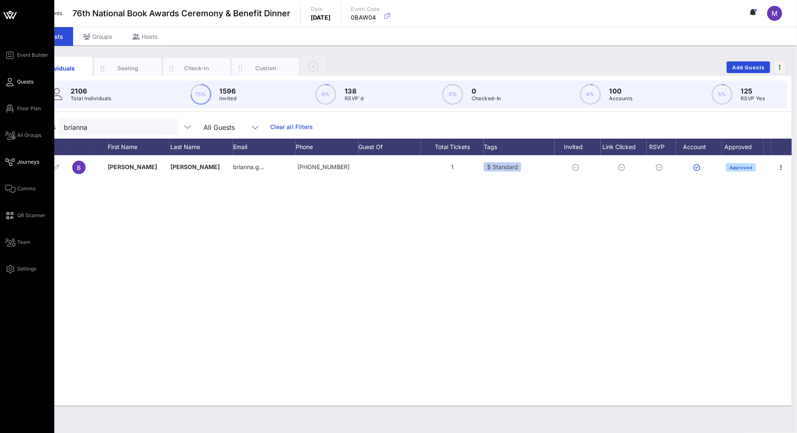
click at [28, 164] on span "Journeys" at bounding box center [28, 162] width 22 height 8
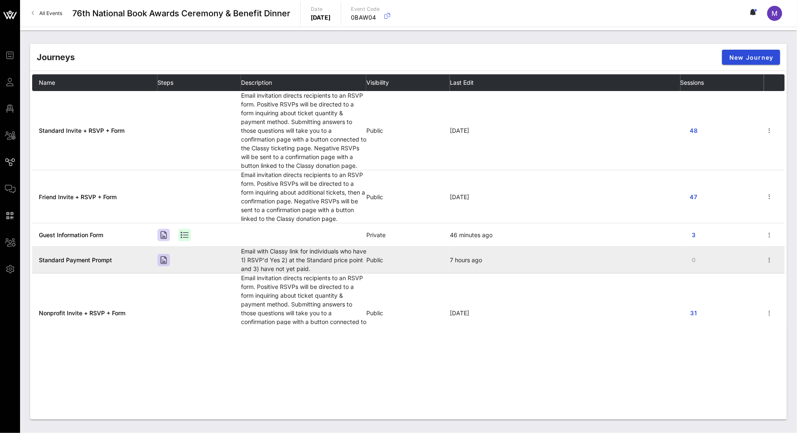
click at [87, 262] on span "Standard Payment Prompt" at bounding box center [75, 260] width 73 height 7
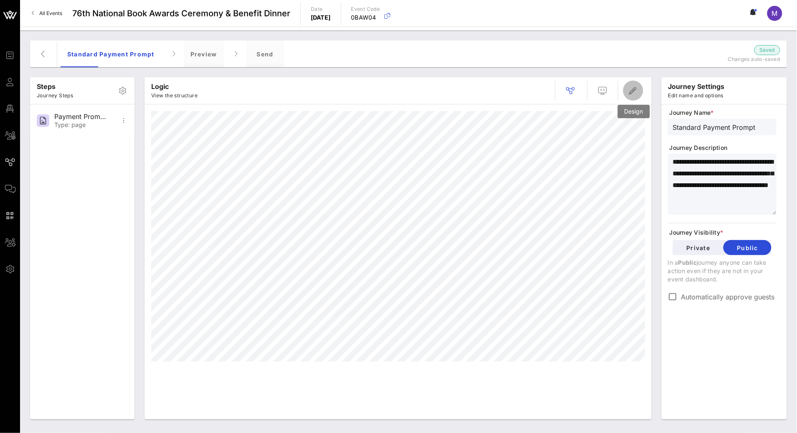
click at [640, 91] on span "button" at bounding box center [633, 91] width 20 height 10
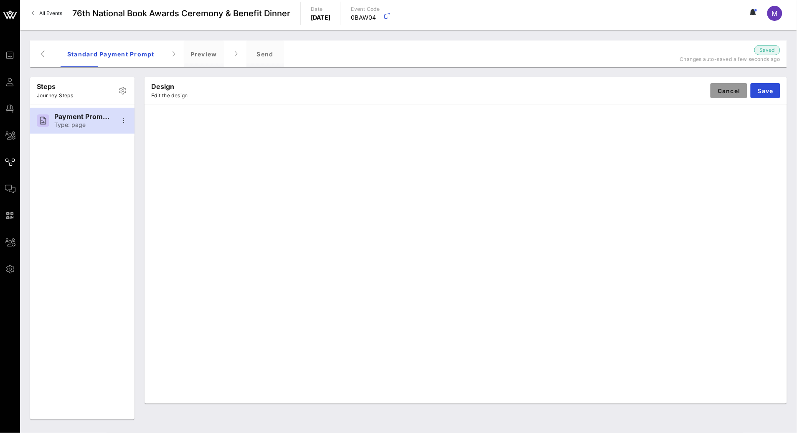
click at [724, 89] on span "Cancel" at bounding box center [728, 90] width 23 height 7
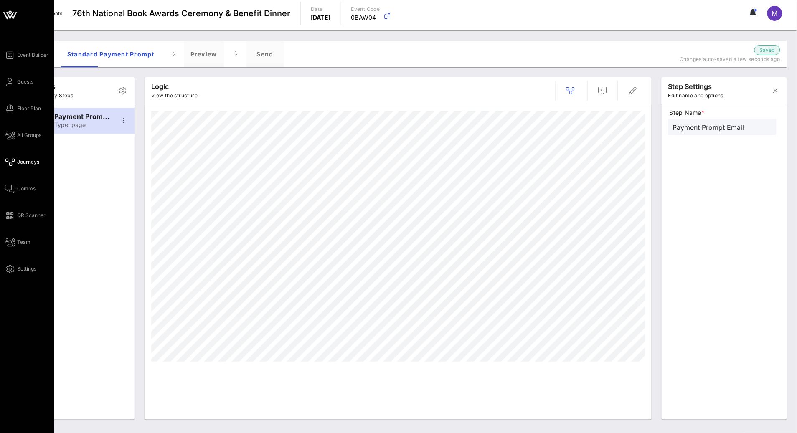
click at [11, 162] on icon at bounding box center [10, 162] width 10 height 1
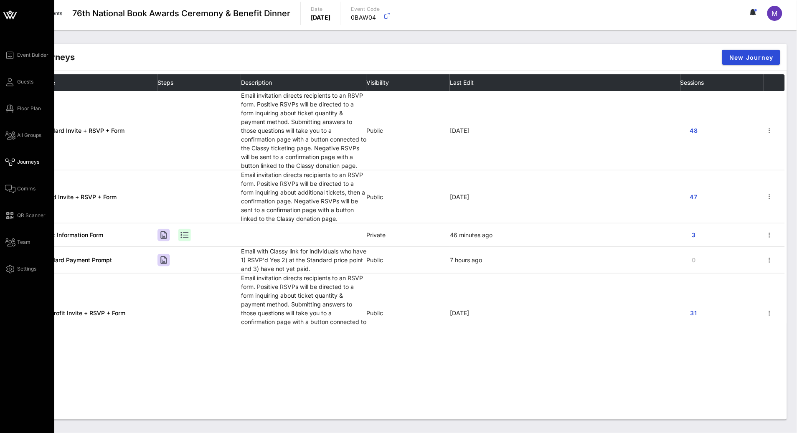
click at [17, 163] on span "Journeys" at bounding box center [28, 162] width 22 height 8
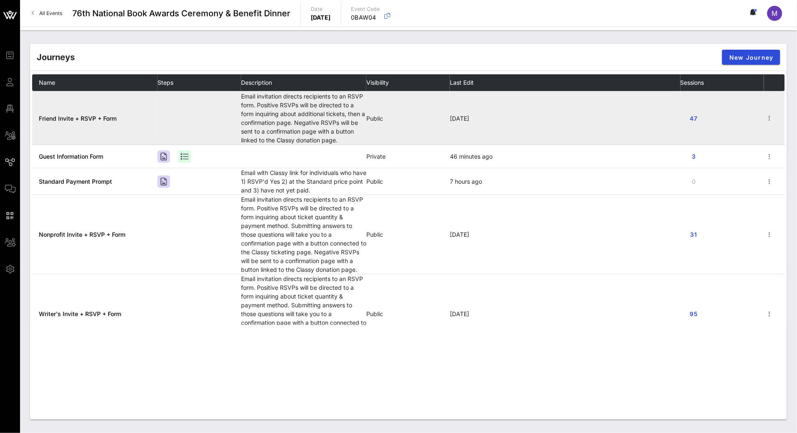
scroll to position [77, 0]
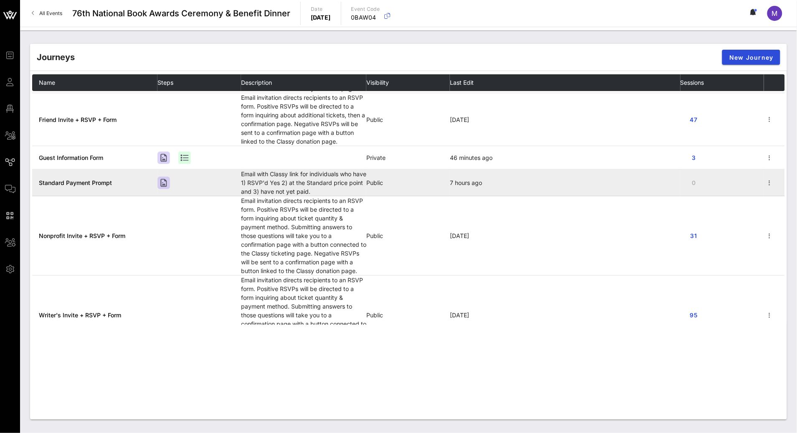
click at [89, 179] on span "Standard Payment Prompt" at bounding box center [75, 182] width 73 height 7
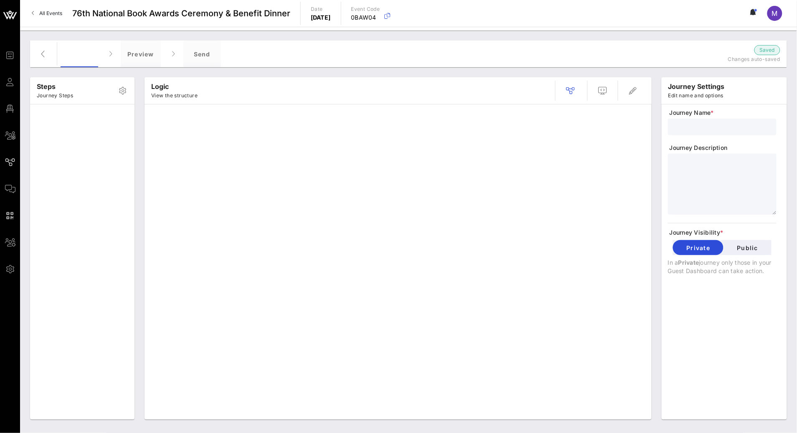
type input "Standard Payment Prompt"
type textarea "**********"
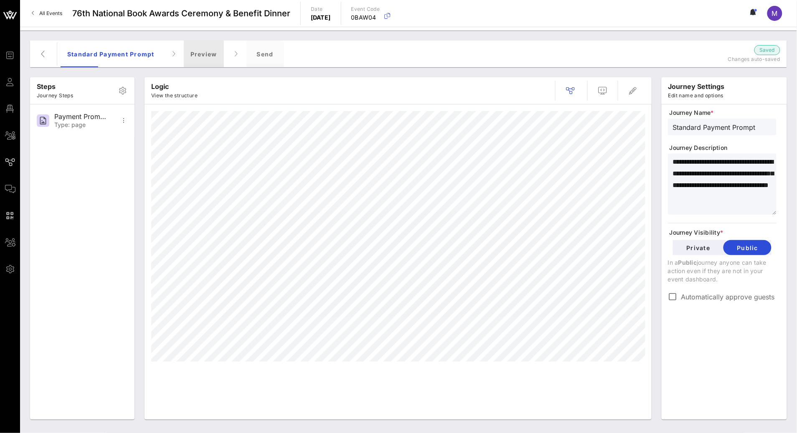
click at [201, 54] on div "Preview" at bounding box center [204, 54] width 40 height 27
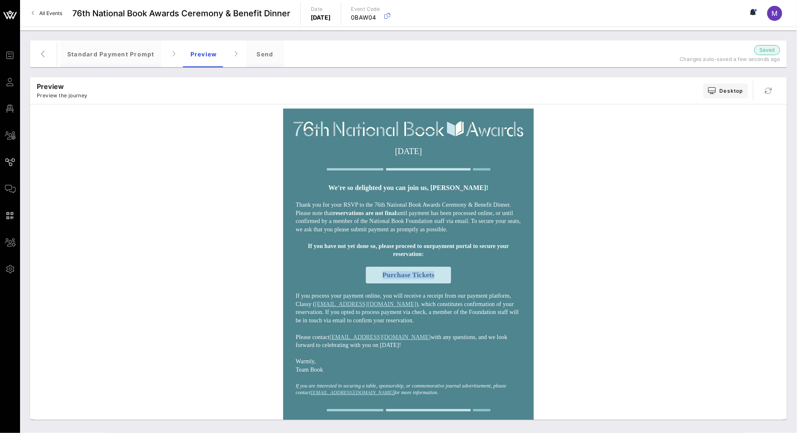
click at [457, 250] on p "If you have not yet done so, please proceed to our payment portal to secure you…" at bounding box center [408, 250] width 205 height 16
click at [265, 60] on div "Send" at bounding box center [265, 54] width 38 height 27
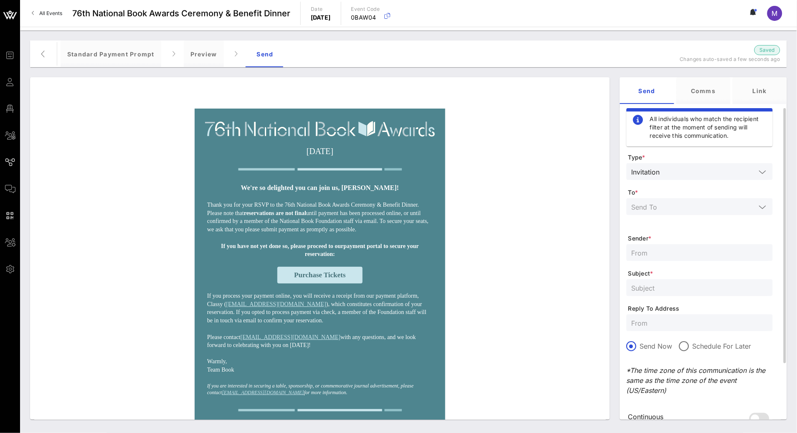
click at [676, 175] on input "text" at bounding box center [709, 171] width 93 height 11
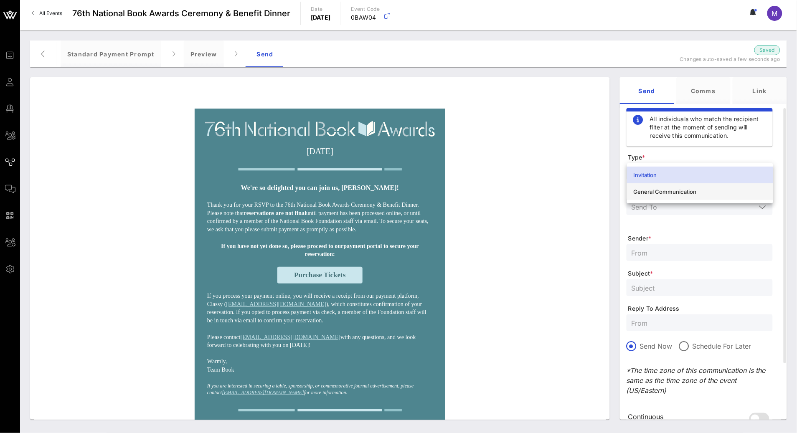
click at [685, 194] on div "General Communication" at bounding box center [700, 191] width 133 height 7
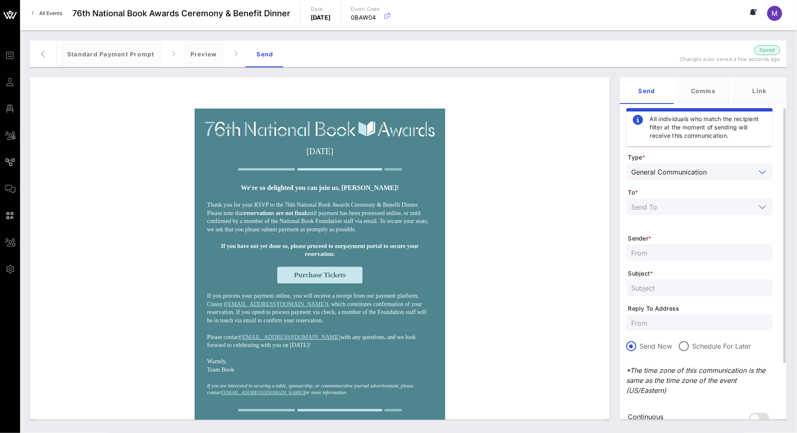
click at [667, 208] on input "text" at bounding box center [694, 206] width 124 height 11
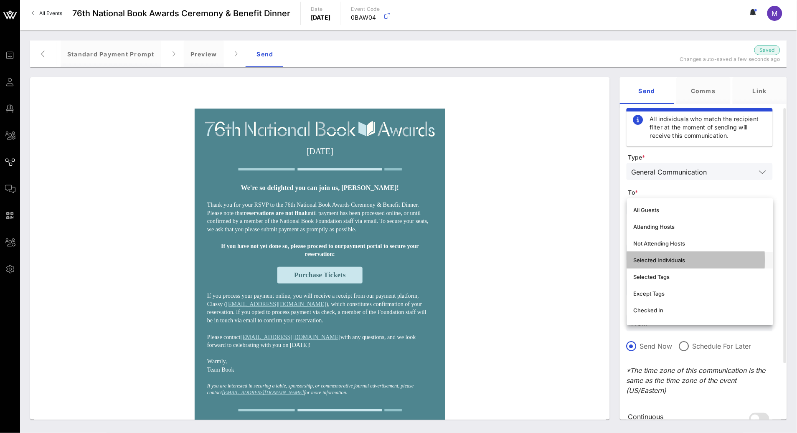
click at [673, 259] on div "Selected Individuals" at bounding box center [700, 260] width 133 height 7
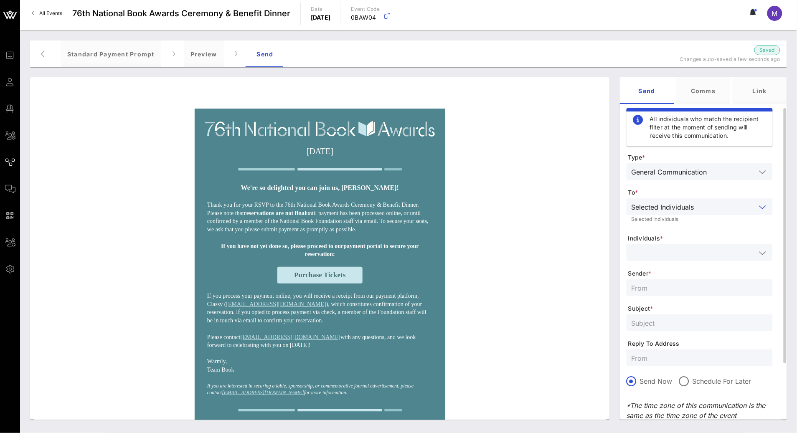
click at [681, 258] on input "text" at bounding box center [694, 252] width 124 height 11
click at [689, 274] on div "Brianna Goodman" at bounding box center [711, 275] width 109 height 7
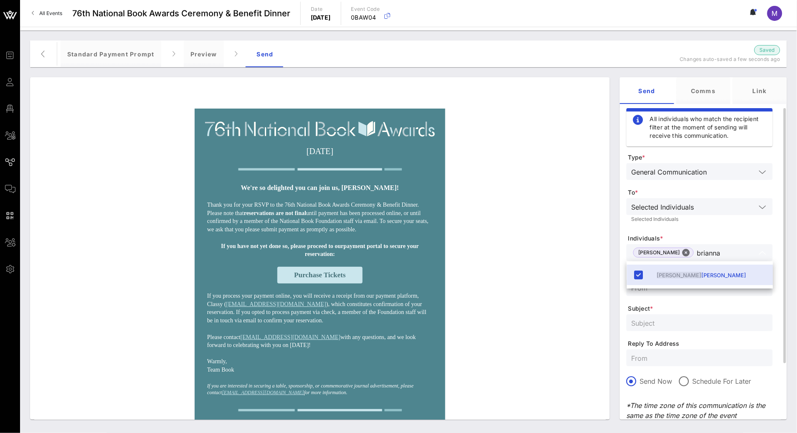
type input "brianna"
click at [694, 230] on form "Type * General Communication To * Selected Individuals Selected Individuals Ind…" at bounding box center [700, 317] width 146 height 329
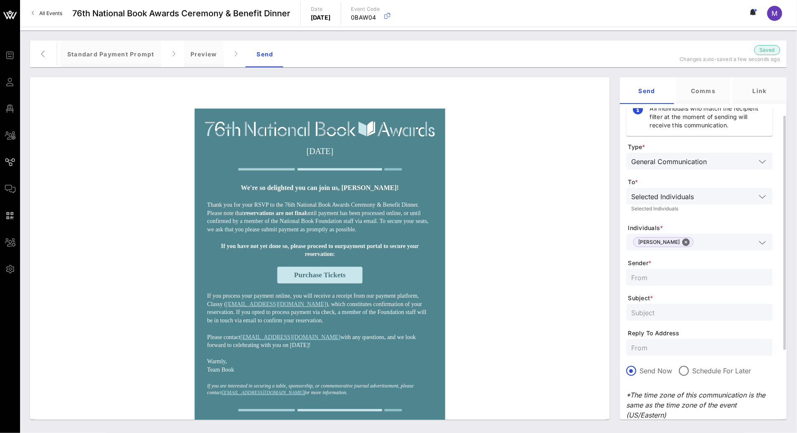
scroll to position [30, 0]
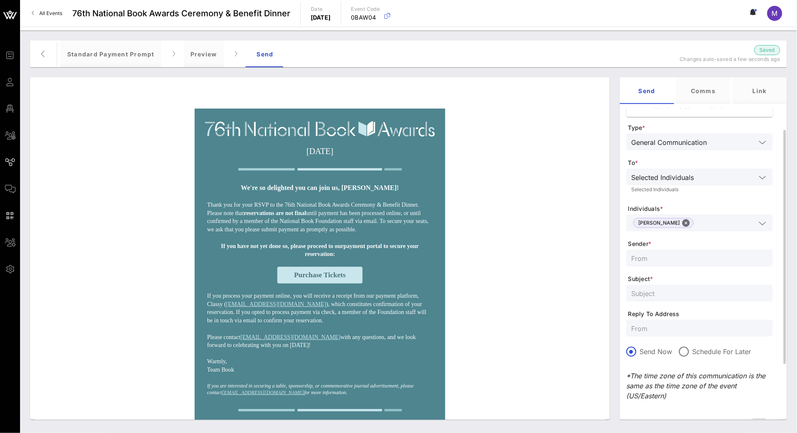
click at [650, 259] on input "text" at bounding box center [700, 258] width 136 height 11
click at [663, 292] on input "text" at bounding box center [700, 293] width 136 height 11
paste input "Finalize your reservation for the 76th National Book Awards"
type input "Finalize your reservation for the 76th National Book Awards"
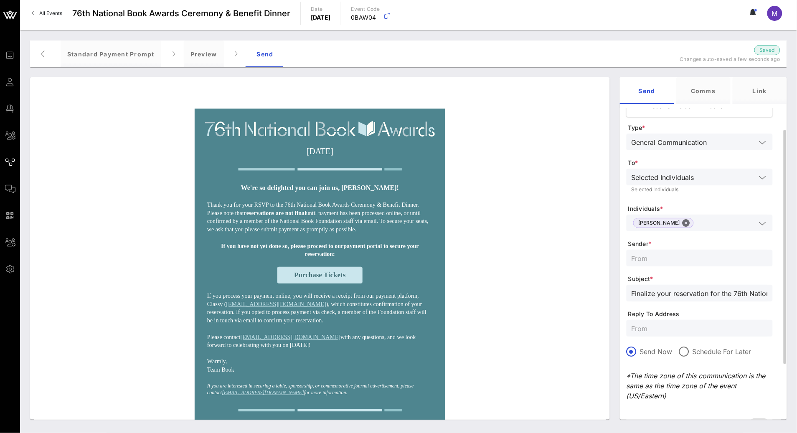
click at [669, 255] on input "text" at bounding box center [700, 258] width 136 height 11
type input "National Book Awards"
click at [683, 333] on input "text" at bounding box center [700, 328] width 136 height 11
type input "[EMAIL_ADDRESS][DOMAIN_NAME]"
click at [686, 277] on span "Subject *" at bounding box center [700, 279] width 145 height 8
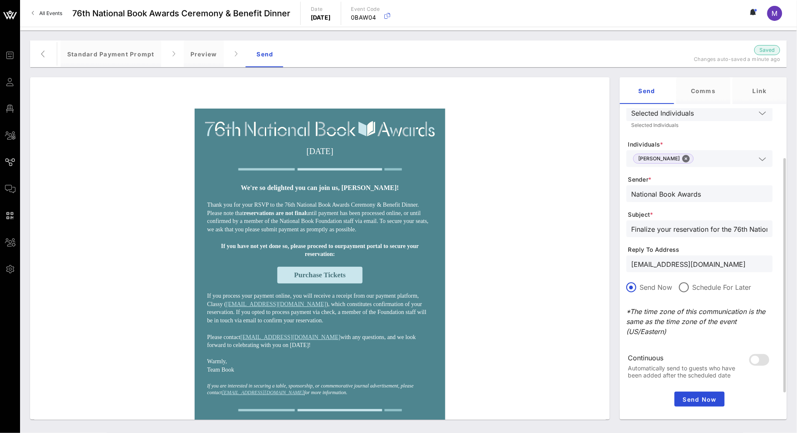
scroll to position [109, 0]
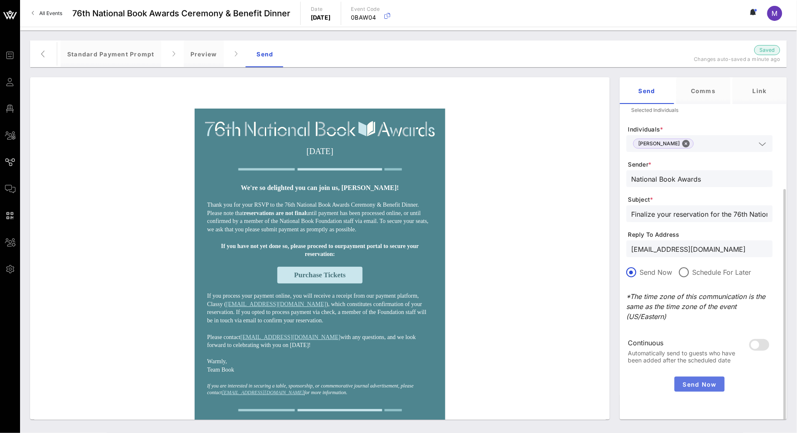
click at [701, 383] on span "Send Now" at bounding box center [699, 384] width 43 height 7
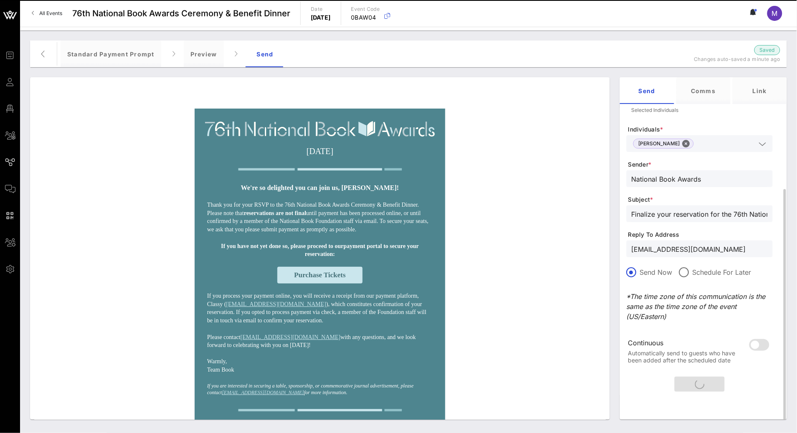
scroll to position [0, 0]
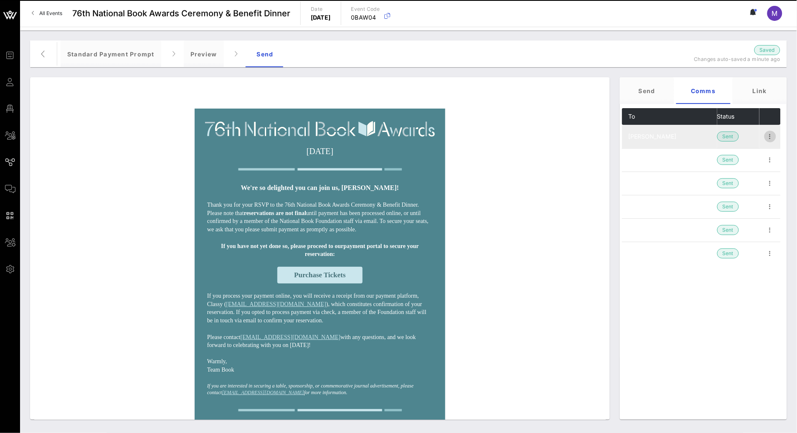
click at [773, 133] on icon "button" at bounding box center [770, 137] width 10 height 10
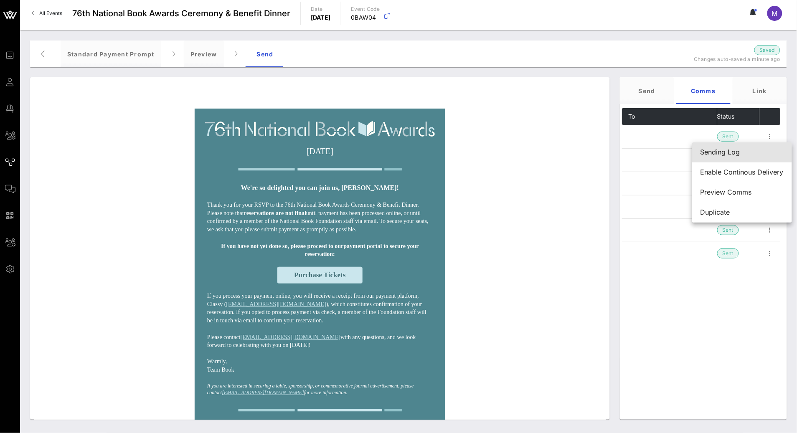
click at [758, 147] on div "Sending Log" at bounding box center [742, 152] width 83 height 18
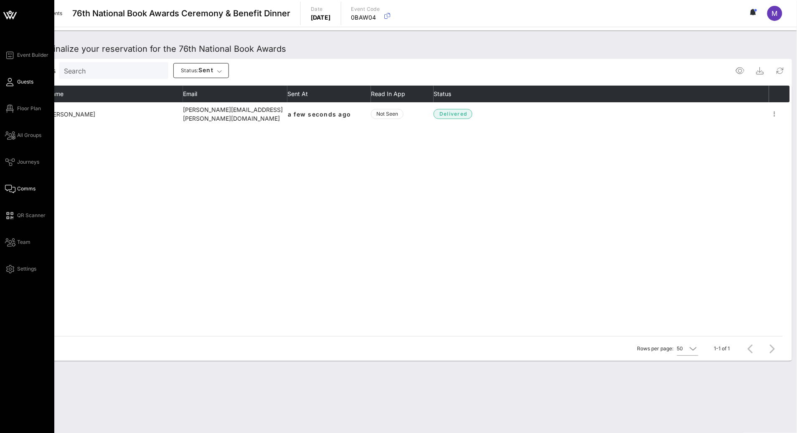
click at [27, 82] on span "Guests" at bounding box center [25, 82] width 16 height 8
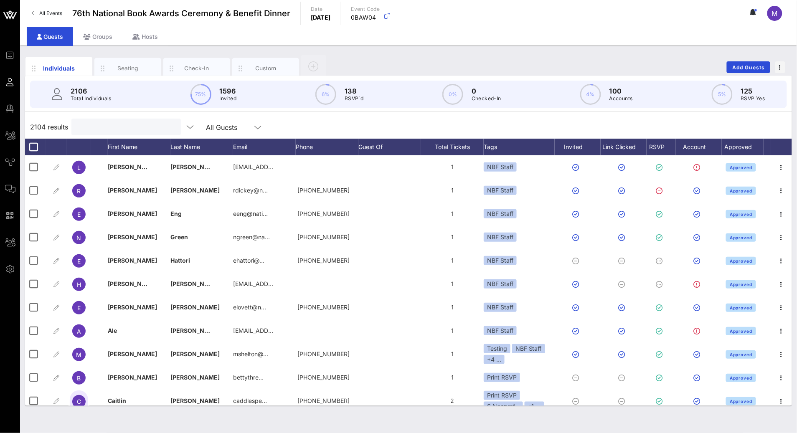
click at [123, 124] on input "text" at bounding box center [125, 127] width 98 height 11
paste input "Corinne Bennett"
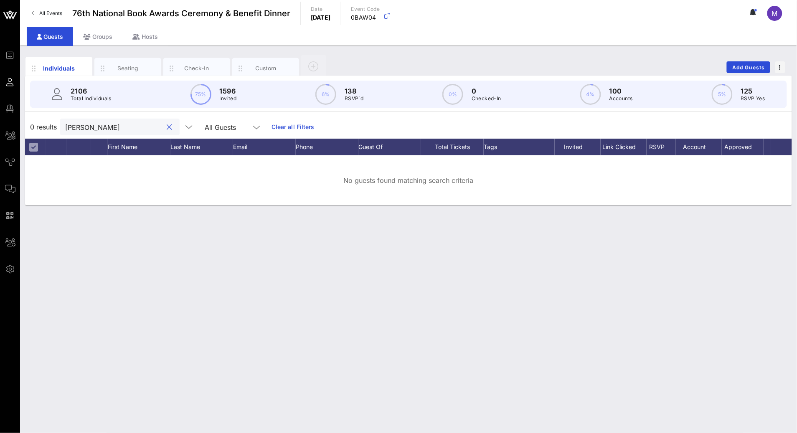
click at [102, 128] on input "Corinne Bennett" at bounding box center [114, 127] width 98 height 11
type input "Corinne"
click at [80, 126] on input "Corinne" at bounding box center [114, 127] width 98 height 11
click at [80, 125] on input "Corinne" at bounding box center [114, 127] width 98 height 11
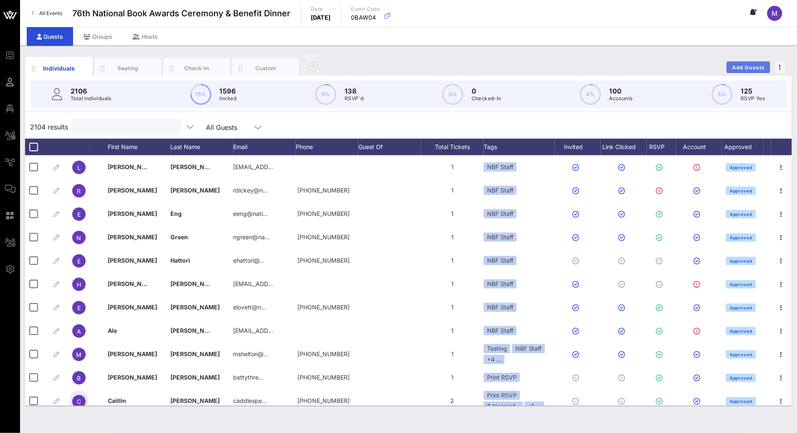
click at [749, 63] on button "Add Guests" at bounding box center [748, 67] width 43 height 12
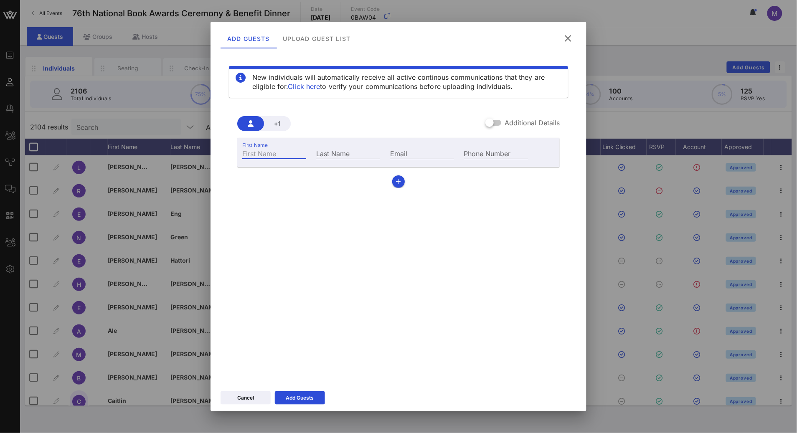
click at [287, 151] on input "First Name" at bounding box center [274, 153] width 64 height 11
paste input "Corinne Bennett"
click at [270, 153] on input "Corinne Bennett" at bounding box center [274, 153] width 64 height 11
type input "Corinne"
click at [327, 146] on div "Last Name" at bounding box center [348, 152] width 74 height 23
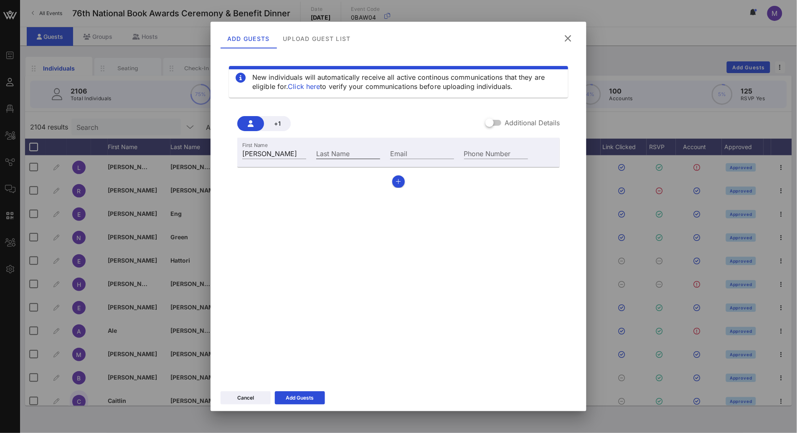
click at [334, 148] on div "Last Name" at bounding box center [348, 153] width 64 height 11
paste input "Bennett"
type input "Bennett"
click at [410, 148] on input "Email" at bounding box center [422, 153] width 64 height 11
paste input "lavieestbooks@gmail.com"
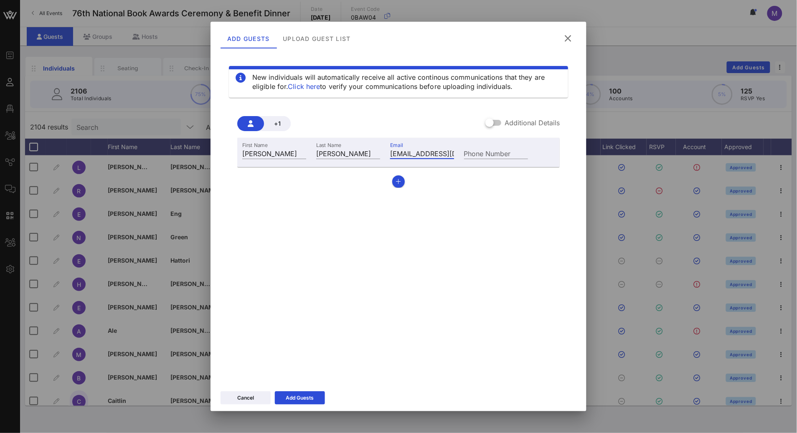
scroll to position [0, 20]
type input "lavieestbooks@gmail.com"
click at [307, 396] on div "Add Guests" at bounding box center [300, 398] width 28 height 8
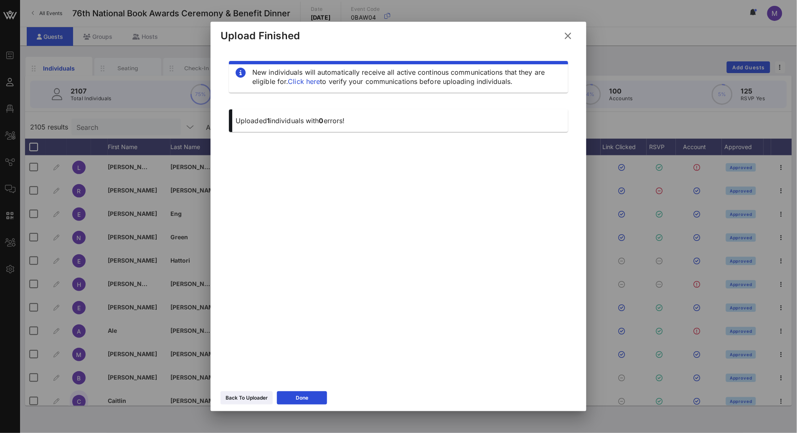
click at [569, 36] on icon at bounding box center [568, 35] width 12 height 10
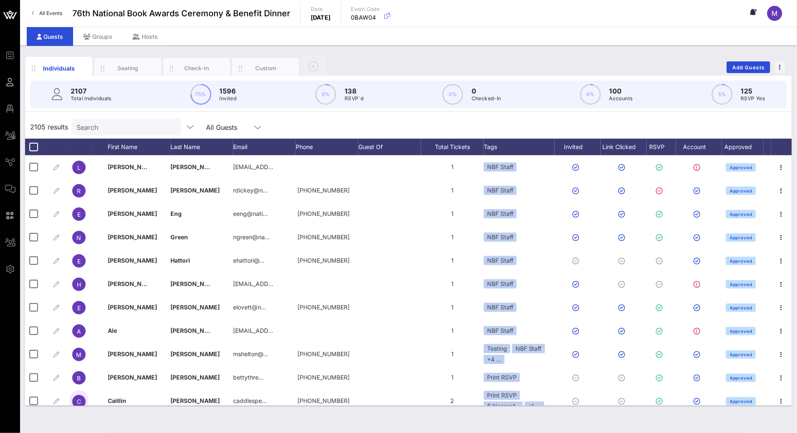
click at [95, 129] on input "Search" at bounding box center [125, 127] width 98 height 11
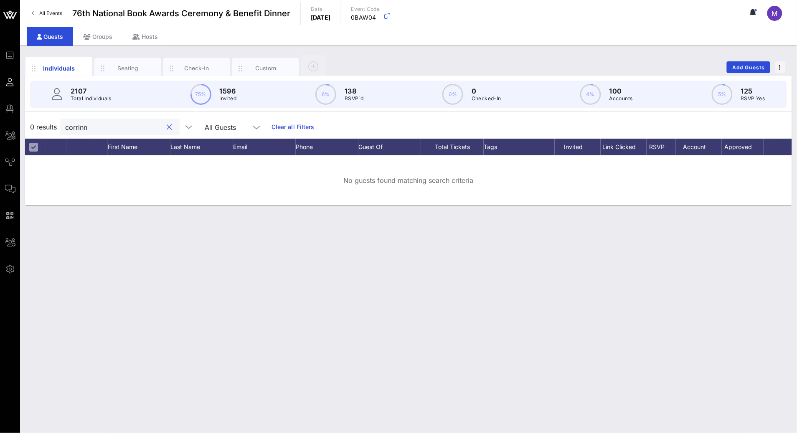
type input "corrin"
click at [167, 127] on button "clear icon" at bounding box center [169, 127] width 5 height 8
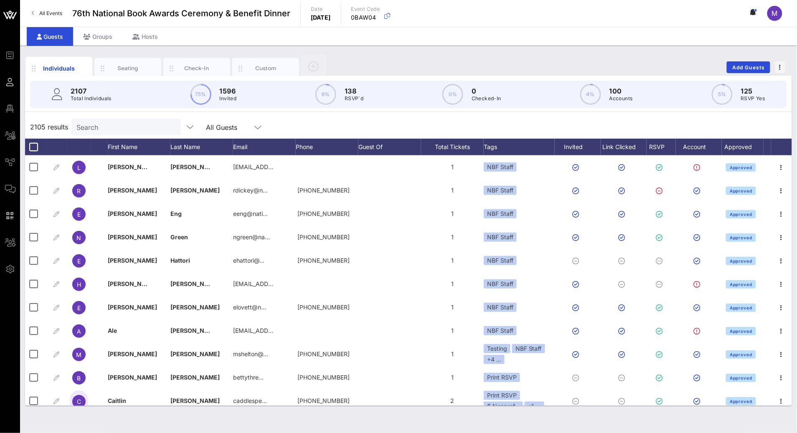
click at [248, 127] on div "Search All Guests" at bounding box center [171, 127] width 200 height 17
click at [89, 130] on input "text" at bounding box center [125, 127] width 98 height 11
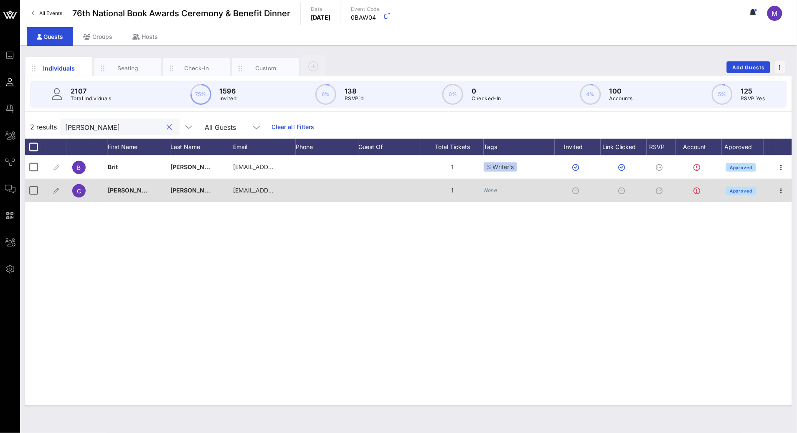
type input "benne"
click at [493, 188] on icon "None" at bounding box center [490, 190] width 13 height 6
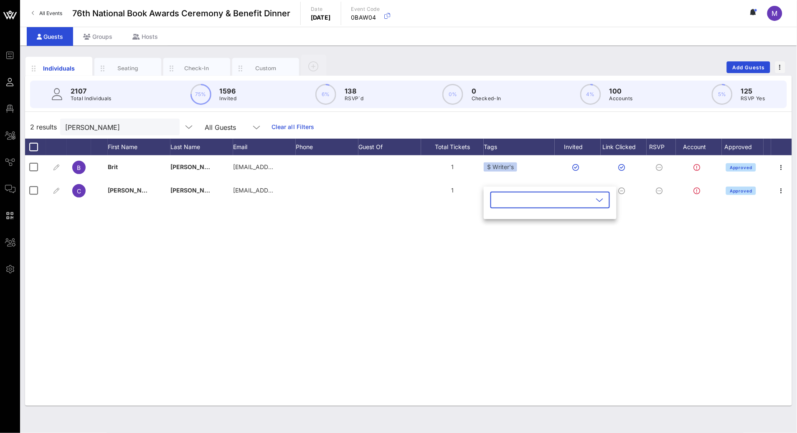
click at [596, 201] on icon at bounding box center [600, 200] width 8 height 10
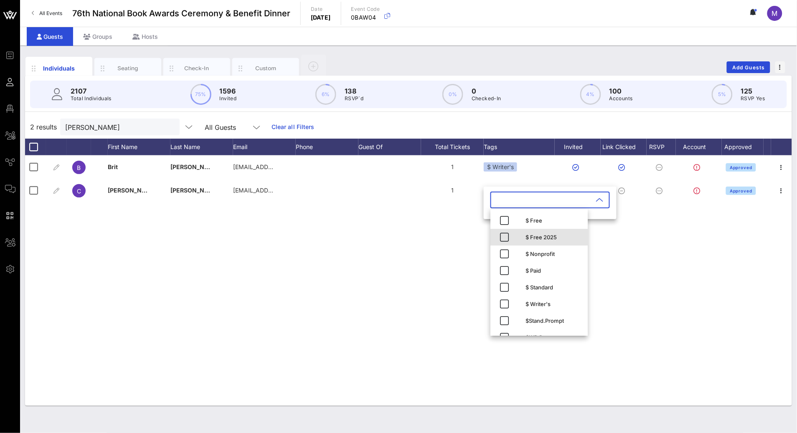
click at [536, 236] on div "$ Free 2025" at bounding box center [554, 237] width 56 height 7
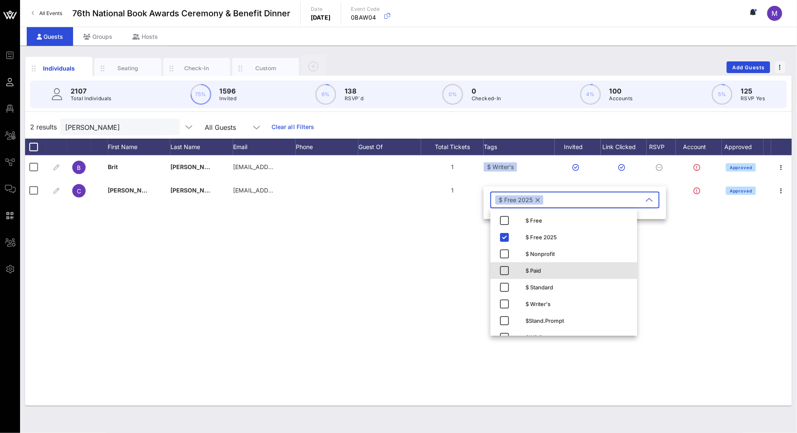
click at [533, 271] on div "$ Paid" at bounding box center [578, 270] width 105 height 7
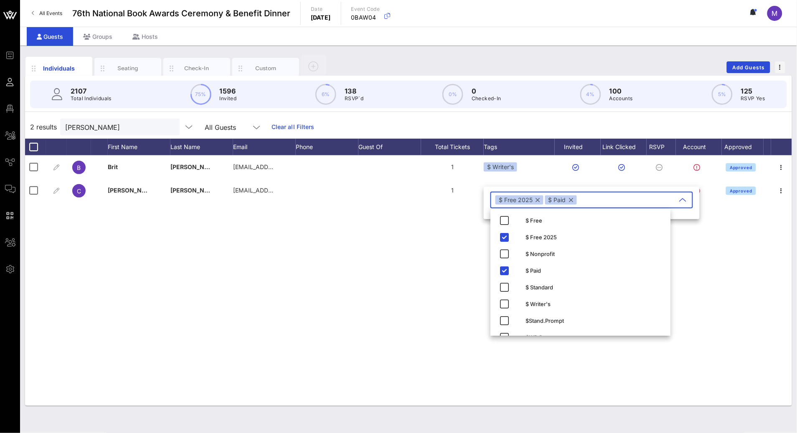
click at [695, 264] on div "B Brit Bennett britrbennett@gmail.com 1 $ Writer's Approved C Corinne Bennett l…" at bounding box center [408, 280] width 767 height 251
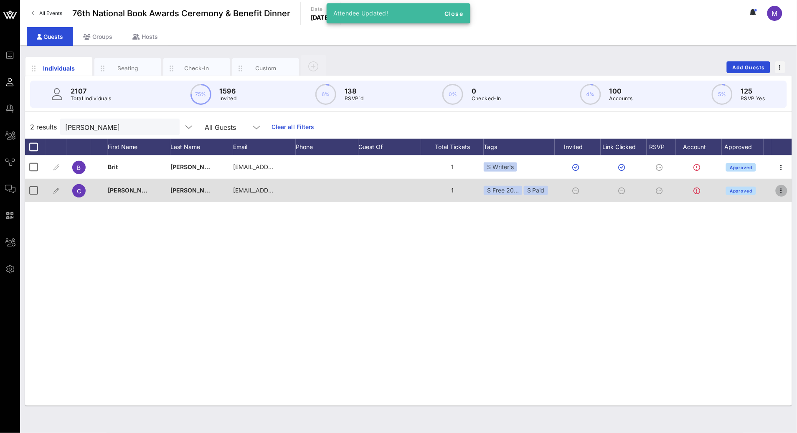
click at [783, 188] on icon "button" at bounding box center [782, 191] width 10 height 10
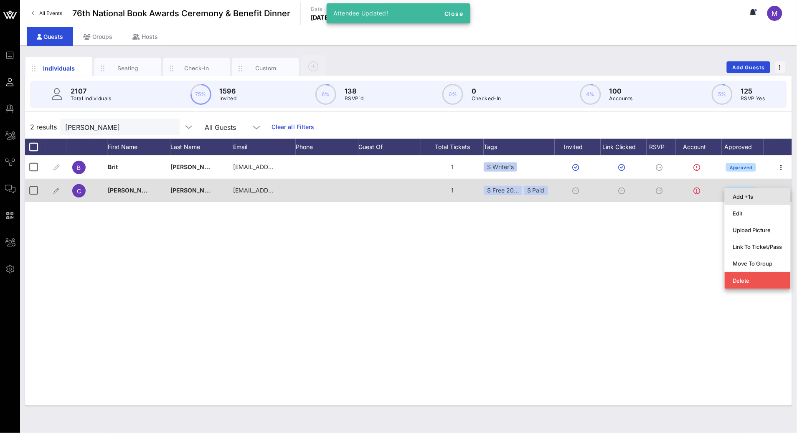
click at [765, 195] on div "Add +1s" at bounding box center [757, 196] width 49 height 7
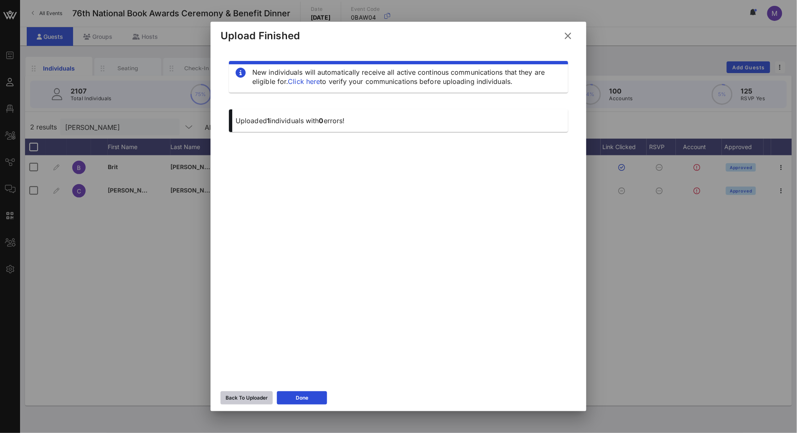
click at [254, 396] on div "Back To Uploader" at bounding box center [247, 398] width 42 height 8
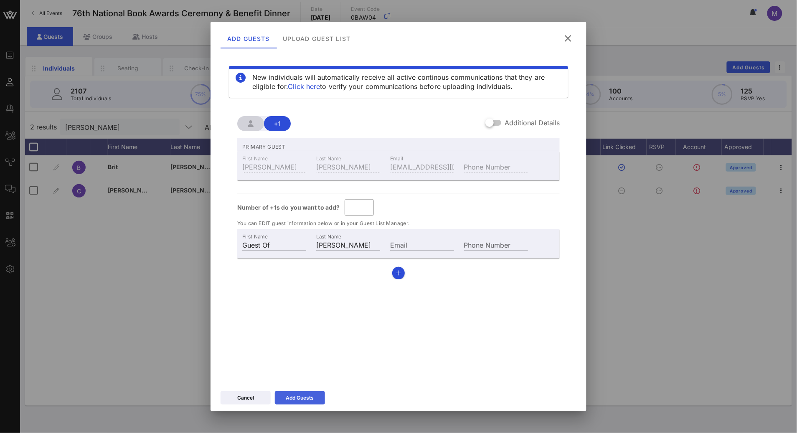
click at [315, 394] on button "Add Guests" at bounding box center [300, 397] width 50 height 13
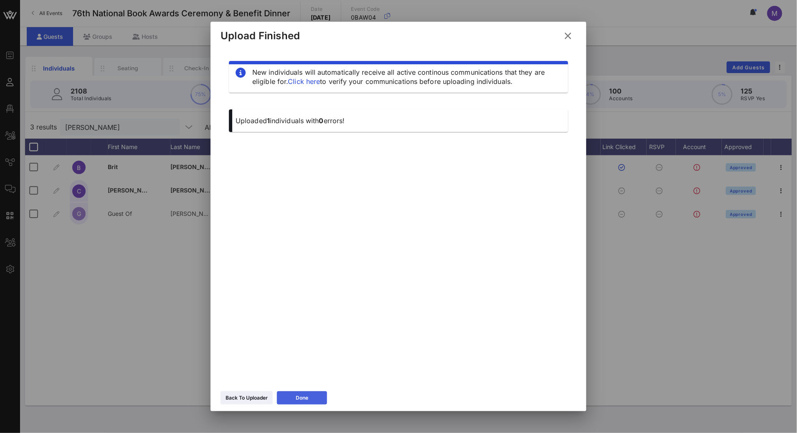
click at [293, 394] on button "Done" at bounding box center [302, 397] width 50 height 13
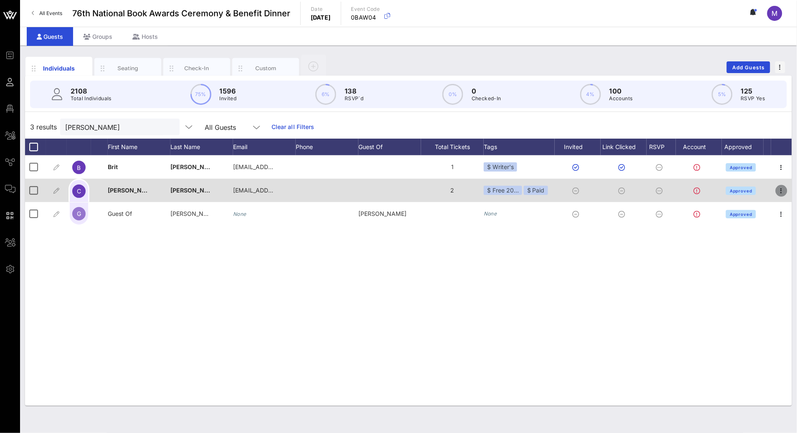
click at [782, 188] on icon "button" at bounding box center [782, 191] width 10 height 10
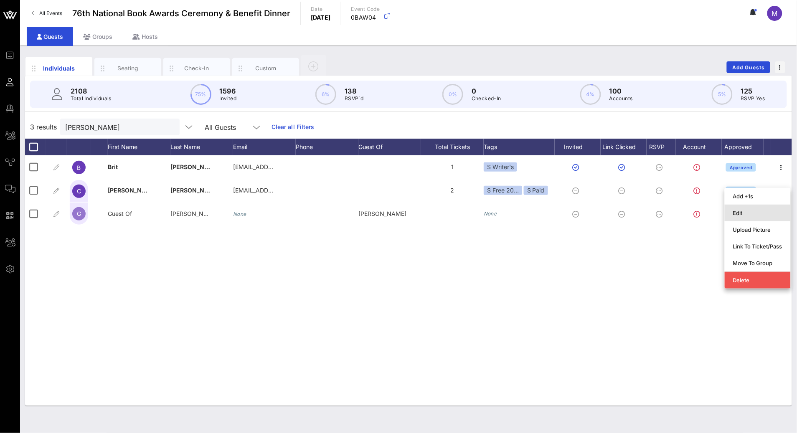
click at [754, 208] on div "Edit" at bounding box center [757, 212] width 49 height 13
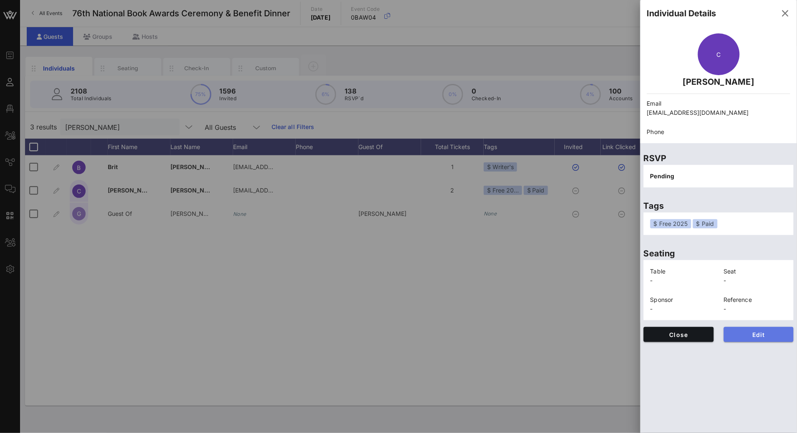
click at [733, 330] on button "Edit" at bounding box center [759, 334] width 70 height 15
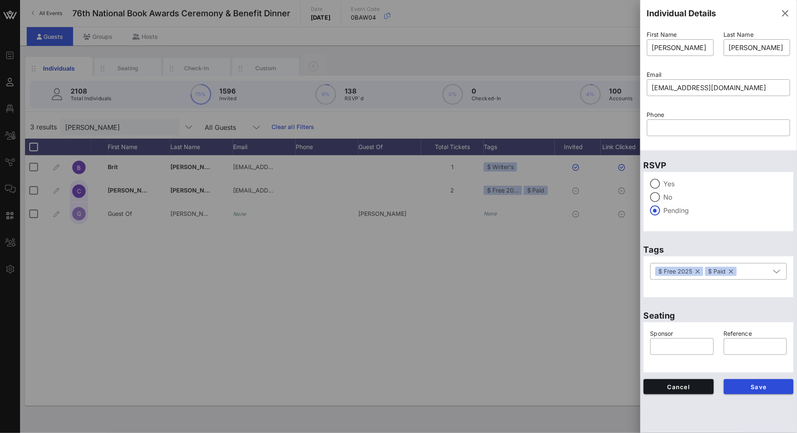
click at [675, 184] on label "Yes" at bounding box center [725, 184] width 123 height 8
click at [694, 347] on input "text" at bounding box center [681, 346] width 53 height 13
type input "SRA Winner"
click at [753, 392] on button "Save" at bounding box center [759, 386] width 70 height 15
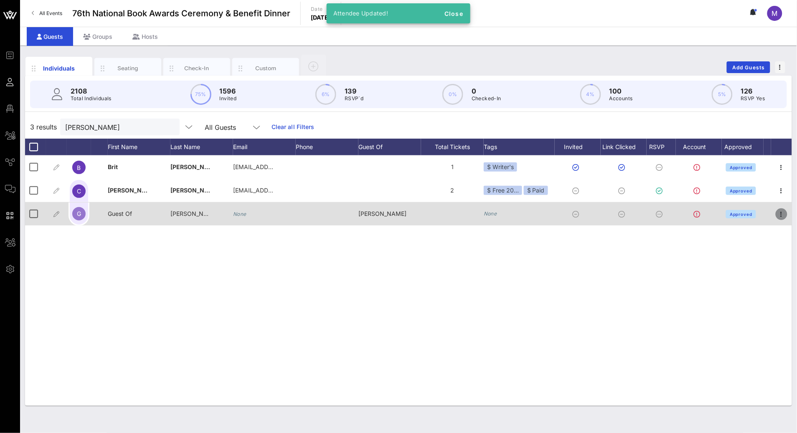
click at [783, 215] on icon "button" at bounding box center [782, 214] width 10 height 10
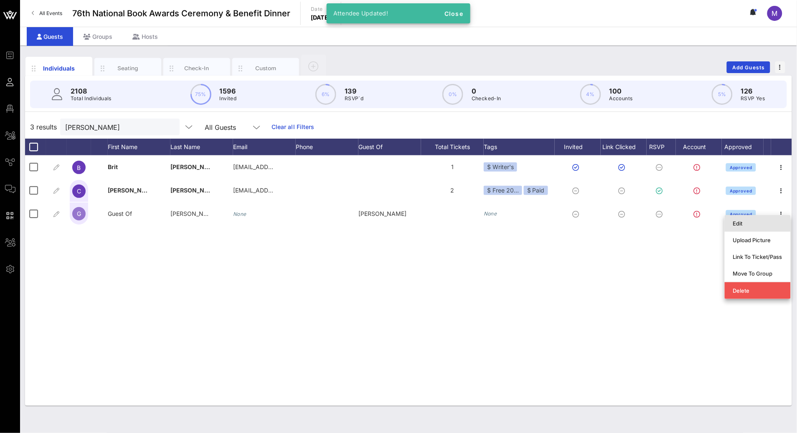
click at [769, 219] on div "Edit" at bounding box center [757, 223] width 49 height 13
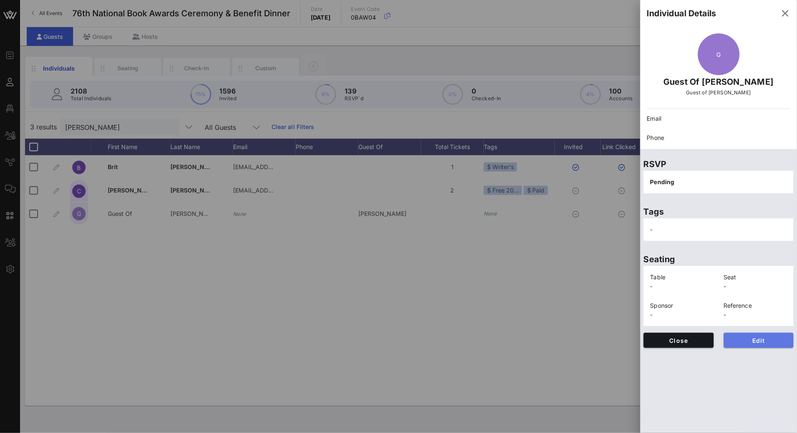
click at [754, 336] on button "Edit" at bounding box center [759, 340] width 70 height 15
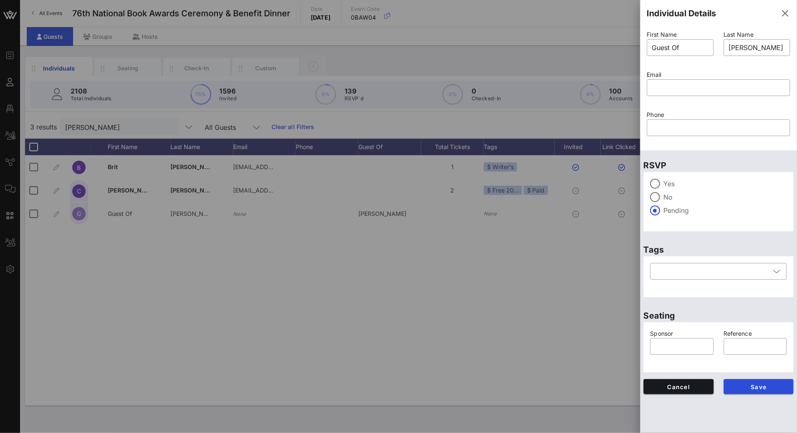
click at [663, 173] on div "Yes No Pending" at bounding box center [719, 201] width 150 height 59
click at [667, 180] on label "Yes" at bounding box center [725, 184] width 123 height 8
click at [666, 342] on input "text" at bounding box center [681, 346] width 53 height 13
type input "SRA Winner"
click at [749, 390] on span "Save" at bounding box center [759, 387] width 57 height 7
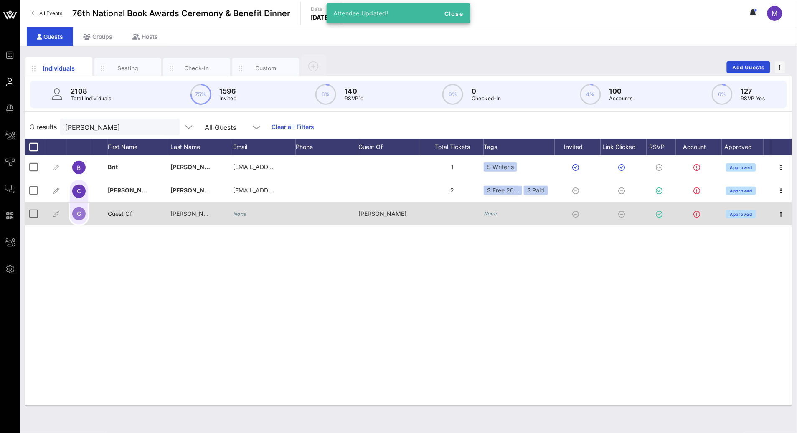
click at [492, 214] on icon "None" at bounding box center [490, 214] width 13 height 6
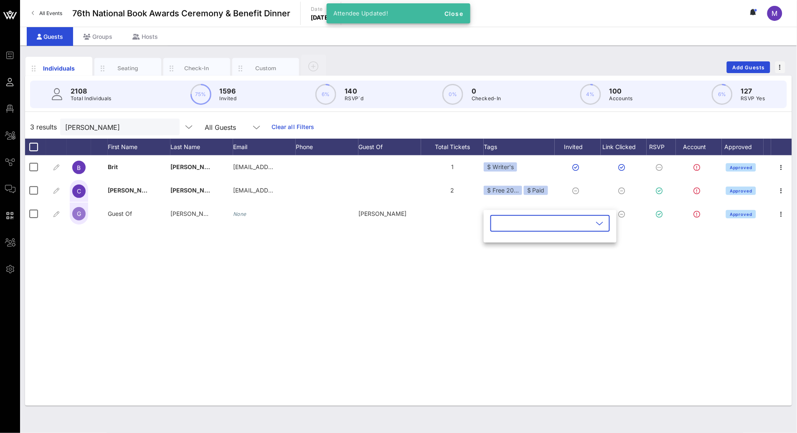
click at [583, 224] on div "​" at bounding box center [549, 223] width 119 height 17
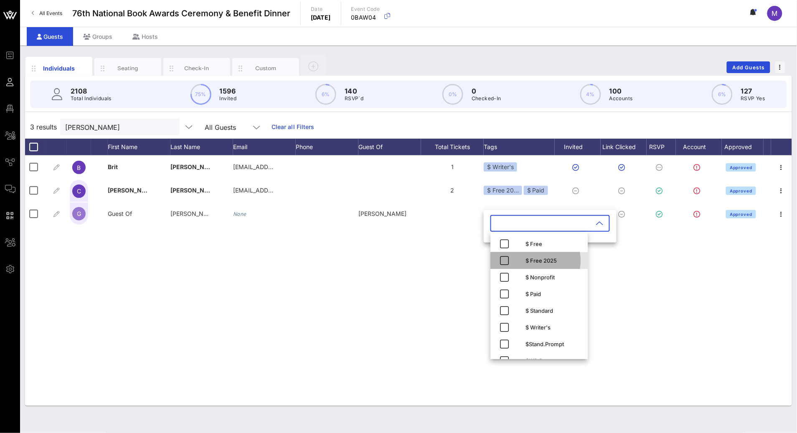
click at [558, 257] on div "$ Free 2025" at bounding box center [554, 260] width 56 height 13
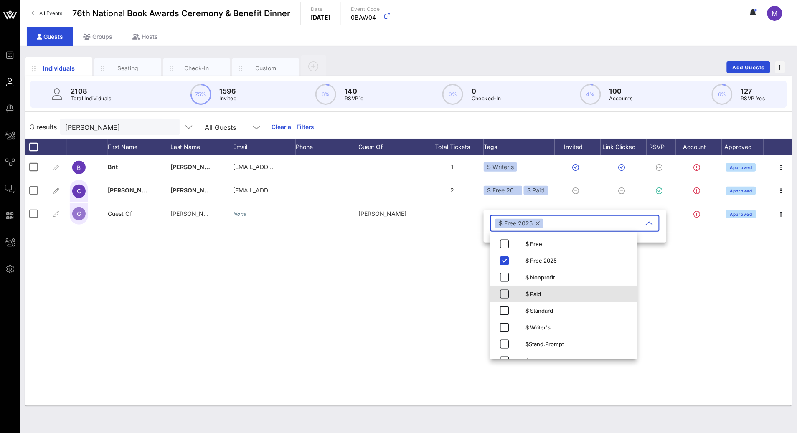
click at [534, 292] on div "$ Paid" at bounding box center [578, 294] width 105 height 7
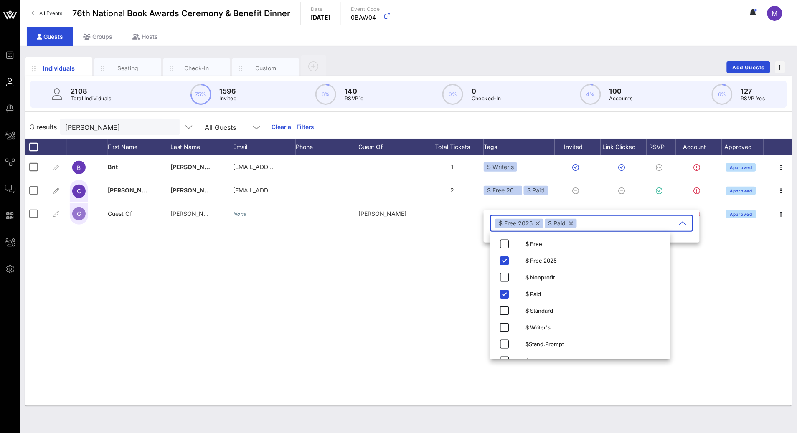
click at [437, 299] on div "B Brit Bennett britrbennett@gmail.com 1 $ Writer's Approved C Corinne Bennett l…" at bounding box center [408, 280] width 767 height 251
